Goal: Information Seeking & Learning: Find specific fact

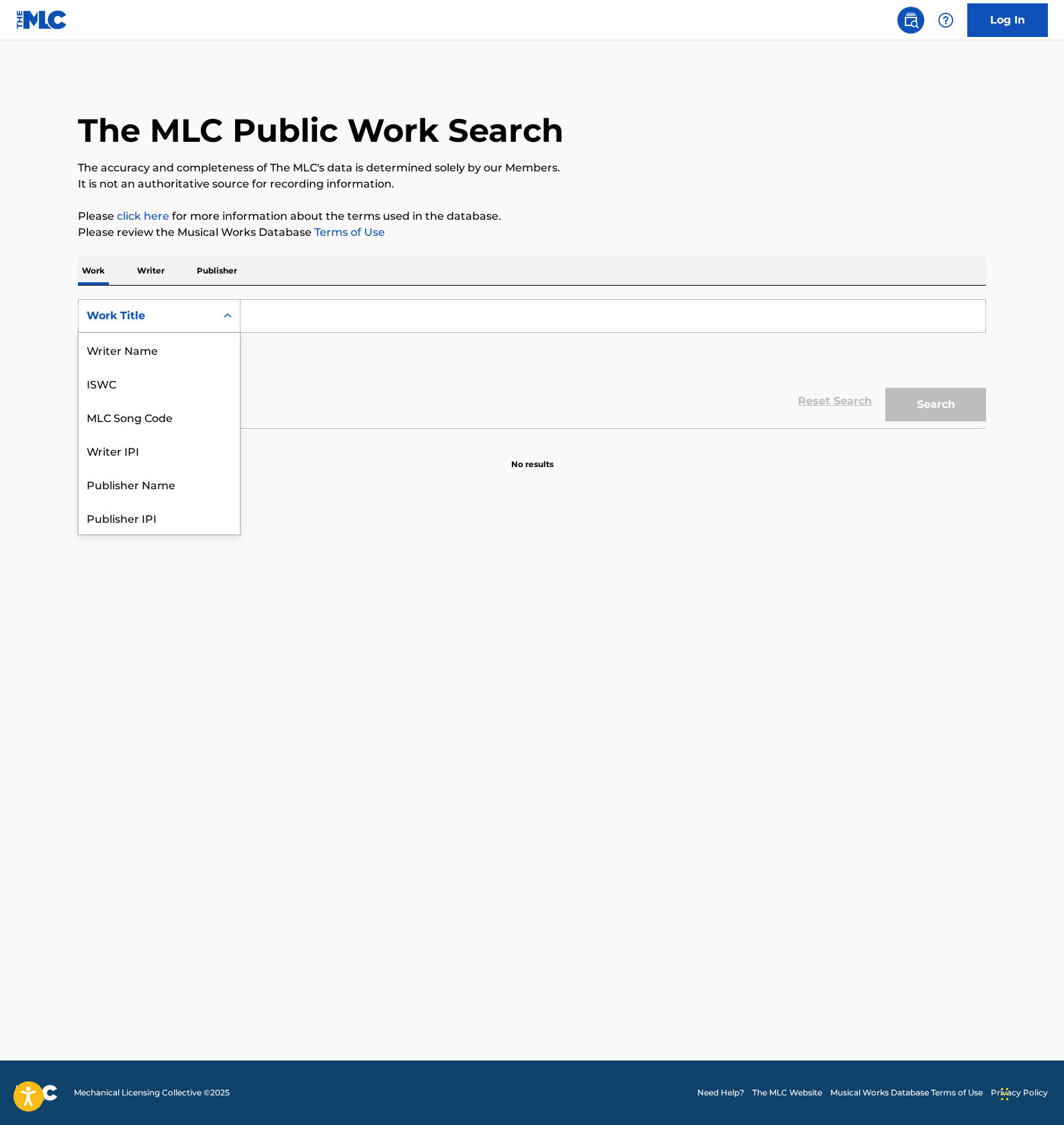
click at [215, 315] on div "Search Form" at bounding box center [227, 316] width 24 height 24
click at [129, 385] on div "ISWC" at bounding box center [158, 382] width 161 height 33
click at [295, 317] on input "Search Form" at bounding box center [614, 316] width 746 height 32
paste input "T3117922477"
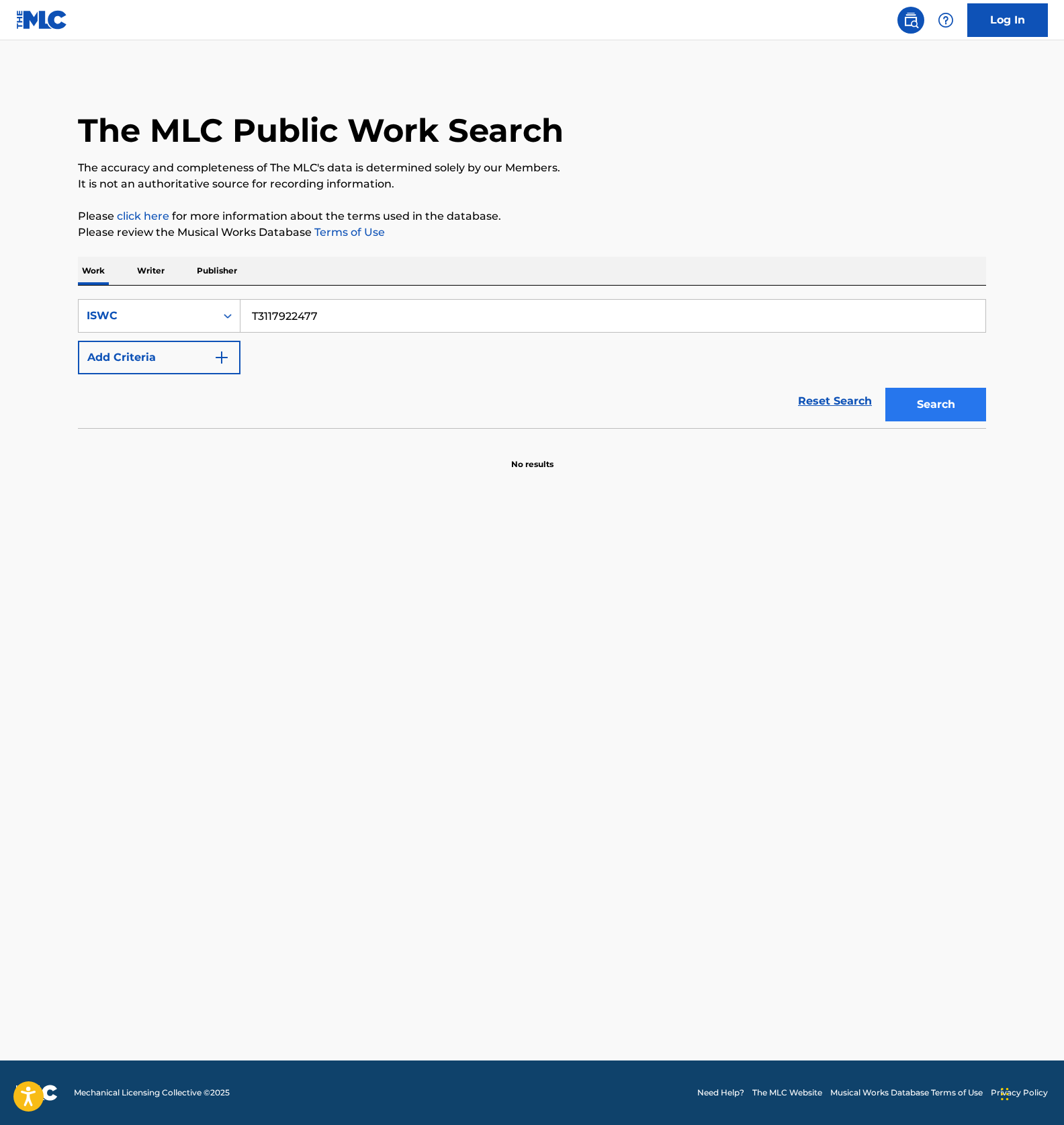
type input "T3117922477"
click at [924, 403] on button "Search" at bounding box center [936, 404] width 100 height 33
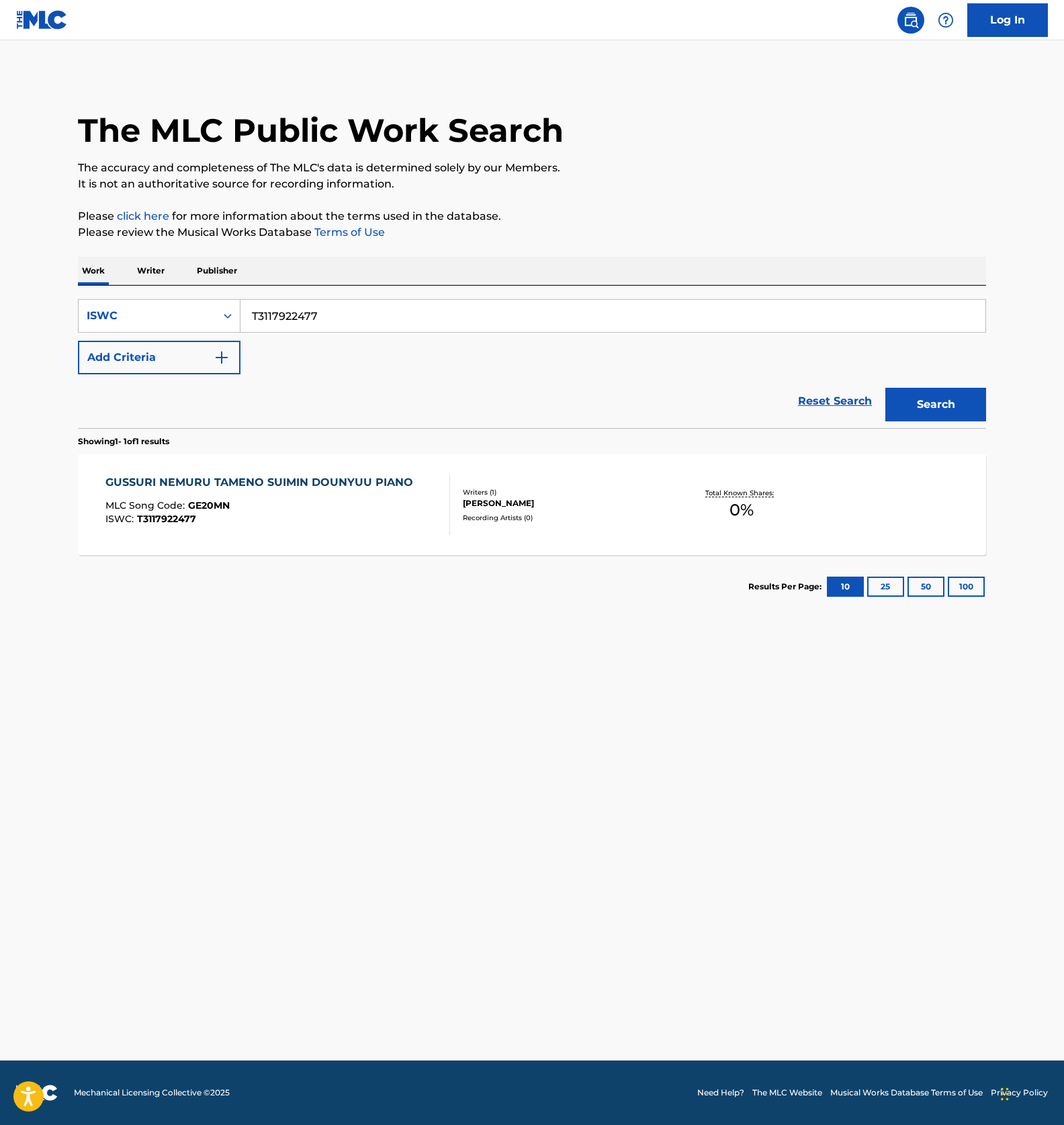
click at [327, 522] on div "ISWC : T3117922477" at bounding box center [262, 519] width 314 height 10
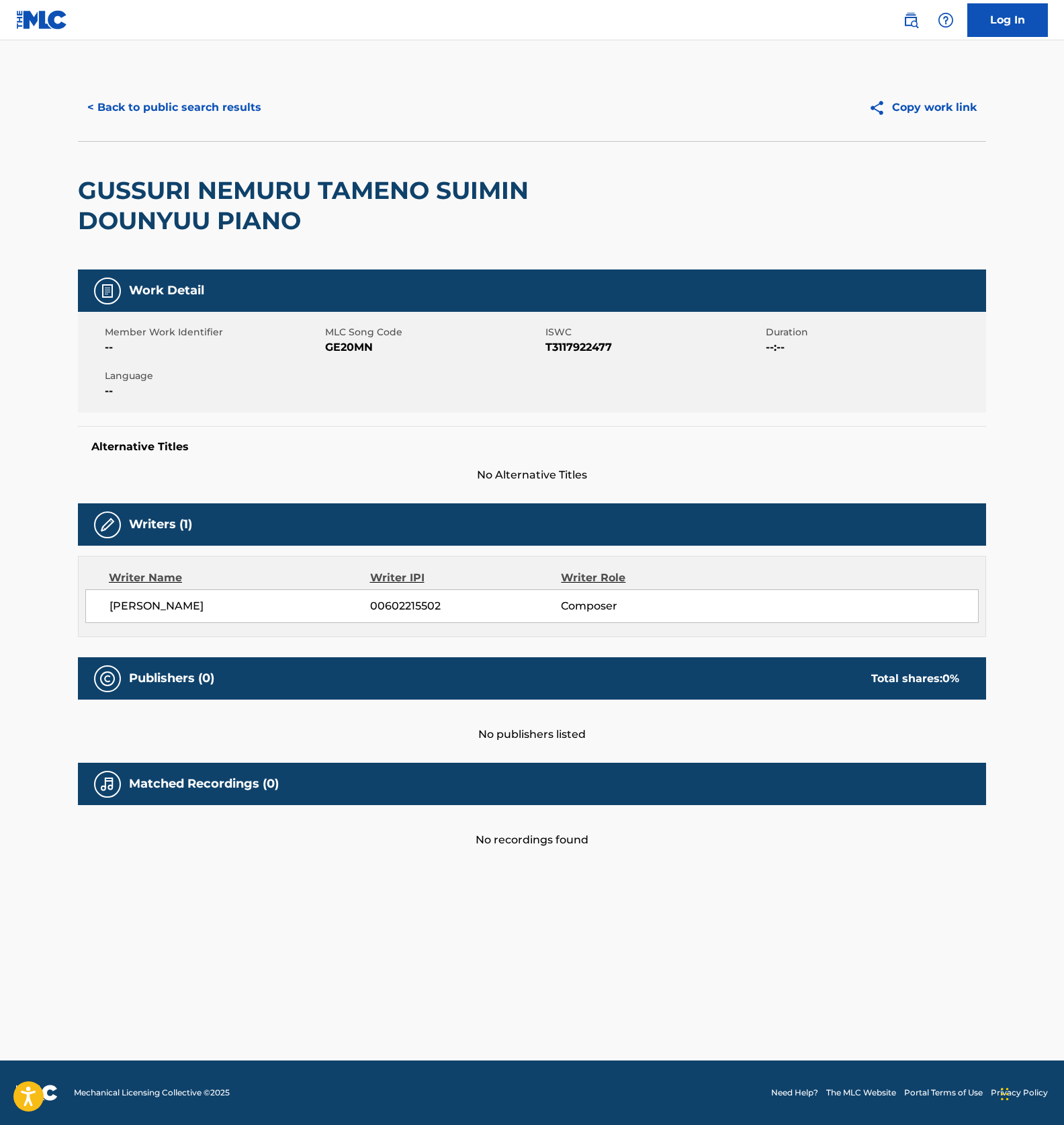
click at [331, 350] on span "GE20MN" at bounding box center [433, 347] width 217 height 16
copy span "GE20MN"
click at [184, 104] on button "< Back to public search results" at bounding box center [174, 107] width 193 height 33
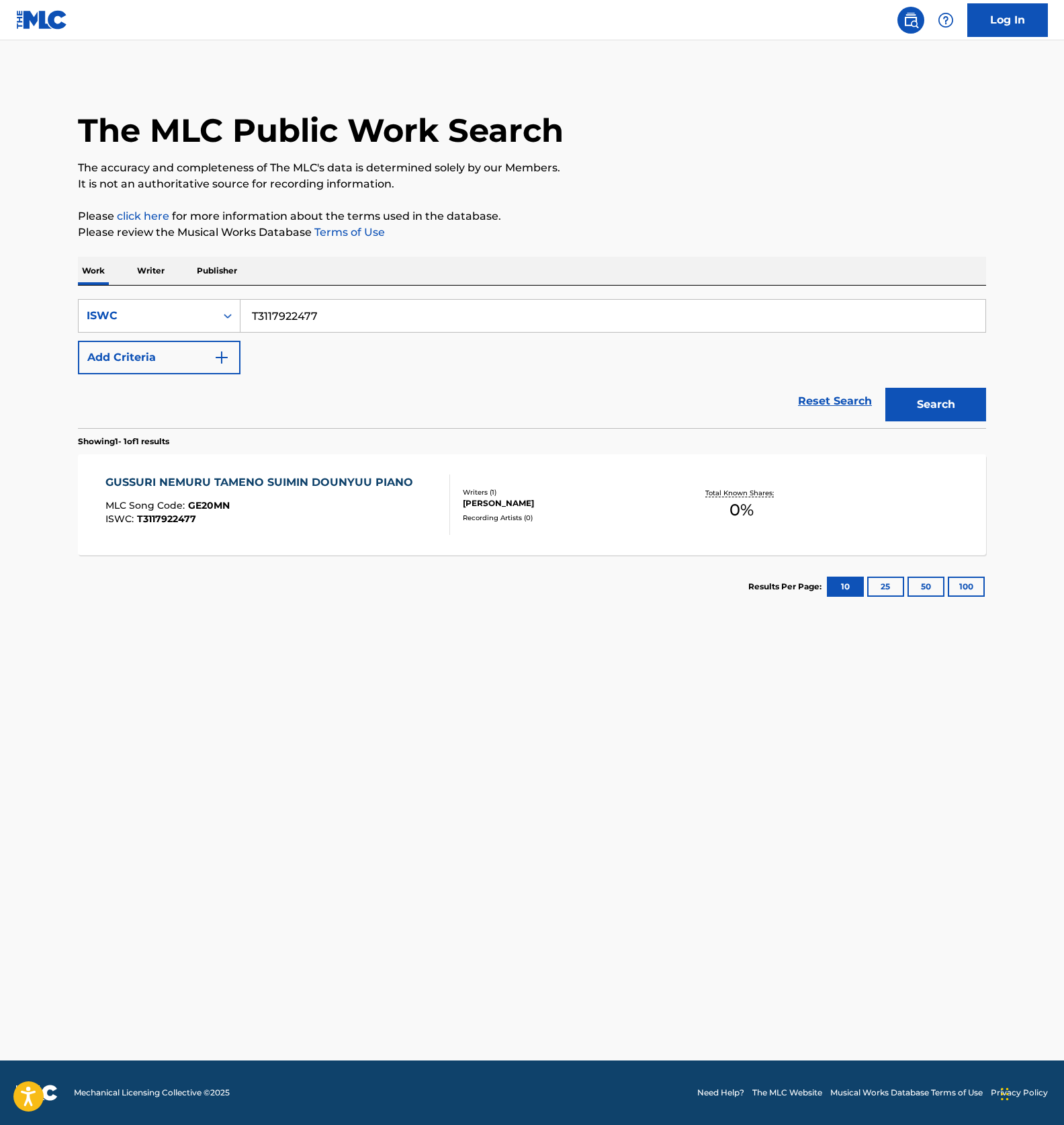
click at [307, 301] on input "T3117922477" at bounding box center [614, 316] width 746 height 32
paste input "852861"
type input "T3117852861"
click at [926, 377] on div "Search" at bounding box center [933, 401] width 107 height 54
click at [930, 388] on button "Search" at bounding box center [936, 404] width 100 height 33
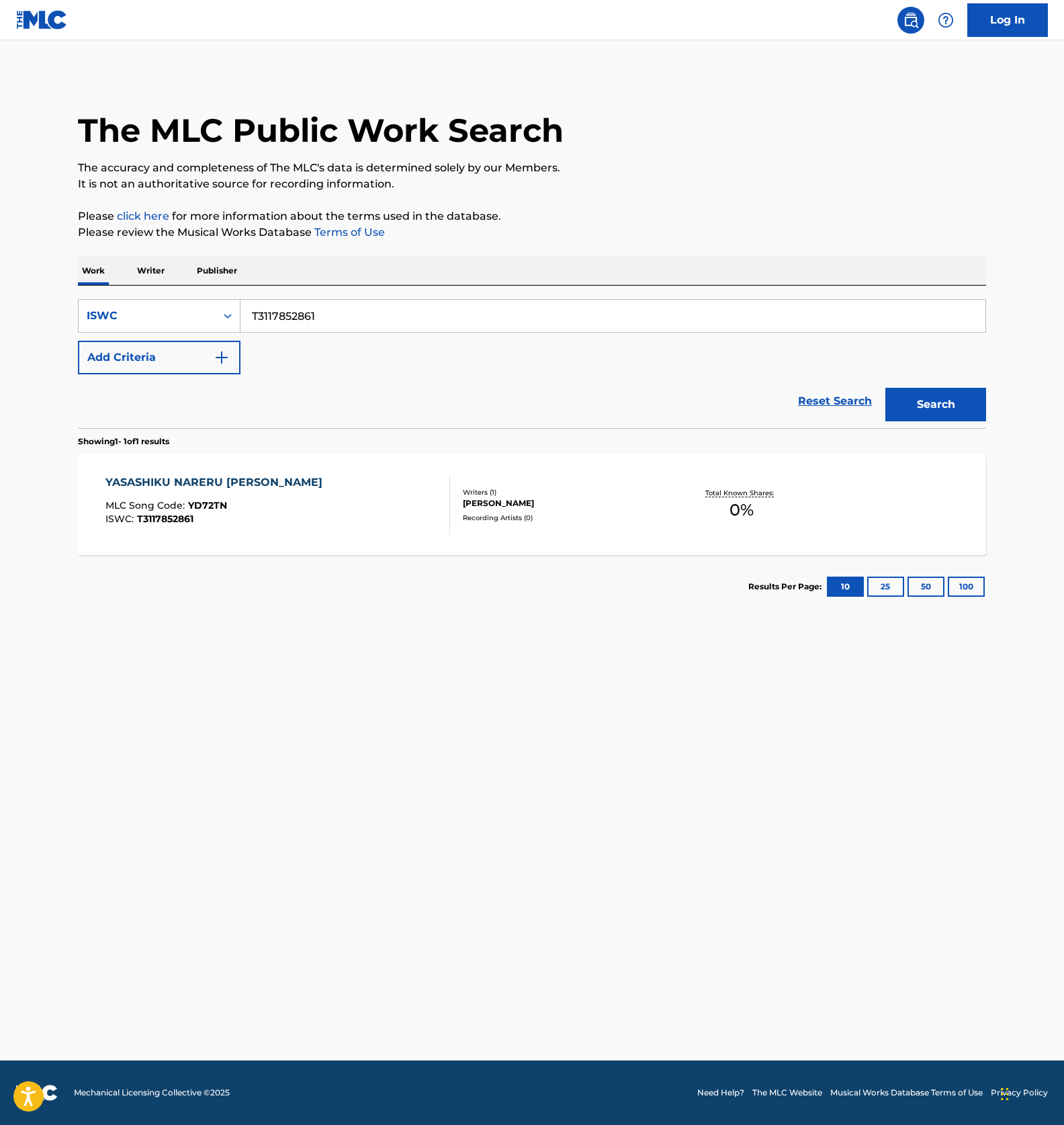
click at [347, 538] on div "YASASHIKU NARERU IYASHINO ONGAKU MLC Song Code : YD72TN ISWC : T3117852861 Writ…" at bounding box center [532, 505] width 908 height 100
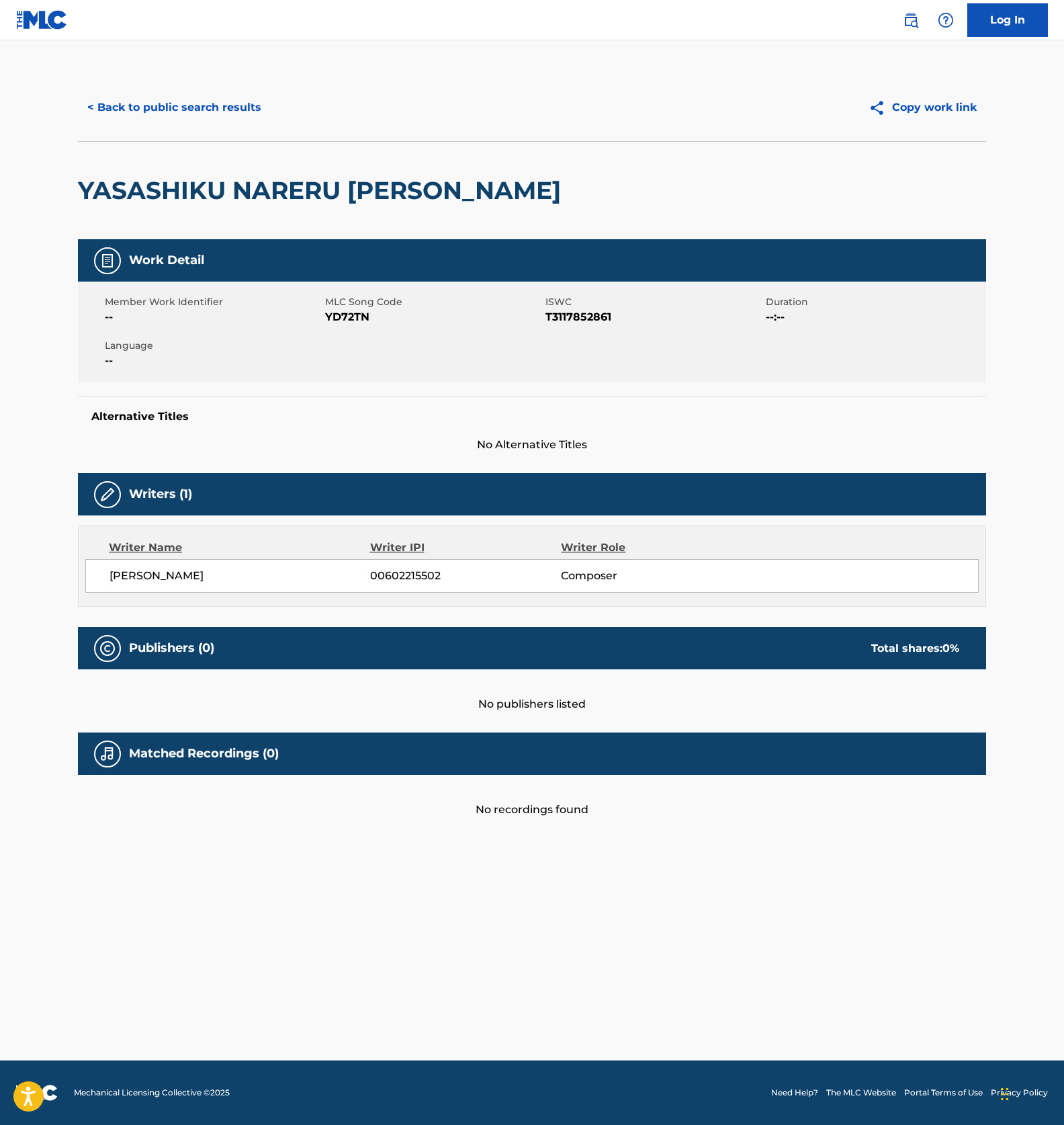
click at [341, 319] on span "YD72TN" at bounding box center [433, 317] width 217 height 16
copy span "YD72TN"
click at [182, 105] on button "< Back to public search results" at bounding box center [174, 107] width 193 height 33
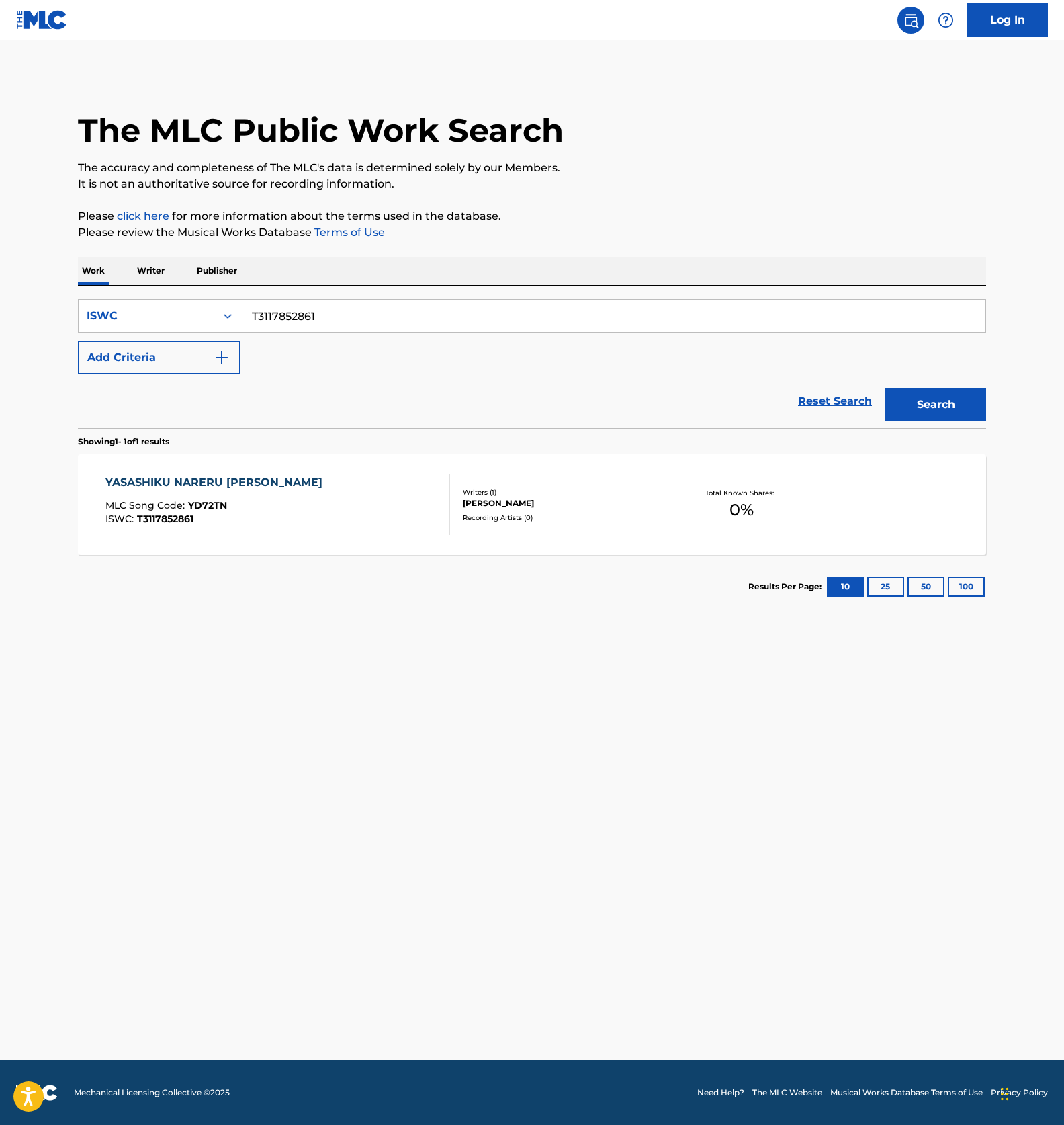
click at [284, 324] on input "T3117852861" at bounding box center [614, 316] width 746 height 32
paste input "922422"
type input "T3117922422"
click at [950, 400] on button "Search" at bounding box center [936, 404] width 100 height 33
click at [334, 478] on div "KUTSUROGINO JIKAN MLC Song Code : KE3UBQ ISWC : T3117922422" at bounding box center [278, 504] width 346 height 60
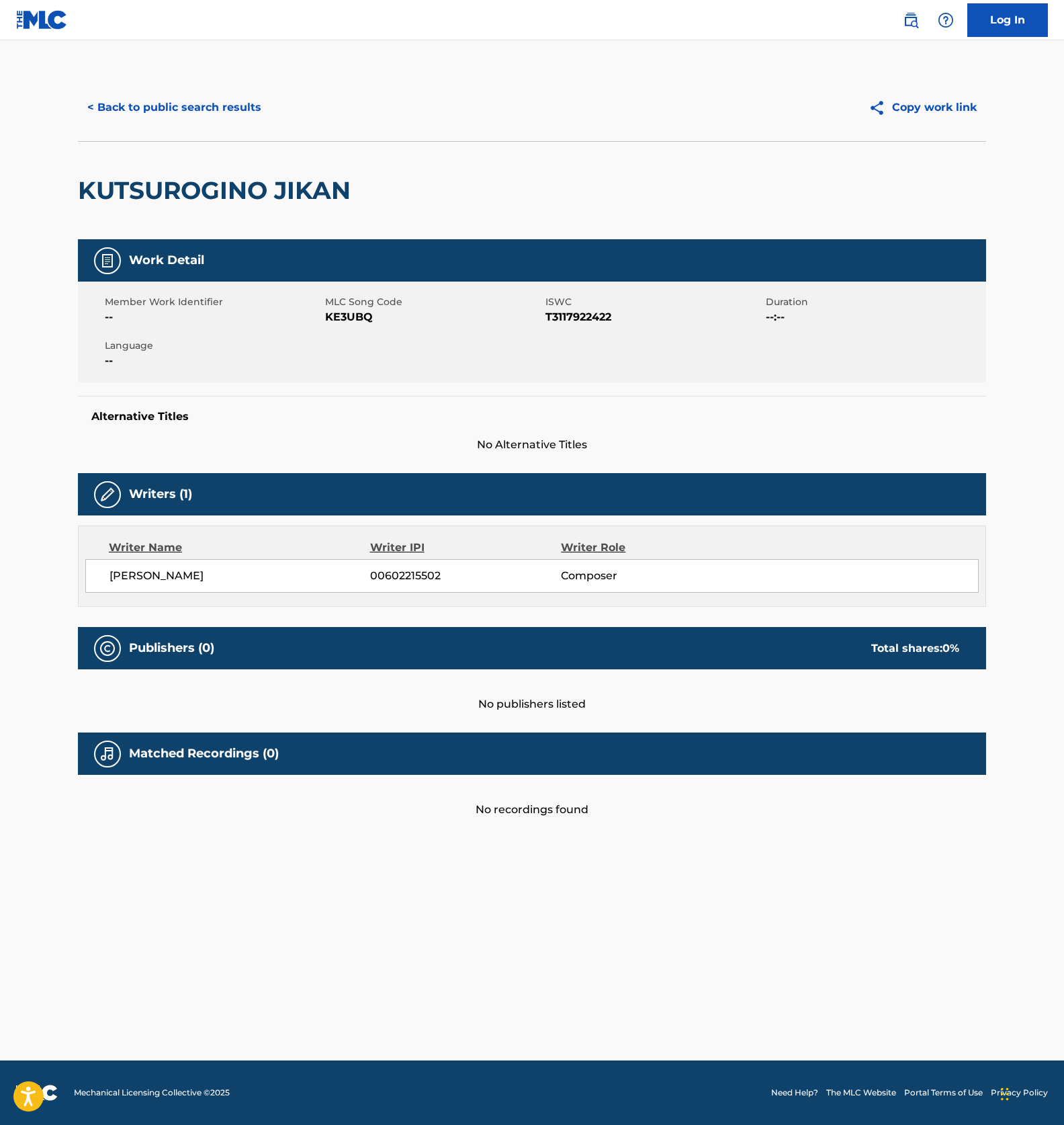
click at [346, 317] on span "KE3UBQ" at bounding box center [433, 317] width 217 height 16
copy span "KE3UBQ"
click at [212, 111] on button "< Back to public search results" at bounding box center [174, 107] width 193 height 33
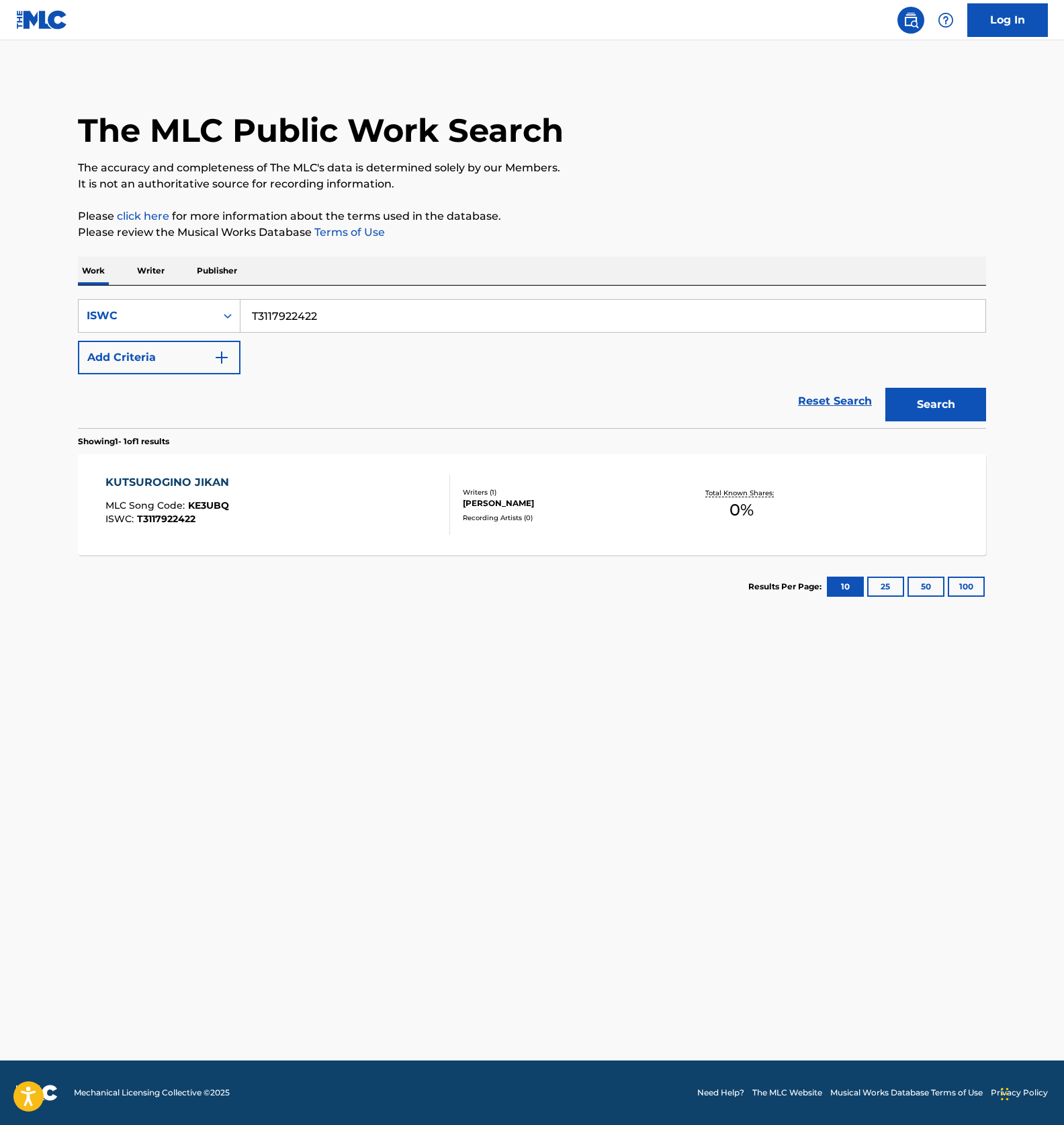
click at [278, 303] on input "T3117922422" at bounding box center [614, 316] width 746 height 32
paste input "852816"
type input "T3117852816"
click at [953, 396] on button "Search" at bounding box center [936, 404] width 100 height 33
click at [356, 551] on div "SHINRINYOKUO SHITEIRU YOUNA KIBUNNI NARERU ONGAKU MLC Song Code : SC4OHH ISWC :…" at bounding box center [532, 505] width 908 height 100
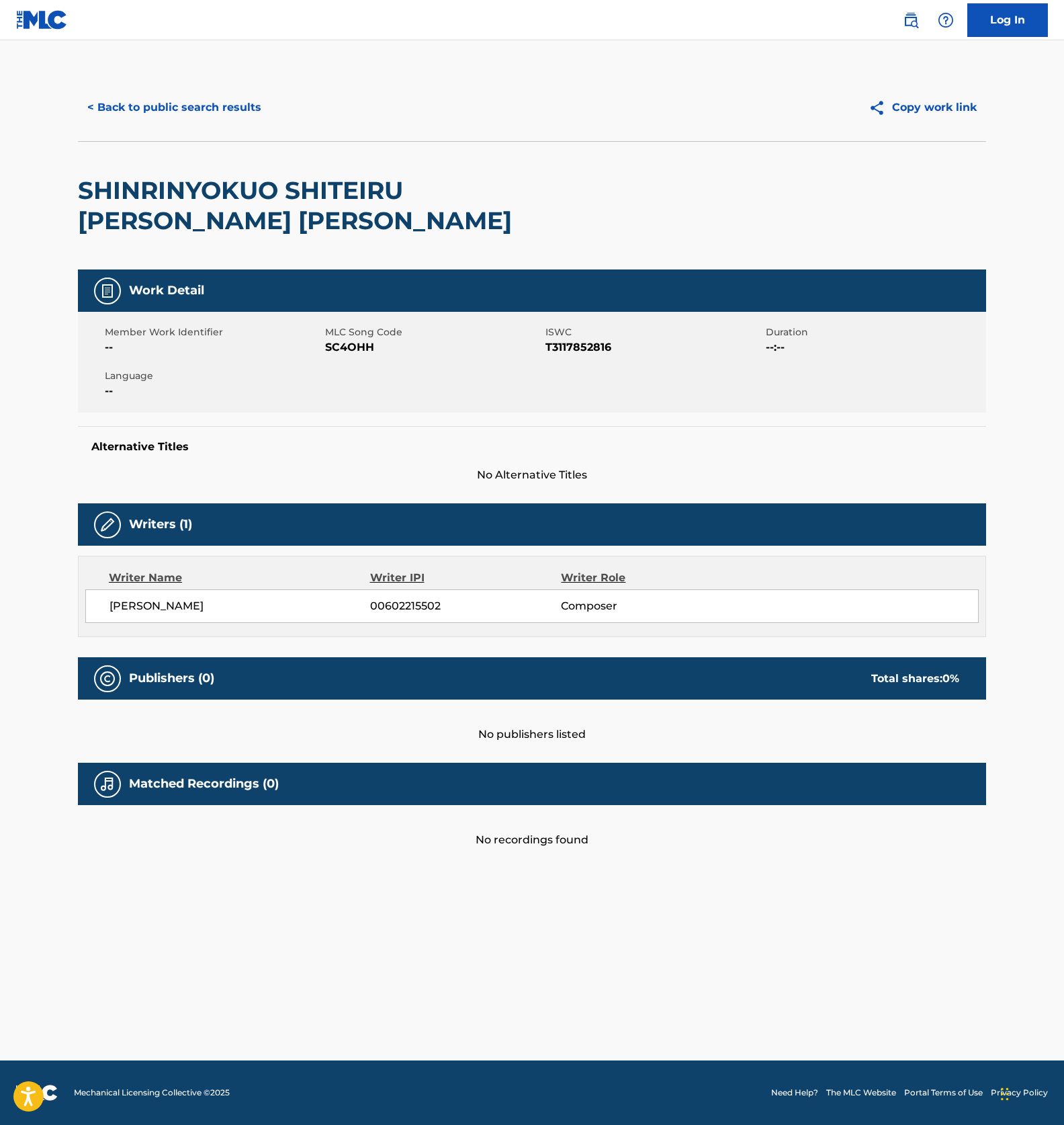
click at [357, 340] on span "SC4OHH" at bounding box center [433, 347] width 217 height 16
copy span "SC4OHH"
click at [203, 99] on button "< Back to public search results" at bounding box center [174, 107] width 193 height 33
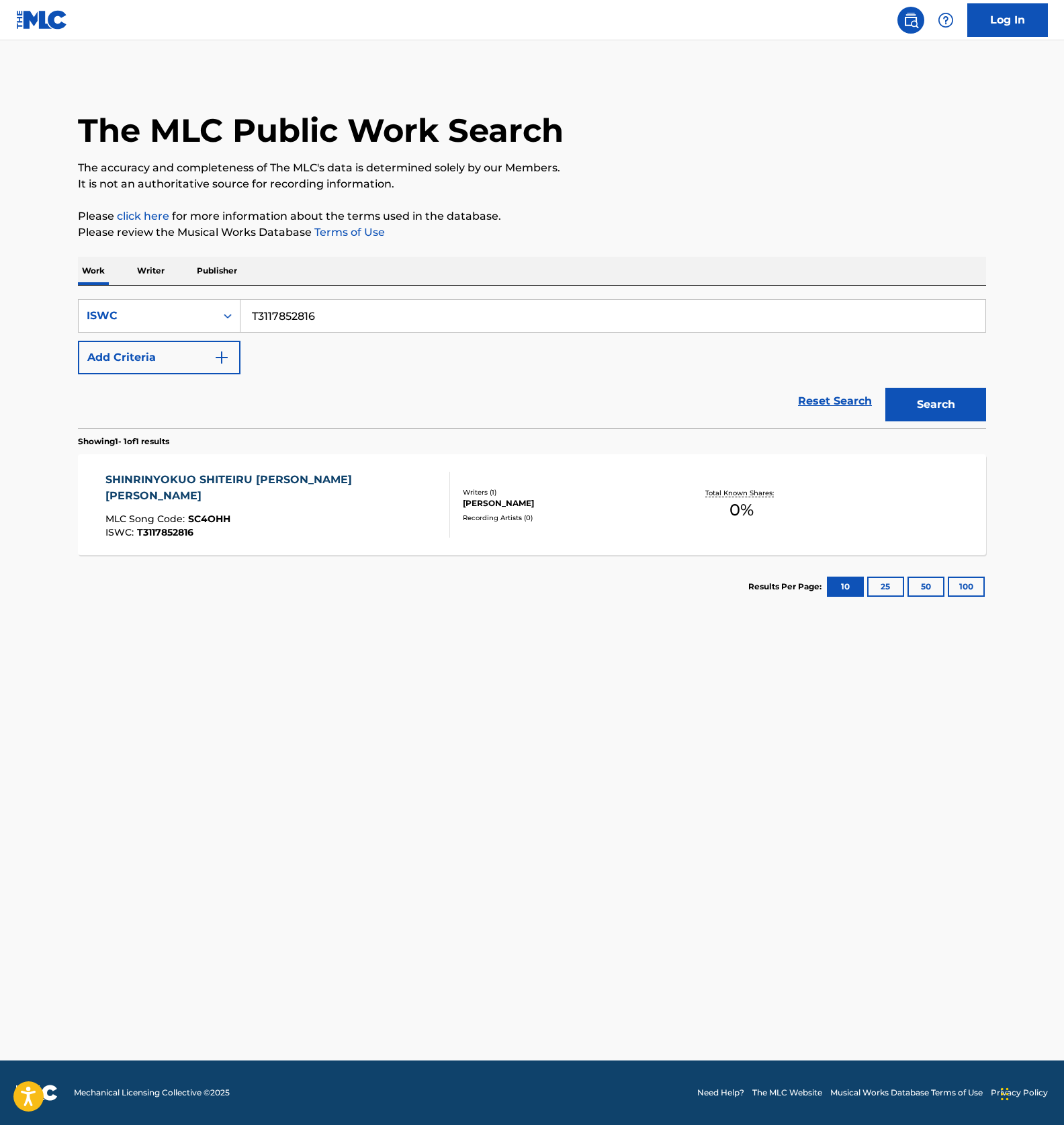
click at [355, 314] on input "T3117852816" at bounding box center [614, 316] width 746 height 32
paste input "3091"
type input "T3117853091"
click at [930, 407] on button "Search" at bounding box center [936, 404] width 100 height 33
click at [359, 522] on div "SHINRINNO ARUFAAHATO KIREINA PIANO MLC Song Code : SC4G43 ISWC : T3117853091" at bounding box center [278, 504] width 346 height 60
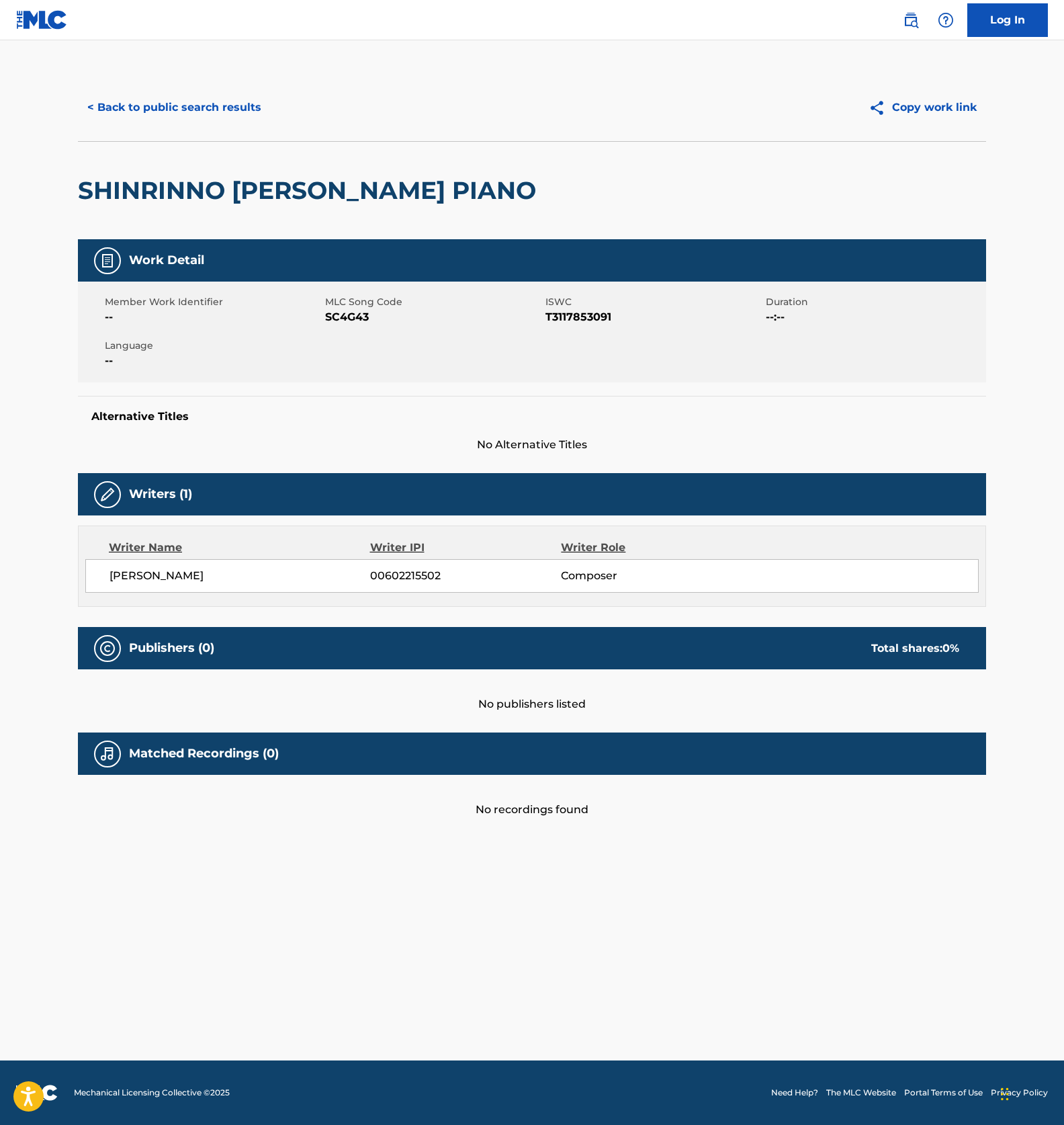
click at [341, 313] on span "SC4G43" at bounding box center [433, 317] width 217 height 16
click at [341, 314] on span "SC4G43" at bounding box center [433, 317] width 217 height 16
copy span "SC4G43"
click at [172, 113] on button "< Back to public search results" at bounding box center [174, 107] width 193 height 33
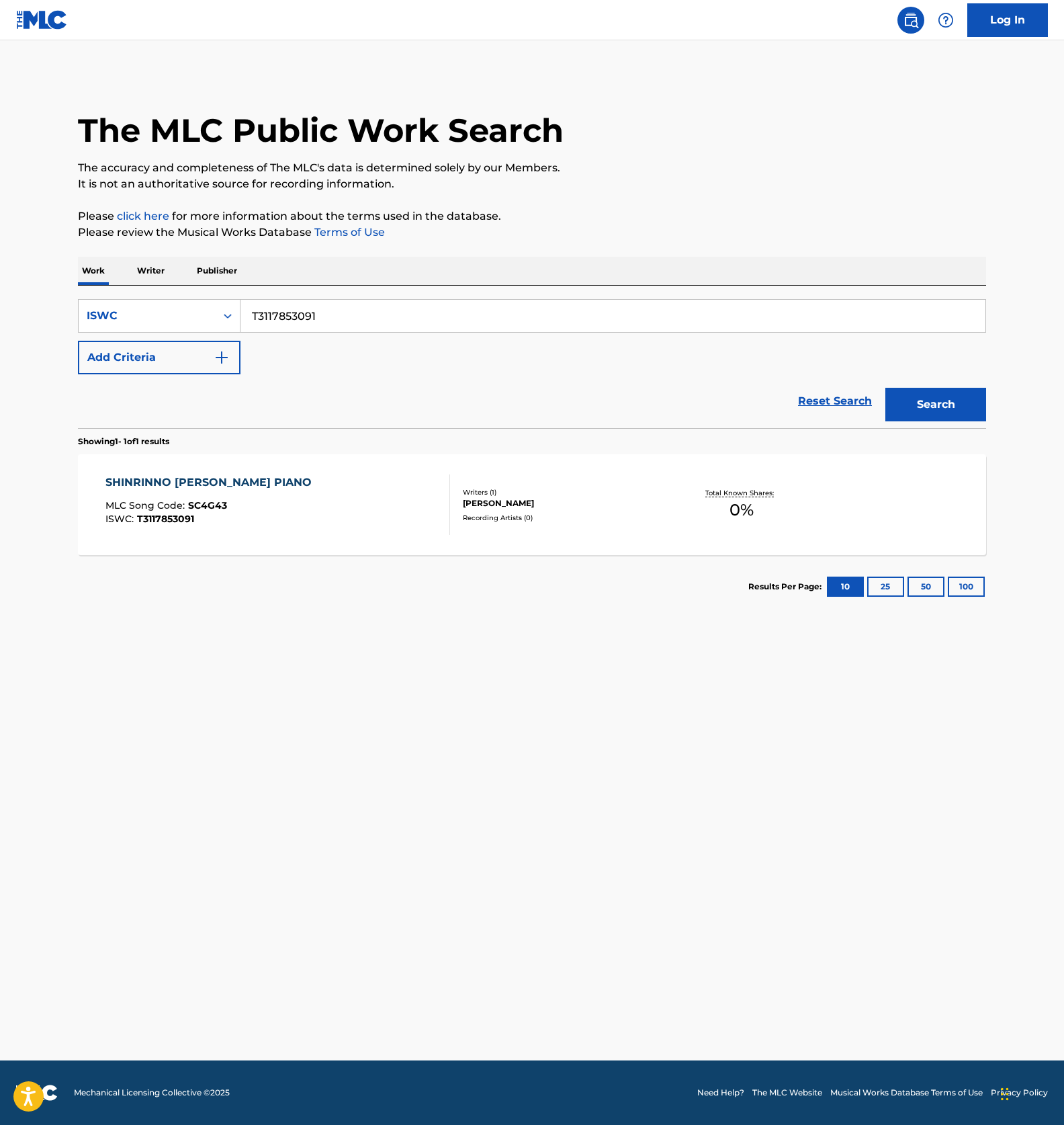
click at [272, 328] on input "T3117853091" at bounding box center [614, 316] width 746 height 32
paste input "2747"
type input "T3117852747"
click at [947, 403] on button "Search" at bounding box center [936, 404] width 100 height 33
click at [296, 468] on div "KOKORONO TSUKAREGA IERU BGM MLC Song Code : KE3UGL ISWC : T3117852747 Writers (…" at bounding box center [532, 505] width 908 height 100
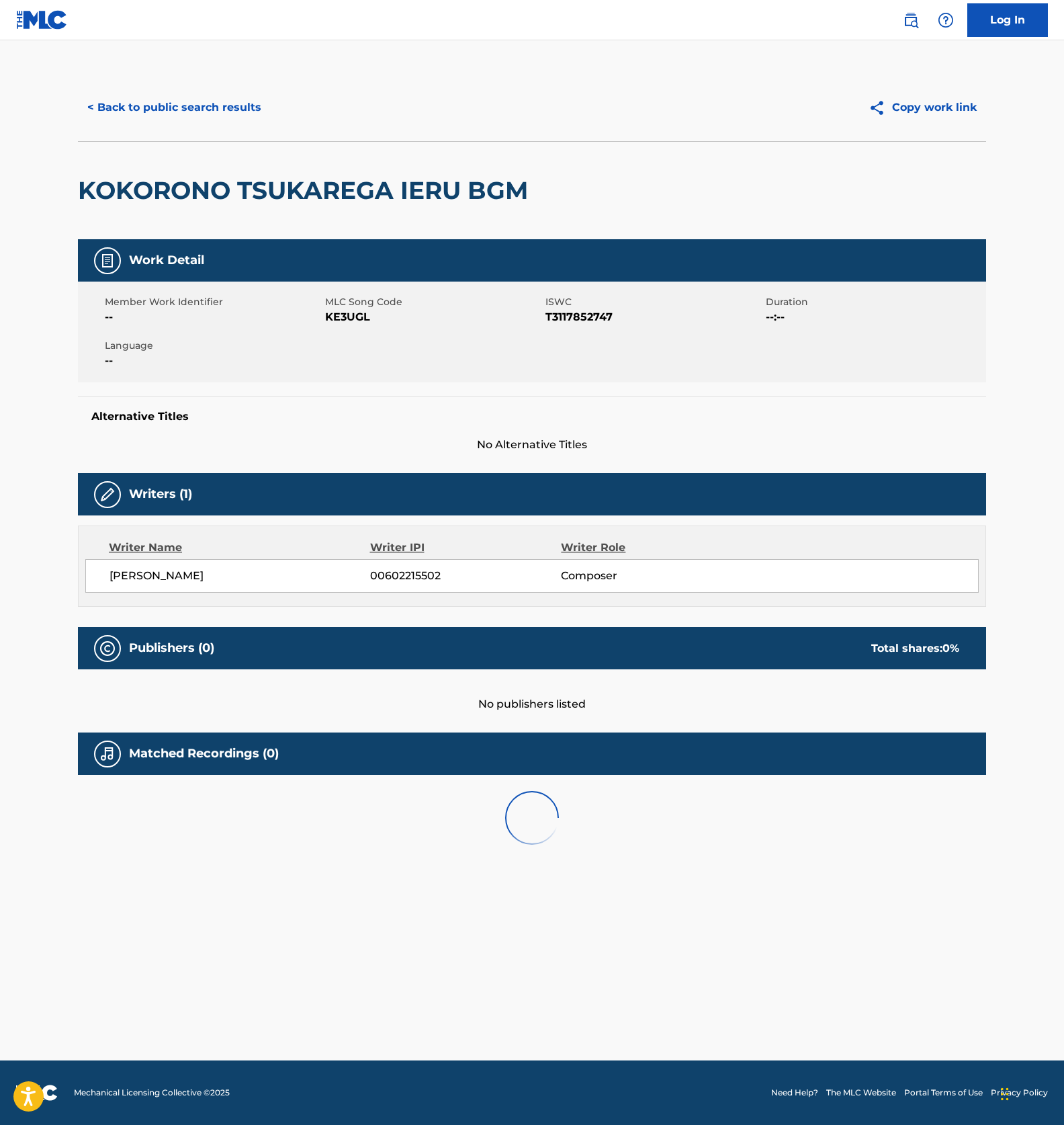
click at [337, 323] on span "KE3UGL" at bounding box center [433, 317] width 217 height 16
copy span "KE3UGL"
click at [222, 110] on button "< Back to public search results" at bounding box center [174, 107] width 193 height 33
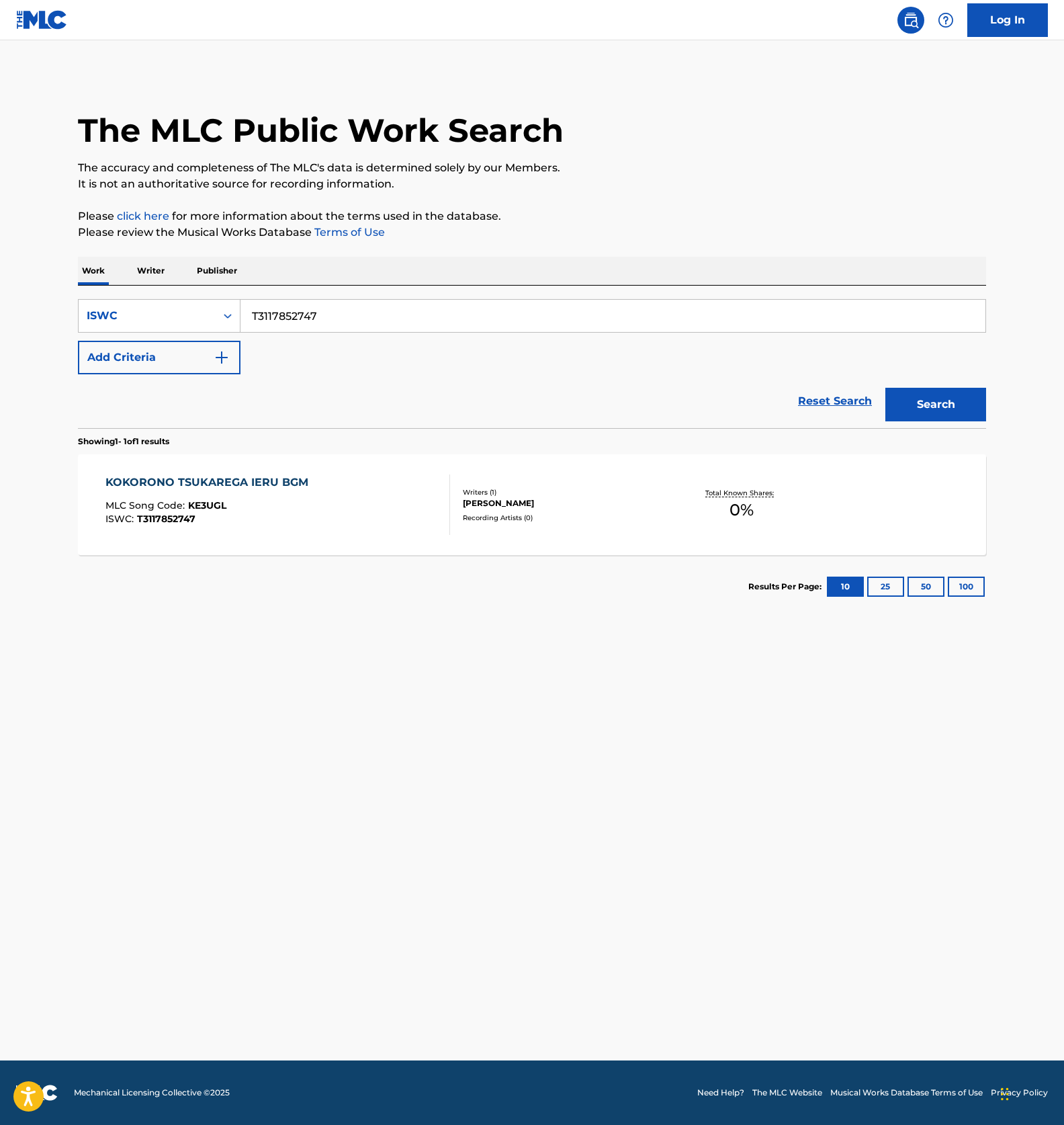
click at [384, 493] on div "KOKORONO TSUKAREGA IERU BGM MLC Song Code : KE3UGL ISWC : T3117852747" at bounding box center [278, 504] width 346 height 60
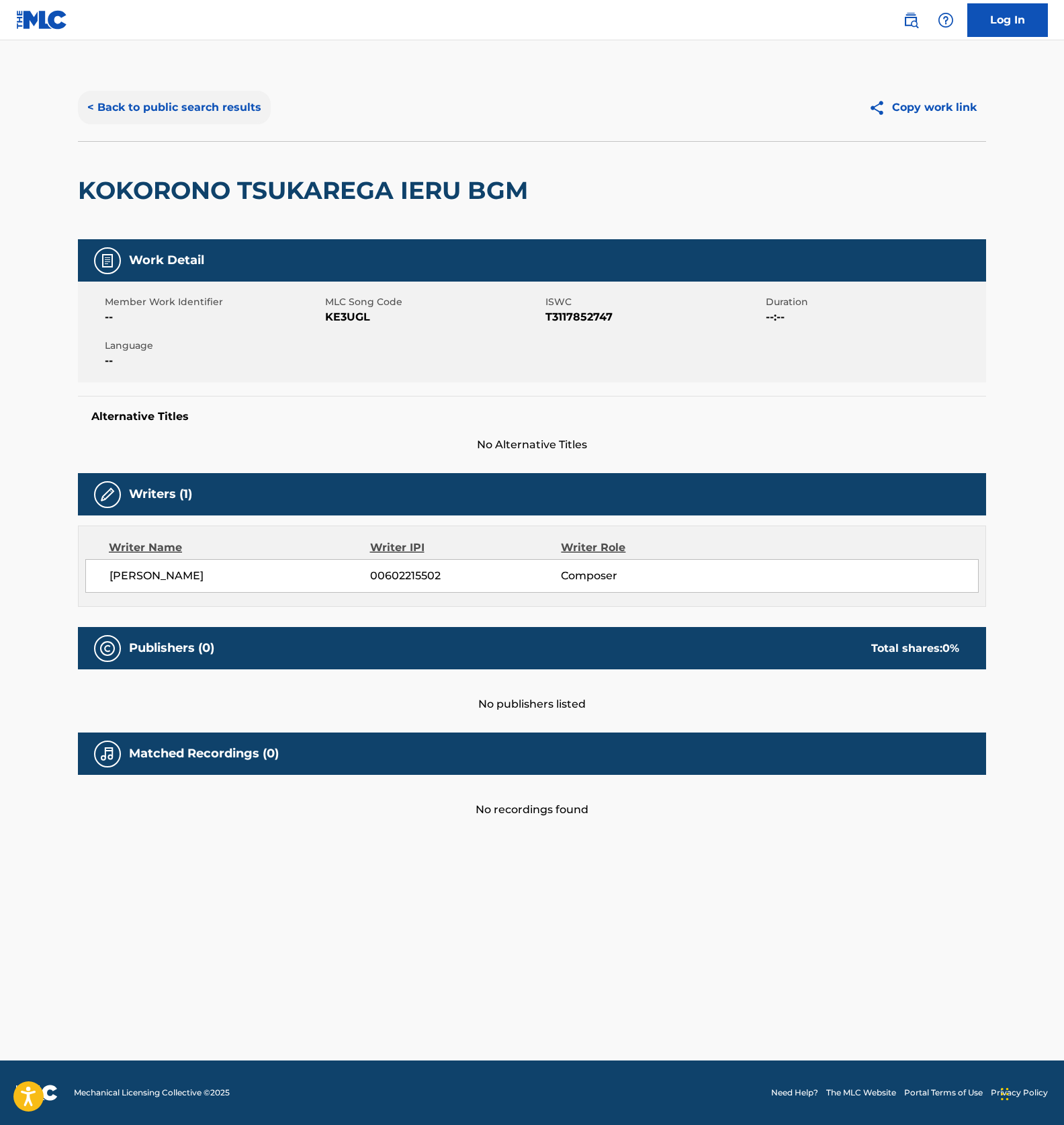
click at [186, 100] on button "< Back to public search results" at bounding box center [174, 107] width 193 height 33
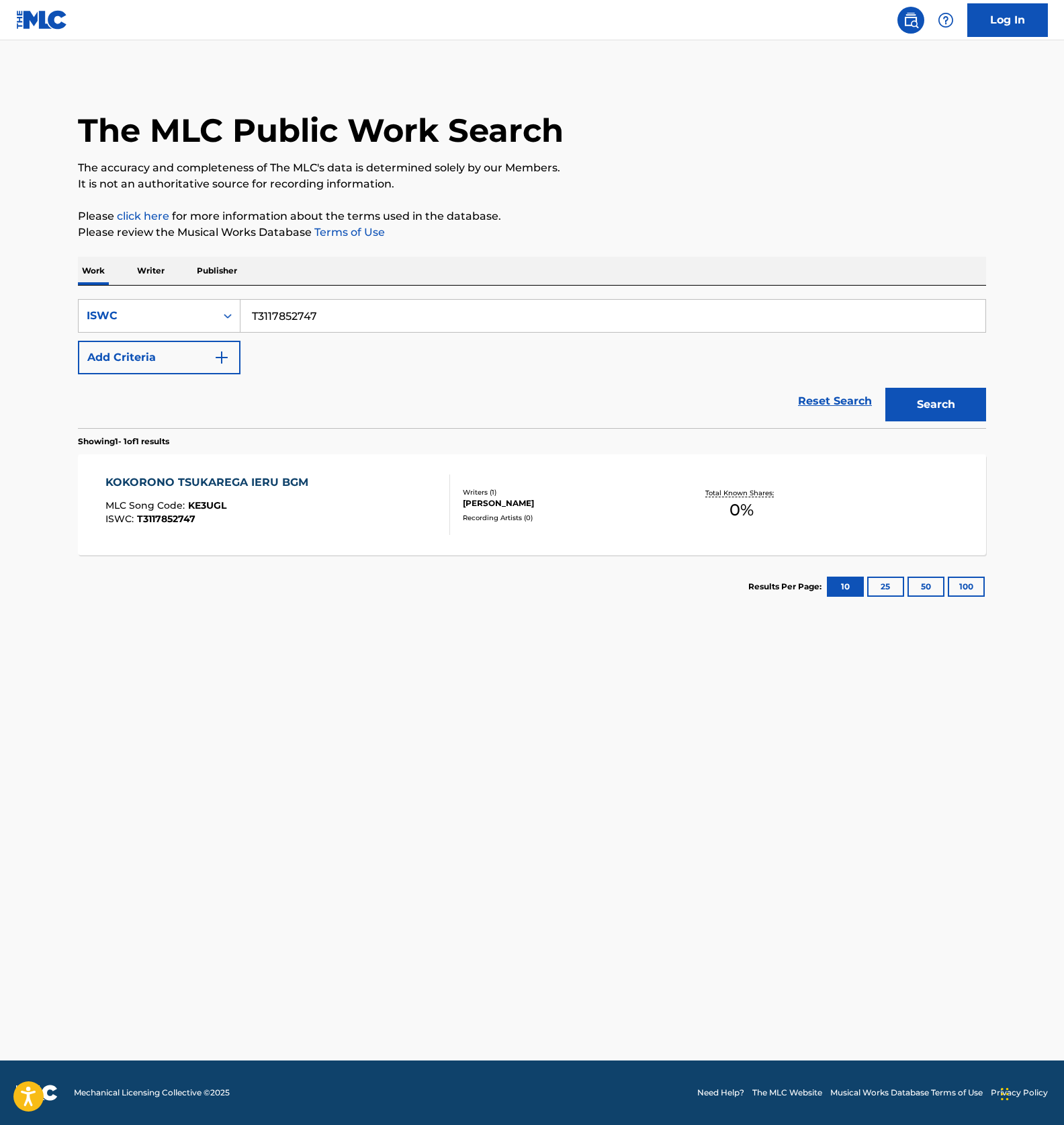
click at [508, 744] on main "The MLC Public Work Search The accuracy and completeness of The MLC's data is d…" at bounding box center [532, 550] width 1064 height 1019
click at [244, 679] on main "The MLC Public Work Search The accuracy and completeness of The MLC's data is d…" at bounding box center [532, 550] width 1064 height 1019
click at [439, 728] on main "The MLC Public Work Search The accuracy and completeness of The MLC's data is d…" at bounding box center [532, 550] width 1064 height 1019
click at [349, 793] on main "The MLC Public Work Search The accuracy and completeness of The MLC's data is d…" at bounding box center [532, 550] width 1064 height 1019
click at [274, 315] on input "T3117852747" at bounding box center [614, 316] width 746 height 32
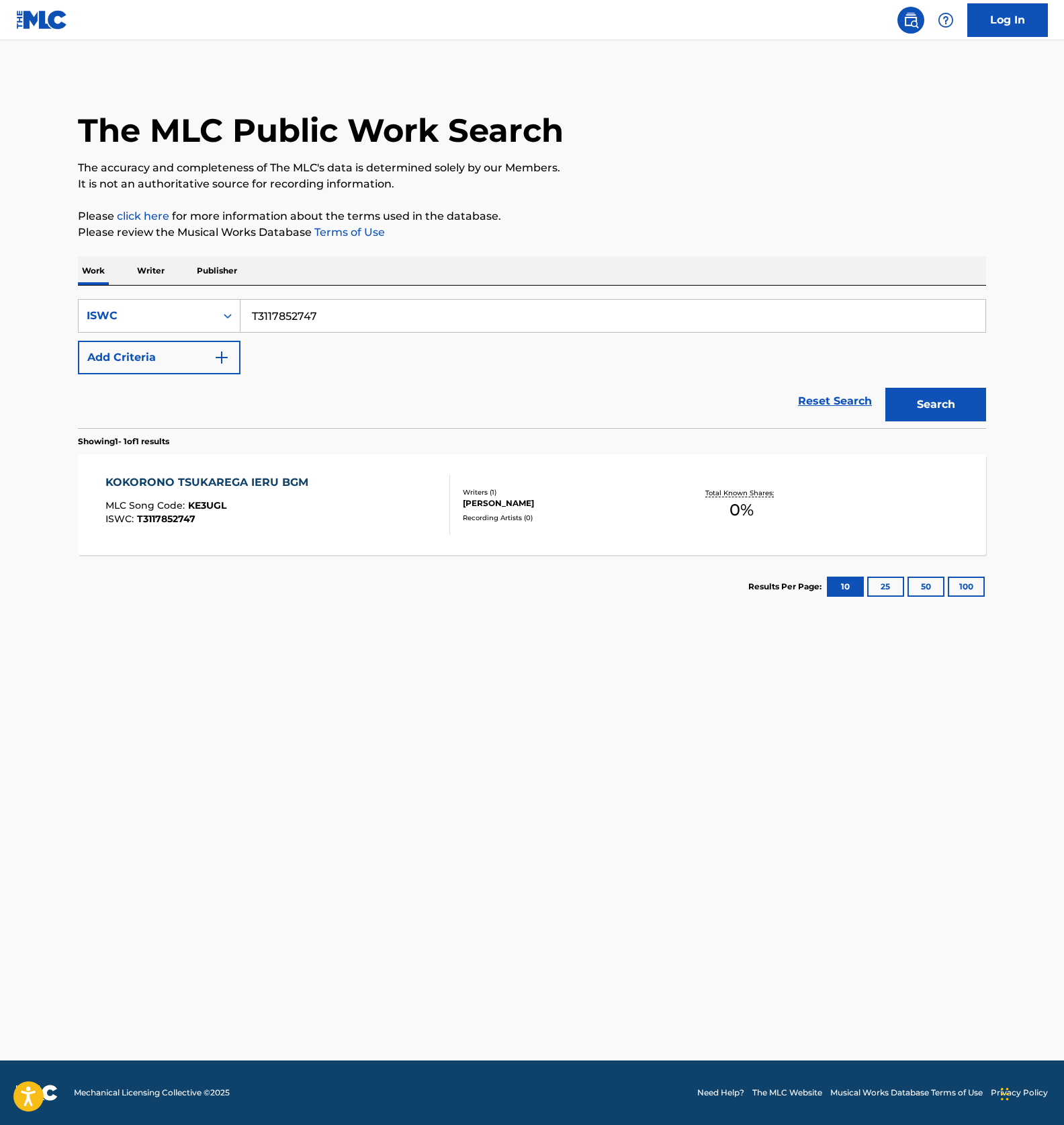
paste input "922308"
type input "T3117922308"
click at [924, 396] on button "Search" at bounding box center [936, 404] width 100 height 33
click at [351, 514] on div "ISWC : T3117922308" at bounding box center [244, 519] width 278 height 10
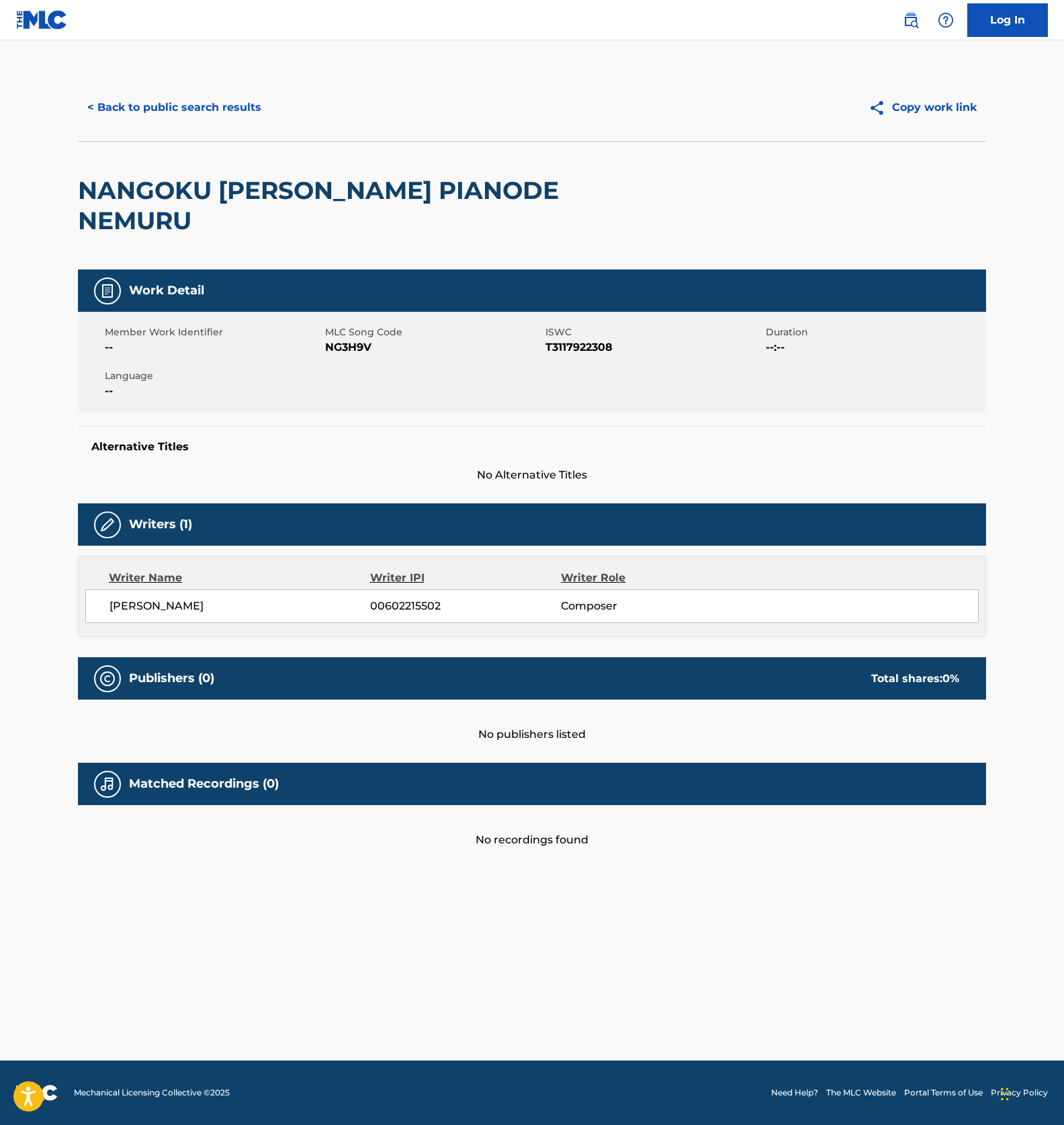
click at [335, 337] on span "MLC Song Code" at bounding box center [433, 332] width 217 height 14
click at [339, 350] on span "NG3H9V" at bounding box center [433, 347] width 217 height 16
copy span "NG3H9V"
click at [190, 91] on button "< Back to public search results" at bounding box center [174, 107] width 193 height 33
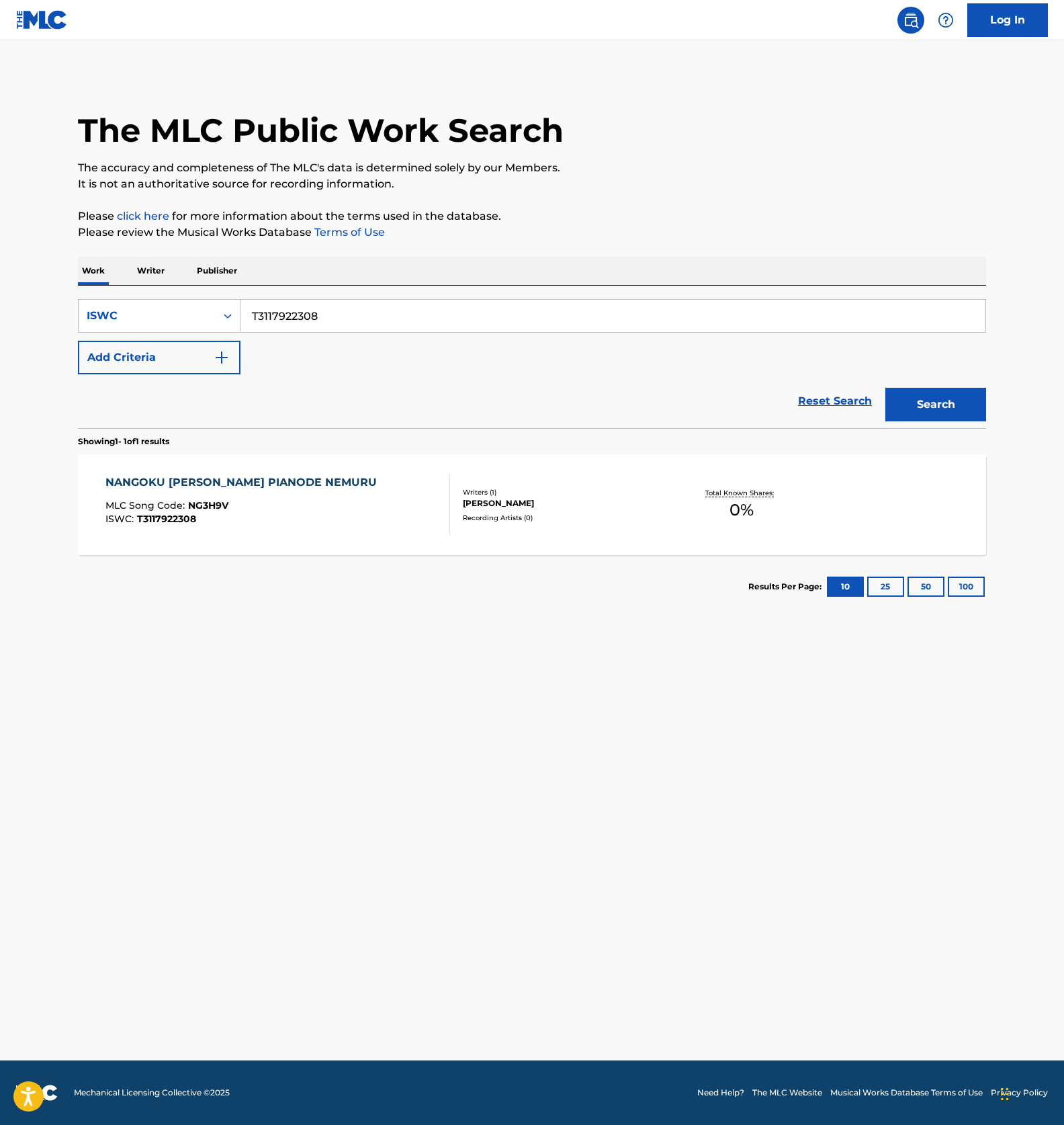
click at [306, 306] on input "T3117922308" at bounding box center [614, 316] width 746 height 32
paste input "04235447"
click at [963, 400] on button "Search" at bounding box center [936, 404] width 100 height 33
click at [302, 318] on input "T3104235447" at bounding box center [614, 316] width 746 height 32
paste input "1792289"
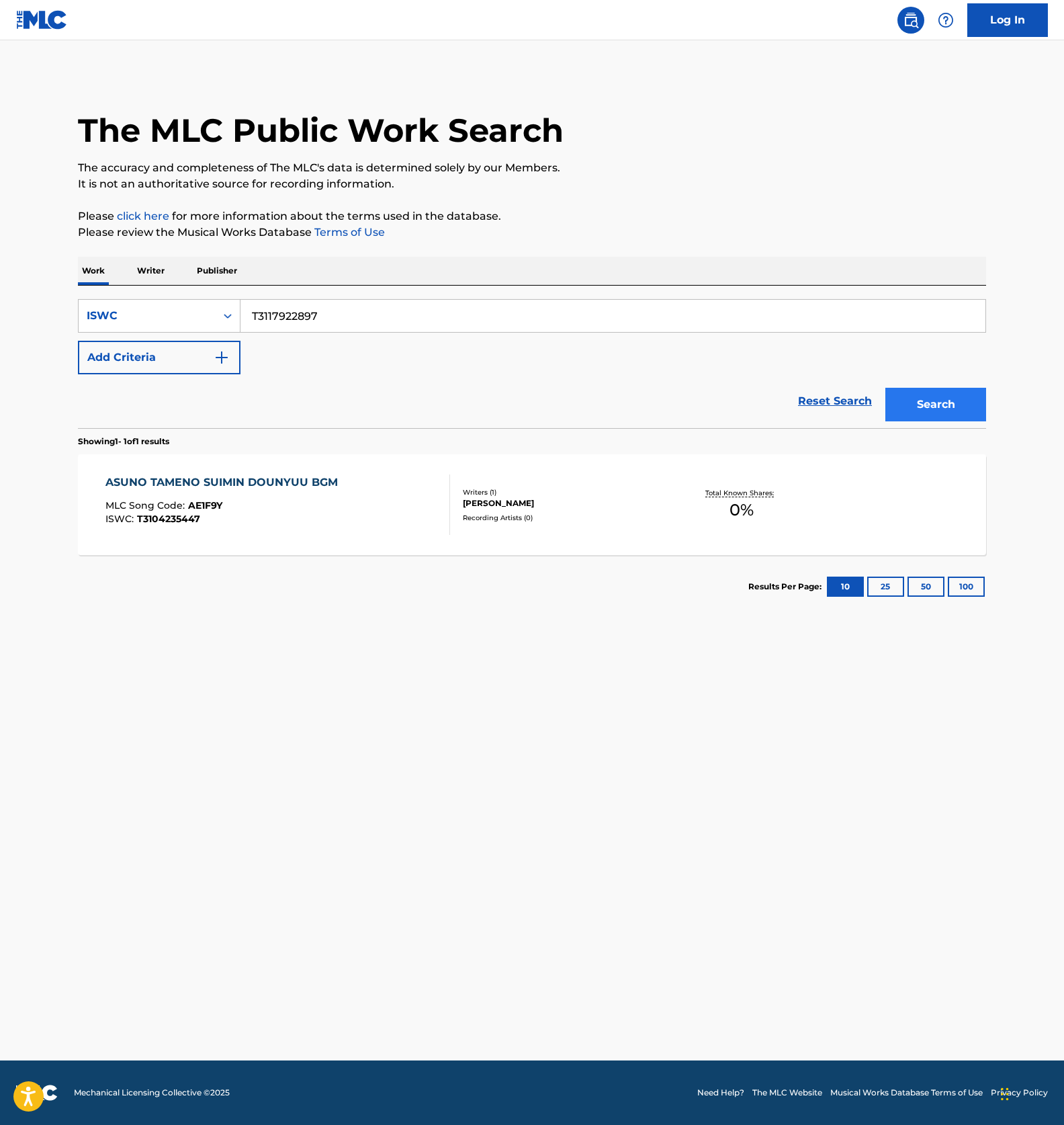
type input "T3117922897"
click at [912, 408] on button "Search" at bounding box center [936, 404] width 100 height 33
click at [389, 509] on div "MLC Song Code : KE3MUO" at bounding box center [265, 507] width 318 height 14
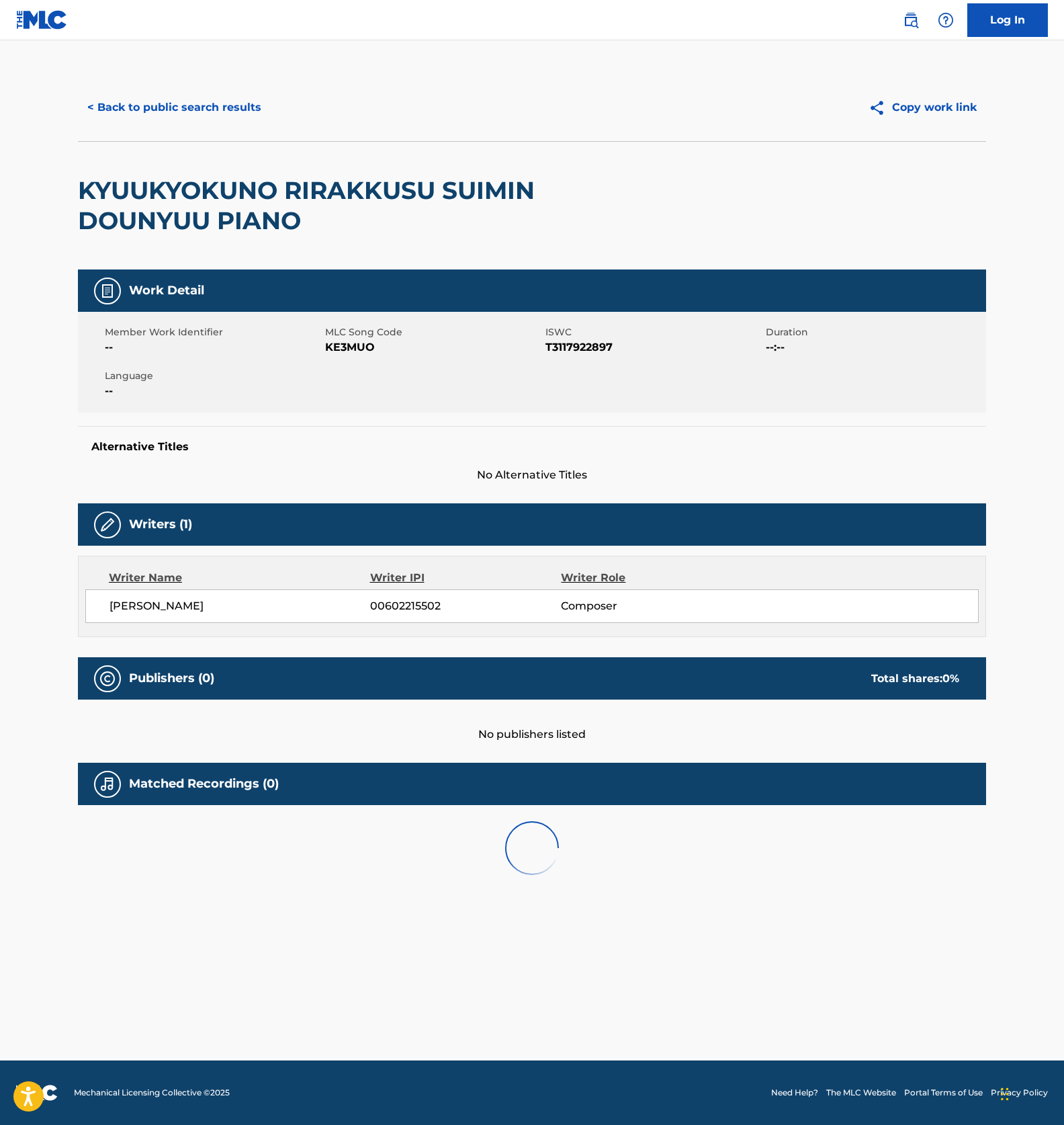
click at [349, 351] on span "KE3MUO" at bounding box center [433, 347] width 217 height 16
copy span "KE3MUO"
click at [187, 105] on button "< Back to public search results" at bounding box center [174, 107] width 193 height 33
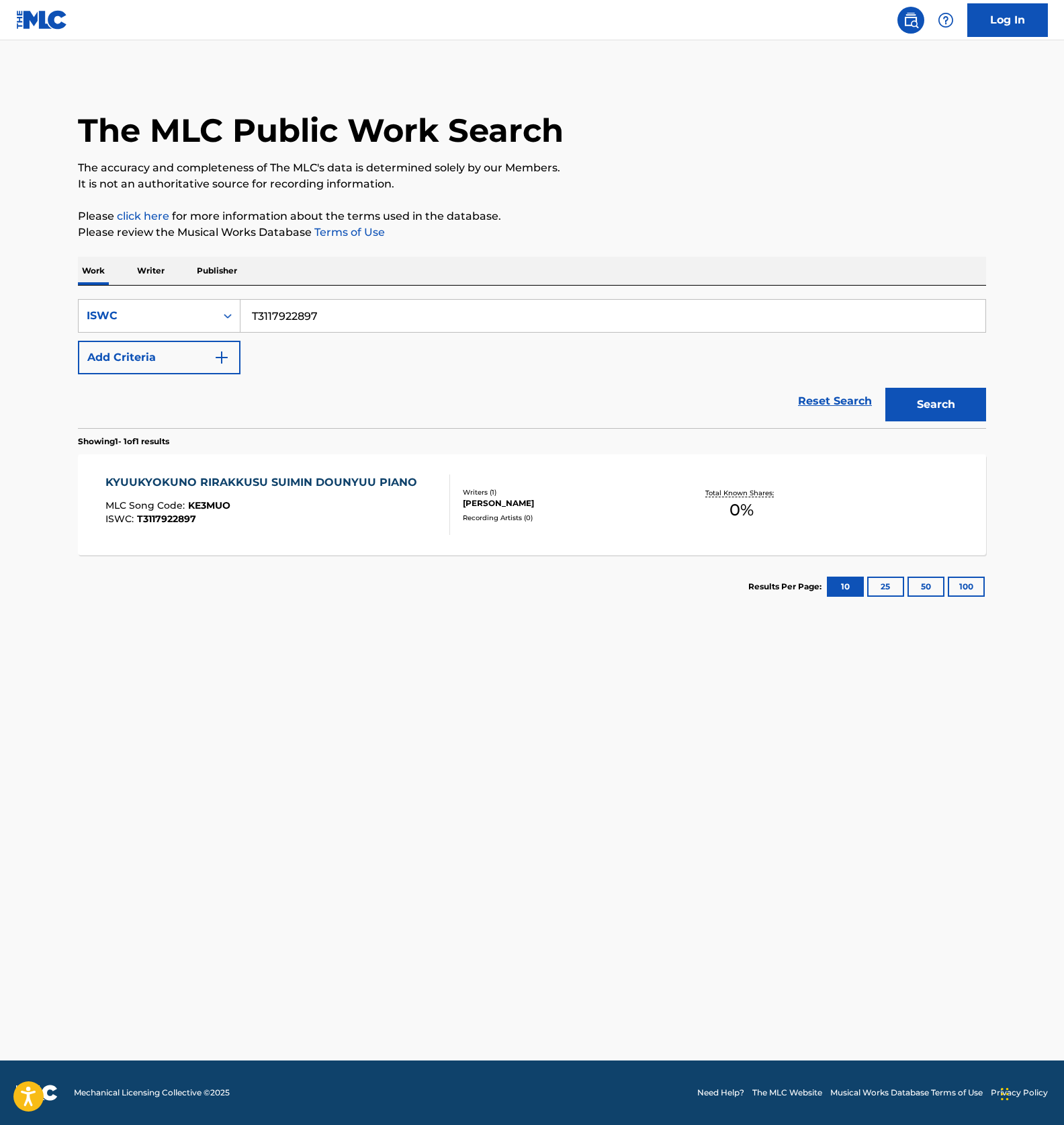
click at [297, 330] on input "T3117922897" at bounding box center [614, 316] width 746 height 32
paste input "773"
type input "T3117922773"
click at [947, 406] on button "Search" at bounding box center [936, 404] width 100 height 33
click at [347, 496] on div "NEMURINI TSUKU MAENI KIKU RIRAKKUSU PIANO MLC Song Code : NG3PGM ISWC : T311792…" at bounding box center [251, 504] width 292 height 60
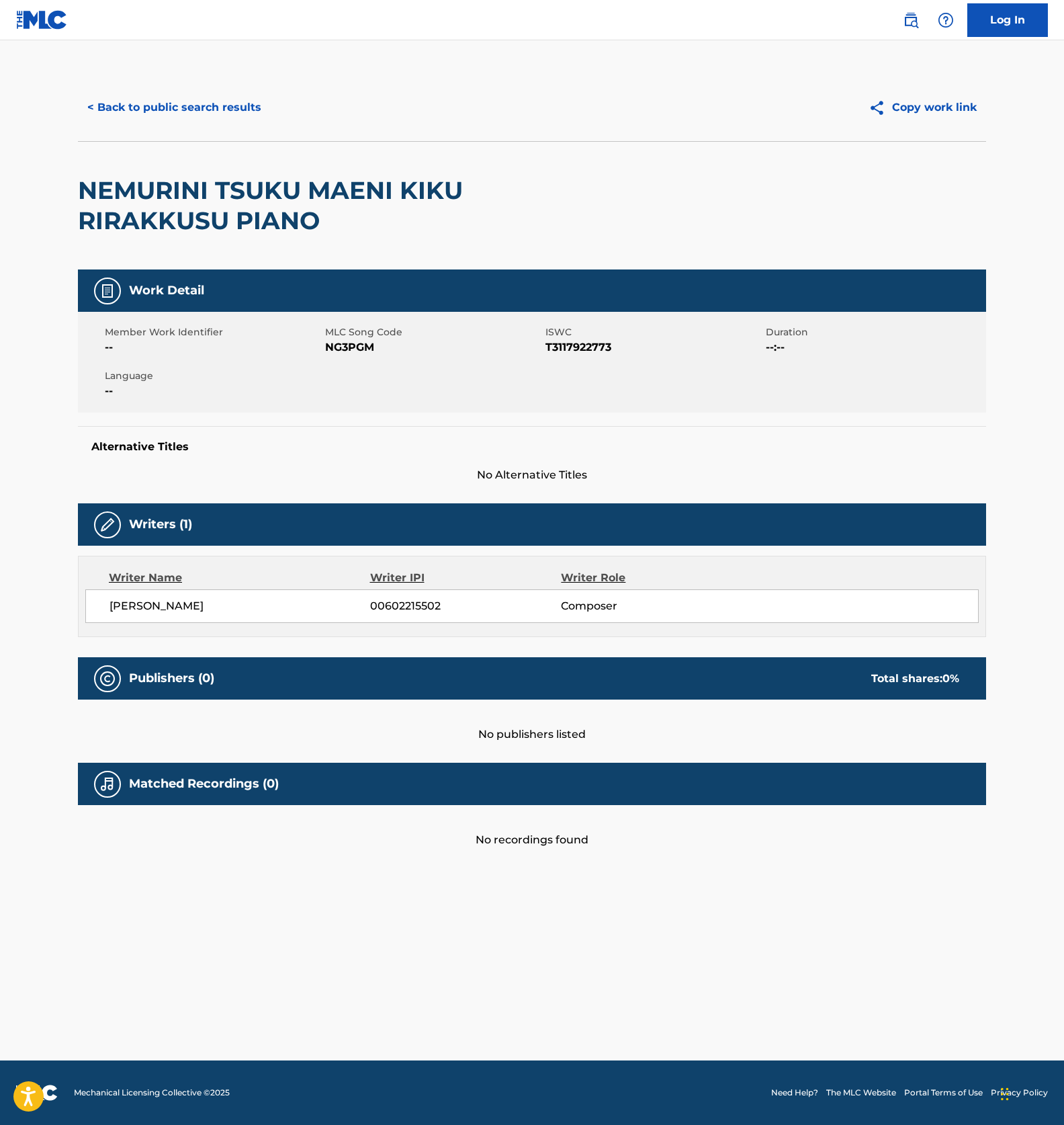
click at [339, 345] on span "NG3PGM" at bounding box center [433, 347] width 217 height 16
copy span "NG3PGM"
click at [161, 123] on button "< Back to public search results" at bounding box center [174, 107] width 193 height 33
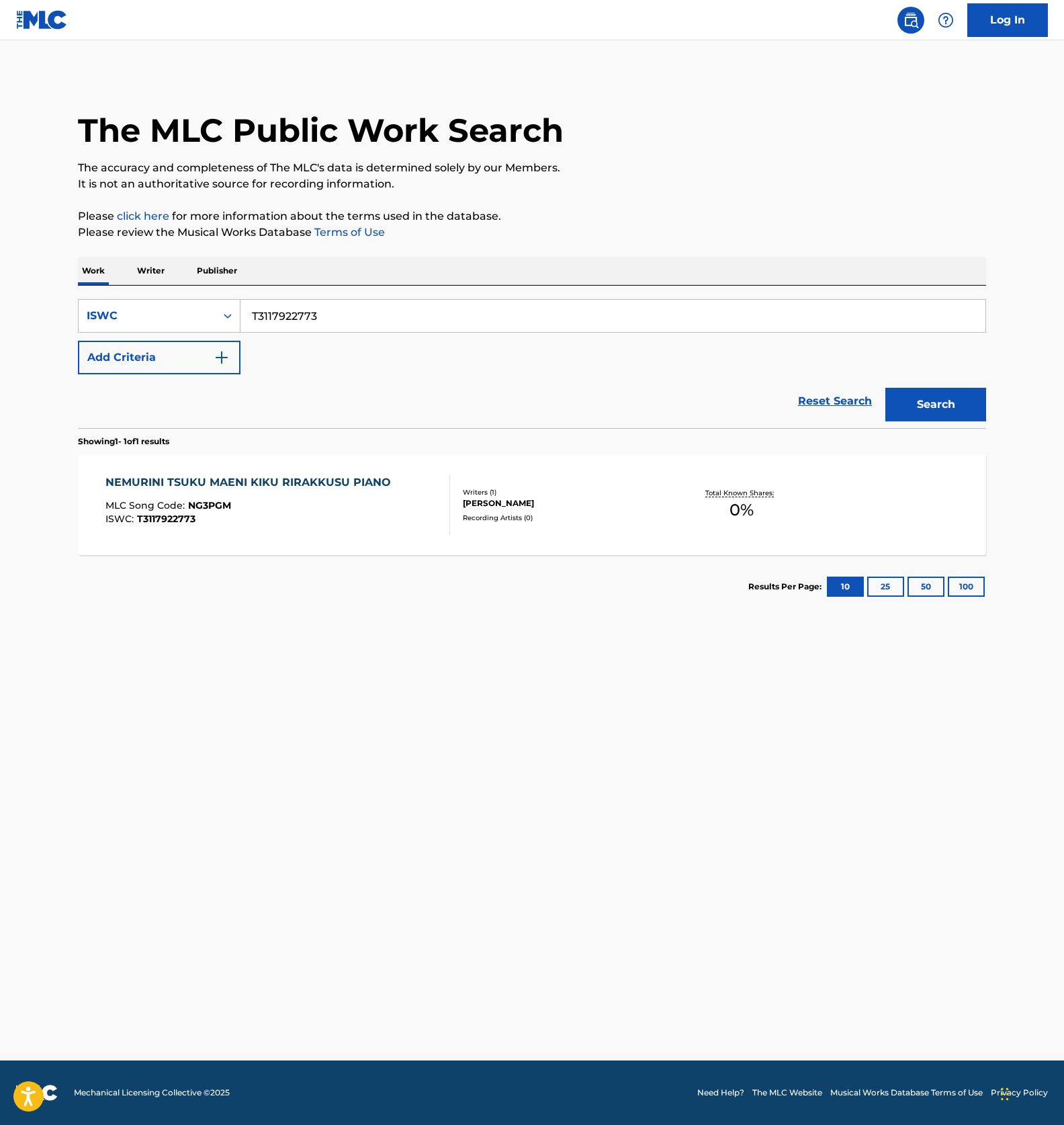
click at [300, 301] on input "T3117922773" at bounding box center [614, 316] width 746 height 32
paste input "660"
type input "T3117922660"
click at [935, 397] on button "Search" at bounding box center [936, 404] width 100 height 33
click at [305, 526] on div "YASASHII PIANONO ARUFAAHADE FUKAI NEMURIHE MLC Song Code : YD7YFU ISWC : T31179…" at bounding box center [258, 504] width 306 height 60
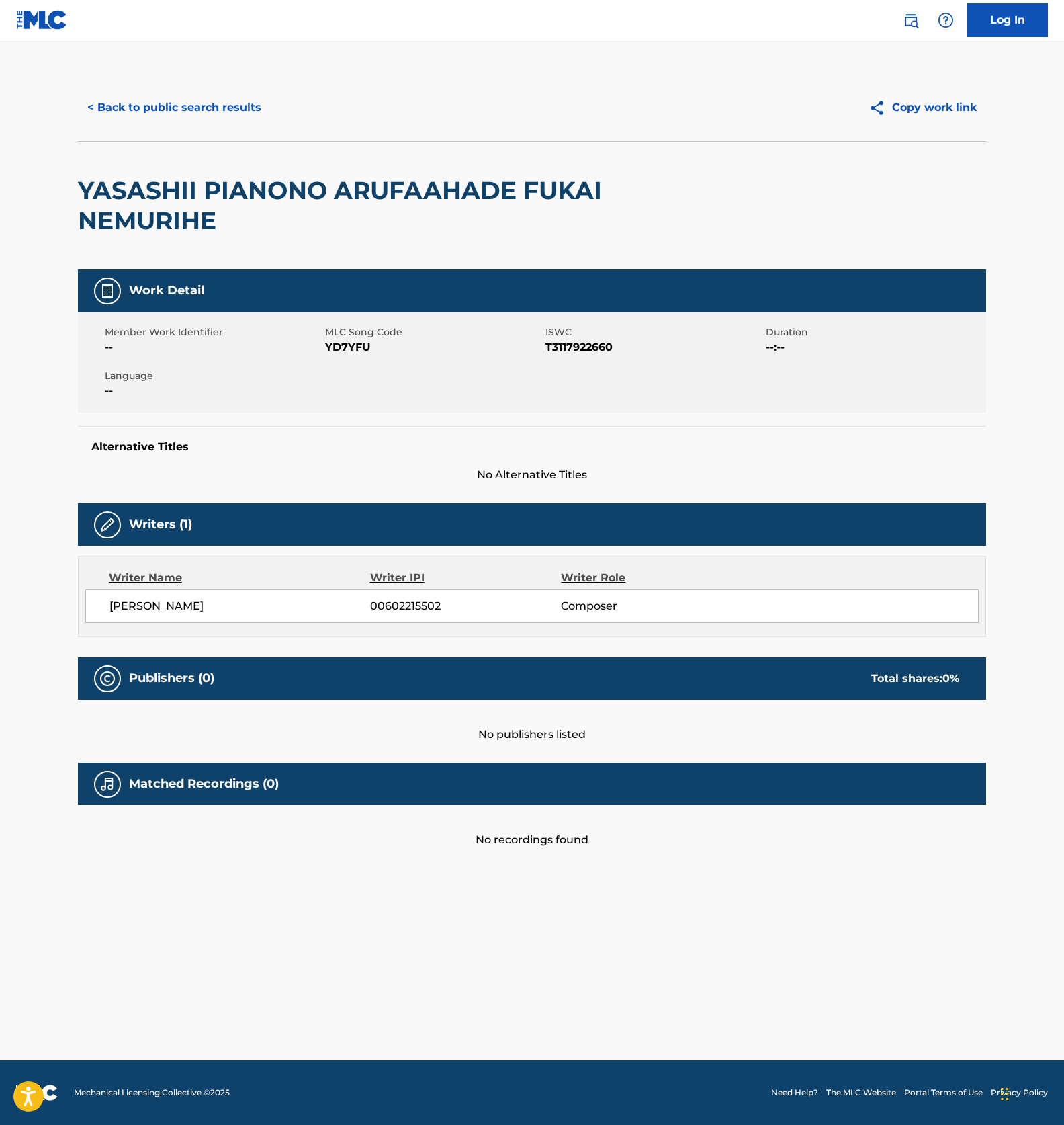
click at [355, 347] on span "YD7YFU" at bounding box center [433, 347] width 217 height 16
copy span "YD7YFU"
click at [428, 911] on main "< Back to public search results Copy work link YASASHII PIANONO ARUFAAHADE FUKA…" at bounding box center [532, 550] width 1064 height 1019
click at [212, 106] on button "< Back to public search results" at bounding box center [174, 107] width 193 height 33
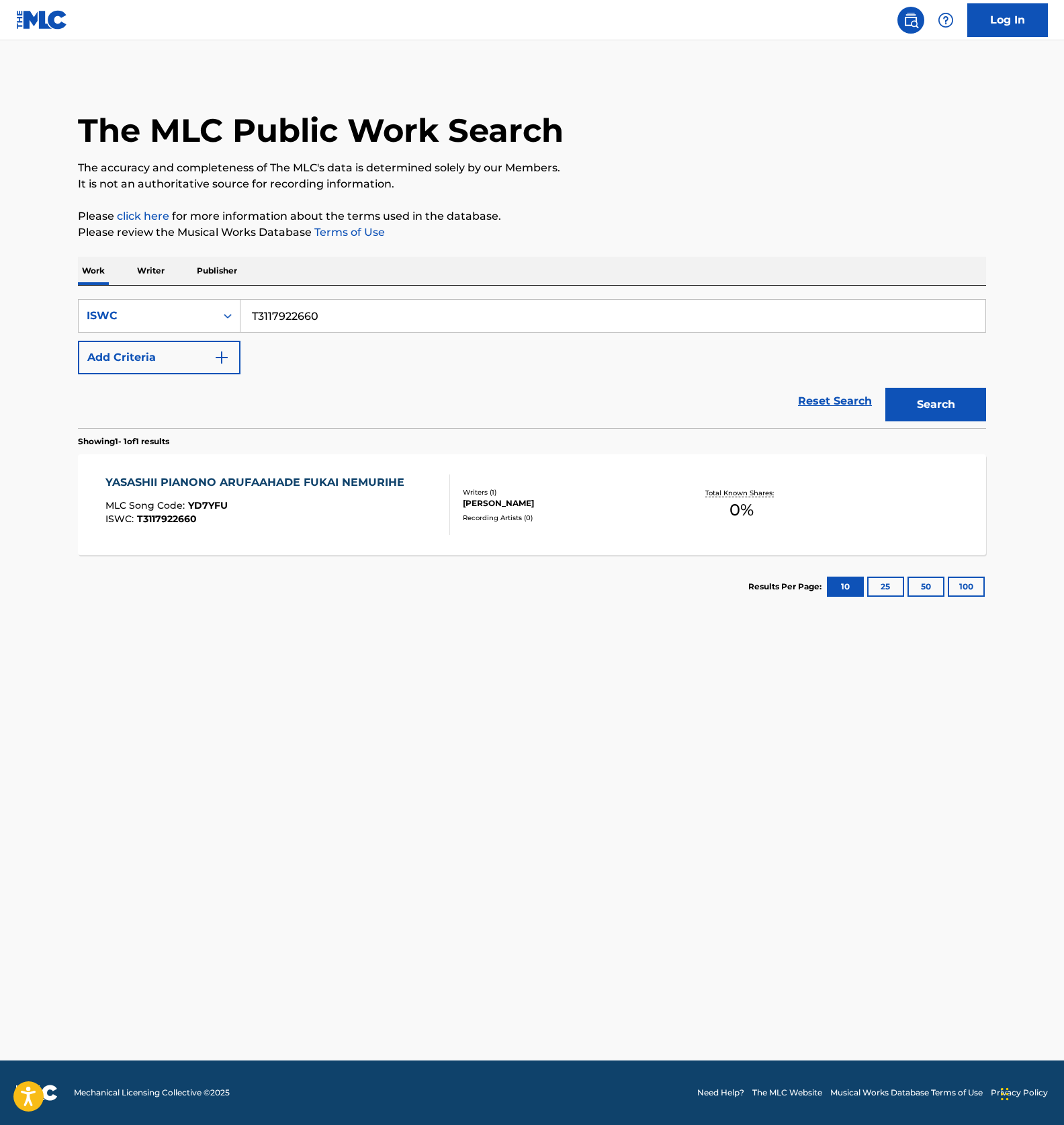
click at [295, 328] on input "T3117922660" at bounding box center [614, 316] width 746 height 32
paste input "853159"
type input "T3117853159"
click at [954, 402] on button "Search" at bounding box center [936, 404] width 100 height 33
click at [324, 510] on div "MLC Song Code : 1C1D7U" at bounding box center [268, 507] width 325 height 14
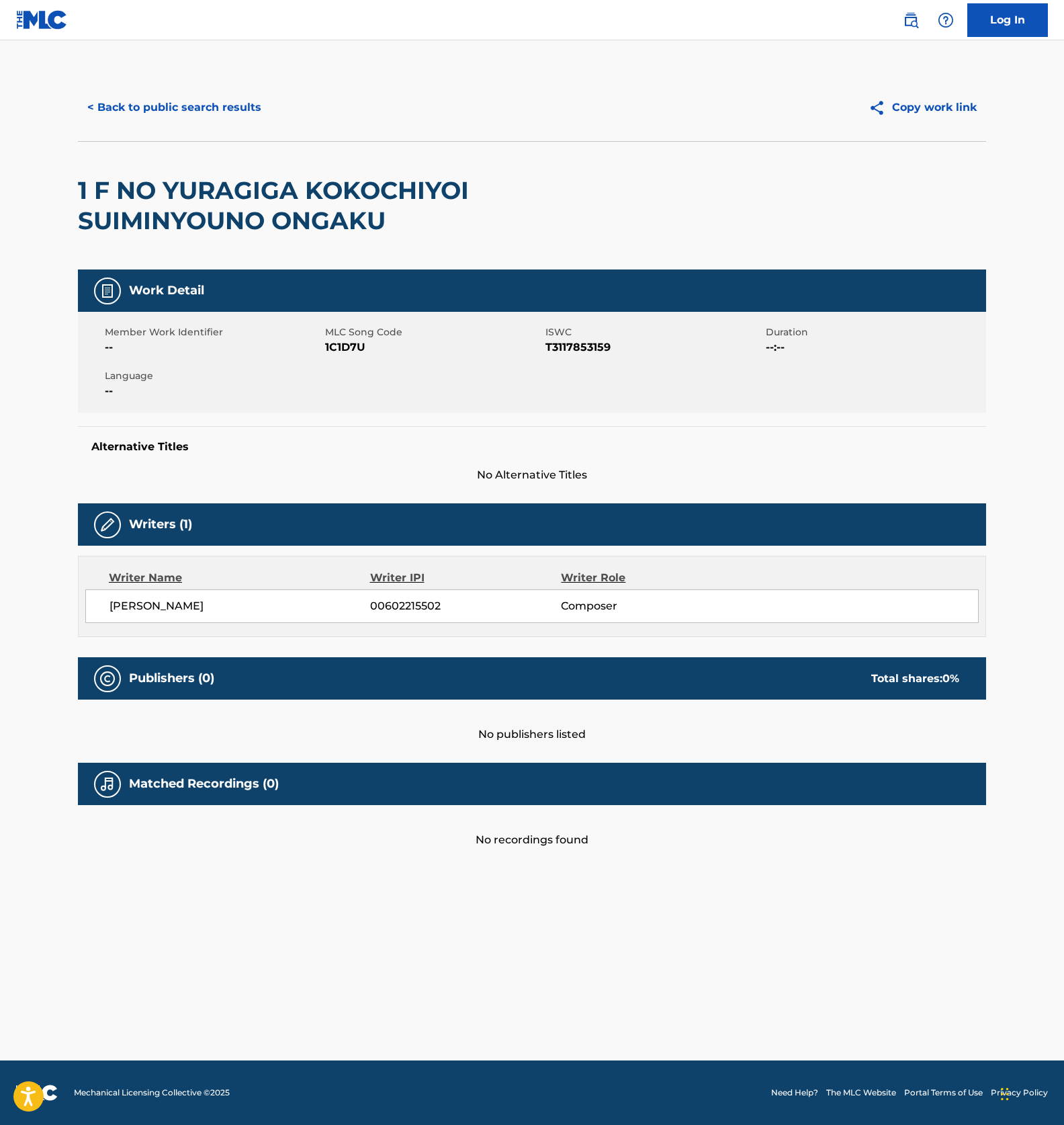
click at [340, 341] on span "1C1D7U" at bounding box center [433, 347] width 217 height 16
click at [386, 913] on main "< Back to public search results Copy work link 1 F NO YURAGIGA KOKOCHIYOI SUIMI…" at bounding box center [532, 550] width 1064 height 1019
click at [192, 110] on button "< Back to public search results" at bounding box center [174, 107] width 193 height 33
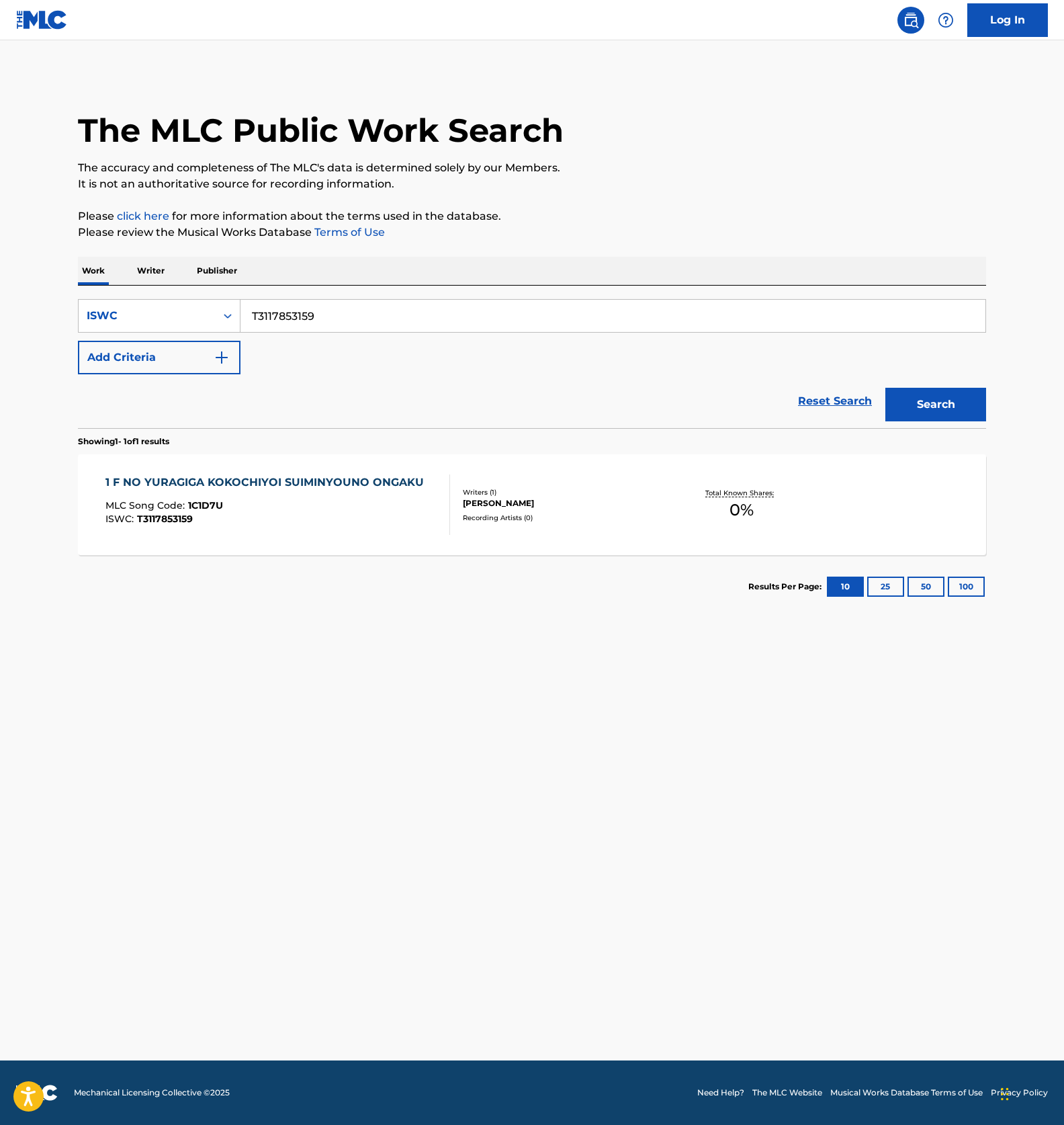
click at [319, 323] on input "T3117853159" at bounding box center [614, 316] width 746 height 32
paste input "922615"
type input "T3117922615"
click at [950, 407] on button "Search" at bounding box center [936, 404] width 100 height 33
click at [383, 527] on div "JIRITSUSHINKEIO TOTONOERU YASASHII PIANO MLC Song Code : JC8OS3 ISWC : T3117922…" at bounding box center [278, 504] width 346 height 60
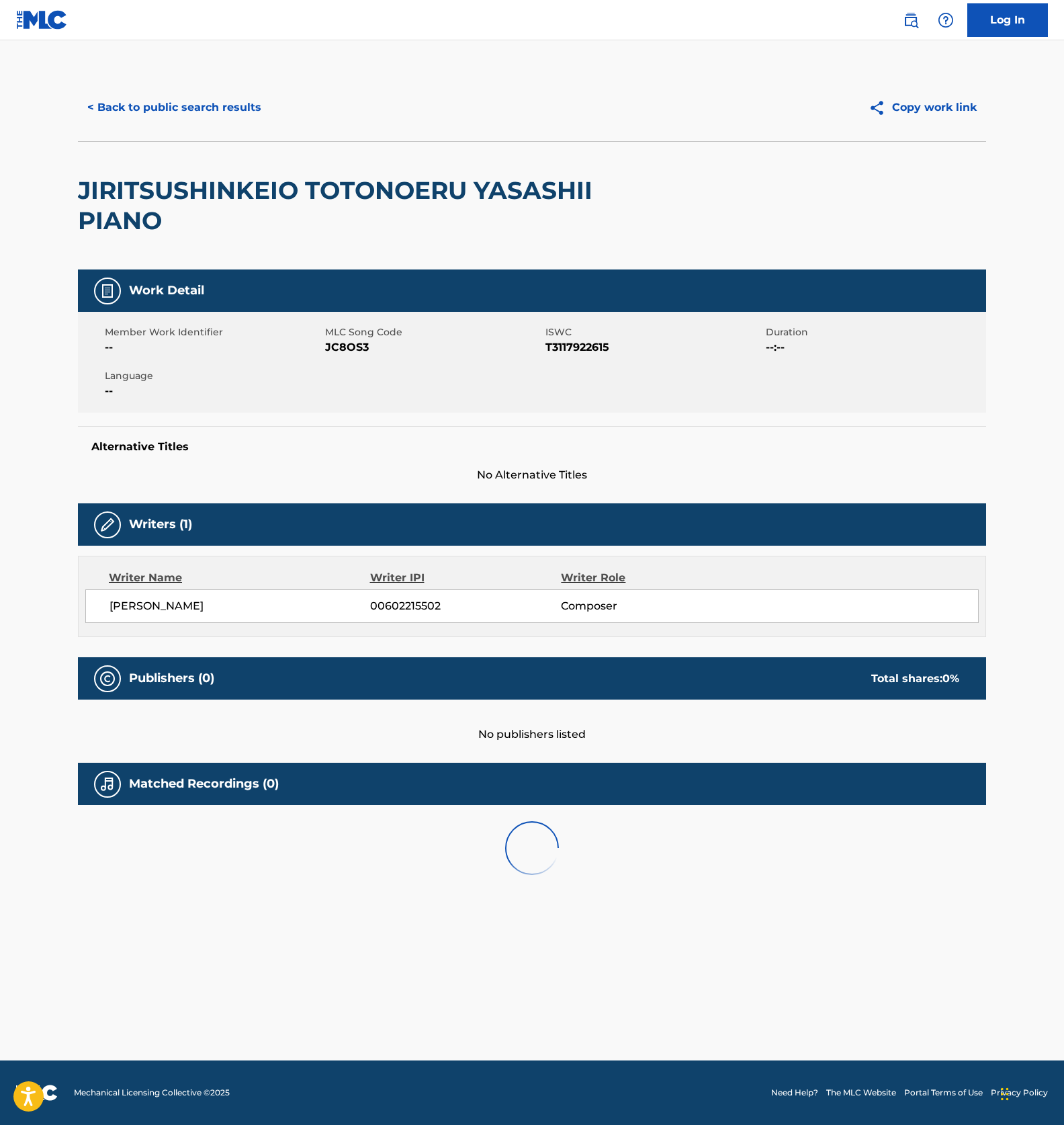
click at [340, 349] on span "JC8OS3" at bounding box center [433, 347] width 217 height 16
click at [182, 95] on button "< Back to public search results" at bounding box center [174, 107] width 193 height 33
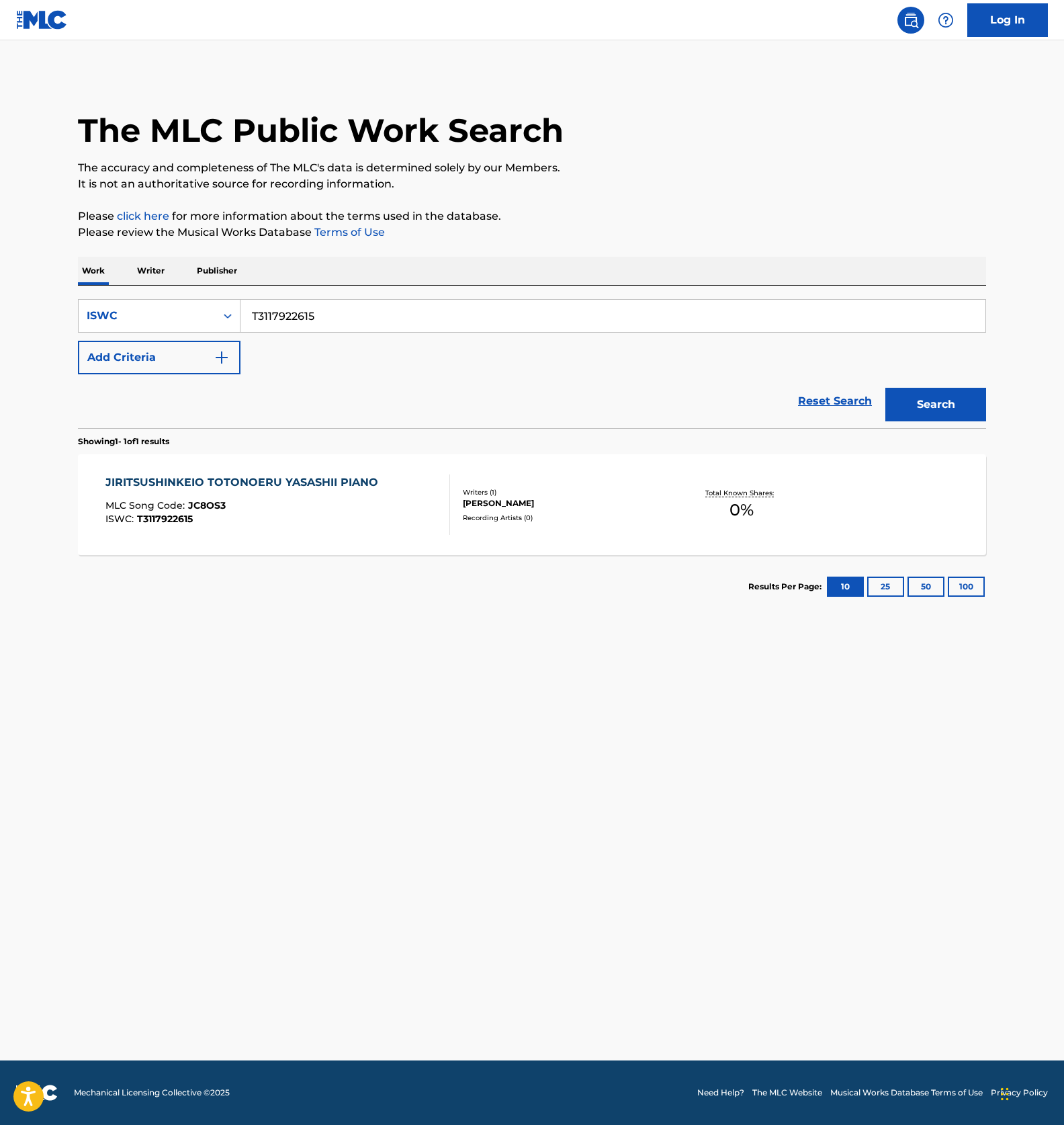
click at [287, 318] on input "T3117922615" at bounding box center [614, 316] width 746 height 32
paste input "04235447"
type input "T3104235447"
click at [940, 400] on button "Search" at bounding box center [936, 404] width 100 height 33
click at [327, 526] on div "ASUNO TAMENO SUIMIN DOUNYUU BGM MLC Song Code : AE1F9Y ISWC : T3104235447" at bounding box center [225, 504] width 239 height 60
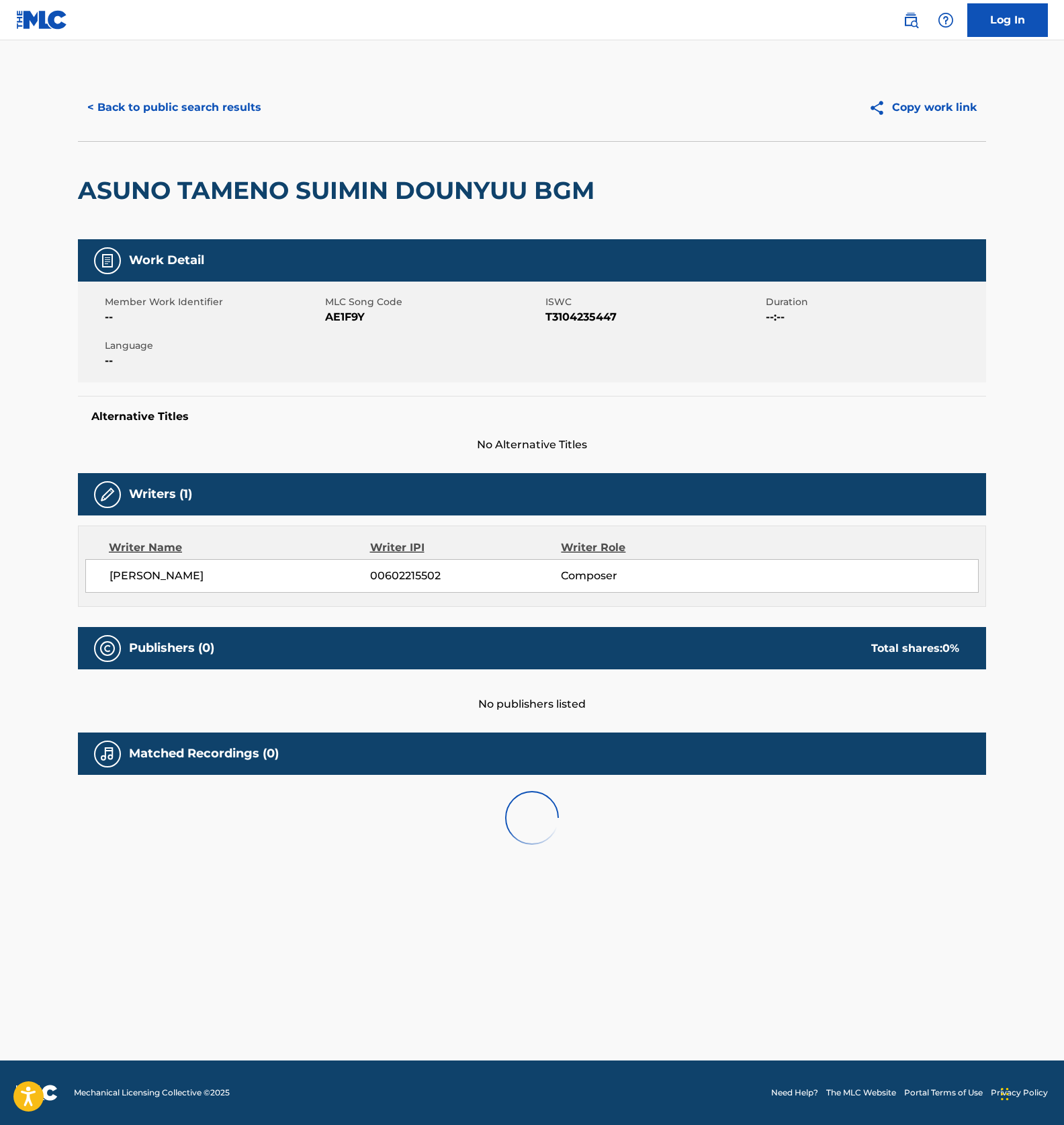
click at [337, 315] on span "AE1F9Y" at bounding box center [433, 317] width 217 height 16
click at [203, 107] on button "< Back to public search results" at bounding box center [174, 107] width 193 height 33
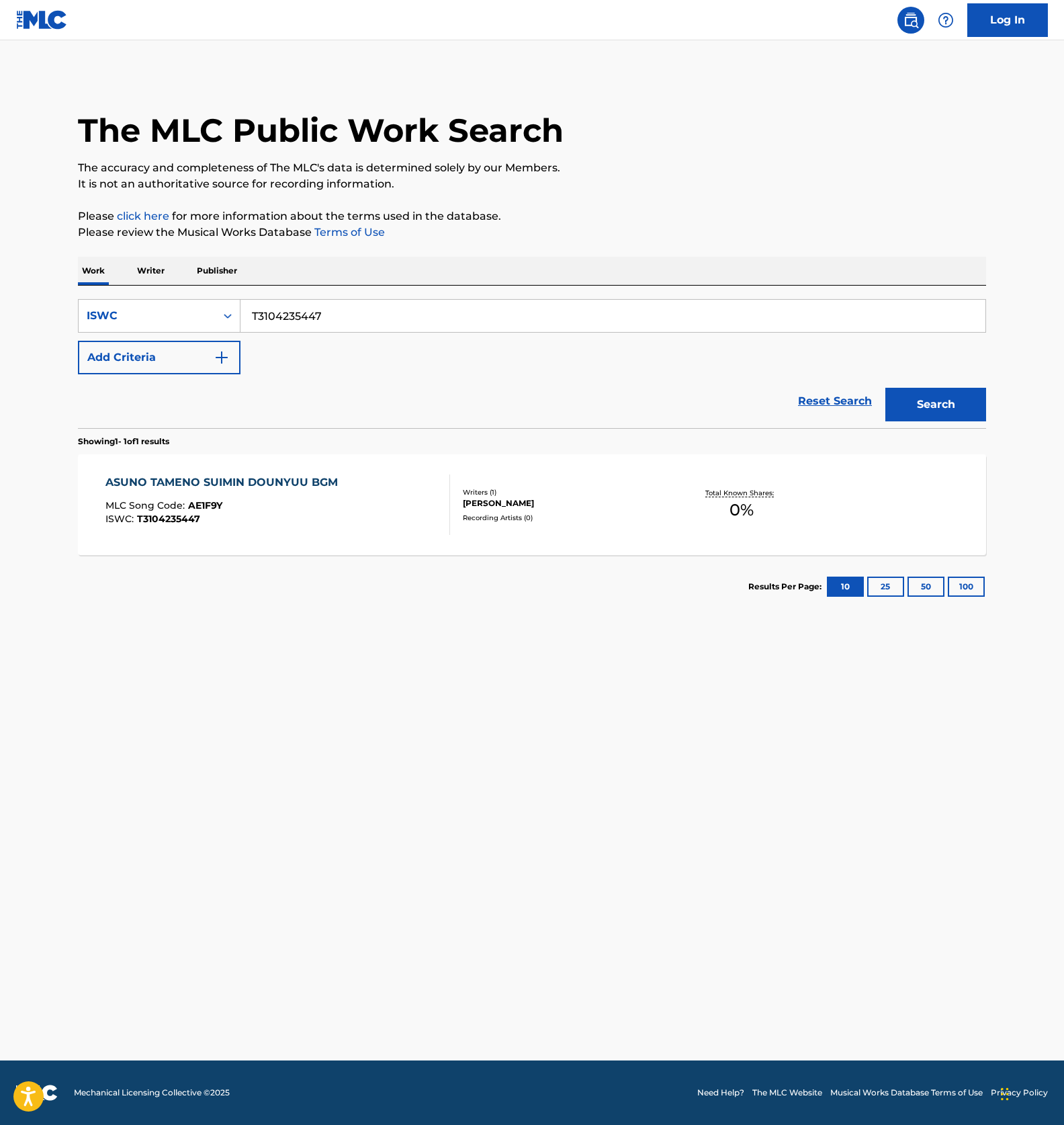
click at [312, 329] on input "T3104235447" at bounding box center [614, 316] width 746 height 32
paste input "1787527"
type input "T3117875277"
click at [912, 408] on button "Search" at bounding box center [936, 404] width 100 height 33
click at [327, 510] on div "HELLO HALO MLC Song Code : HA9Q3Q ISWC : T3117875277" at bounding box center [278, 504] width 346 height 60
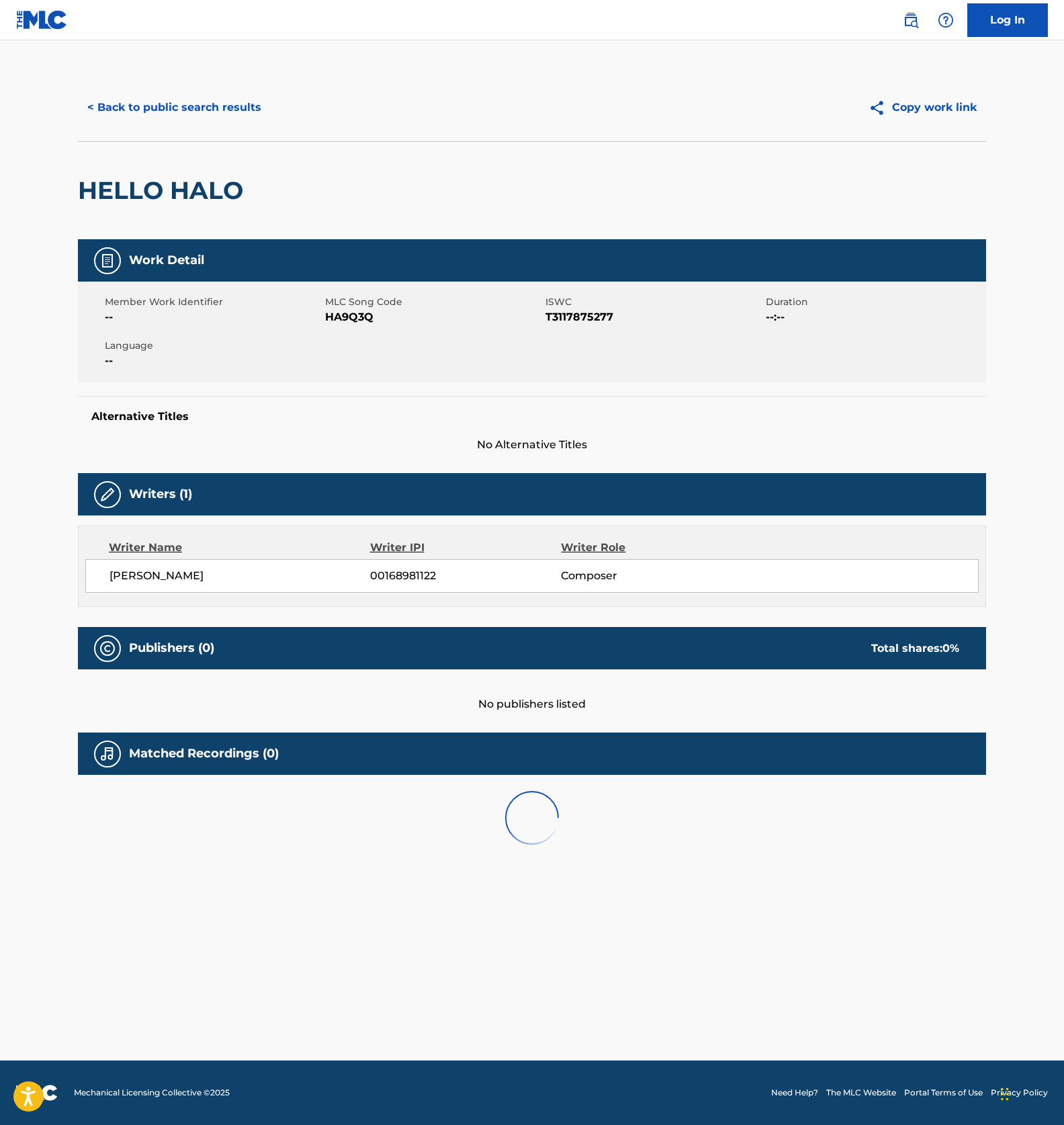
click at [352, 321] on span "HA9Q3Q" at bounding box center [433, 317] width 217 height 16
click at [510, 841] on main "< Back to public search results Copy work link HELLO HALO Work Detail Member Wo…" at bounding box center [532, 550] width 1064 height 1019
click at [208, 109] on button "< Back to public search results" at bounding box center [174, 107] width 193 height 33
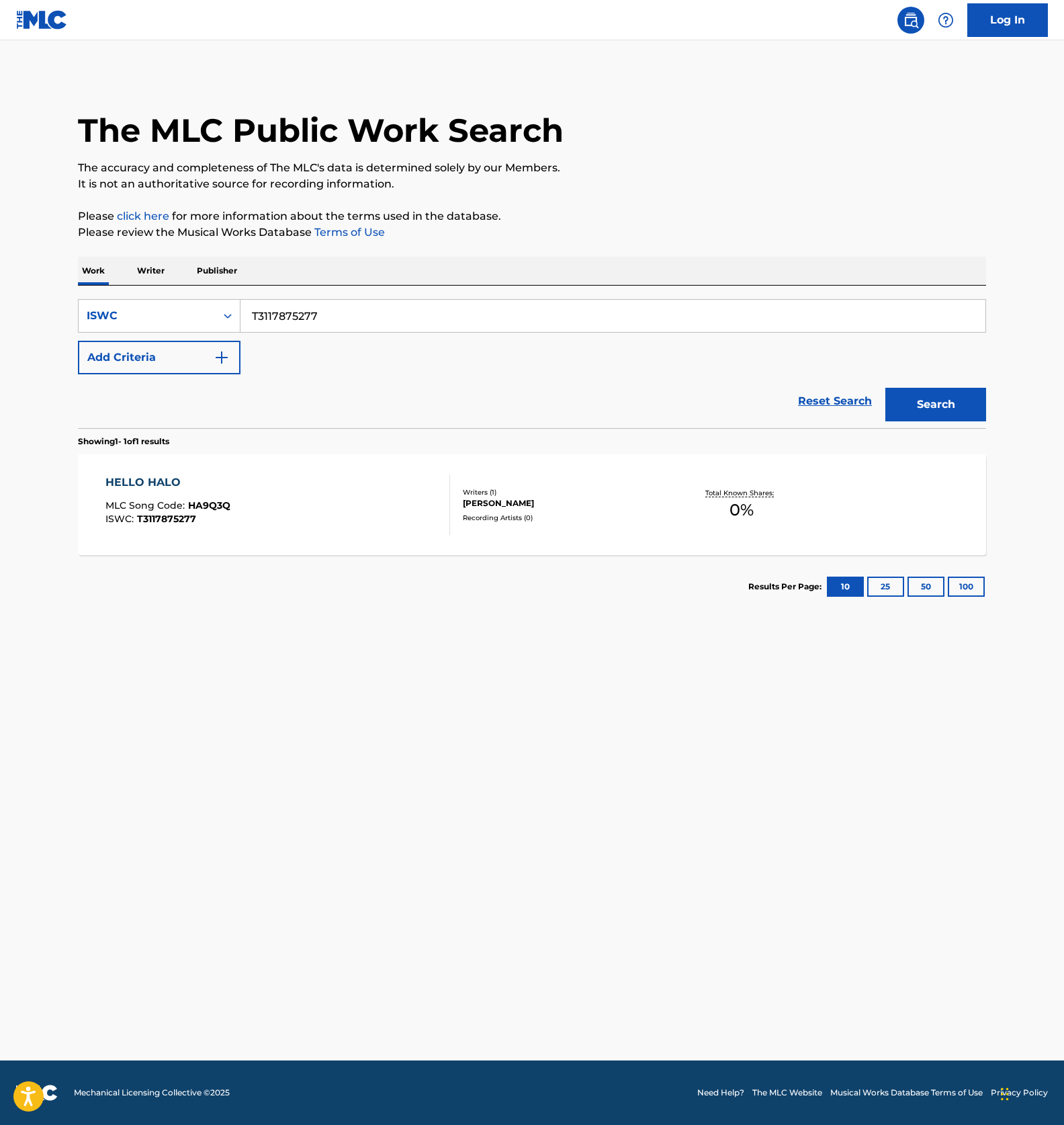
click at [323, 318] on input "T3117875277" at bounding box center [614, 316] width 746 height 32
click at [289, 325] on input "T3117875277" at bounding box center [614, 316] width 746 height 32
paste input "27396634"
type input "T3127396634"
click at [925, 400] on button "Search" at bounding box center [936, 404] width 100 height 33
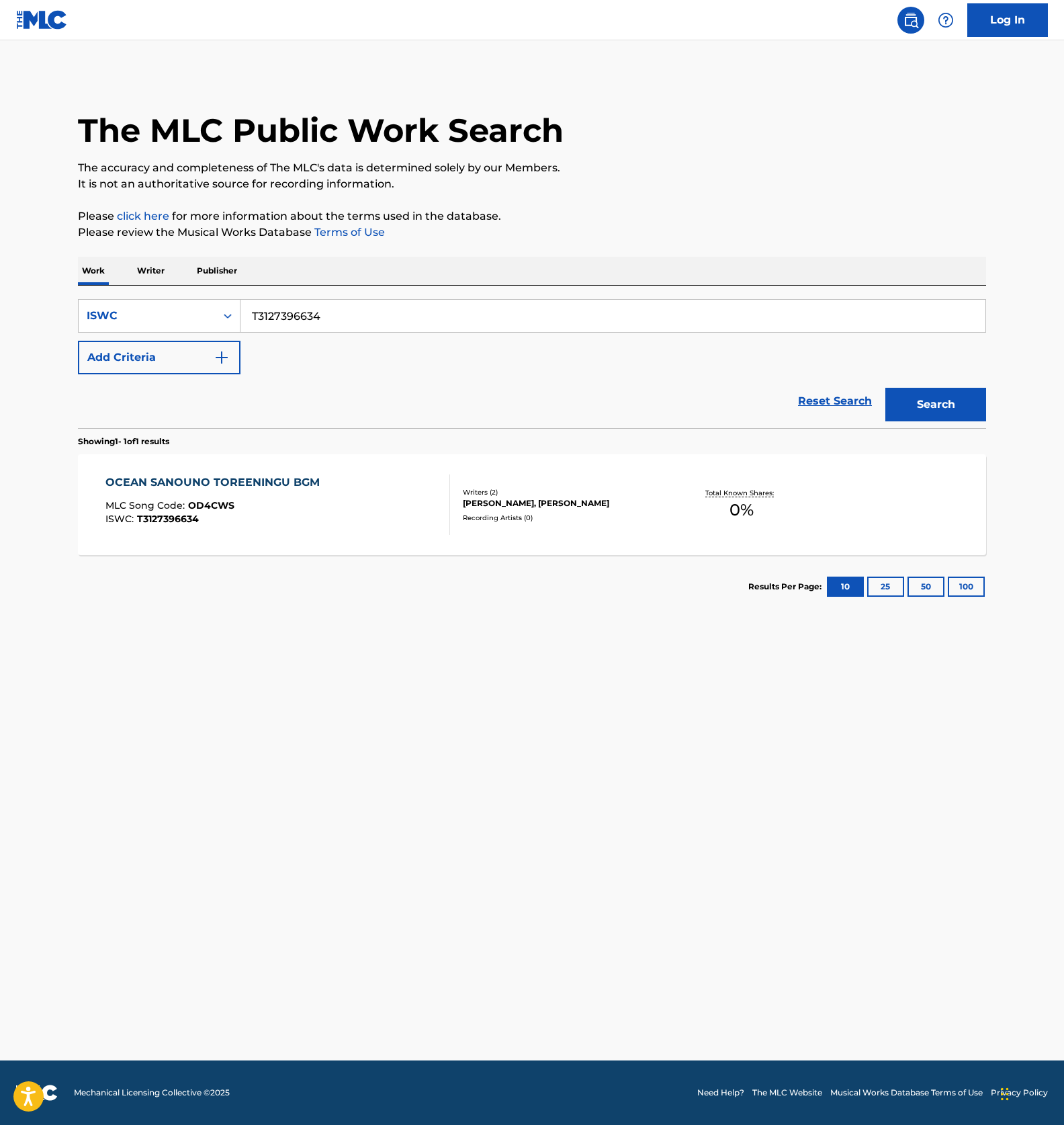
click at [374, 505] on div "OCEAN SANOUNO TOREENINGU BGM MLC Song Code : OD4CWS ISWC : T3127396634" at bounding box center [278, 504] width 346 height 60
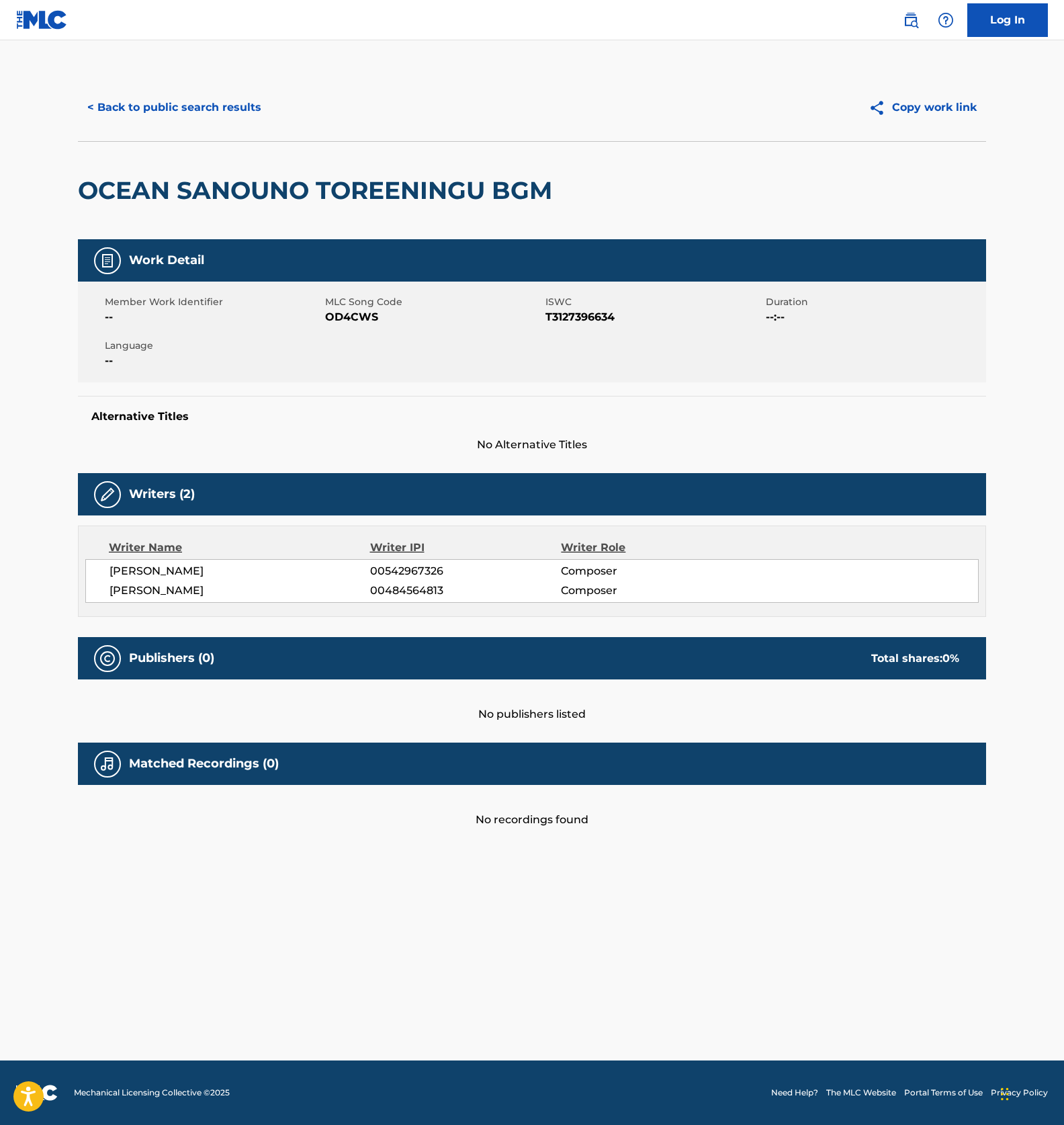
click at [346, 324] on span "OD4CWS" at bounding box center [433, 317] width 217 height 16
click at [235, 111] on button "< Back to public search results" at bounding box center [174, 107] width 193 height 33
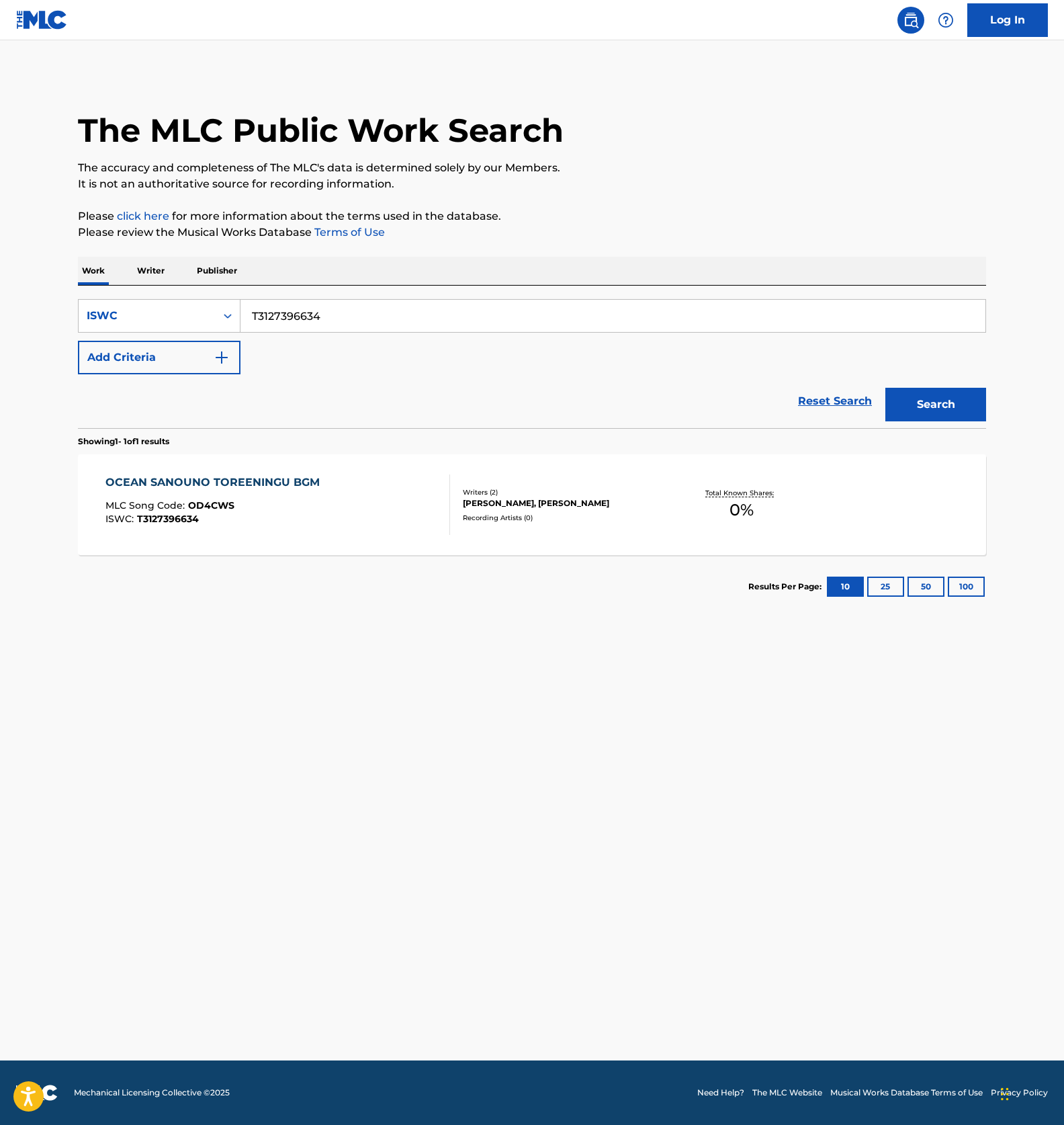
click at [308, 311] on input "T3127396634" at bounding box center [614, 316] width 746 height 32
paste input "875"
click at [927, 405] on button "Search" at bounding box center [936, 404] width 100 height 33
click at [289, 318] on input "T3127398754" at bounding box center [614, 316] width 746 height 32
paste input "663"
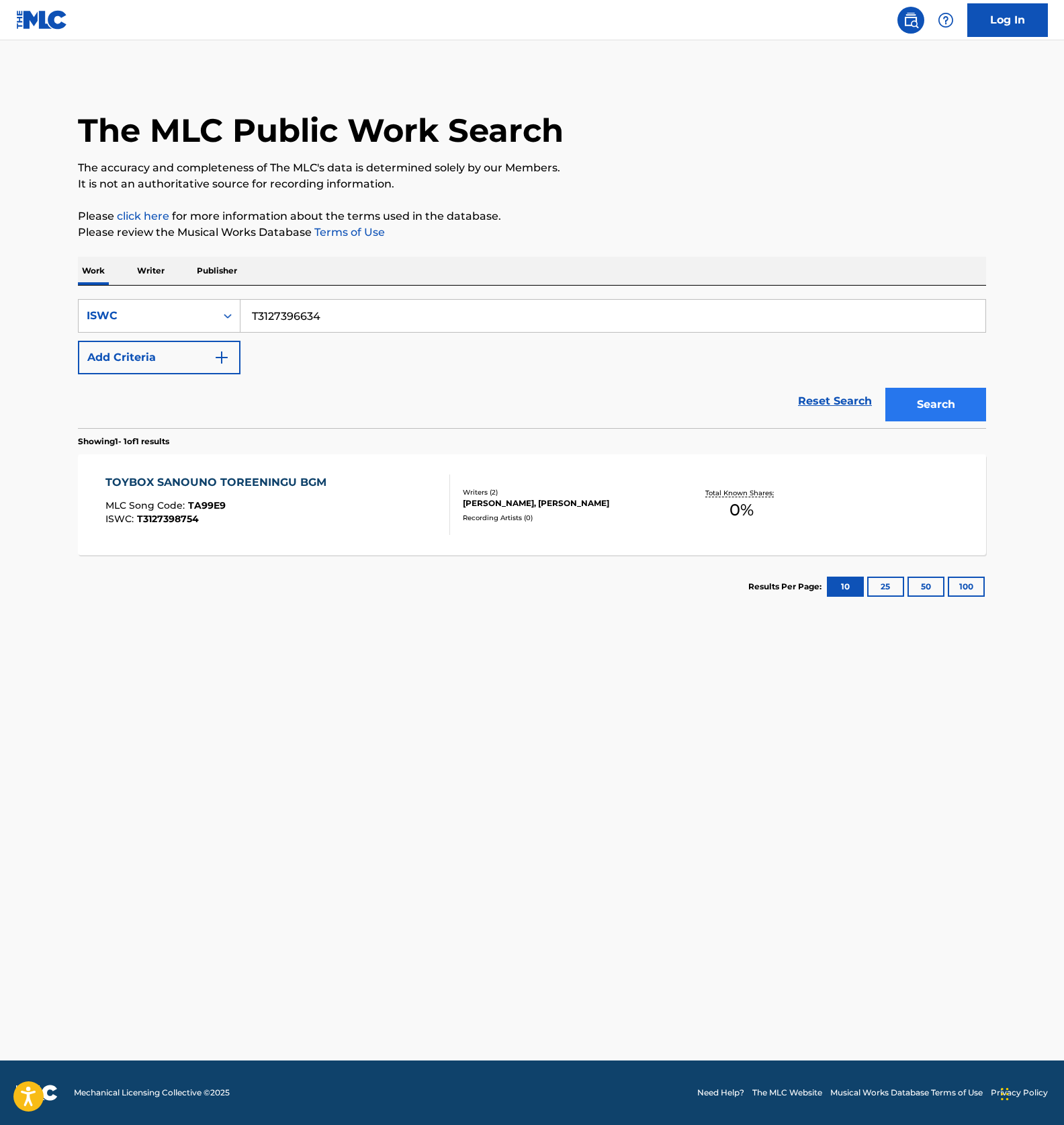
type input "T3127396634"
click at [930, 399] on button "Search" at bounding box center [936, 404] width 100 height 33
click at [357, 464] on div "OCEAN SANOUNO TOREENINGU BGM MLC Song Code : OD4CWS ISWC : T3127396634 Writers …" at bounding box center [532, 505] width 908 height 100
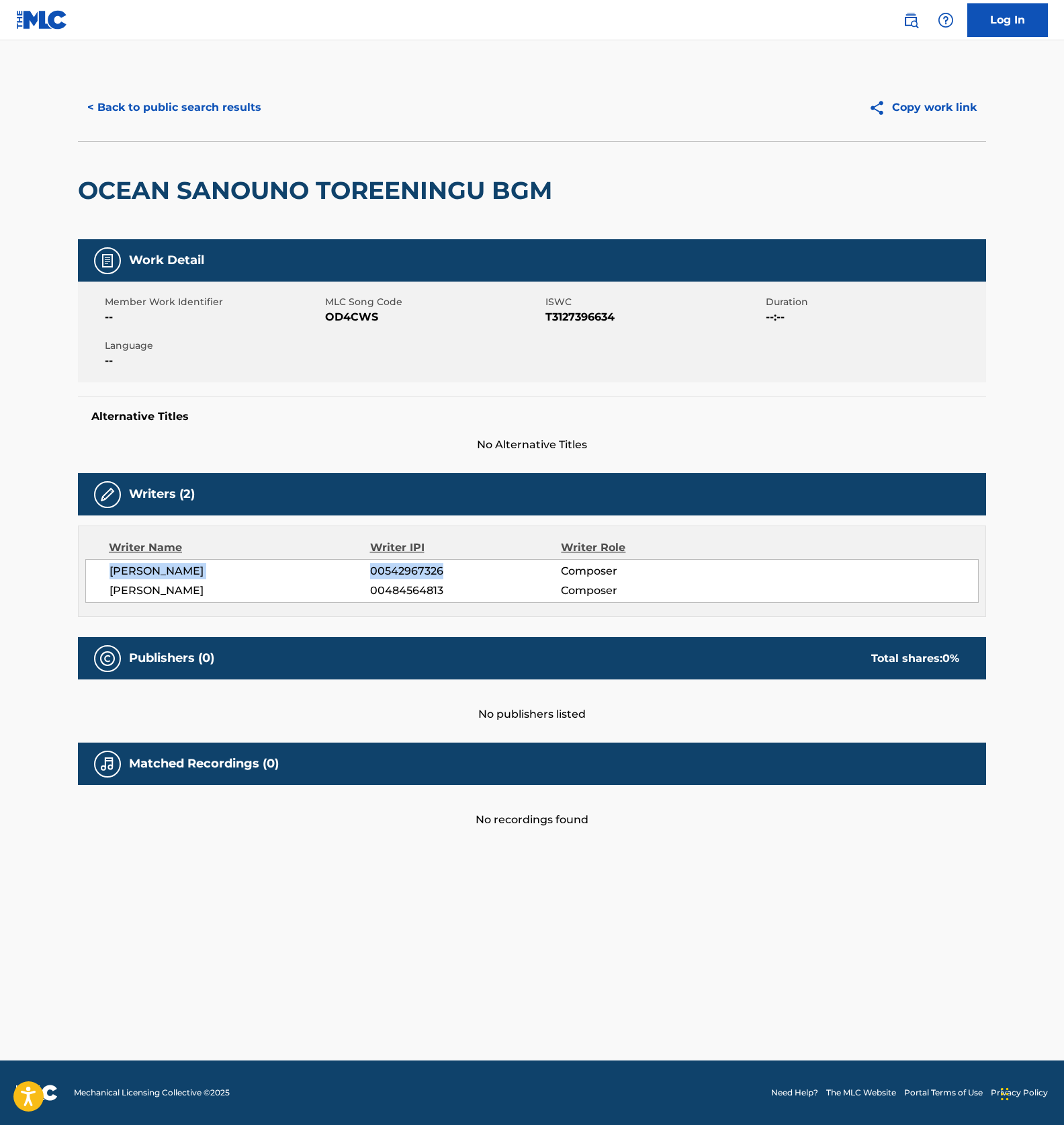
drag, startPoint x: 458, startPoint y: 568, endPoint x: 100, endPoint y: 573, distance: 358.0
click at [100, 573] on div "YUTAKA SATOU 00542967326 Composer SHIBAZAKI JUN 00484564813 Composer" at bounding box center [532, 580] width 894 height 43
drag, startPoint x: 449, startPoint y: 595, endPoint x: 107, endPoint y: 595, distance: 342.0
click at [107, 595] on div "YUTAKA SATOU 00542967326 Composer SHIBAZAKI JUN 00484564813 Composer" at bounding box center [532, 580] width 894 height 43
click at [141, 105] on button "< Back to public search results" at bounding box center [174, 107] width 193 height 33
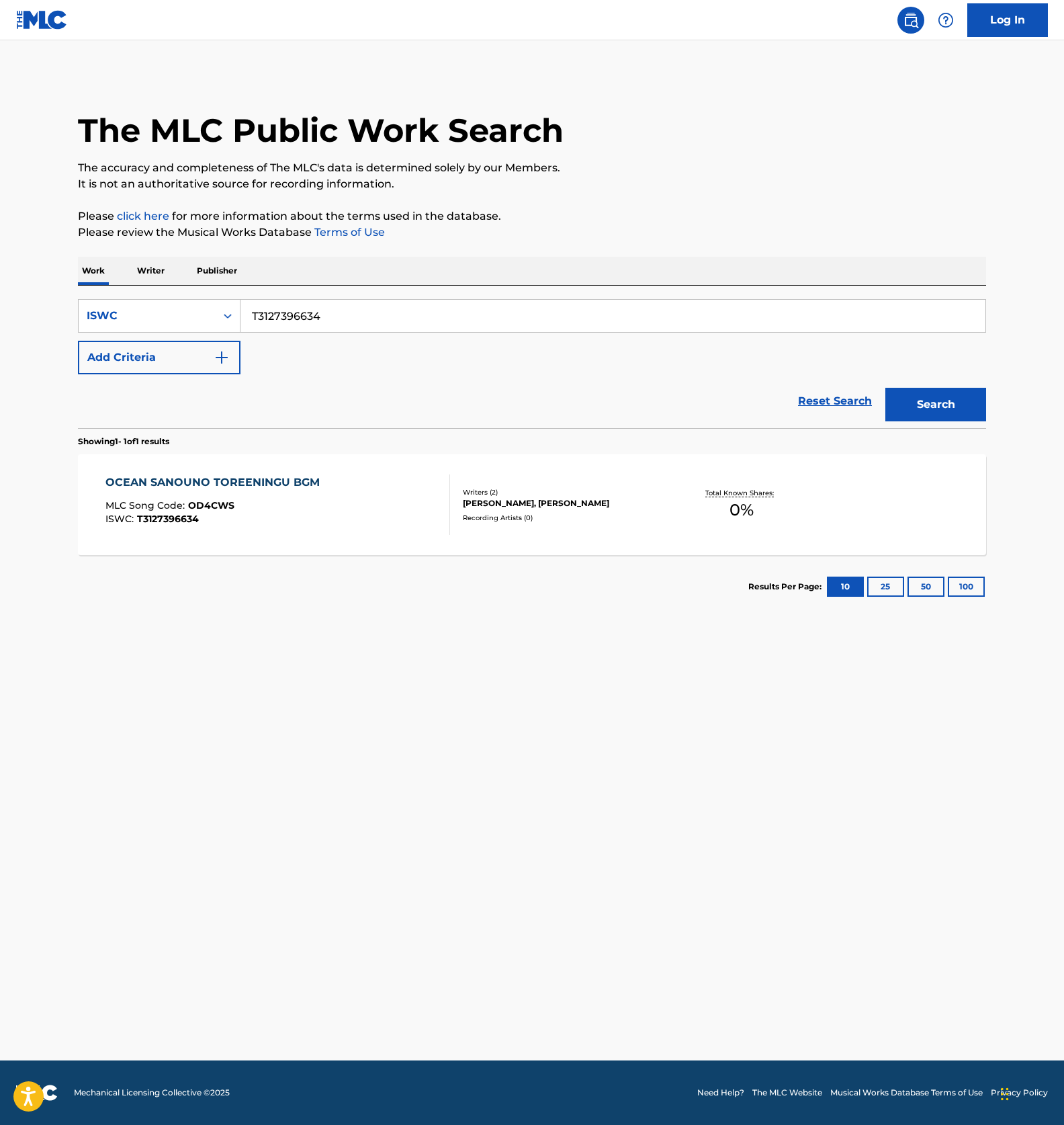
click at [289, 305] on input "T3127396634" at bounding box center [614, 316] width 746 height 32
paste input "875"
type input "T3127398754"
click at [972, 399] on button "Search" at bounding box center [936, 404] width 100 height 33
click at [375, 499] on div "TOYBOX SANOUNO TOREENINGU BGM MLC Song Code : TA99E9 ISWC : T3127398754" at bounding box center [278, 504] width 346 height 60
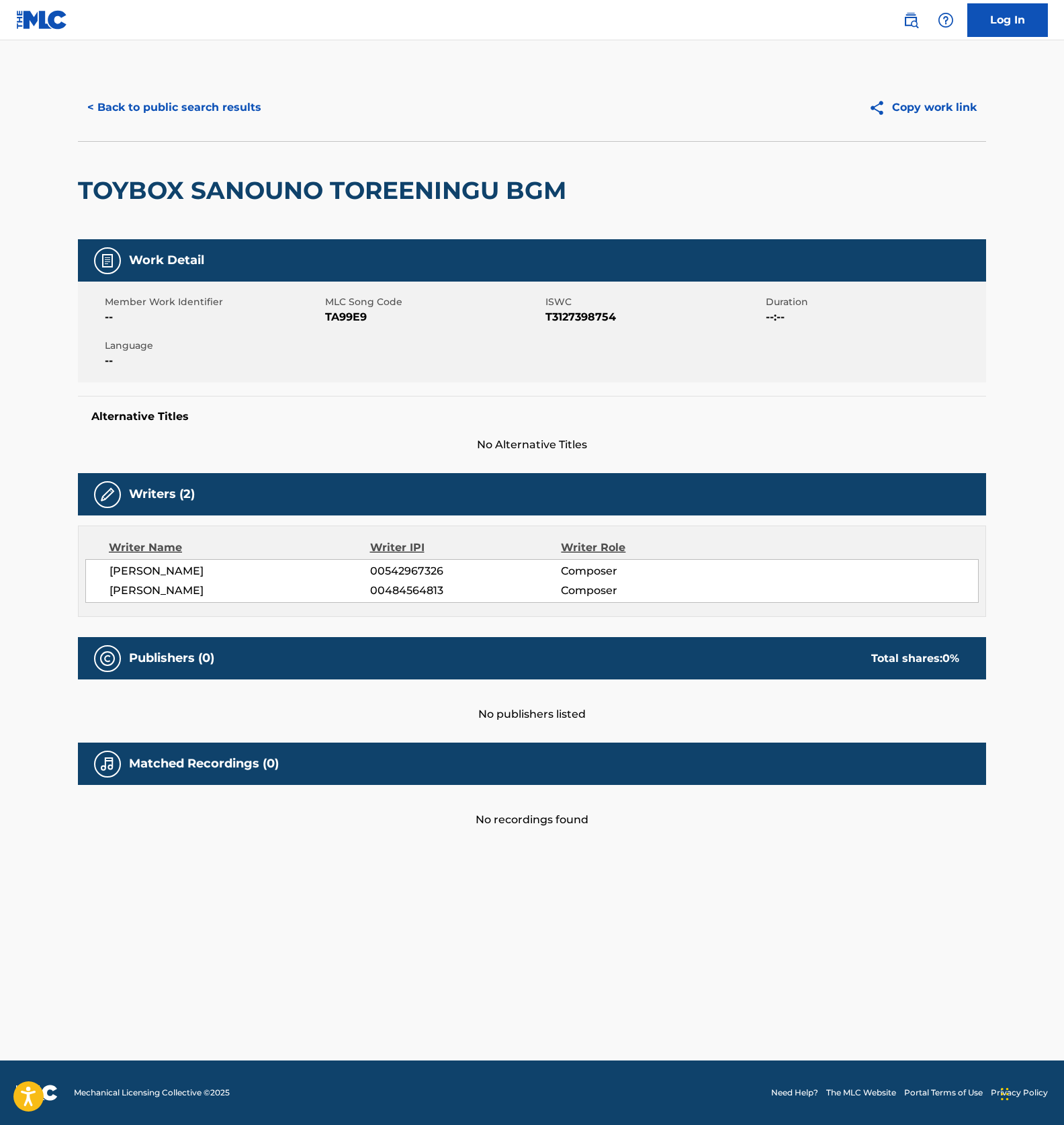
click at [351, 315] on span "TA99E9" at bounding box center [433, 317] width 217 height 16
click at [192, 101] on button "< Back to public search results" at bounding box center [174, 107] width 193 height 33
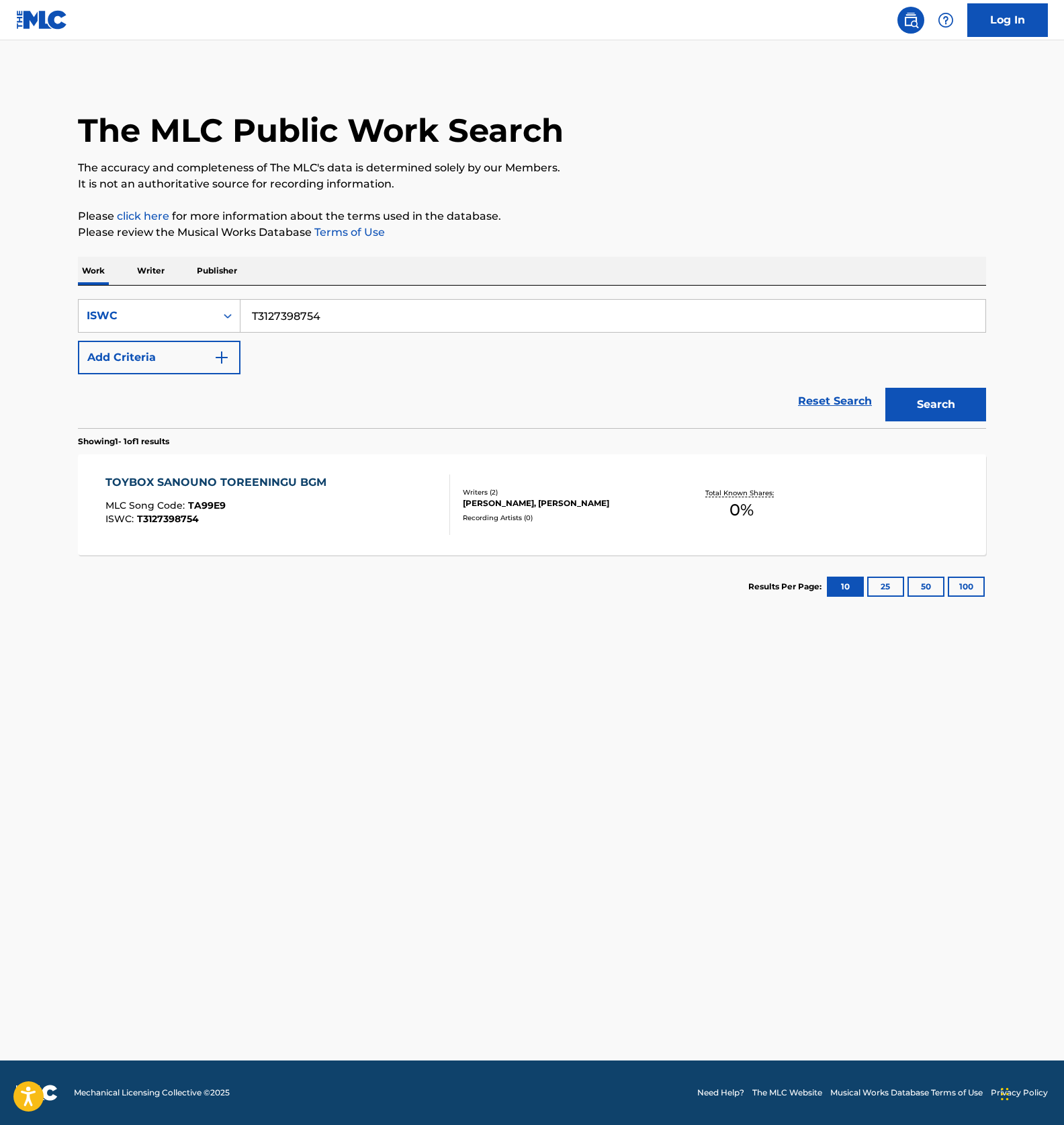
click at [307, 323] on input "T3127398754" at bounding box center [614, 316] width 746 height 32
paste input "407205"
type input "T3127407205"
click at [934, 402] on button "Search" at bounding box center [936, 404] width 100 height 33
click at [345, 510] on div "MLC Song Code : GE3UCK" at bounding box center [235, 507] width 260 height 14
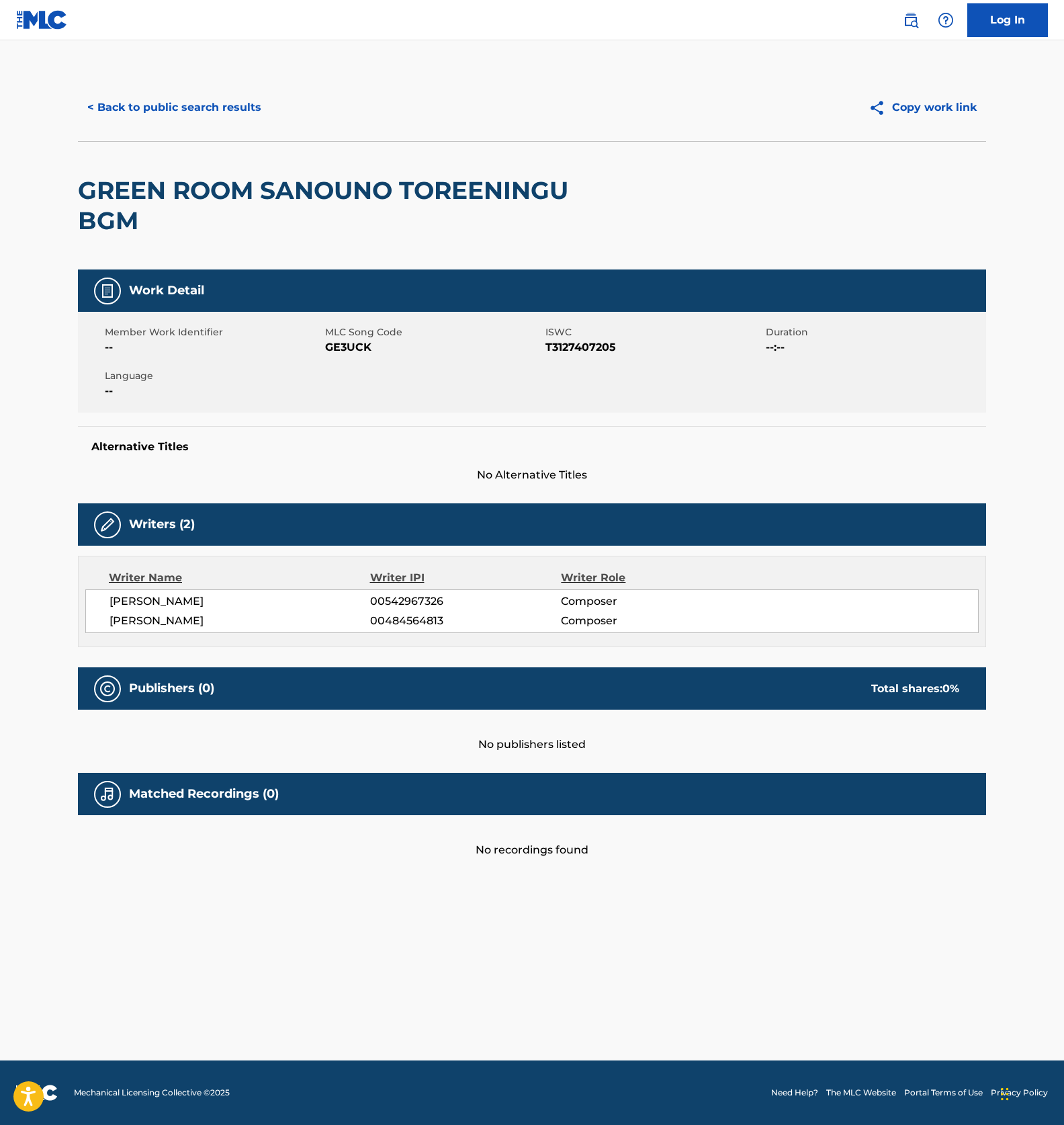
click at [337, 345] on span "GE3UCK" at bounding box center [433, 347] width 217 height 16
click at [337, 345] on span "GE3UCK" at bounding box center [433, 347] width 217 height 16
click at [230, 111] on button "< Back to public search results" at bounding box center [174, 107] width 193 height 33
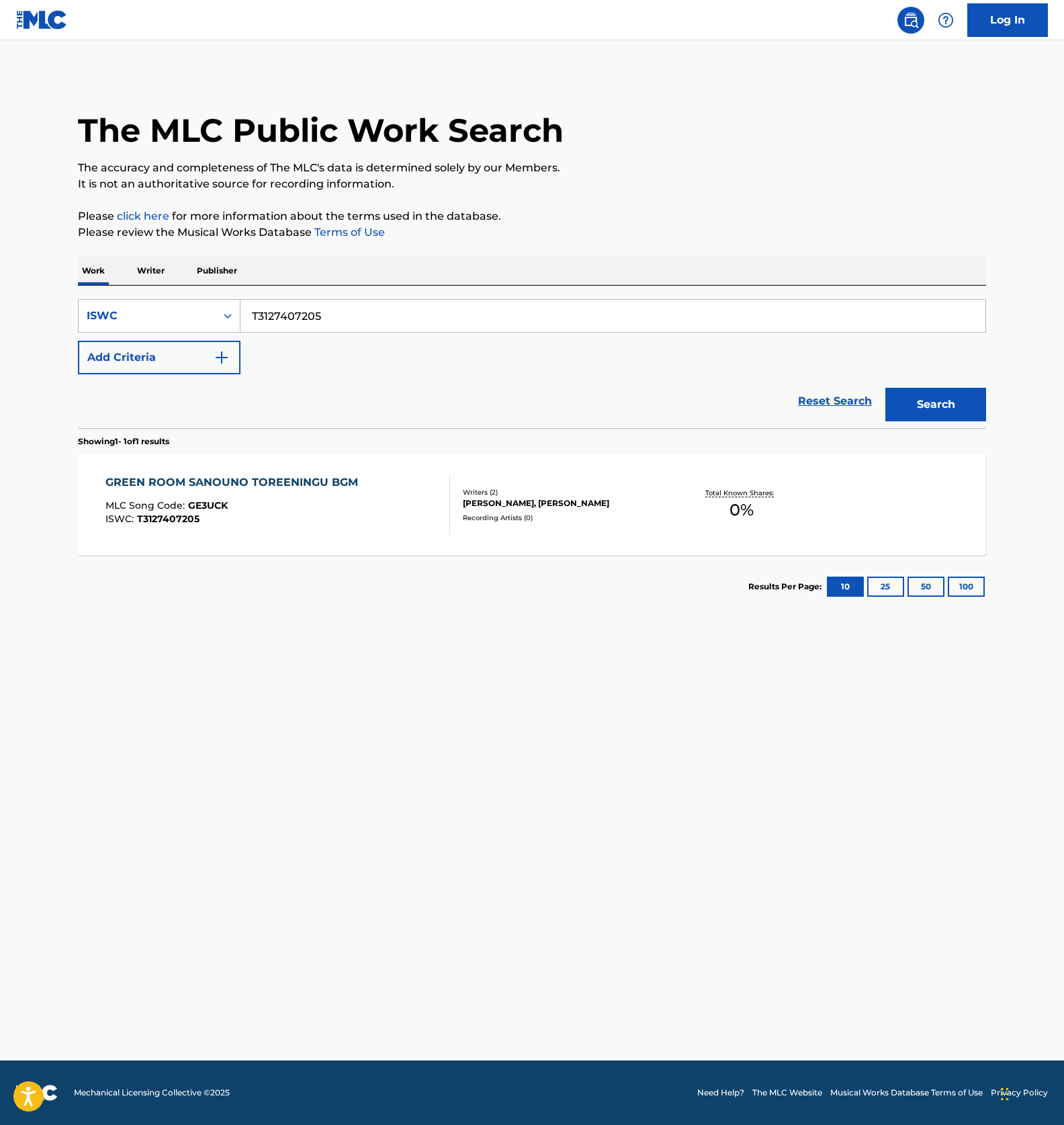
click at [289, 307] on input "T3127407205" at bounding box center [614, 316] width 746 height 32
paste input "10402"
type input "T3127410402"
click at [947, 393] on button "Search" at bounding box center [936, 404] width 100 height 33
click at [286, 317] on input "T3127410402" at bounding box center [614, 316] width 746 height 32
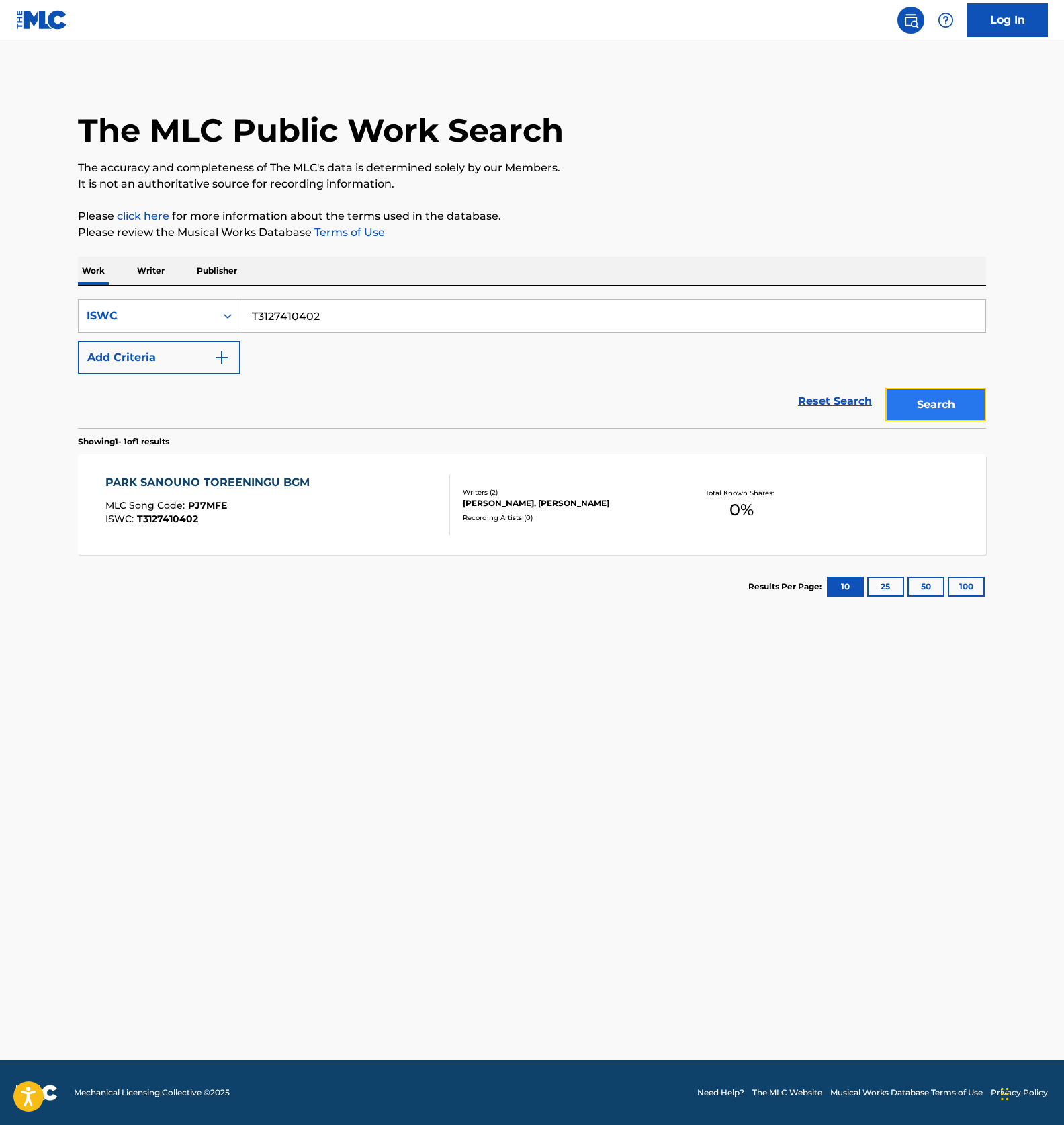
click at [965, 416] on button "Search" at bounding box center [936, 404] width 100 height 33
click at [347, 531] on div "PARK SANOUNO TOREENINGU BGM MLC Song Code : PJ7MFE ISWC : T3127410402" at bounding box center [278, 504] width 346 height 60
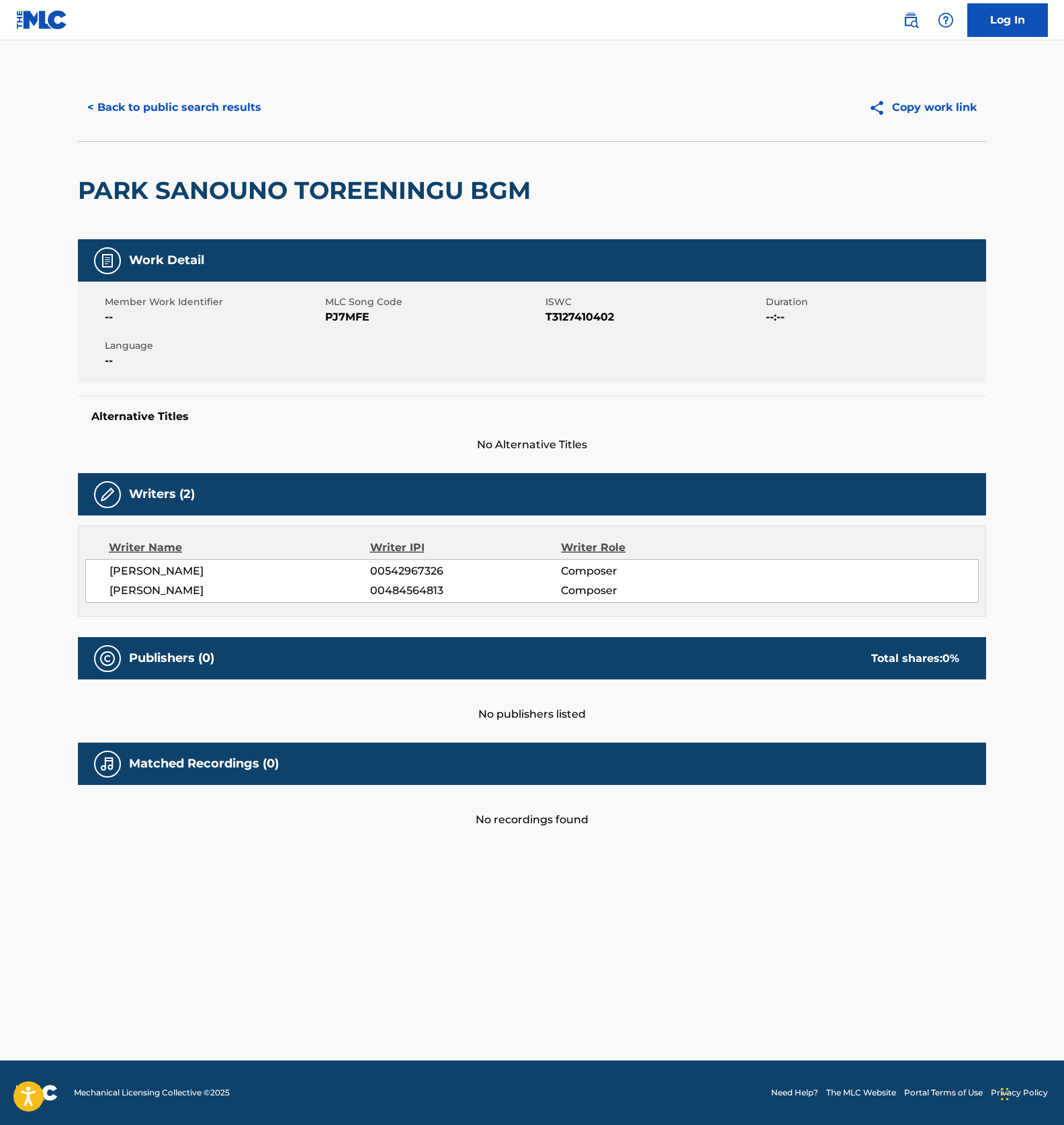
click at [347, 312] on span "PJ7MFE" at bounding box center [433, 317] width 217 height 16
click at [178, 104] on button "< Back to public search results" at bounding box center [174, 107] width 193 height 33
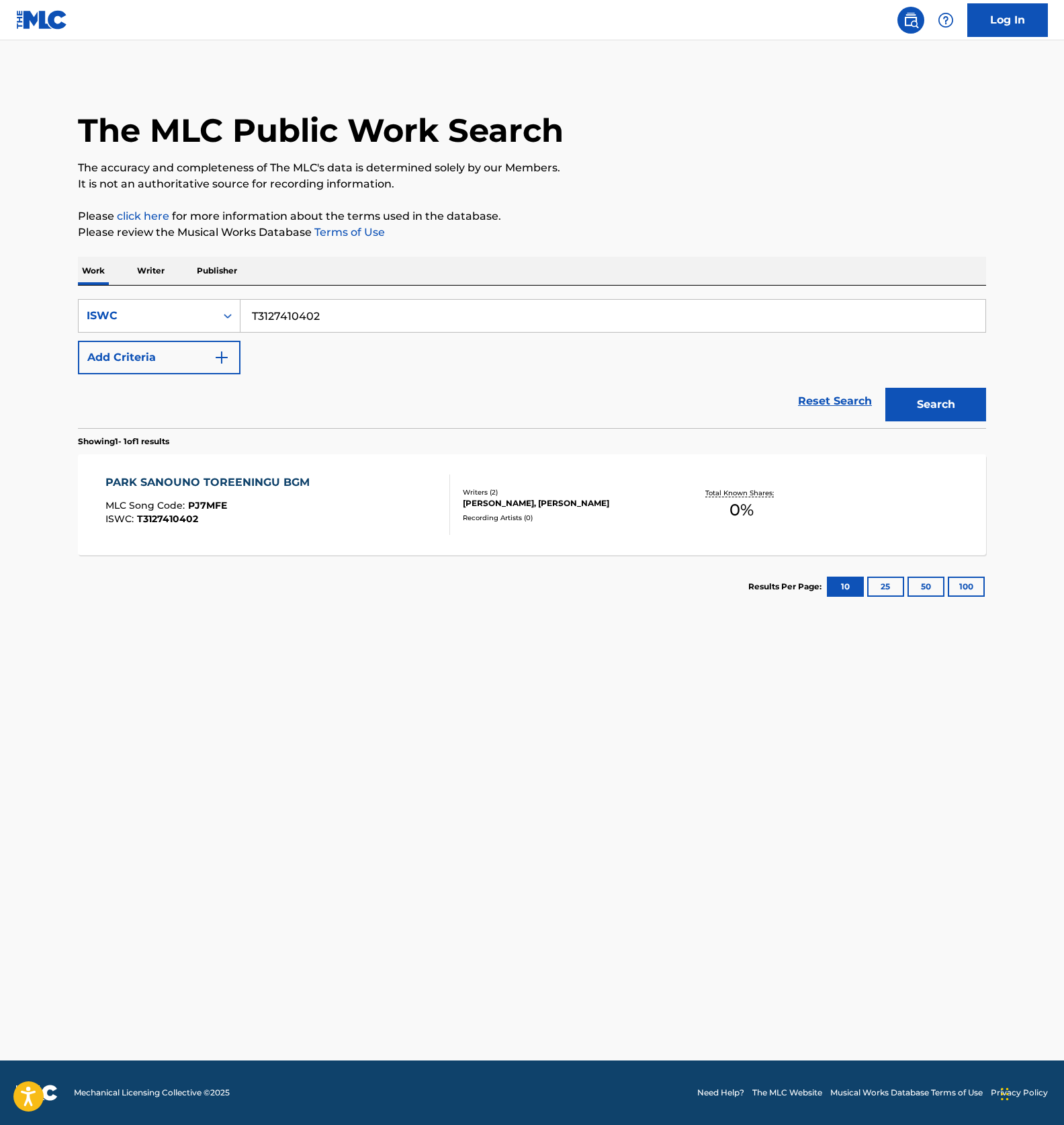
click at [323, 302] on input "T3127410402" at bounding box center [614, 316] width 746 height 32
paste input "396554"
type input "T3127396554"
click at [912, 396] on button "Search" at bounding box center [936, 404] width 100 height 33
click at [408, 524] on div "HAPPY LIFE SANOUNO TOREENINGU BGM MLC Song Code : HA9B5T ISWC : T3127396554" at bounding box center [278, 504] width 346 height 60
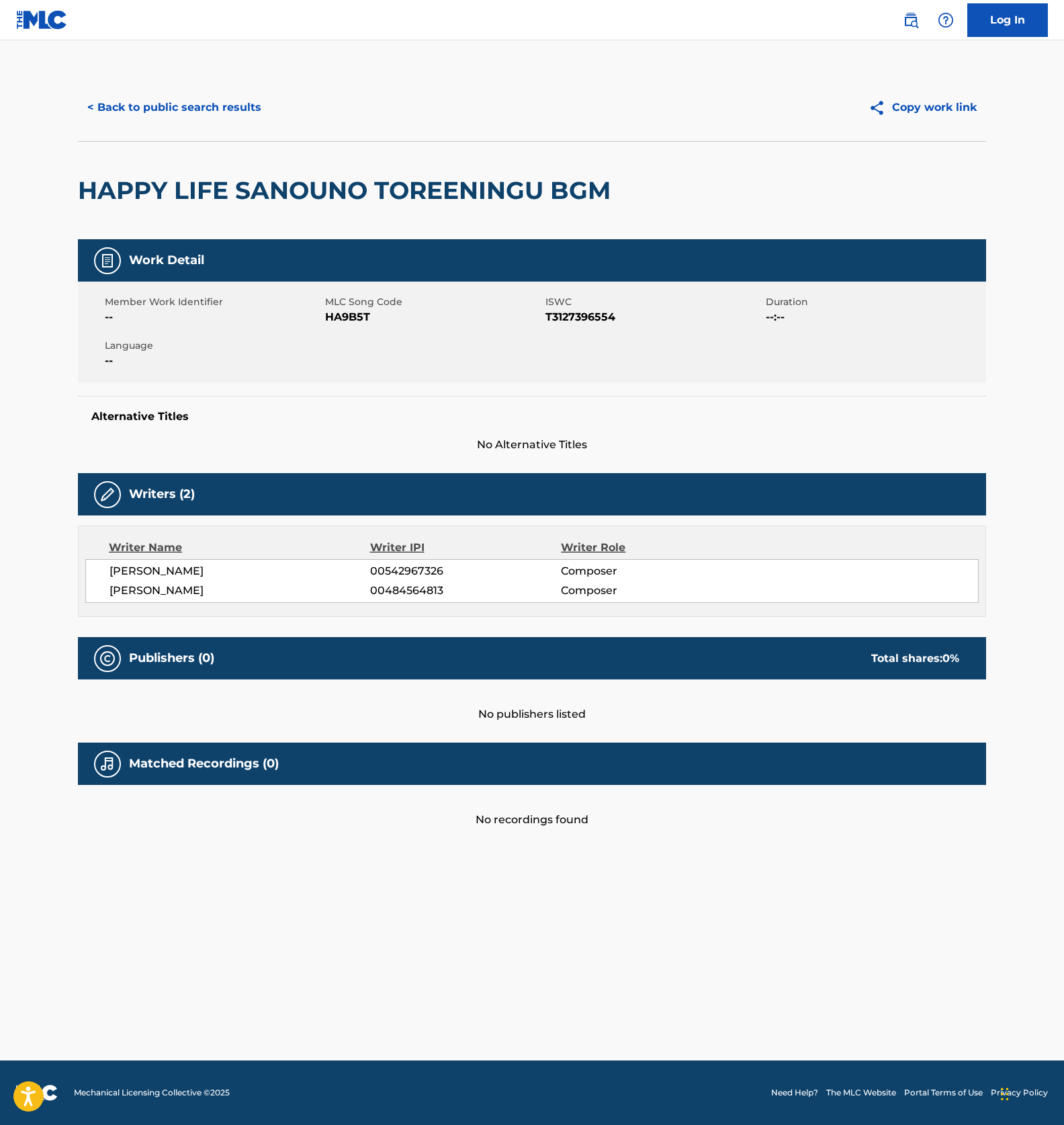
click at [341, 317] on span "HA9B5T" at bounding box center [433, 317] width 217 height 16
click at [186, 103] on button "< Back to public search results" at bounding box center [174, 107] width 193 height 33
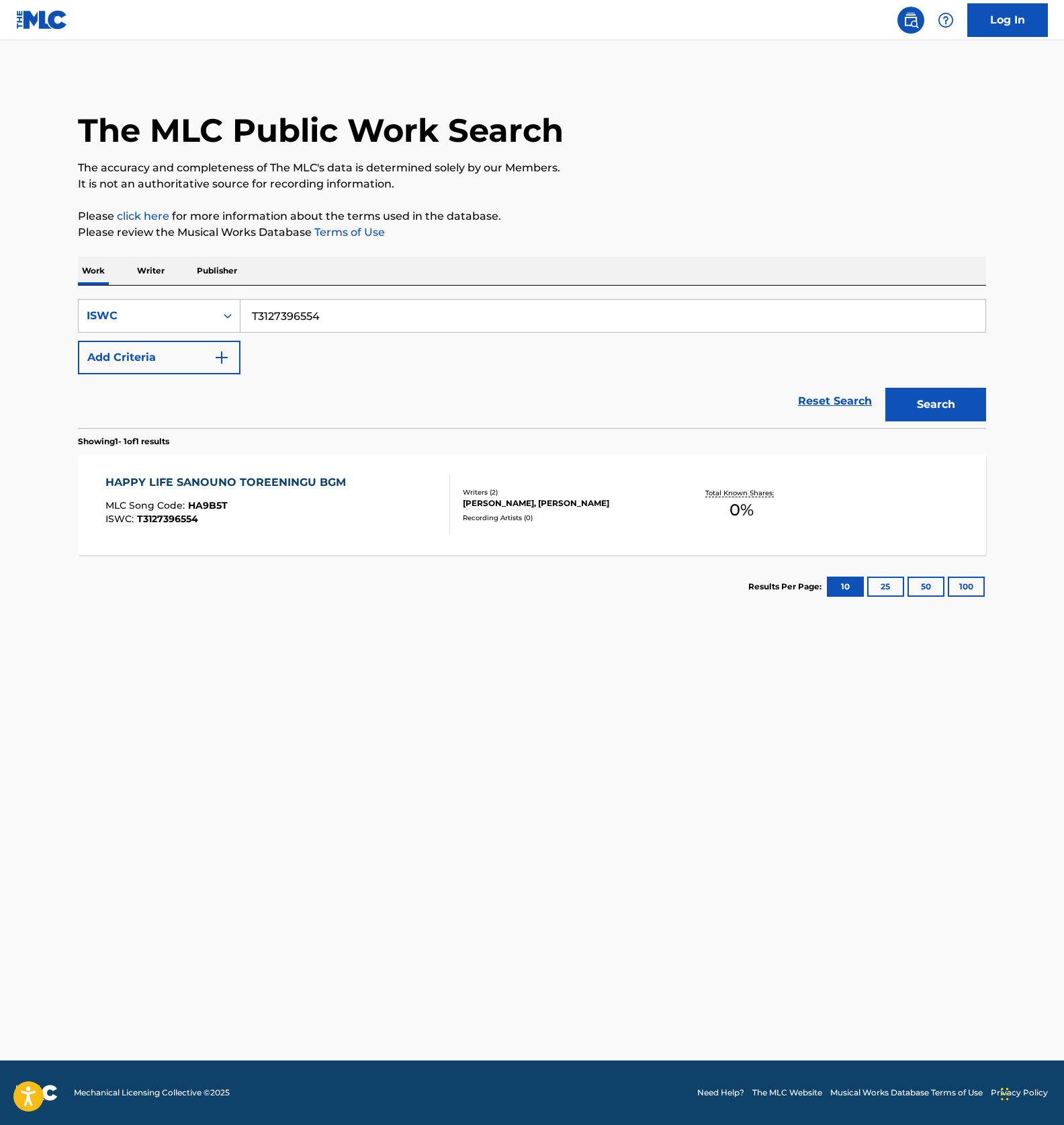
click at [301, 318] on input "T3127396554" at bounding box center [614, 316] width 746 height 32
paste input "8685"
type input "T3127398685"
click at [916, 389] on button "Search" at bounding box center [936, 404] width 100 height 33
click at [333, 506] on div "HOPE UNOUNO TOREENINGU BGM MLC Song Code : HA84B5 ISWC : T3127398685" at bounding box center [278, 504] width 346 height 60
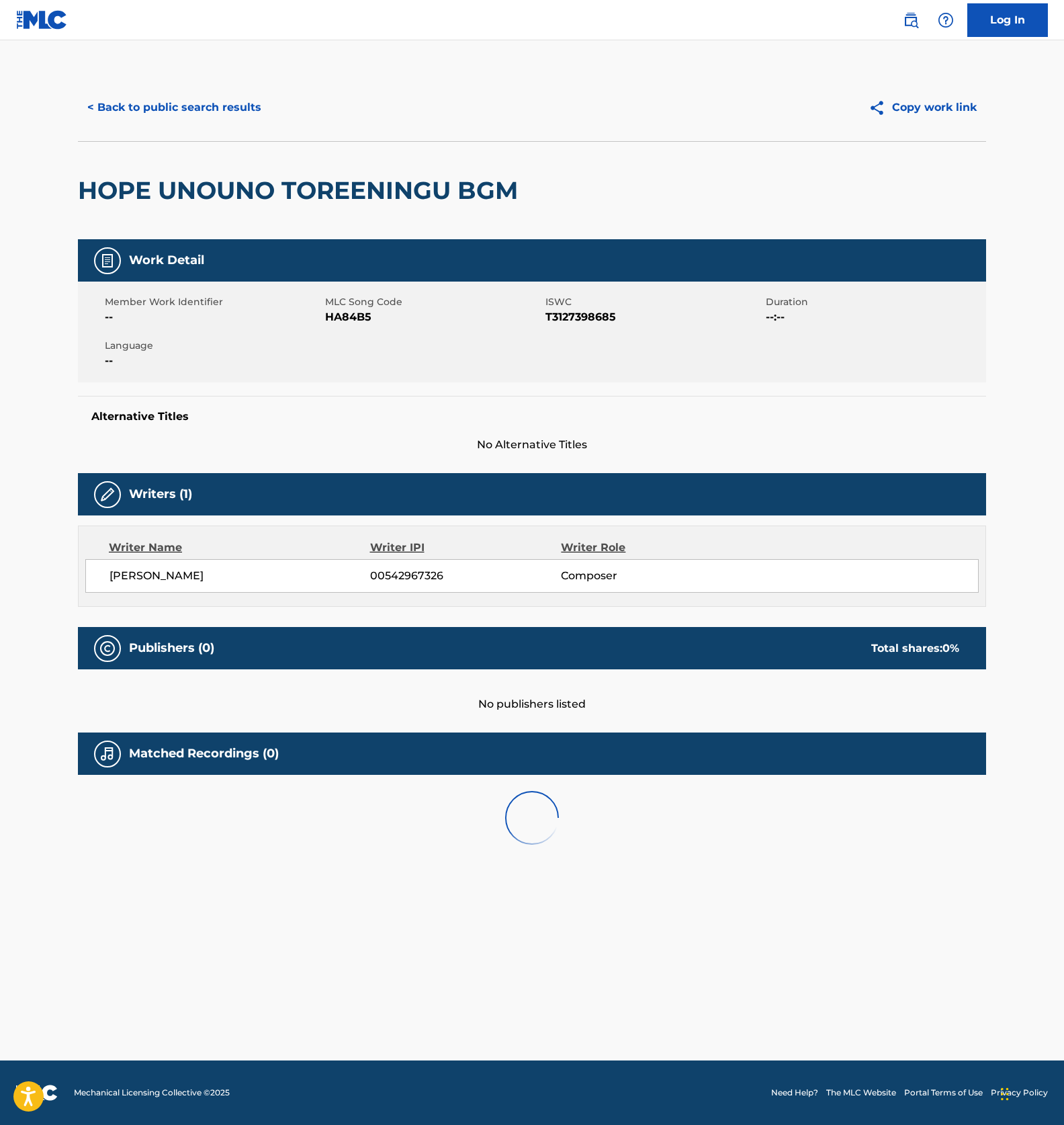
click at [340, 311] on span "HA84B5" at bounding box center [433, 317] width 217 height 16
click at [340, 311] on span "HA84B5" at bounding box center [433, 317] width 217 height 16
click at [208, 93] on button "< Back to public search results" at bounding box center [174, 107] width 193 height 33
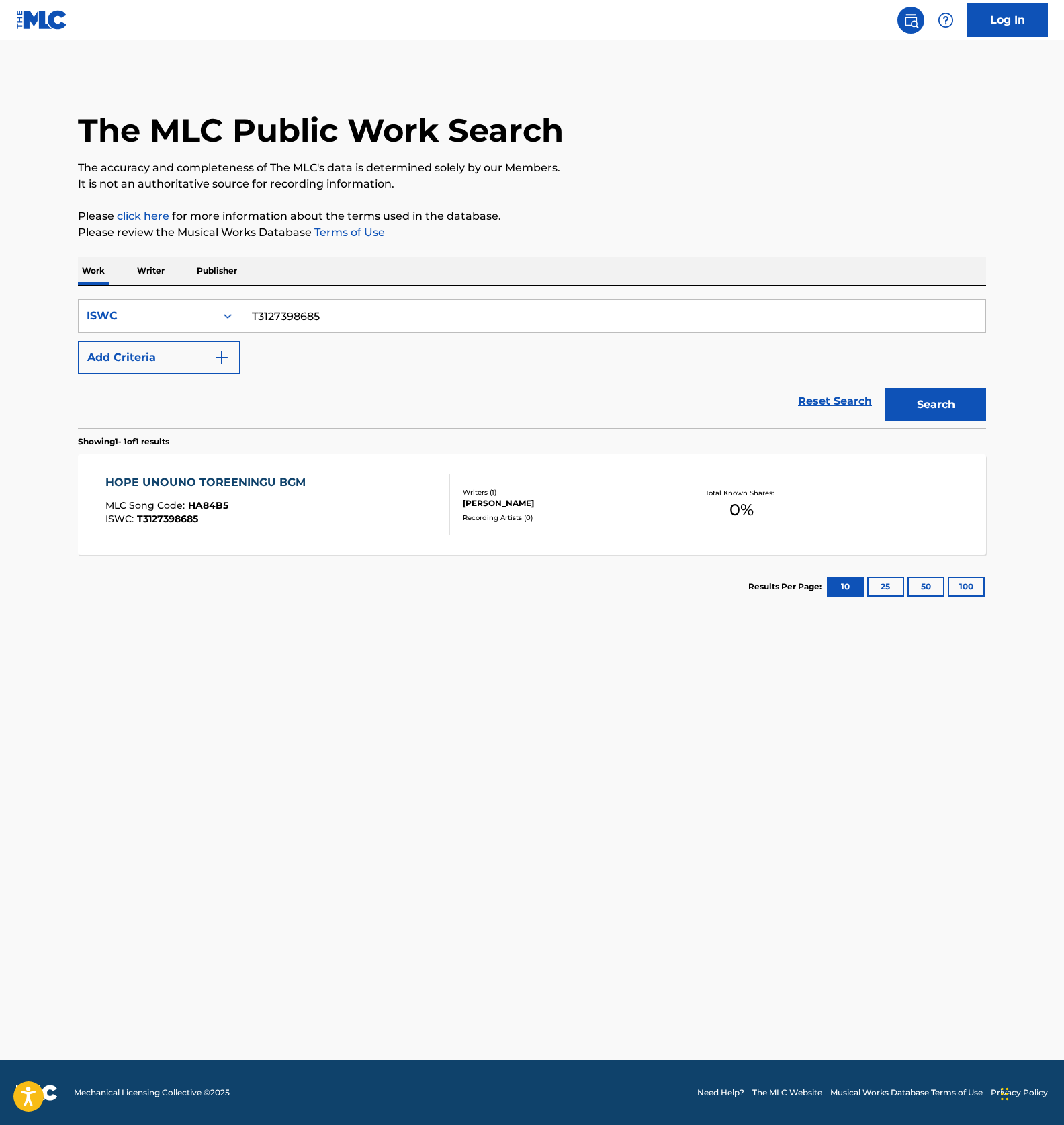
click at [268, 324] on input "T3127398685" at bounding box center [614, 316] width 746 height 32
paste input "410300"
type input "T3127410300"
click at [930, 394] on button "Search" at bounding box center [936, 404] width 100 height 33
click at [340, 504] on div "THE LIGHT UNOUNO TOREENINGU BGM MLC Song Code : TB1W7K ISWC : T3127410300" at bounding box center [278, 504] width 346 height 60
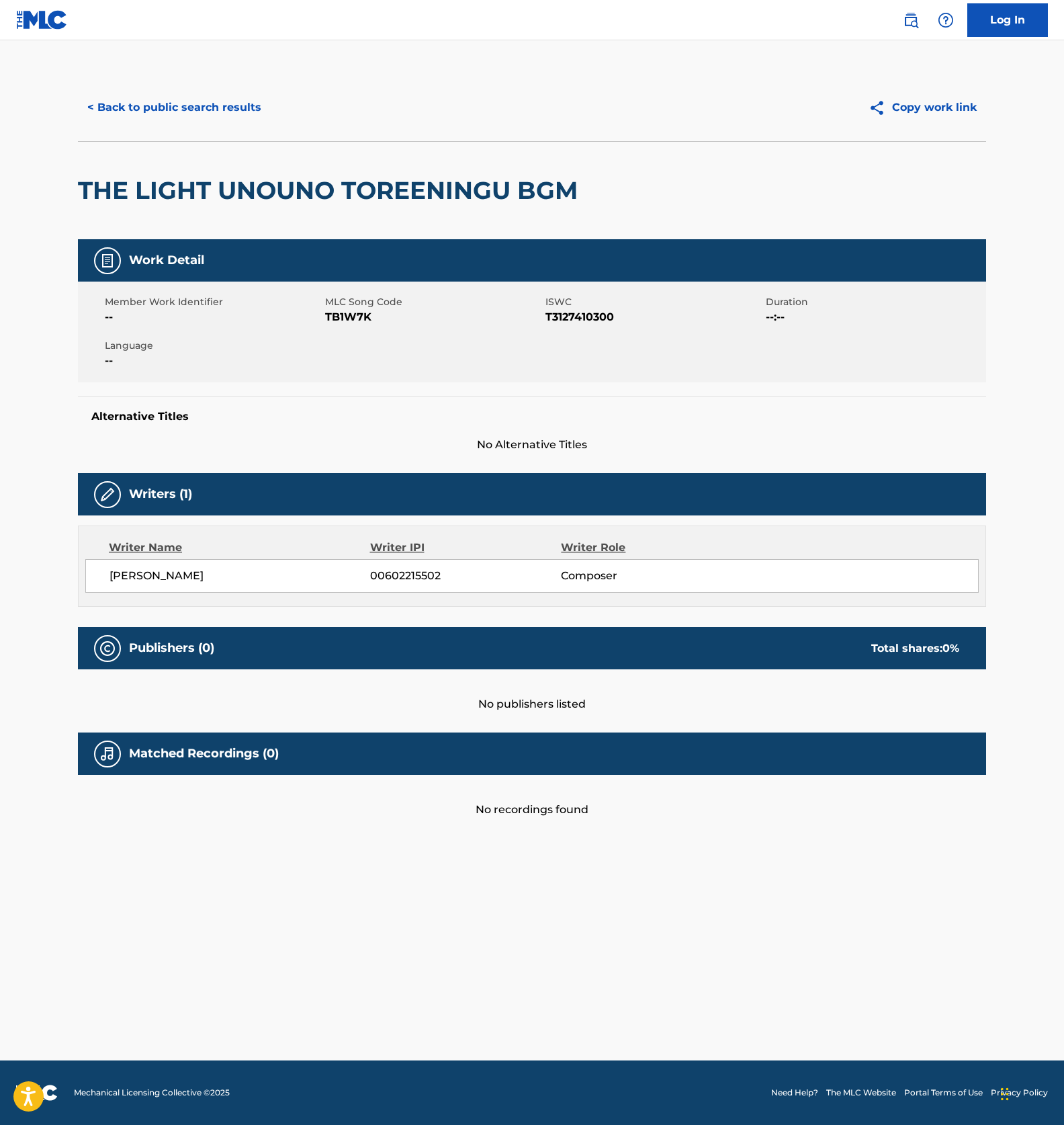
click at [346, 309] on span "TB1W7K" at bounding box center [433, 317] width 217 height 16
click at [175, 111] on button "< Back to public search results" at bounding box center [174, 107] width 193 height 33
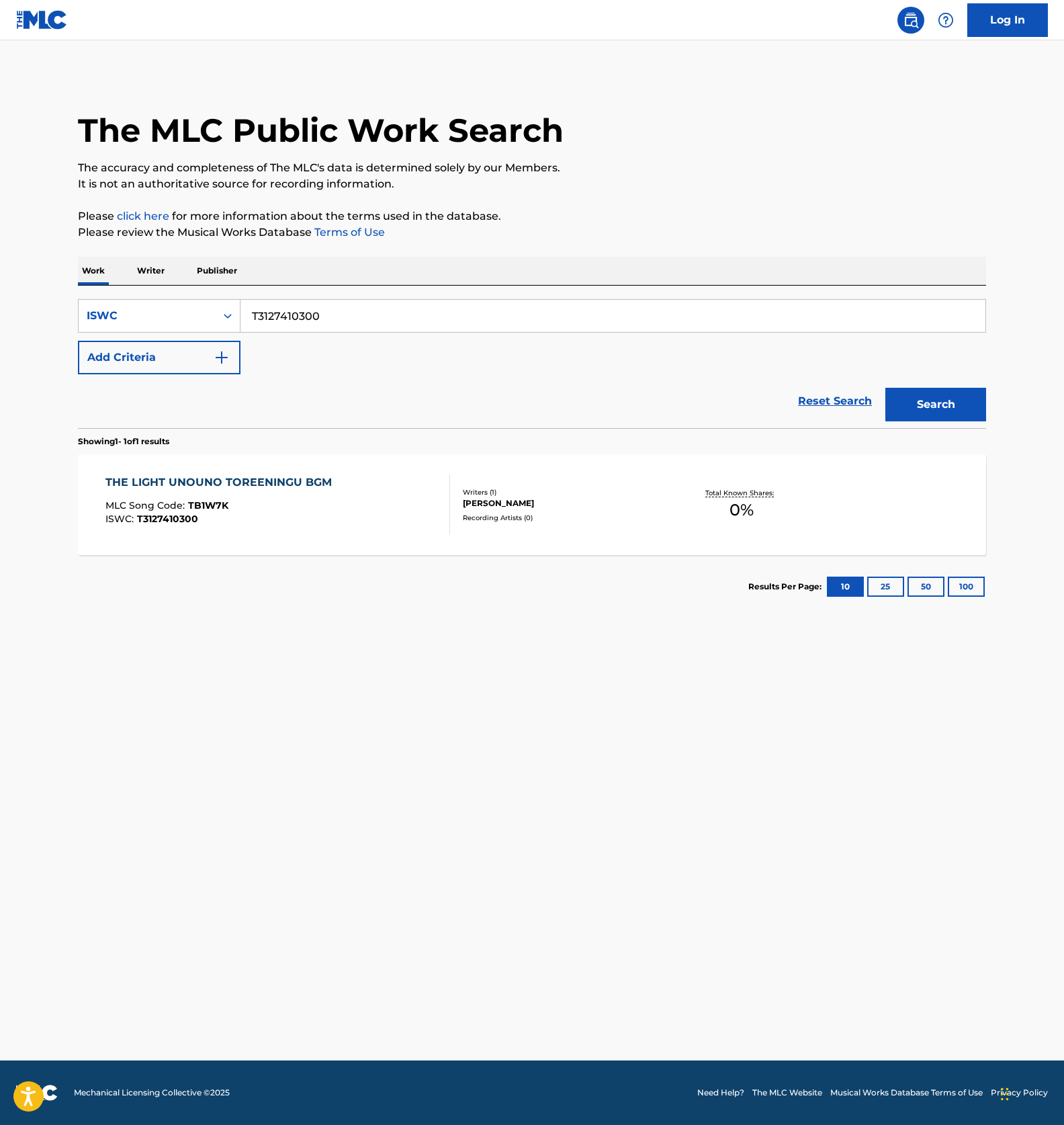
click at [317, 323] on input "T3127410300" at bounding box center [614, 316] width 746 height 32
paste input "398607"
type input "T3127398607"
click at [898, 400] on button "Search" at bounding box center [936, 404] width 100 height 33
click at [352, 518] on div "FREEDOM UNOUNO TOREENINGU BGM MLC Song Code : FI0NHG ISWC : T3127398607" at bounding box center [278, 504] width 346 height 60
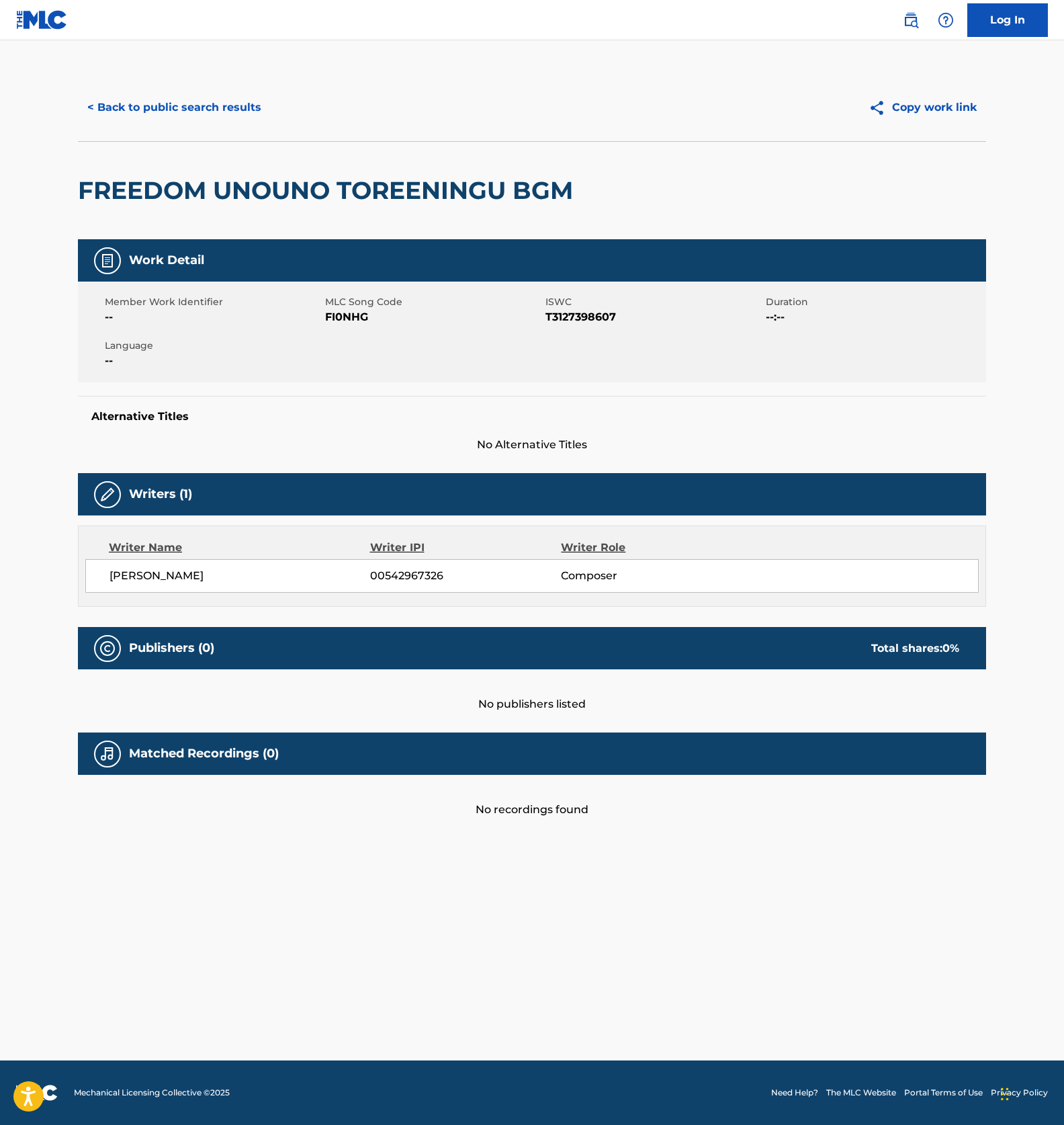
click at [337, 311] on span "FI0NHG" at bounding box center [433, 317] width 217 height 16
click at [197, 95] on button "< Back to public search results" at bounding box center [174, 107] width 193 height 33
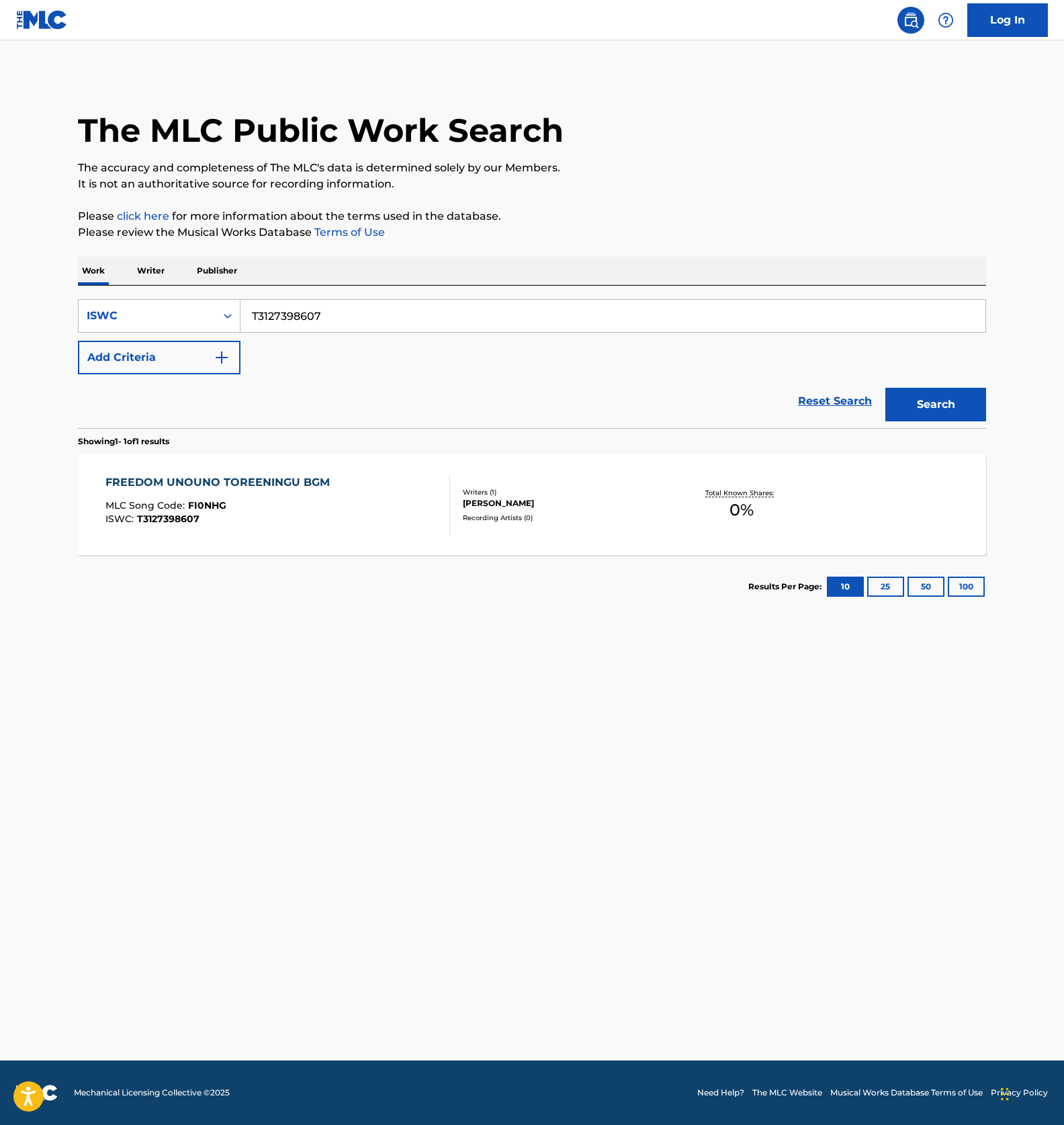
click at [296, 321] on input "T3127398607" at bounding box center [614, 316] width 746 height 32
paste input "407136"
type input "T3127407136"
click at [930, 397] on button "Search" at bounding box center [936, 404] width 100 height 33
click at [276, 312] on input "T3127407136" at bounding box center [614, 316] width 746 height 32
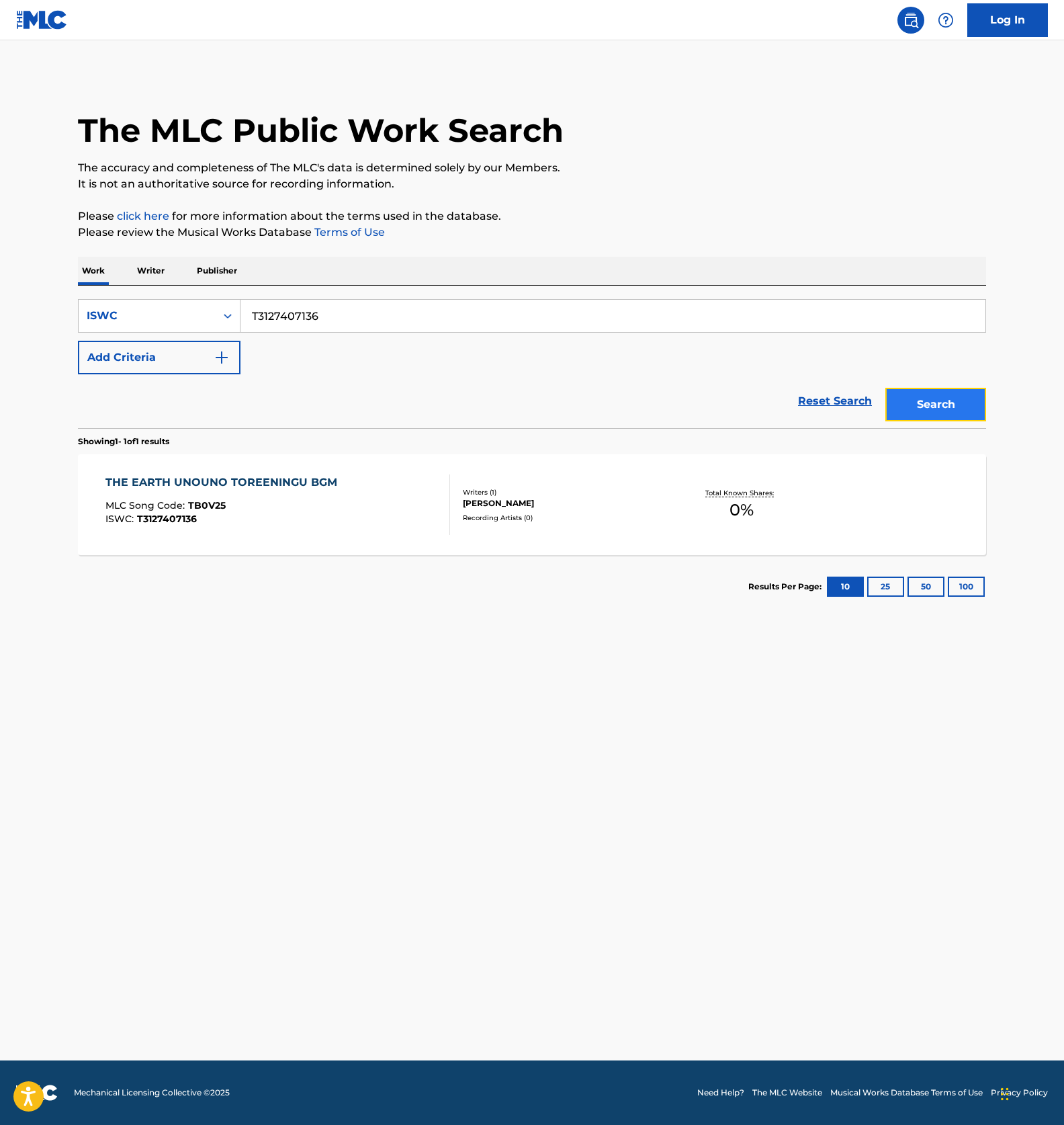
click at [927, 406] on button "Search" at bounding box center [936, 404] width 100 height 33
click at [359, 523] on div "THE EARTH UNOUNO TOREENINGU BGM MLC Song Code : TB0V25 ISWC : T3127407136" at bounding box center [278, 504] width 346 height 60
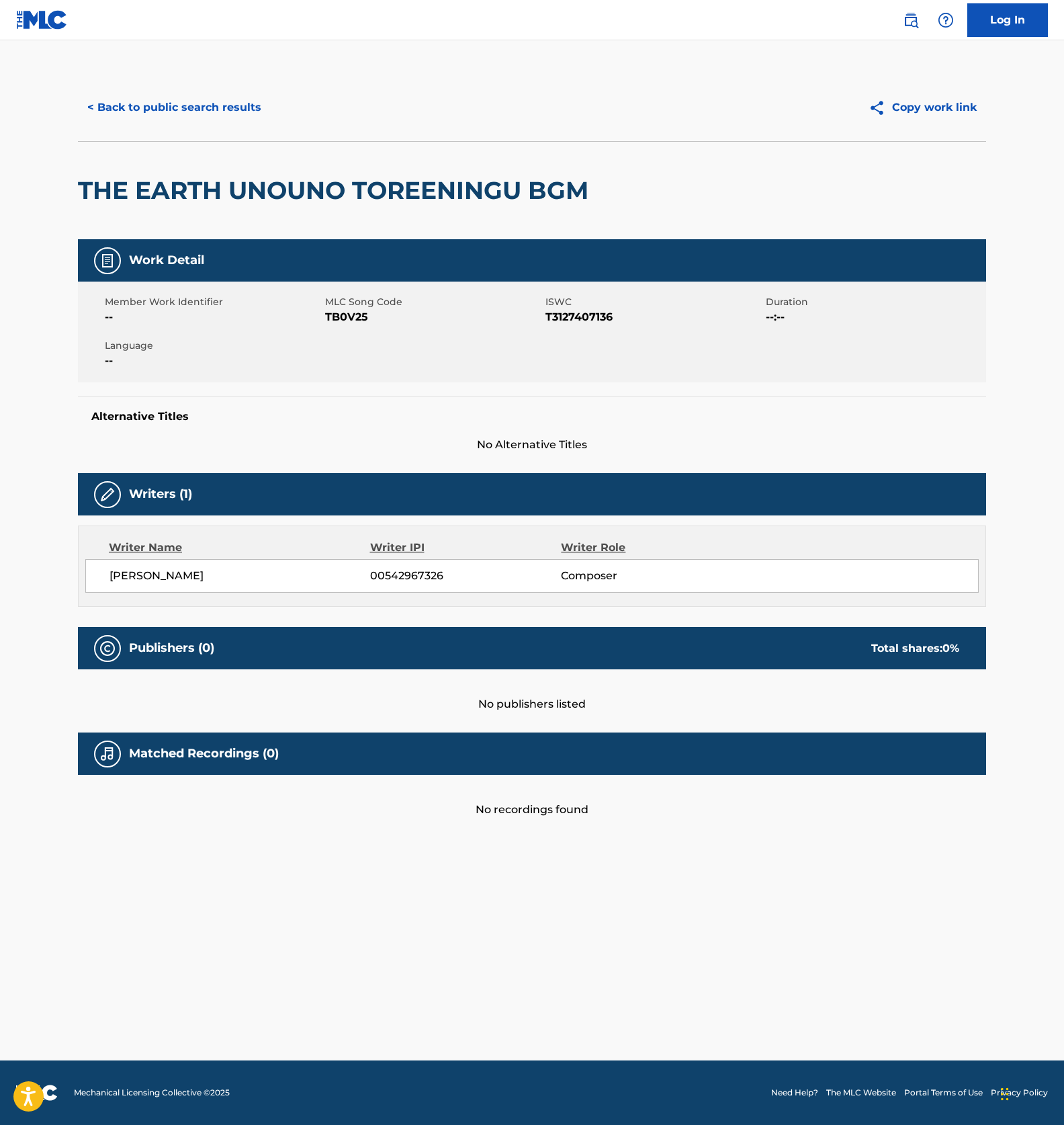
click at [345, 321] on span "TB0V25" at bounding box center [433, 317] width 217 height 16
click at [174, 97] on button "< Back to public search results" at bounding box center [174, 107] width 193 height 33
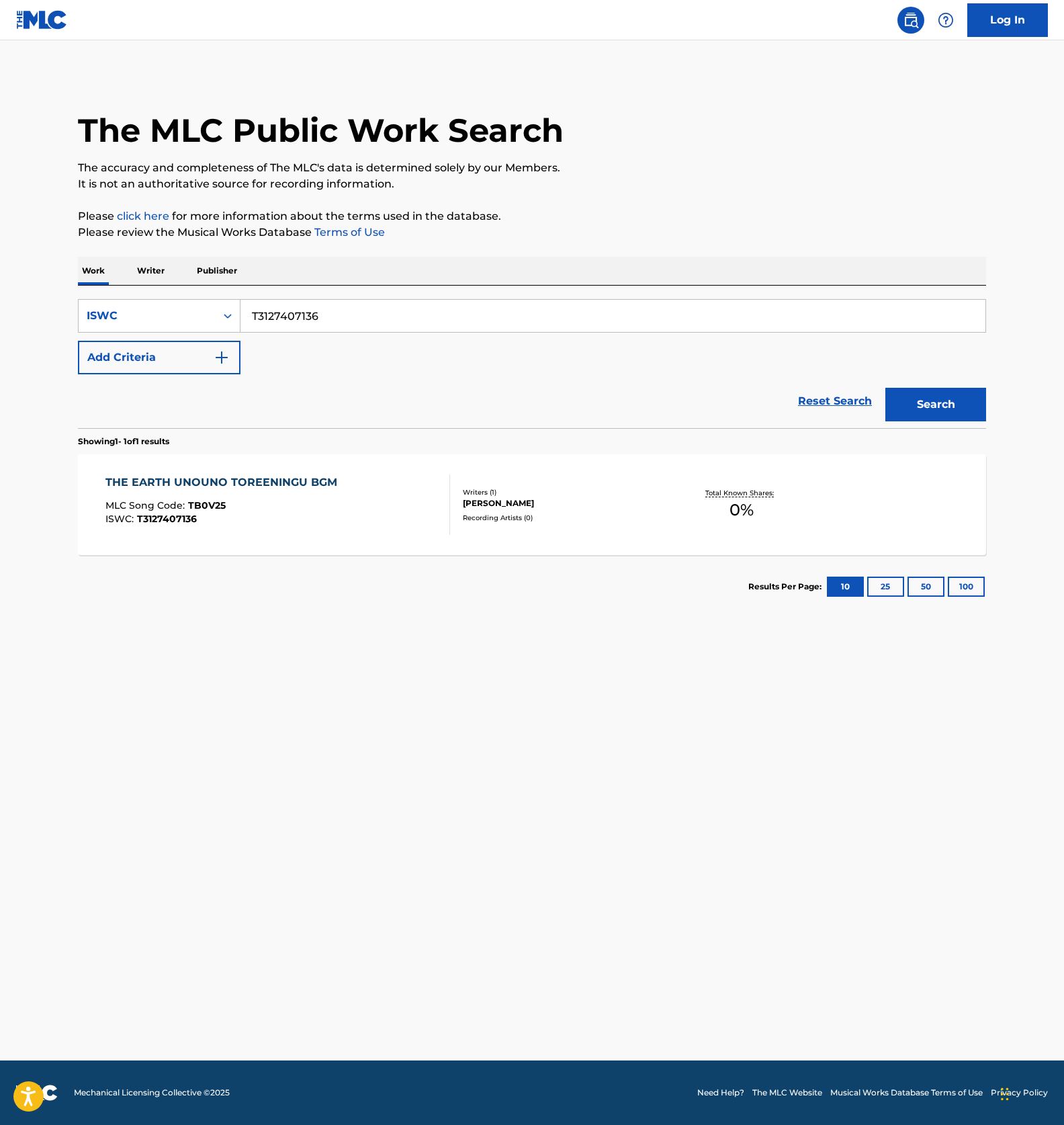
click at [352, 321] on input "T3127407136" at bounding box center [614, 316] width 746 height 32
paste input "10151"
type input "T3127410151"
click at [936, 400] on button "Search" at bounding box center [936, 404] width 100 height 33
click at [498, 662] on main "The MLC Public Work Search The accuracy and completeness of The MLC's data is d…" at bounding box center [532, 550] width 1064 height 1019
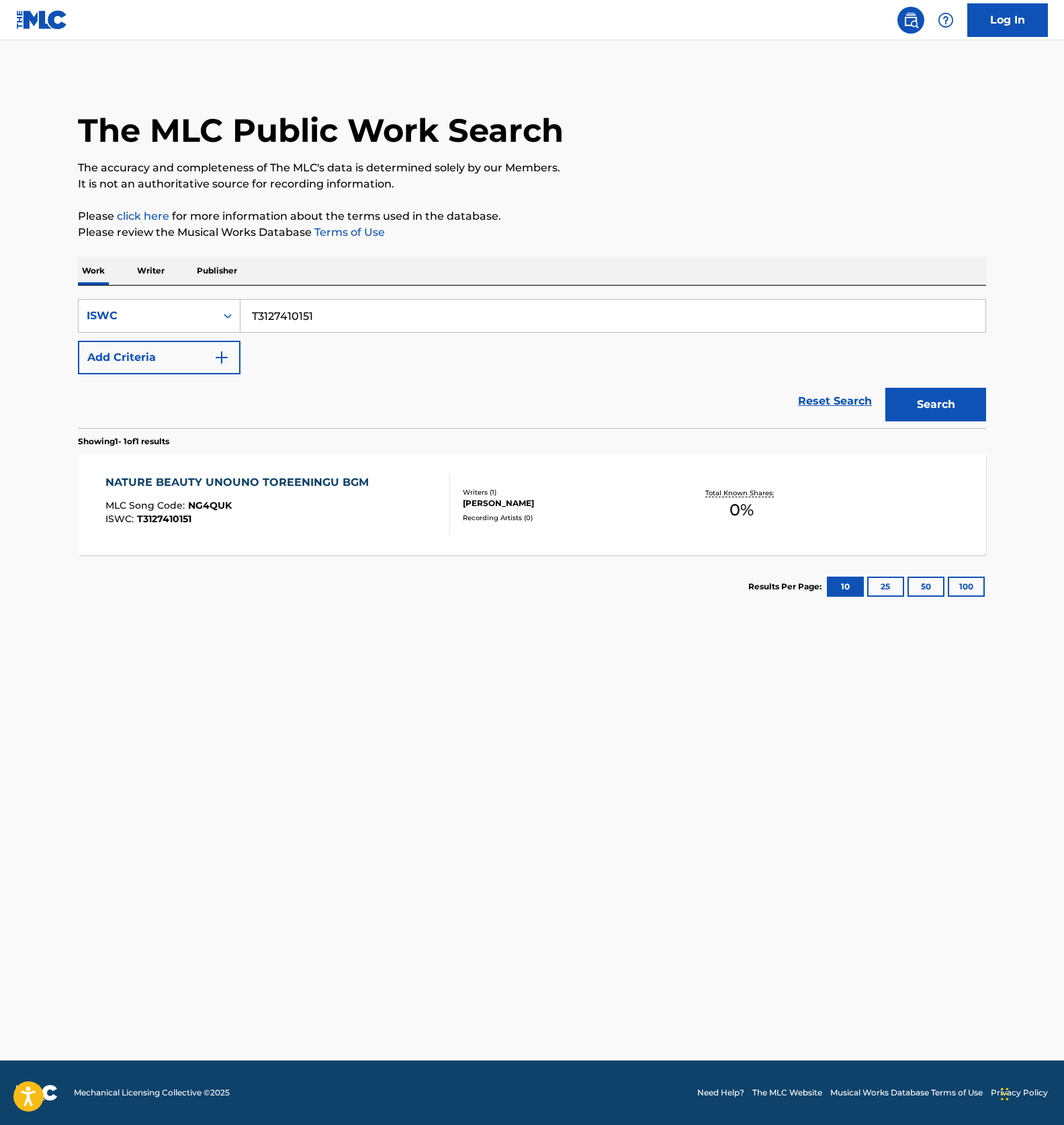
click at [341, 512] on div "MLC Song Code : NG4QUK" at bounding box center [240, 507] width 270 height 14
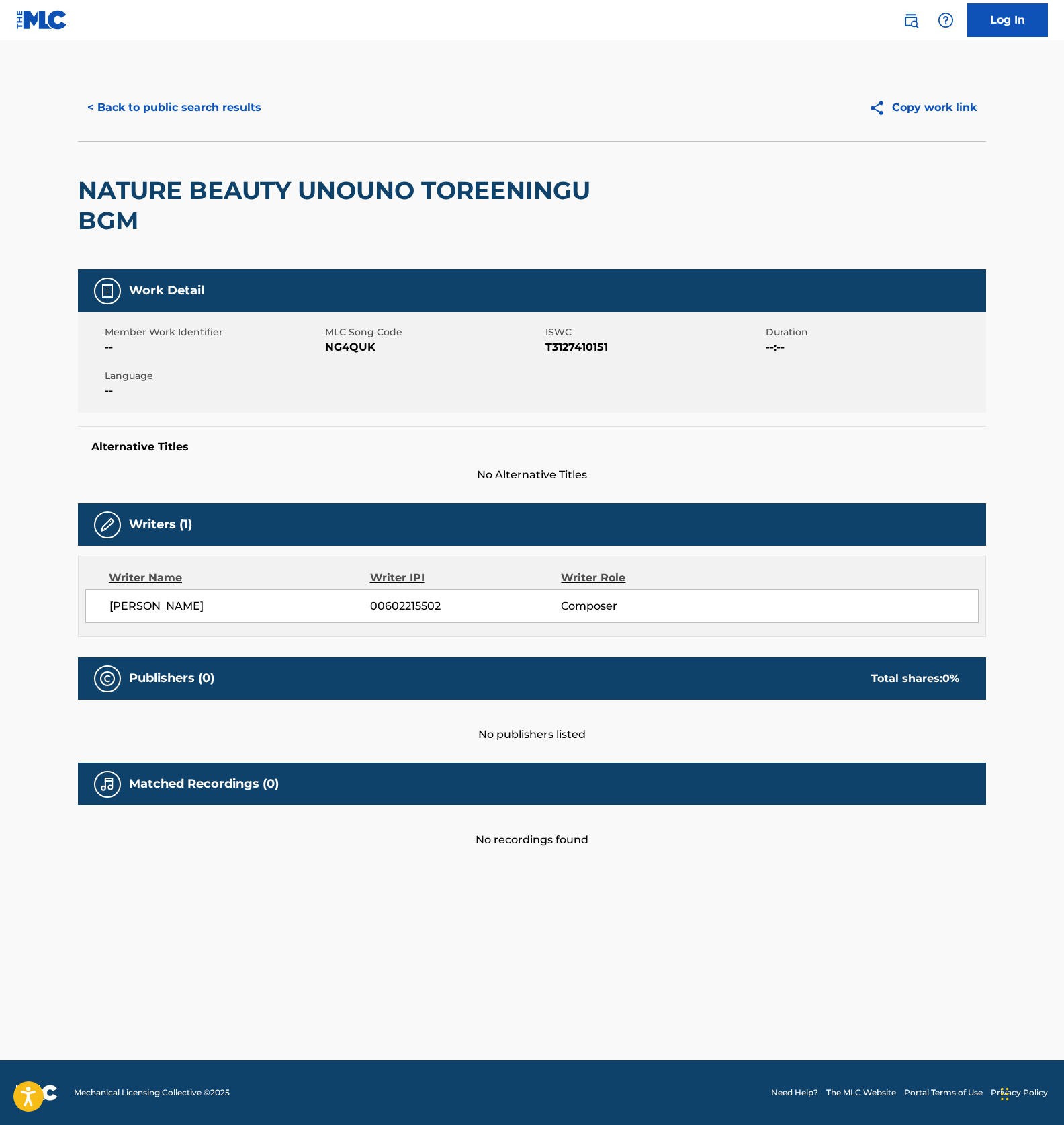
click at [343, 347] on span "NG4QUK" at bounding box center [433, 347] width 217 height 16
click at [206, 104] on button "< Back to public search results" at bounding box center [174, 107] width 193 height 33
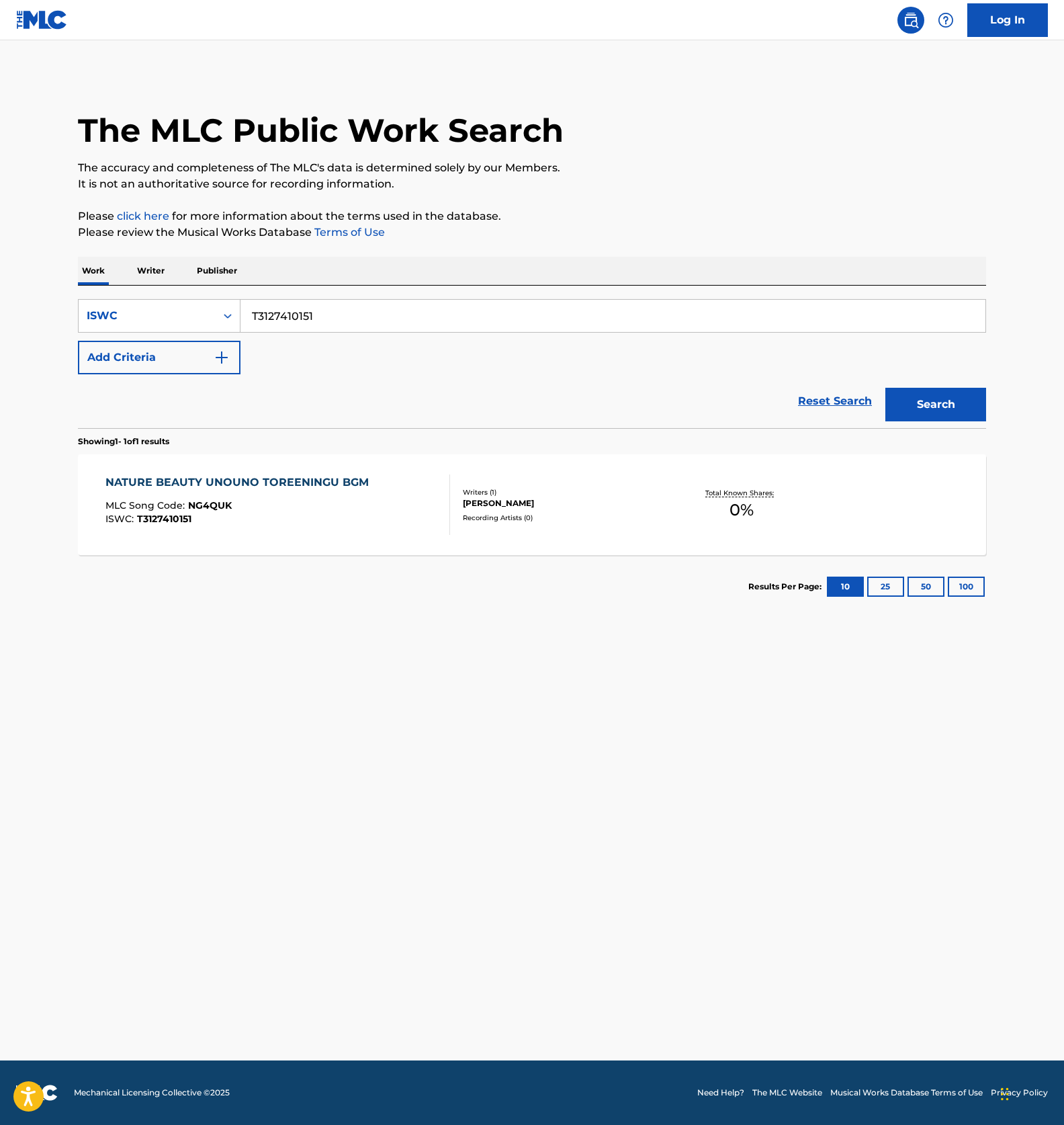
click at [315, 315] on input "T3127410151" at bounding box center [614, 316] width 746 height 32
click at [958, 406] on button "Search" at bounding box center [936, 404] width 100 height 33
click at [363, 505] on div "MLC Song Code : NG4QUK" at bounding box center [240, 507] width 270 height 14
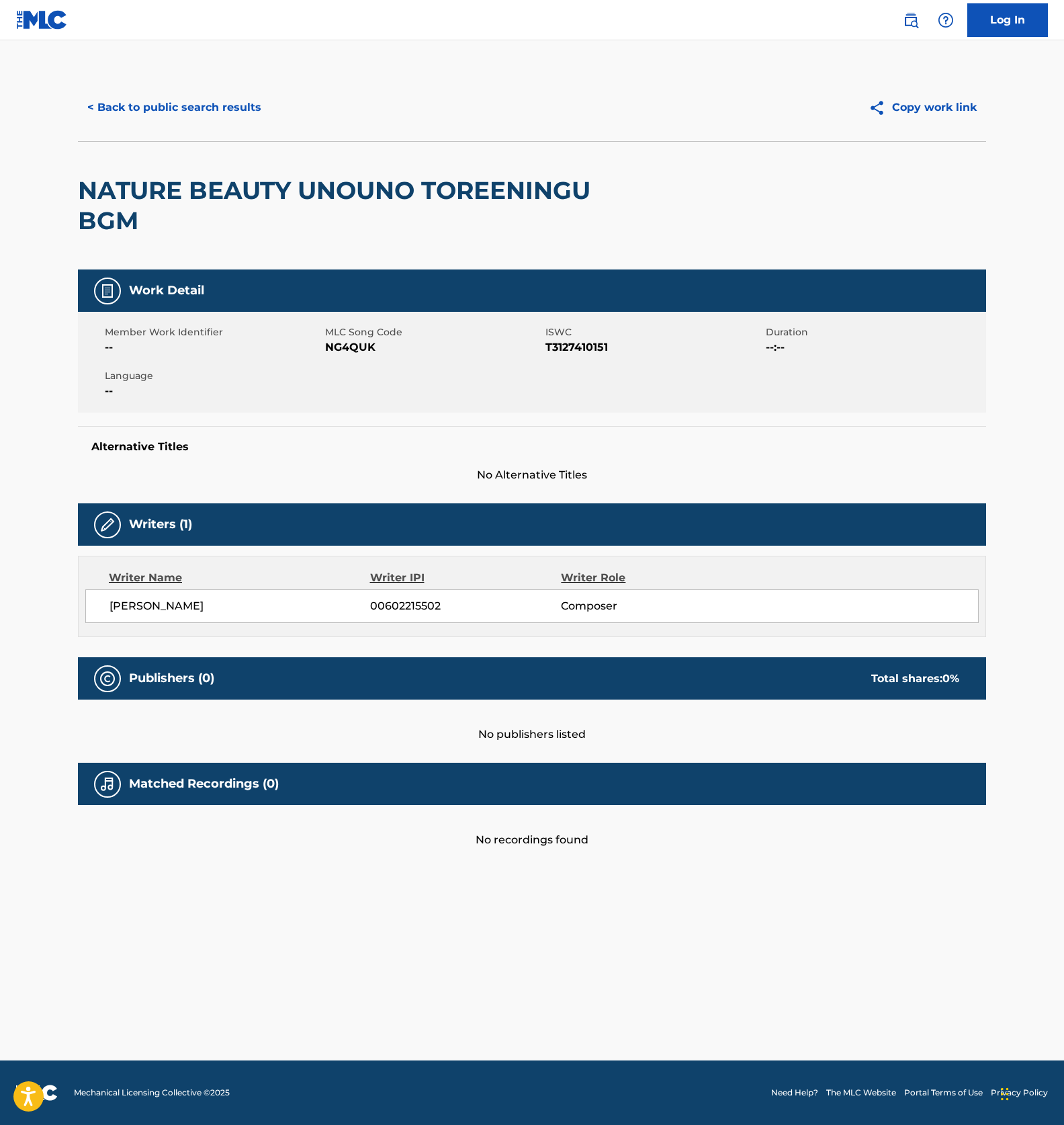
click at [350, 351] on span "NG4QUK" at bounding box center [433, 347] width 217 height 16
click at [188, 116] on button "< Back to public search results" at bounding box center [174, 107] width 193 height 33
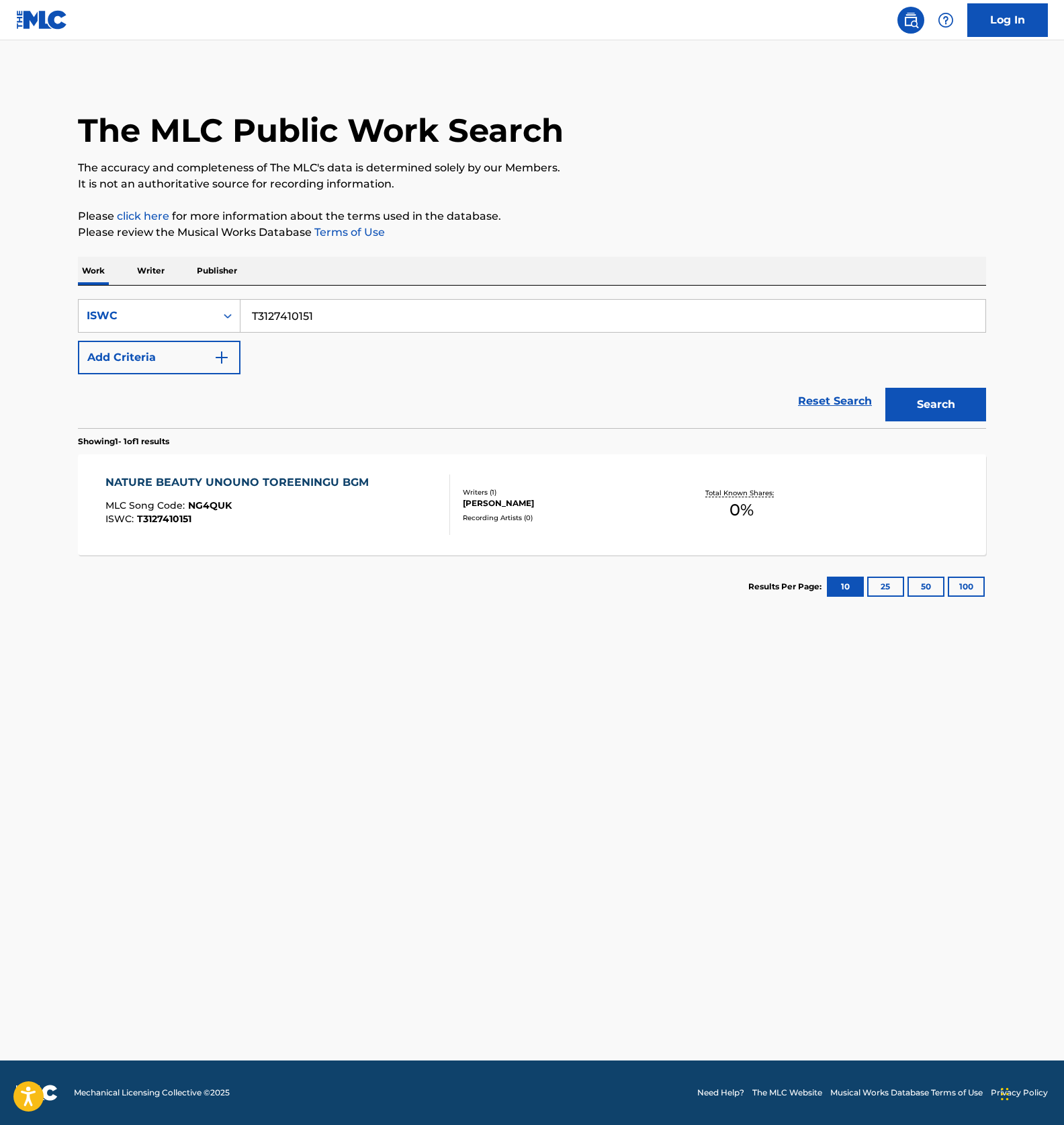
click at [269, 315] on input "T3127410151" at bounding box center [614, 316] width 746 height 32
paste input "396452"
type input "T3127396452"
click at [898, 397] on button "Search" at bounding box center [936, 404] width 100 height 33
click at [368, 528] on div "AROMA BEAUTY UTSUKUSHII PIANO MLC Song Code : AE0104 ISWC : T3127396452" at bounding box center [278, 504] width 346 height 60
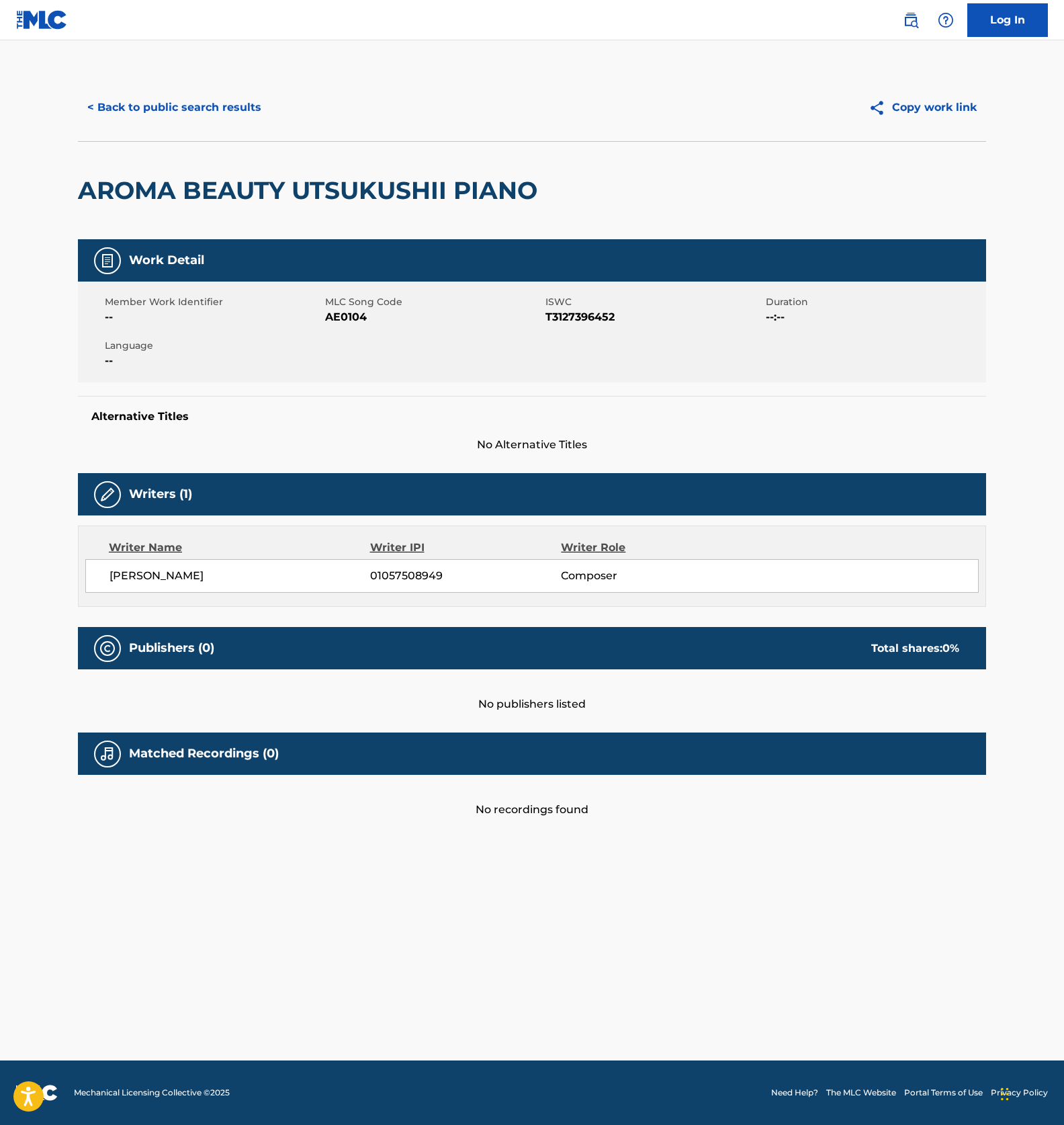
click at [347, 314] on span "AE0104" at bounding box center [433, 317] width 217 height 16
click at [192, 120] on button "< Back to public search results" at bounding box center [174, 107] width 193 height 33
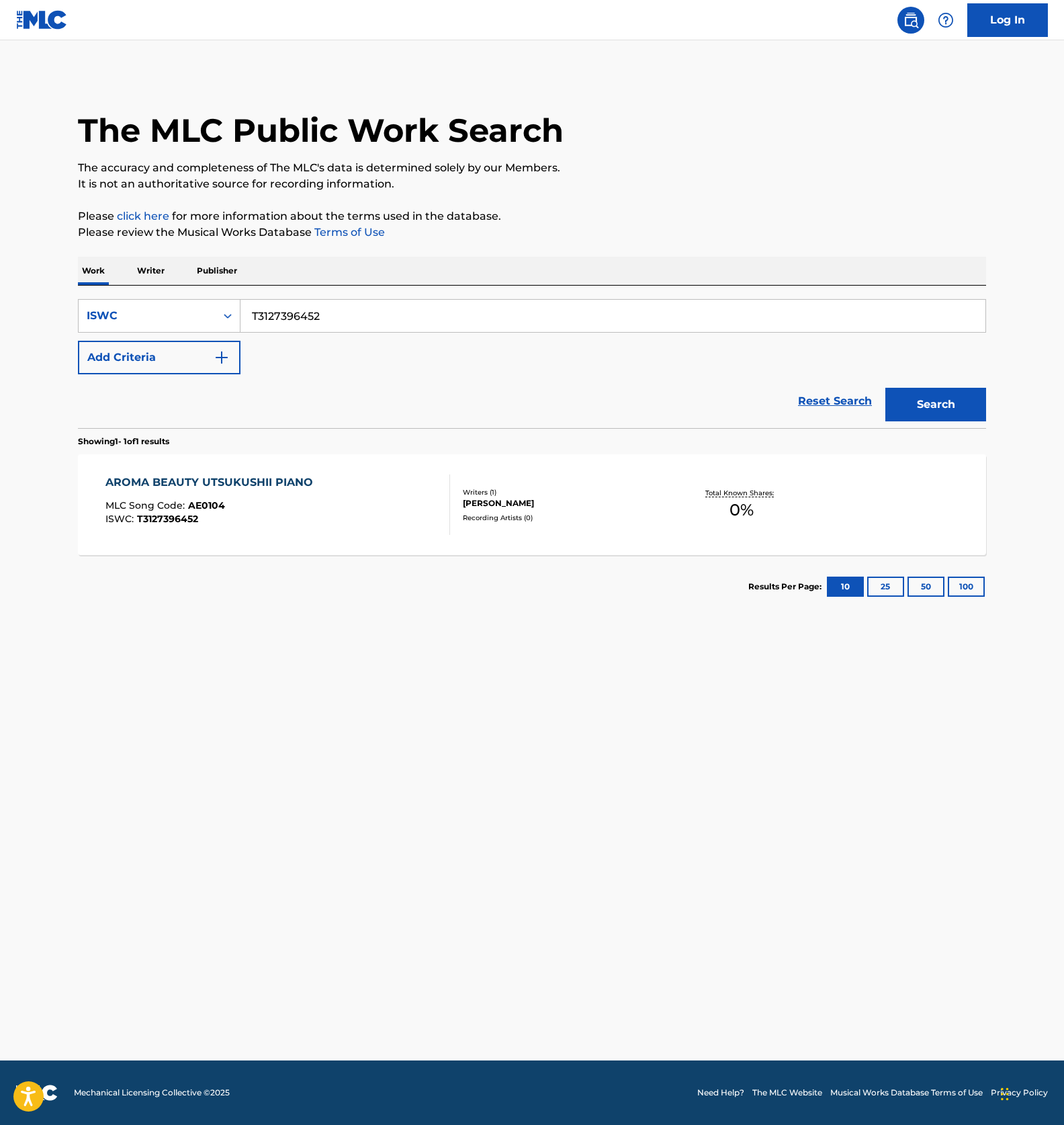
click at [307, 325] on input "T3127396452" at bounding box center [614, 316] width 746 height 32
paste input "407090"
type input "T3127407090"
click at [895, 399] on button "Search" at bounding box center [936, 404] width 100 height 33
click at [305, 303] on input "T3127407090" at bounding box center [614, 316] width 746 height 32
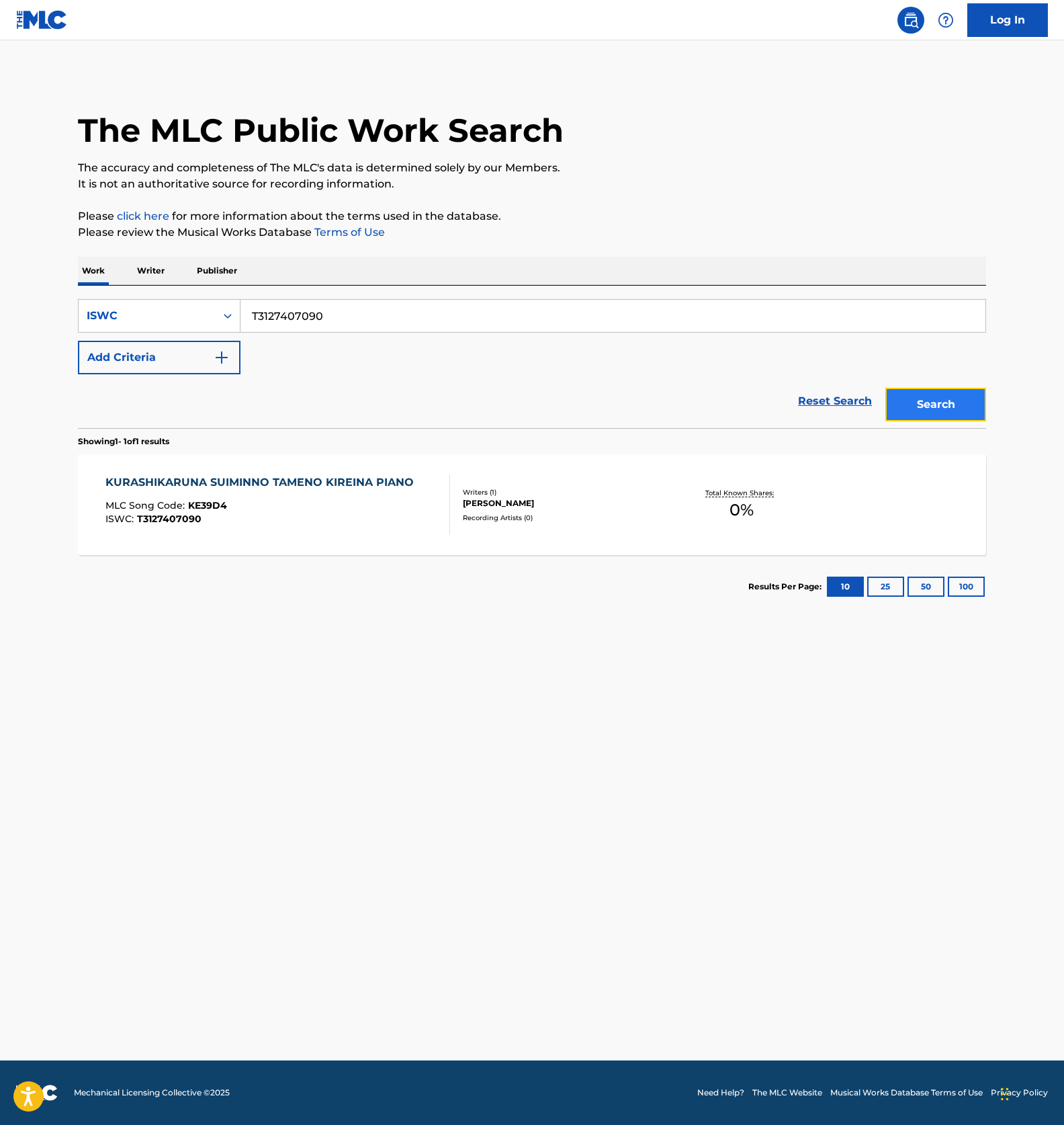
click at [944, 406] on button "Search" at bounding box center [936, 404] width 100 height 33
click at [249, 496] on div "KURASHIKARUNA SUIMINNO TAMENO KIREINA PIANO MLC Song Code : KE39D4 ISWC : T3127…" at bounding box center [263, 504] width 315 height 60
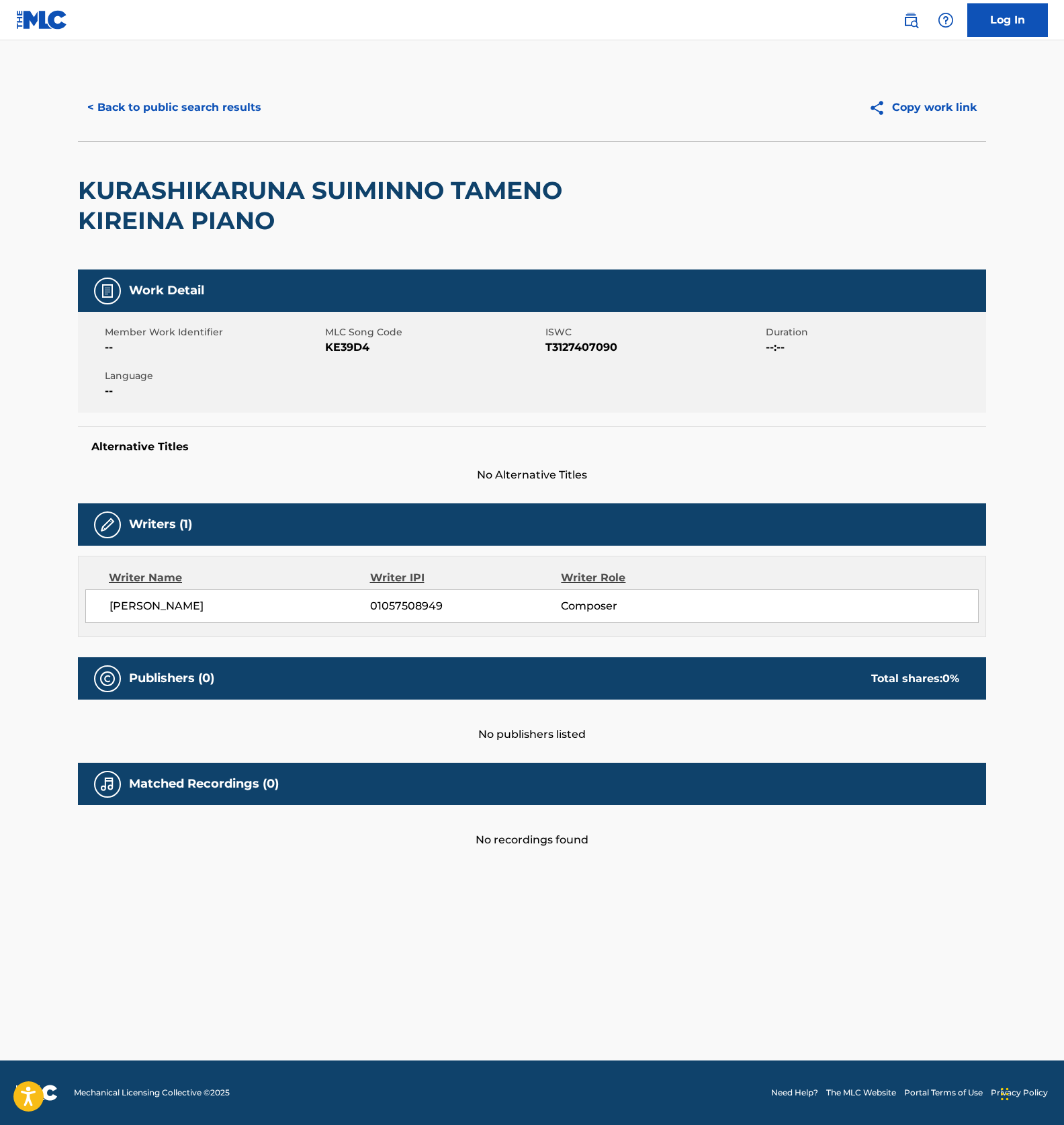
click at [337, 345] on span "KE39D4" at bounding box center [433, 347] width 217 height 16
click at [187, 113] on button "< Back to public search results" at bounding box center [174, 107] width 193 height 33
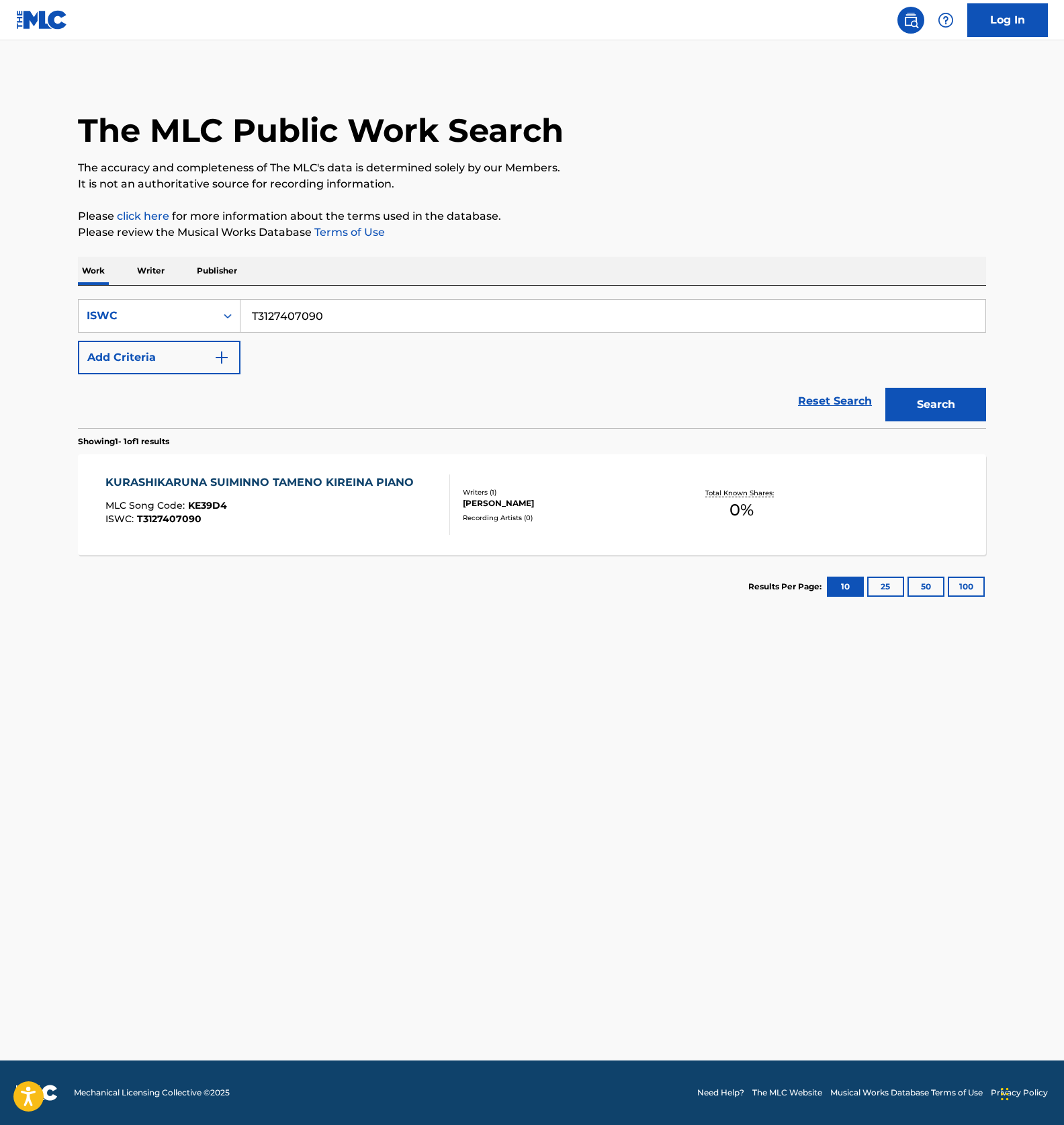
click at [330, 321] on input "T3127407090" at bounding box center [614, 316] width 746 height 32
paste input "393793"
type input "T3127393793"
click at [964, 409] on button "Search" at bounding box center [936, 404] width 100 height 33
click at [368, 523] on div "SUPA HIIRINGU RIRAKUZEESHON MLC Song Code : SC39N1 ISWC : T3127393793" at bounding box center [278, 504] width 346 height 60
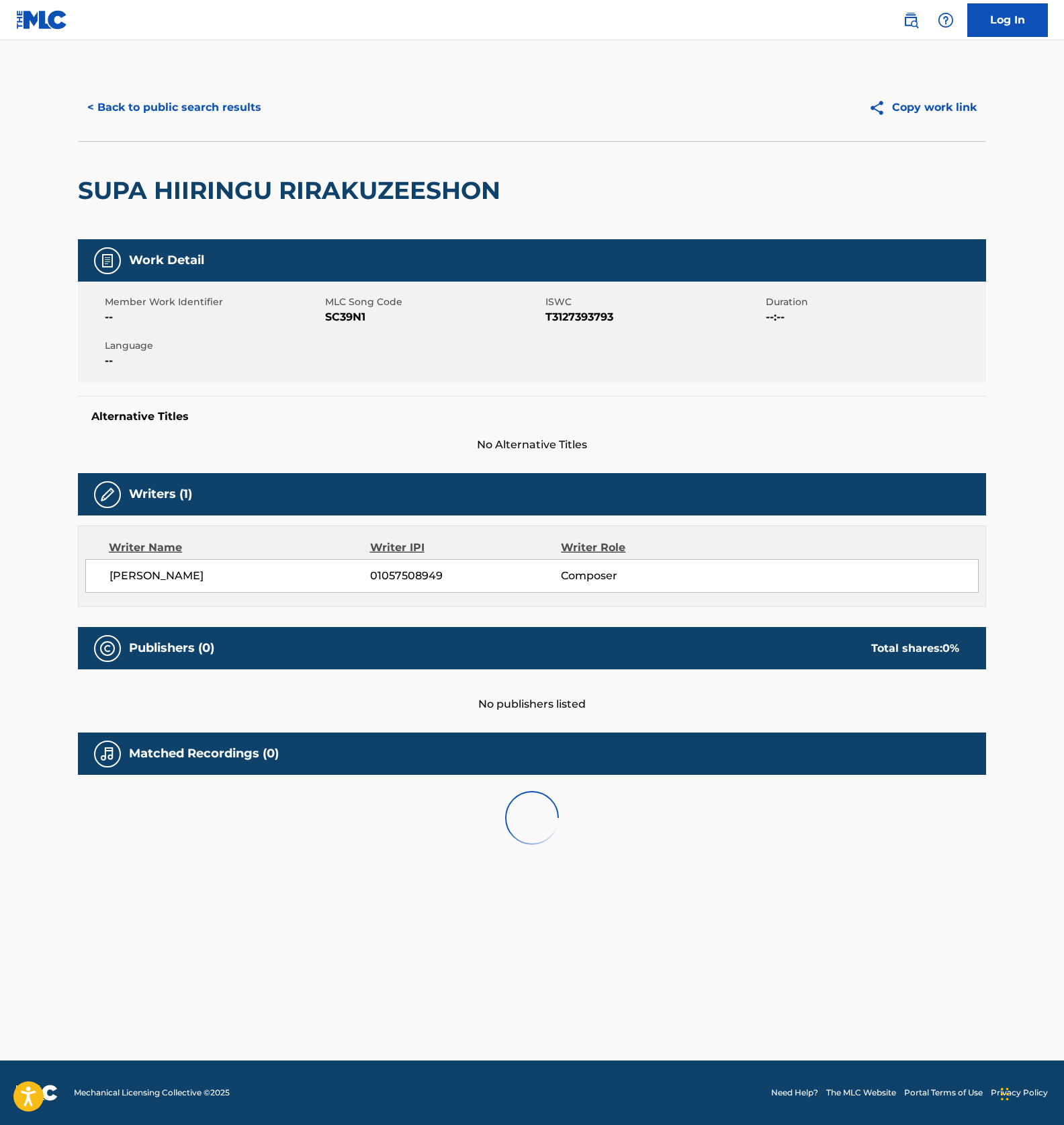
click at [351, 315] on span "SC39N1" at bounding box center [433, 317] width 217 height 16
click at [203, 110] on button "< Back to public search results" at bounding box center [174, 107] width 193 height 33
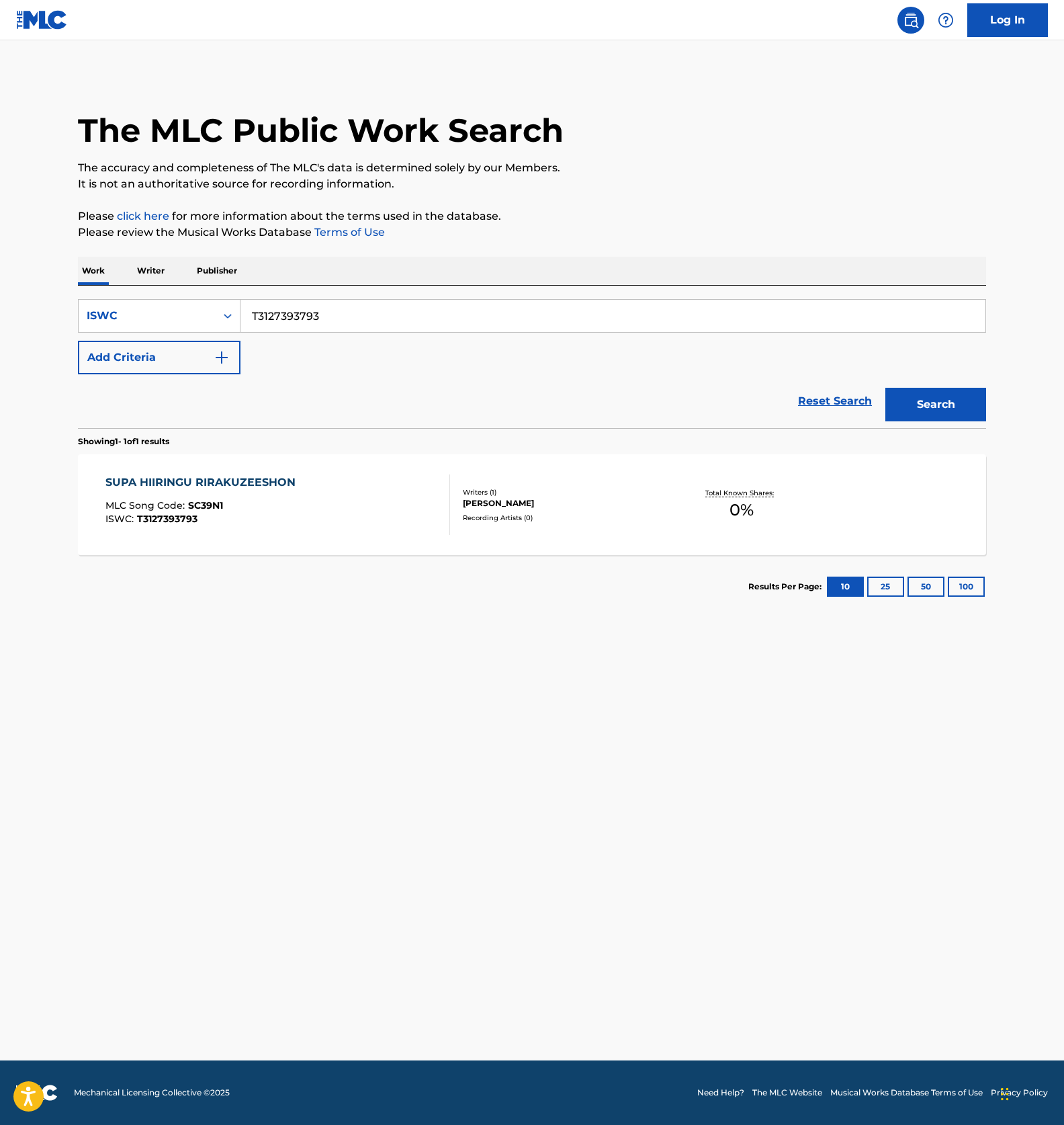
click at [300, 317] on input "T3127393793" at bounding box center [614, 316] width 746 height 32
paste input "7057"
type input "T3127397057"
click at [934, 391] on button "Search" at bounding box center [936, 404] width 100 height 33
click at [384, 518] on div "RIRAKKUSU DEKIRU IYASHINO BGM MLC Song Code : RC1ZDI ISWC : T3127397057" at bounding box center [278, 504] width 346 height 60
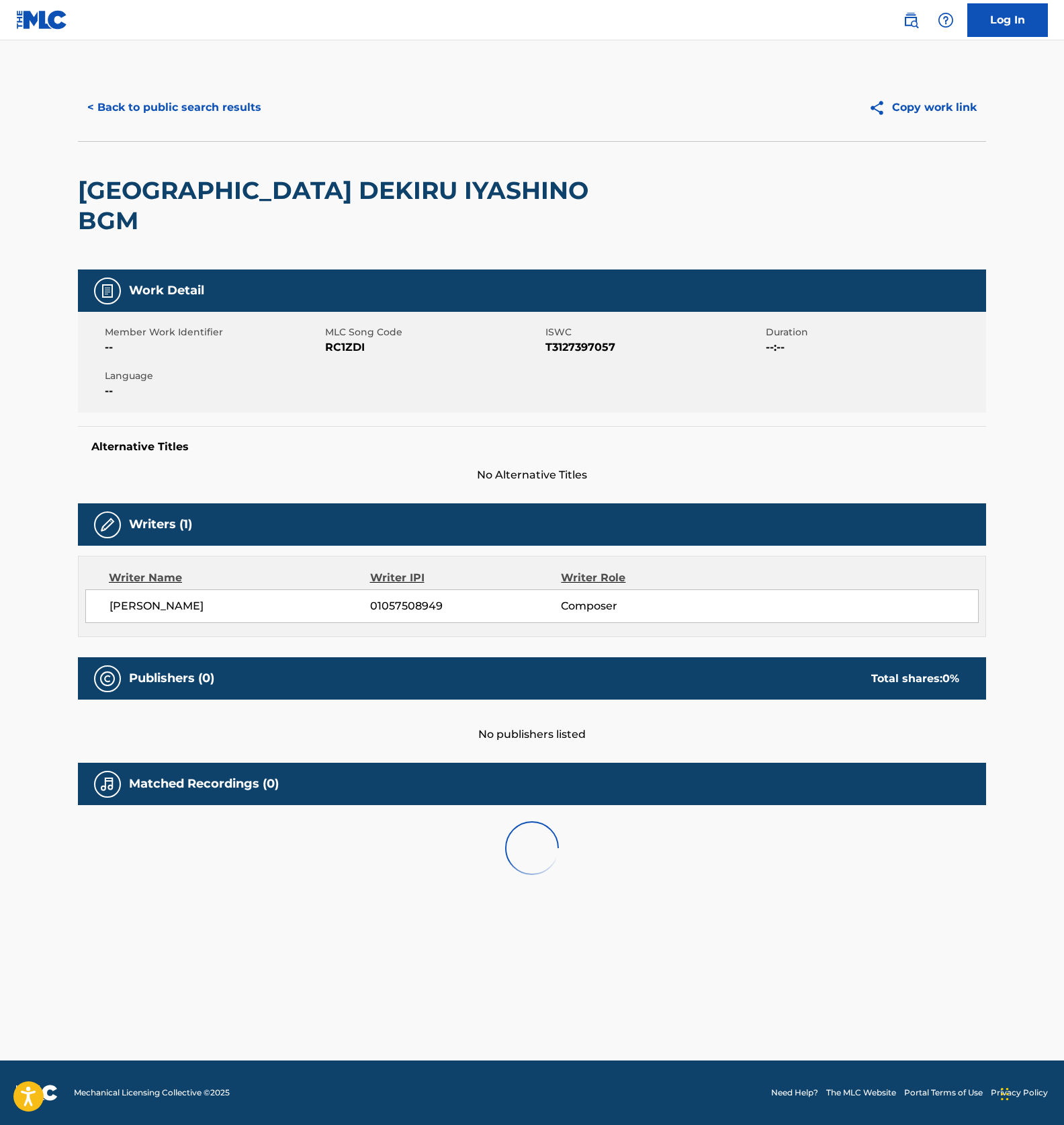
click at [349, 340] on span "RC1ZDI" at bounding box center [433, 347] width 217 height 16
click at [184, 100] on button "< Back to public search results" at bounding box center [174, 107] width 193 height 33
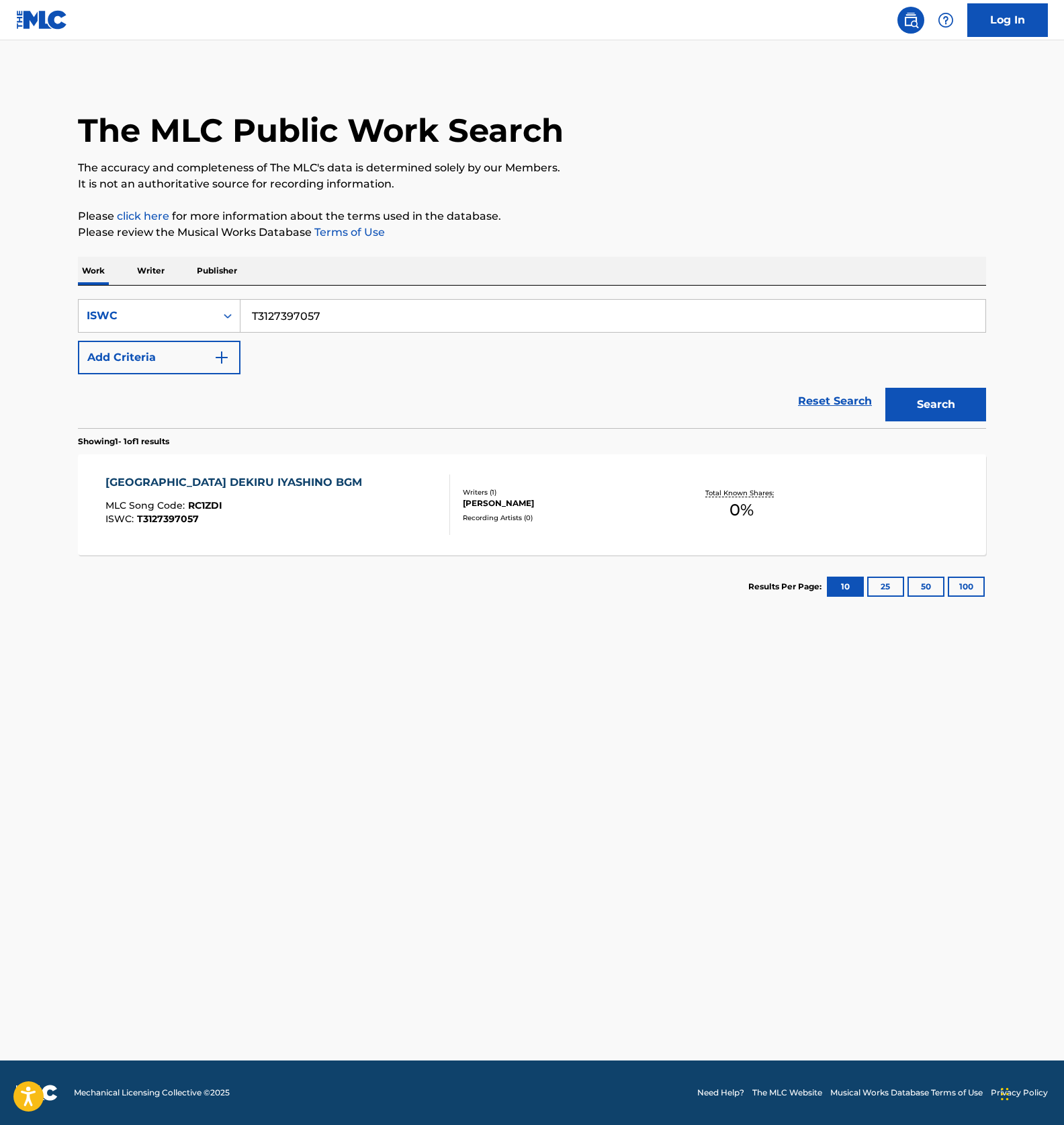
click at [280, 317] on input "T3127397057" at bounding box center [614, 316] width 746 height 32
paste input "8549"
type input "T3127398549"
click at [918, 393] on button "Search" at bounding box center [936, 404] width 100 height 33
click at [305, 307] on input "T3127398549" at bounding box center [614, 316] width 746 height 32
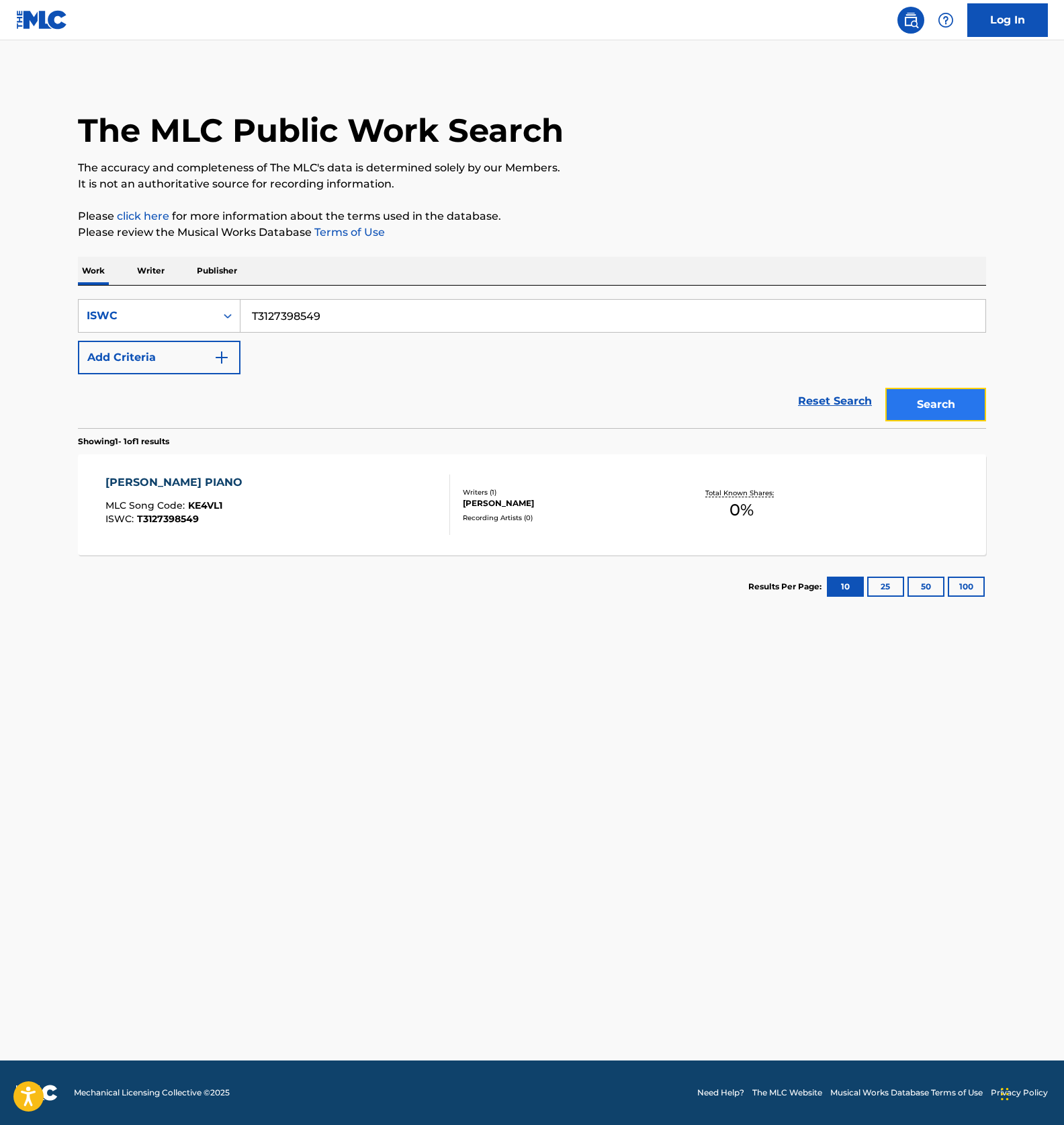
click at [926, 402] on button "Search" at bounding box center [936, 404] width 100 height 33
click at [346, 504] on div "KAIMIN AROMA PIANO MLC Song Code : KE4VL1 ISWC : T3127398549" at bounding box center [278, 504] width 346 height 60
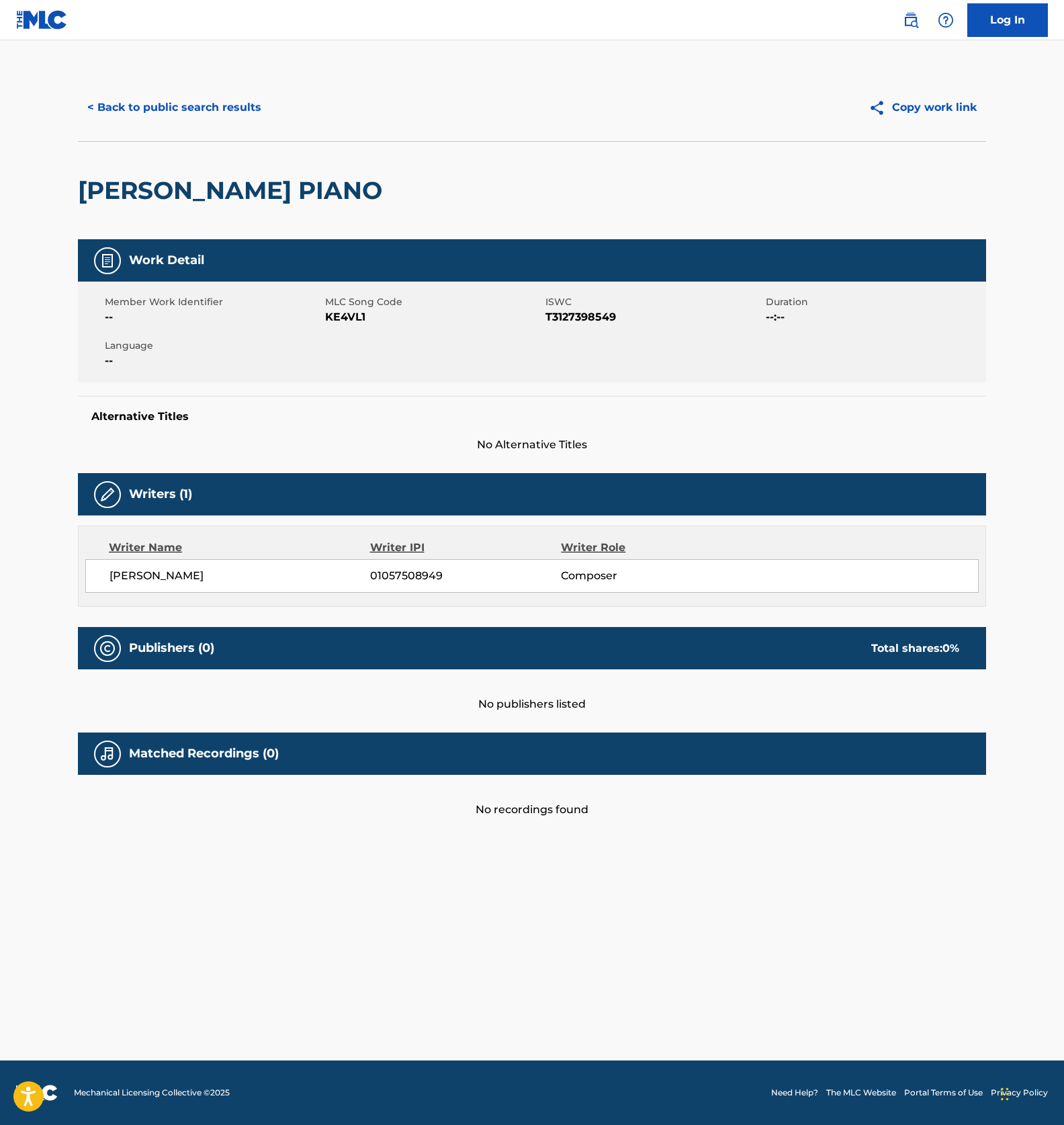
click at [331, 311] on span "KE4VL1" at bounding box center [433, 317] width 217 height 16
click at [203, 111] on button "< Back to public search results" at bounding box center [174, 107] width 193 height 33
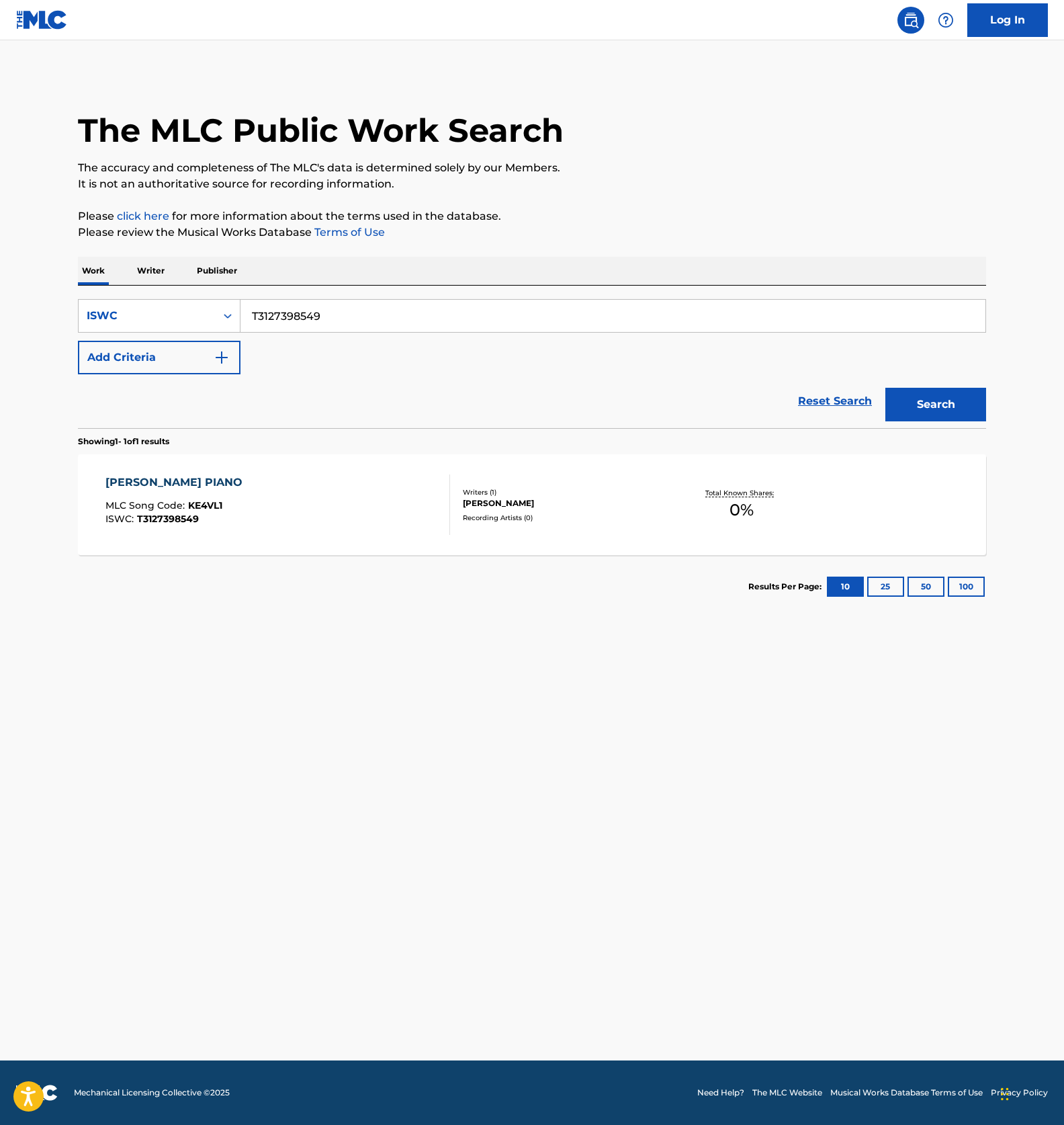
click at [319, 318] on input "T3127398549" at bounding box center [614, 316] width 746 height 32
paste input "406951"
type input "T3127406951"
click at [937, 410] on button "Search" at bounding box center [936, 404] width 100 height 33
click at [323, 531] on div "GUSSURI NEMURERU RIRAKKUSU SUIMIN BGM MLC Song Code : GE3MUC ISWC : T3127406951" at bounding box center [242, 504] width 273 height 60
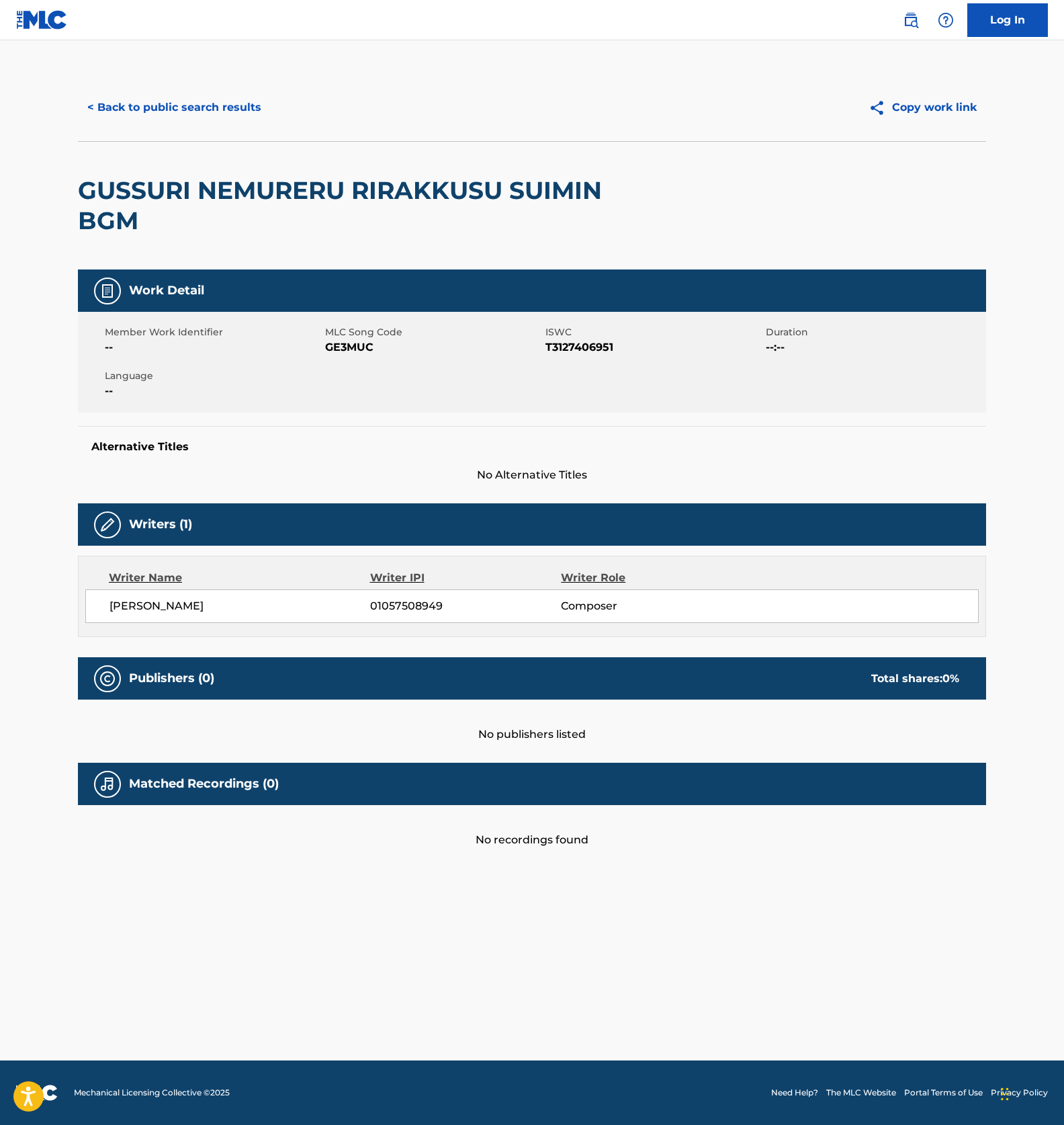
click at [346, 346] on span "GE3MUC" at bounding box center [433, 347] width 217 height 16
click at [186, 123] on button "< Back to public search results" at bounding box center [174, 107] width 193 height 33
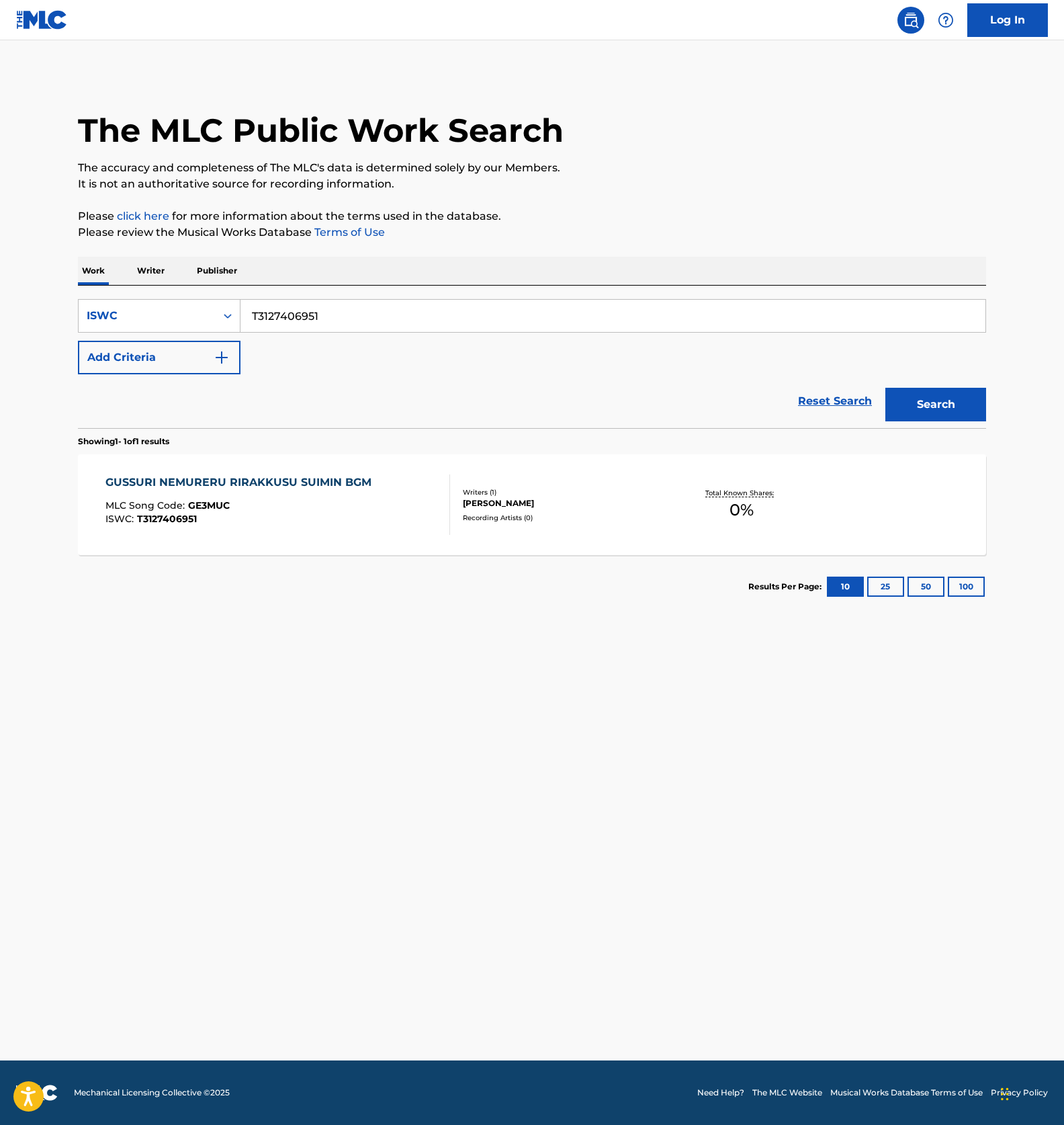
click at [318, 321] on input "T3127406951" at bounding box center [614, 316] width 746 height 32
paste input "396974"
type input "T3127396974"
click at [934, 414] on button "Search" at bounding box center [936, 404] width 100 height 33
click at [336, 509] on div "MLC Song Code : UA9RER" at bounding box center [220, 507] width 231 height 14
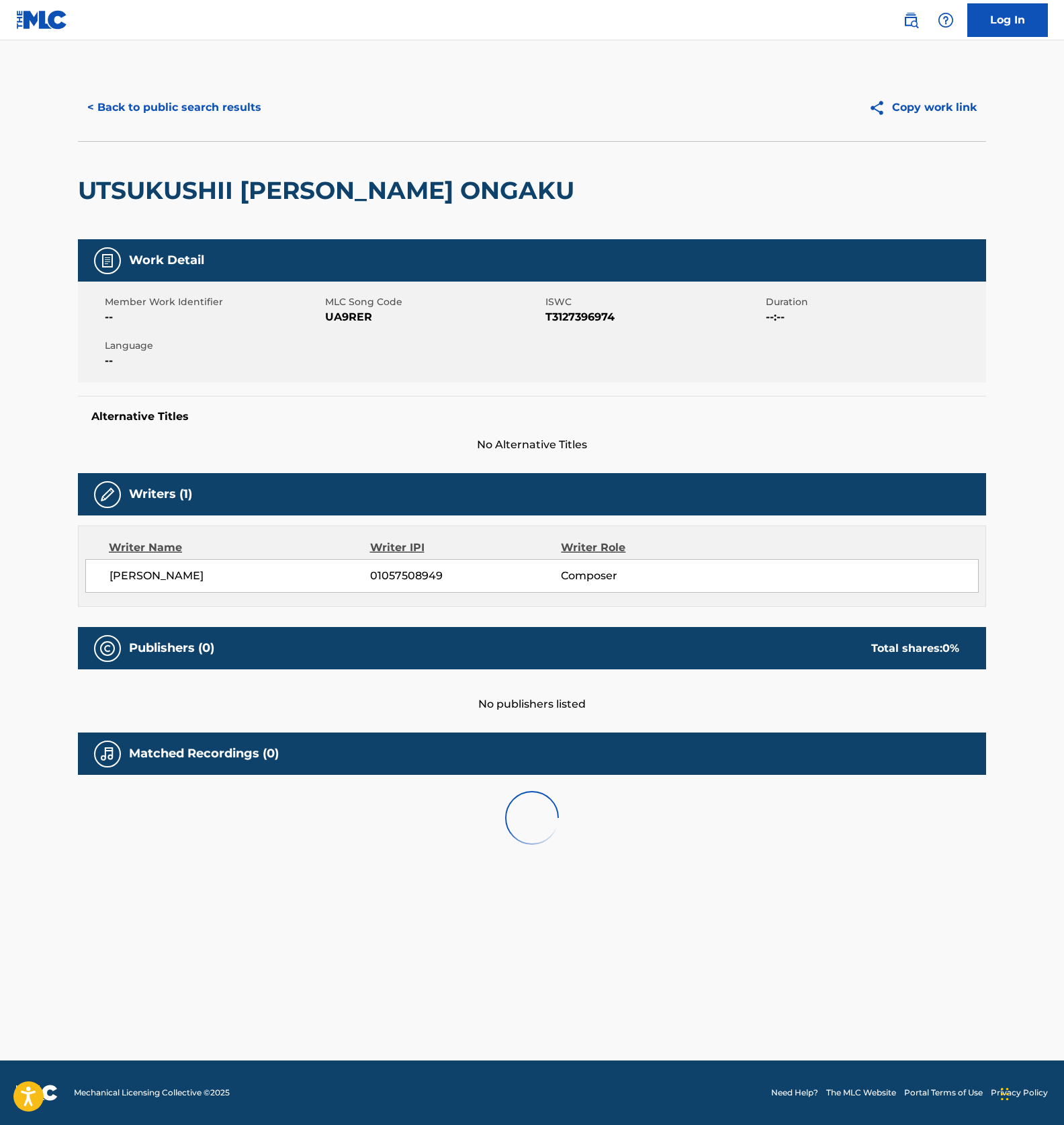
click at [339, 325] on span "UA9RER" at bounding box center [433, 317] width 217 height 16
click at [203, 91] on button "< Back to public search results" at bounding box center [174, 107] width 193 height 33
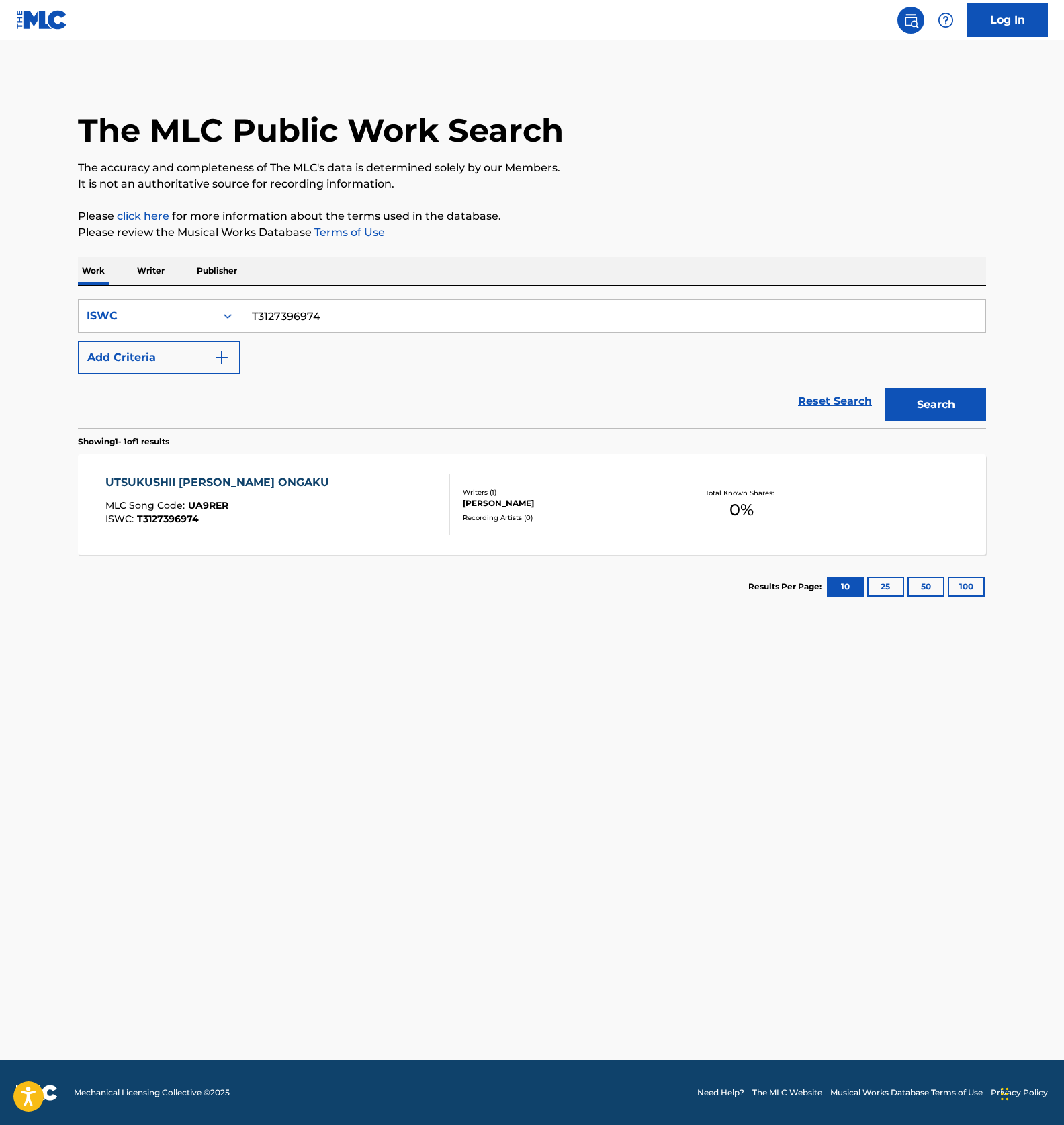
click at [272, 323] on input "T3127396974" at bounding box center [614, 316] width 746 height 32
paste input "410048"
type input "T3127410048"
click at [905, 396] on button "Search" at bounding box center [936, 404] width 100 height 33
click at [424, 512] on div "KOKOROO YASUMERU MAINDOFURUNESUNO PIANO MLC Song Code : KE31SD ISWC : T31274100…" at bounding box center [278, 504] width 346 height 60
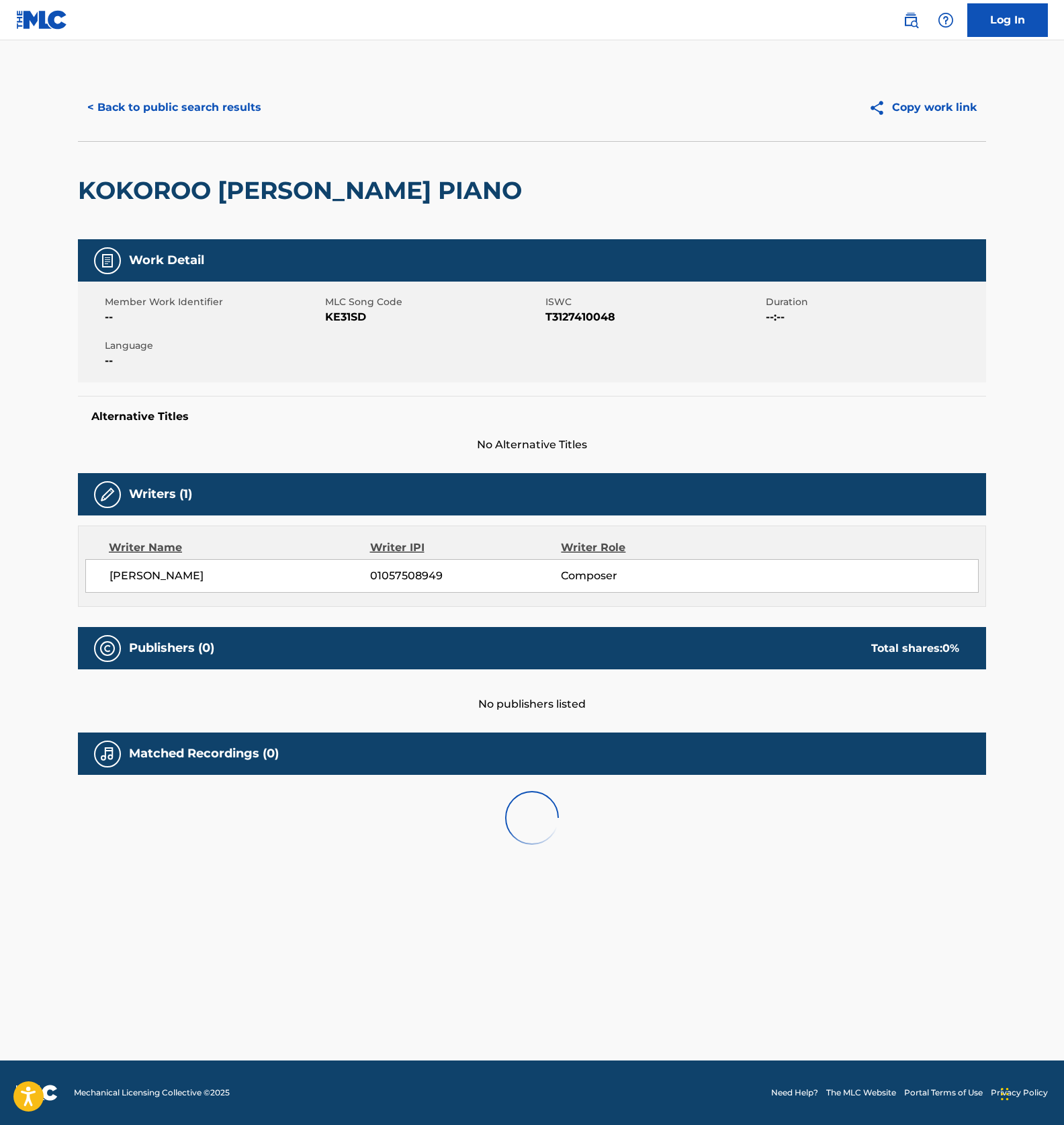
click at [356, 325] on span "KE31SD" at bounding box center [433, 317] width 217 height 16
click at [174, 105] on button "< Back to public search results" at bounding box center [174, 107] width 193 height 33
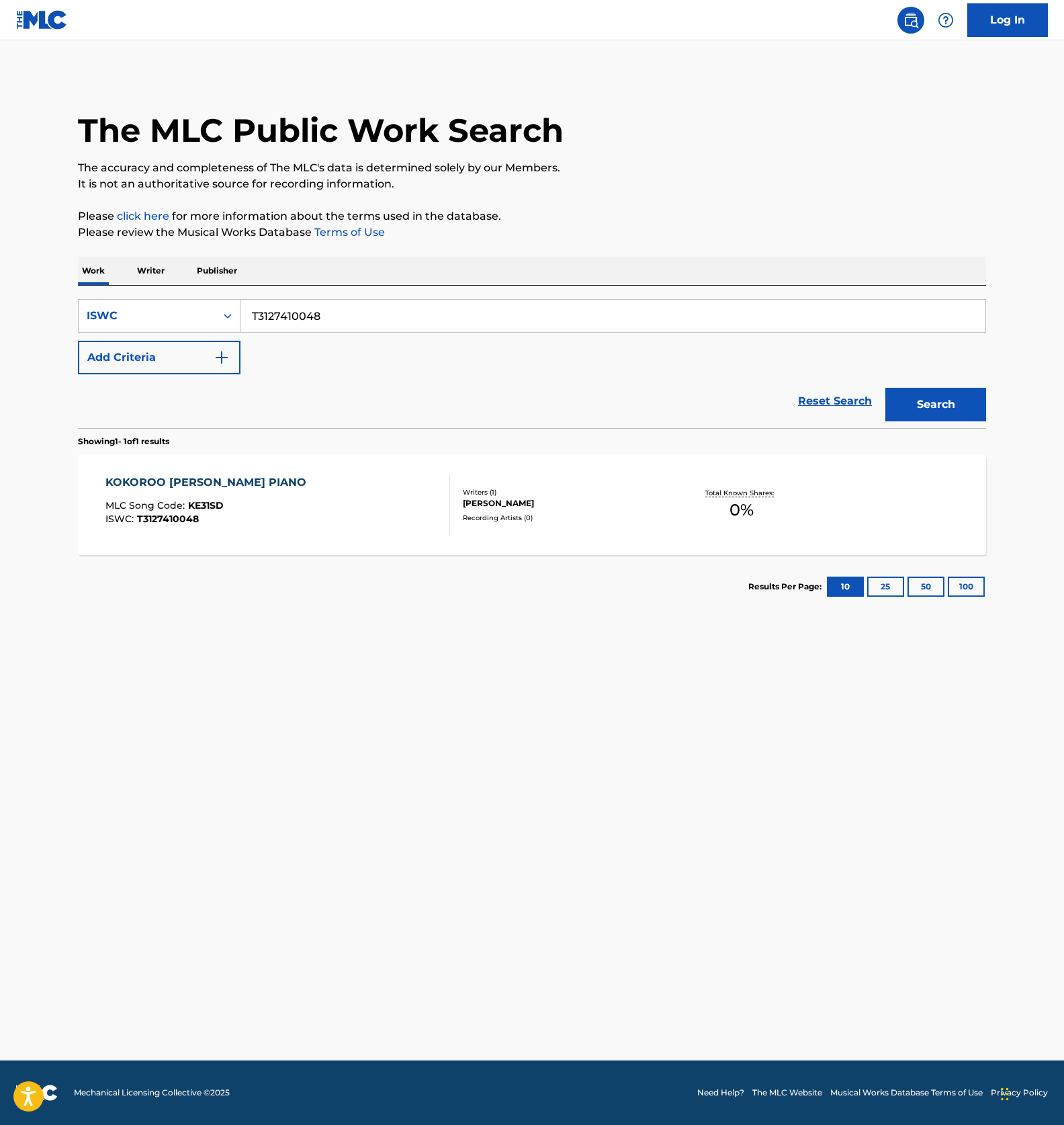
click at [346, 315] on input "T3127410048" at bounding box center [614, 316] width 746 height 32
paste input "398470"
type input "T3127398470"
click at [920, 395] on button "Search" at bounding box center [936, 404] width 100 height 33
click at [329, 520] on div "HOTTO HITOIKI YORU KAFE PIANO MLC Song Code : HA8PO9 ISWC : T3127398470" at bounding box center [278, 504] width 346 height 60
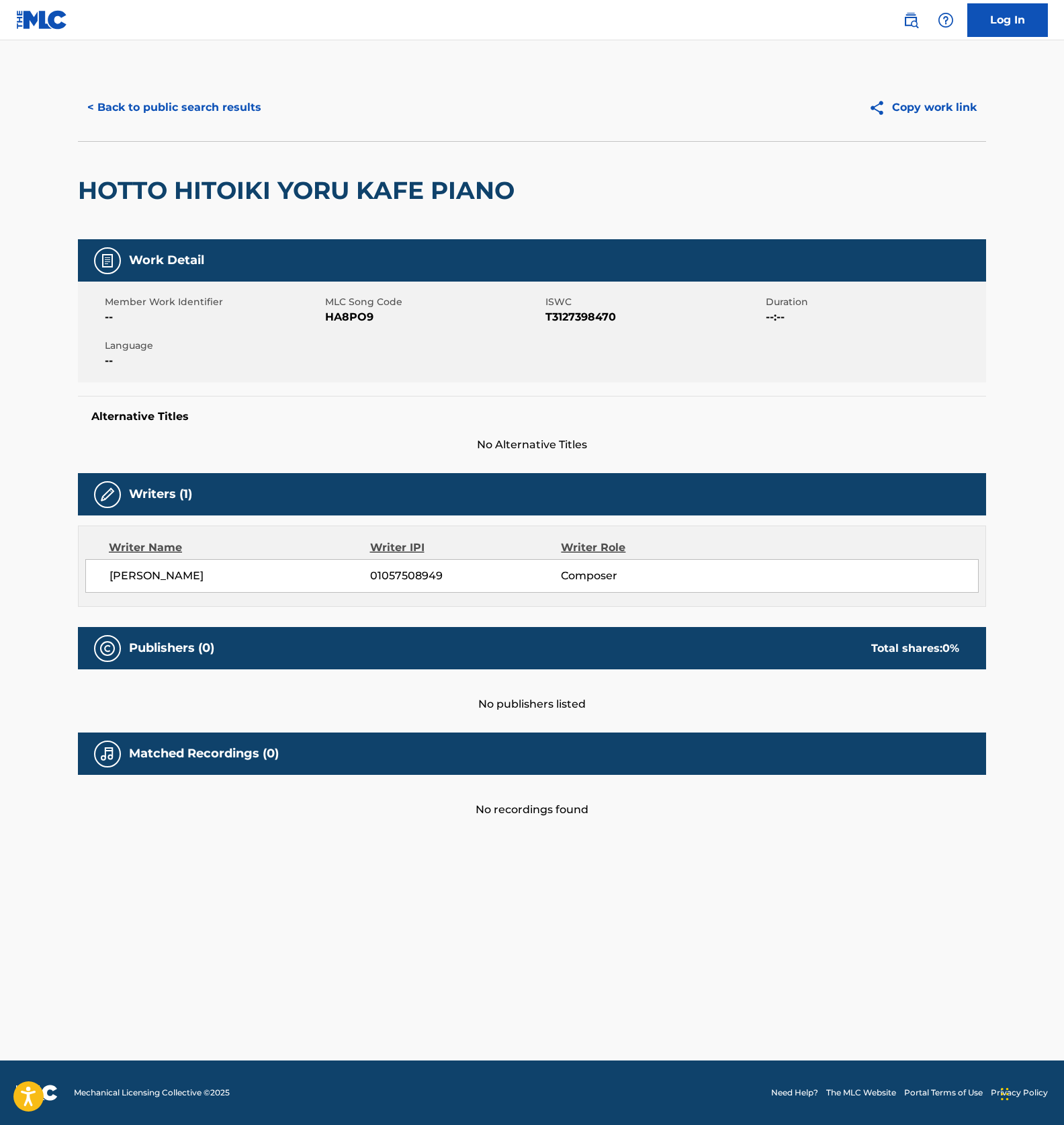
click at [330, 314] on span "HA8PO9" at bounding box center [433, 317] width 217 height 16
click at [176, 109] on button "< Back to public search results" at bounding box center [174, 107] width 193 height 33
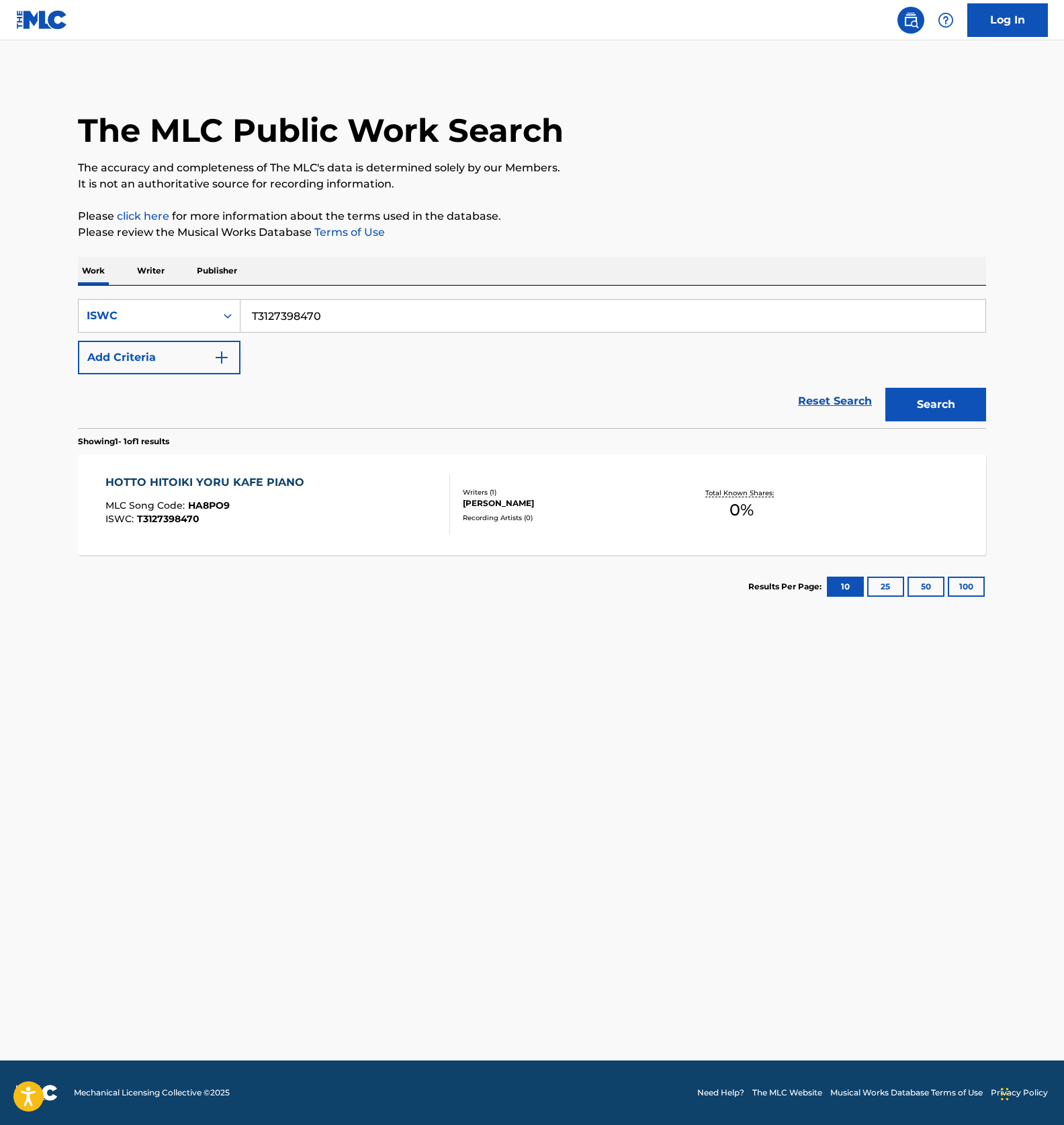
click at [321, 313] on input "T3127398470" at bounding box center [614, 316] width 746 height 32
paste input "40759"
type input "T3127407590"
click at [926, 385] on div "Search" at bounding box center [933, 401] width 107 height 54
click at [940, 405] on button "Search" at bounding box center [936, 404] width 100 height 33
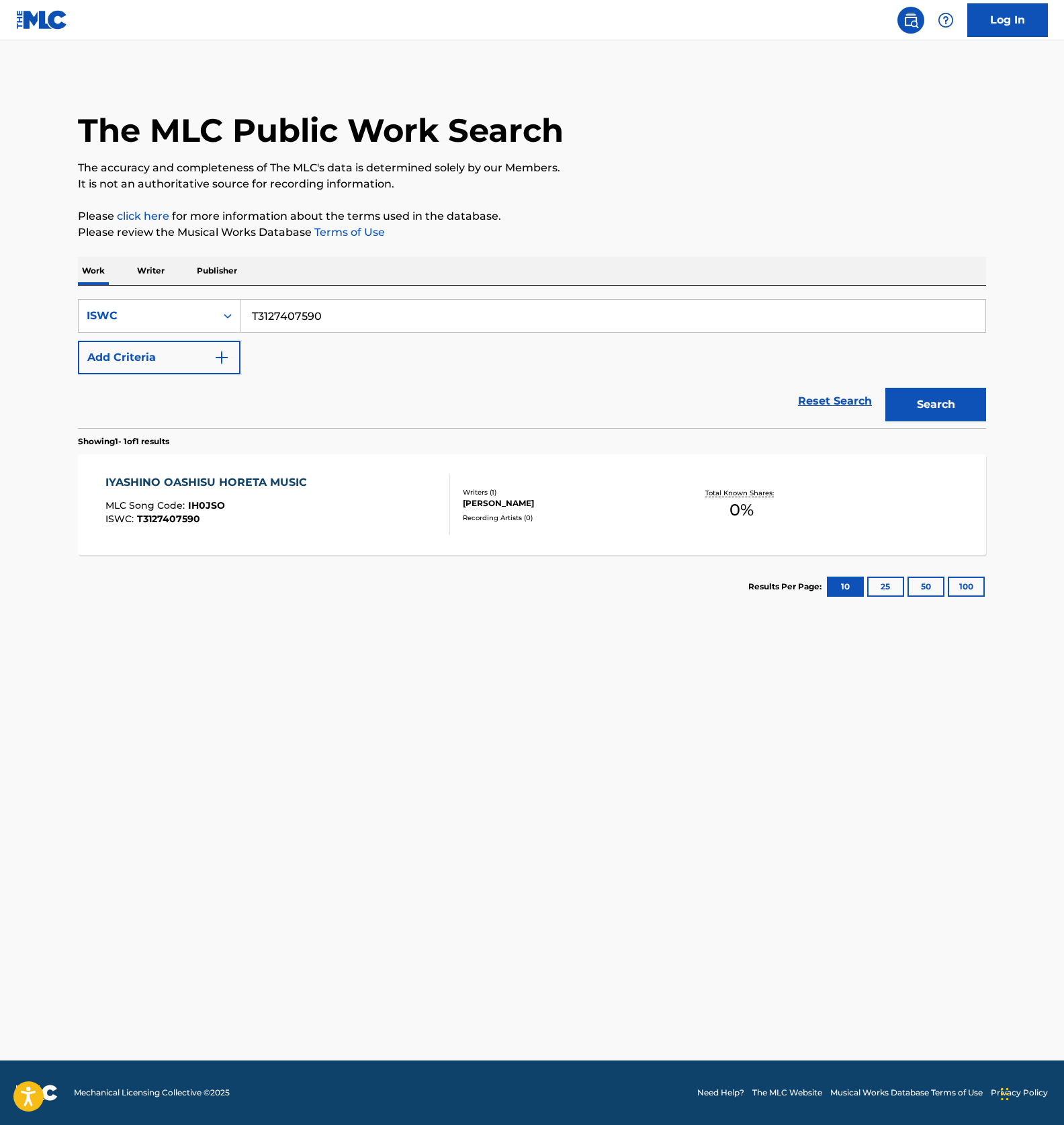
click at [368, 518] on div "IYASHINO OASHISU HORETA MUSIC MLC Song Code : IH0JSO ISWC : T3127407590" at bounding box center [278, 504] width 346 height 60
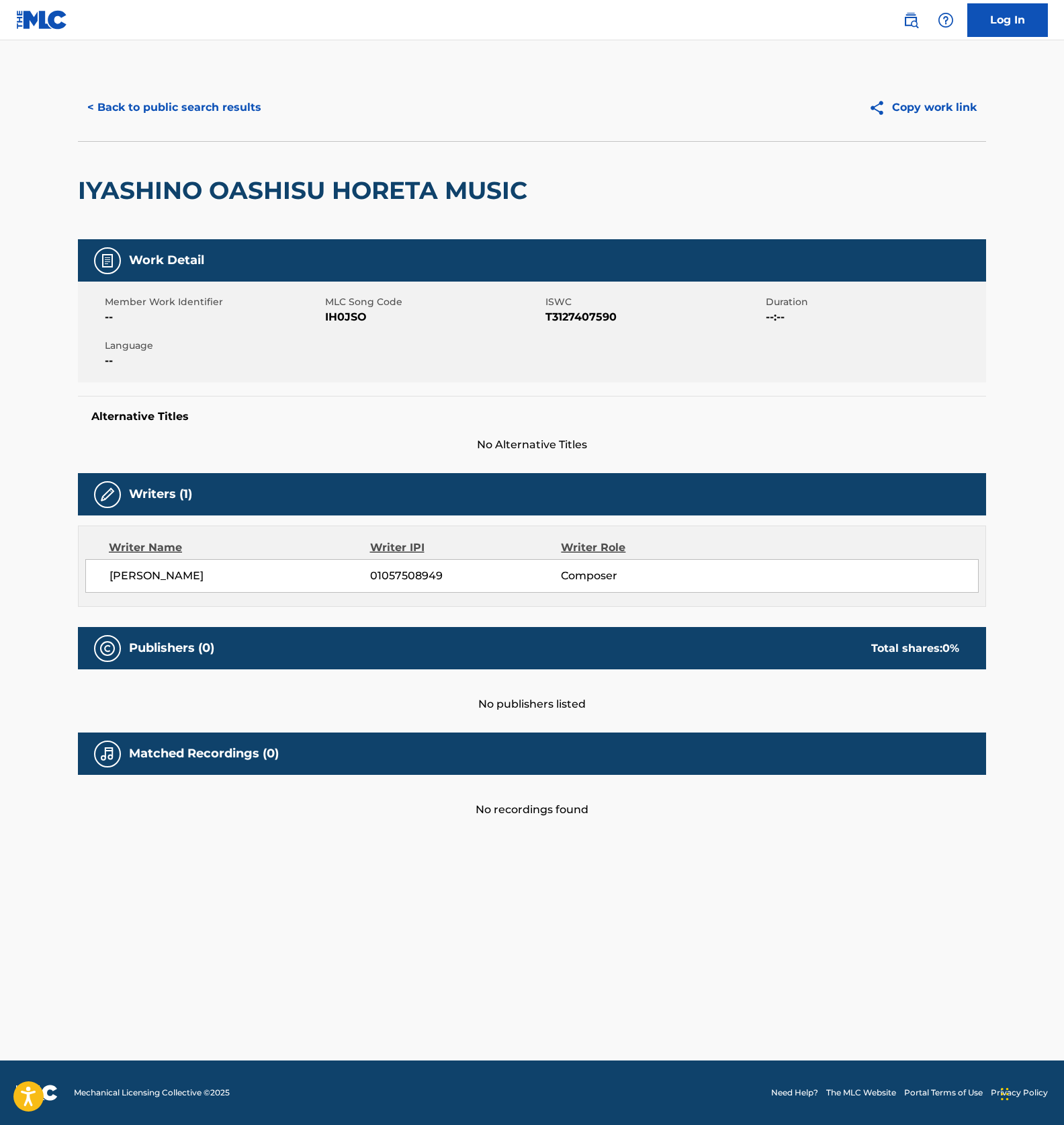
click at [349, 314] on span "IH0JSO" at bounding box center [433, 317] width 217 height 16
click at [171, 121] on button "< Back to public search results" at bounding box center [174, 107] width 193 height 33
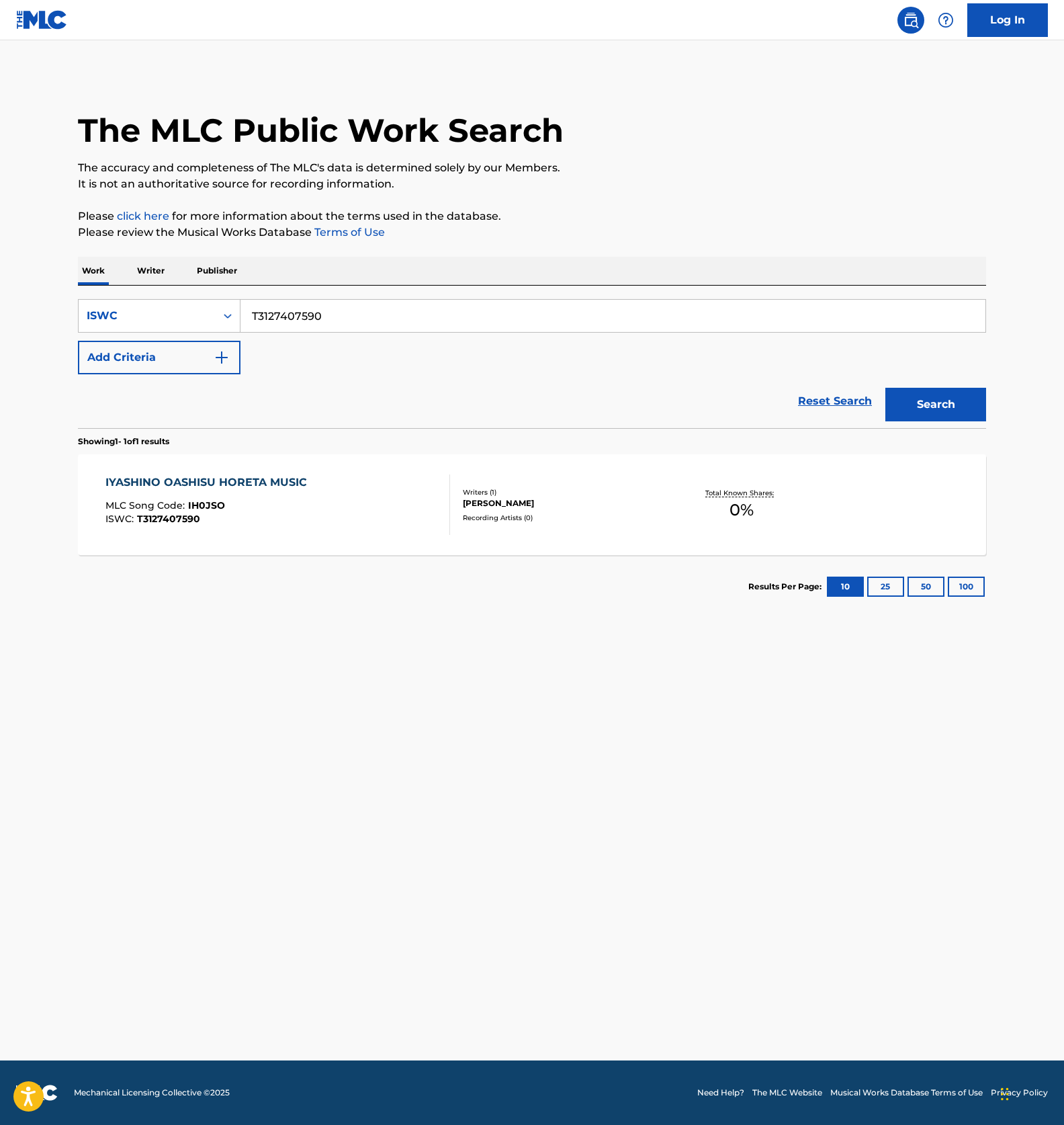
click at [329, 315] on input "T3127407590" at bounding box center [614, 316] width 746 height 32
paste input "34482938"
type input "T3134482938"
click at [940, 400] on button "Search" at bounding box center [936, 404] width 100 height 33
click at [305, 521] on div "ISWC : T3134482938" at bounding box center [210, 519] width 209 height 10
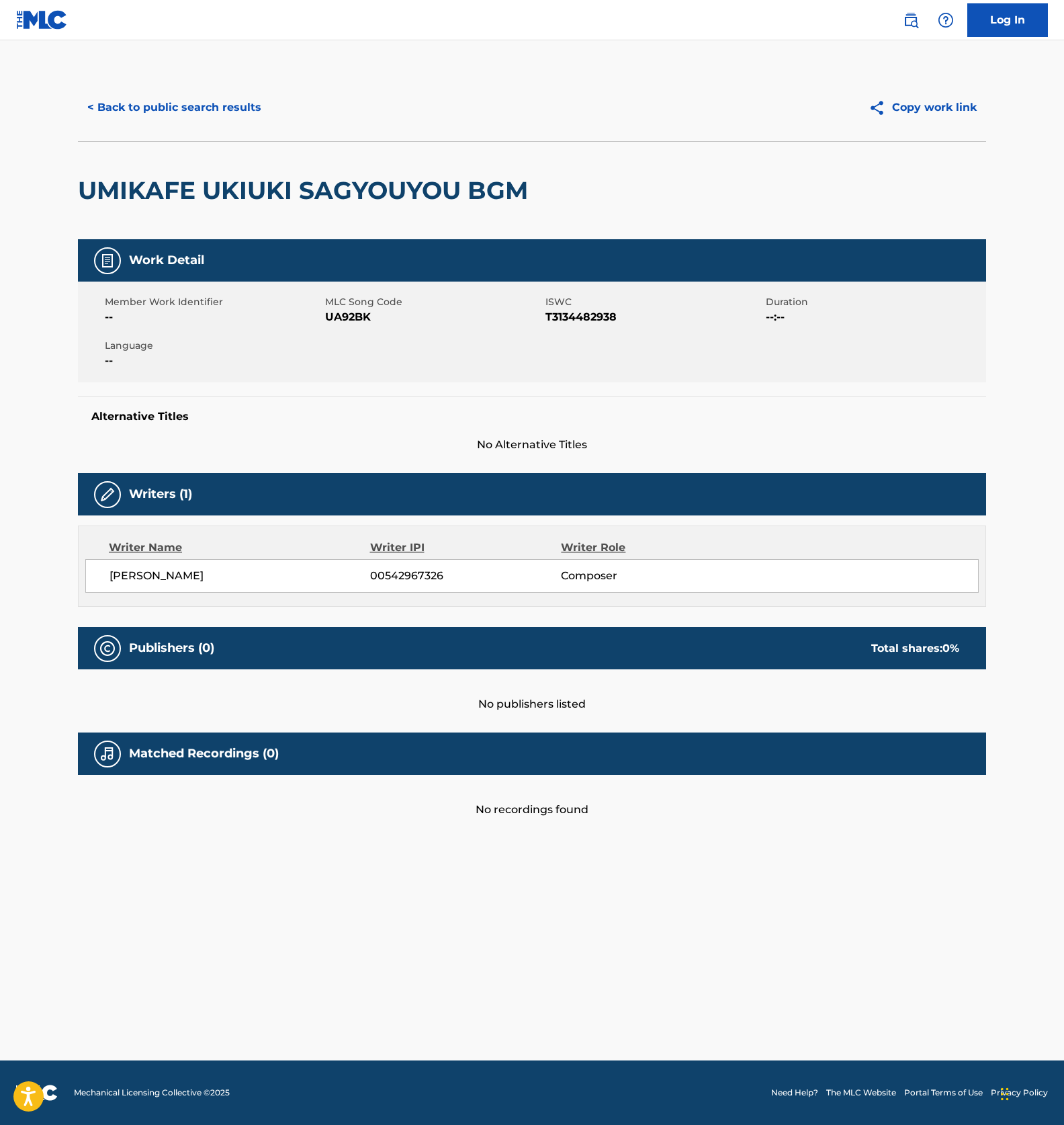
click at [352, 321] on span "UA92BK" at bounding box center [433, 317] width 217 height 16
click at [176, 104] on button "< Back to public search results" at bounding box center [174, 107] width 193 height 33
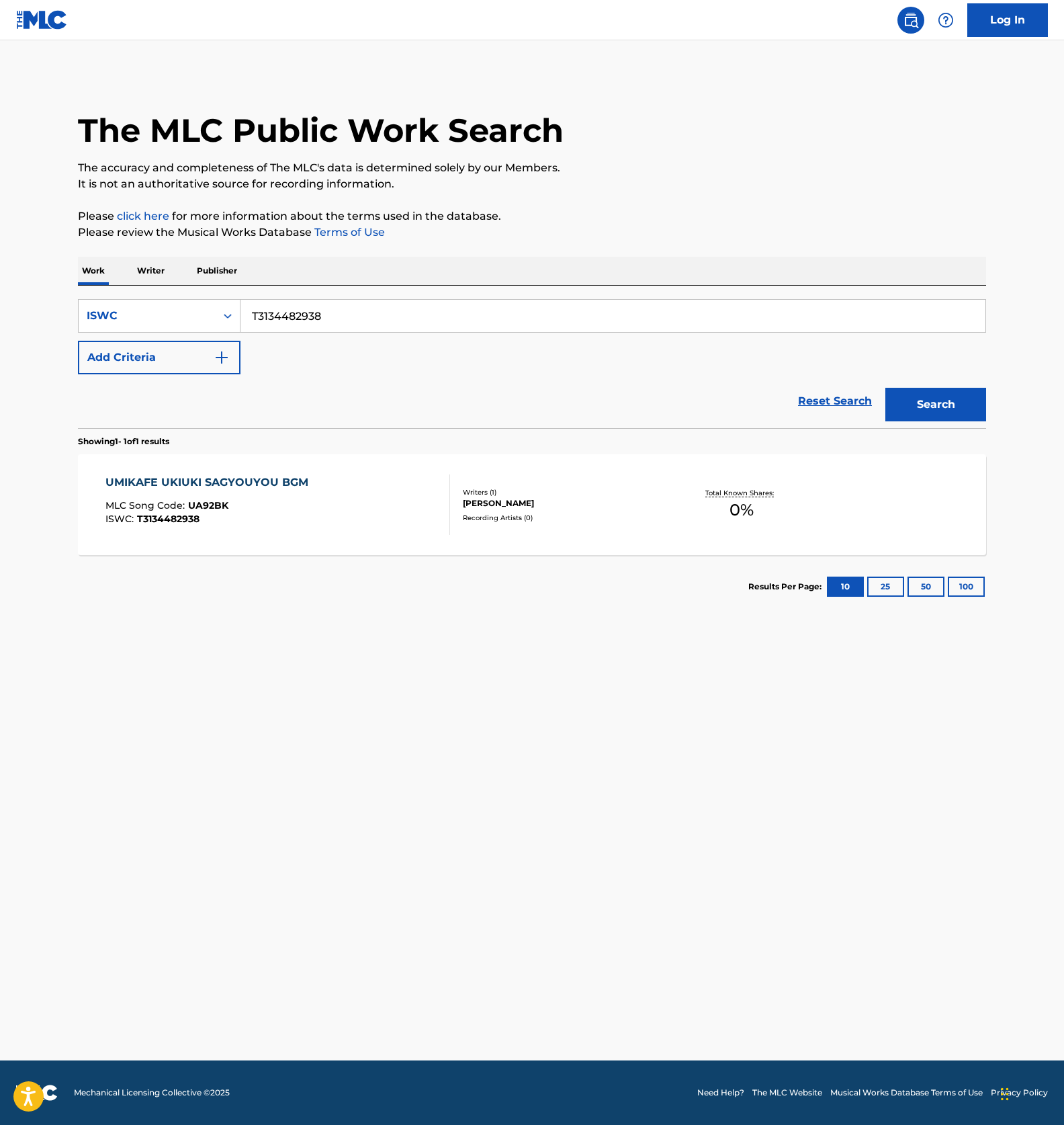
click at [296, 306] on input "T3134482938" at bounding box center [614, 316] width 746 height 32
paste input "85"
type input "T3134482858"
click at [914, 397] on button "Search" at bounding box center [936, 404] width 100 height 33
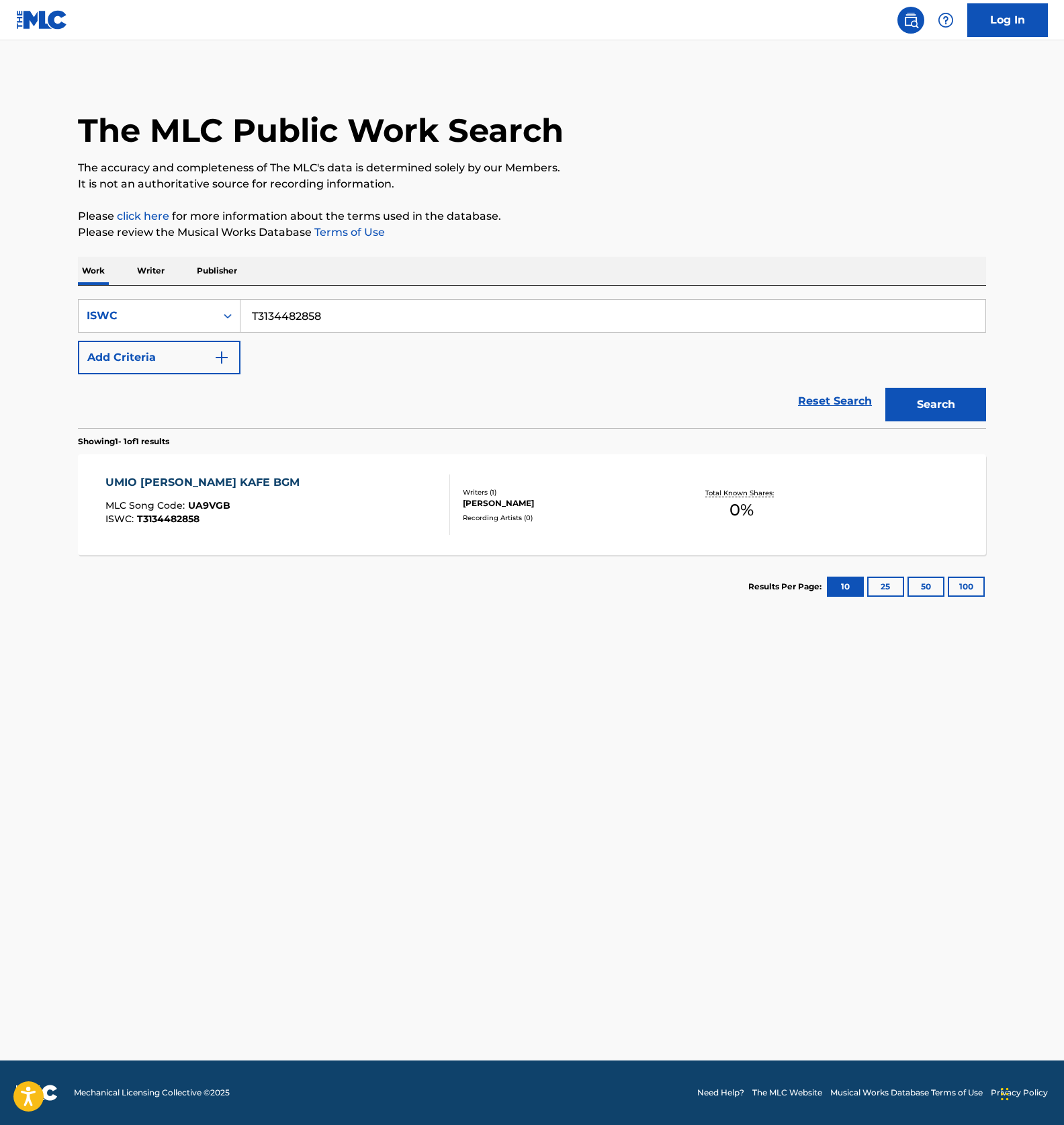
click at [339, 317] on input "T3134482858" at bounding box center [614, 316] width 746 height 32
click at [950, 406] on button "Search" at bounding box center [936, 404] width 100 height 33
click at [378, 515] on div "UMIO KANJIRU OUCHI KAFE BGM MLC Song Code : UA9VGB ISWC : T3134482858" at bounding box center [278, 504] width 346 height 60
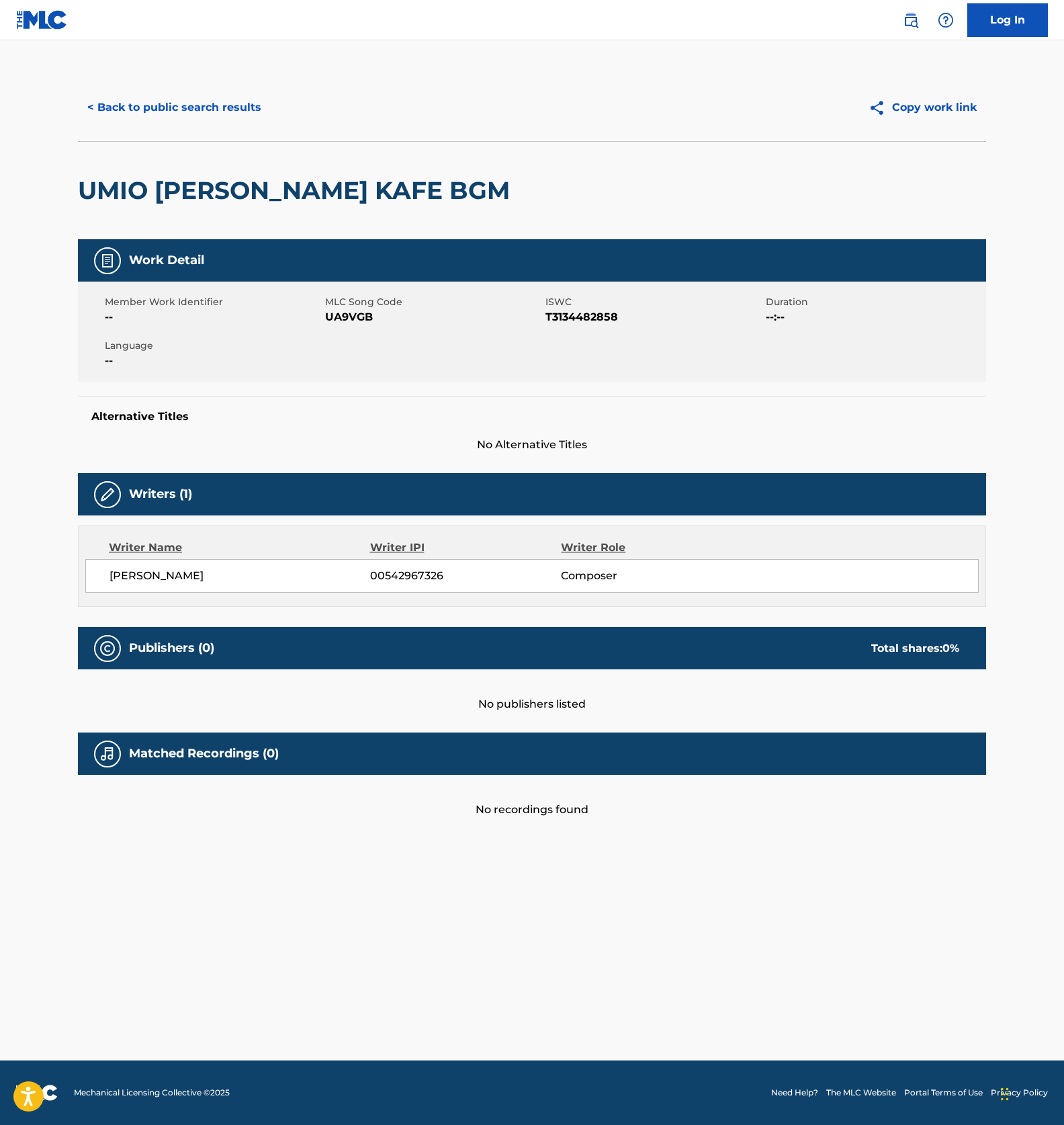
click at [351, 317] on span "UA9VGB" at bounding box center [433, 317] width 217 height 16
click at [199, 123] on button "< Back to public search results" at bounding box center [174, 107] width 193 height 33
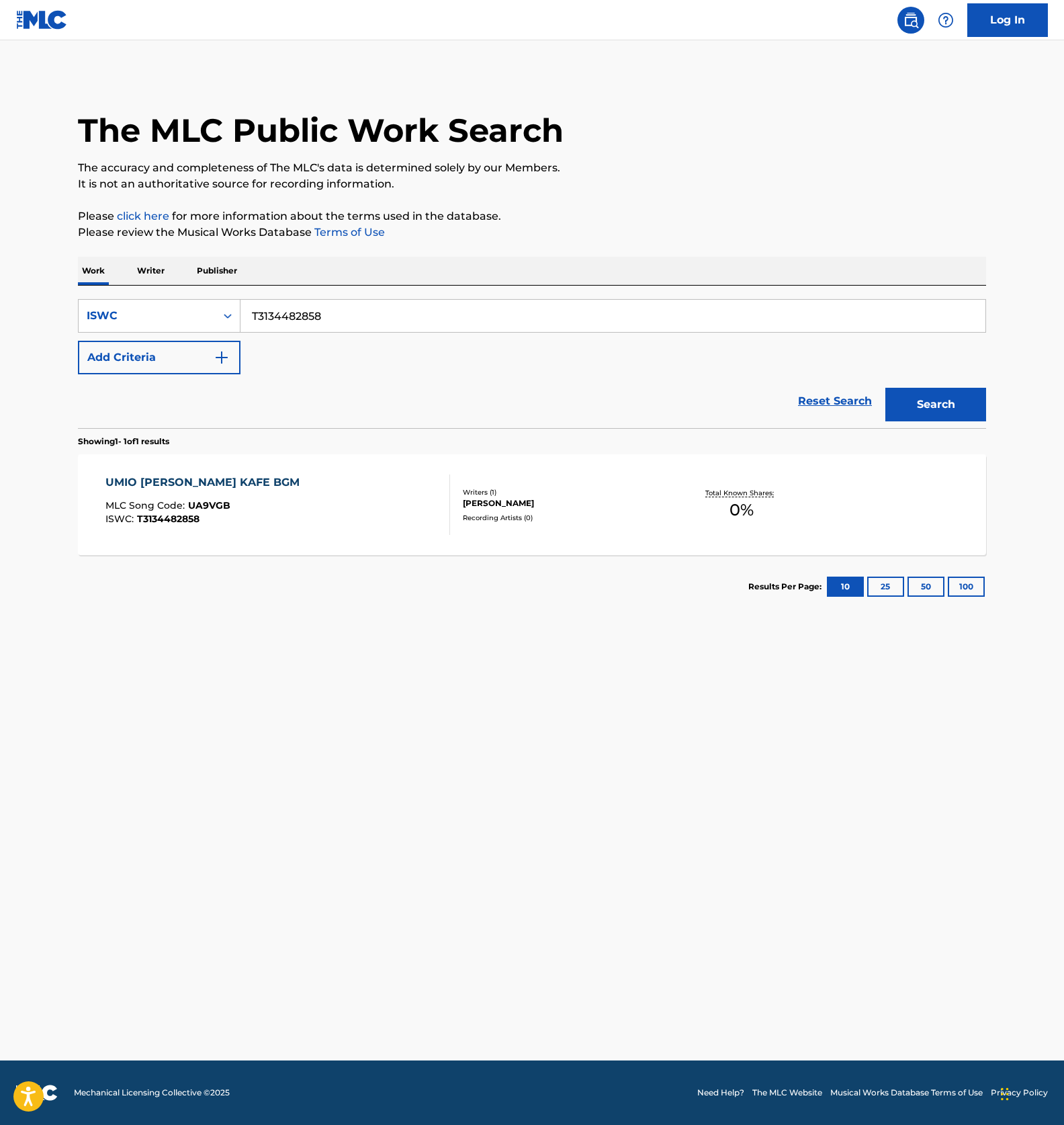
click at [292, 314] on input "T3134482858" at bounding box center [614, 316] width 746 height 32
paste input "14"
type input "T3134482814"
click at [924, 406] on button "Search" at bounding box center [936, 404] width 100 height 33
click at [340, 512] on div "RANCHIYOU SAWAYAKA INST MLC Song Code : RC0X8M ISWC : T3134482814" at bounding box center [278, 504] width 346 height 60
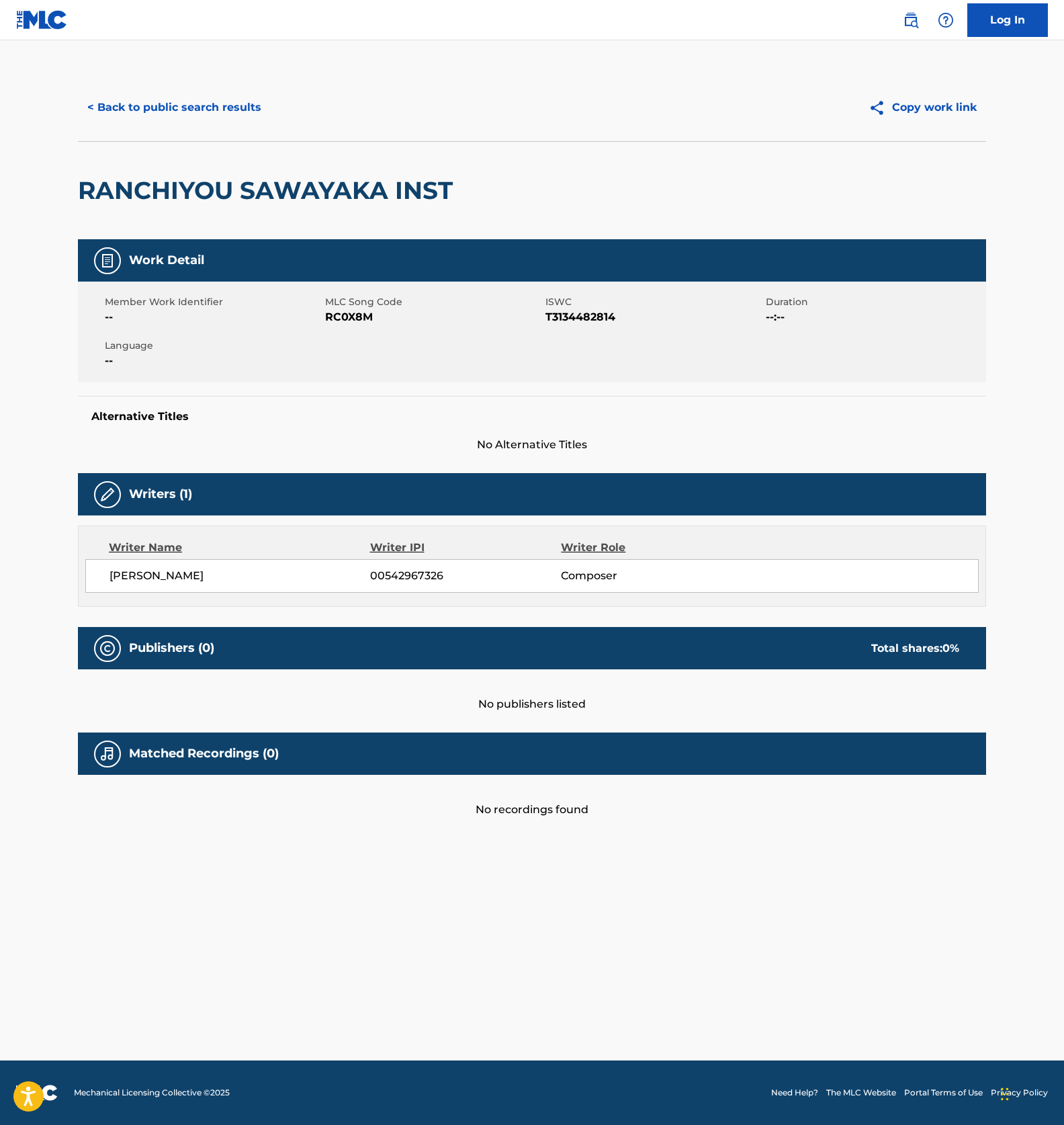
click at [350, 319] on span "RC0X8M" at bounding box center [433, 317] width 217 height 16
click at [206, 94] on button "< Back to public search results" at bounding box center [174, 107] width 193 height 33
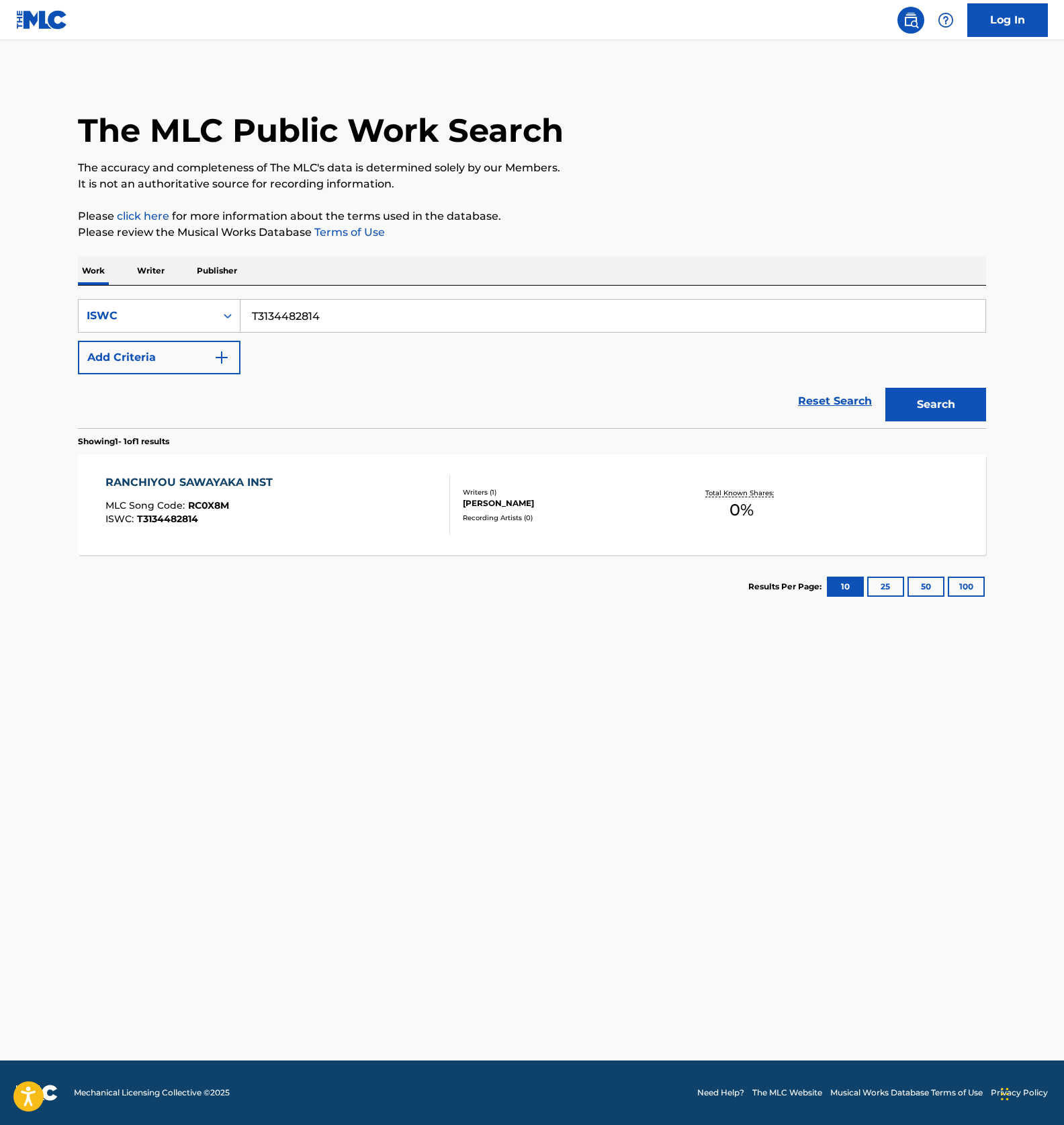
click at [283, 307] on input "T3134482814" at bounding box center [614, 316] width 746 height 32
paste input "745"
type input "T3134482745"
click at [914, 395] on button "Search" at bounding box center [936, 404] width 100 height 33
click at [353, 533] on div "TSURIYOU NONBIRI UMI BGM SANY MUSIC MLC Song Code : TB0GVR ISWC : T3134482745" at bounding box center [278, 504] width 346 height 60
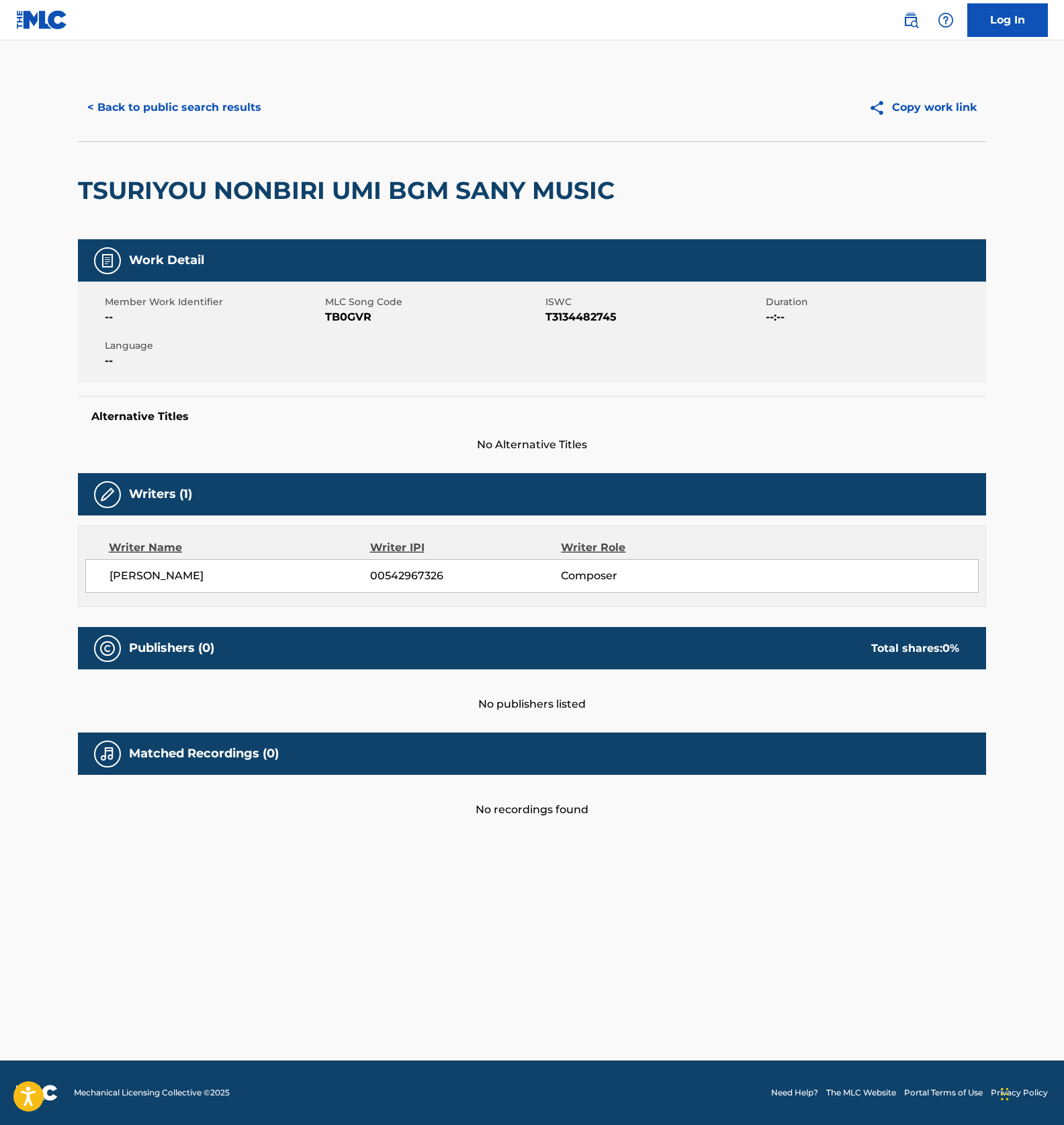
click at [341, 325] on span "TB0GVR" at bounding box center [433, 317] width 217 height 16
click at [216, 110] on button "< Back to public search results" at bounding box center [174, 107] width 193 height 33
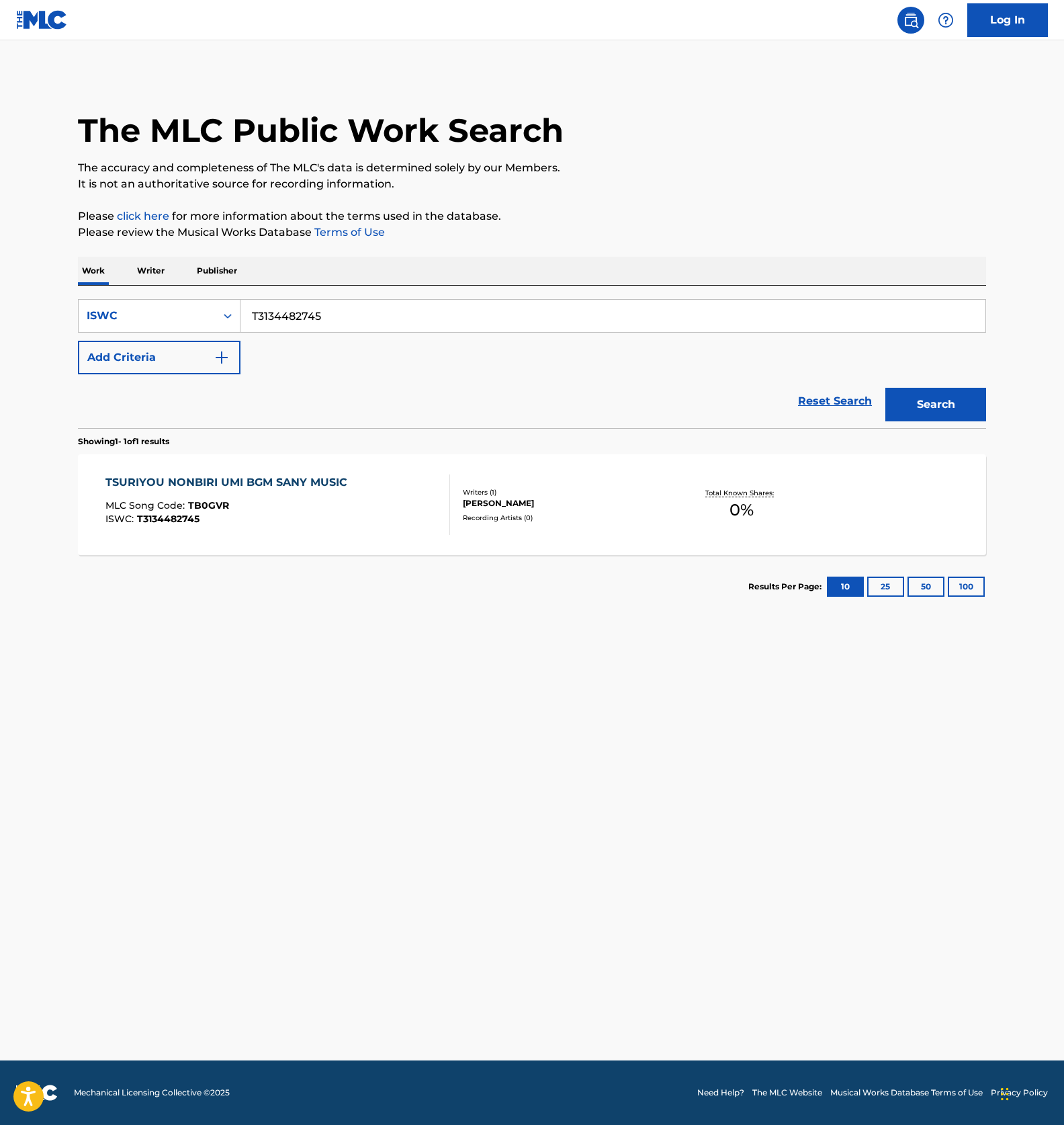
click at [313, 314] on input "T3134482745" at bounding box center [614, 316] width 746 height 32
paste input "621"
type input "T3134482621"
click at [943, 391] on button "Search" at bounding box center [936, 404] width 100 height 33
click at [363, 315] on input "T3134482621" at bounding box center [614, 316] width 746 height 32
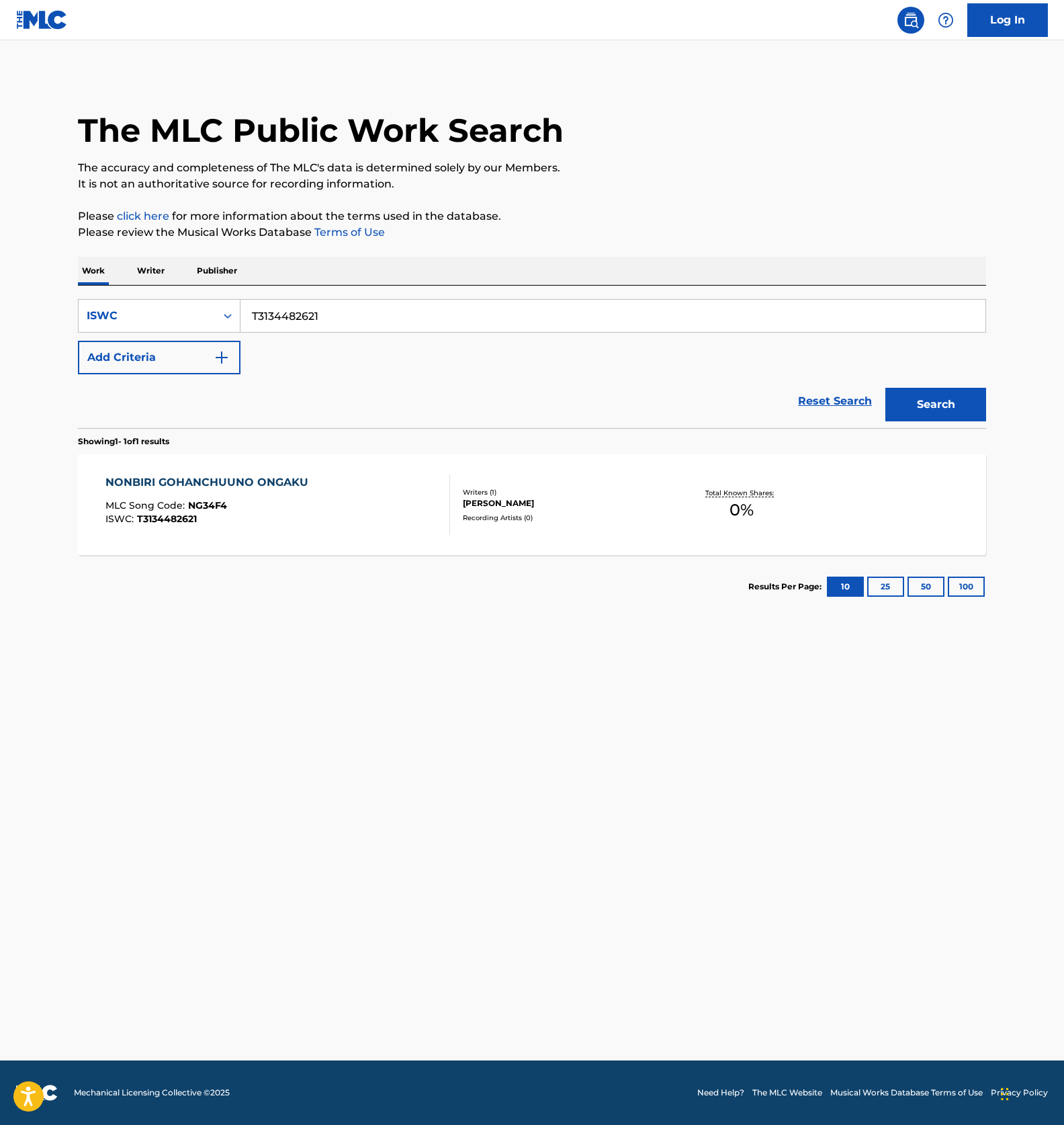
click at [892, 381] on div "Search" at bounding box center [933, 401] width 107 height 54
click at [918, 391] on button "Search" at bounding box center [936, 404] width 100 height 33
click at [346, 503] on div "NONBIRI GOHANCHUUNO ONGAKU MLC Song Code : NG34F4 ISWC : T3134482621" at bounding box center [278, 504] width 346 height 60
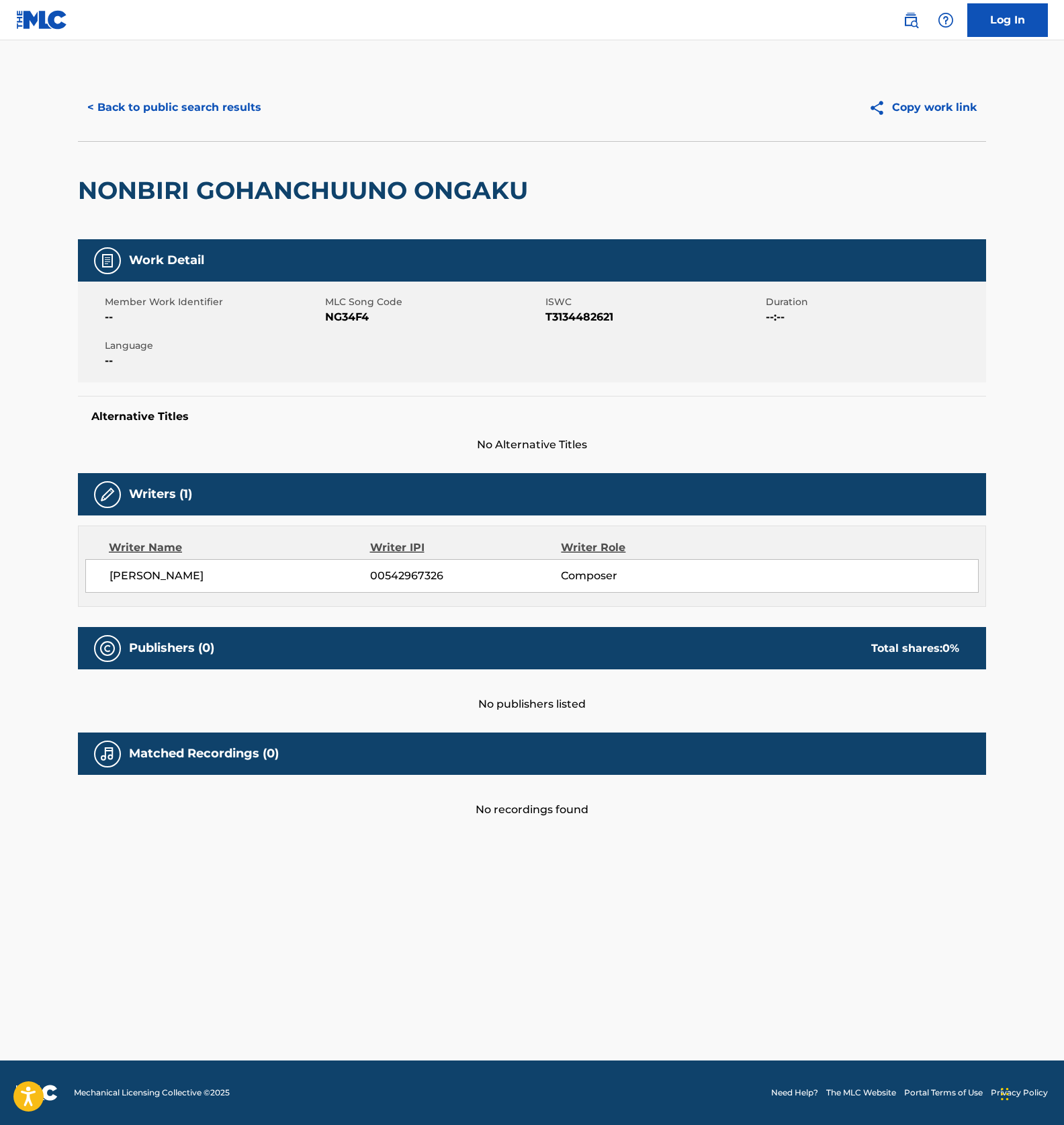
click at [347, 307] on span "MLC Song Code" at bounding box center [433, 302] width 217 height 14
click at [340, 321] on span "NG34F4" at bounding box center [433, 317] width 217 height 16
click at [174, 100] on button "< Back to public search results" at bounding box center [174, 107] width 193 height 33
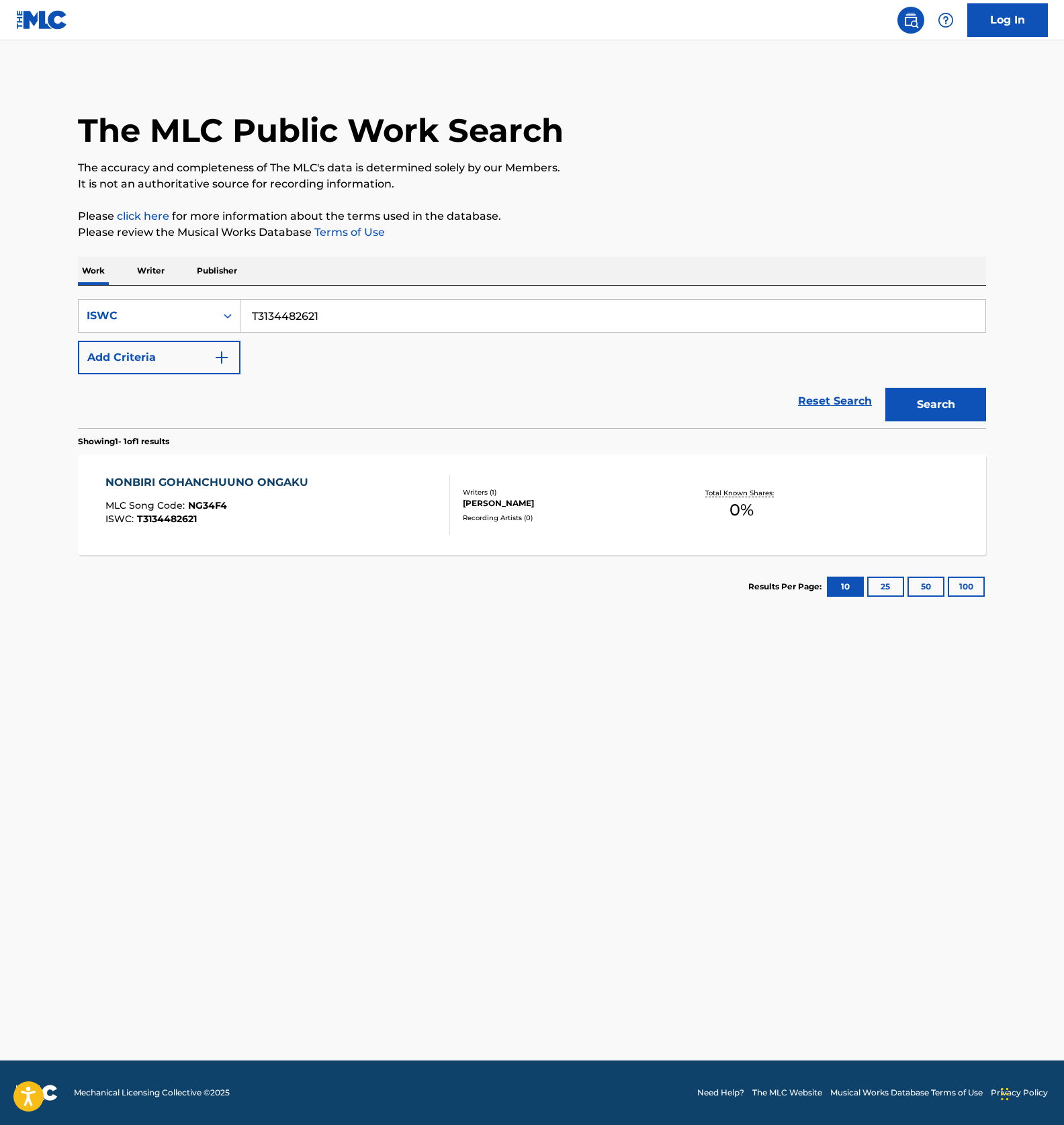
click at [286, 323] on input "T3134482621" at bounding box center [614, 316] width 746 height 32
paste input "585"
type input "T3134482585"
click at [903, 403] on button "Search" at bounding box center [936, 404] width 100 height 33
click at [353, 514] on div "OSHARENA SEASIDE UMI KAFE BGM MLC Song Code : OD4GIG ISWC : T3134482585" at bounding box center [278, 504] width 346 height 60
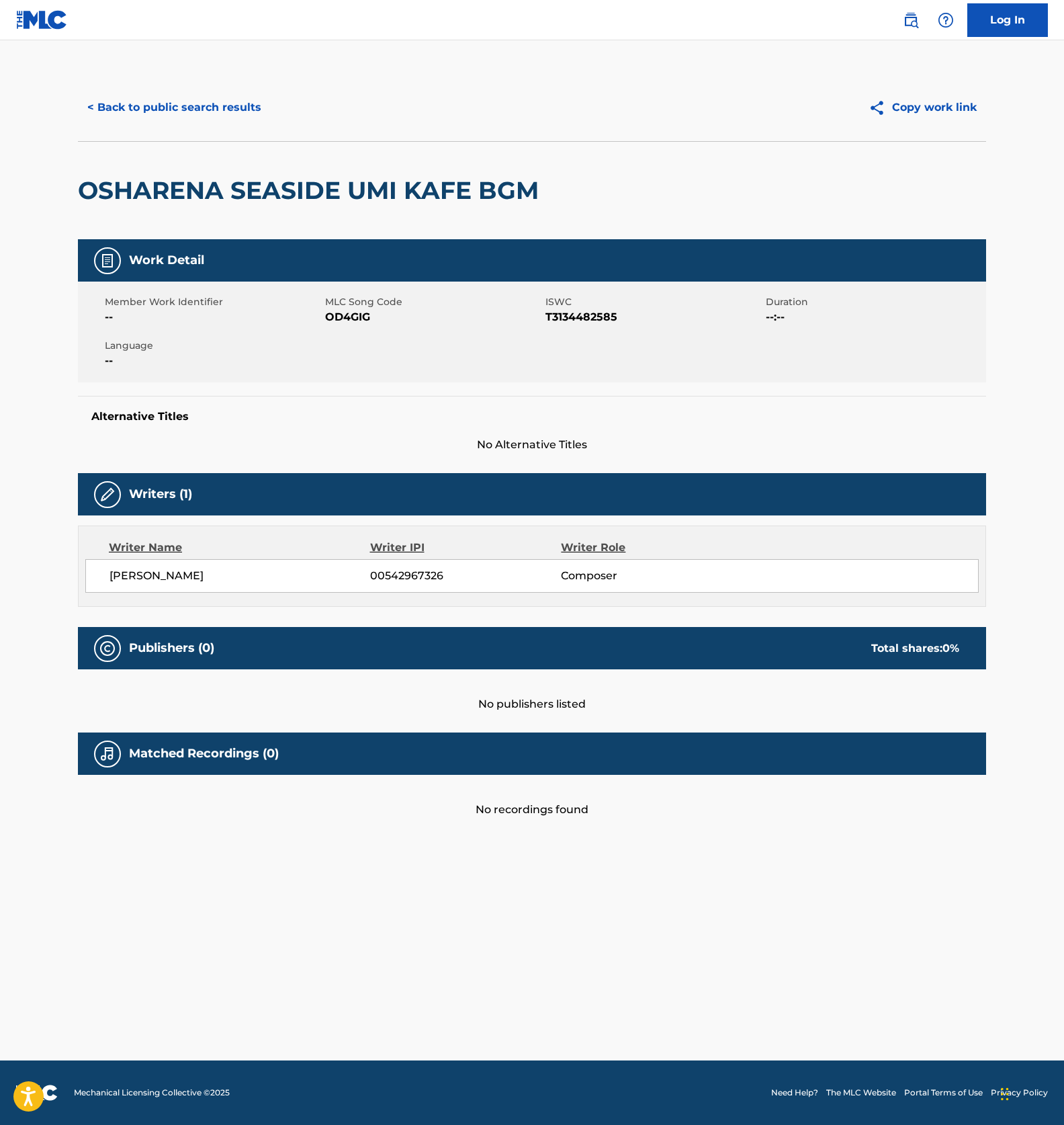
click at [353, 319] on span "OD4GIG" at bounding box center [433, 317] width 217 height 16
click at [215, 107] on button "< Back to public search results" at bounding box center [174, 107] width 193 height 33
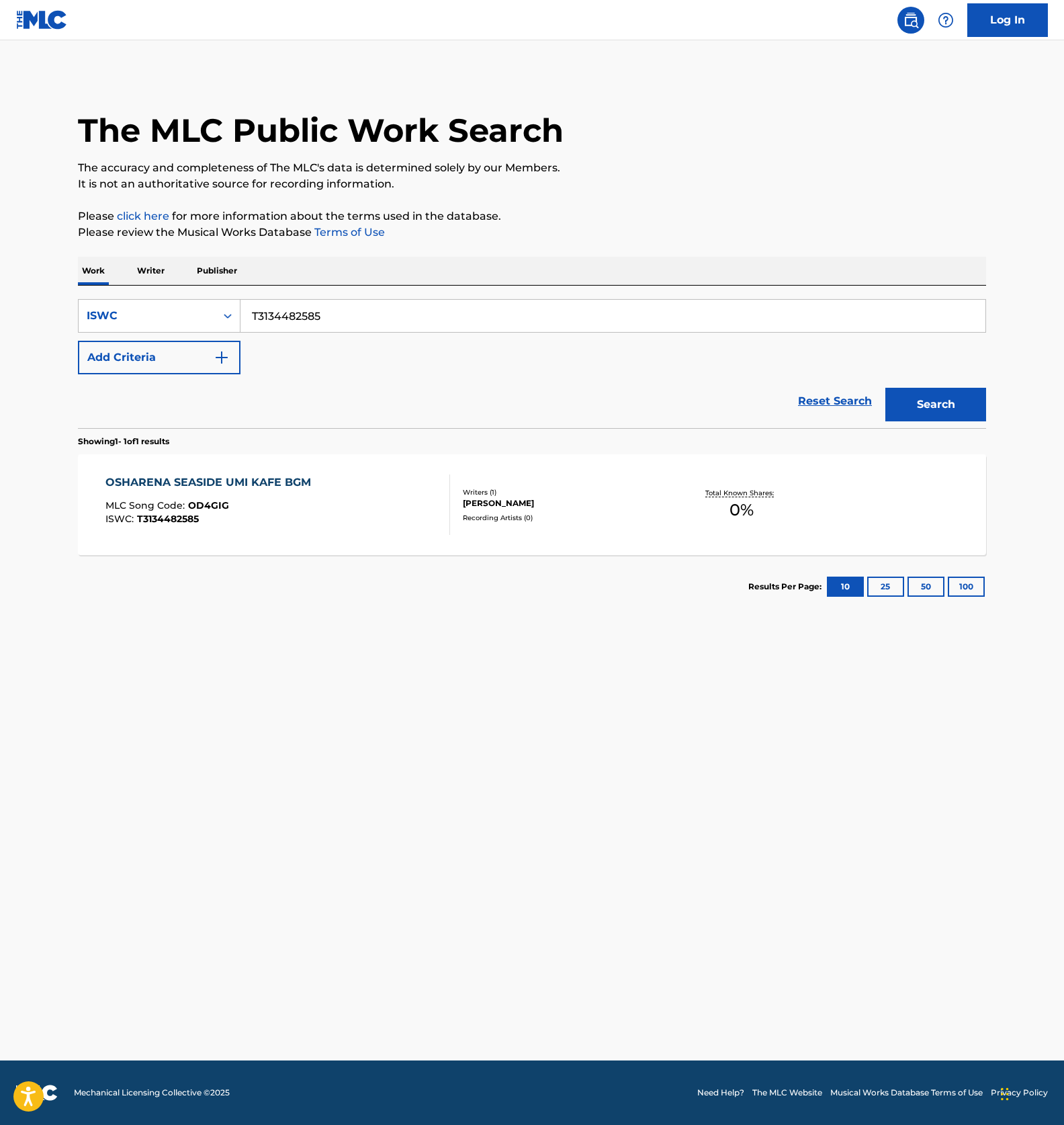
click at [343, 317] on input "T3134482585" at bounding box center [614, 316] width 746 height 32
click at [573, 704] on main "The MLC Public Work Search The accuracy and completeness of The MLC's data is d…" at bounding box center [532, 550] width 1064 height 1019
click at [334, 323] on input "T3134482585" at bounding box center [614, 316] width 746 height 32
paste input "30"
type input "T3134482530"
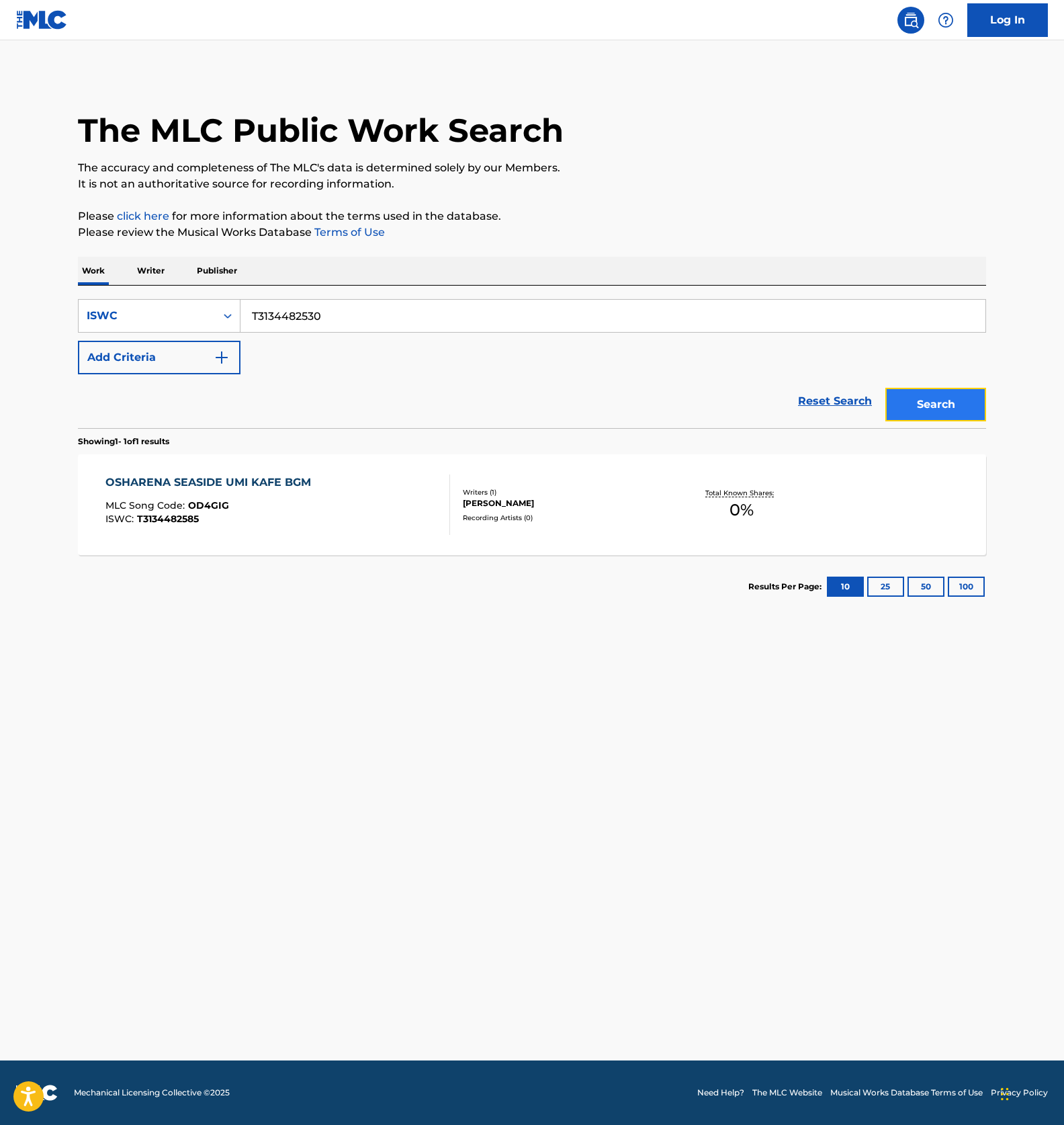
click at [950, 394] on button "Search" at bounding box center [936, 404] width 100 height 33
click at [321, 522] on div "ISWC : T3134482530" at bounding box center [213, 519] width 215 height 10
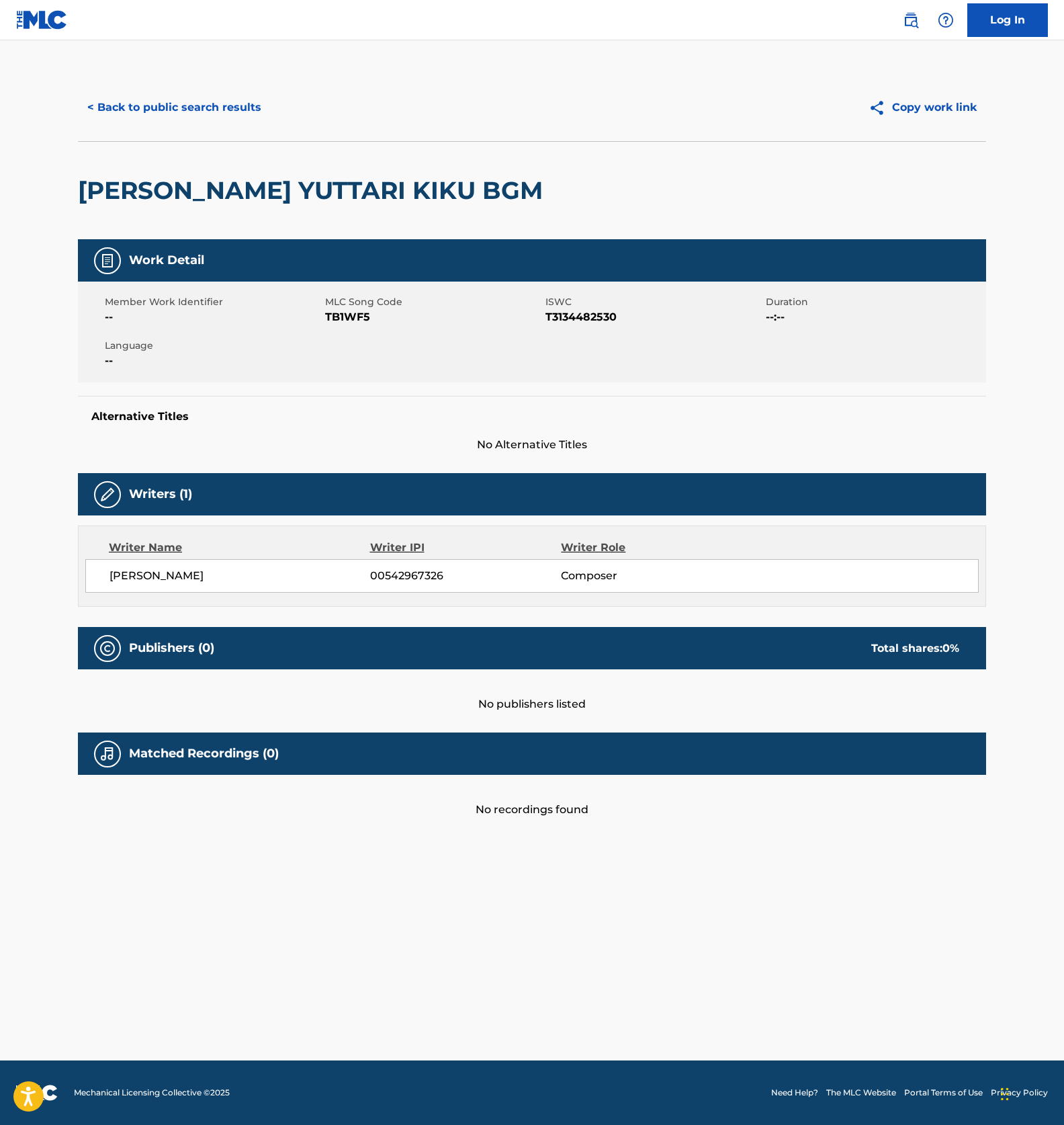
click at [349, 323] on span "TB1WF5" at bounding box center [433, 317] width 217 height 16
click at [170, 107] on button "< Back to public search results" at bounding box center [174, 107] width 193 height 33
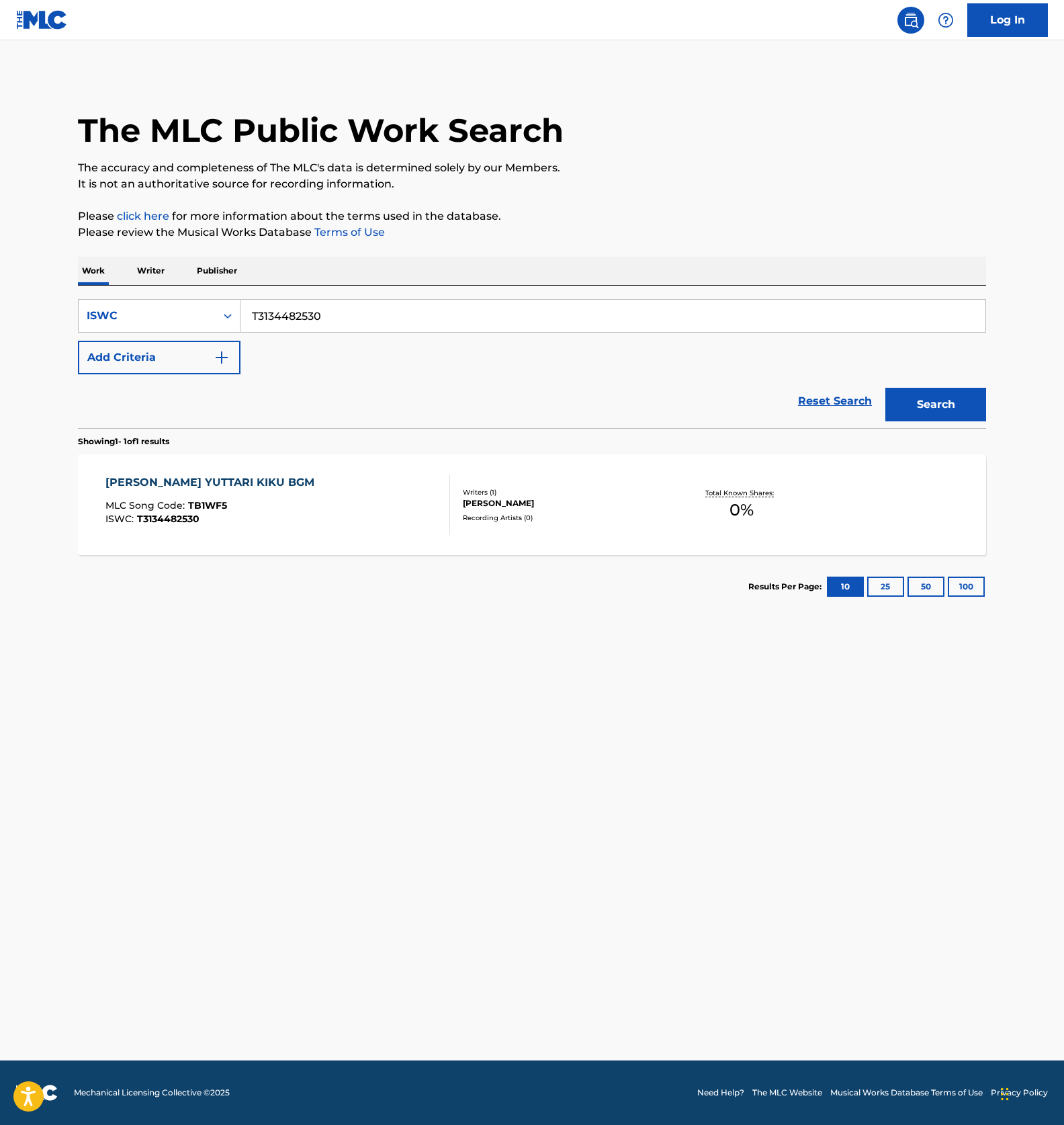
click at [300, 324] on input "T3134482530" at bounding box center [614, 316] width 746 height 32
paste input "461"
type input "T3134482461"
click at [946, 402] on button "Search" at bounding box center [936, 404] width 100 height 33
click at [356, 505] on div "BIRD A MLC Song Code : BD3O7D ISWC : T3134482461" at bounding box center [278, 504] width 346 height 60
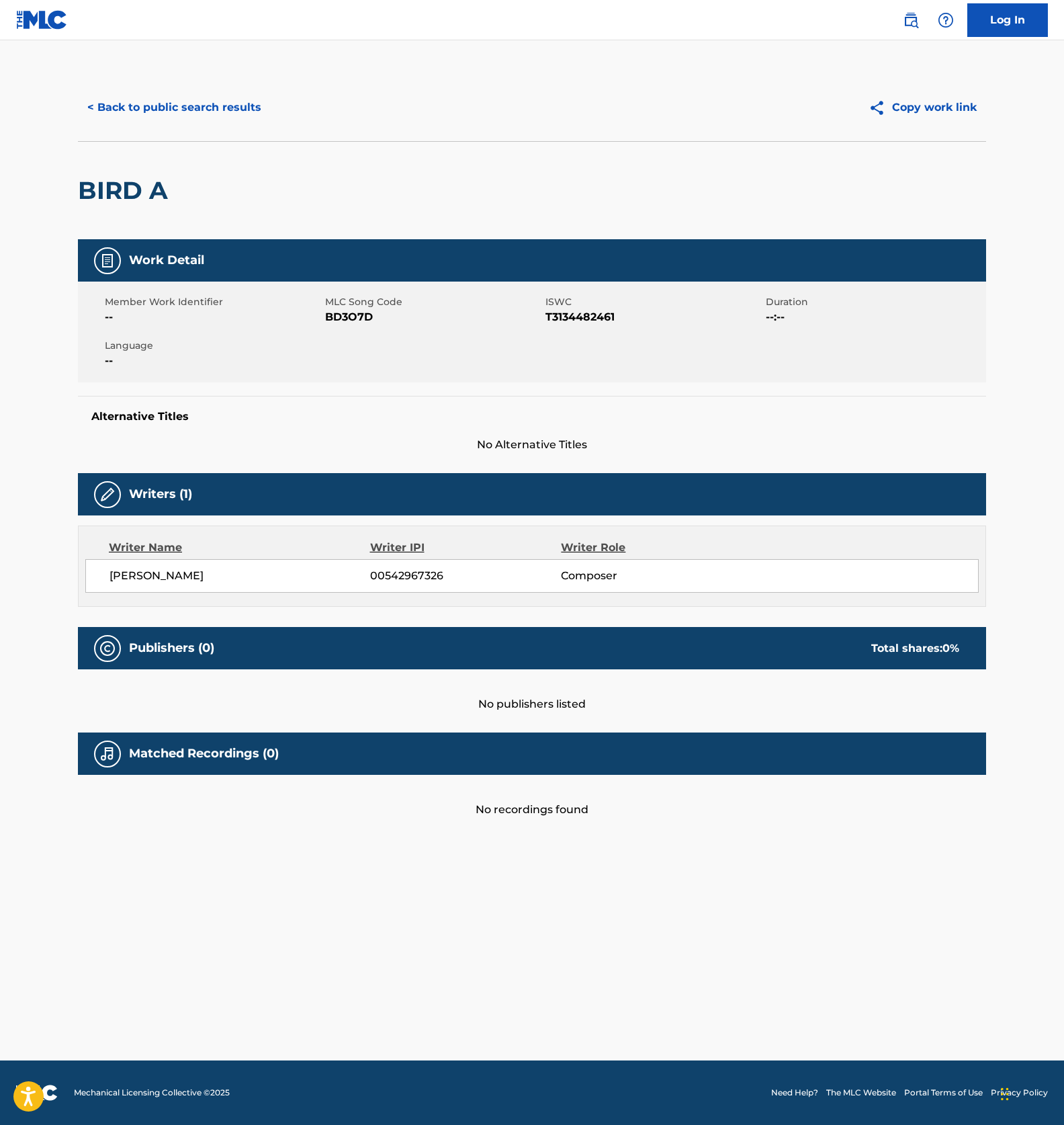
click at [343, 323] on span "BD3O7D" at bounding box center [433, 317] width 217 height 16
click at [343, 313] on span "BD3O7D" at bounding box center [433, 317] width 217 height 16
click at [184, 109] on button "< Back to public search results" at bounding box center [174, 107] width 193 height 33
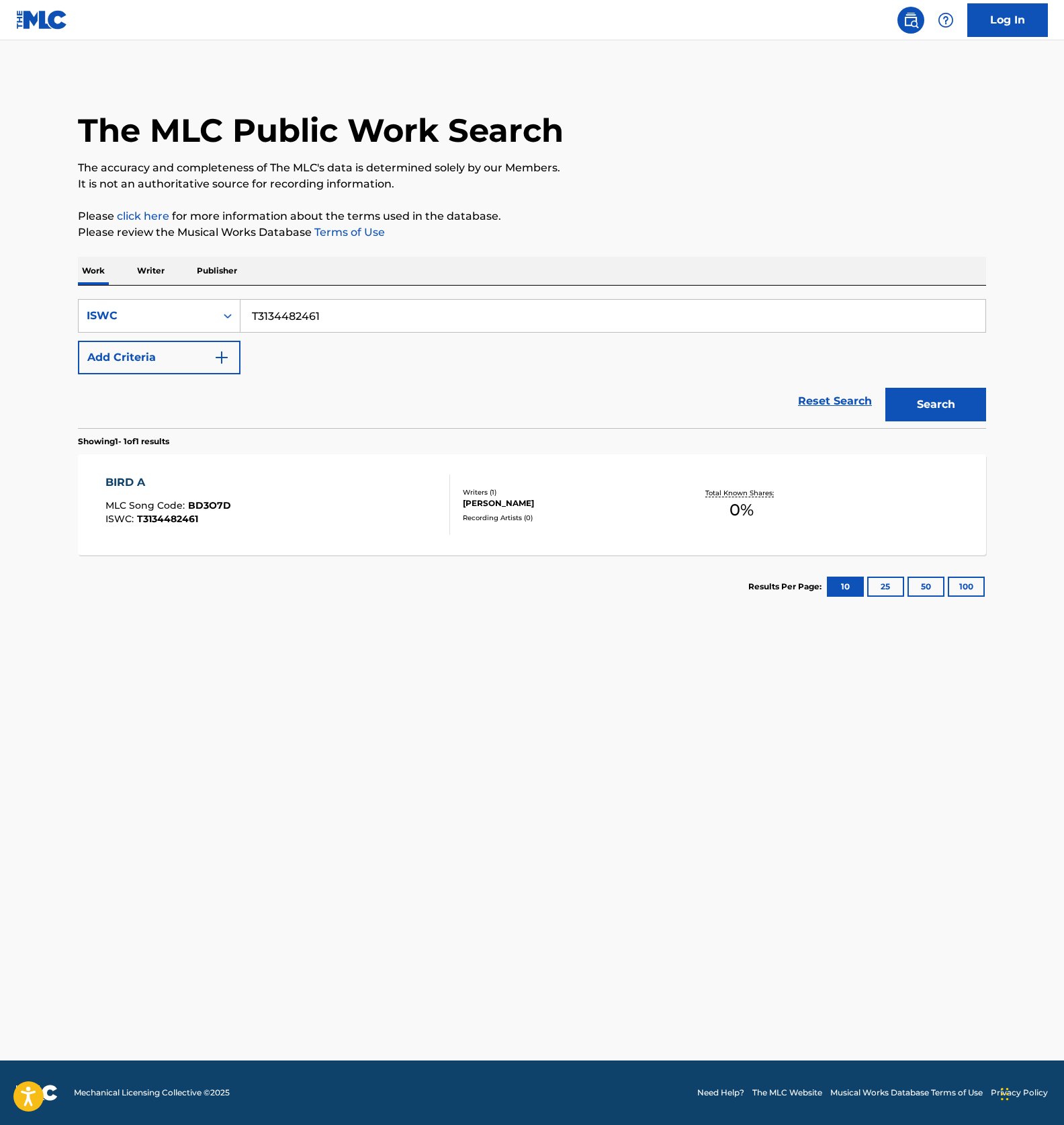
click at [296, 315] on input "T3134482461" at bounding box center [614, 316] width 746 height 32
paste input "38"
type input "T3134482381"
click at [921, 409] on button "Search" at bounding box center [936, 404] width 100 height 33
click at [346, 518] on div "ISWC : T3134482381" at bounding box center [255, 519] width 298 height 10
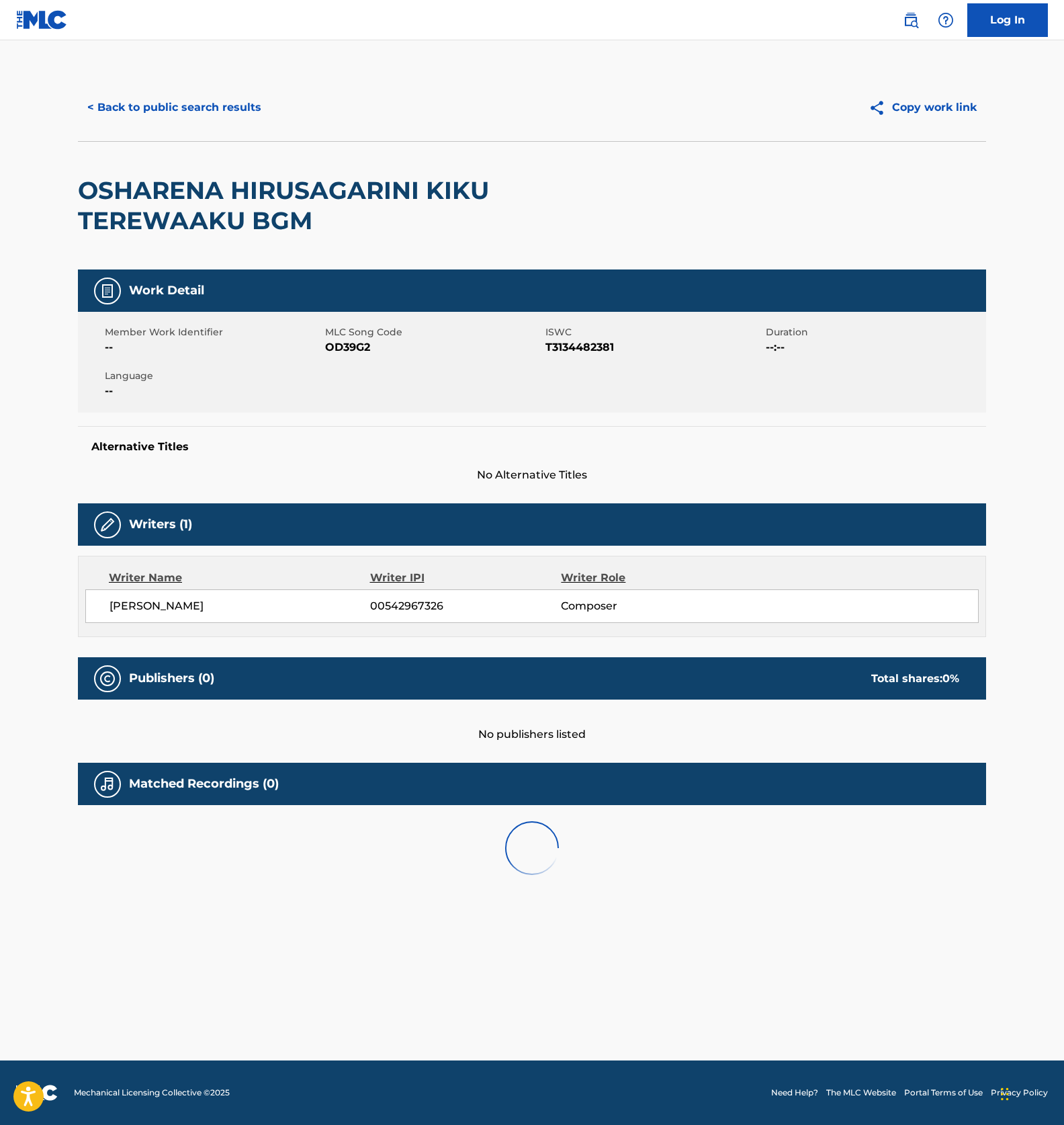
click at [337, 349] on span "OD39G2" at bounding box center [433, 347] width 217 height 16
click at [168, 91] on button "< Back to public search results" at bounding box center [174, 107] width 193 height 33
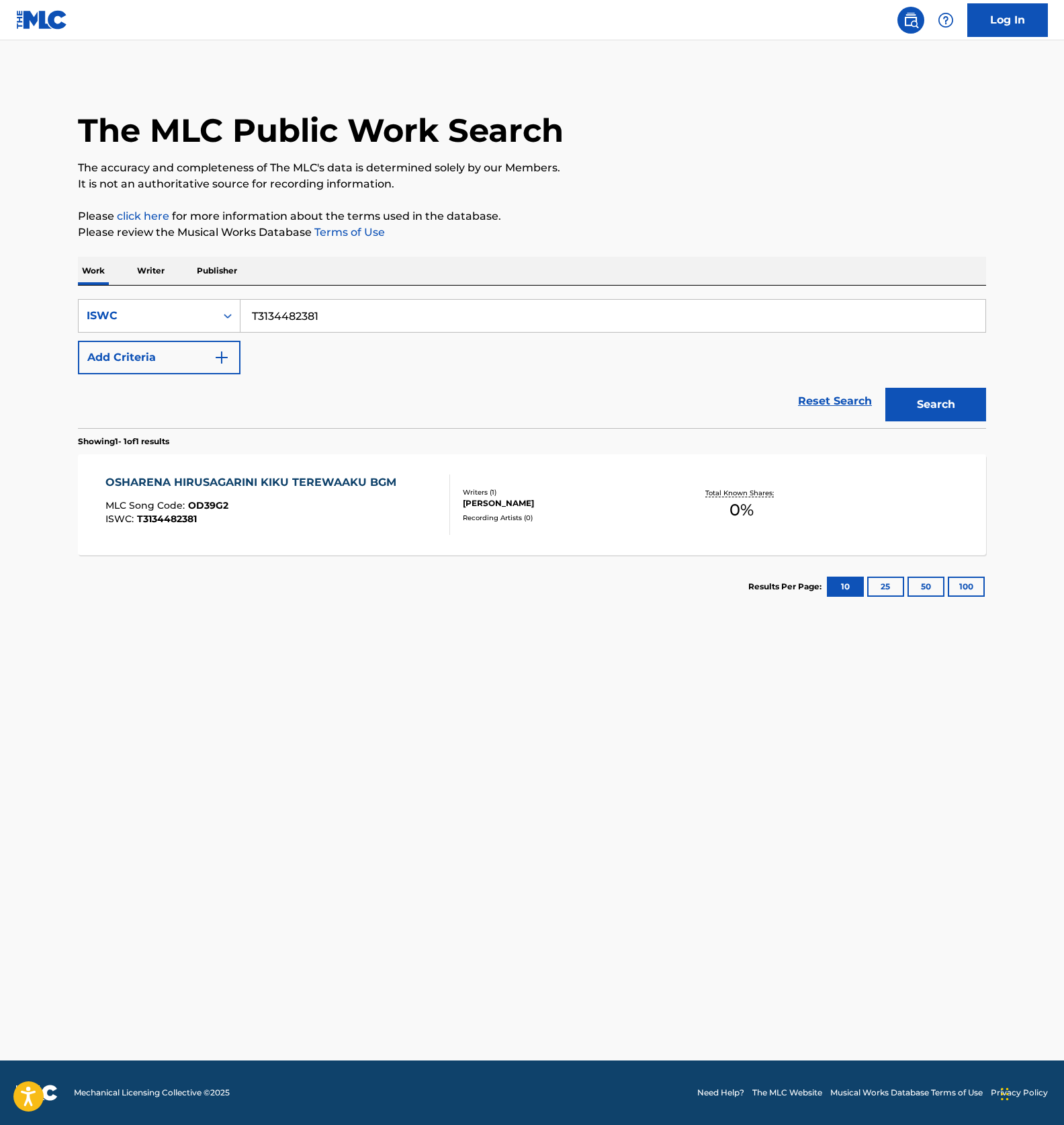
click at [323, 327] on input "T3134482381" at bounding box center [614, 316] width 746 height 32
paste input "892"
type input "T3134482892"
click at [924, 414] on button "Search" at bounding box center [936, 404] width 100 height 33
click at [352, 506] on div "OTONANO HIRUSAGARINO ONGAKU MLC Song Code : OD4ONP ISWC : T3134482892" at bounding box center [278, 504] width 346 height 60
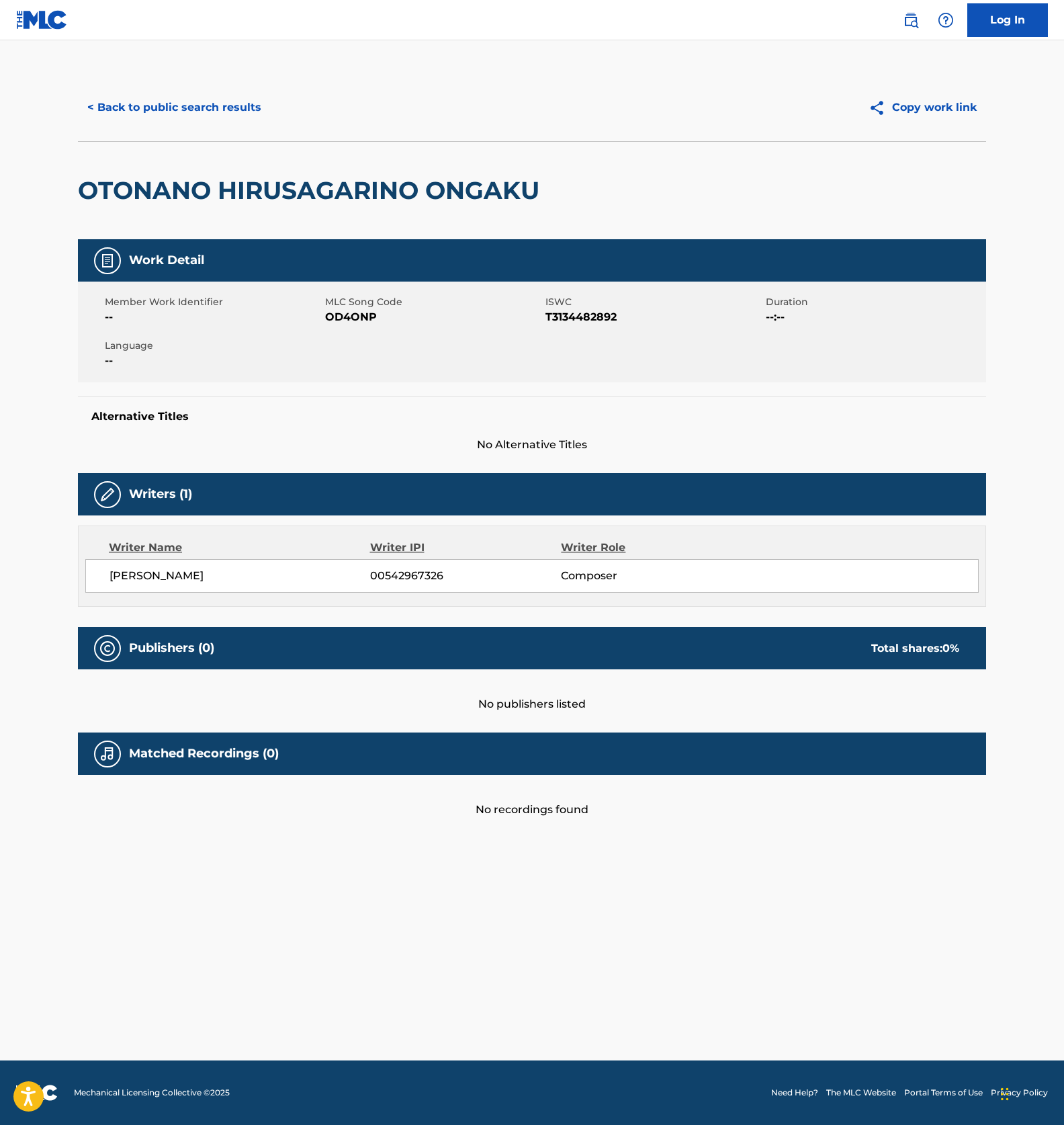
click at [349, 325] on div "Member Work Identifier -- MLC Song Code OD4ONP ISWC T3134482892 Duration --:-- …" at bounding box center [532, 332] width 908 height 100
click at [349, 318] on span "OD4ONP" at bounding box center [433, 317] width 217 height 16
click at [184, 99] on button "< Back to public search results" at bounding box center [174, 107] width 193 height 33
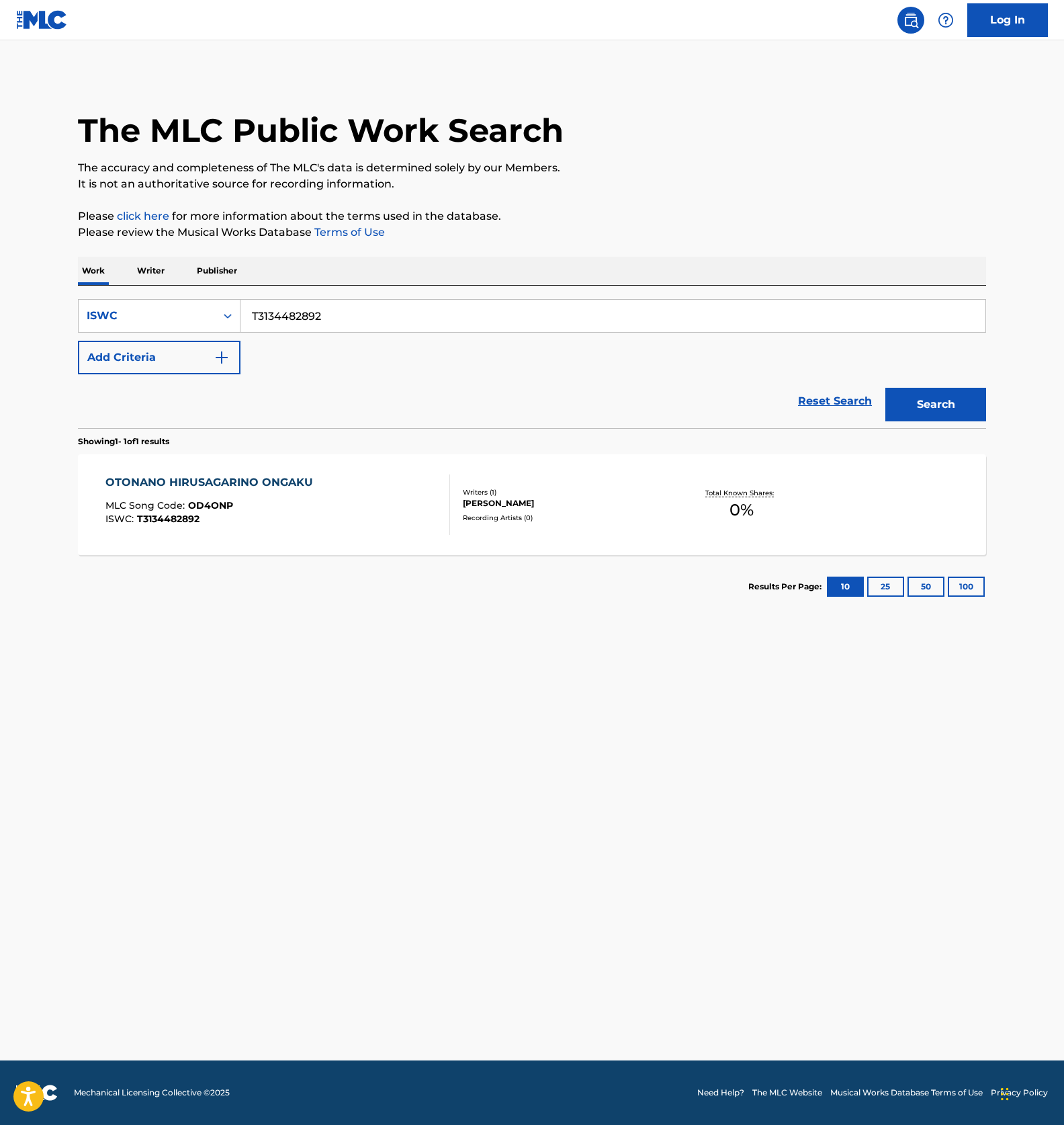
click at [290, 311] on input "T3134482892" at bounding box center [614, 316] width 746 height 32
paste input "585"
click at [952, 414] on button "Search" at bounding box center [936, 404] width 100 height 33
click at [353, 311] on input "T3134482585" at bounding box center [614, 316] width 746 height 32
paste input "621"
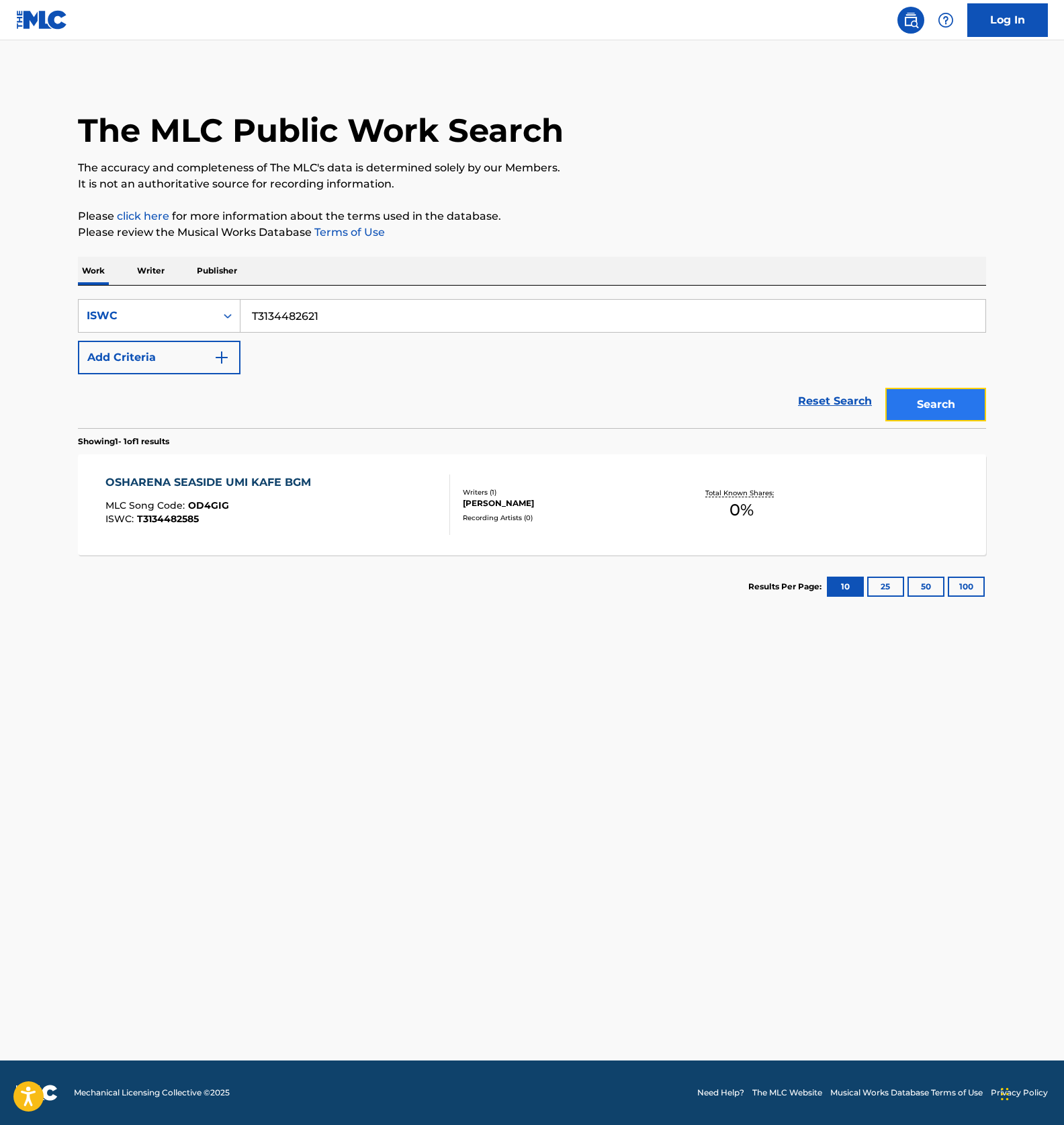
click at [903, 409] on button "Search" at bounding box center [936, 404] width 100 height 33
click at [375, 327] on input "T3134482621" at bounding box center [614, 316] width 746 height 32
paste input "745"
click at [931, 402] on button "Search" at bounding box center [936, 404] width 100 height 33
click at [343, 314] on input "T3134482745" at bounding box center [614, 316] width 746 height 32
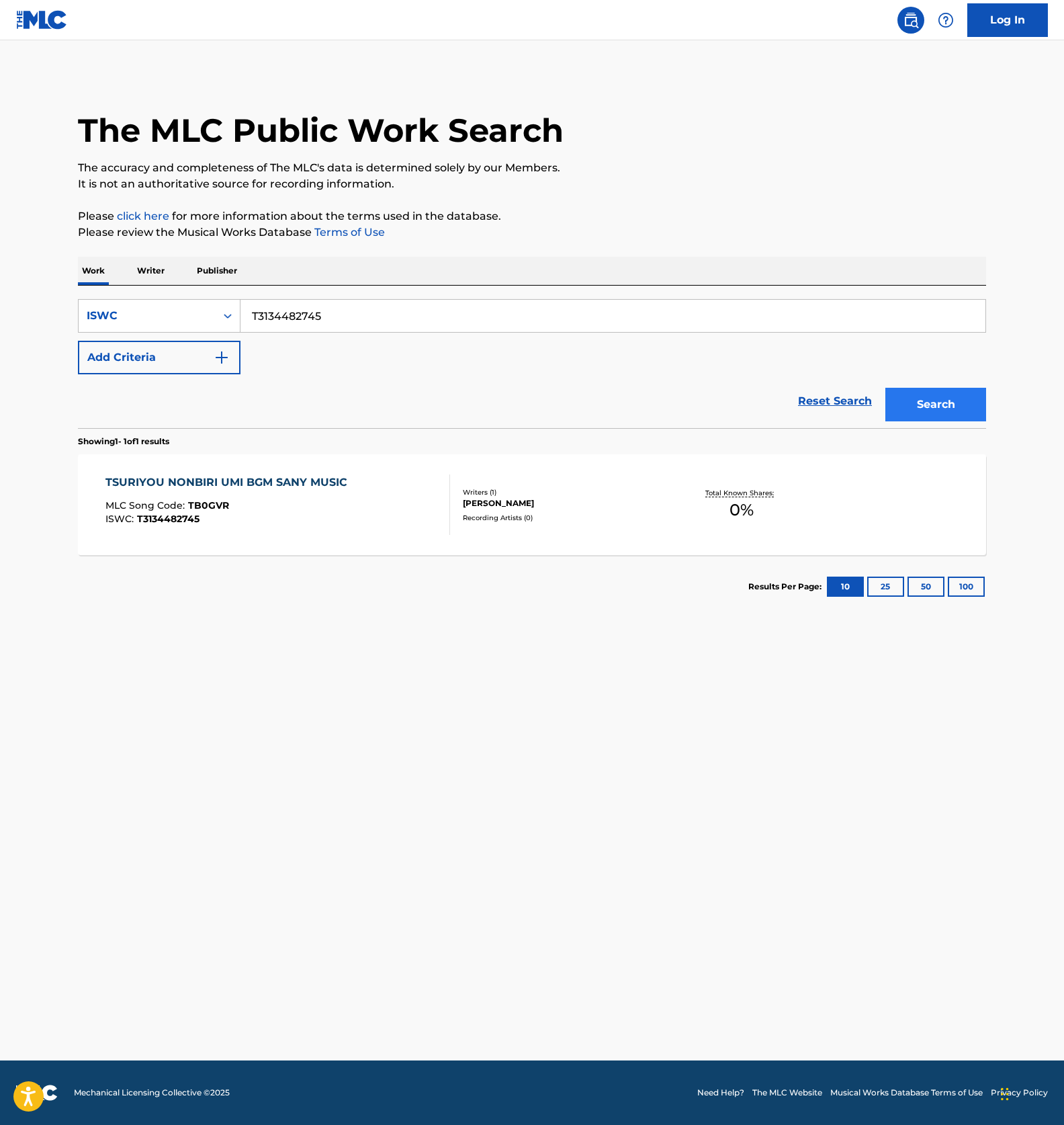
paste input "892"
click at [968, 403] on button "Search" at bounding box center [936, 404] width 100 height 33
click at [402, 823] on main "The MLC Public Work Search The accuracy and completeness of The MLC's data is d…" at bounding box center [532, 550] width 1064 height 1019
click at [400, 710] on main "The MLC Public Work Search The accuracy and completeness of The MLC's data is d…" at bounding box center [532, 550] width 1064 height 1019
click at [307, 311] on input "T3134482892" at bounding box center [614, 316] width 746 height 32
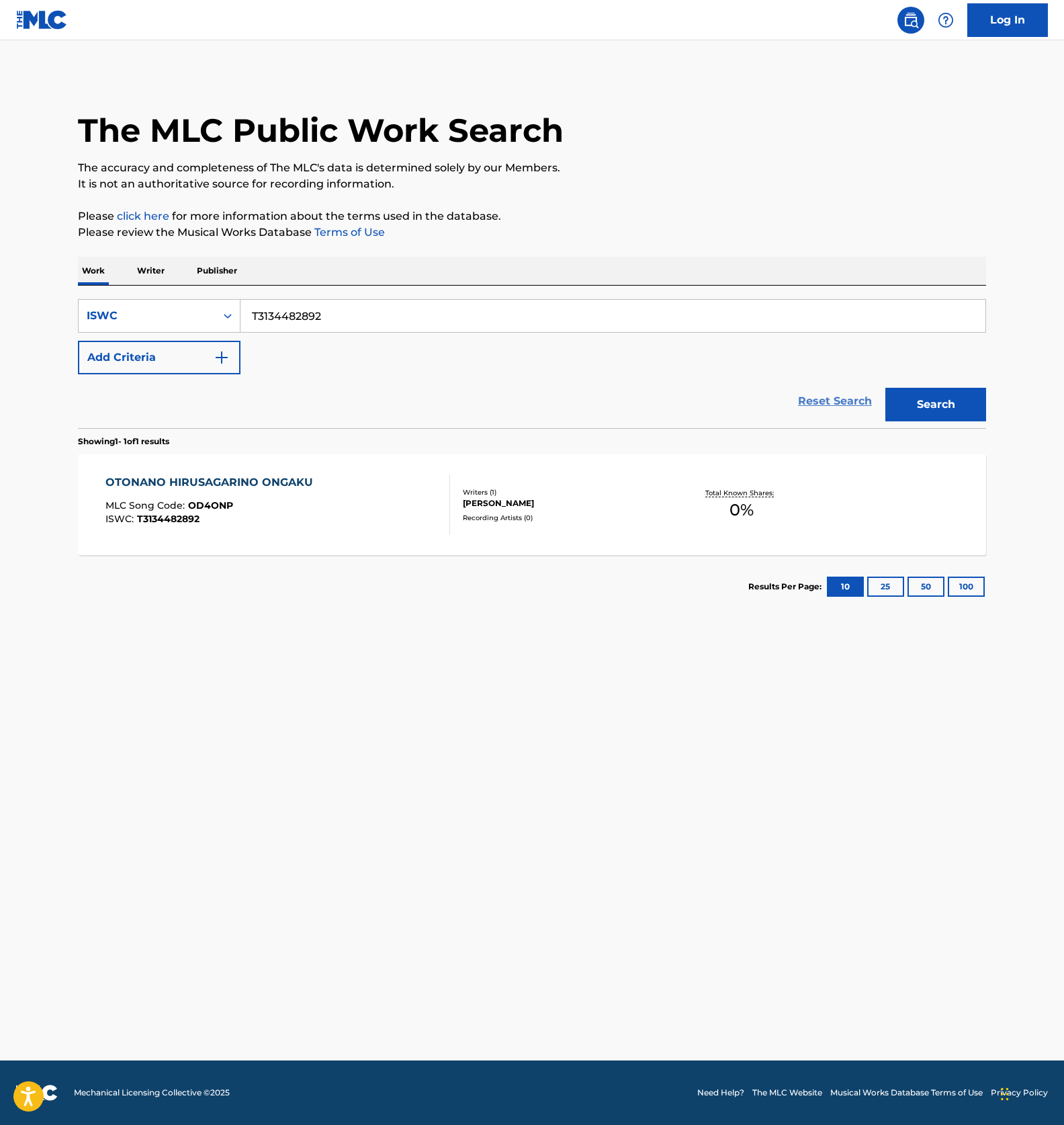
paste input "46809"
type input "T3134446809"
click at [928, 389] on button "Search" at bounding box center [936, 404] width 100 height 33
click at [343, 502] on div "IT'S A PARTY TIME MLC Song Code : IH0D7C ISWC : T3134446809" at bounding box center [278, 504] width 346 height 60
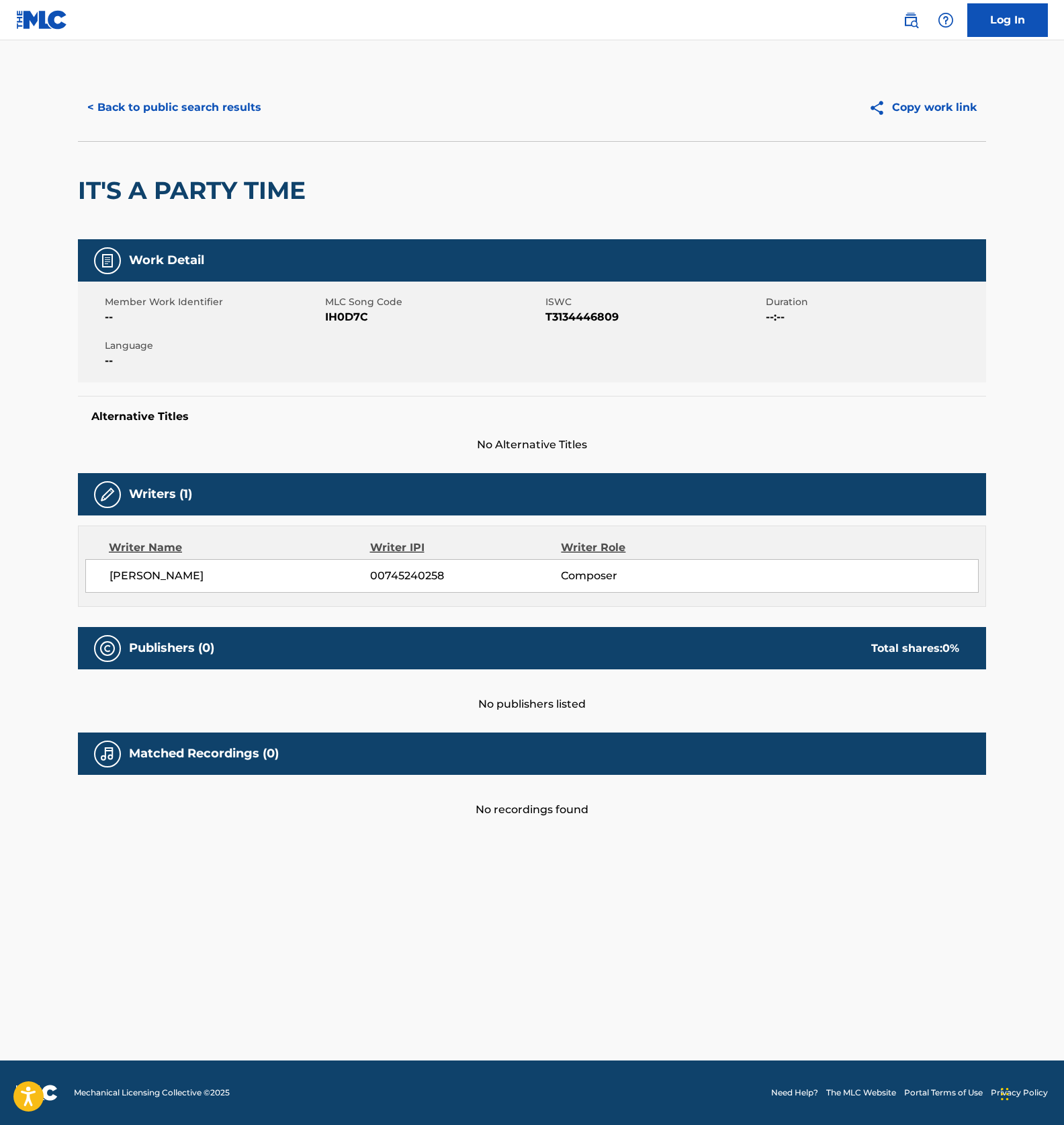
click at [335, 323] on span "IH0D7C" at bounding box center [433, 317] width 217 height 16
click at [182, 111] on button "< Back to public search results" at bounding box center [174, 107] width 193 height 33
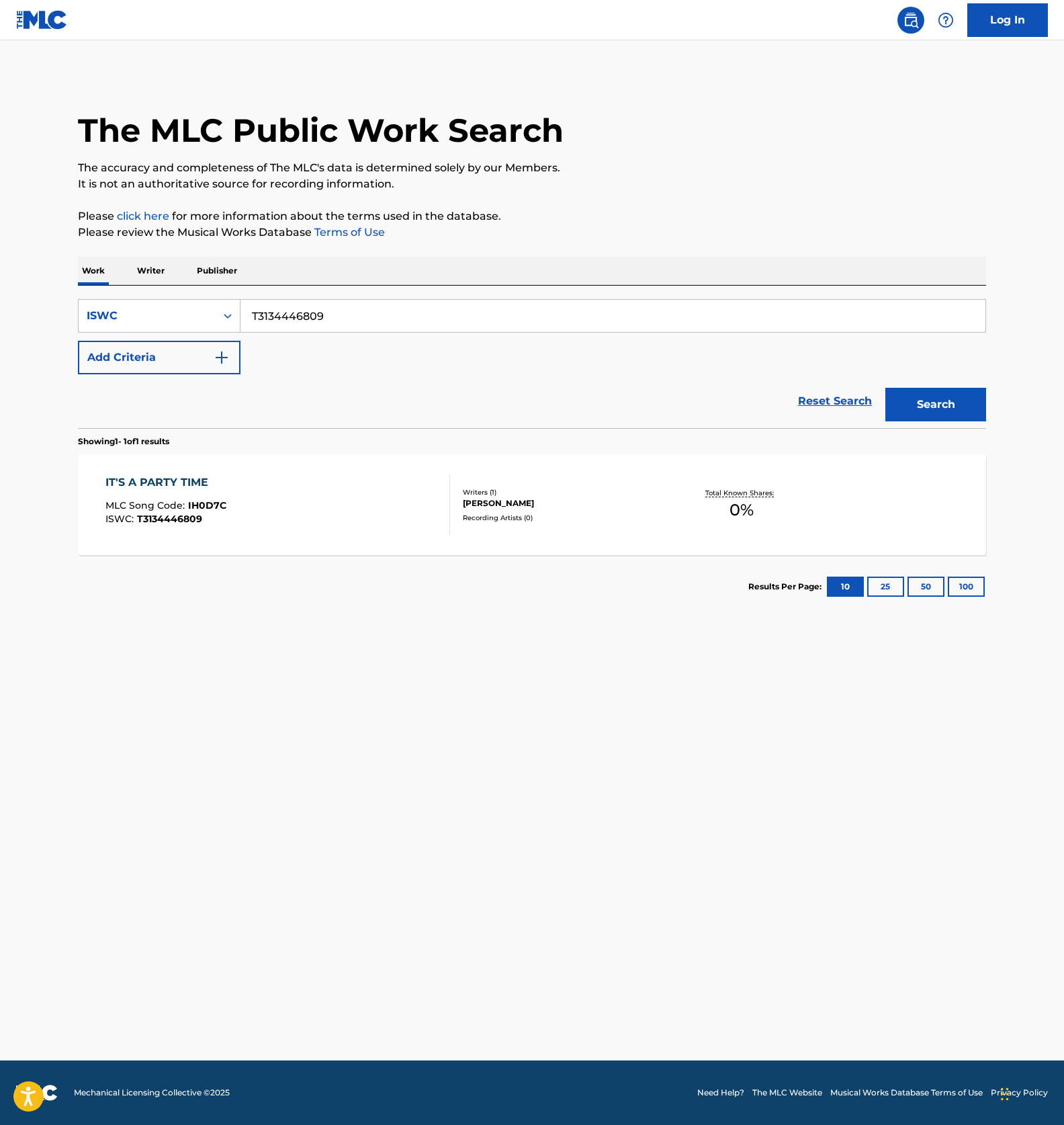
click at [355, 319] on input "T3134446809" at bounding box center [614, 316] width 746 height 32
paste input "672"
type input "T3134446672"
click at [934, 405] on button "Search" at bounding box center [936, 404] width 100 height 33
click at [315, 324] on input "T3134446672" at bounding box center [614, 316] width 746 height 32
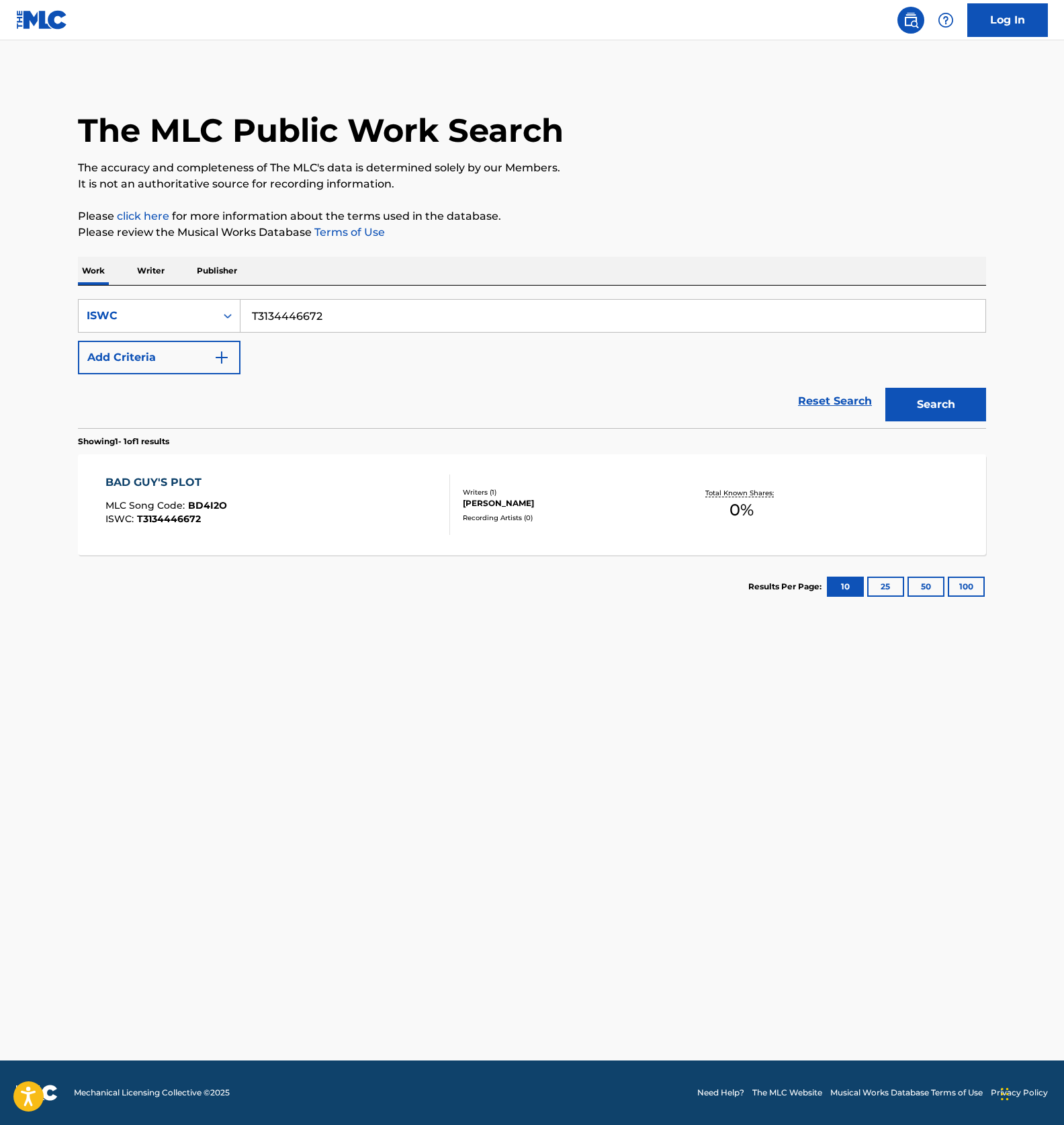
click at [317, 523] on div "BAD GUY'S PLOT MLC Song Code : BD4I2O ISWC : T3134446672" at bounding box center [278, 504] width 346 height 60
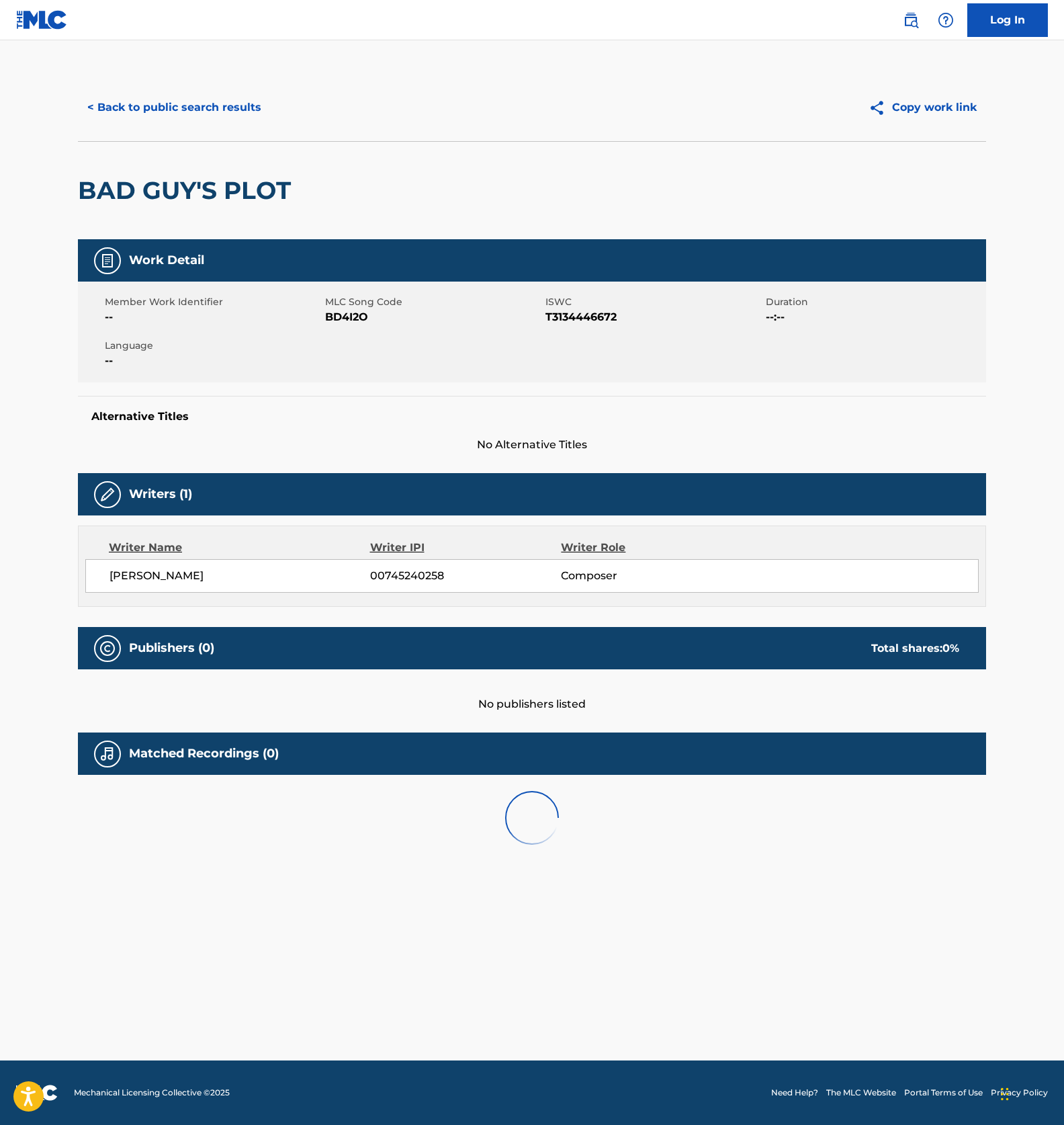
click at [346, 317] on span "BD4I2O" at bounding box center [433, 317] width 217 height 16
click at [192, 94] on button "< Back to public search results" at bounding box center [174, 107] width 193 height 33
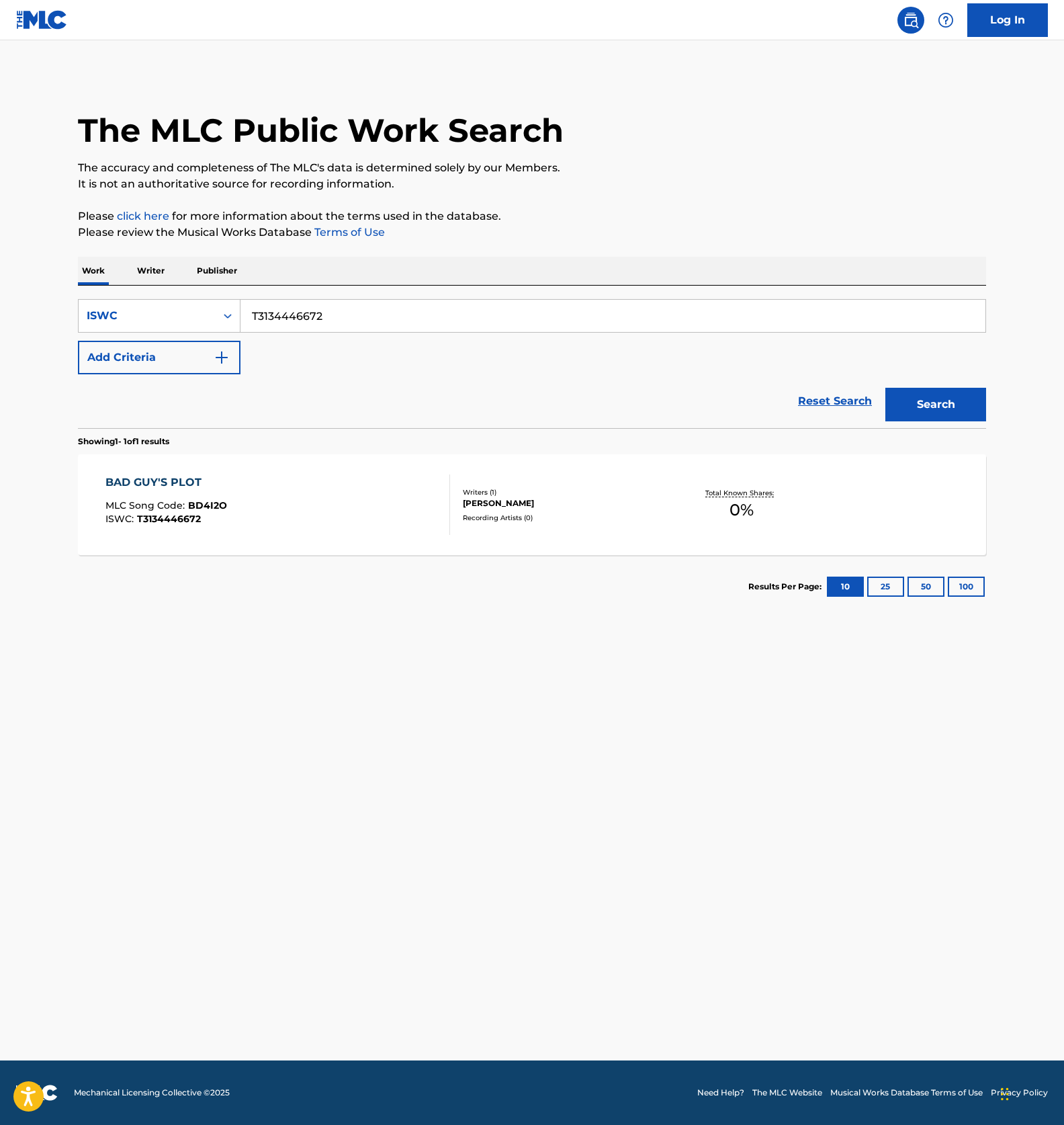
click at [327, 315] on input "T3134446672" at bounding box center [614, 316] width 746 height 32
paste input "548504"
type input "T3134548504"
click at [950, 401] on button "Search" at bounding box center [936, 404] width 100 height 33
click at [331, 458] on div "STREAM FEAT.HIRIHIRI MLC Song Code : SC39NU ISWC : T3134548504 Writers ( 2 ) SA…" at bounding box center [532, 505] width 908 height 100
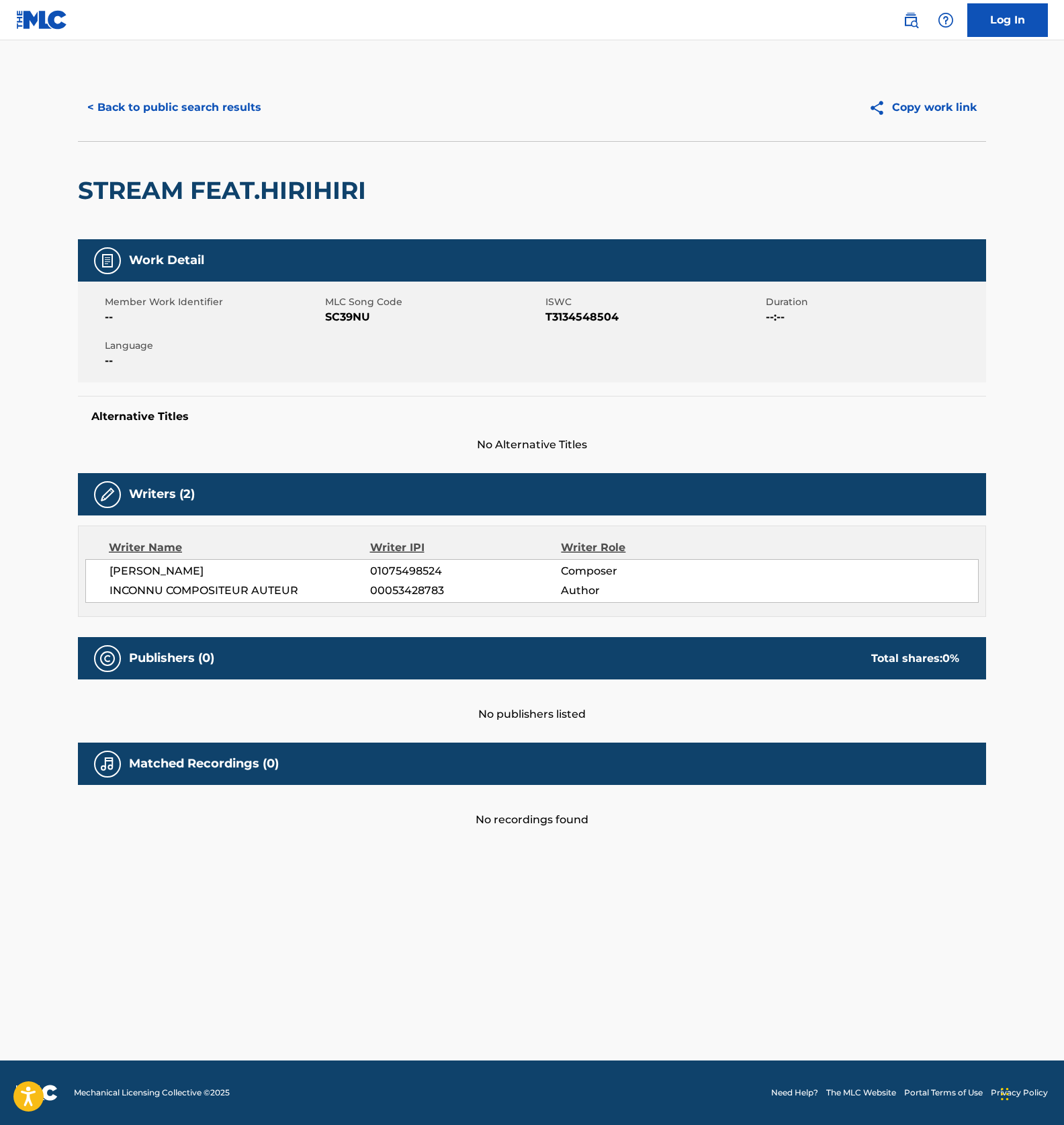
click at [335, 319] on span "SC39NU" at bounding box center [433, 317] width 217 height 16
drag, startPoint x: 460, startPoint y: 575, endPoint x: 107, endPoint y: 571, distance: 353.0
click at [107, 571] on div "SATOU ASATO 01075498524 Composer INCONNU COMPOSITEUR AUTEUR 00053428783 Author" at bounding box center [532, 580] width 894 height 43
click at [443, 597] on span "00053428783" at bounding box center [466, 590] width 191 height 16
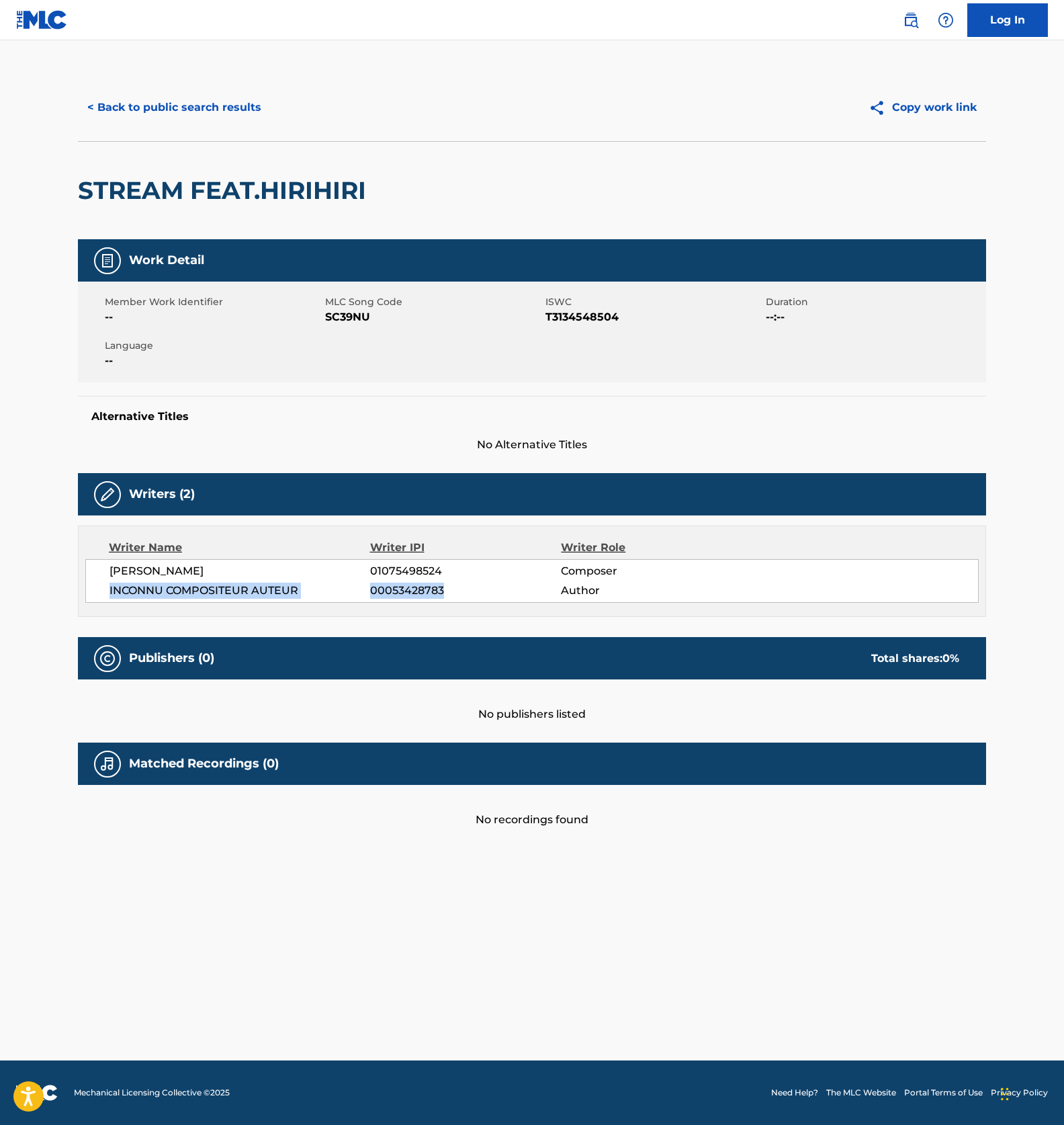
drag, startPoint x: 449, startPoint y: 591, endPoint x: 107, endPoint y: 592, distance: 342.0
click at [107, 591] on div "SATOU ASATO 01075498524 Composer INCONNU COMPOSITEUR AUTEUR 00053428783 Author" at bounding box center [532, 580] width 894 height 43
click at [209, 106] on button "< Back to public search results" at bounding box center [174, 107] width 193 height 33
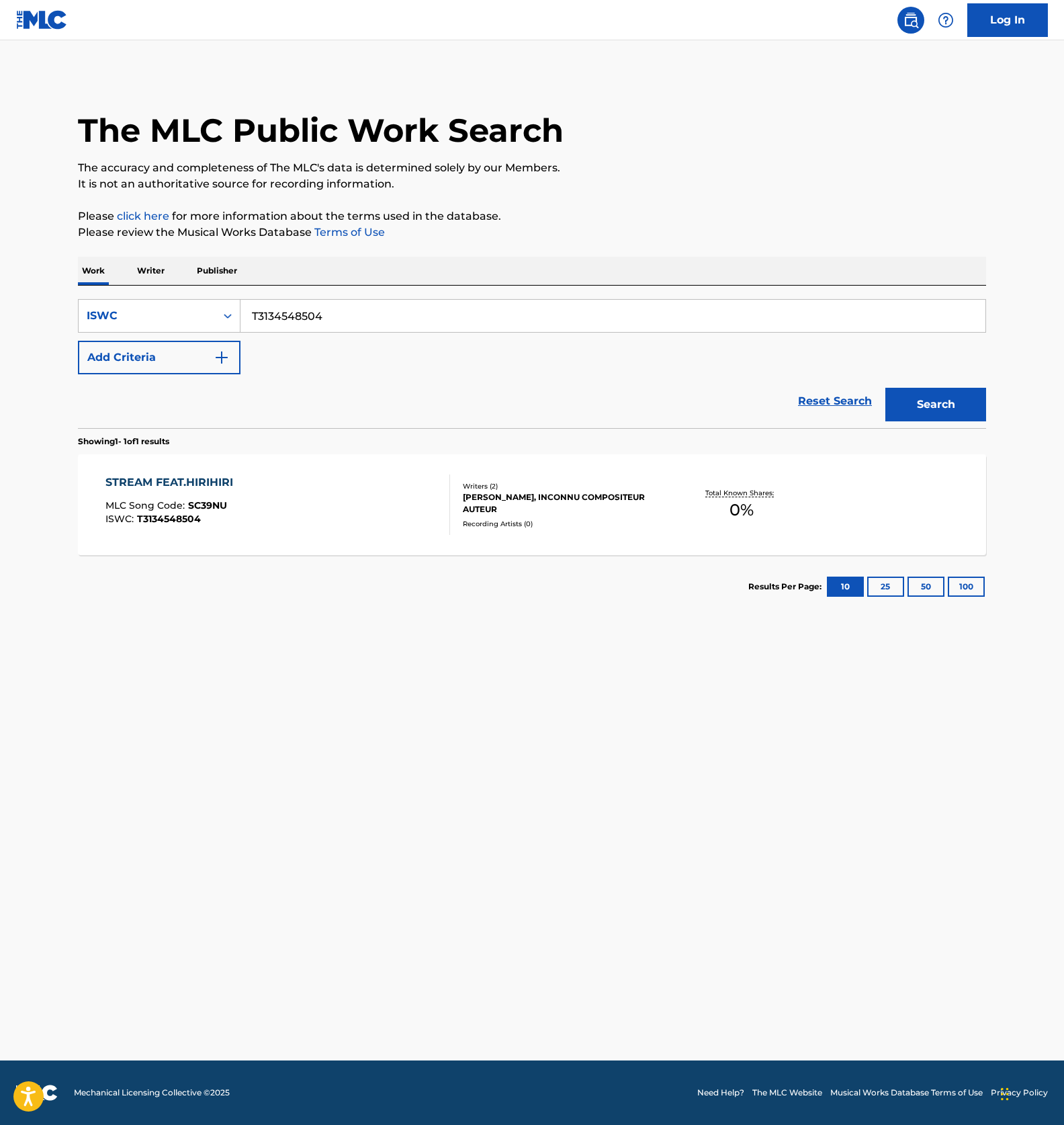
click at [340, 321] on input "T3134548504" at bounding box center [614, 316] width 746 height 32
paste input "475137"
type input "T3134475137"
click at [972, 411] on button "Search" at bounding box center [936, 404] width 100 height 33
click at [331, 505] on div "SUKAI SONAA MLC Song Code : SB4UXL ISWC : T3134475137" at bounding box center [278, 504] width 346 height 60
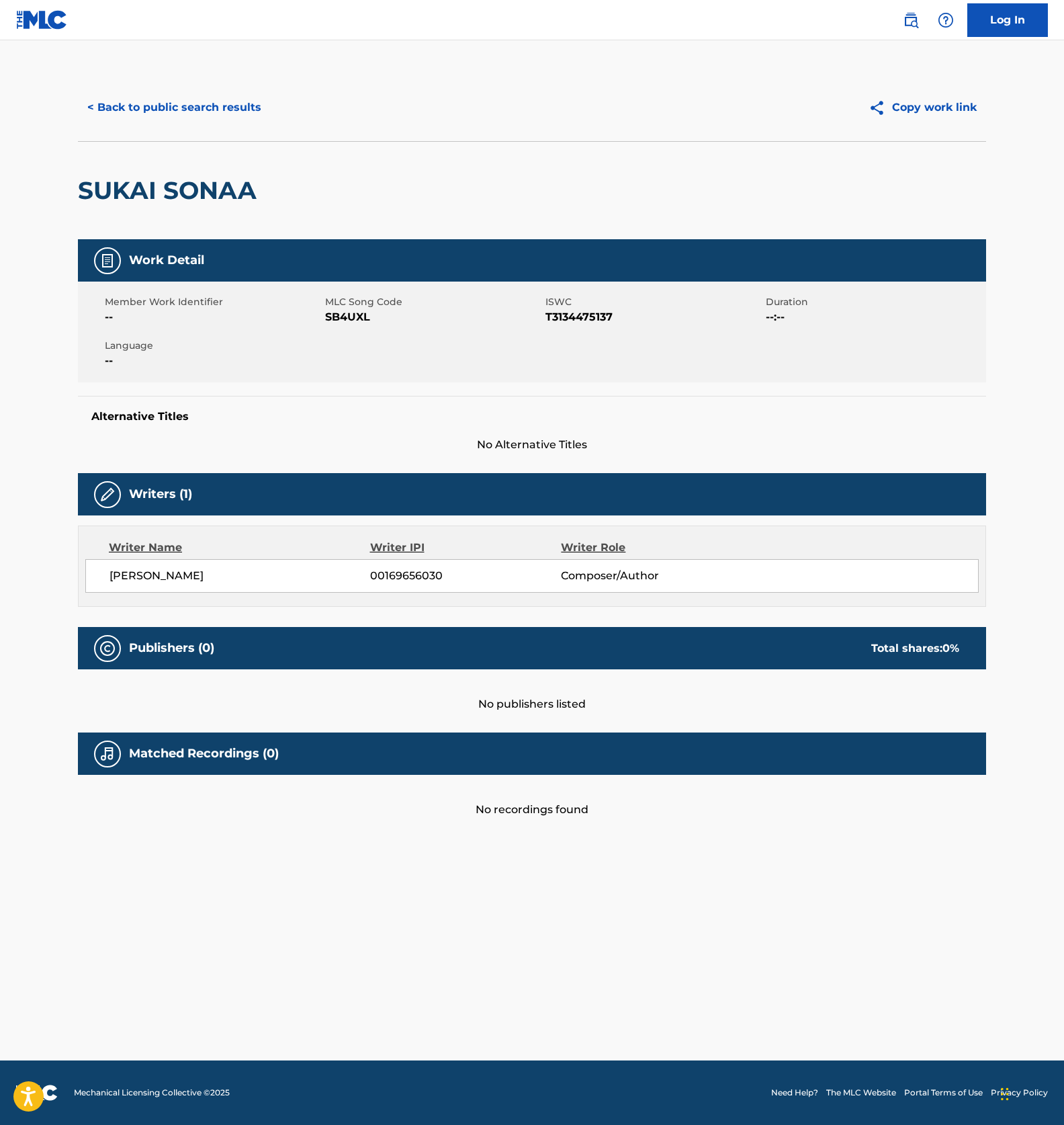
click at [349, 321] on span "SB4UXL" at bounding box center [433, 317] width 217 height 16
click at [346, 317] on span "SB4UXL" at bounding box center [433, 317] width 217 height 16
click at [203, 116] on button "< Back to public search results" at bounding box center [174, 107] width 193 height 33
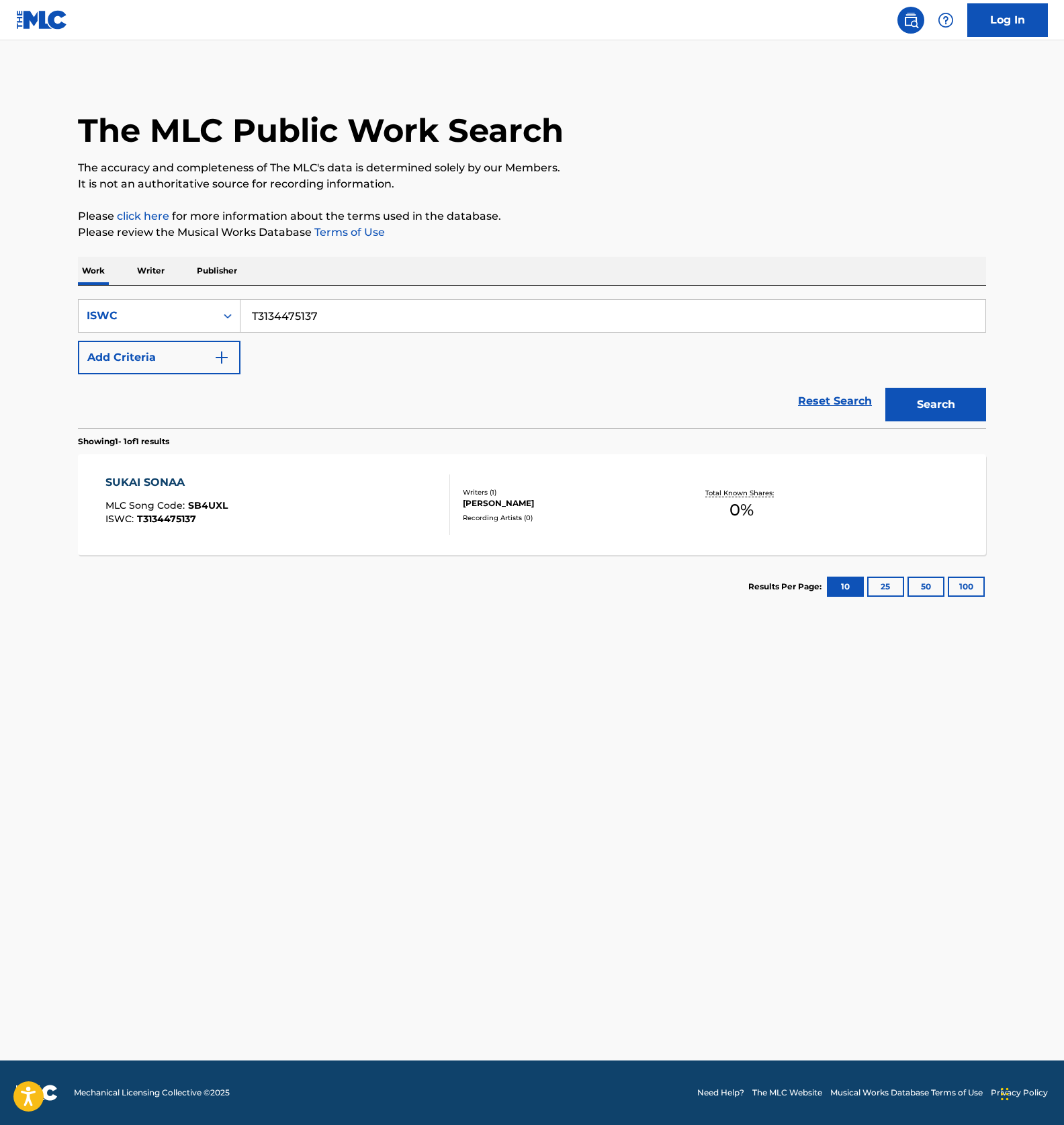
click at [296, 317] on input "T3134475137" at bounding box center [614, 316] width 746 height 32
paste input "79326439"
type input "T3179326439"
click at [943, 414] on button "Search" at bounding box center [936, 404] width 100 height 33
click at [333, 520] on div "U F O MLC Song Code : UA9RDR ISWC : T3179326439" at bounding box center [278, 504] width 346 height 60
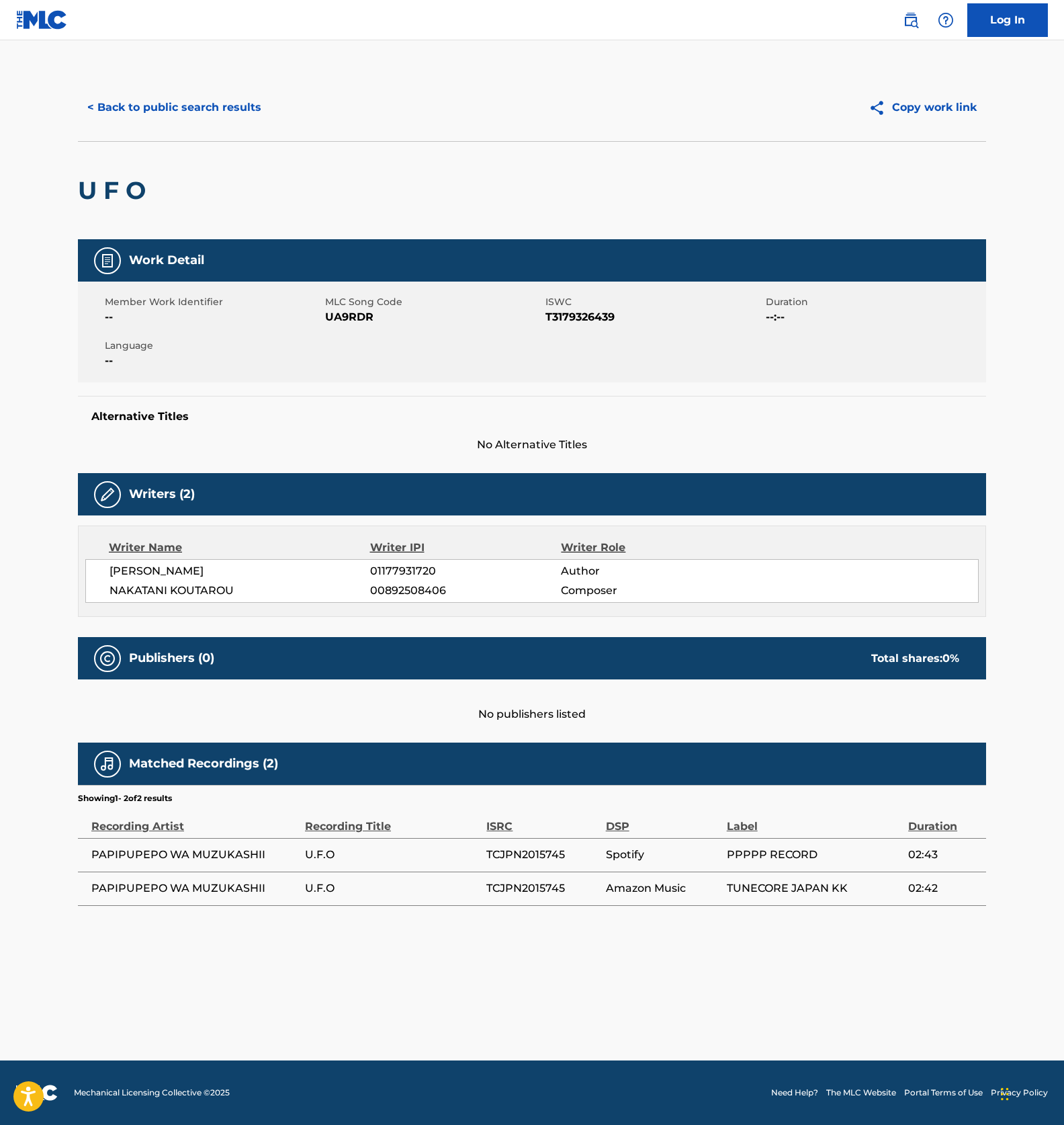
click at [340, 315] on span "UA9RDR" at bounding box center [433, 317] width 217 height 16
drag, startPoint x: 402, startPoint y: 569, endPoint x: 109, endPoint y: 565, distance: 293.0
click at [109, 565] on div "KAWASHIMA YUKA 01177931720 Author NAKATANI KOUTAROU 00892508406 Composer" at bounding box center [532, 580] width 894 height 43
drag, startPoint x: 448, startPoint y: 591, endPoint x: 111, endPoint y: 591, distance: 337.0
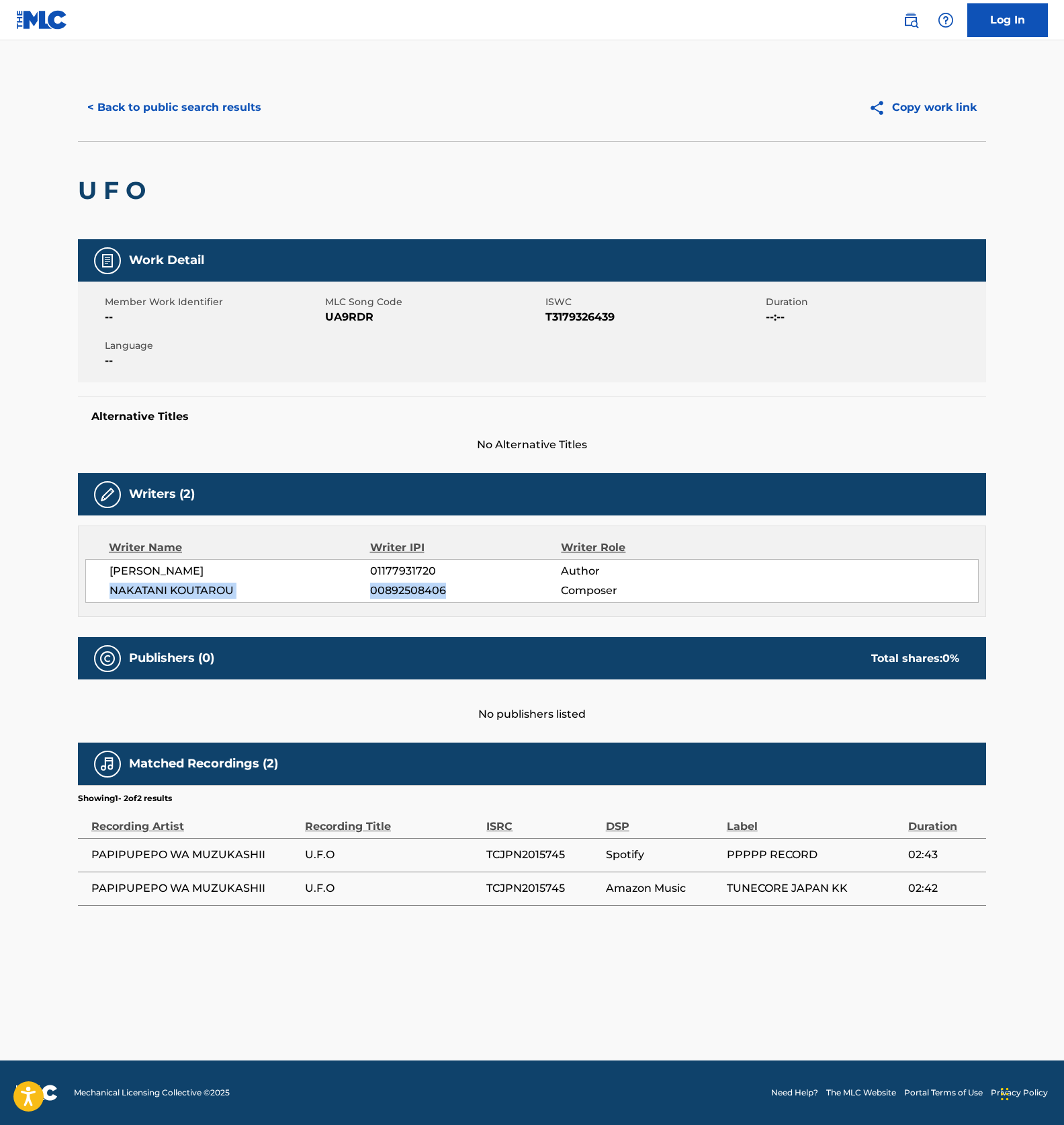
click at [111, 591] on div "NAKATANI KOUTAROU 00892508406 Composer" at bounding box center [544, 590] width 869 height 16
click at [202, 94] on button "< Back to public search results" at bounding box center [174, 107] width 193 height 33
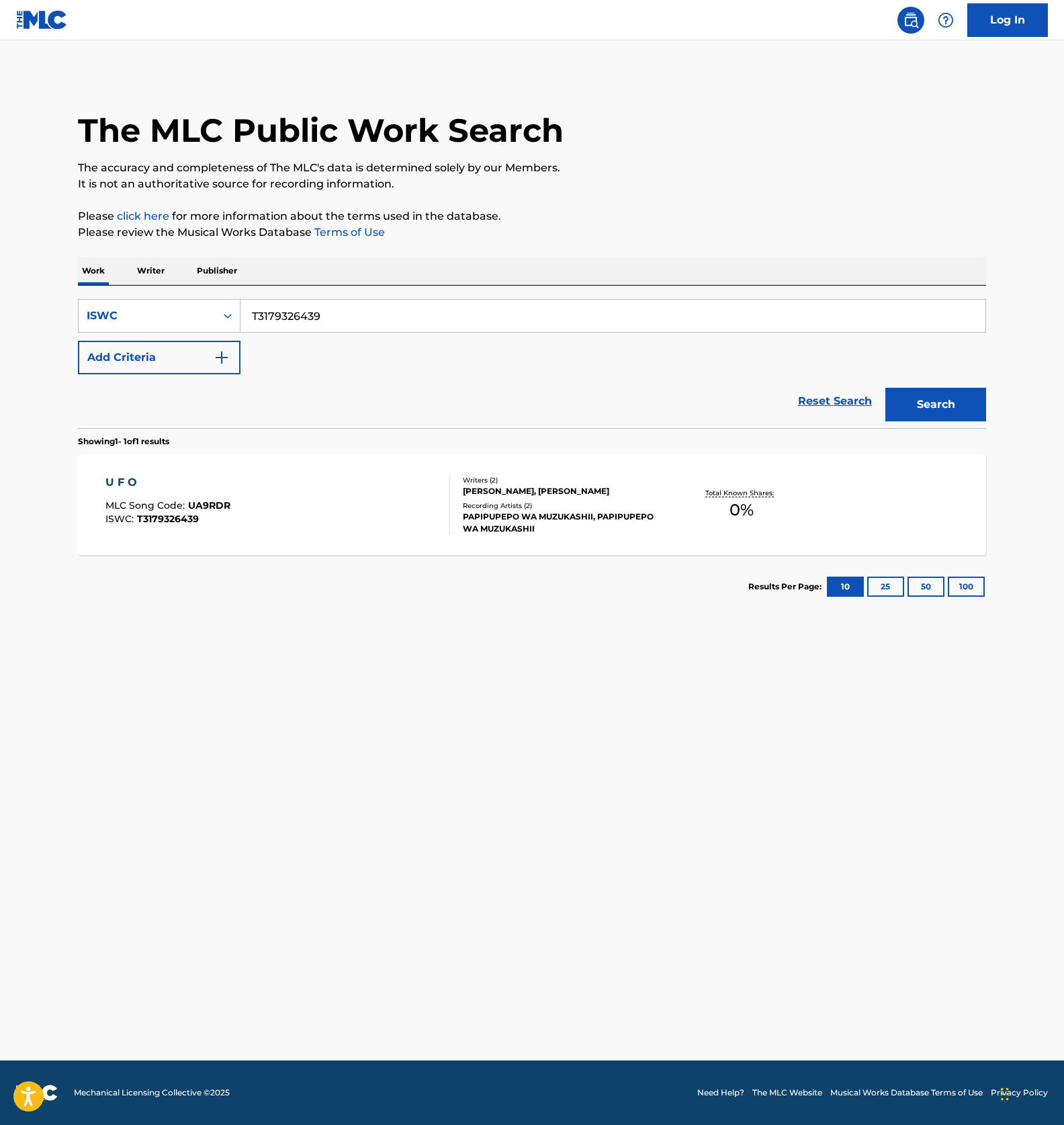
click at [321, 313] on input "T3179326439" at bounding box center [614, 316] width 746 height 32
click at [300, 319] on input "T3179326439" at bounding box center [614, 316] width 746 height 32
click at [315, 321] on input "T3179326439" at bounding box center [614, 316] width 746 height 32
paste input "4770884"
click at [924, 400] on button "Search" at bounding box center [936, 404] width 100 height 33
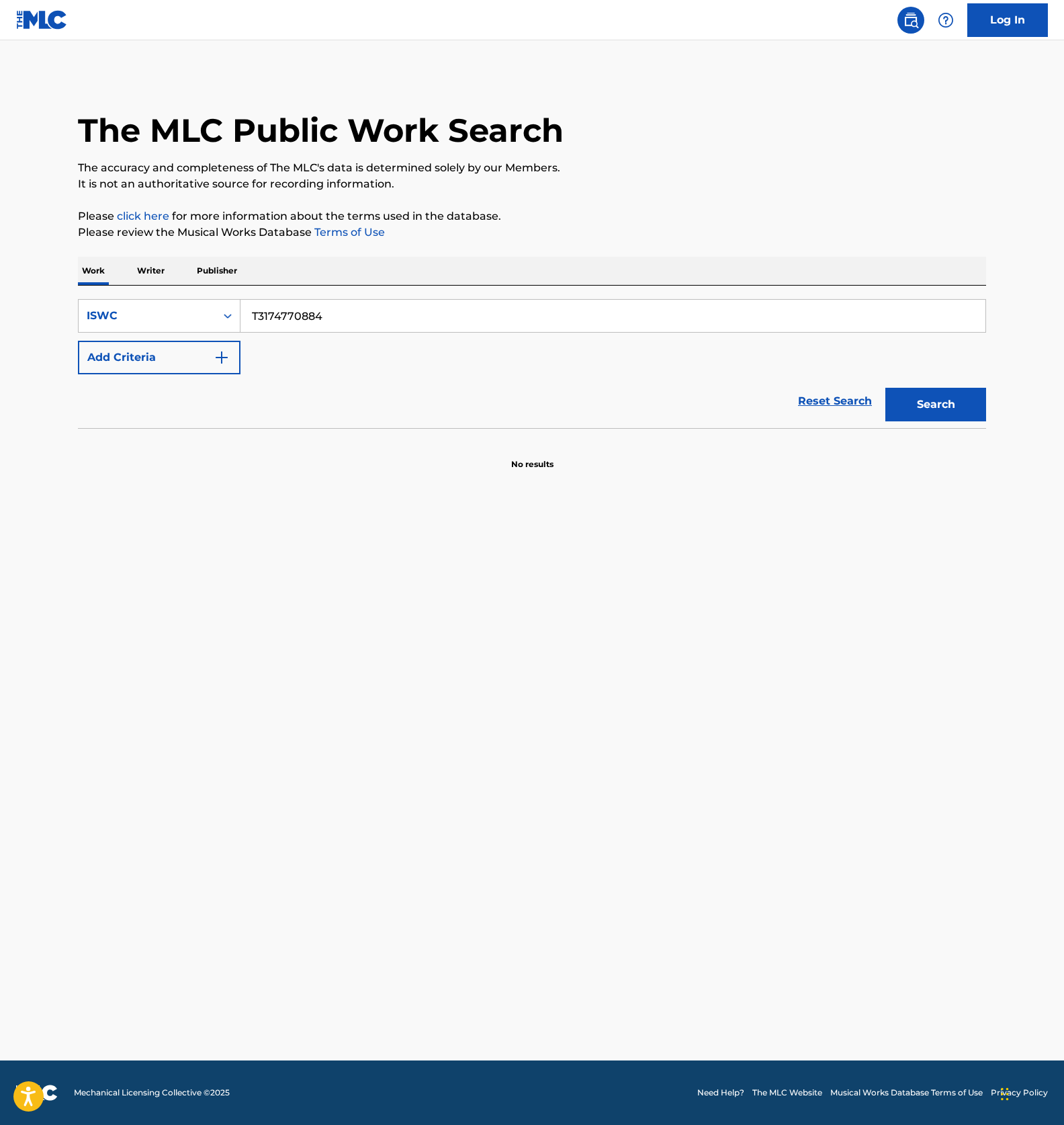
click at [321, 317] on input "T3174770884" at bounding box center [614, 316] width 746 height 32
click at [936, 403] on button "Search" at bounding box center [936, 404] width 100 height 33
click at [295, 313] on input "T3174770884" at bounding box center [614, 316] width 746 height 32
paste input "9326348"
type input "T3179326348"
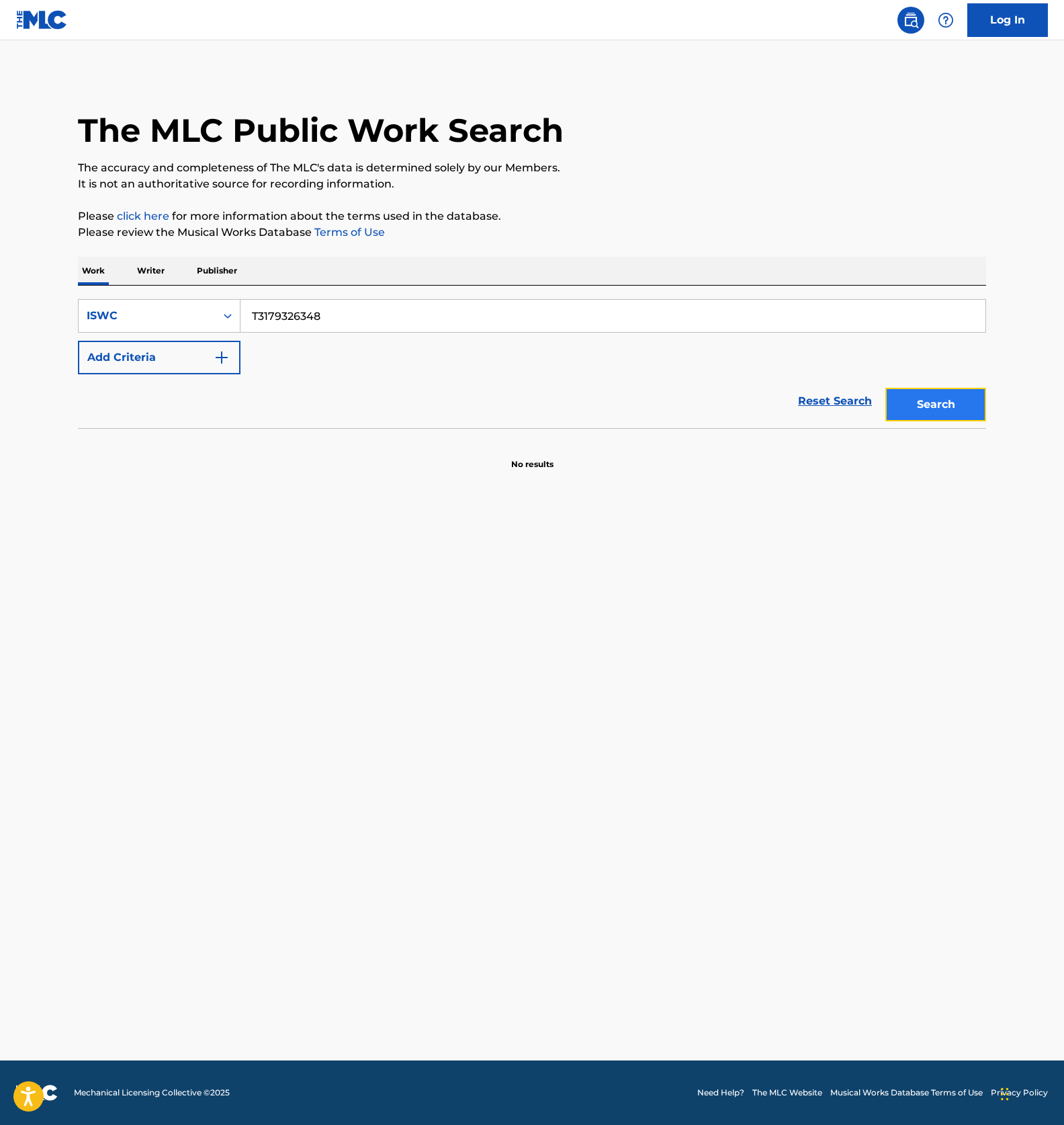
click at [919, 409] on button "Search" at bounding box center [936, 404] width 100 height 33
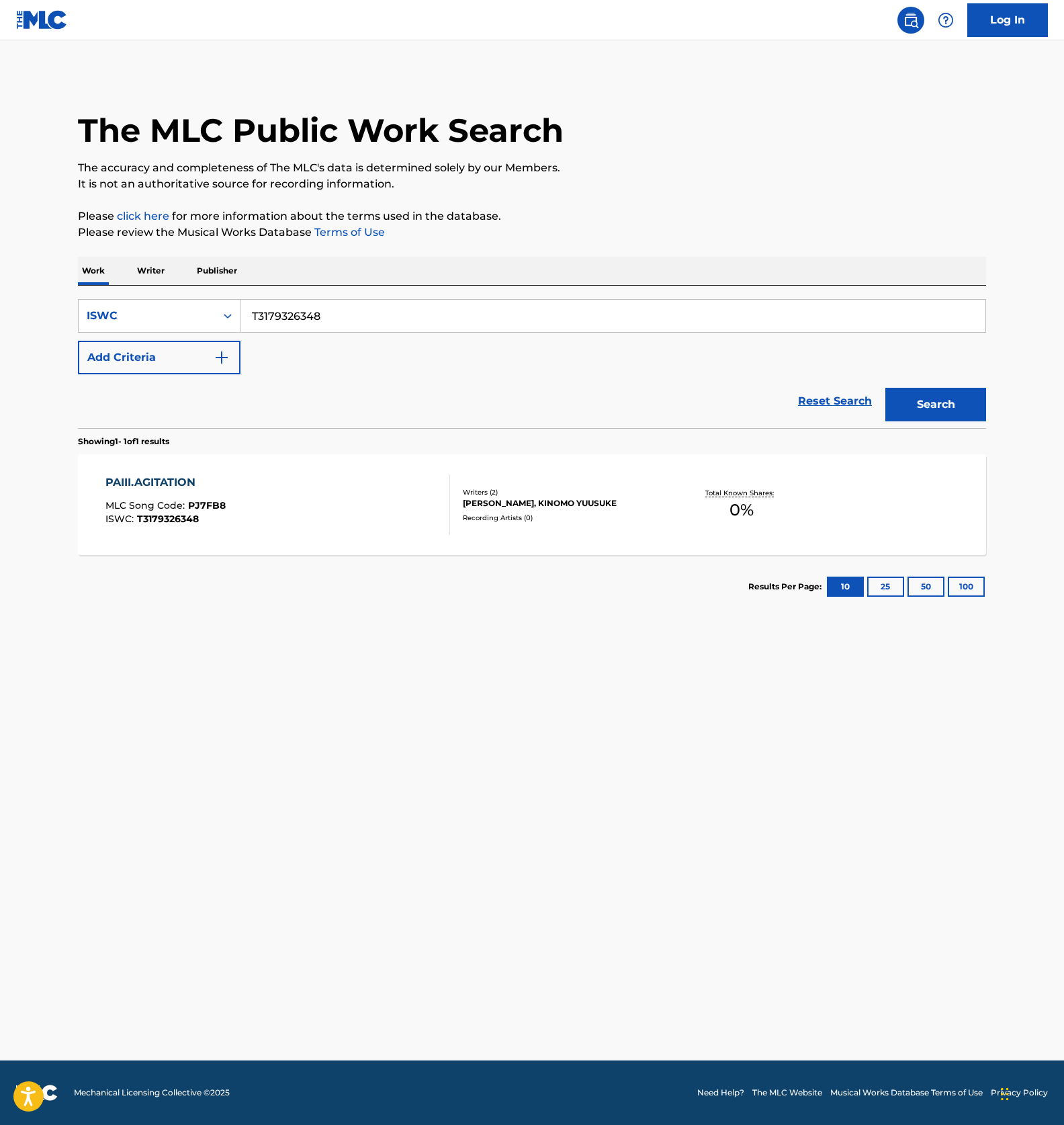
click at [329, 520] on div "PAIII.AGITATION MLC Song Code : PJ7FB8 ISWC : T3179326348" at bounding box center [278, 504] width 346 height 60
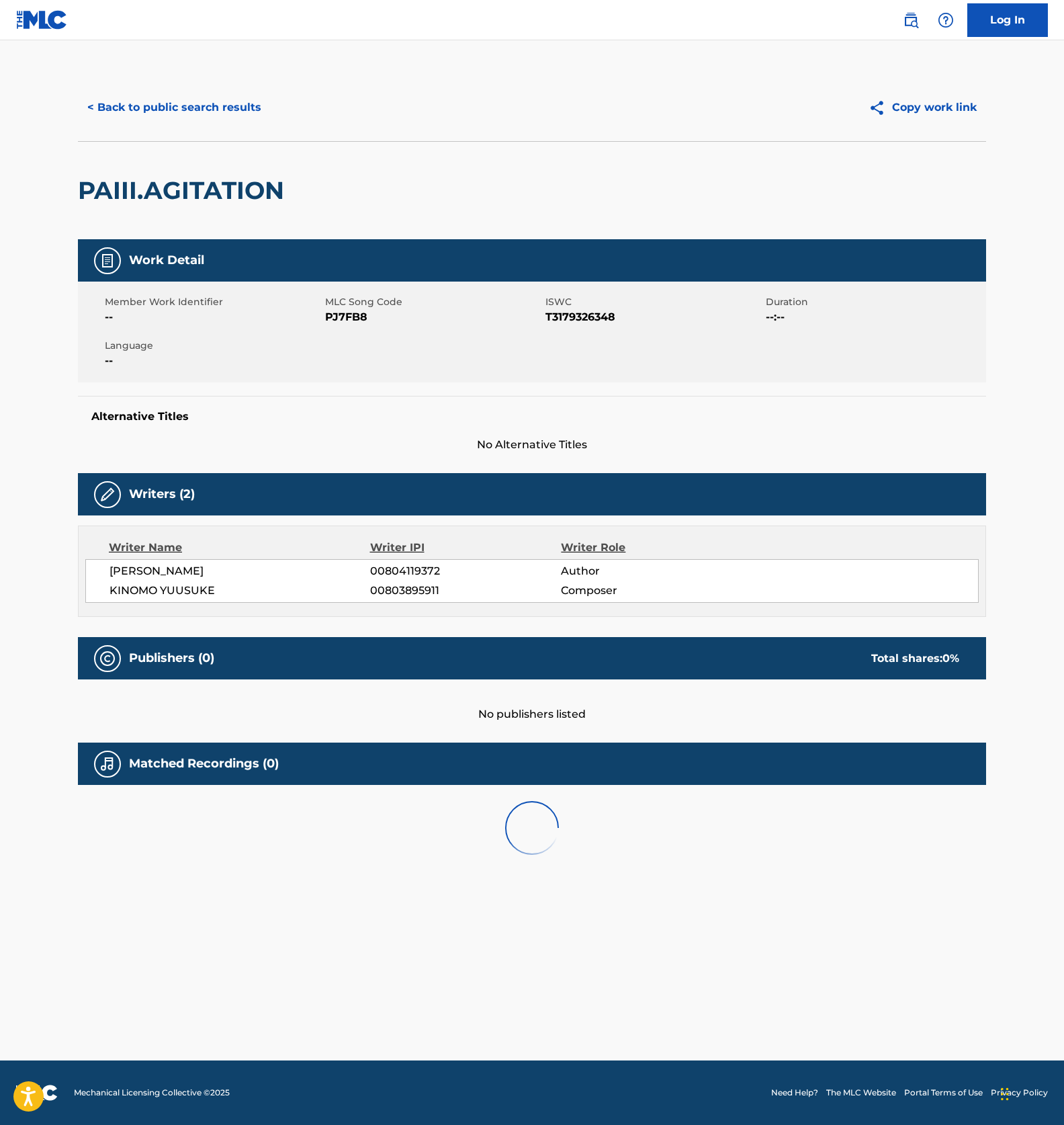
click at [343, 315] on span "PJ7FB8" at bounding box center [433, 317] width 217 height 16
click at [214, 121] on button "< Back to public search results" at bounding box center [174, 107] width 193 height 33
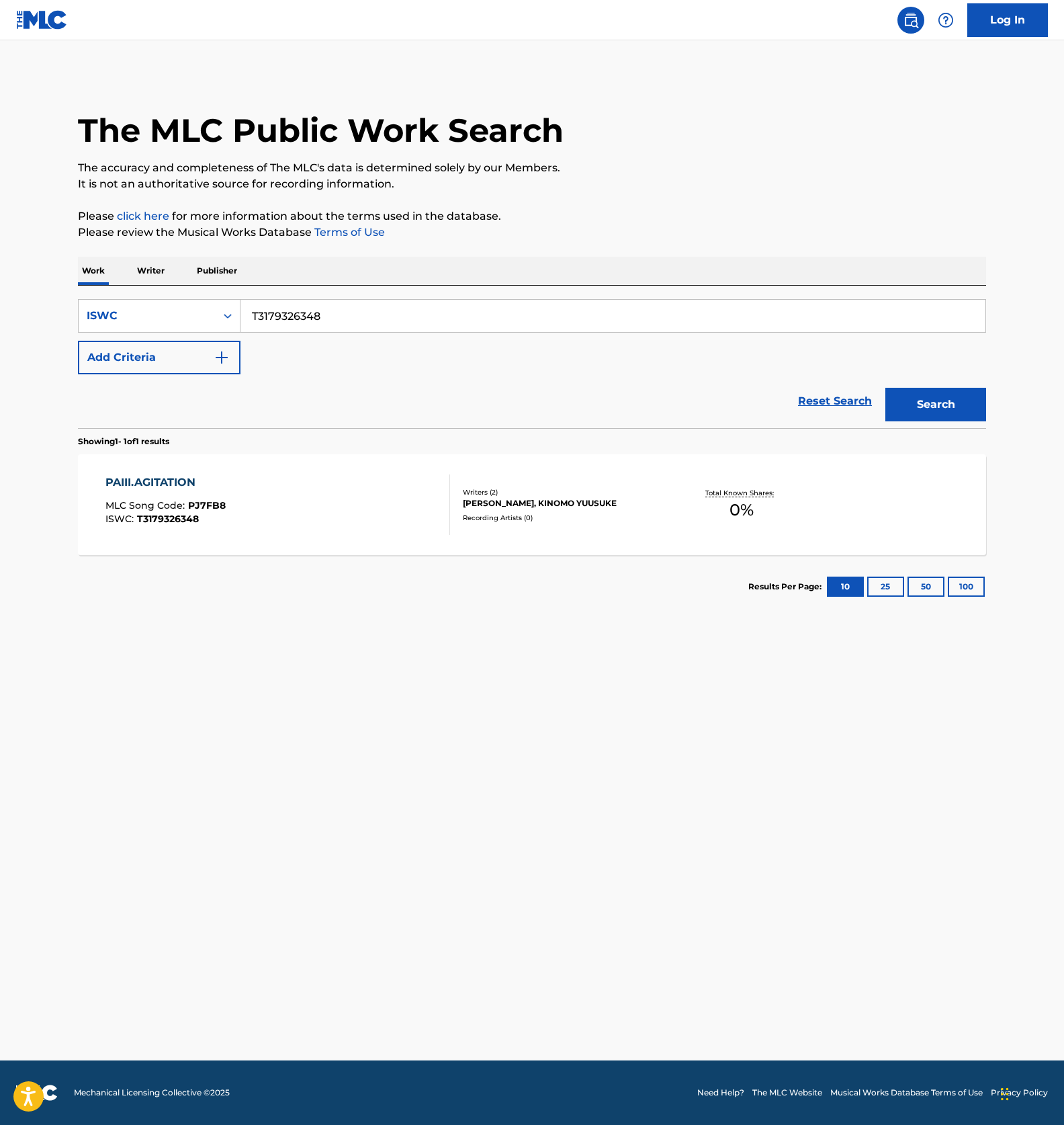
click at [340, 309] on input "T3179326348" at bounding box center [614, 316] width 746 height 32
paste input "JPV752206666|JPV752206667"
type input "JPV752206666|JPV752206667"
click at [371, 329] on input "JPV752206666|JPV752206667" at bounding box center [614, 316] width 746 height 32
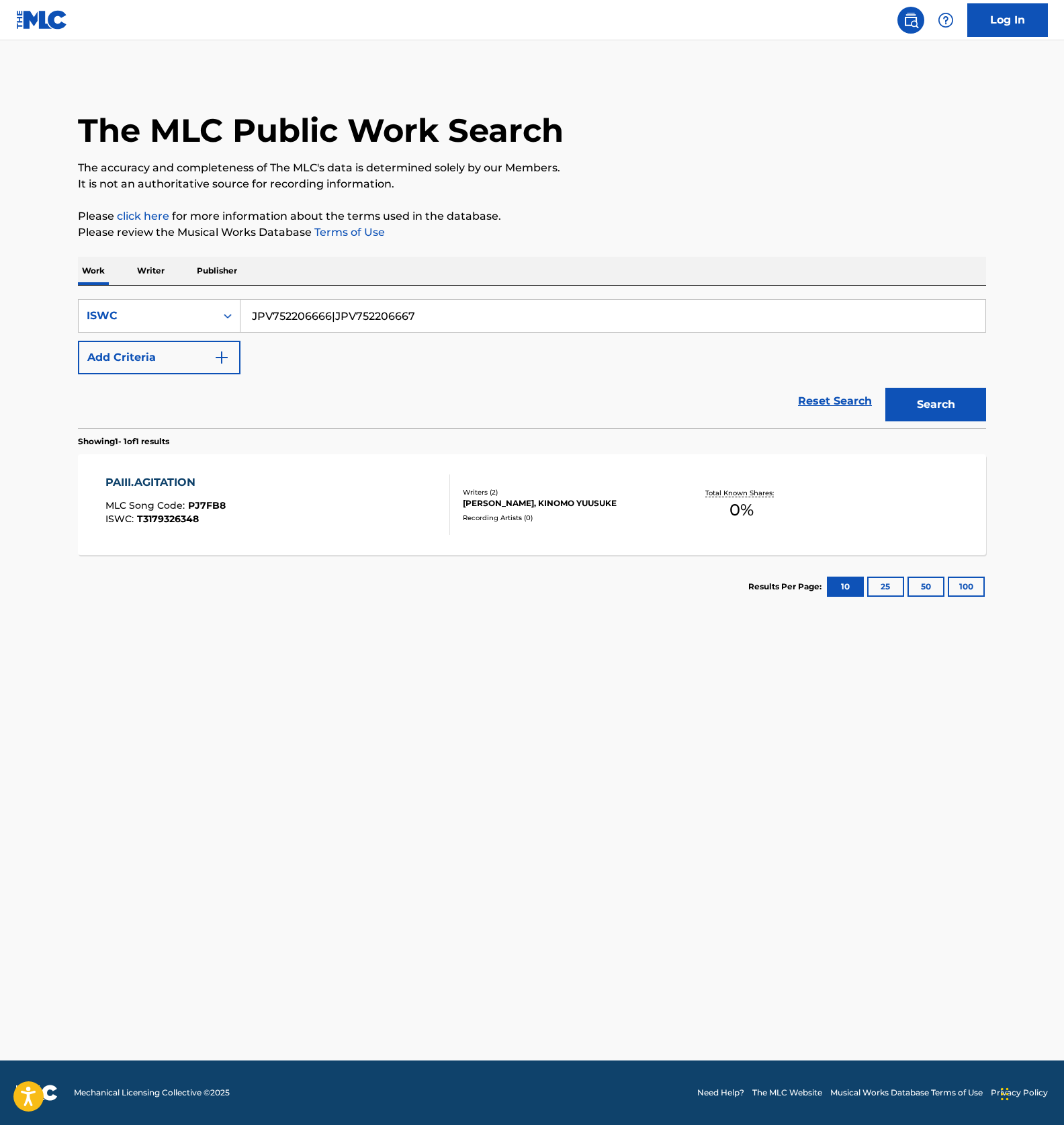
click at [371, 328] on input "JPV752206666|JPV752206667" at bounding box center [614, 316] width 746 height 32
click at [429, 685] on main "The MLC Public Work Search The accuracy and completeness of The MLC's data is d…" at bounding box center [532, 550] width 1064 height 1019
click at [688, 728] on main "The MLC Public Work Search The accuracy and completeness of The MLC's data is d…" at bounding box center [532, 550] width 1064 height 1019
click at [284, 309] on input "Search Form" at bounding box center [614, 316] width 746 height 32
paste input "T3185556650"
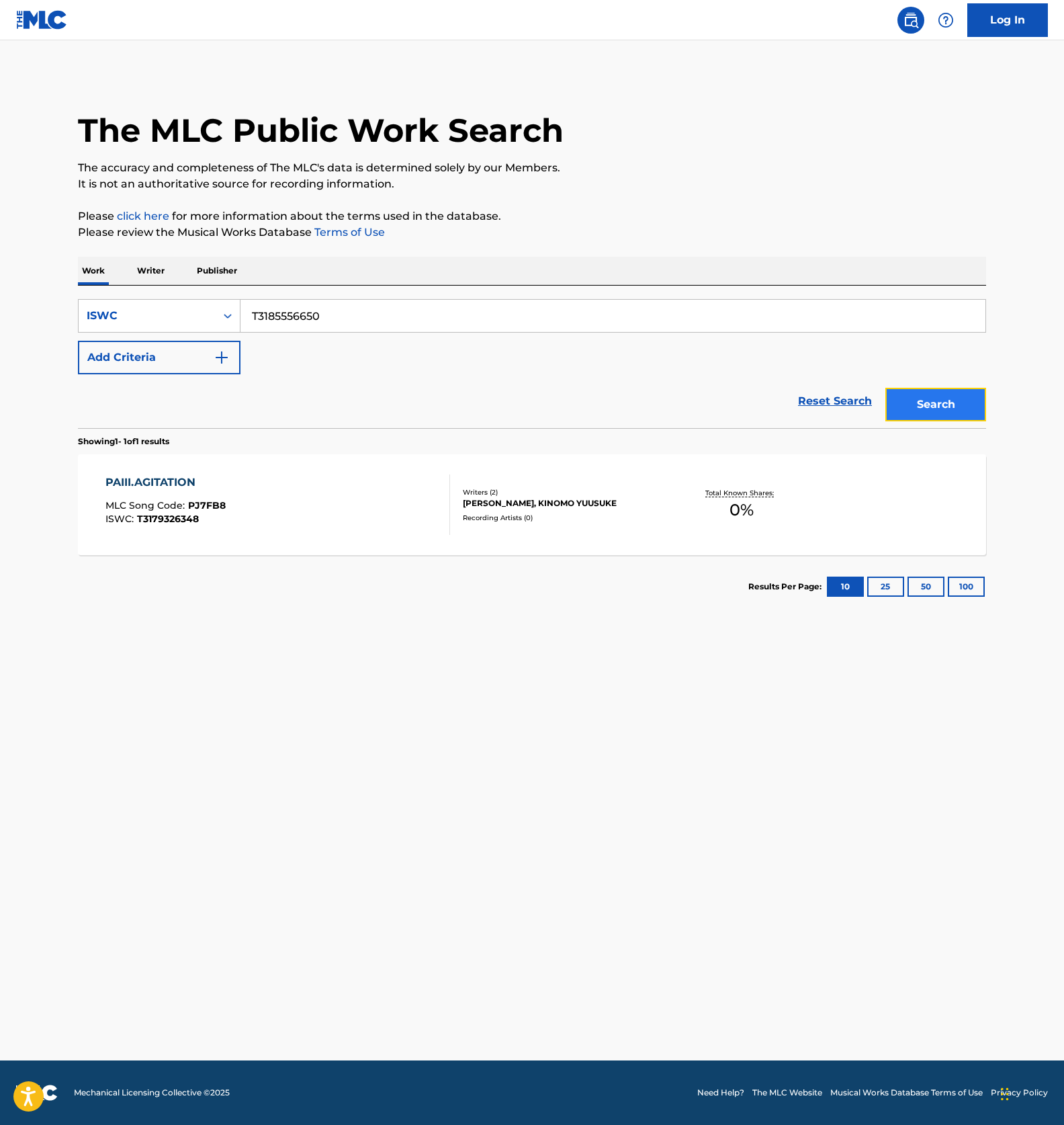
click at [922, 403] on button "Search" at bounding box center [936, 404] width 100 height 33
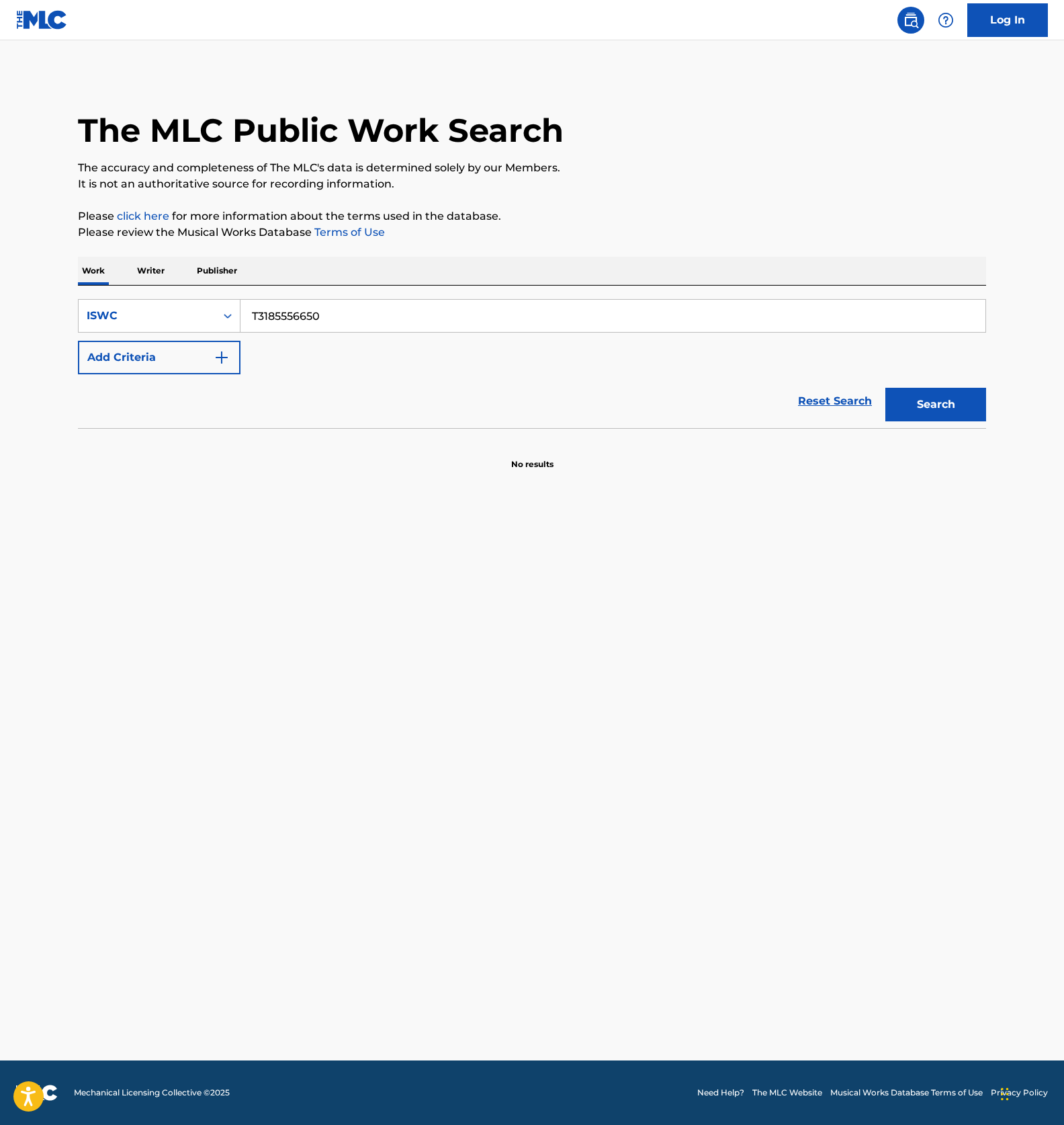
click at [327, 313] on input "T3185556650" at bounding box center [614, 316] width 746 height 32
click at [947, 401] on button "Search" at bounding box center [936, 404] width 100 height 33
click at [353, 302] on input "T3185556650" at bounding box center [614, 316] width 746 height 32
paste input "SANRAIZU"
click at [346, 317] on input "SANRAIZU" at bounding box center [614, 316] width 746 height 32
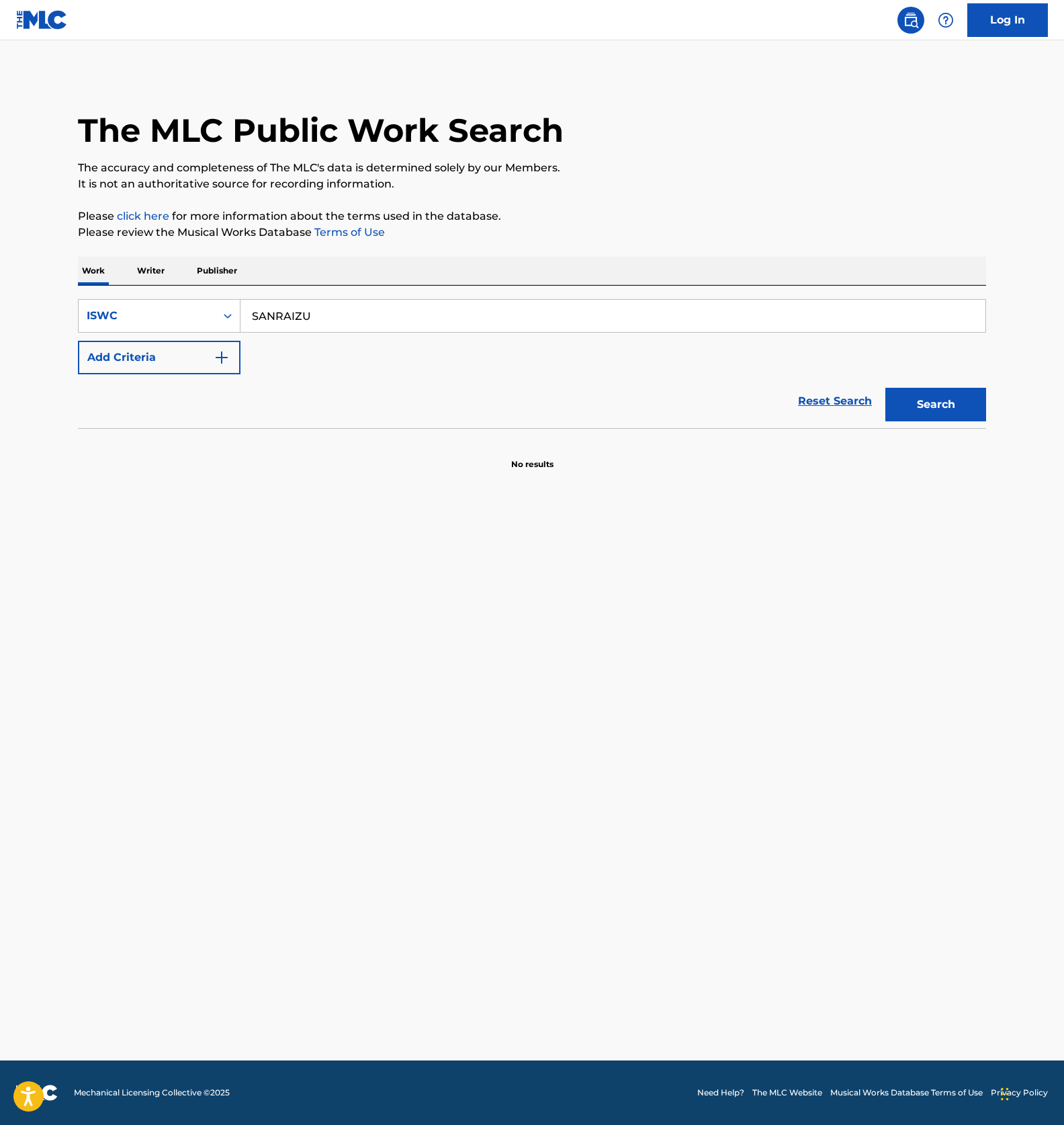
click at [443, 608] on main "The MLC Public Work Search The accuracy and completeness of The MLC's data is d…" at bounding box center [532, 550] width 1064 height 1019
click at [503, 631] on main "The MLC Public Work Search The accuracy and completeness of The MLC's data is d…" at bounding box center [532, 550] width 1064 height 1019
click at [489, 586] on main "The MLC Public Work Search The accuracy and completeness of The MLC's data is d…" at bounding box center [532, 550] width 1064 height 1019
click at [490, 500] on main "The MLC Public Work Search The accuracy and completeness of The MLC's data is d…" at bounding box center [532, 550] width 1064 height 1019
click at [317, 323] on input "SANRAIZU" at bounding box center [614, 316] width 746 height 32
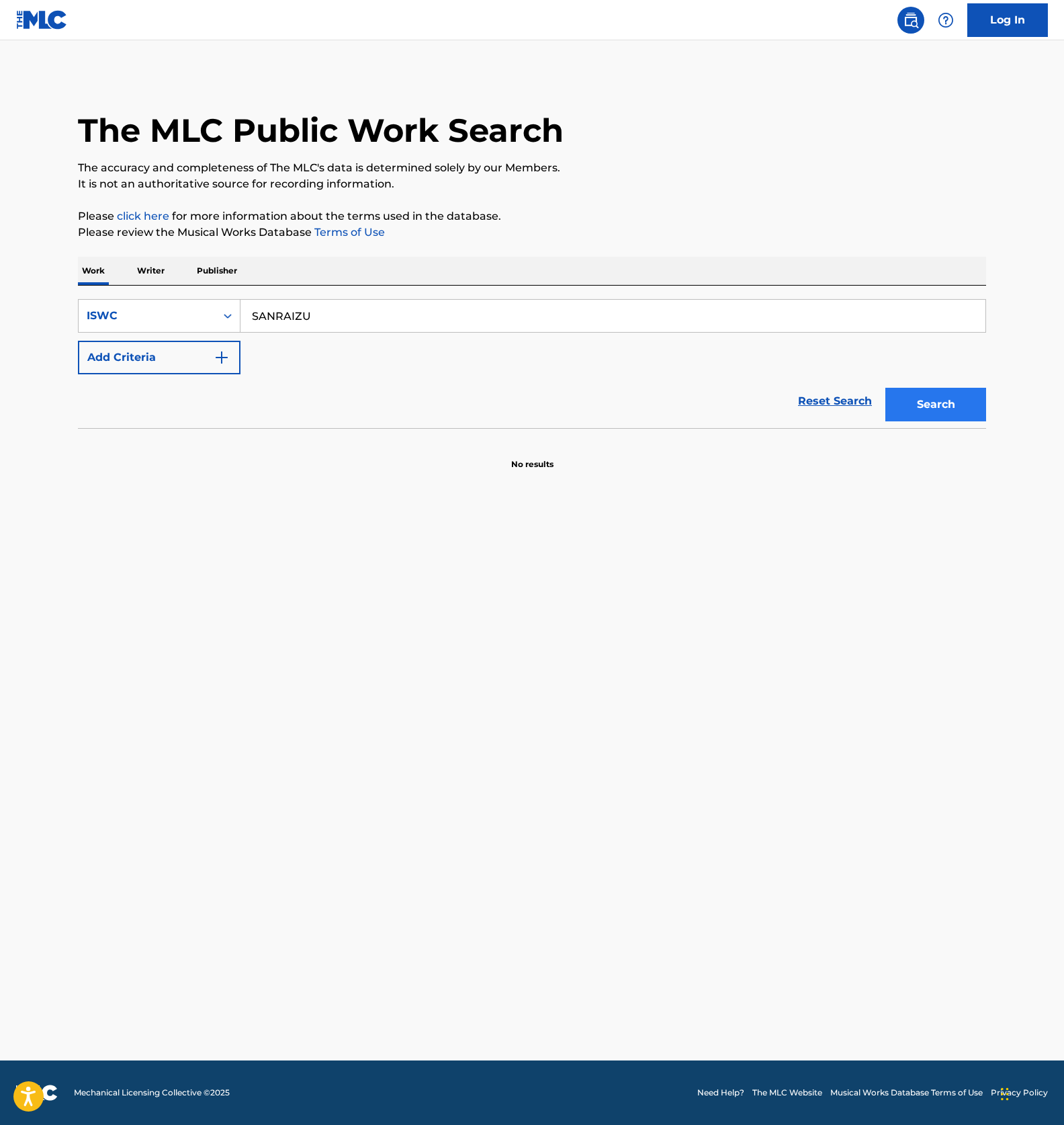
paste input "T3175117194"
click at [944, 403] on button "Search" at bounding box center [936, 404] width 100 height 33
click at [367, 301] on input "T3175117194" at bounding box center [614, 316] width 746 height 32
click at [915, 384] on div "Search" at bounding box center [933, 401] width 107 height 54
click at [921, 403] on button "Search" at bounding box center [936, 404] width 100 height 33
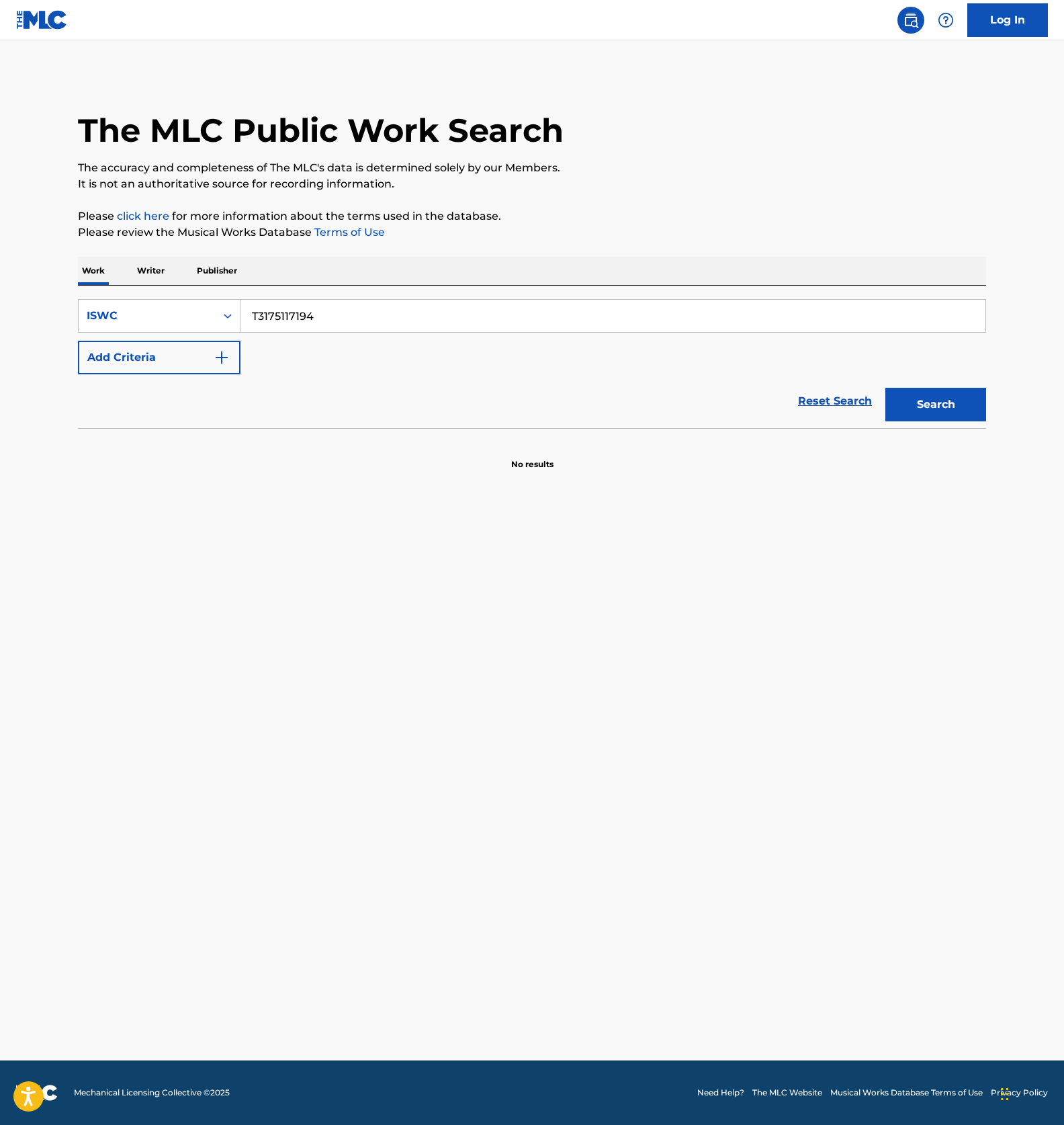
click at [335, 307] on input "T3175117194" at bounding box center [614, 316] width 746 height 32
click at [343, 325] on input "T3175117194" at bounding box center [614, 316] width 746 height 32
paste input "96653488"
click at [965, 412] on button "Search" at bounding box center [936, 404] width 100 height 33
click at [323, 321] on input "T3196653488" at bounding box center [614, 316] width 746 height 32
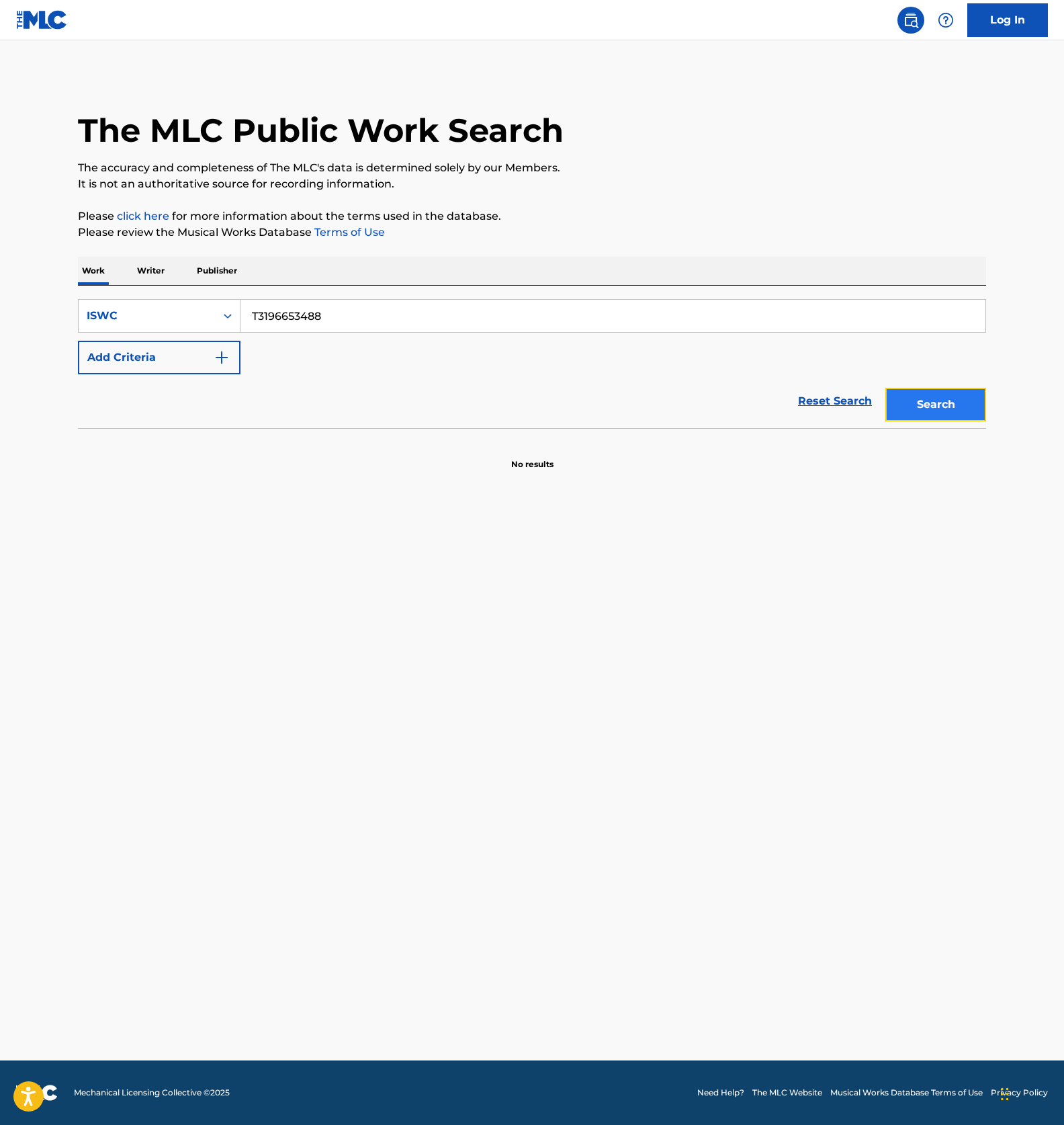
click at [944, 400] on button "Search" at bounding box center [936, 404] width 100 height 33
click at [327, 309] on input "T3196653488" at bounding box center [614, 316] width 746 height 32
paste input "235103609"
click at [943, 402] on button "Search" at bounding box center [936, 404] width 100 height 33
click at [309, 312] on input "T3235103609" at bounding box center [614, 316] width 746 height 32
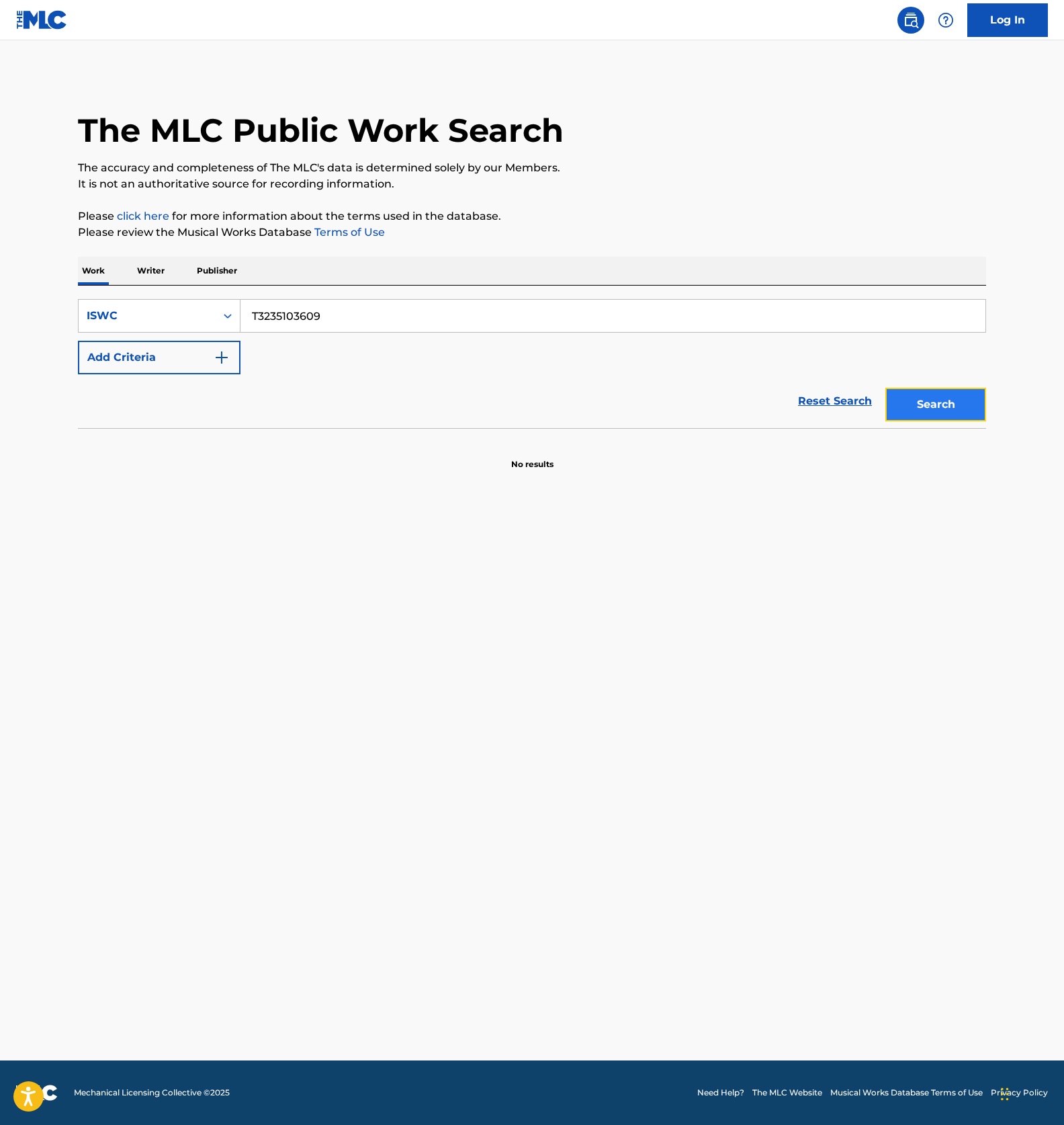
click at [975, 409] on button "Search" at bounding box center [936, 404] width 100 height 33
click at [286, 309] on input "T3235103609" at bounding box center [614, 316] width 746 height 32
paste input "541"
click at [321, 324] on input "T3235103541" at bounding box center [614, 316] width 746 height 32
paste input "175117230"
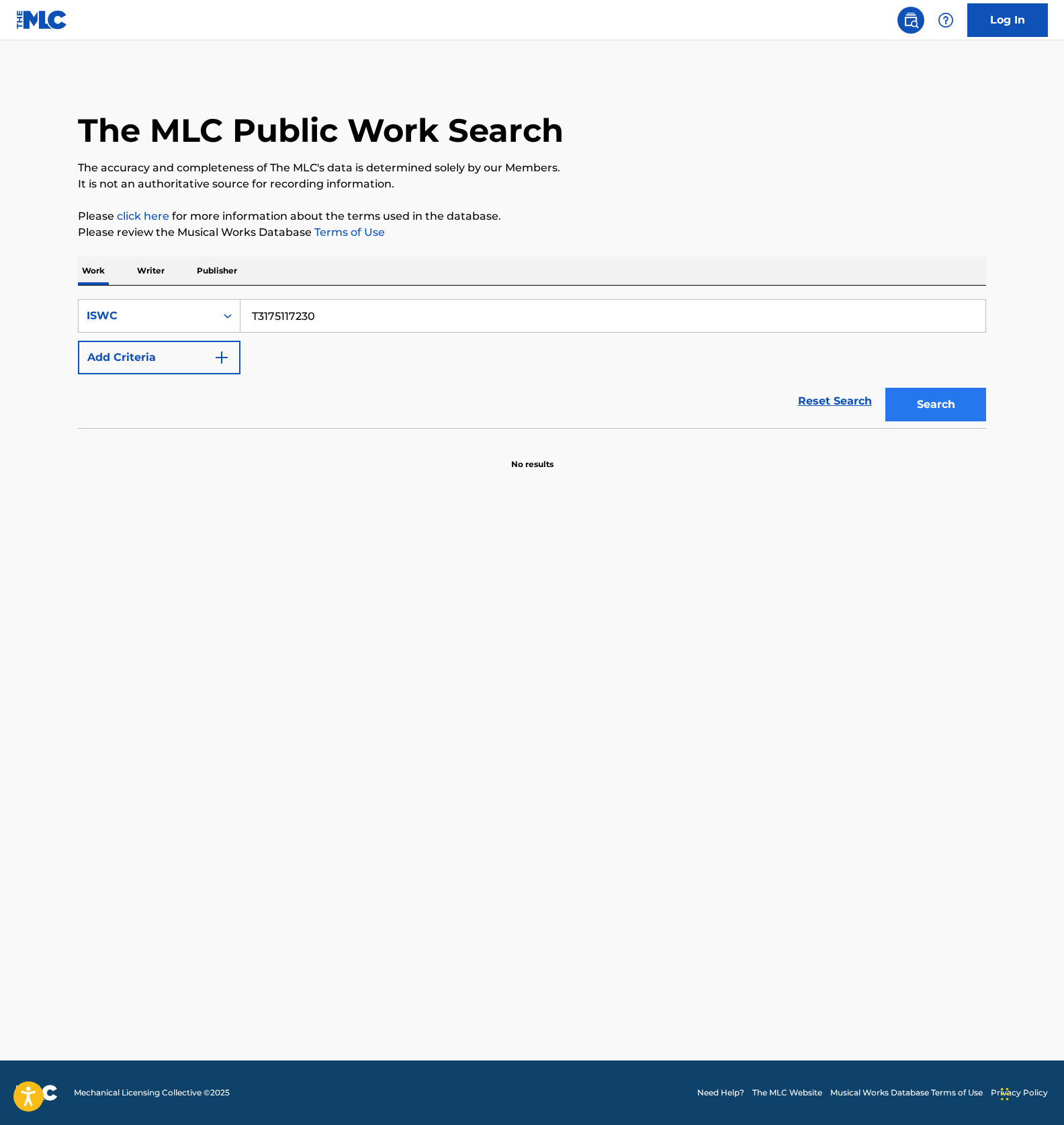
type input "T3175117230"
click at [930, 400] on button "Search" at bounding box center [936, 404] width 100 height 33
click at [215, 312] on div "Search Form" at bounding box center [227, 316] width 24 height 32
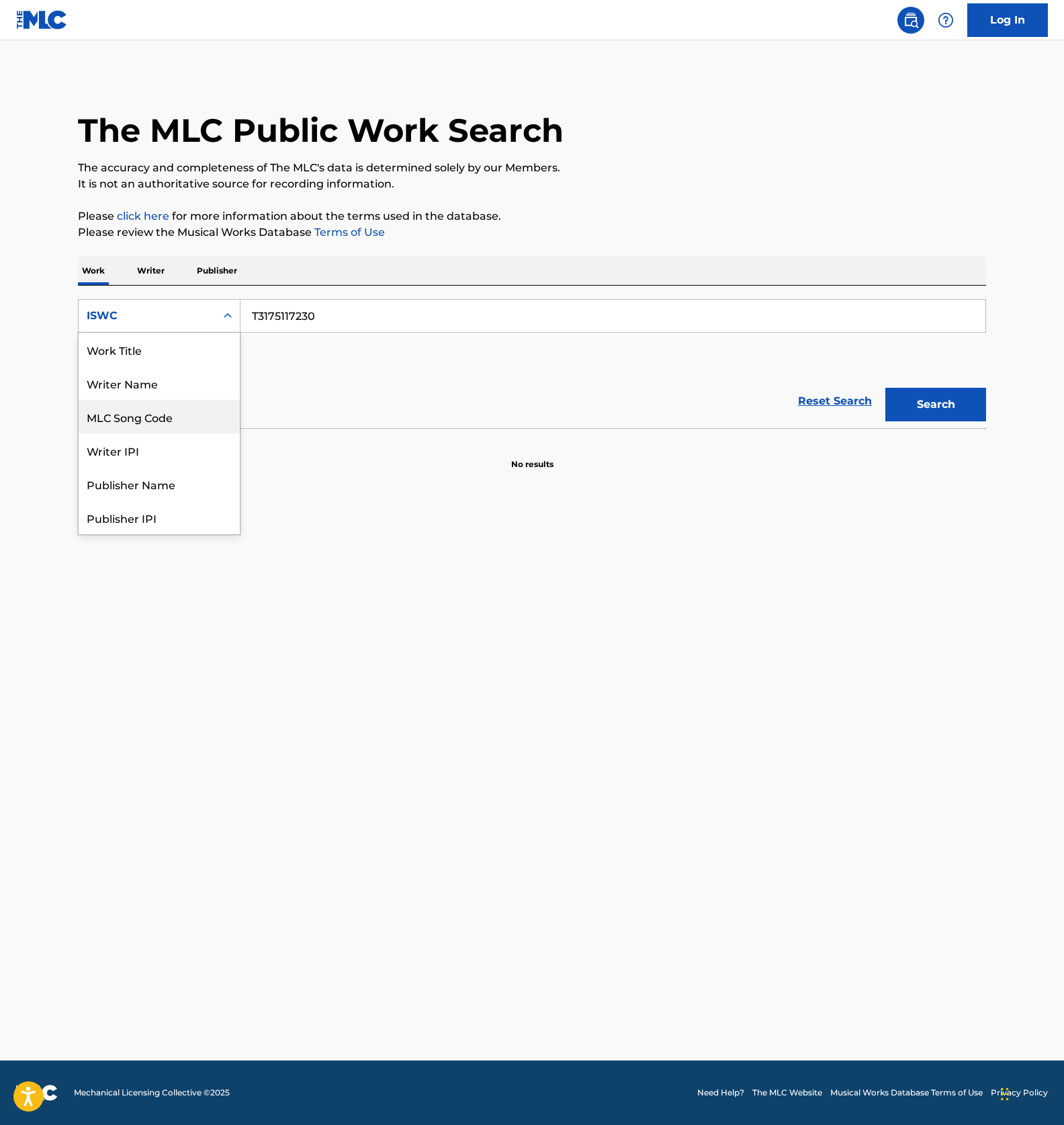
drag, startPoint x: 149, startPoint y: 423, endPoint x: 176, endPoint y: 400, distance: 35.5
click at [148, 423] on div "MLC Song Code" at bounding box center [158, 416] width 161 height 33
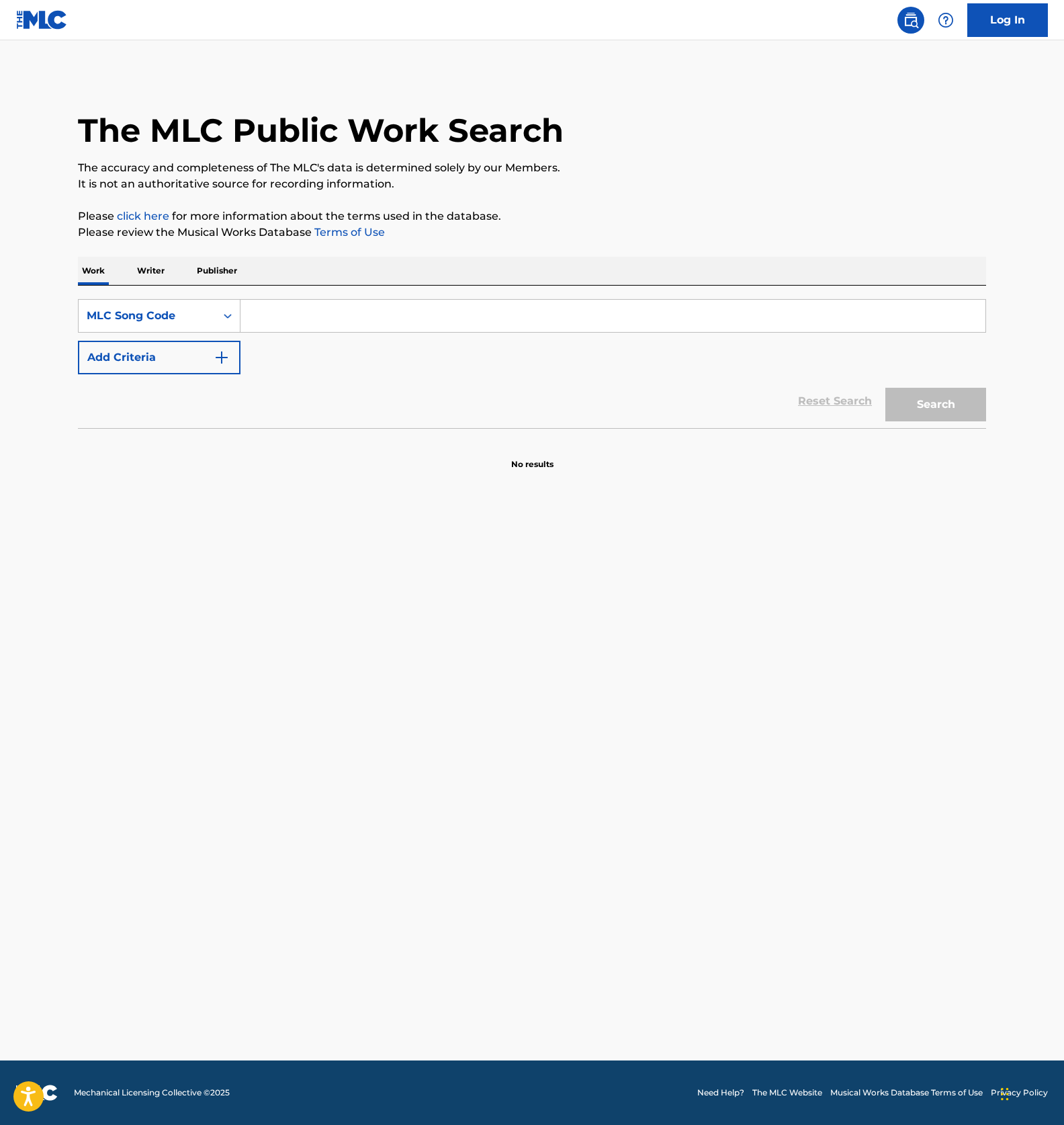
click at [291, 311] on input "Search Form" at bounding box center [614, 316] width 746 height 32
paste input "CB98XT"
type input "CB98XT"
click at [919, 401] on button "Search" at bounding box center [936, 404] width 100 height 33
click at [369, 580] on main "The MLC Public Work Search The accuracy and completeness of The MLC's data is d…" at bounding box center [532, 550] width 1064 height 1019
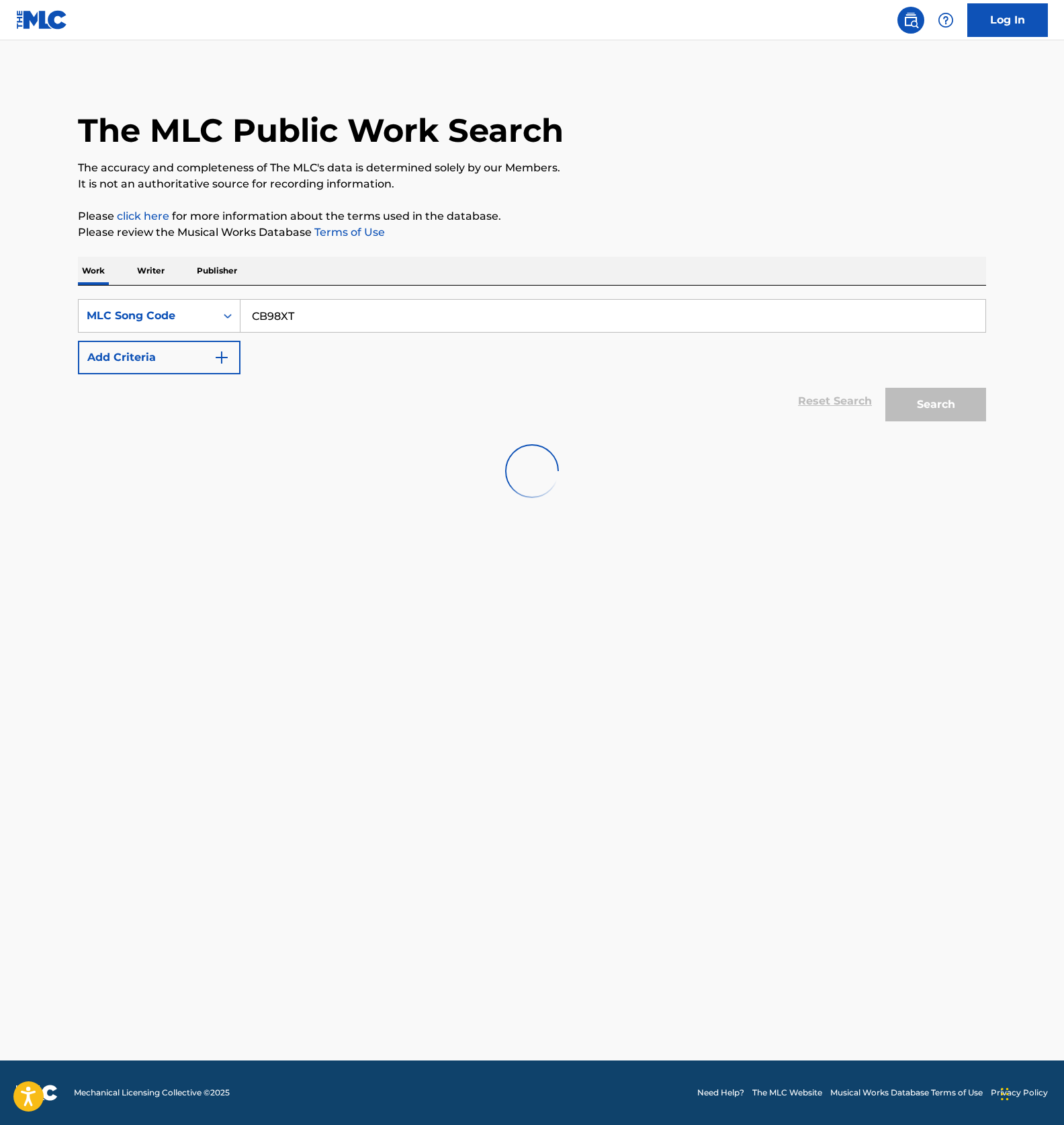
click at [490, 633] on main "The MLC Public Work Search The accuracy and completeness of The MLC's data is d…" at bounding box center [532, 550] width 1064 height 1019
click at [44, 66] on main "The MLC Public Work Search The accuracy and completeness of The MLC's data is d…" at bounding box center [532, 550] width 1064 height 1019
click at [280, 327] on input "Search Form" at bounding box center [614, 316] width 746 height 32
paste input "KOKOROGA OCHITSUKU KIREINA PIANO"
click at [913, 403] on button "Search" at bounding box center [936, 404] width 100 height 33
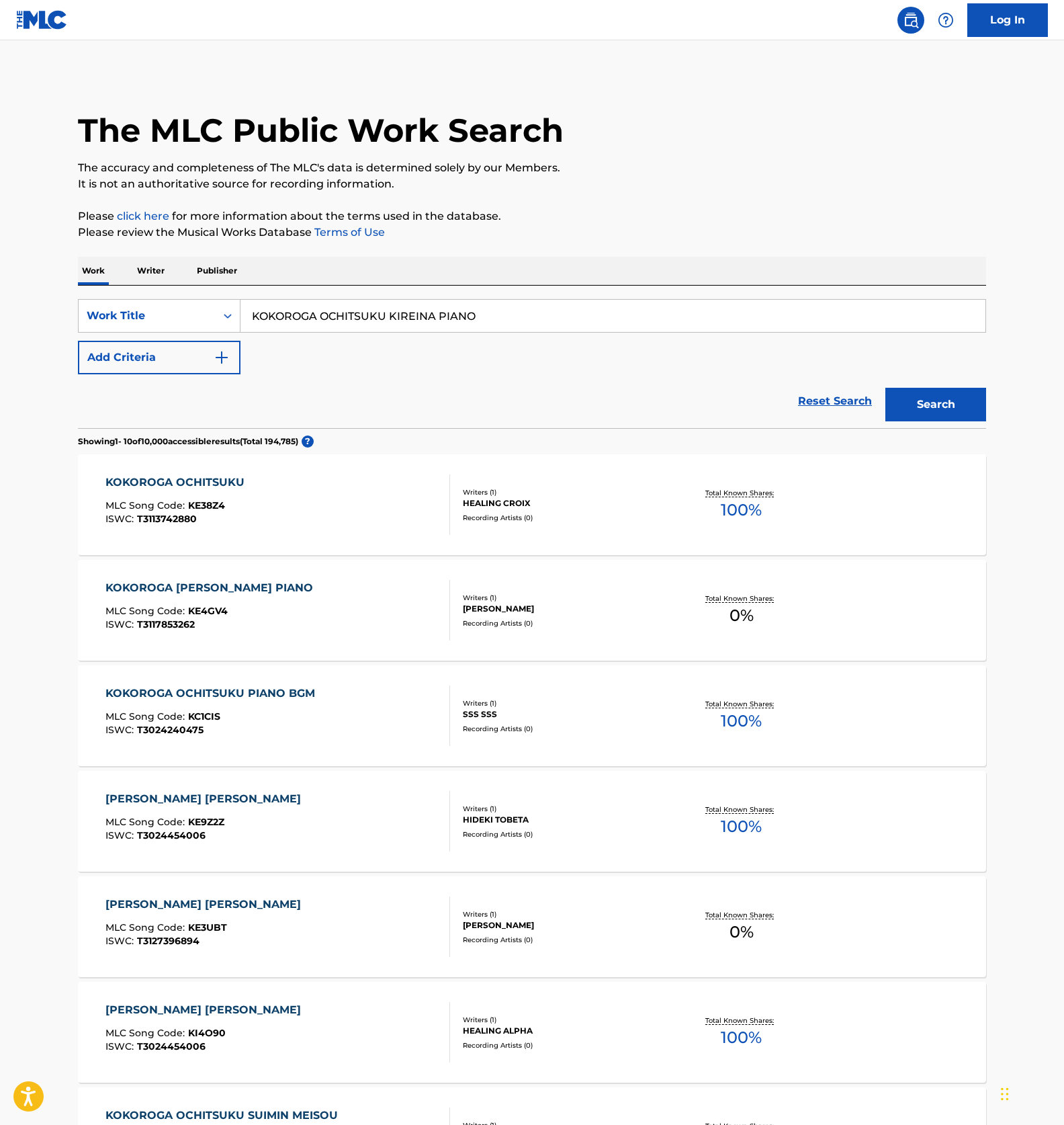
click at [548, 390] on div "Reset Search Search" at bounding box center [532, 401] width 908 height 54
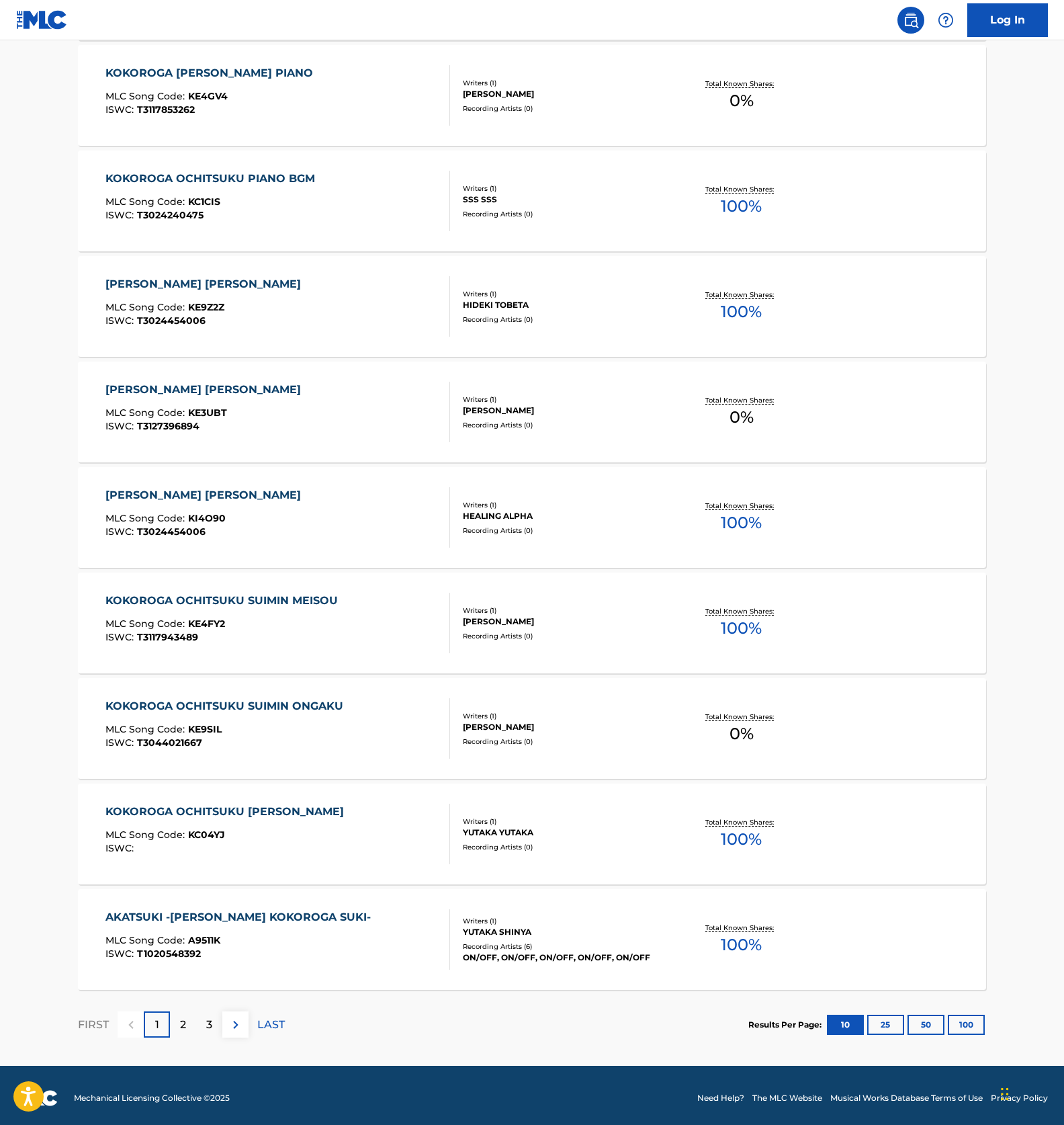
scroll to position [520, 0]
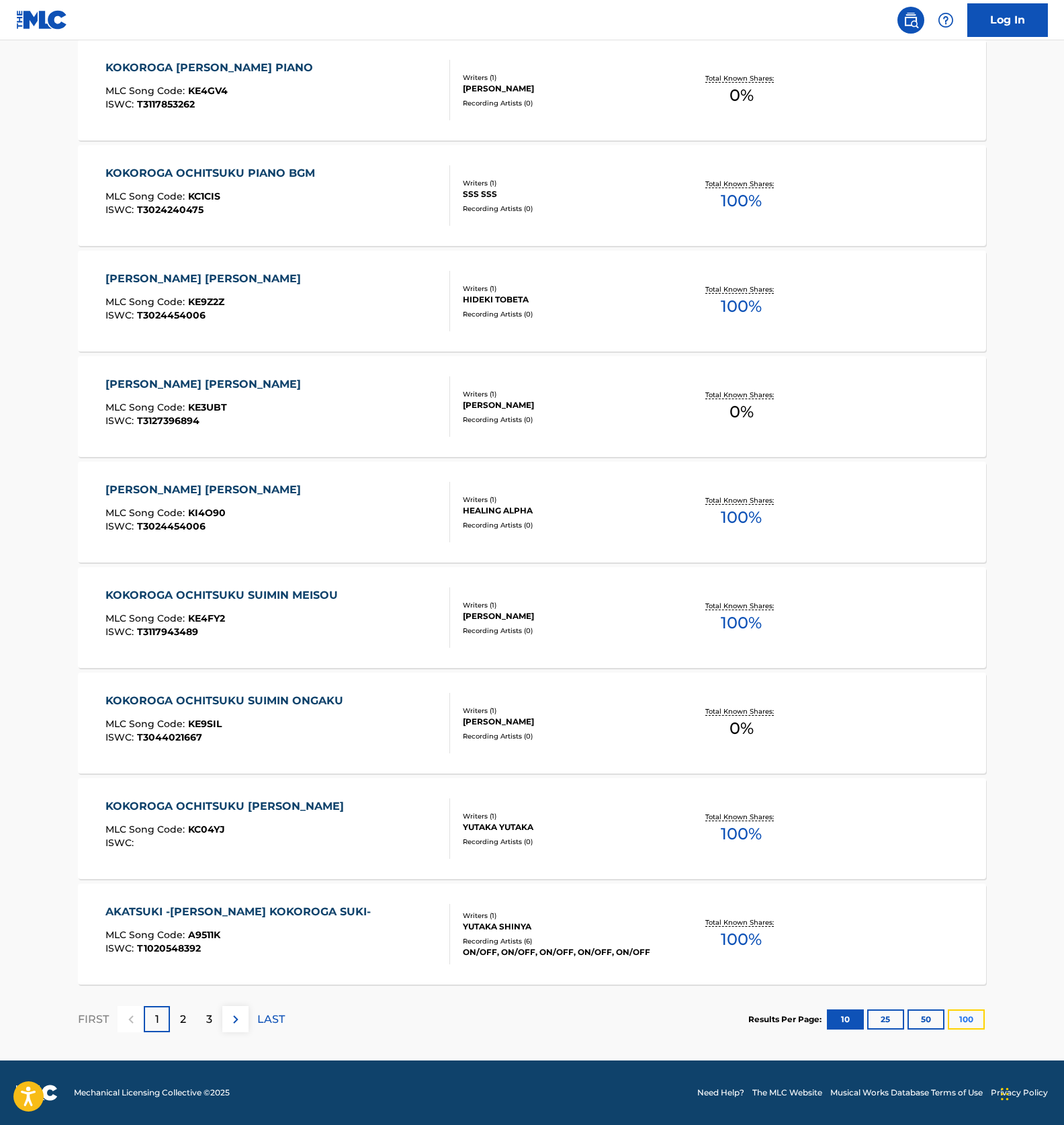
click at [962, 1023] on button "100" at bounding box center [966, 1019] width 37 height 20
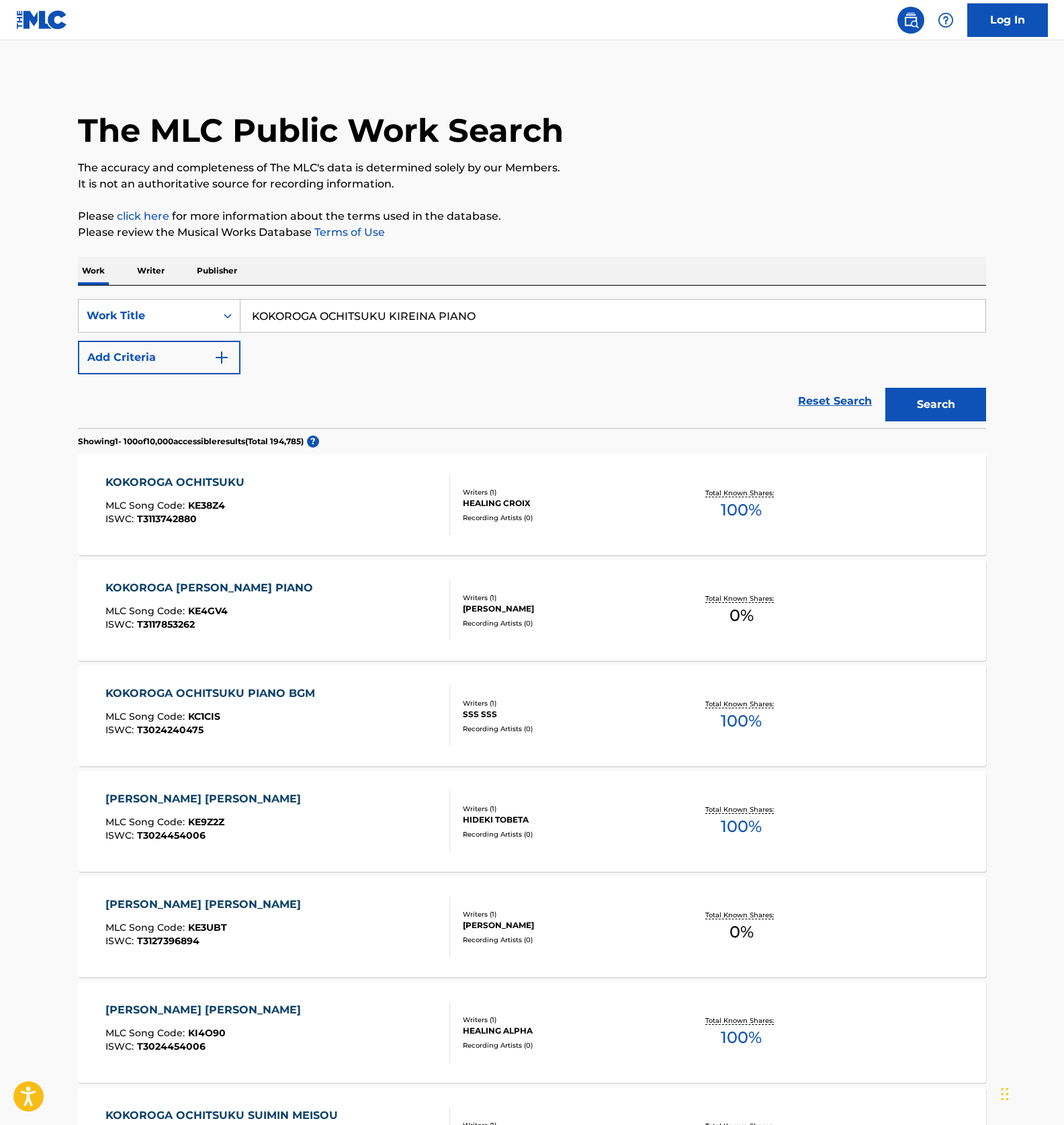
click at [371, 318] on input "KOKOROGA OCHITSUKU KIREINA PIANO" at bounding box center [614, 316] width 746 height 32
paste input "OSHARENA OFURO YOU KAFE"
click at [920, 407] on button "Search" at bounding box center [936, 404] width 100 height 33
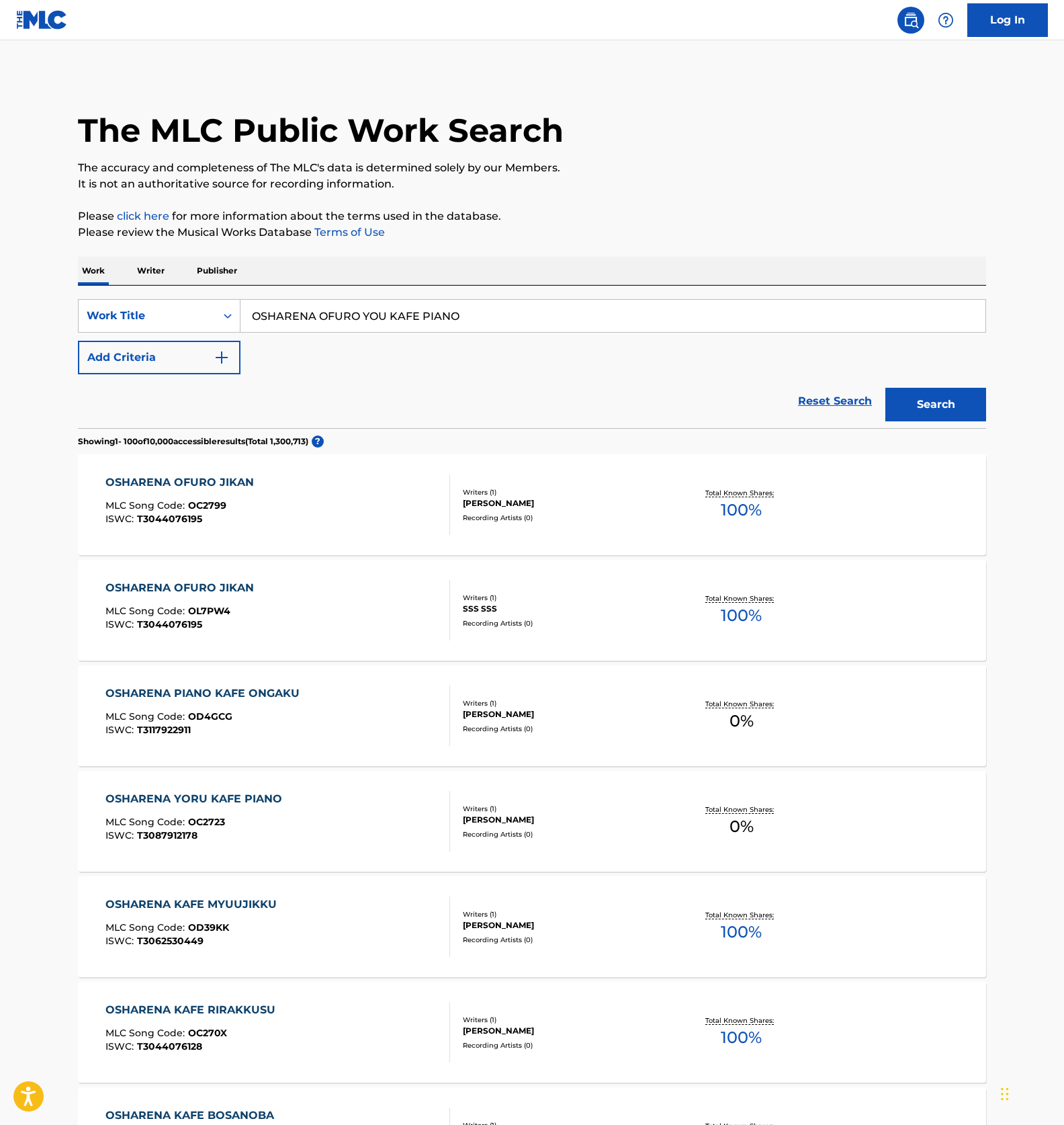
click at [331, 313] on input "OSHARENA OFURO YOU KAFE PIANO" at bounding box center [614, 316] width 746 height 32
paste input "おしゃれなお風呂用カフェピアノ"
click at [932, 417] on button "Search" at bounding box center [936, 404] width 100 height 33
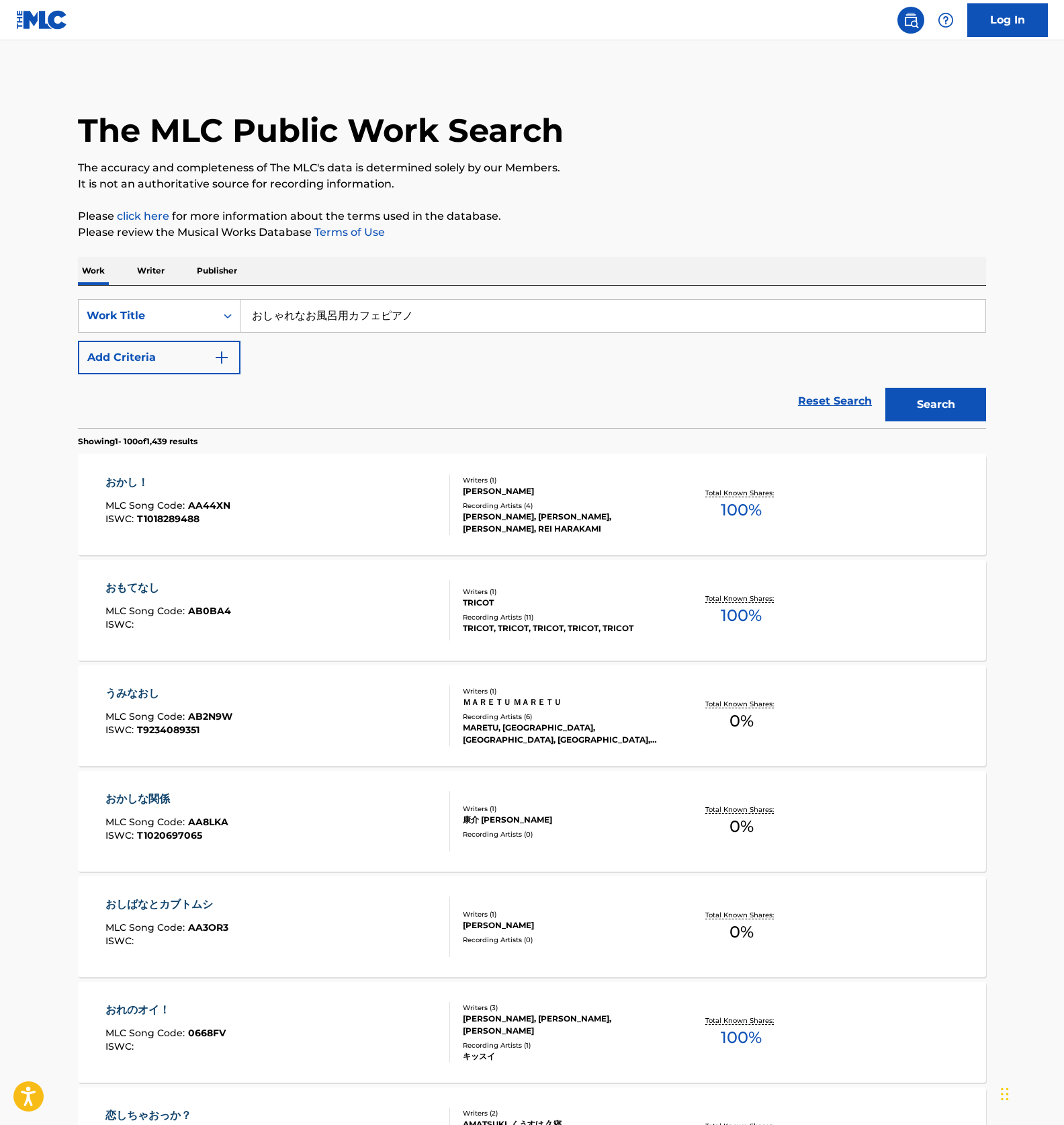
click at [319, 307] on input "おしゃれなお風呂用カフェピアノ" at bounding box center [614, 316] width 746 height 32
paste input "DJ KOO TIME"
click at [947, 408] on button "Search" at bounding box center [936, 404] width 100 height 33
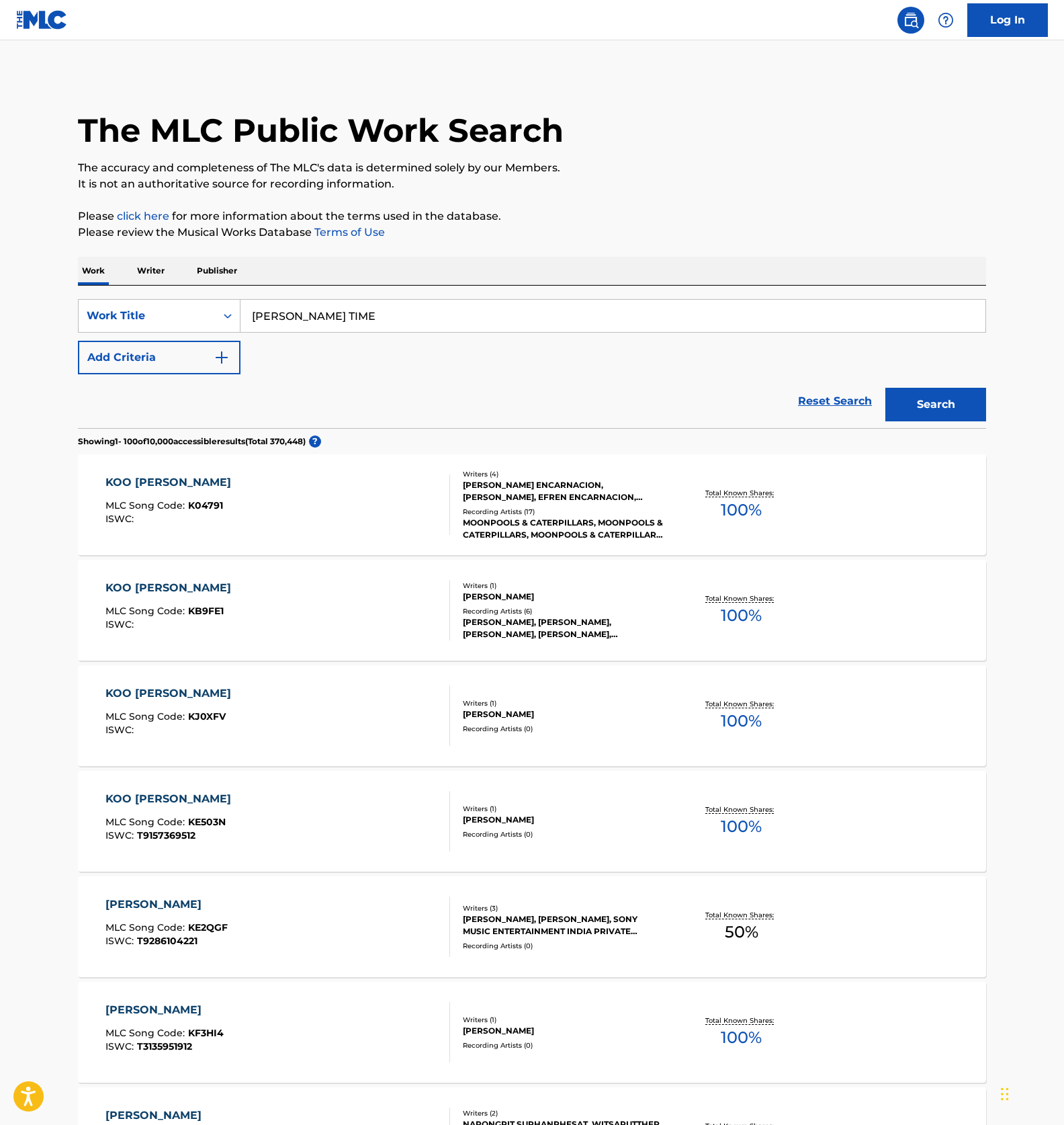
click at [289, 329] on input "DJ KOO TIME" at bounding box center [614, 316] width 746 height 32
paste input "HACHAMECHA RAIDO ON RAIDO"
click at [940, 403] on button "Search" at bounding box center [936, 404] width 100 height 33
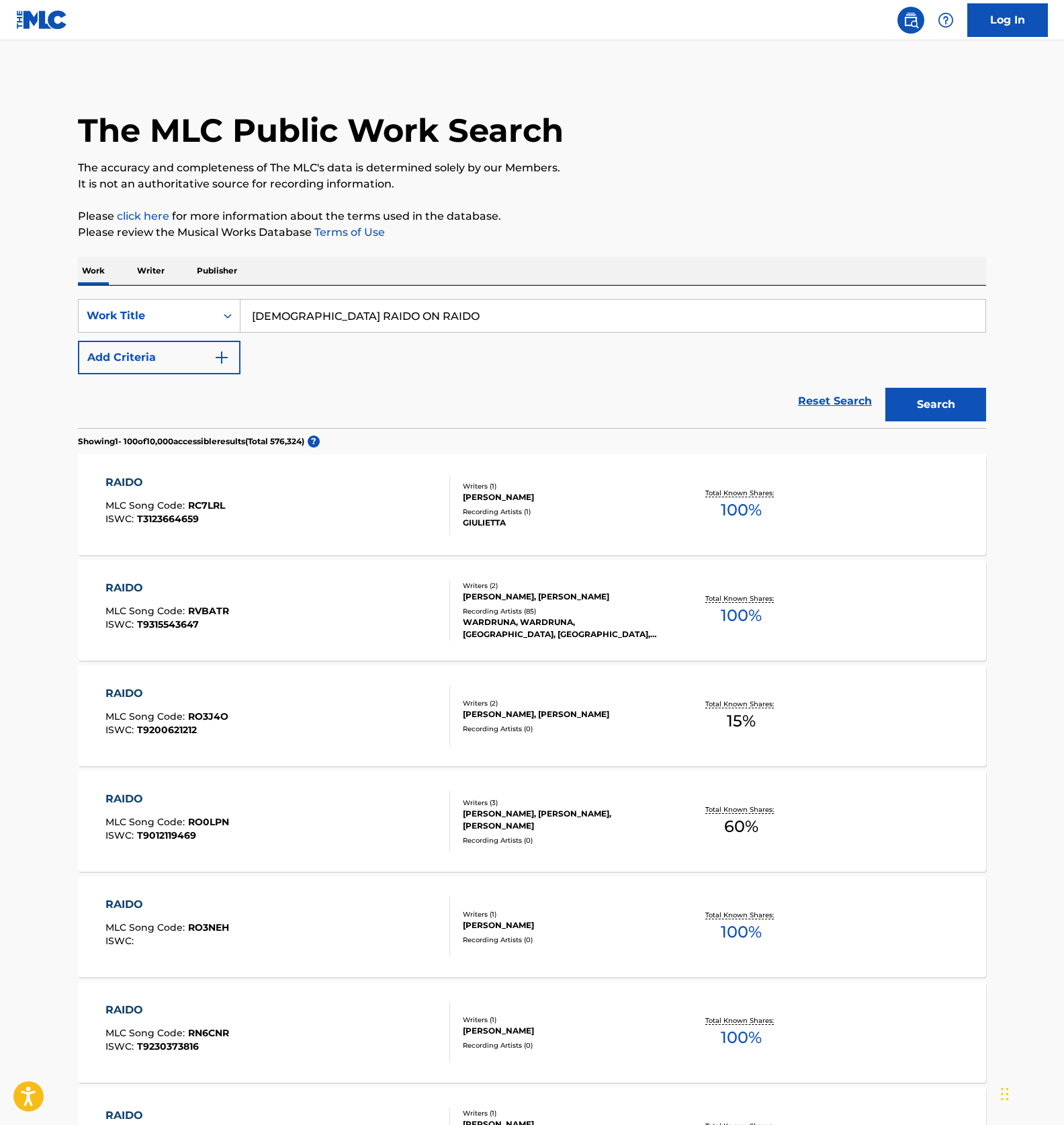
click at [308, 309] on input "HACHAMECHA RAIDO ON RAIDO" at bounding box center [614, 316] width 746 height 32
click at [292, 341] on div "SearchWithCriteriad822af64-0b07-4ca0-84f0-992c44caff5d Work Title HACHAMECHA RA…" at bounding box center [532, 336] width 908 height 75
drag, startPoint x: 312, startPoint y: 325, endPoint x: 358, endPoint y: 334, distance: 46.9
click at [313, 324] on input "HACHAMECHA RAIDO ON RAIDO" at bounding box center [614, 316] width 746 height 32
type input "drive"
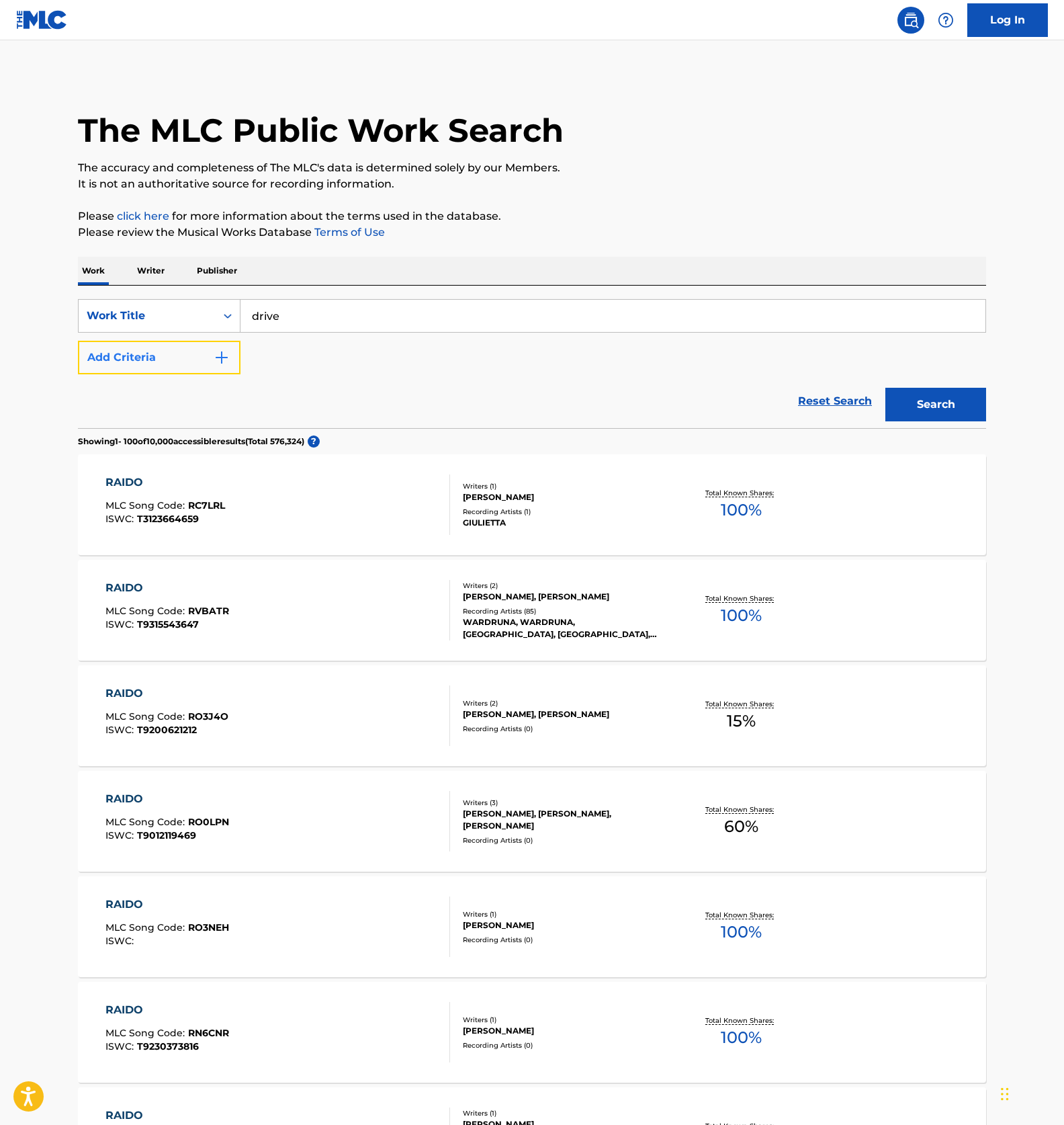
click at [162, 372] on button "Add Criteria" at bounding box center [159, 357] width 163 height 33
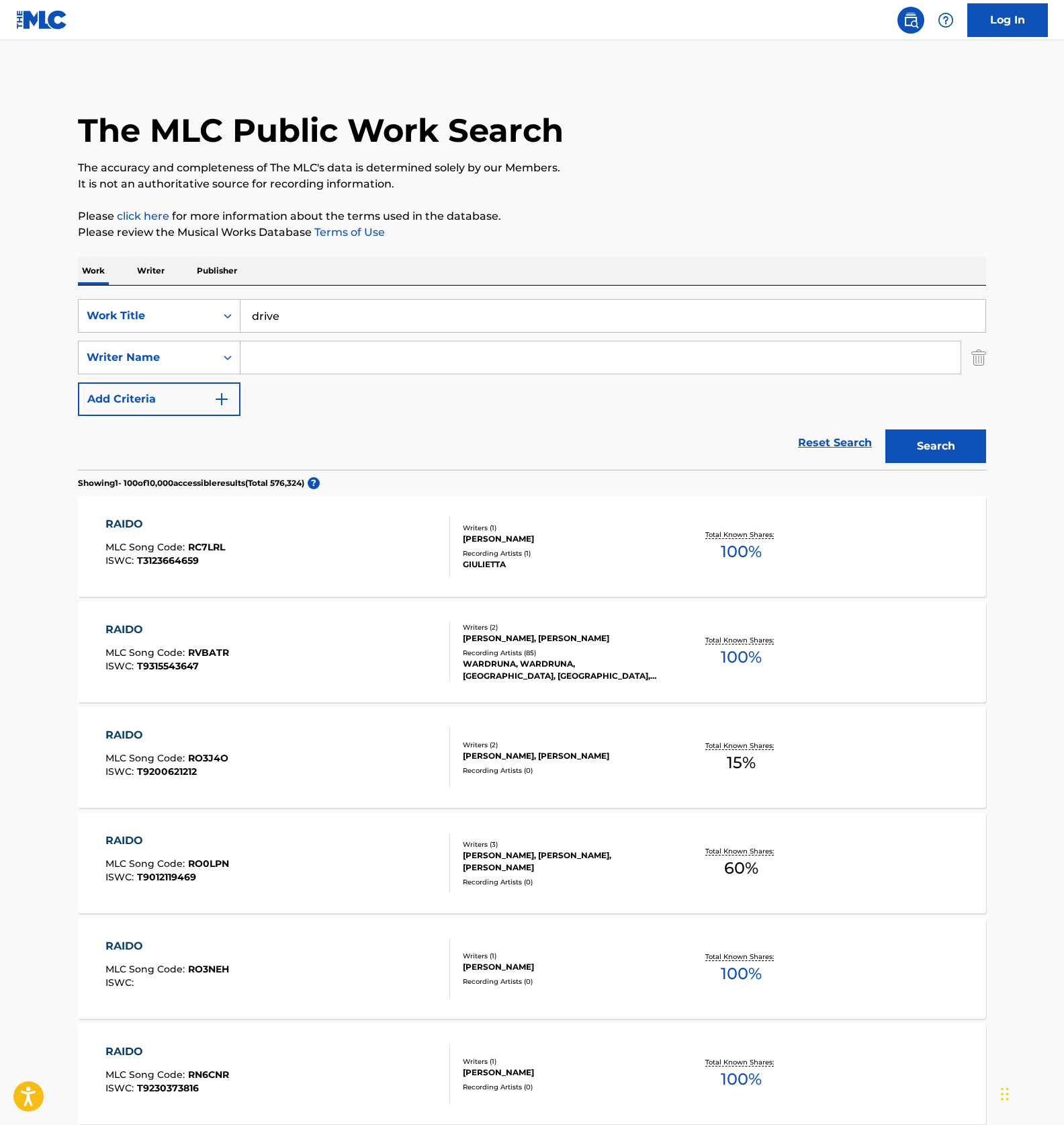
click at [296, 363] on input "Search Form" at bounding box center [601, 357] width 720 height 32
paste input "Anxnymvs"
click at [962, 449] on button "Search" at bounding box center [936, 445] width 100 height 33
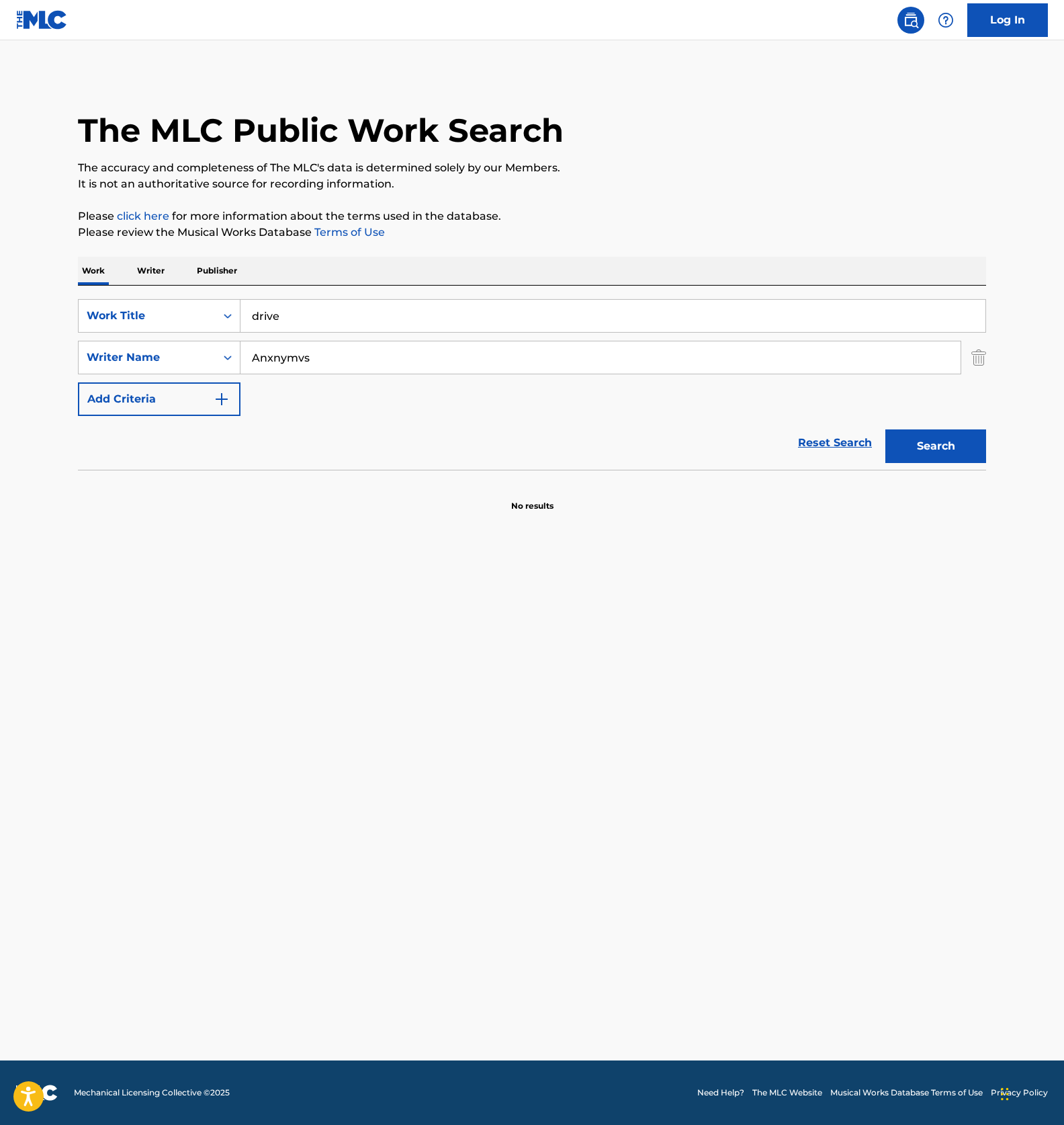
click at [292, 368] on input "Anxnymvs" at bounding box center [601, 357] width 720 height 32
paste input "Vasco"
type input "Vasco"
click at [894, 431] on button "Search" at bounding box center [936, 445] width 100 height 33
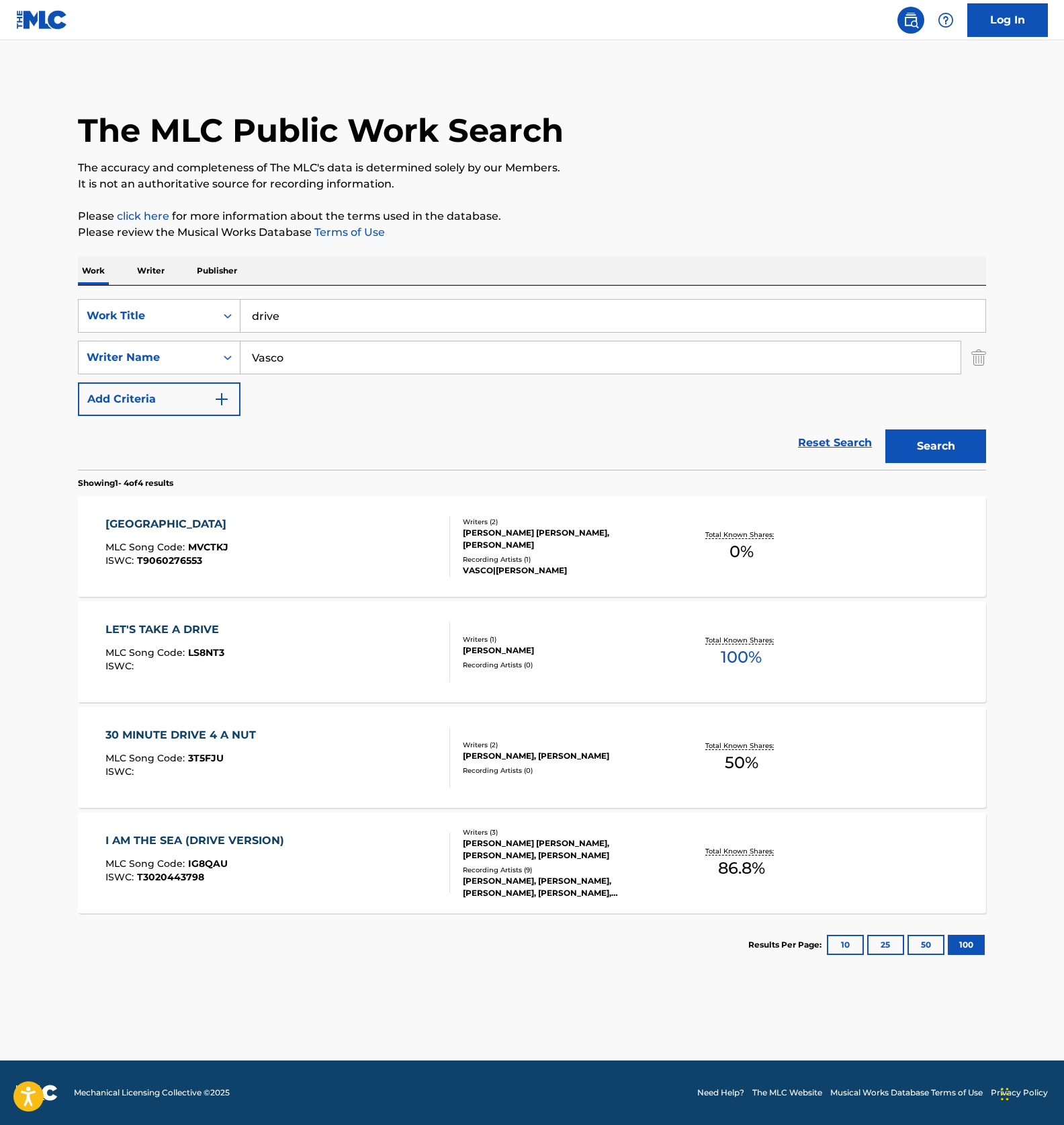
click at [315, 324] on input "drive" at bounding box center [614, 316] width 746 height 32
click at [323, 323] on input "drive" at bounding box center [614, 316] width 746 height 32
click at [299, 309] on input "drive" at bounding box center [614, 316] width 746 height 32
paste input "TENKYOU SANKA"
type input "TENKYOU SANKA"
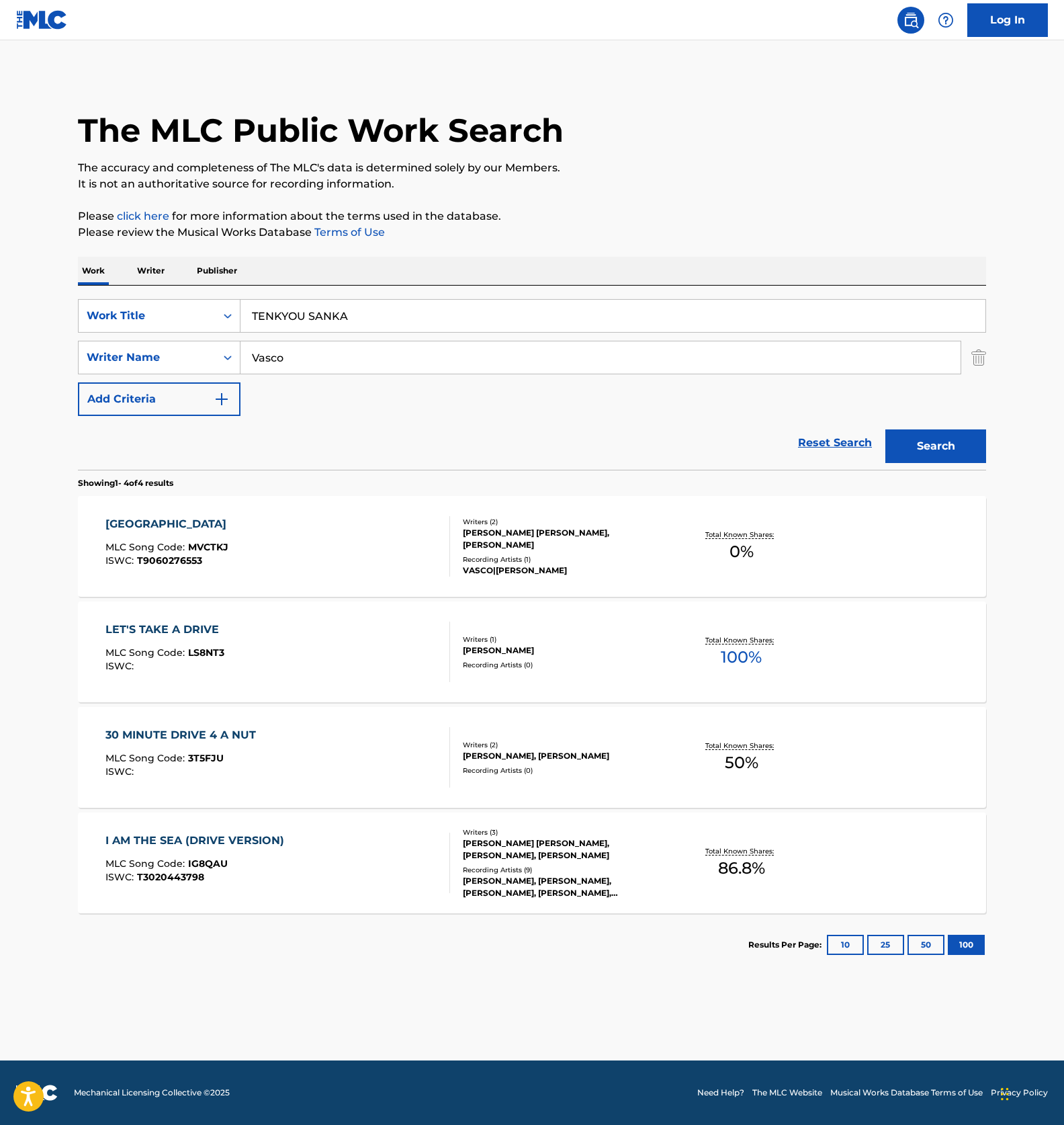
drag, startPoint x: 321, startPoint y: 350, endPoint x: 31, endPoint y: 385, distance: 292.1
click at [53, 381] on main "The MLC Public Work Search The accuracy and completeness of The MLC's data is d…" at bounding box center [532, 550] width 1064 height 1019
click at [901, 438] on button "Search" at bounding box center [936, 445] width 100 height 33
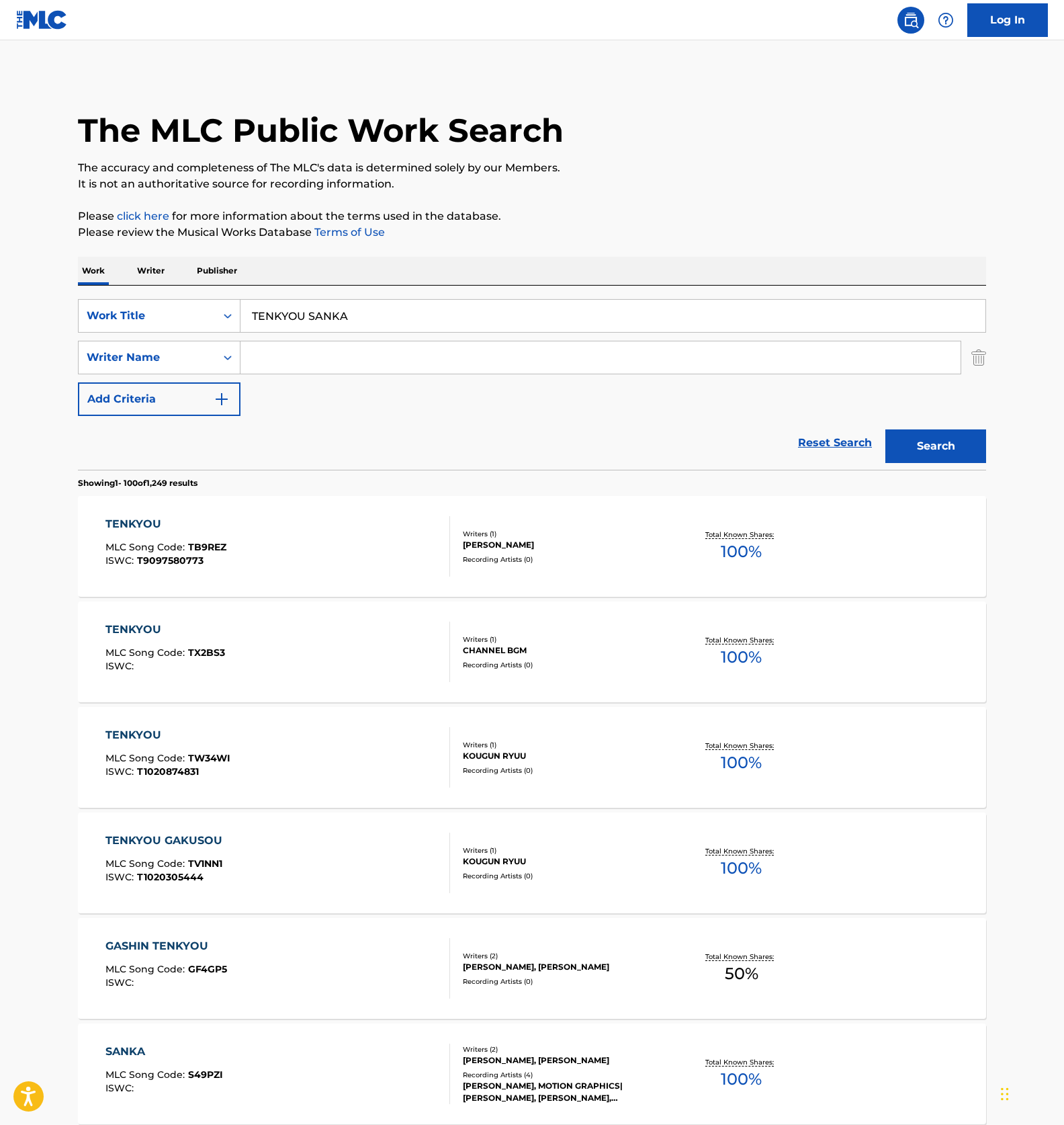
click at [343, 291] on div "SearchWithCriteriad822af64-0b07-4ca0-84f0-992c44caff5d Work Title TENKYOU SANKA…" at bounding box center [532, 378] width 908 height 184
click at [349, 311] on input "TENKYOU SANKA" at bounding box center [614, 316] width 746 height 32
paste input "KANKINO UTA TOUITSU MEDOREE"
click at [943, 428] on div "Search" at bounding box center [933, 443] width 107 height 54
click at [943, 448] on button "Search" at bounding box center [936, 445] width 100 height 33
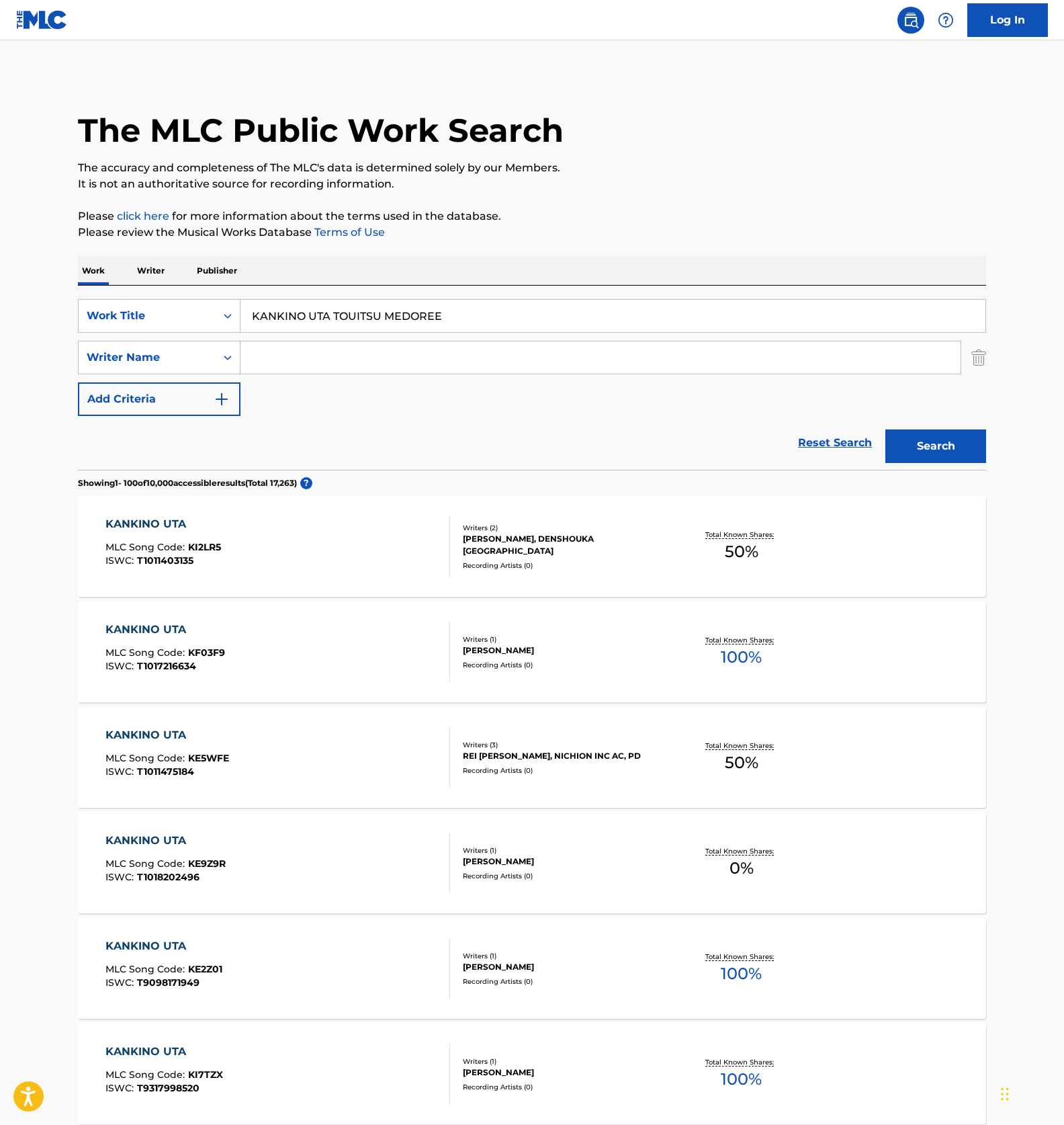
click at [339, 321] on input "KANKINO UTA TOUITSU MEDOREE" at bounding box center [614, 316] width 746 height 32
click at [372, 321] on input "KANKINO UTA TOUITSU MEDOREE" at bounding box center [614, 316] width 746 height 32
paste input "Ｍｅｄ￥ｕｓＡ"
click at [947, 437] on button "Search" at bounding box center [936, 445] width 100 height 33
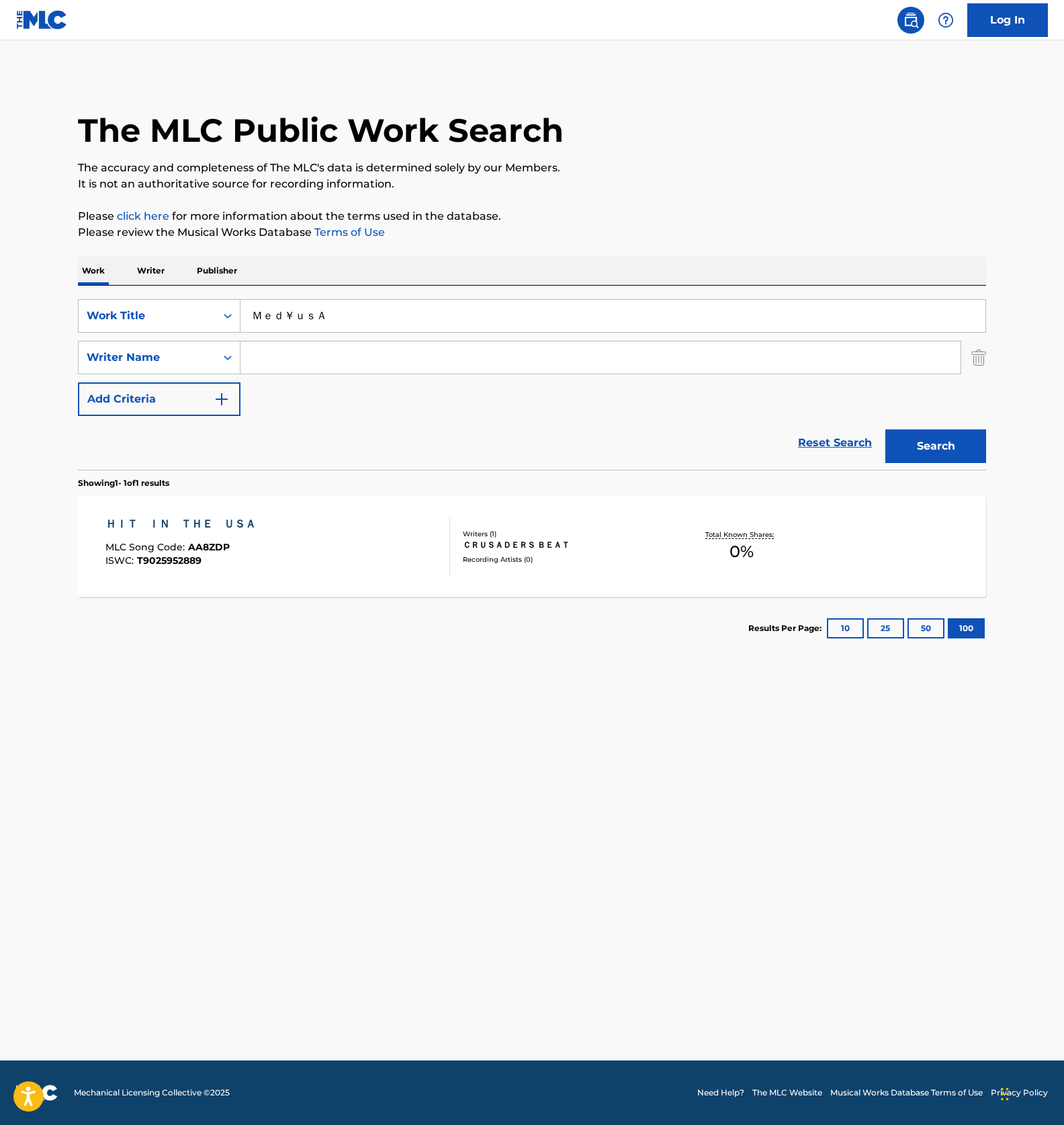
click at [368, 311] on input "Ｍｅｄ￥ｕｓＡ" at bounding box center [614, 316] width 746 height 32
paste input "MED\USA"
click at [941, 442] on button "Search" at bounding box center [936, 445] width 100 height 33
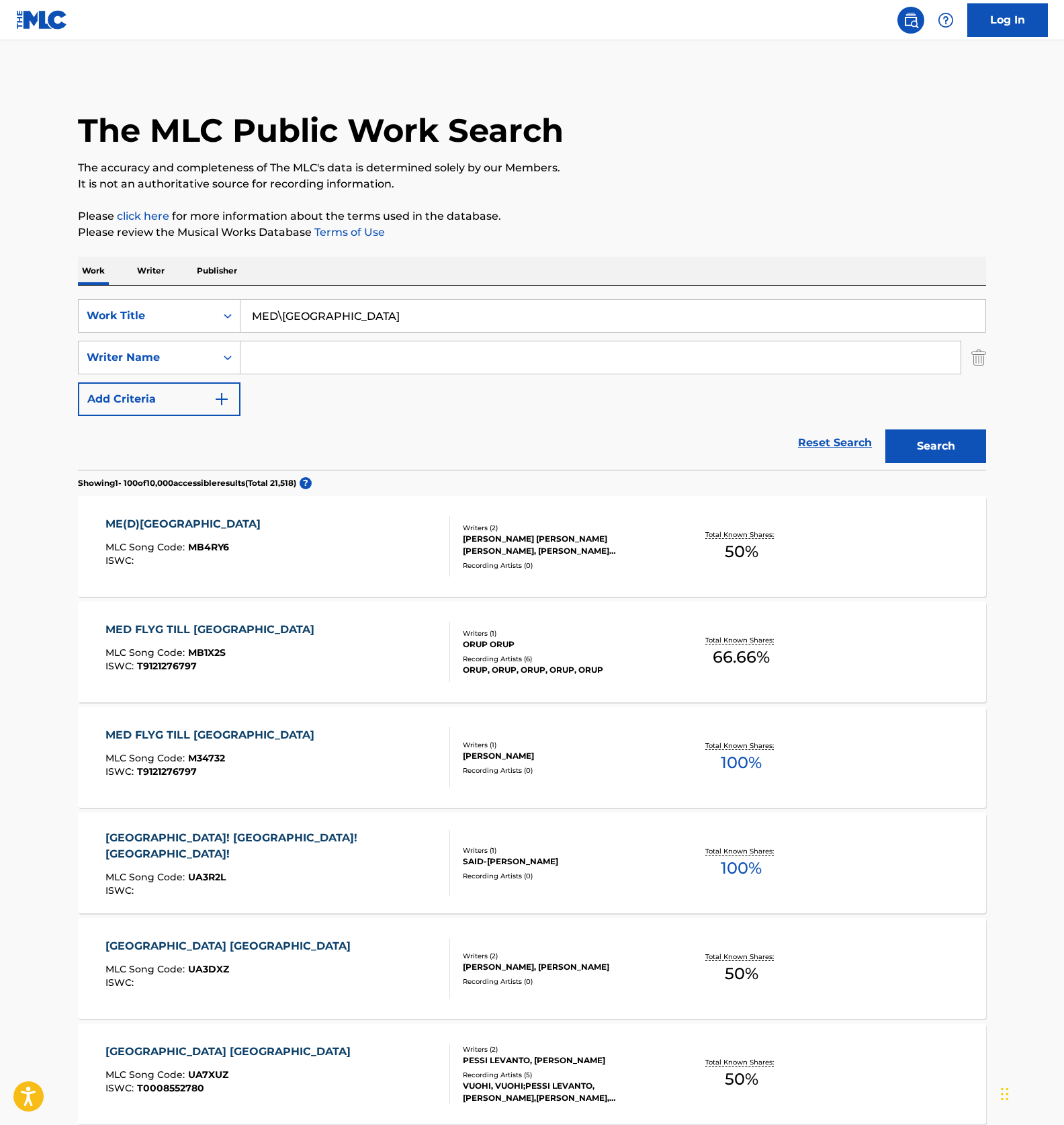
click at [582, 391] on div "SearchWithCriteriad822af64-0b07-4ca0-84f0-992c44caff5d Work Title MED\USA Searc…" at bounding box center [532, 357] width 908 height 117
click at [303, 324] on input "MED\USA" at bounding box center [614, 316] width 746 height 32
paste input "Co Sho"
type input "Co Sho"
click at [299, 363] on input "Search Form" at bounding box center [601, 357] width 720 height 32
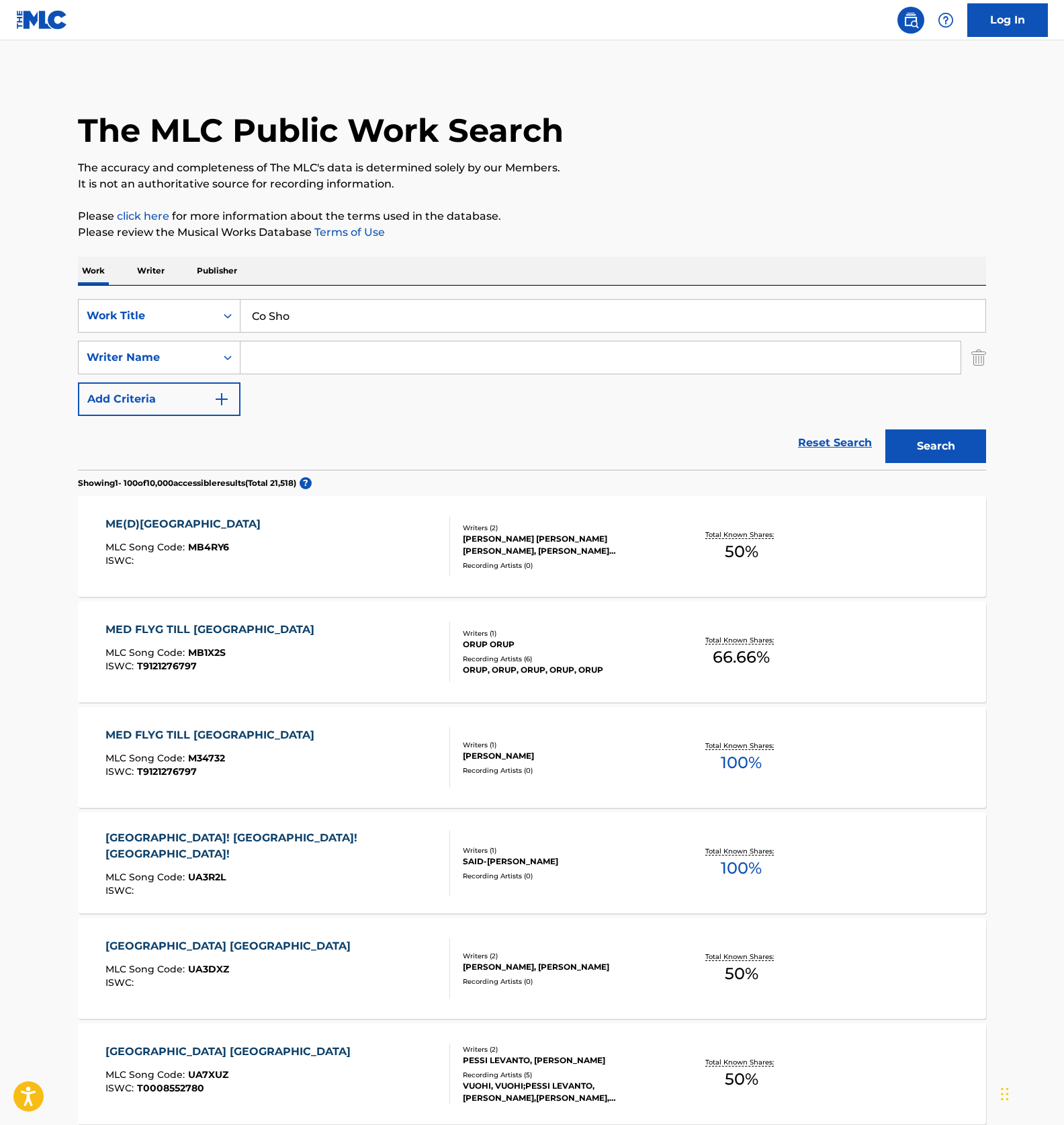
paste input "Co Sho"
type input "Co Sho"
click at [329, 312] on input "Co Sho" at bounding box center [614, 316] width 746 height 32
paste input "Dark Breath"
click at [952, 450] on button "Search" at bounding box center [936, 445] width 100 height 33
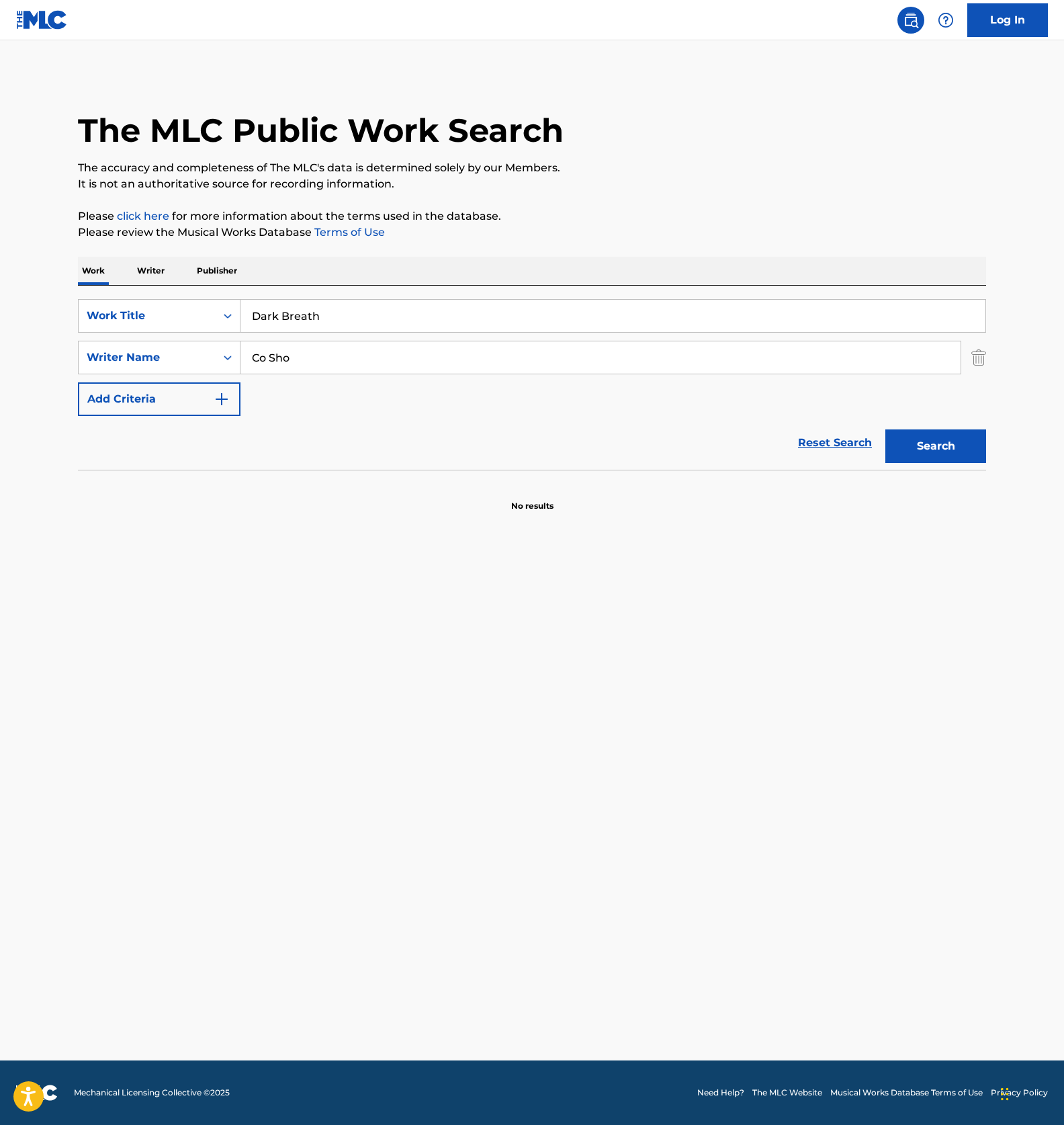
click at [329, 325] on input "Dark Breath" at bounding box center [614, 316] width 746 height 32
paste input "Blue Life Ocean"
type input "Blue Life Ocean"
drag, startPoint x: 319, startPoint y: 361, endPoint x: 148, endPoint y: 363, distance: 171.0
click at [149, 362] on div "SearchWithCriteriaac096e2c-7ca9-4218-9f88-6721f536d9d1 Writer Name Co Sho" at bounding box center [532, 357] width 908 height 33
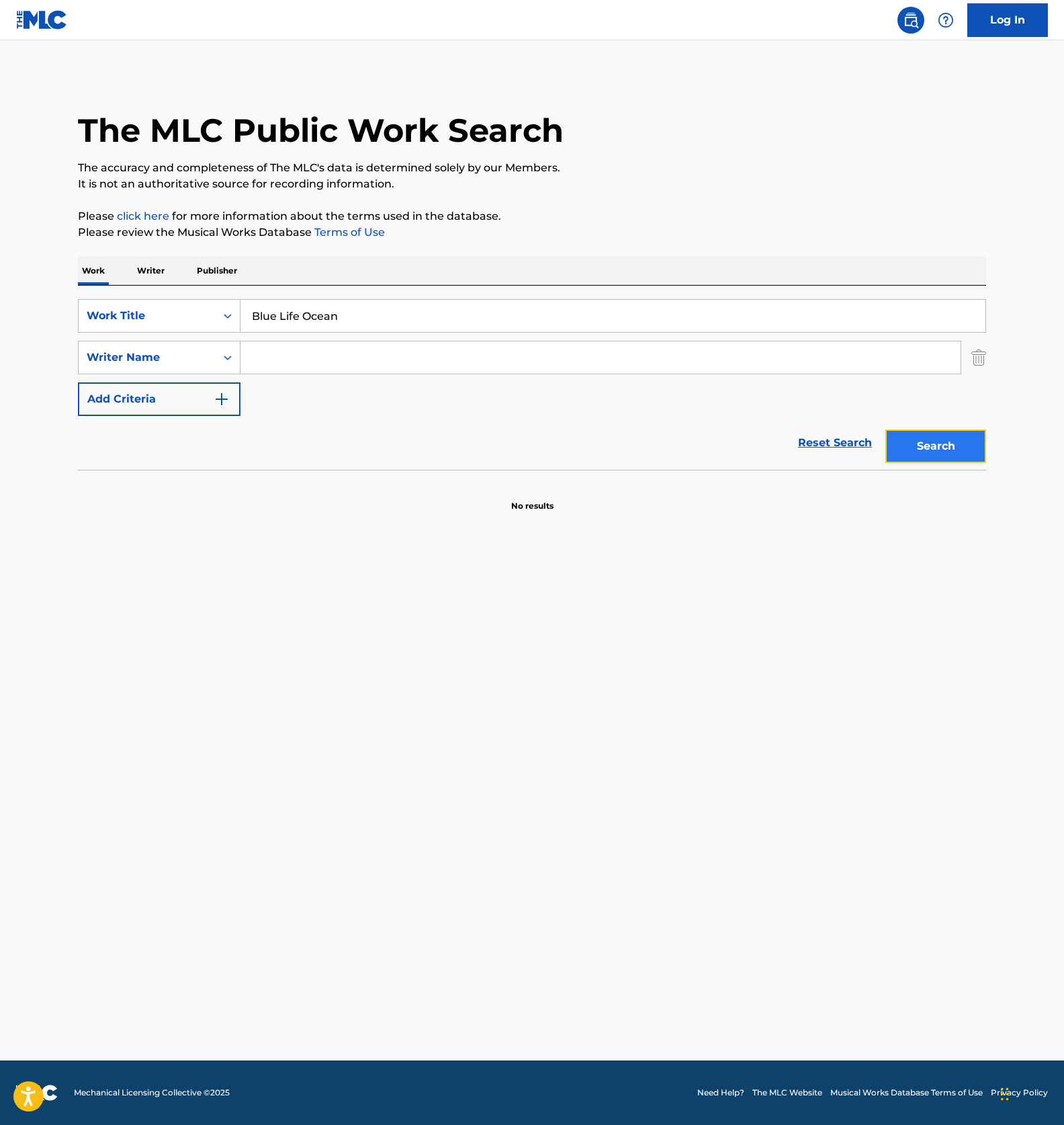
click at [942, 438] on button "Search" at bounding box center [936, 445] width 100 height 33
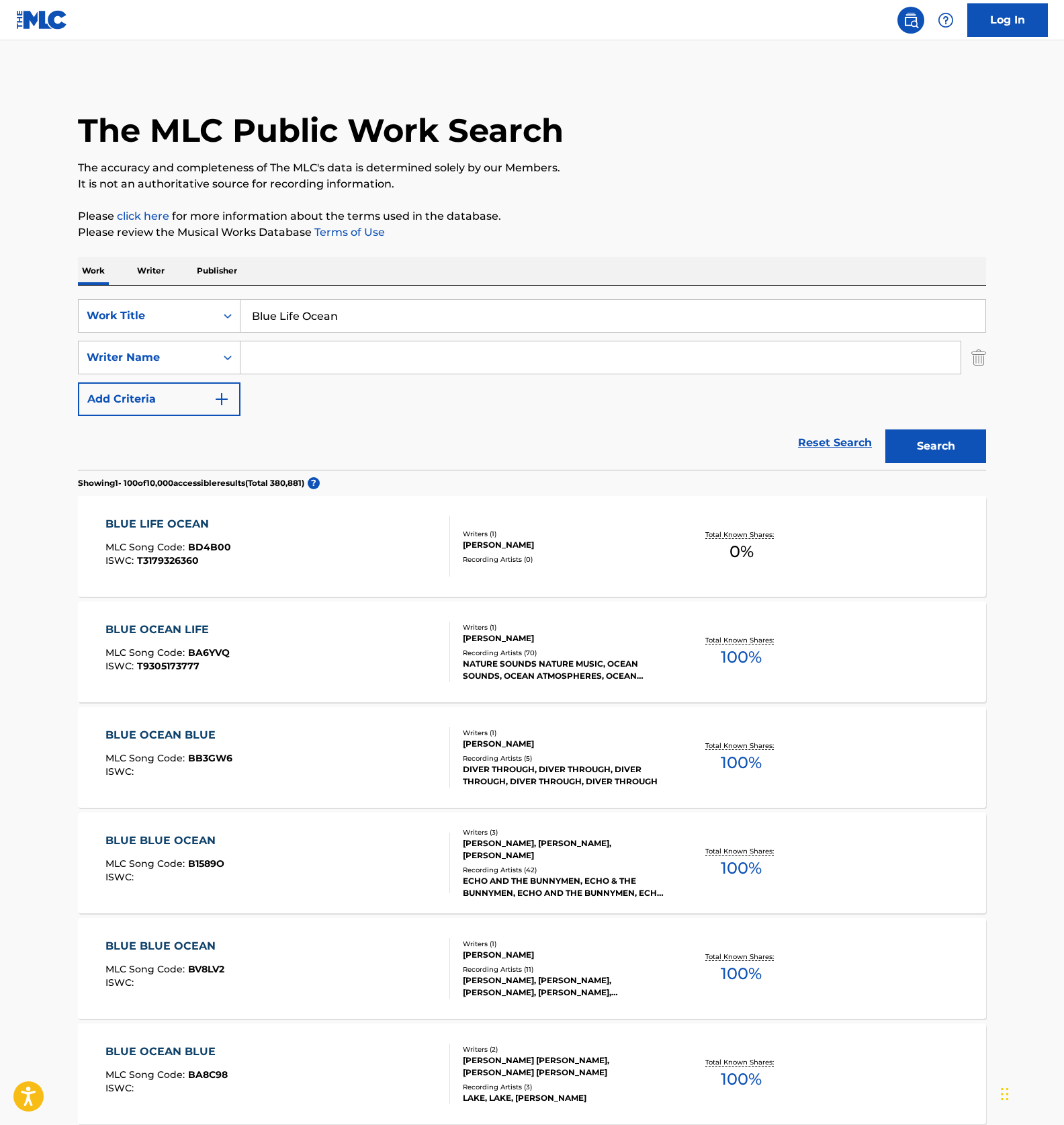
click at [496, 402] on div "SearchWithCriteriad822af64-0b07-4ca0-84f0-992c44caff5d Work Title Blue Life Oce…" at bounding box center [532, 357] width 908 height 117
click at [442, 421] on div "Reset Search Search" at bounding box center [532, 443] width 908 height 54
click at [460, 402] on div "SearchWithCriteriad822af64-0b07-4ca0-84f0-992c44caff5d Work Title Blue Life Oce…" at bounding box center [532, 357] width 908 height 117
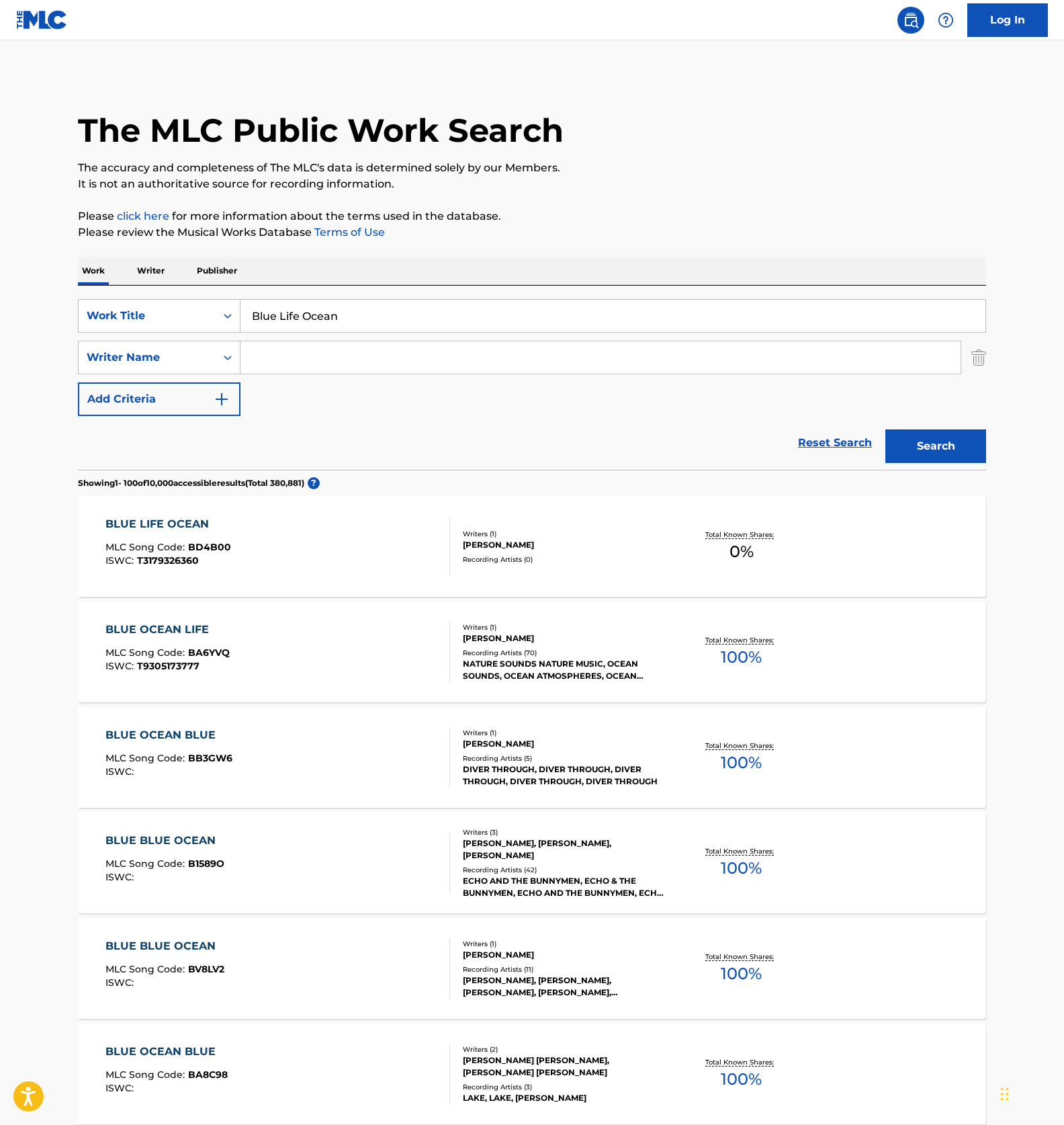
click at [465, 422] on div "Reset Search Search" at bounding box center [532, 443] width 908 height 54
click at [472, 420] on div "Reset Search Search" at bounding box center [532, 443] width 908 height 54
click at [368, 549] on div "BLUE LIFE OCEAN MLC Song Code : BD4B00 ISWC : T3179326360" at bounding box center [278, 545] width 346 height 60
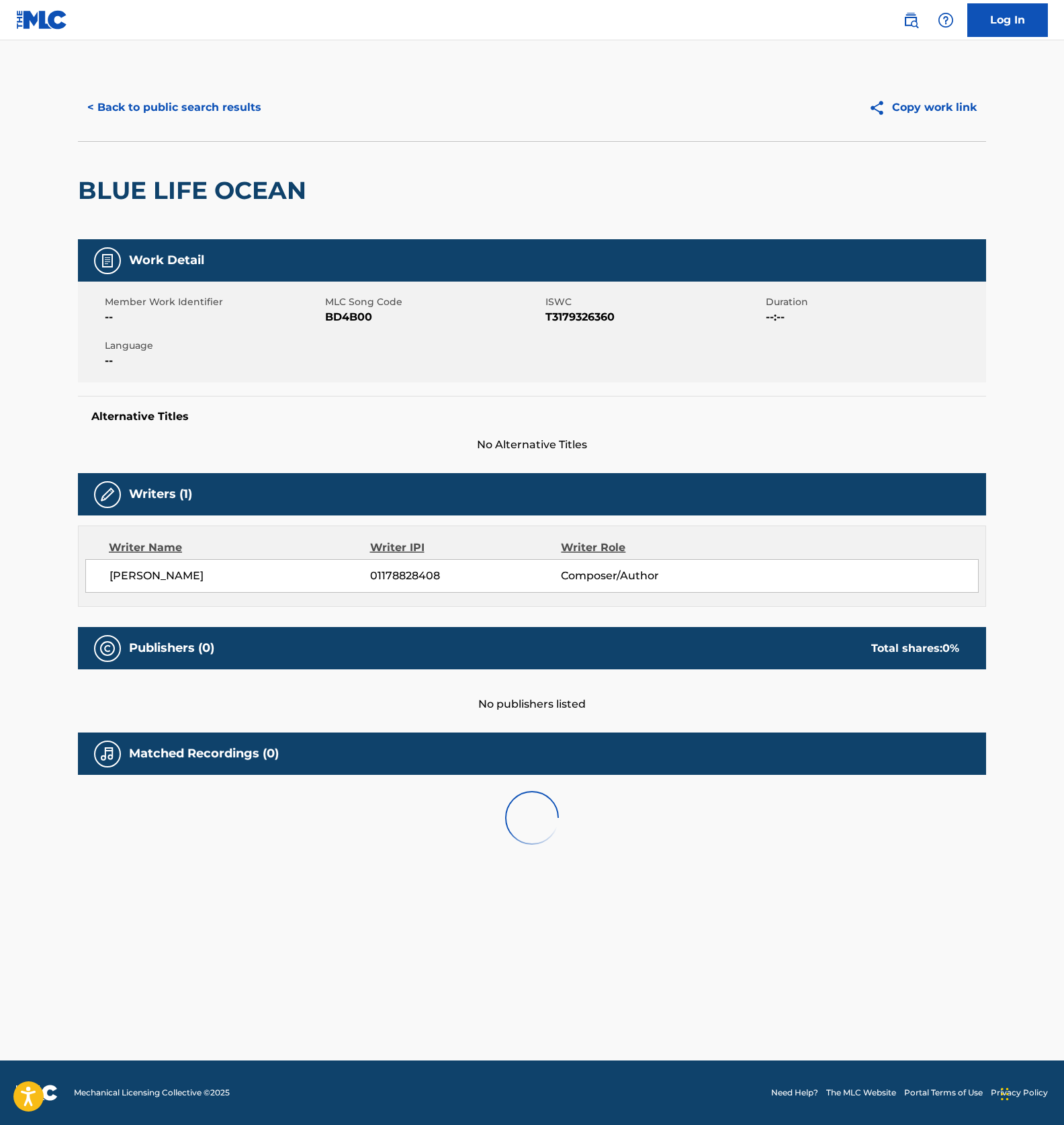
click at [346, 317] on span "BD4B00" at bounding box center [433, 317] width 217 height 16
copy span "BD4B00"
click at [564, 315] on span "T3179326360" at bounding box center [654, 317] width 217 height 16
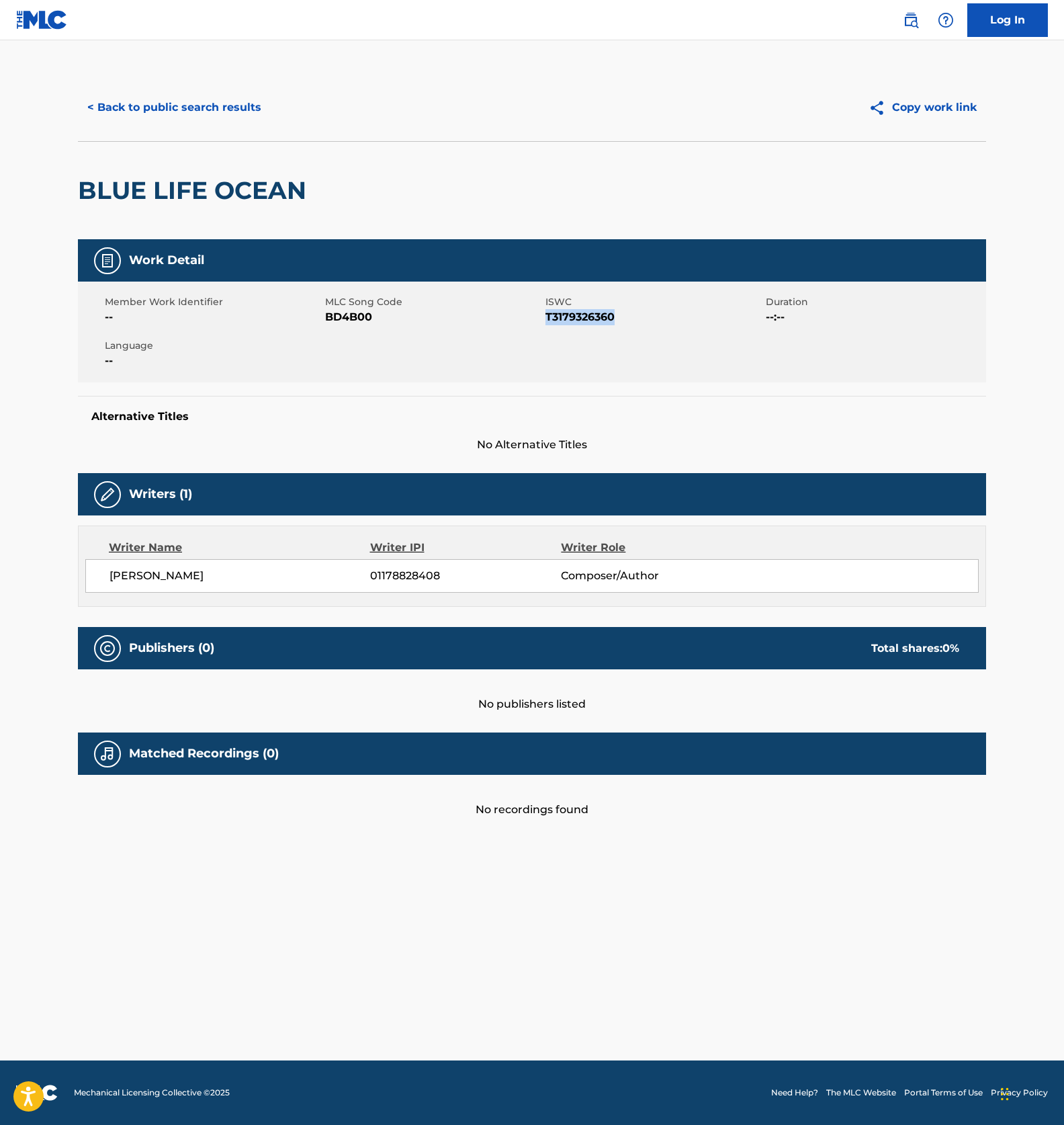
copy span "T3179326360"
click at [168, 113] on button "< Back to public search results" at bounding box center [174, 107] width 193 height 33
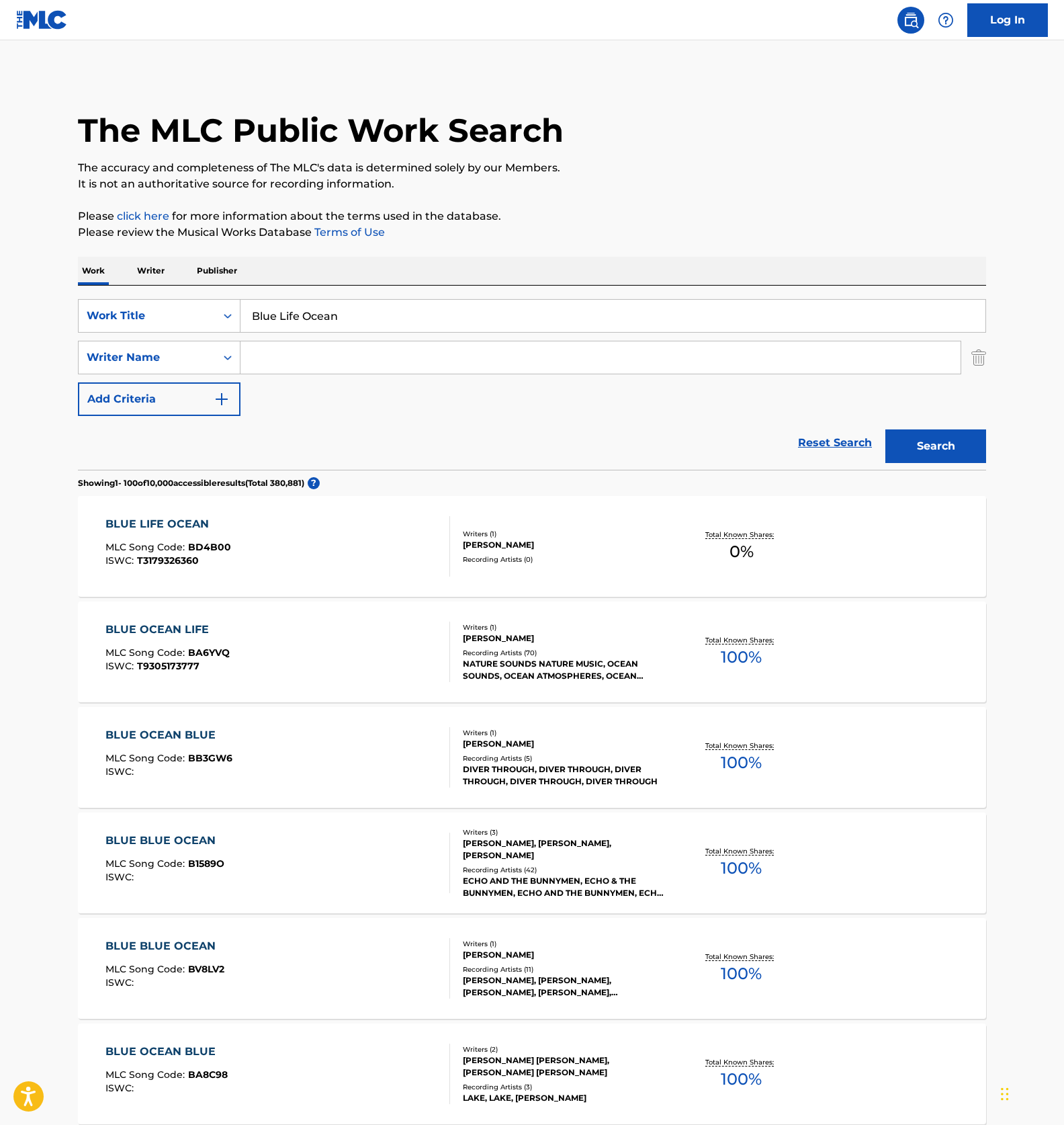
click at [318, 303] on input "Blue Life Ocean" at bounding box center [614, 316] width 746 height 32
paste input "Dark Breath"
type input "Dark Breath"
click at [335, 367] on input "Search Form" at bounding box center [601, 357] width 720 height 32
paste input "Co Sho"
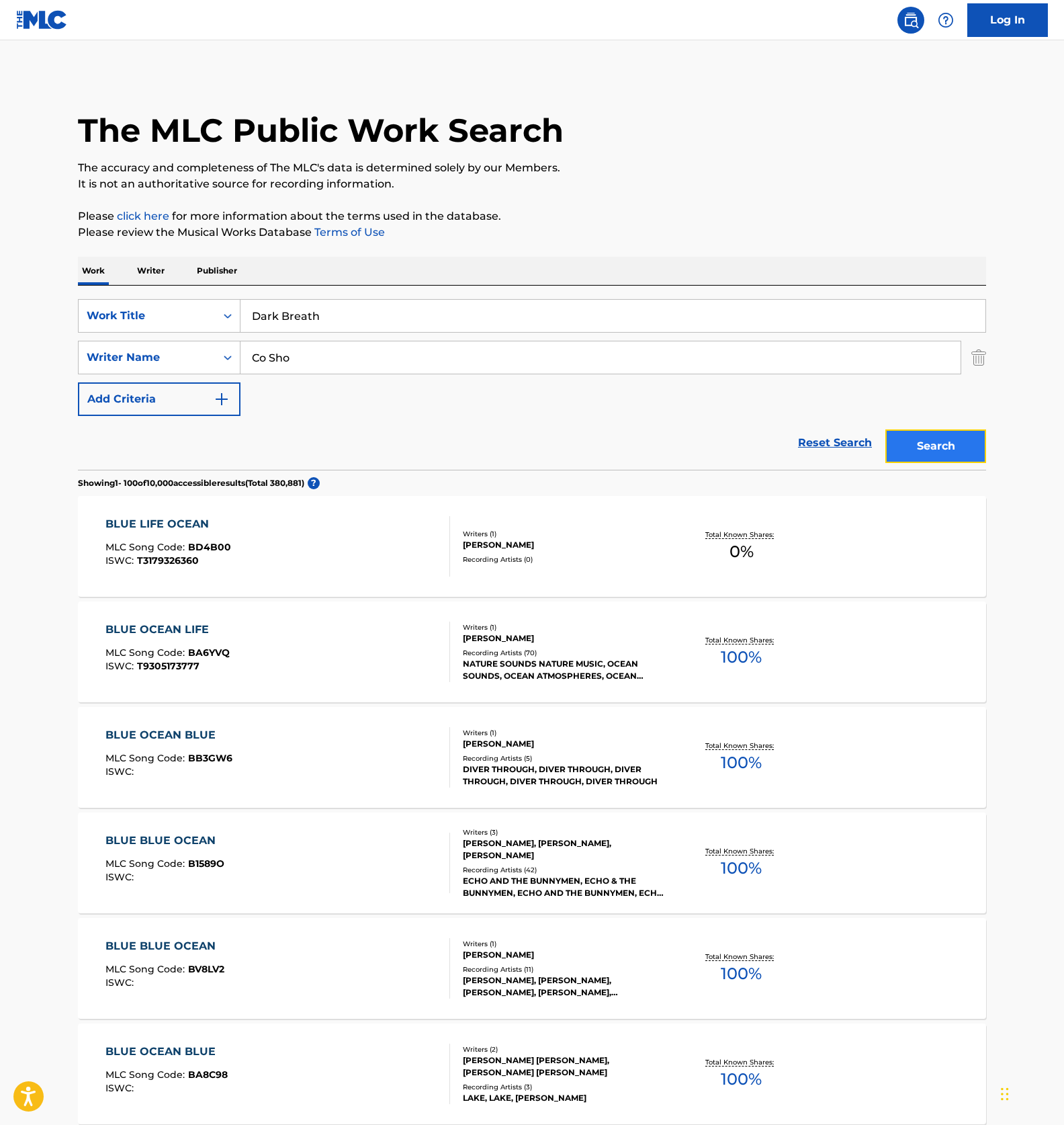
click at [946, 449] on button "Search" at bounding box center [936, 445] width 100 height 33
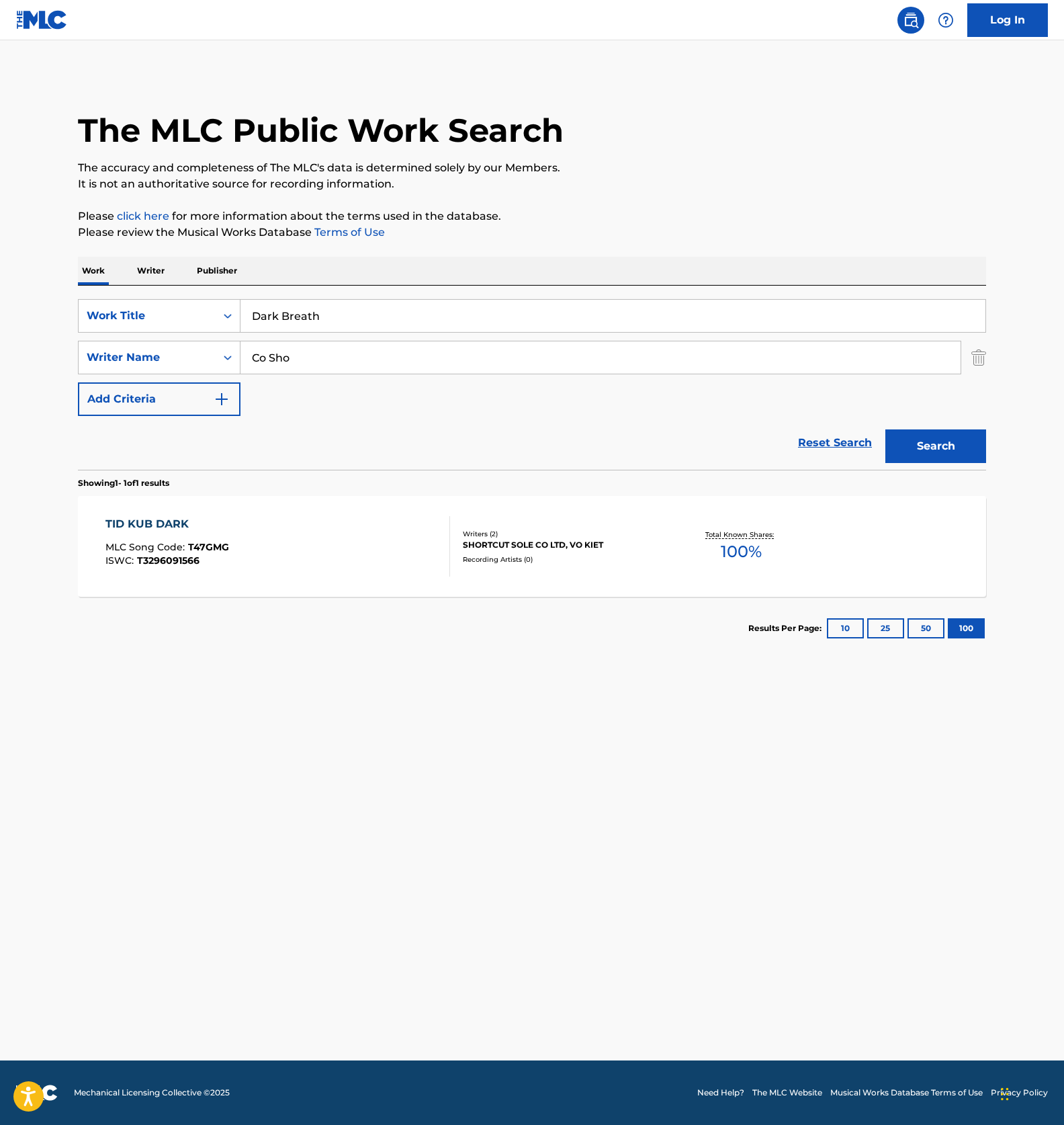
click at [504, 735] on main "The MLC Public Work Search The accuracy and completeness of The MLC's data is d…" at bounding box center [532, 550] width 1064 height 1019
drag, startPoint x: 314, startPoint y: 686, endPoint x: 312, endPoint y: 679, distance: 7.3
click at [314, 686] on main "The MLC Public Work Search The accuracy and completeness of The MLC's data is d…" at bounding box center [532, 550] width 1064 height 1019
click at [307, 664] on main "The MLC Public Work Search The accuracy and completeness of The MLC's data is d…" at bounding box center [532, 550] width 1064 height 1019
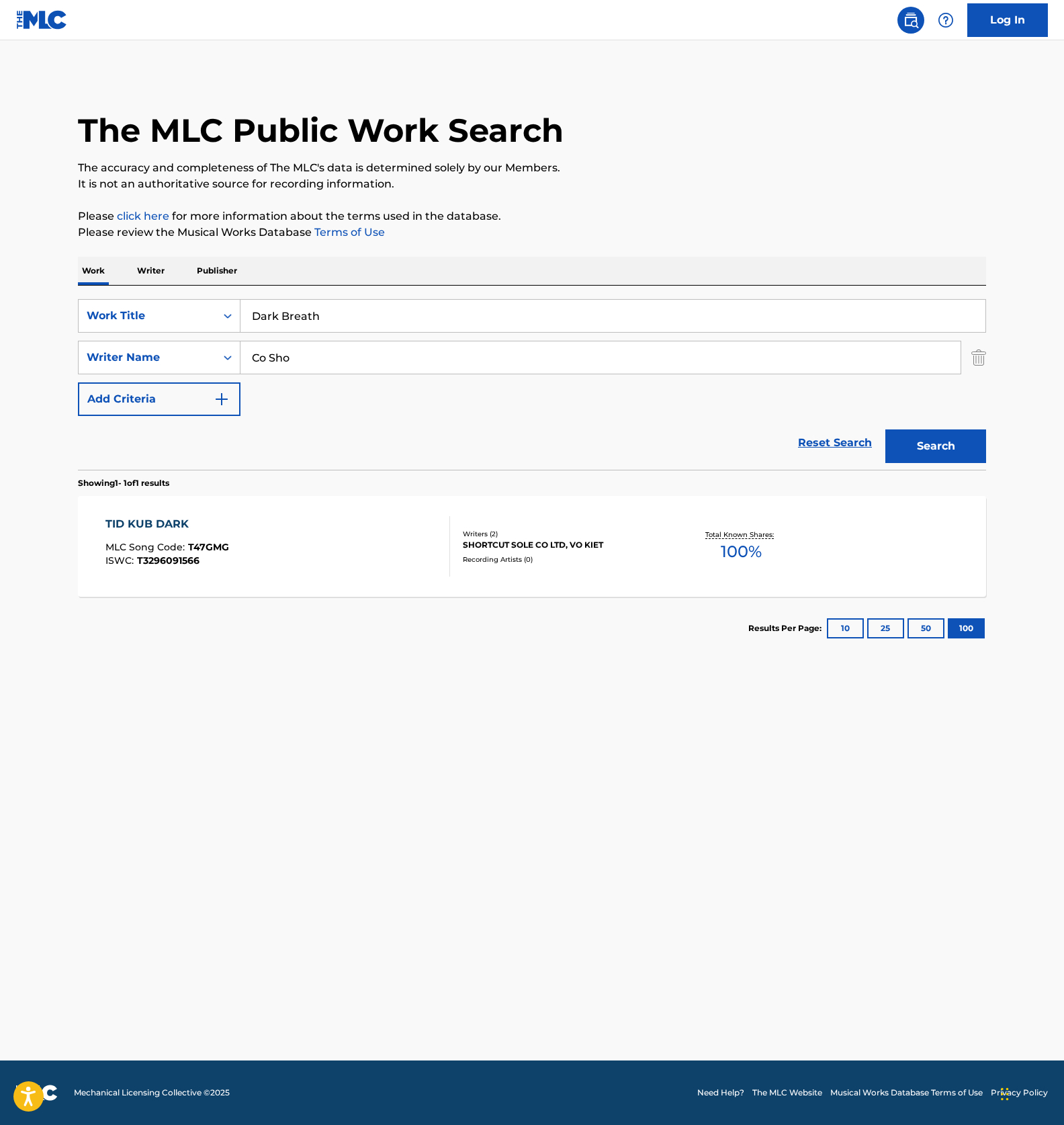
click at [307, 664] on main "The MLC Public Work Search The accuracy and completeness of The MLC's data is d…" at bounding box center [532, 550] width 1064 height 1019
click at [564, 735] on main "The MLC Public Work Search The accuracy and completeness of The MLC's data is d…" at bounding box center [532, 550] width 1064 height 1019
click at [389, 663] on main "The MLC Public Work Search The accuracy and completeness of The MLC's data is d…" at bounding box center [532, 550] width 1064 height 1019
click at [352, 671] on main "The MLC Public Work Search The accuracy and completeness of The MLC's data is d…" at bounding box center [532, 550] width 1064 height 1019
click at [283, 678] on main "The MLC Public Work Search The accuracy and completeness of The MLC's data is d…" at bounding box center [532, 550] width 1064 height 1019
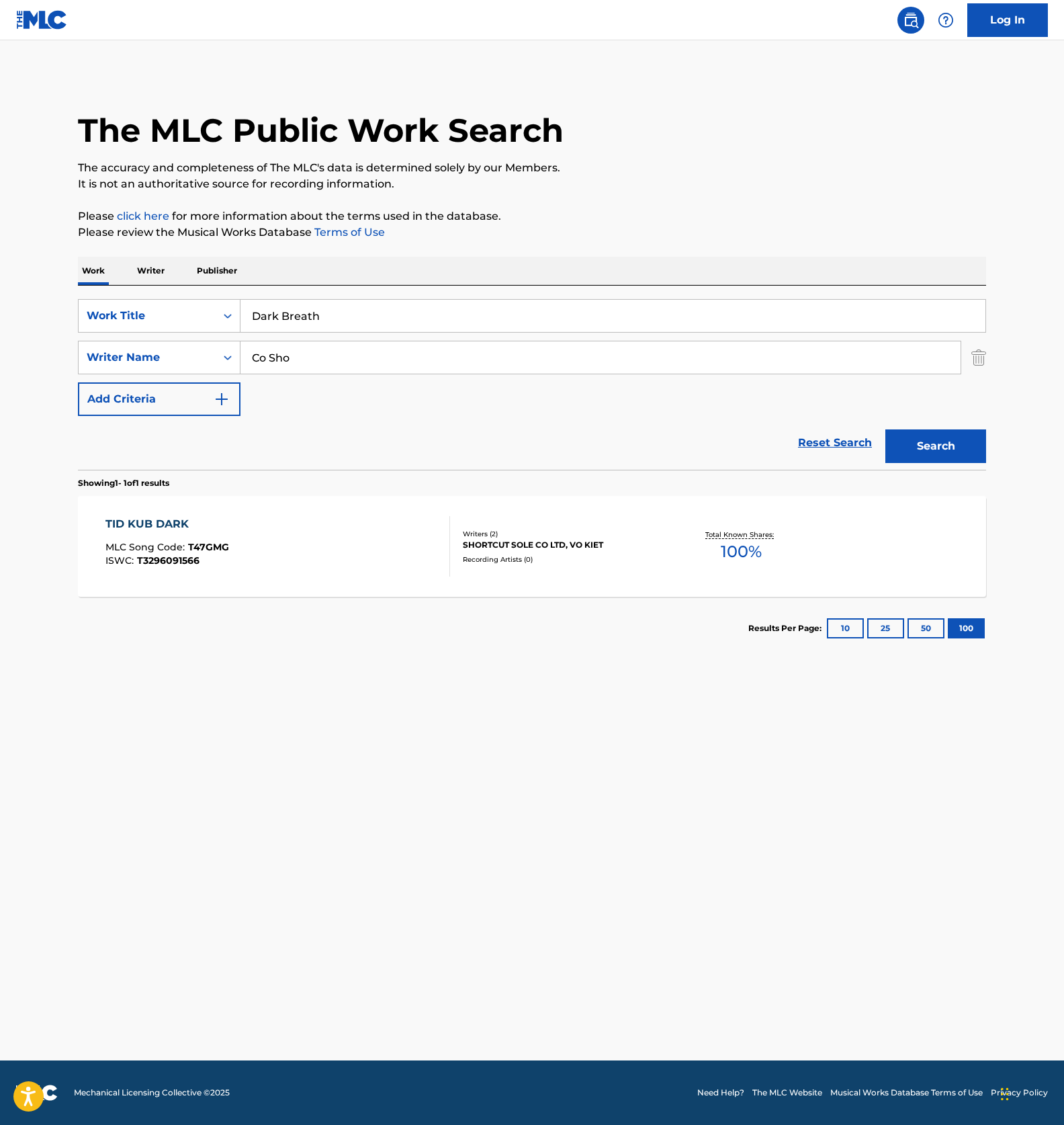
click at [283, 678] on main "The MLC Public Work Search The accuracy and completeness of The MLC's data is d…" at bounding box center [532, 550] width 1064 height 1019
click at [309, 742] on main "The MLC Public Work Search The accuracy and completeness of The MLC's data is d…" at bounding box center [532, 550] width 1064 height 1019
click at [393, 755] on main "The MLC Public Work Search The accuracy and completeness of The MLC's data is d…" at bounding box center [532, 550] width 1064 height 1019
click at [399, 790] on main "The MLC Public Work Search The accuracy and completeness of The MLC's data is d…" at bounding box center [532, 550] width 1064 height 1019
click at [402, 359] on input "Co Sho" at bounding box center [601, 357] width 720 height 32
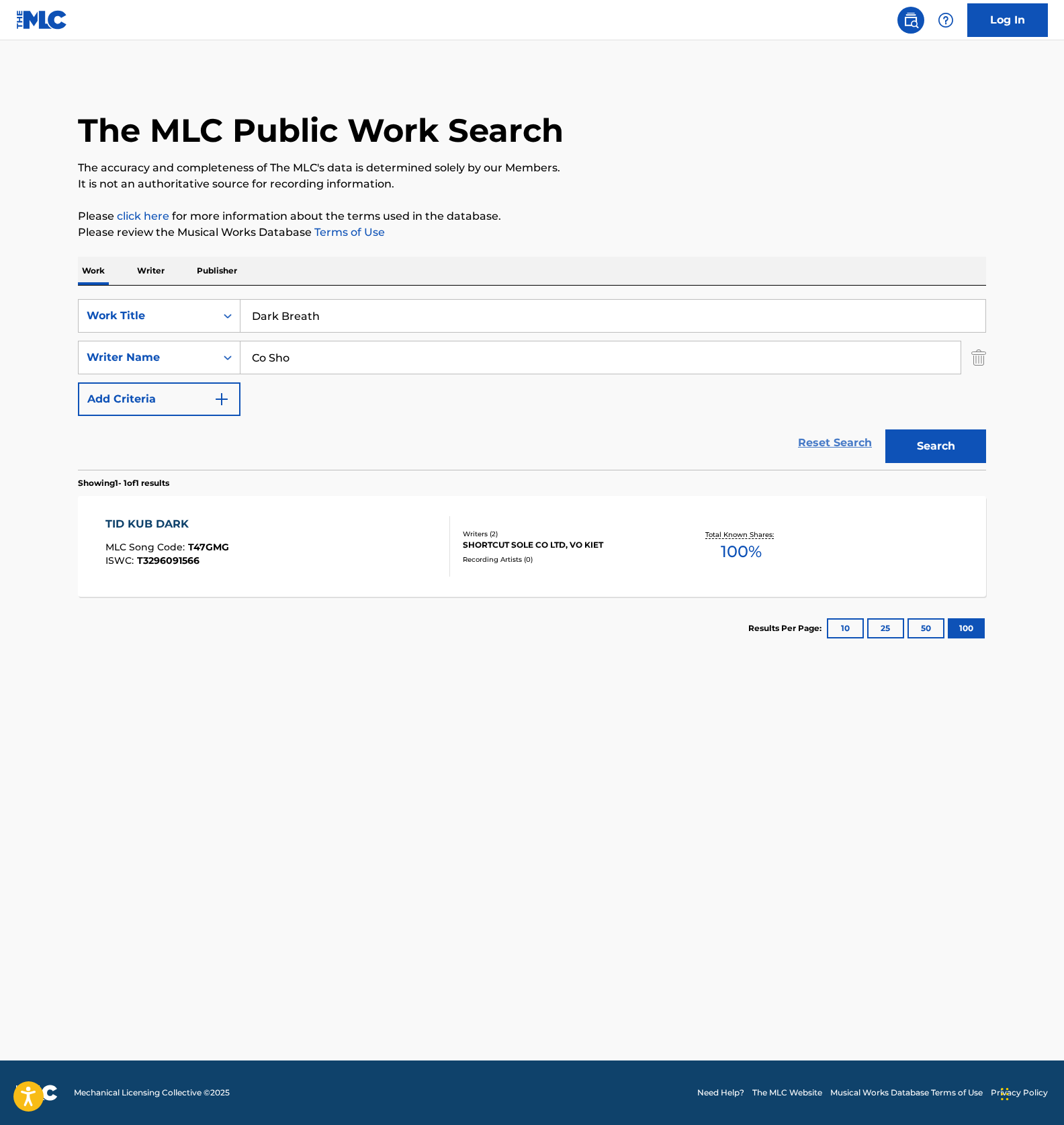
paste input "Eunsol 1008"
type input "Eunsol 1008"
click at [924, 446] on button "Search" at bounding box center [936, 445] width 100 height 33
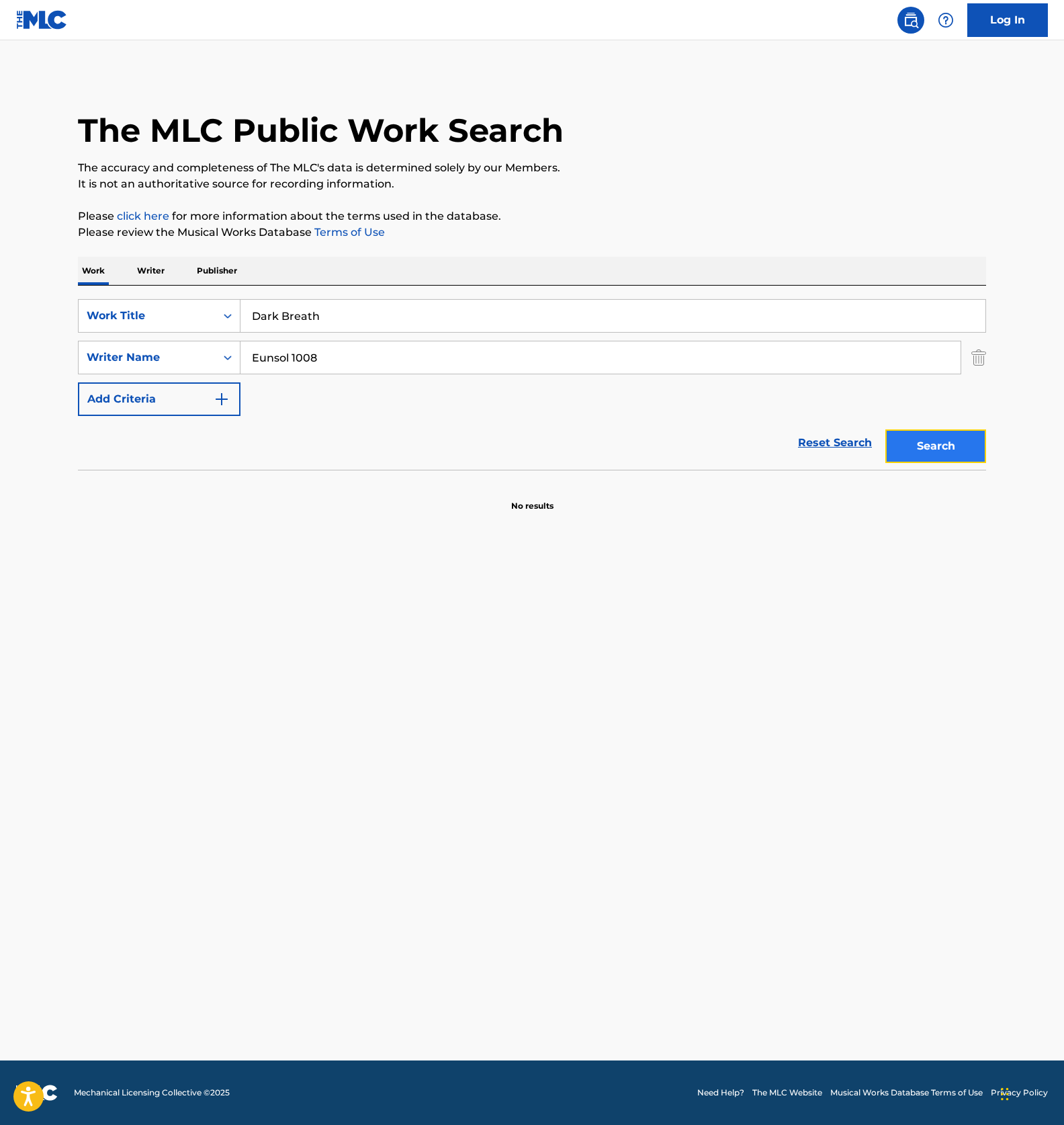
click at [924, 446] on button "Search" at bounding box center [936, 445] width 100 height 33
click at [624, 619] on main "The MLC Public Work Search The accuracy and completeness of The MLC's data is d…" at bounding box center [532, 550] width 1064 height 1019
click at [331, 323] on input "Dark Breath" at bounding box center [614, 316] width 746 height 32
paste input "CANT STOP SUMMER"
type input "CANT STOP SUMMER"
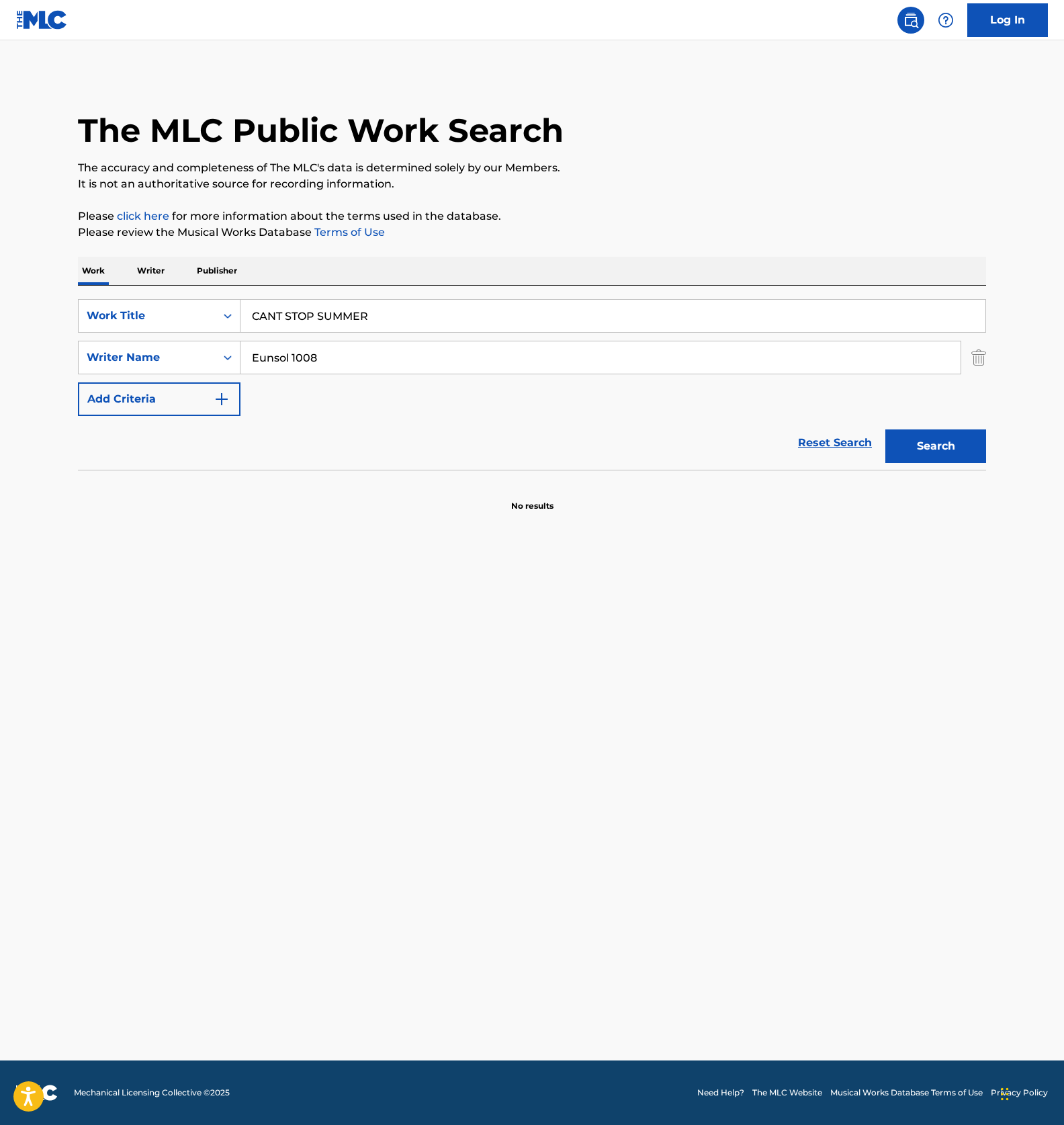
click at [334, 355] on input "Eunsol 1008" at bounding box center [601, 357] width 720 height 32
paste input "Yuuji Hamasaki"
type input "Yuuji Hamasaki"
click at [947, 440] on button "Search" at bounding box center [936, 445] width 100 height 33
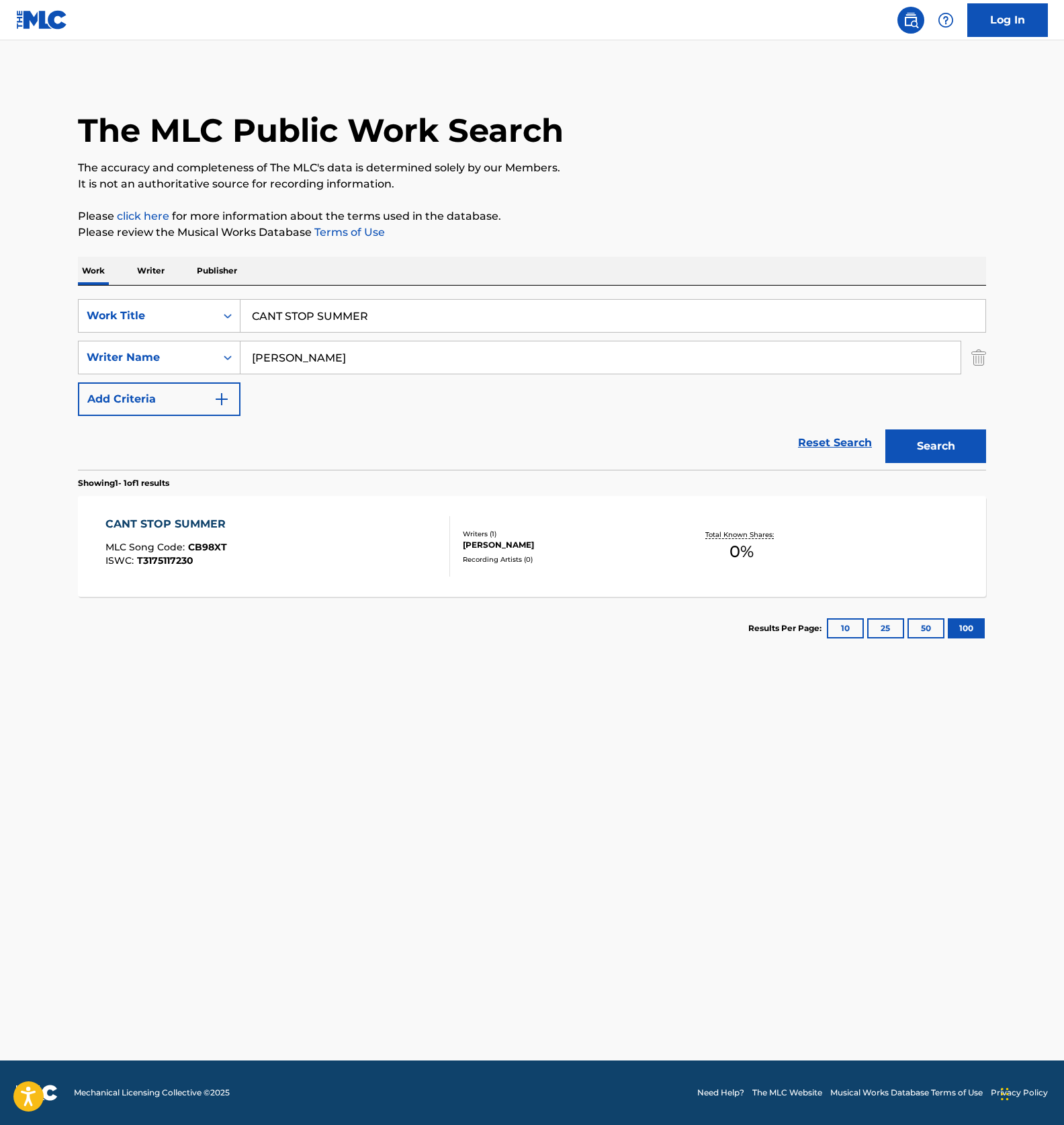
click at [363, 528] on div "CANT STOP SUMMER MLC Song Code : CB98XT ISWC : T3175117230" at bounding box center [278, 545] width 346 height 60
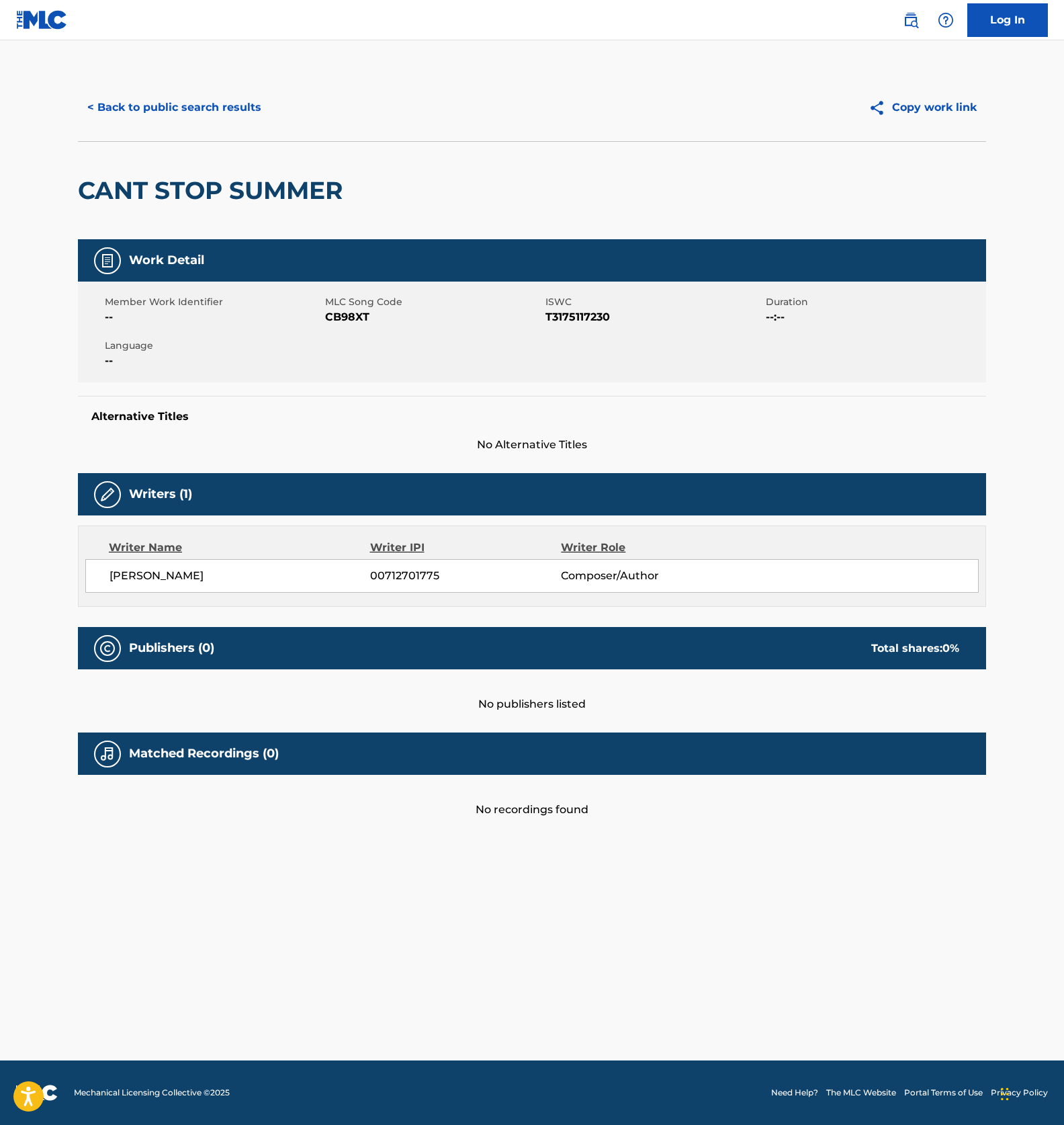
click at [340, 318] on span "CB98XT" at bounding box center [433, 317] width 217 height 16
copy span "CB98XT"
click at [573, 321] on span "T3175117230" at bounding box center [654, 317] width 217 height 16
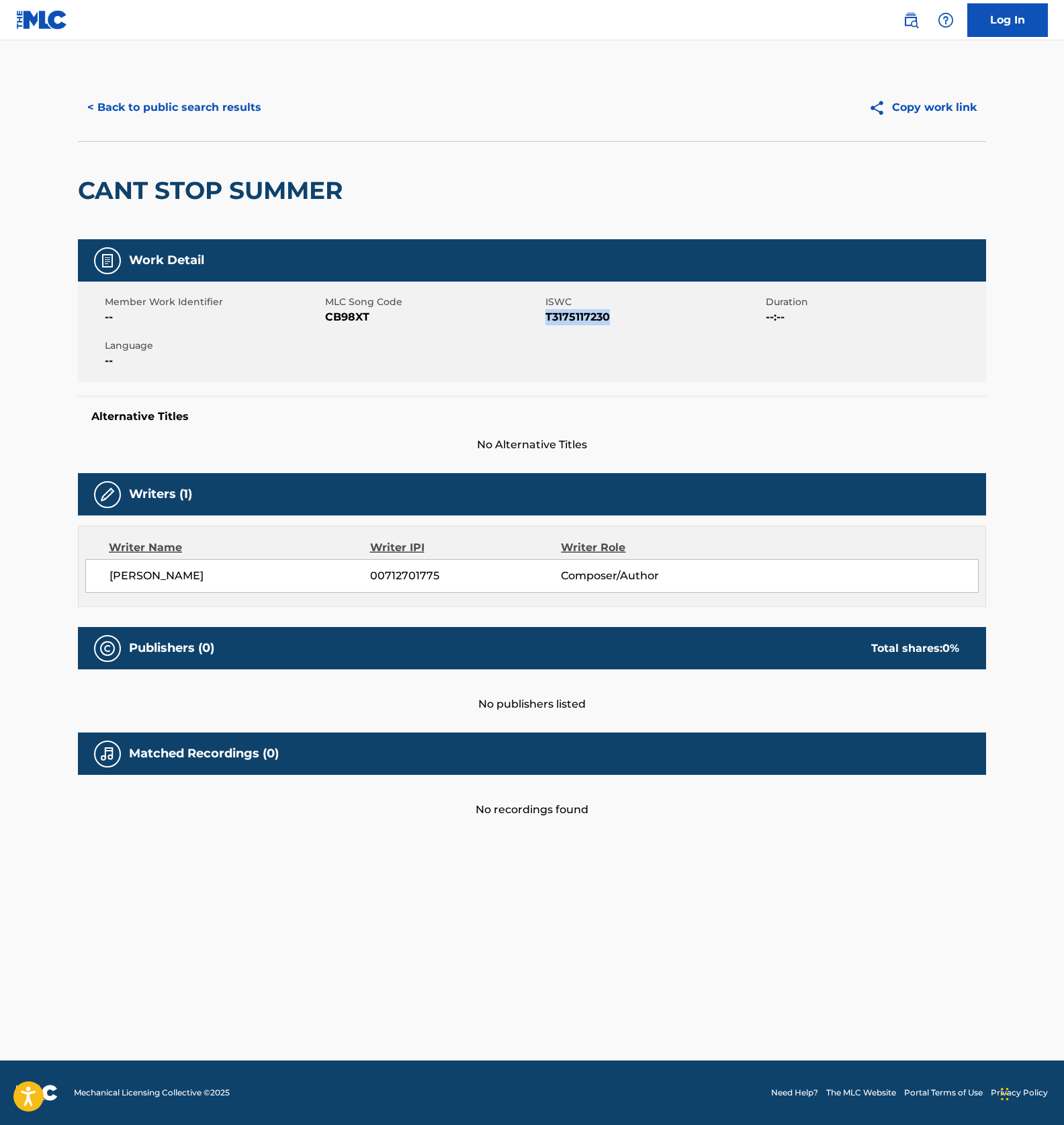
copy span "T3175117230"
click at [126, 109] on button "< Back to public search results" at bounding box center [174, 107] width 193 height 33
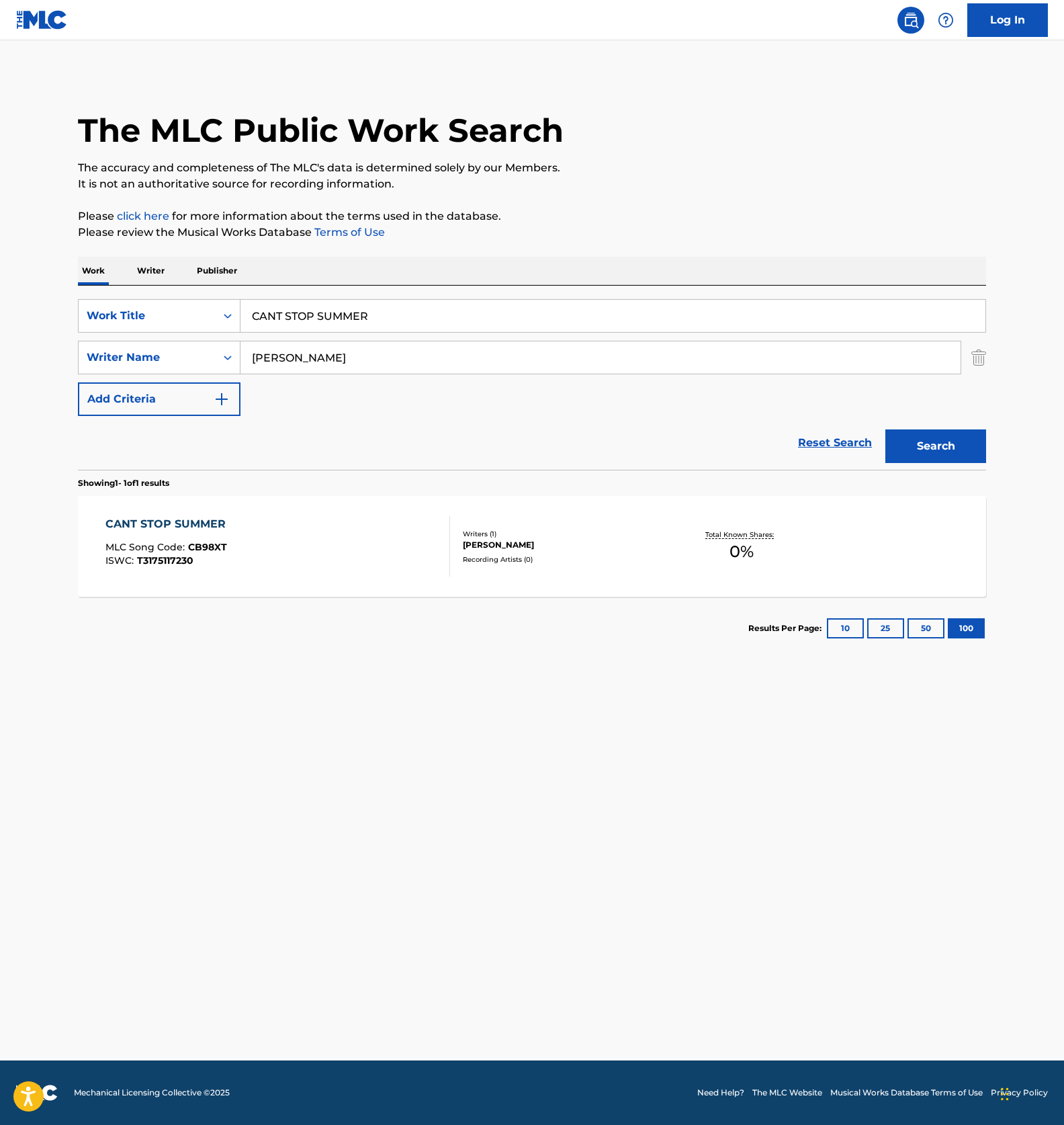
click at [333, 306] on input "CANT STOP SUMMER" at bounding box center [614, 316] width 746 height 32
paste input "SANRAIZU"
type input "SANRAIZU"
click at [302, 347] on input "Yuuji Hamasaki" at bounding box center [601, 357] width 720 height 32
paste input "Anche"
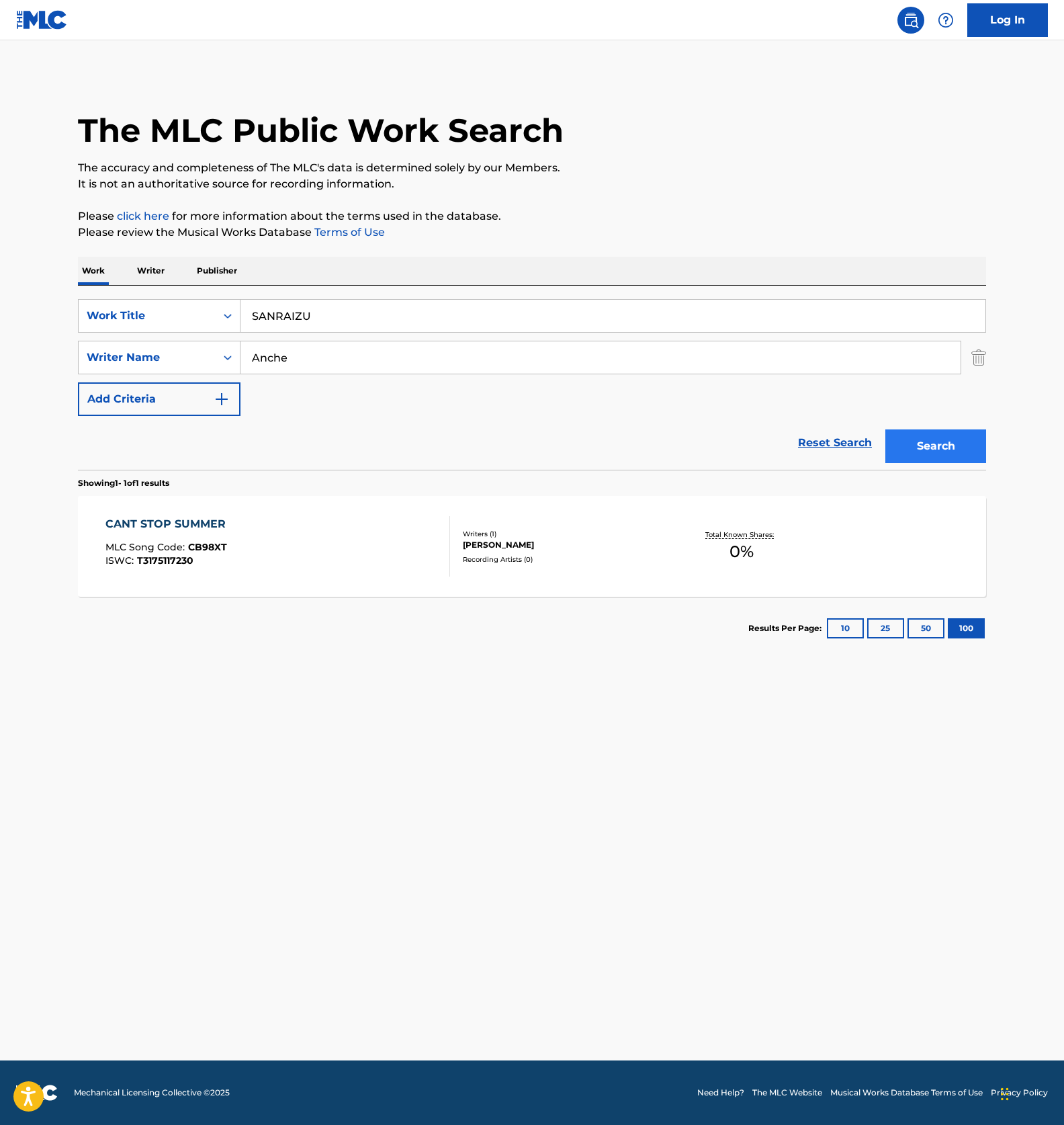
type input "Anche"
click at [946, 449] on button "Search" at bounding box center [936, 445] width 100 height 33
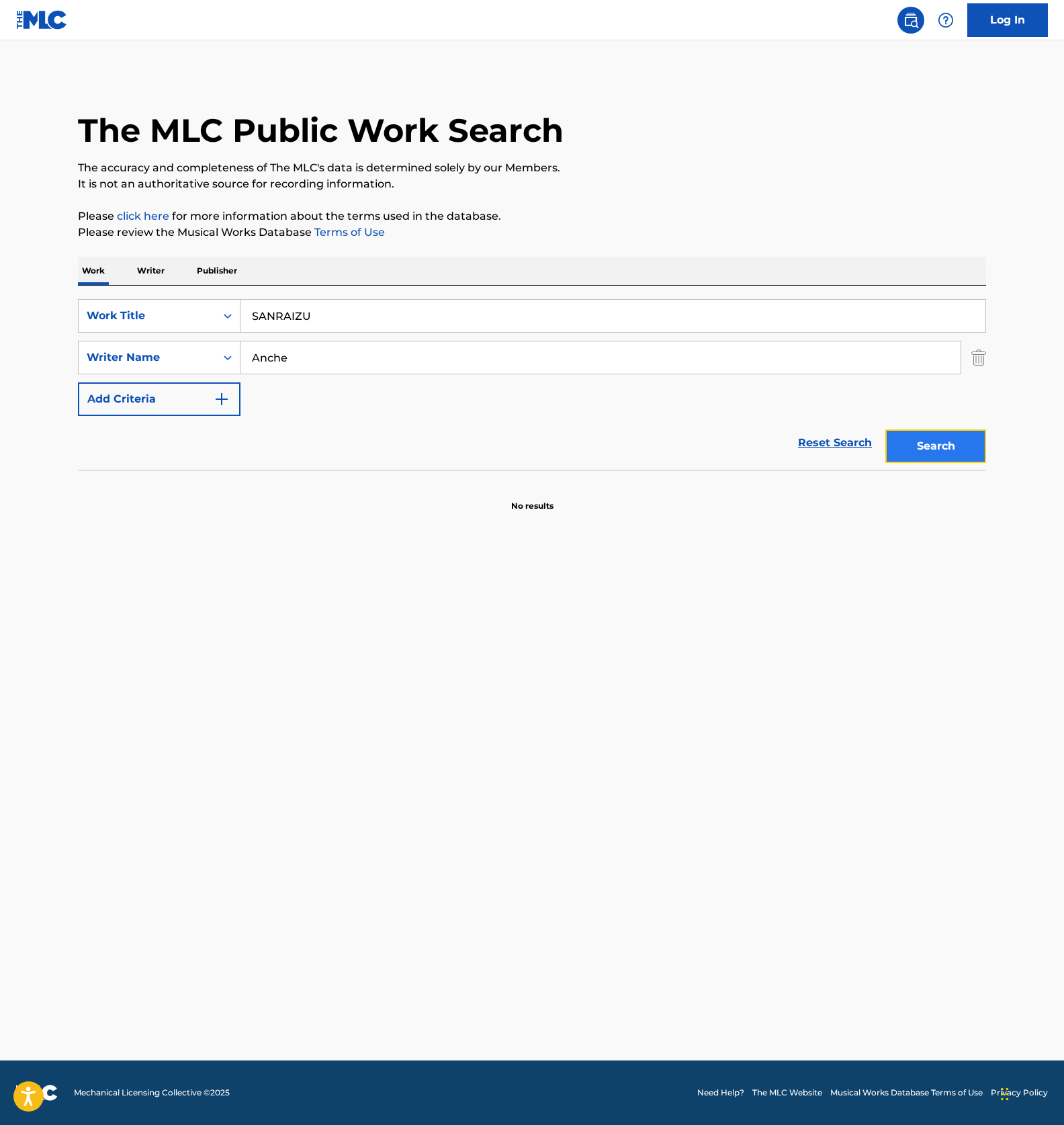
click at [938, 444] on button "Search" at bounding box center [936, 445] width 100 height 33
click at [337, 333] on div "SANRAIZU" at bounding box center [614, 315] width 746 height 33
click at [340, 325] on input "SANRAIZU" at bounding box center [614, 316] width 746 height 32
paste input "HINNIN'DAYS"
click at [901, 443] on button "Search" at bounding box center [936, 445] width 100 height 33
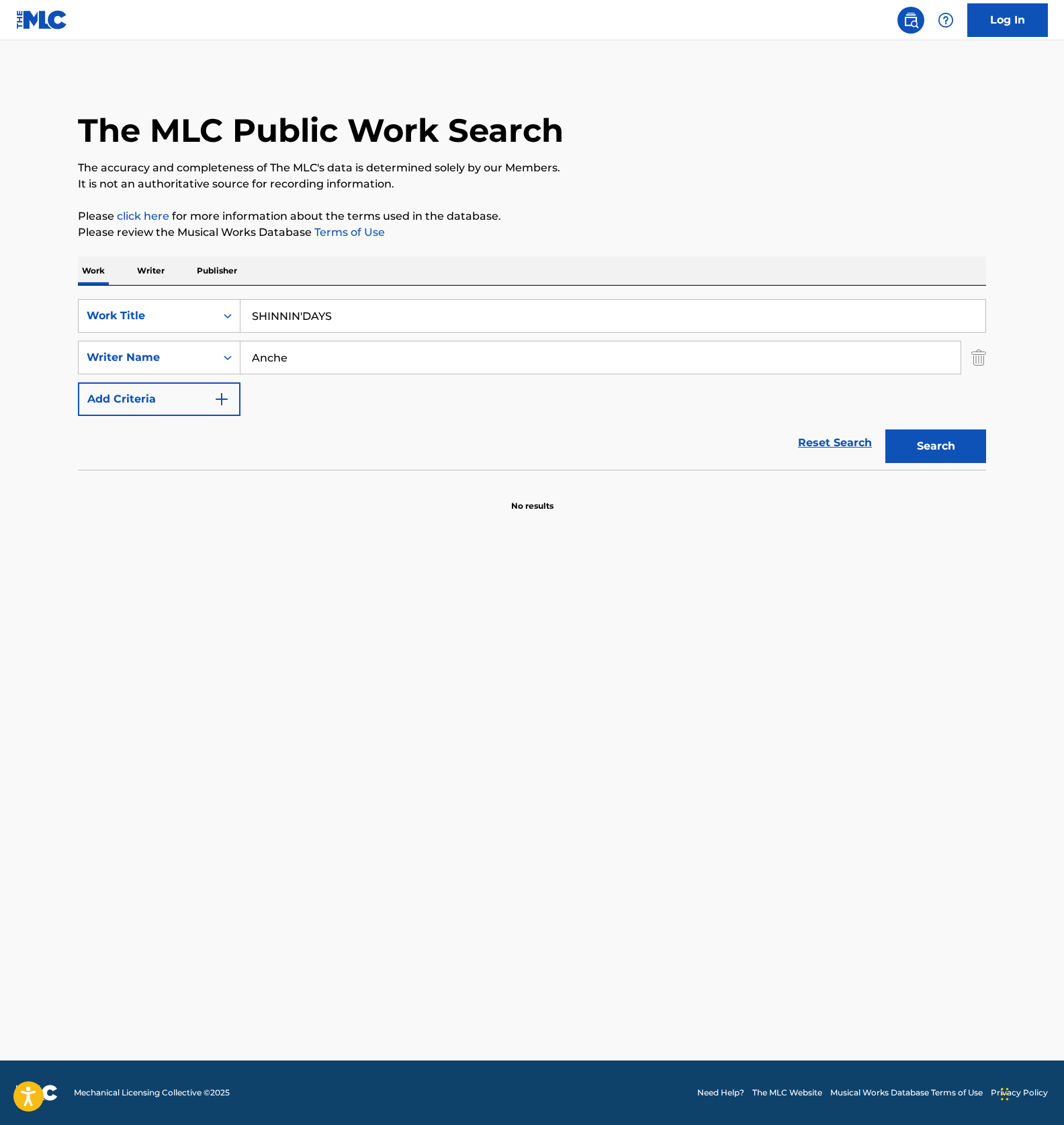
click at [321, 315] on input "SHINNIN'DAYS" at bounding box center [614, 316] width 746 height 32
paste input "NARRATOR"
type input "NARRATOR"
click at [321, 359] on input "Anche" at bounding box center [601, 357] width 720 height 32
paste input "Billyrrom"
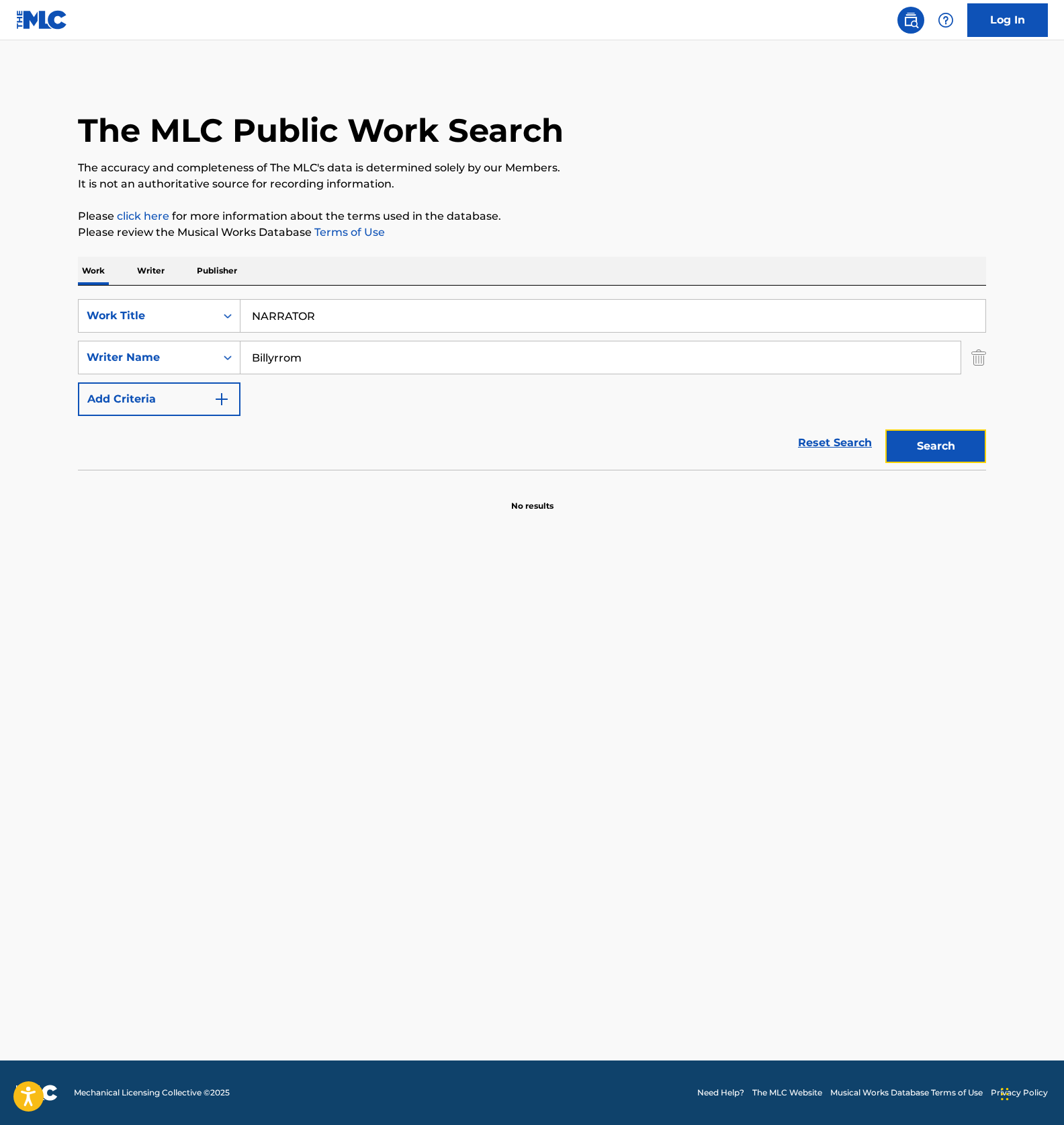
click at [928, 433] on button "Search" at bounding box center [936, 445] width 100 height 33
click at [312, 352] on input "Billyrrom" at bounding box center [601, 357] width 720 height 32
paste input "Mol"
type input "Mol"
click at [940, 439] on button "Search" at bounding box center [936, 445] width 100 height 33
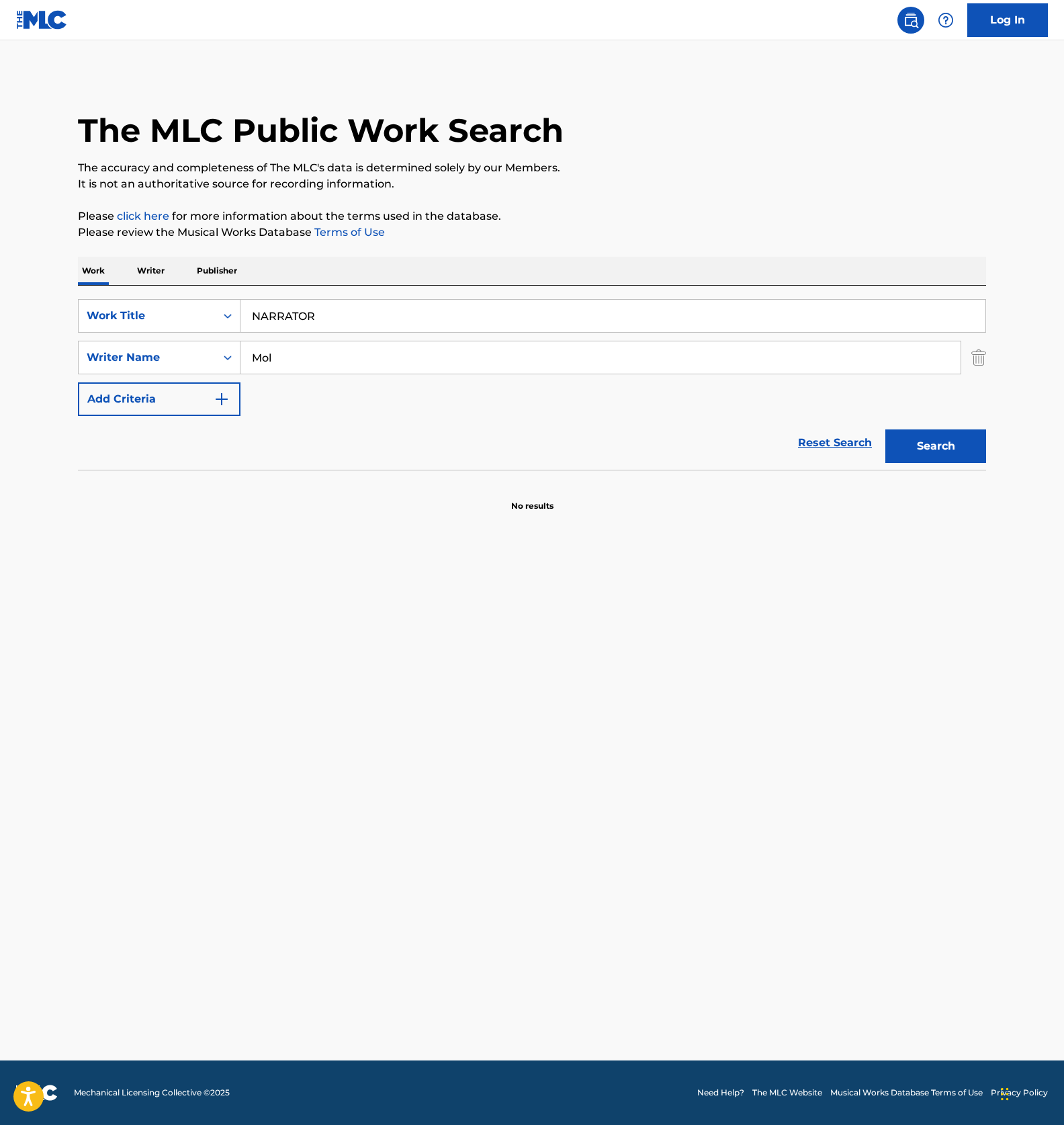
click at [353, 448] on div "Reset Search Search" at bounding box center [532, 443] width 908 height 54
click at [314, 319] on input "NARRATOR" at bounding box center [614, 316] width 746 height 32
paste input "Billyrrom"
type input "Billyrrom"
drag, startPoint x: 321, startPoint y: 365, endPoint x: 187, endPoint y: 368, distance: 134.0
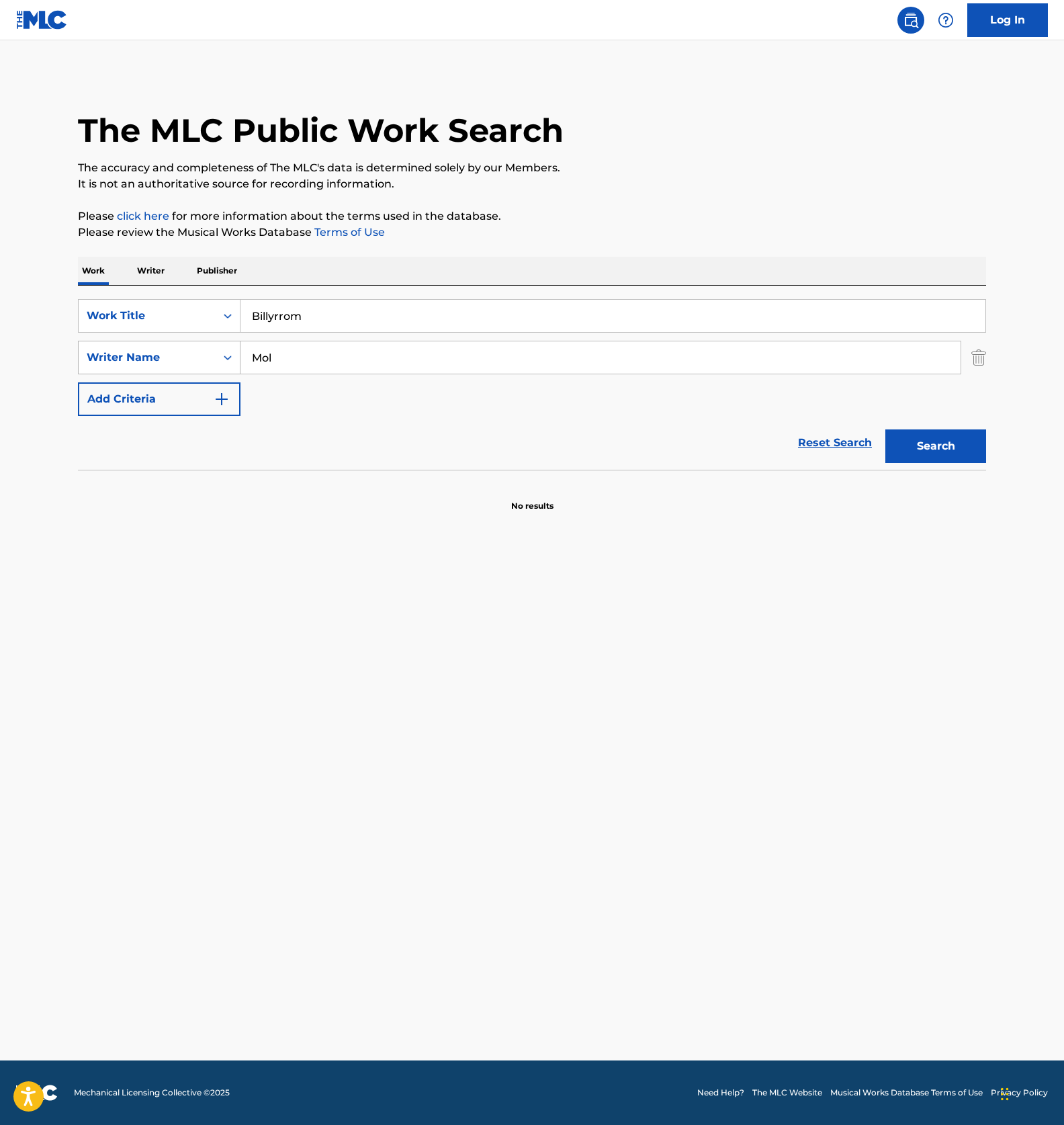
click at [190, 368] on div "SearchWithCriteriaac096e2c-7ca9-4218-9f88-6721f536d9d1 Writer Name Mol" at bounding box center [532, 357] width 908 height 33
click at [936, 436] on button "Search" at bounding box center [936, 445] width 100 height 33
click at [305, 293] on div "SearchWithCriteriad822af64-0b07-4ca0-84f0-992c44caff5d Work Title Billyrrom Sea…" at bounding box center [532, 378] width 908 height 184
click at [306, 307] on input "Billyrrom" at bounding box center [614, 316] width 746 height 32
paste input "Mol"
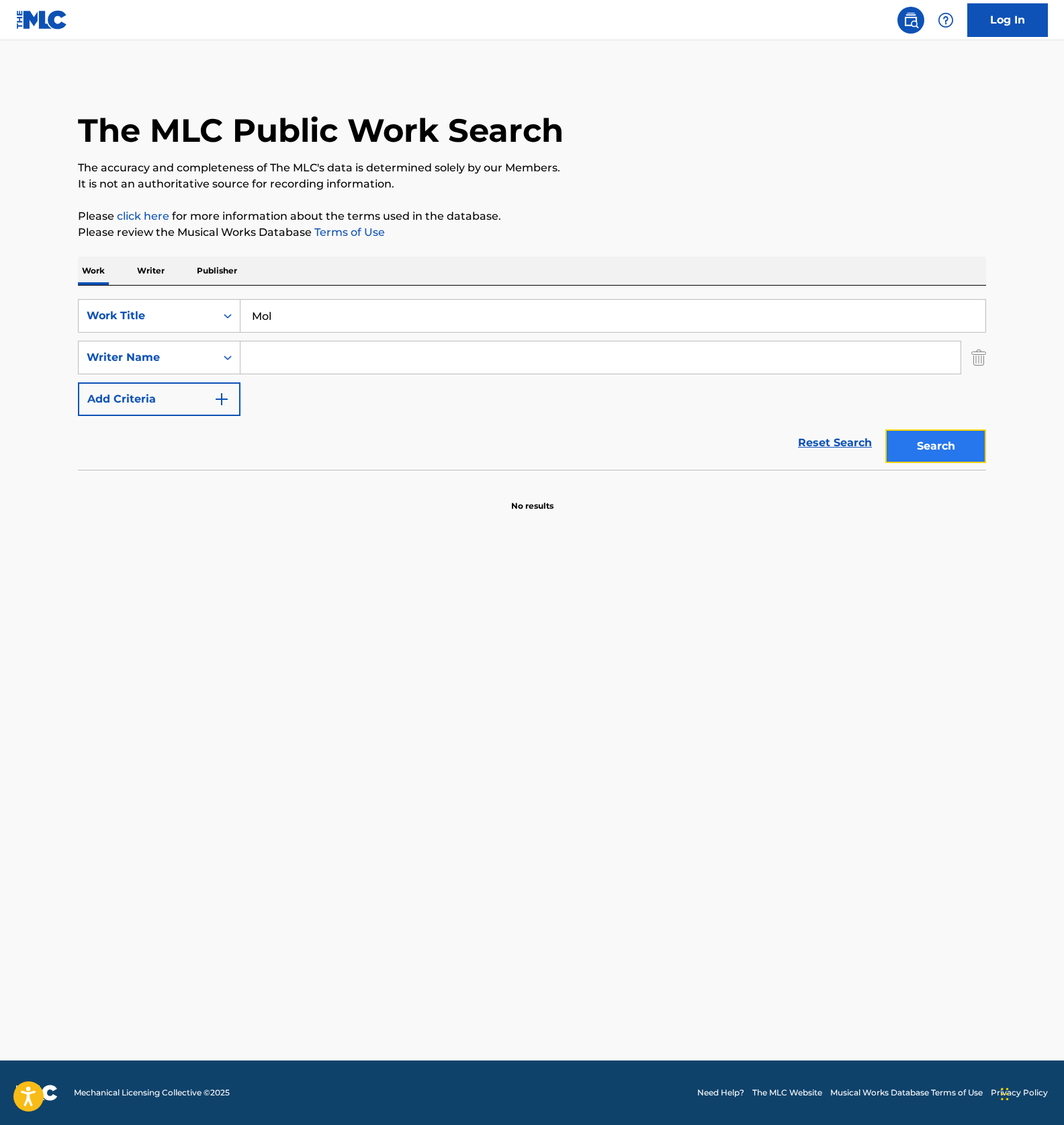
click at [936, 436] on button "Search" at bounding box center [936, 445] width 100 height 33
click at [297, 303] on input "Mol" at bounding box center [614, 316] width 746 height 32
paste input "NARRATOR"
type input "NARRATOR"
click at [287, 355] on input "Search Form" at bounding box center [601, 357] width 720 height 32
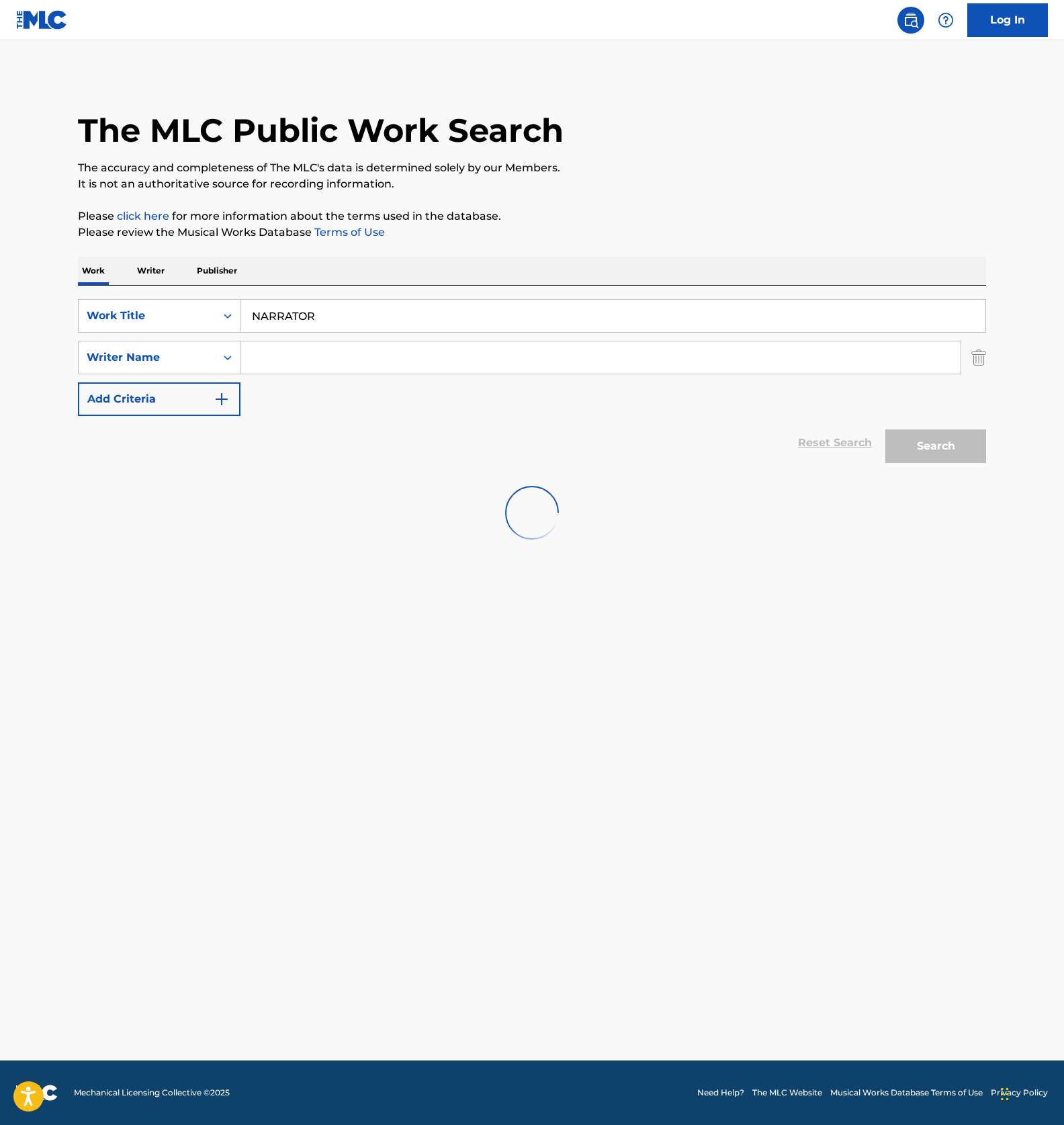
paste input "Mol"
type input "Mol"
click at [928, 439] on div "Search" at bounding box center [933, 443] width 107 height 54
click at [329, 359] on input "Mol" at bounding box center [601, 357] width 720 height 32
click at [334, 353] on input "Mol" at bounding box center [601, 357] width 720 height 32
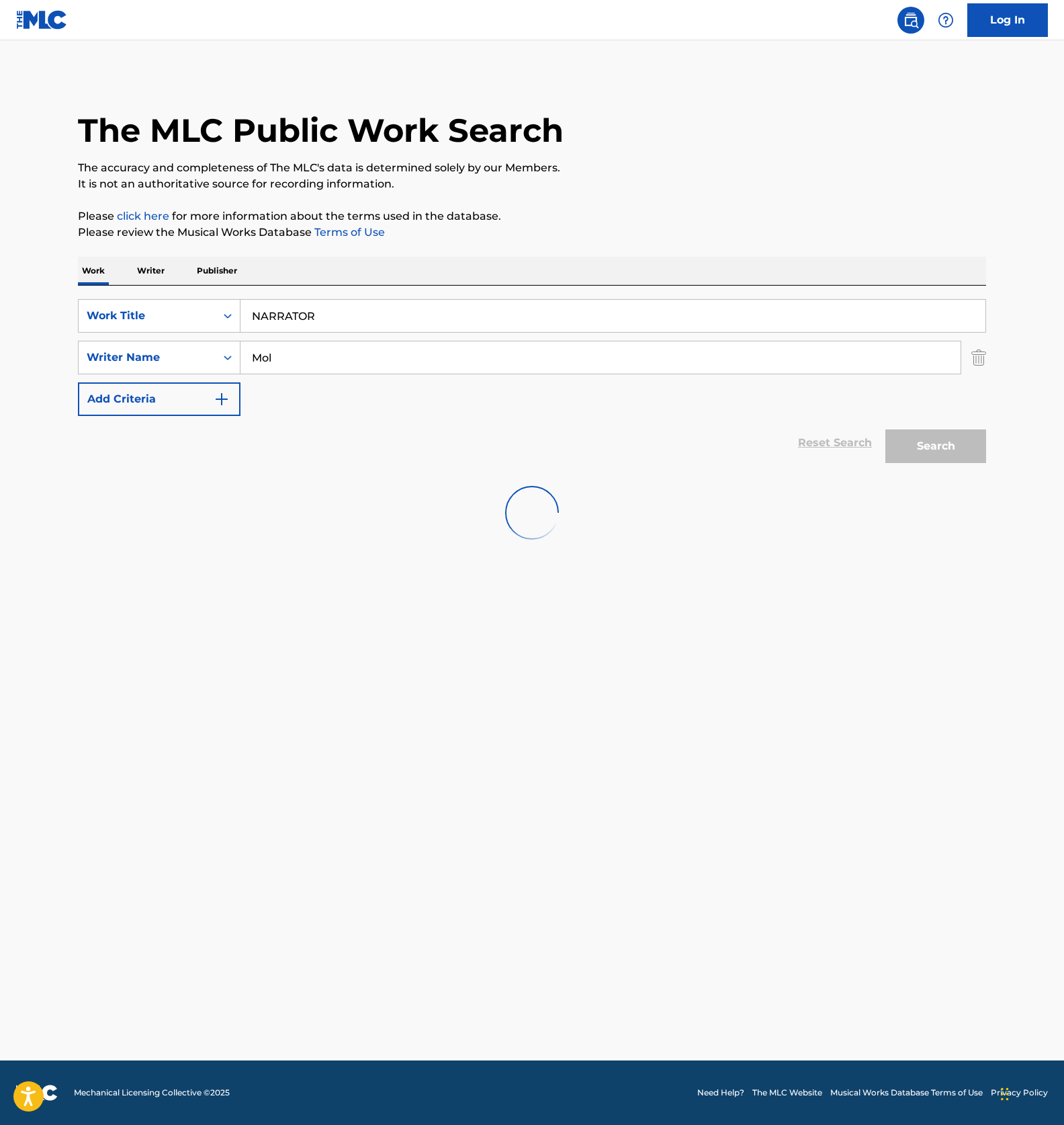
click at [334, 353] on input "Mol" at bounding box center [601, 357] width 720 height 32
click at [337, 314] on input "NARRATOR" at bounding box center [614, 316] width 746 height 32
paste input "KATAOMOI FURAPECHIINO"
type input "KATAOMOI FURAPECHIINO"
drag, startPoint x: 312, startPoint y: 363, endPoint x: 187, endPoint y: 365, distance: 125.0
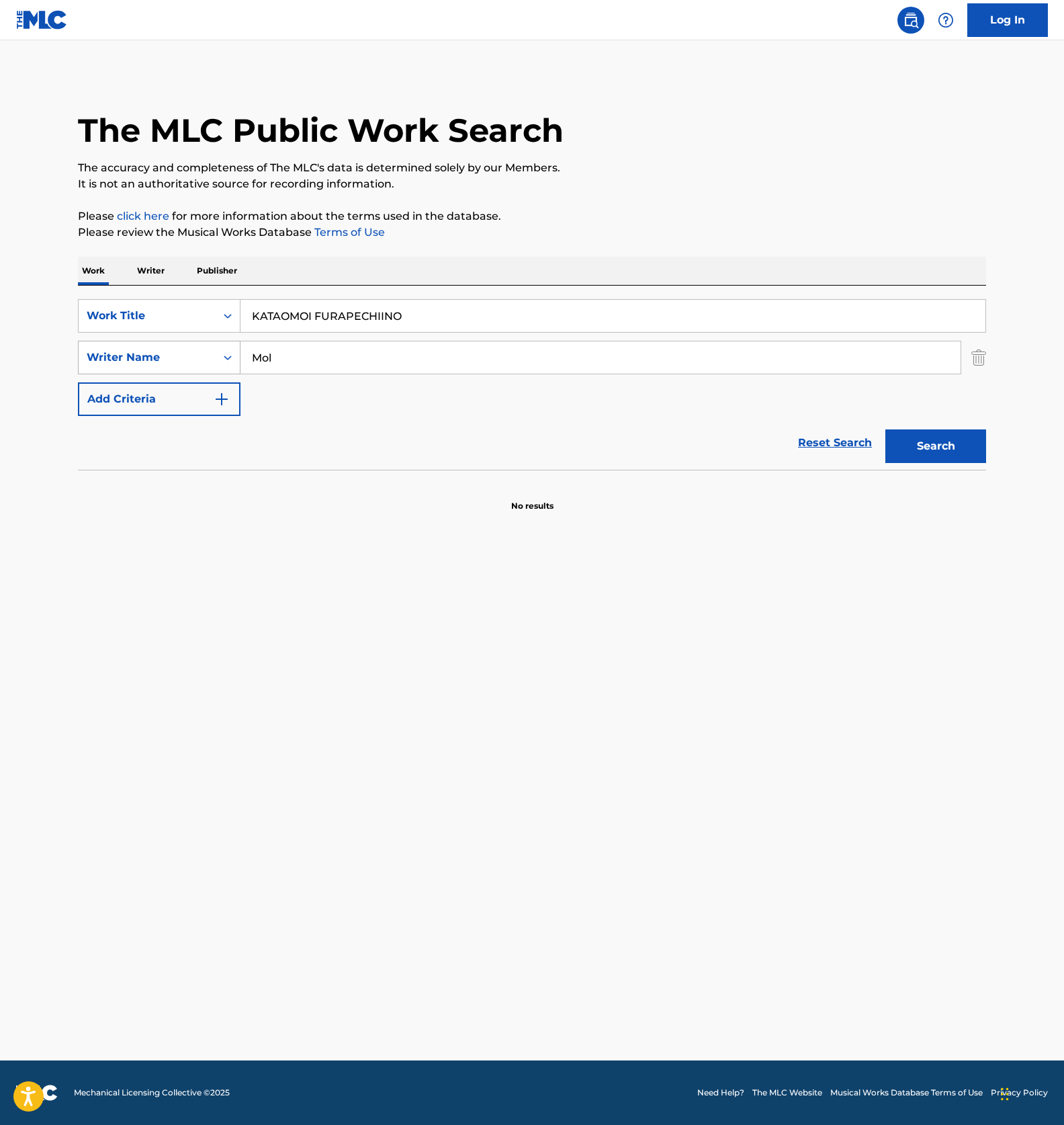
click at [197, 371] on div "SearchWithCriteriaac096e2c-7ca9-4218-9f88-6721f536d9d1 Writer Name Mol" at bounding box center [532, 357] width 908 height 33
click at [964, 438] on button "Search" at bounding box center [936, 445] width 100 height 33
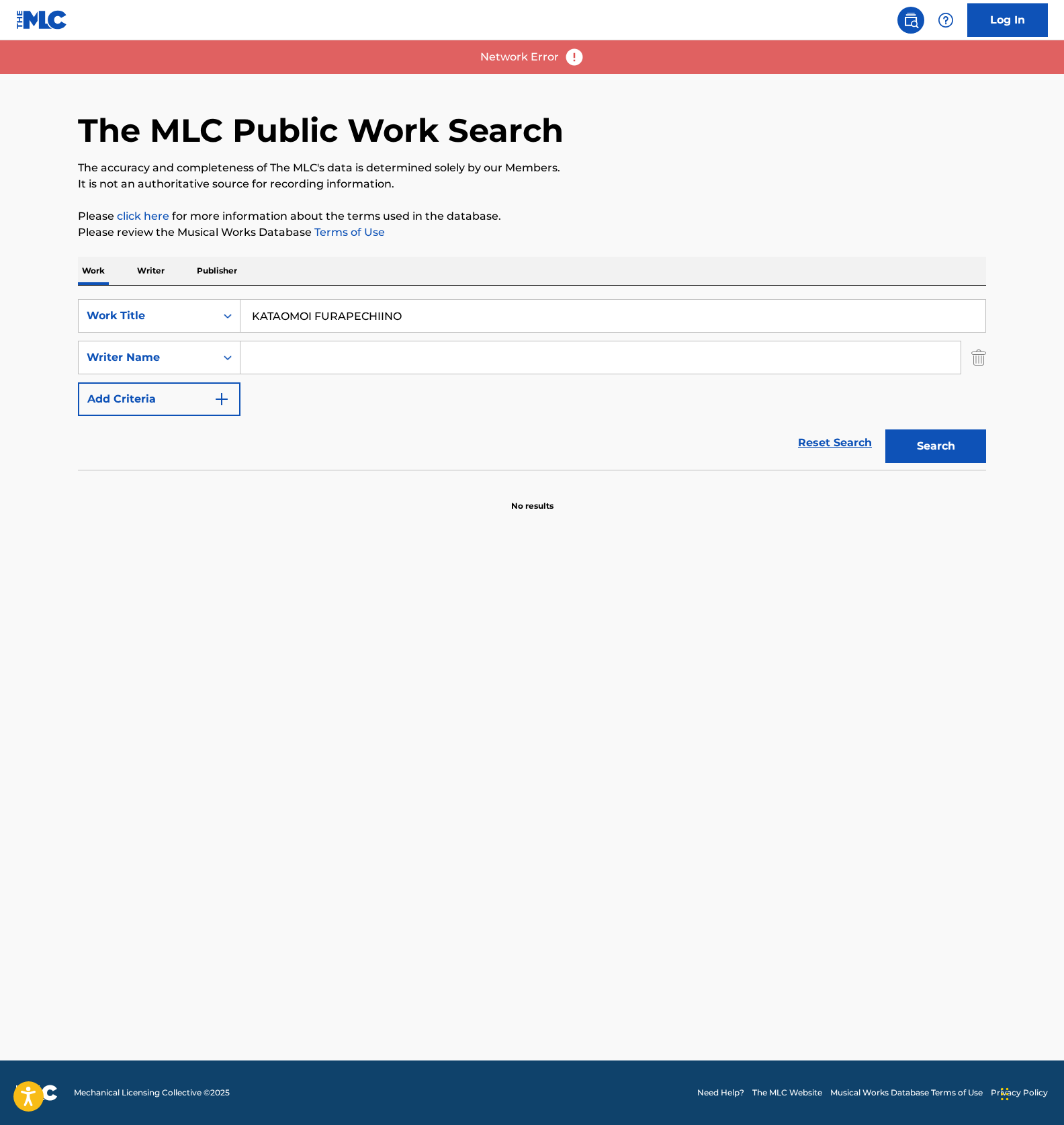
click at [445, 656] on main "The MLC Public Work Search The accuracy and completeness of The MLC's data is d…" at bounding box center [532, 550] width 1064 height 1019
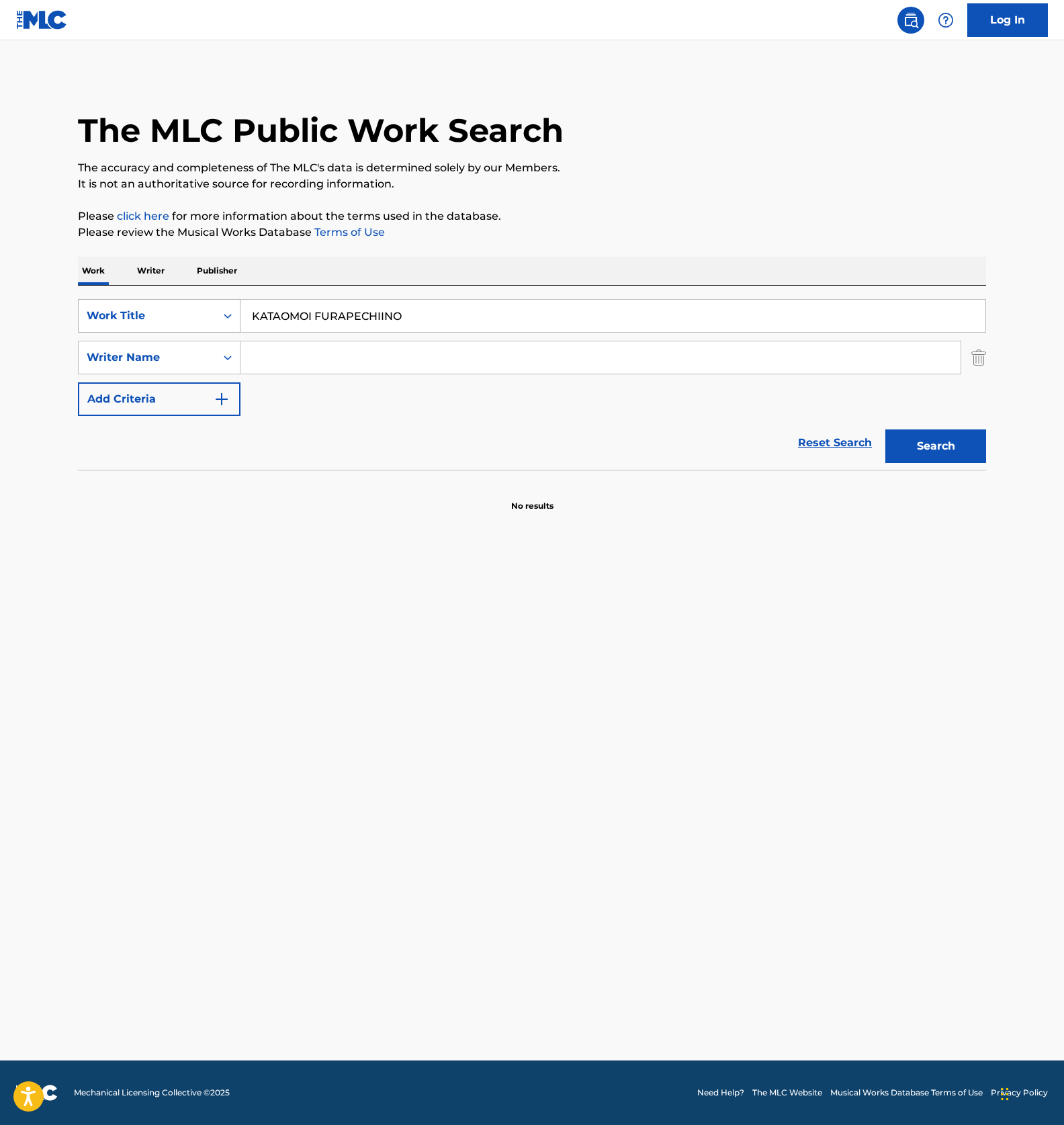
click at [186, 321] on div "Work Title" at bounding box center [147, 316] width 121 height 16
click at [161, 374] on div "MLC Song Code" at bounding box center [158, 382] width 161 height 33
click at [340, 312] on input "Search Form" at bounding box center [614, 316] width 746 height 32
paste input "CB98XT"
type input "CB98XT"
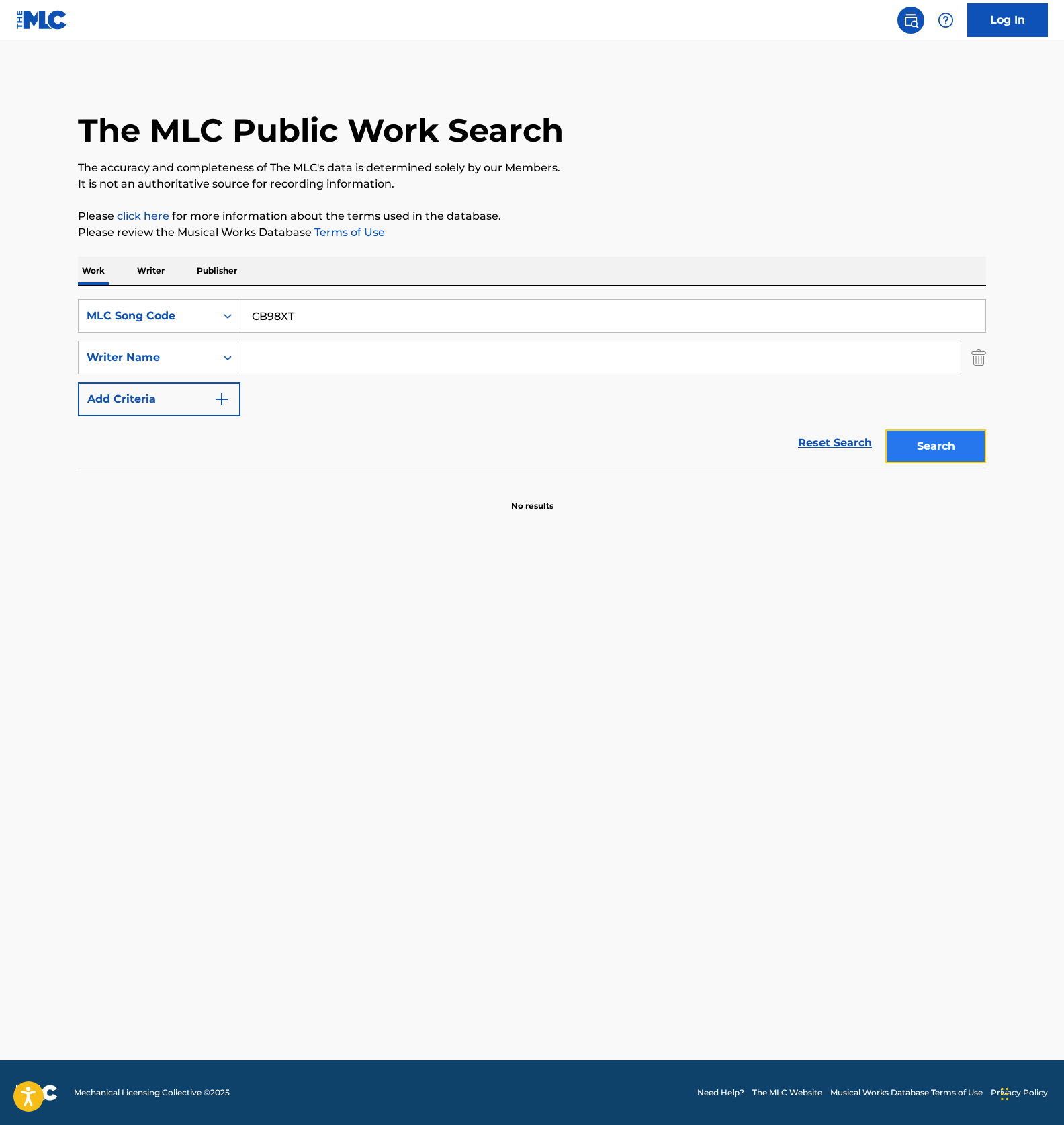
click at [932, 444] on button "Search" at bounding box center [936, 445] width 100 height 33
click at [334, 300] on input "CB98XT" at bounding box center [614, 316] width 746 height 32
click at [216, 301] on div "Search Form" at bounding box center [227, 316] width 24 height 32
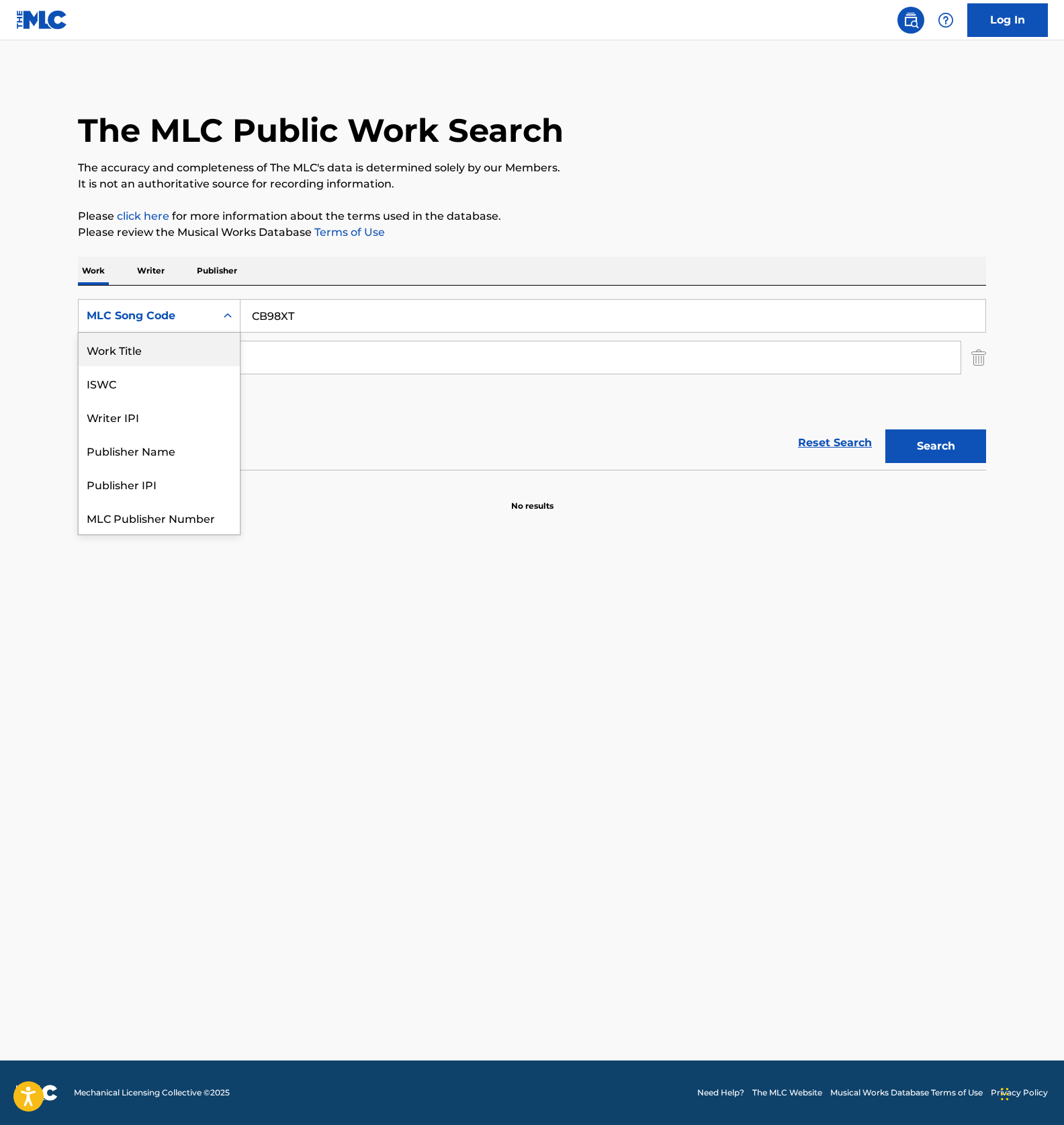
click at [144, 351] on div "Work Title" at bounding box center [158, 349] width 161 height 33
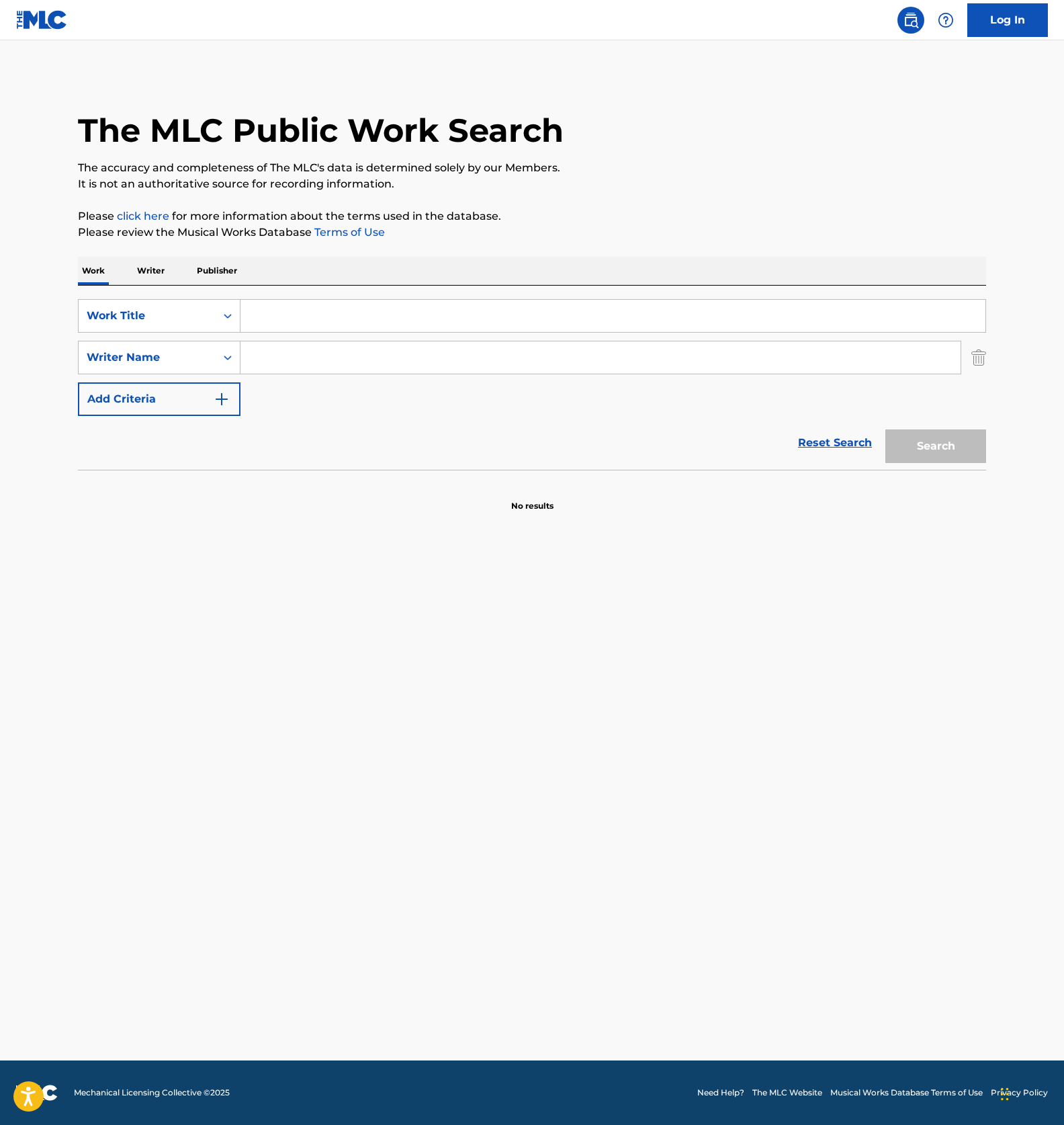
click at [300, 314] on input "Search Form" at bounding box center [614, 316] width 746 height 32
paste input "REITOUSHITSUNOGYOUKOTENHATSUNAGUTAION"
type input "REITOUSHITSUNOGYOUKOTENHATSUNAGUTAION"
click at [934, 448] on button "Search" at bounding box center [936, 445] width 100 height 33
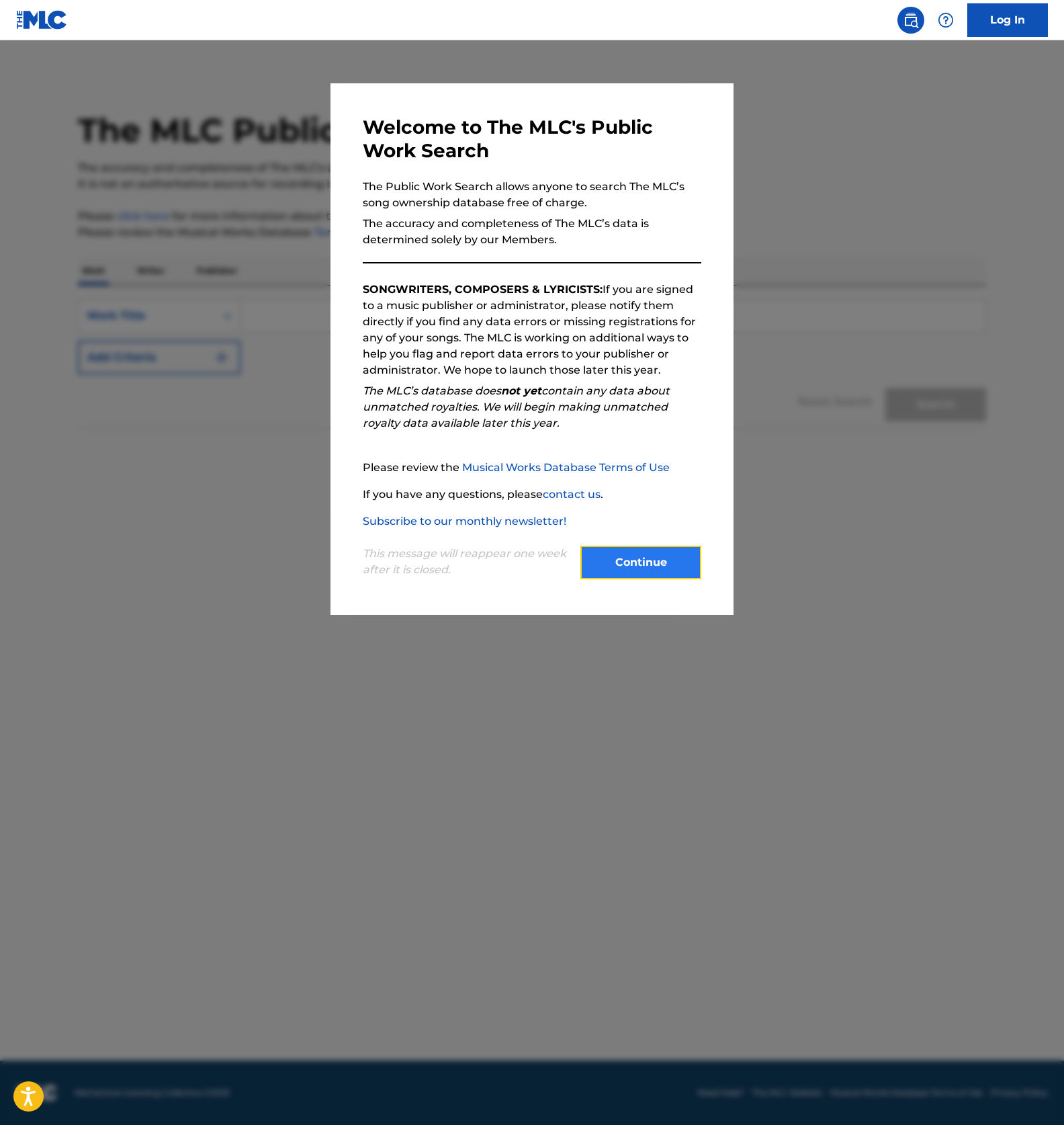
click at [633, 560] on button "Continue" at bounding box center [641, 562] width 121 height 33
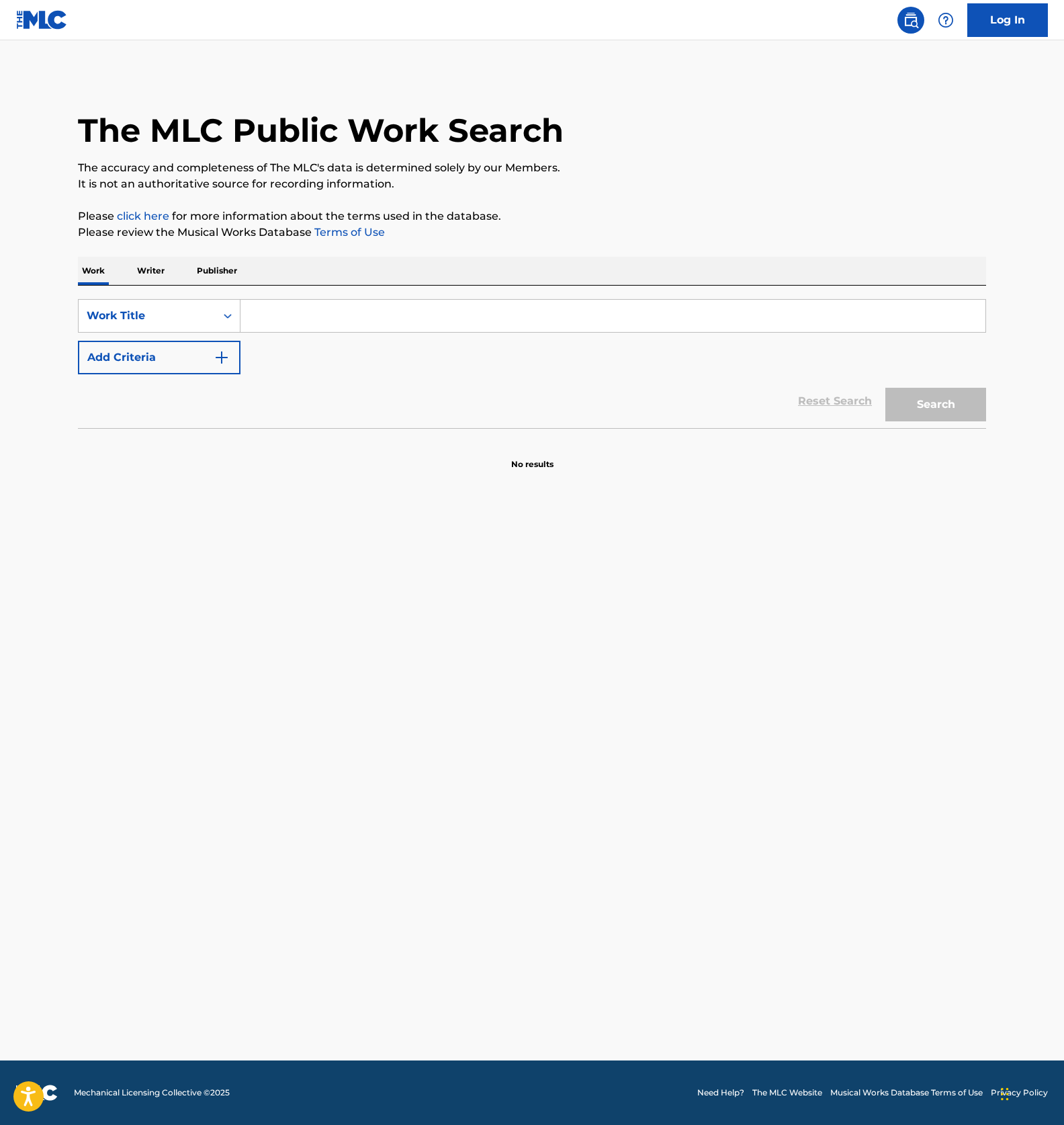
click at [278, 305] on input "Search Form" at bounding box center [614, 316] width 746 height 32
paste input "CB98XT"
type input "CB98XT"
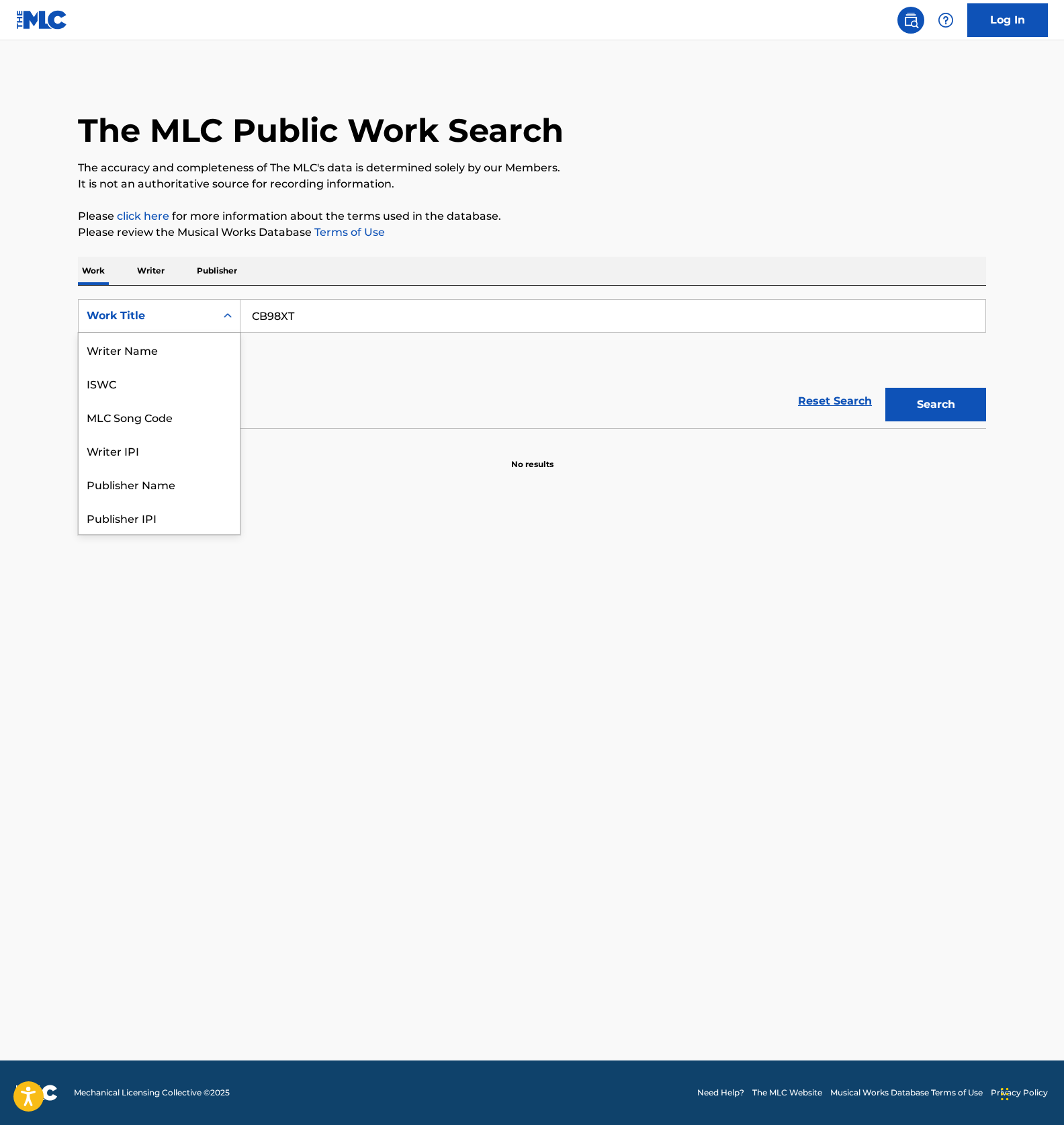
click at [212, 317] on div "Work Title" at bounding box center [146, 316] width 137 height 26
click at [172, 415] on div "MLC Song Code" at bounding box center [158, 416] width 161 height 33
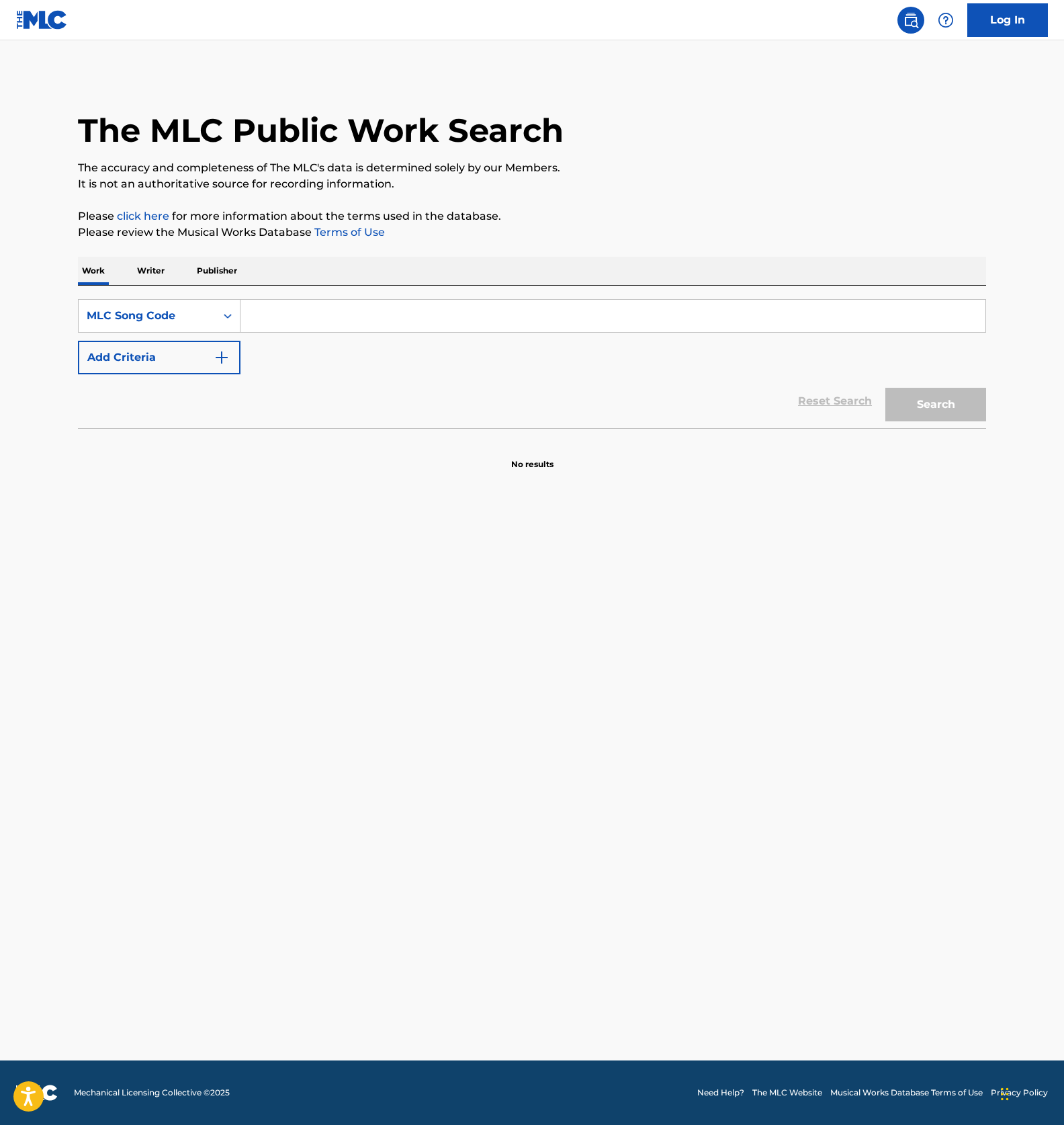
click at [264, 307] on input "Search Form" at bounding box center [614, 316] width 746 height 32
paste input "CB98XT"
type input "CB98XT"
click at [909, 396] on button "Search" at bounding box center [936, 404] width 100 height 33
click at [375, 312] on input "CB98XT" at bounding box center [614, 316] width 746 height 32
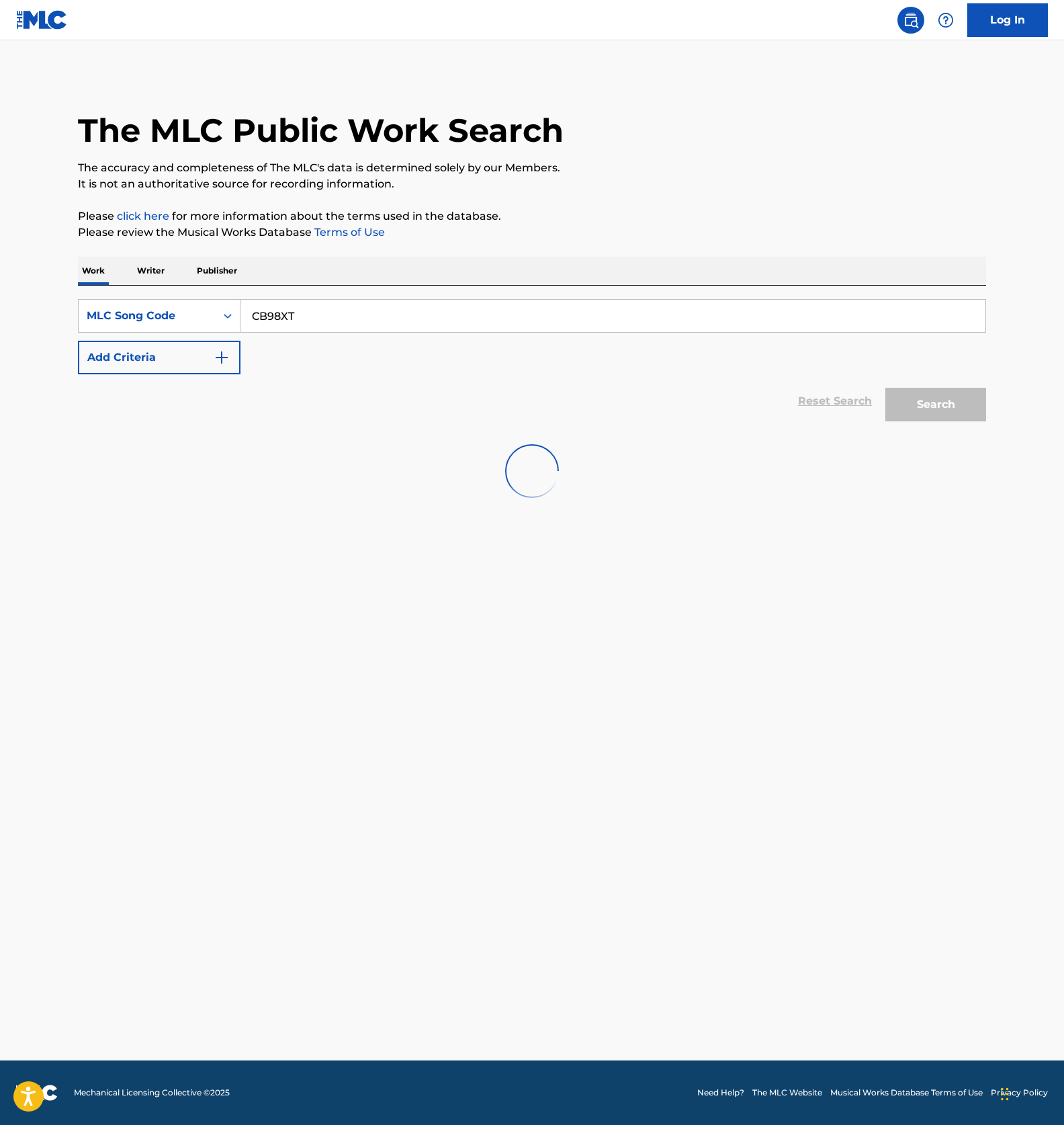
click at [374, 318] on input "CB98XT" at bounding box center [614, 316] width 746 height 32
click at [440, 350] on div "SearchWithCriteriae2c37e03-0344-4c96-8673-f57bea4f6631 MLC Song Code CB98XT Add…" at bounding box center [532, 336] width 908 height 75
click at [324, 323] on input "CB98XT" at bounding box center [614, 316] width 746 height 32
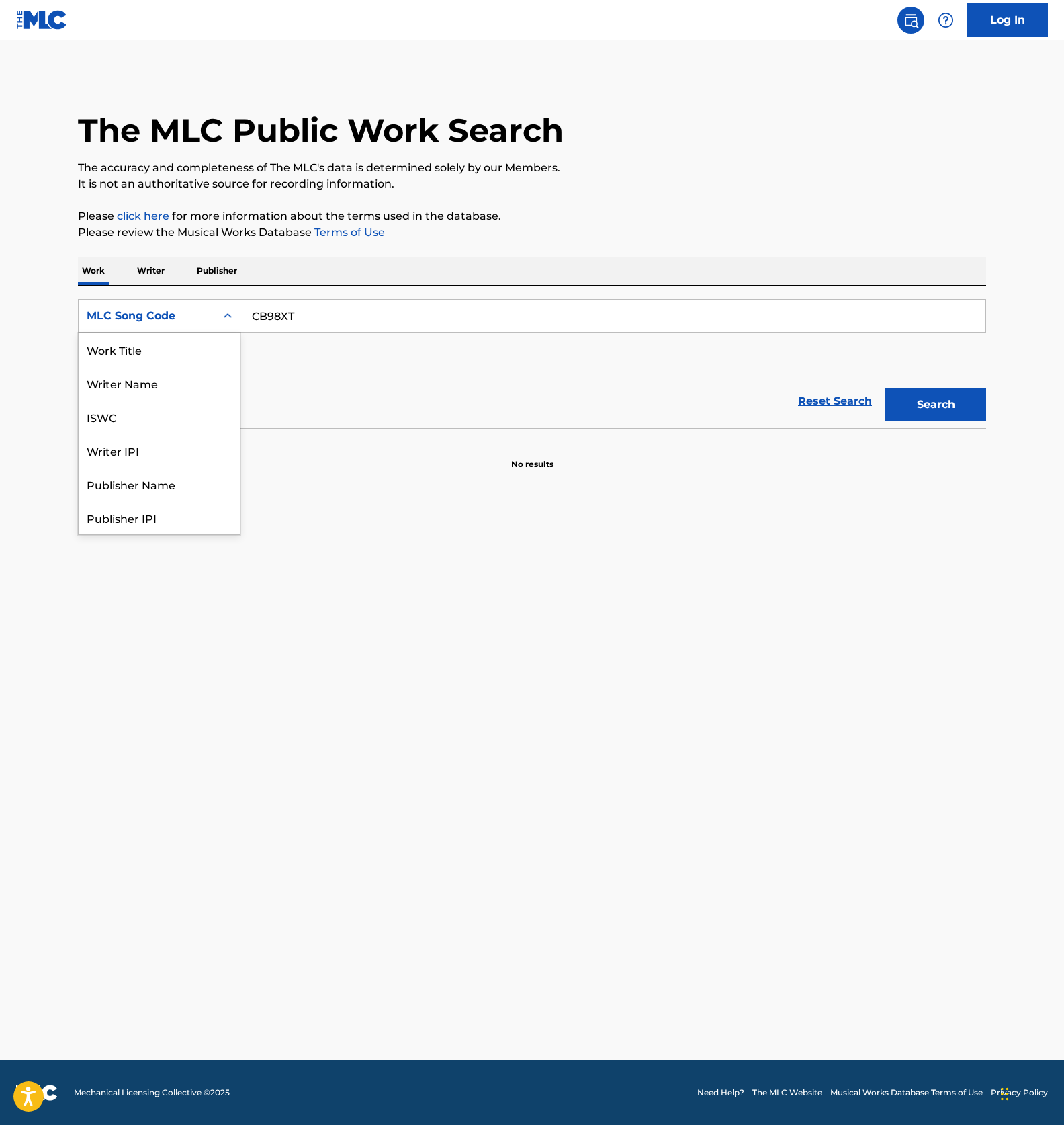
click at [225, 331] on div "Search Form" at bounding box center [227, 316] width 24 height 32
click at [158, 410] on div "ISWC" at bounding box center [158, 416] width 161 height 33
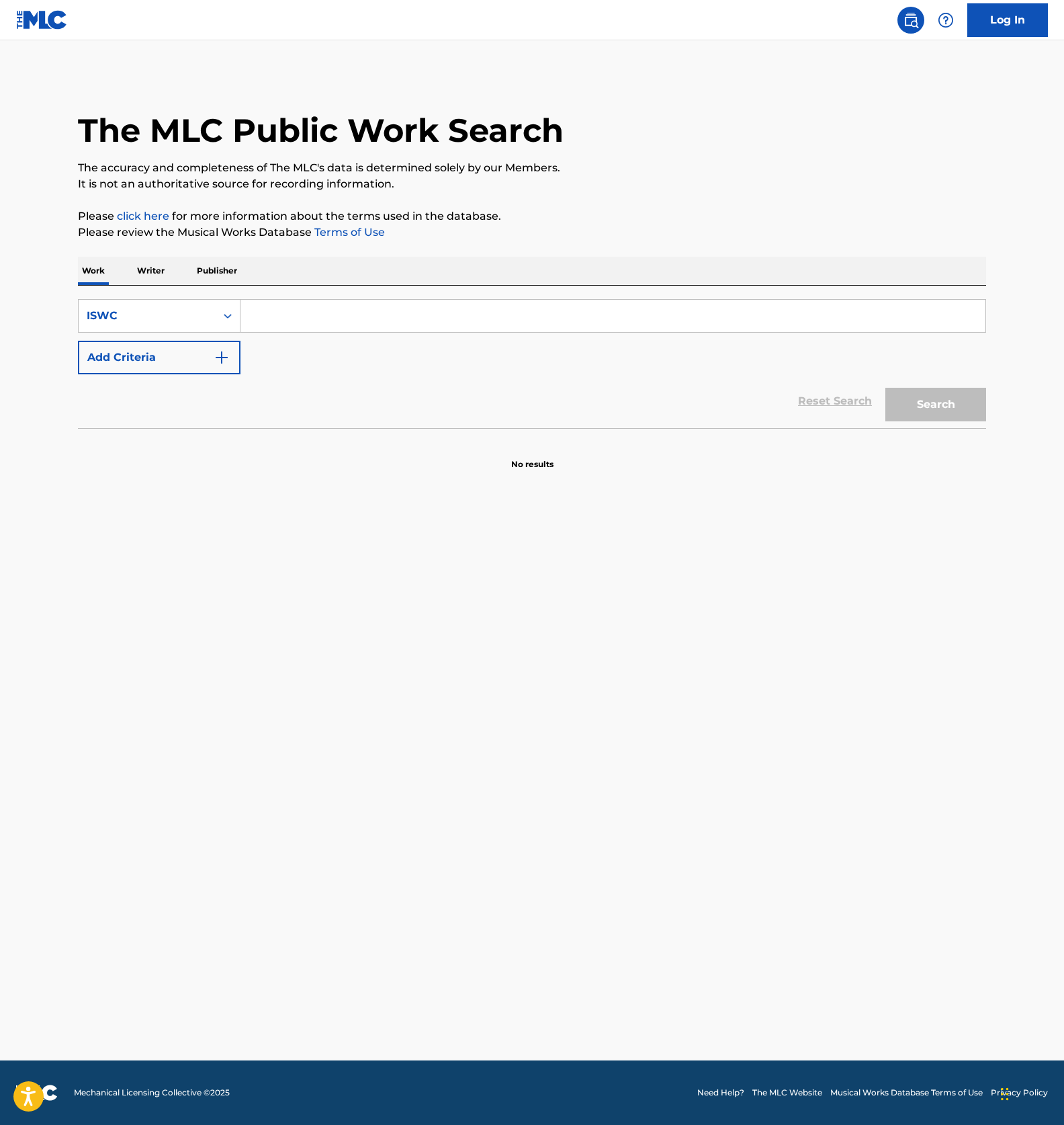
click at [306, 545] on main "The MLC Public Work Search The accuracy and completeness of The MLC's data is d…" at bounding box center [532, 550] width 1064 height 1019
click at [311, 318] on input "Search Form" at bounding box center [614, 316] width 746 height 32
click at [279, 313] on input "Search Form" at bounding box center [614, 316] width 746 height 32
paste input "T3175117230"
type input "T3175117230"
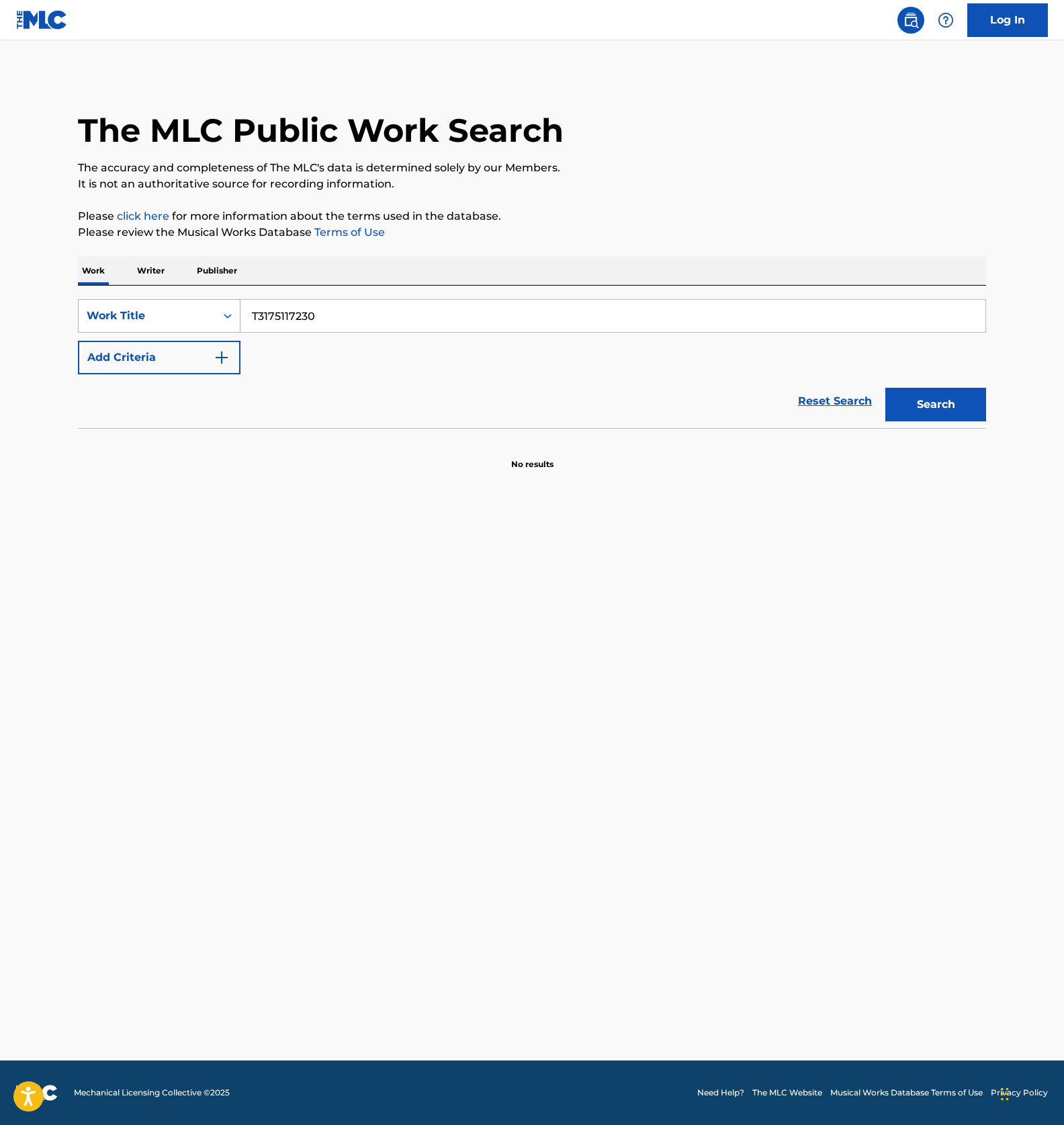
click at [188, 317] on div "Work Title" at bounding box center [147, 316] width 121 height 16
click at [153, 375] on div "ISWC" at bounding box center [158, 382] width 161 height 33
click at [286, 313] on input "Search Form" at bounding box center [614, 316] width 746 height 32
paste input "T3175117230"
type input "T3175117230"
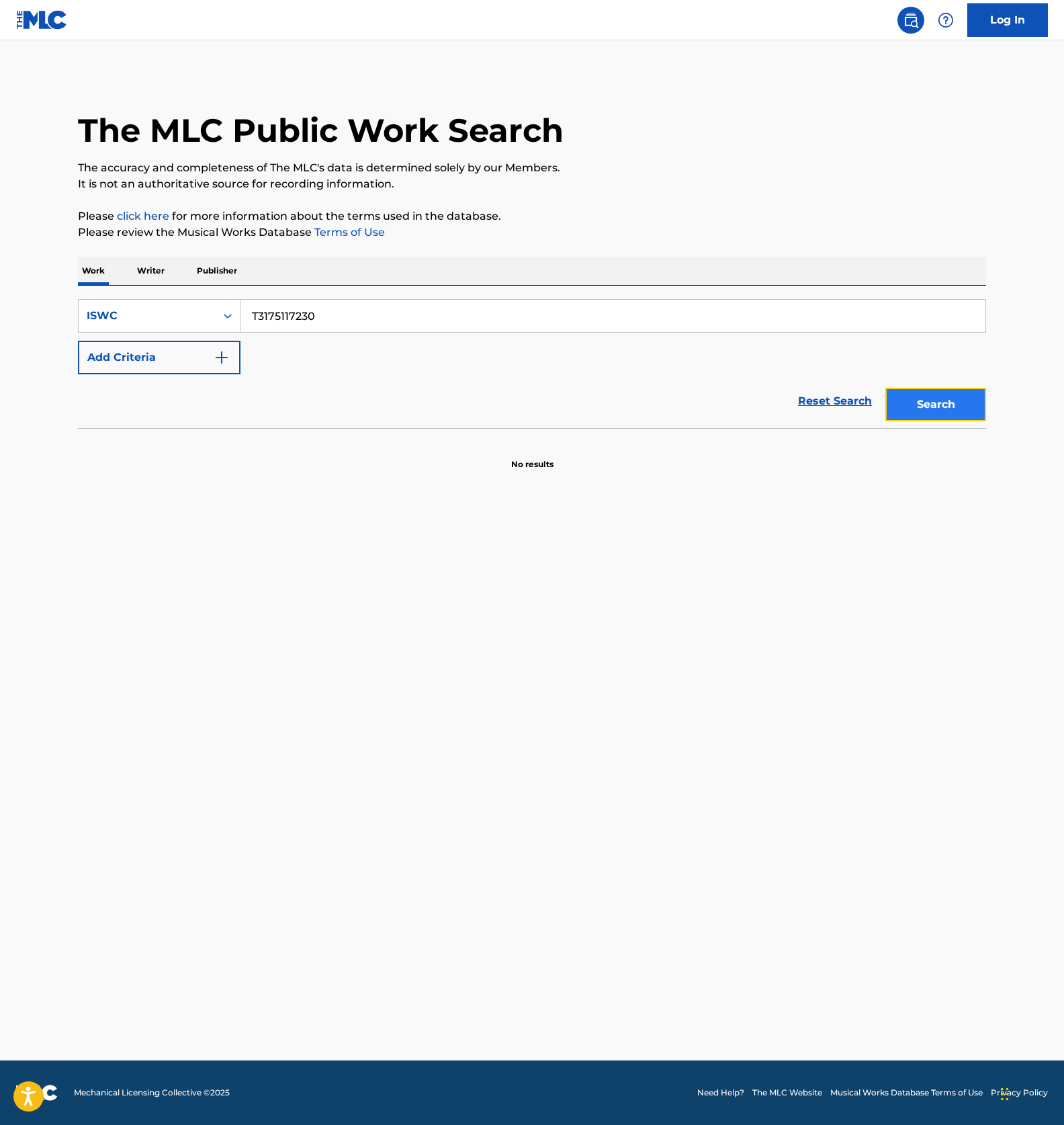
click at [936, 407] on button "Search" at bounding box center [936, 404] width 100 height 33
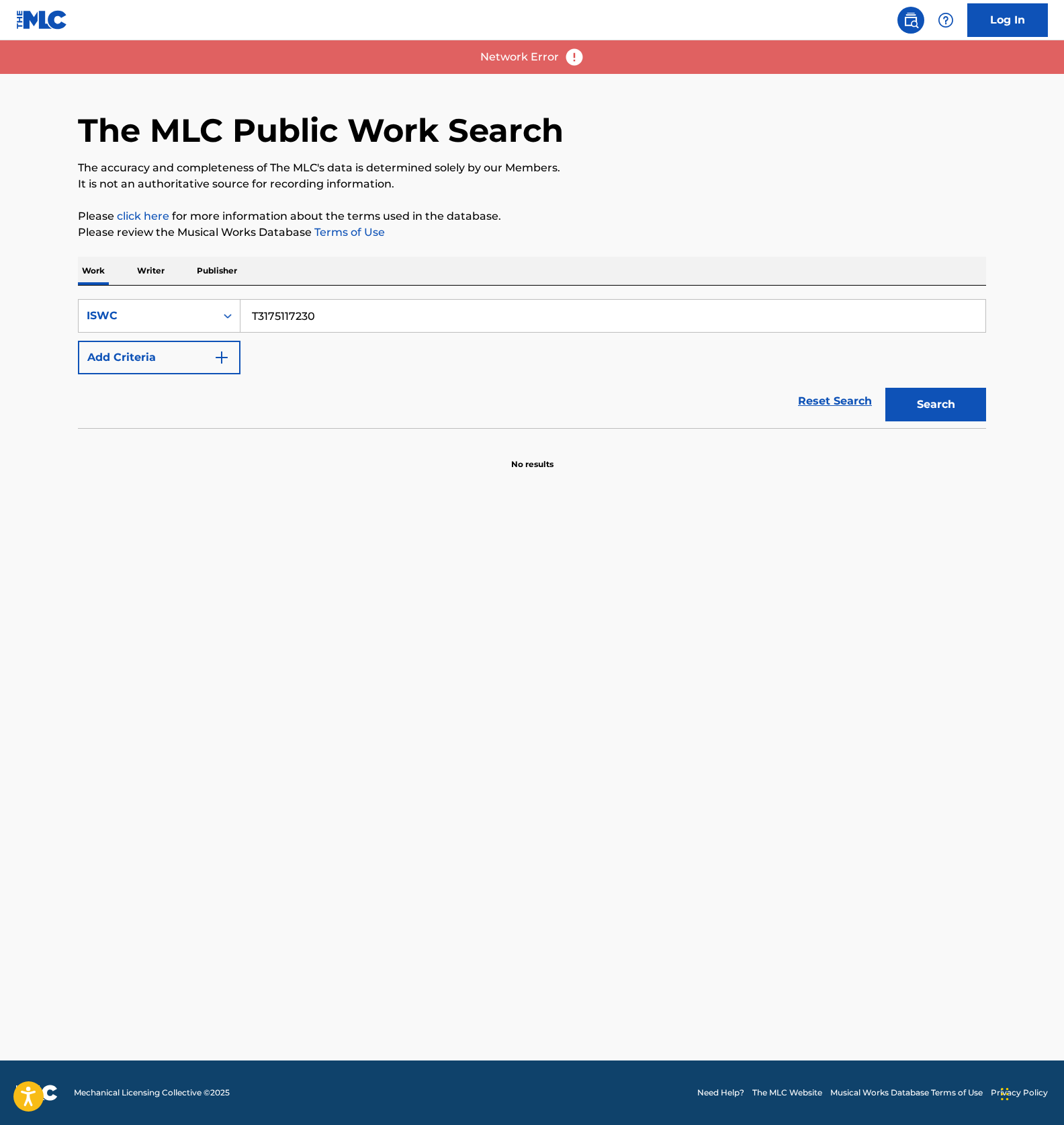
click at [573, 50] on img at bounding box center [575, 57] width 20 height 20
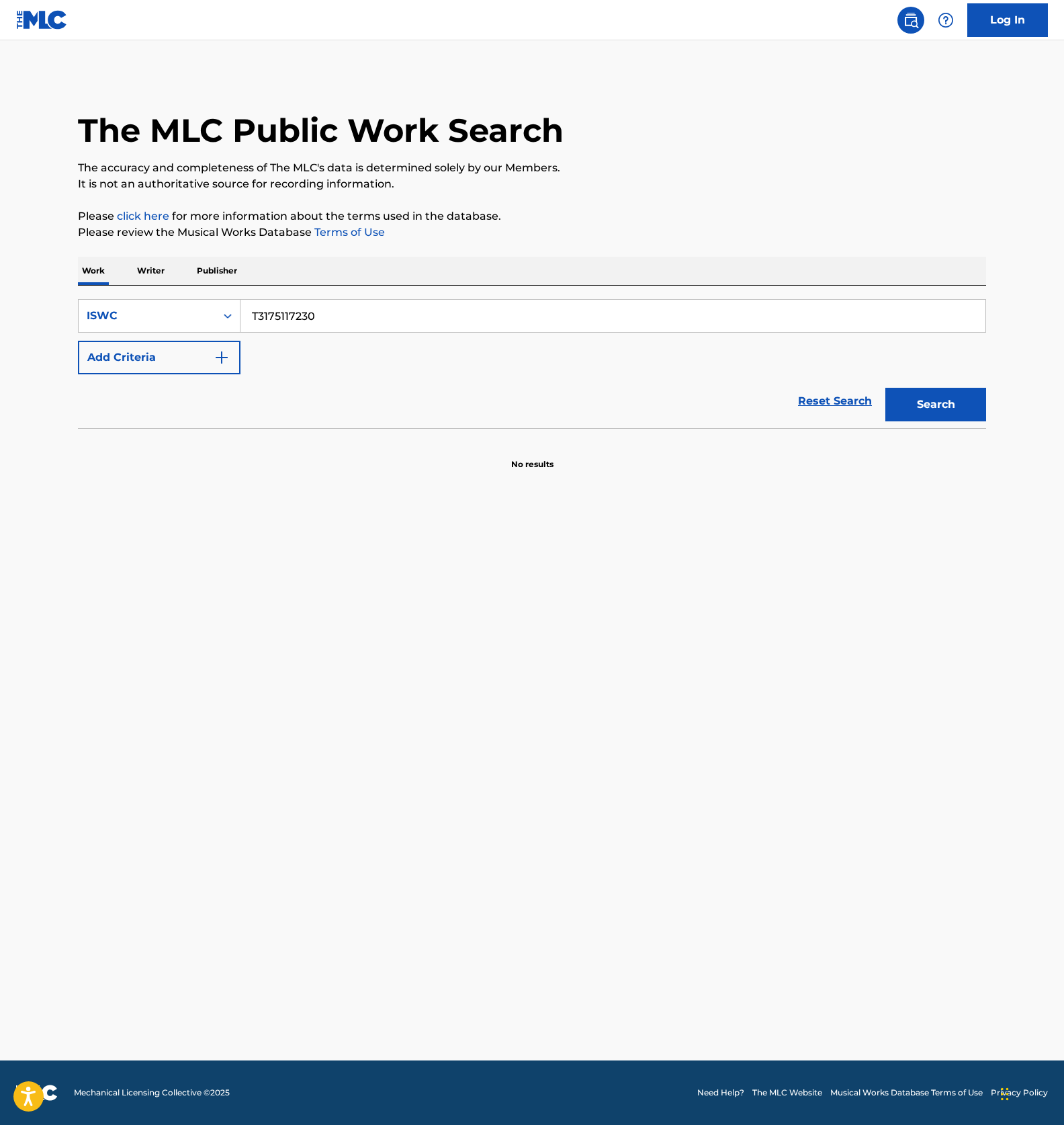
click at [162, 277] on p "Writer" at bounding box center [151, 271] width 36 height 28
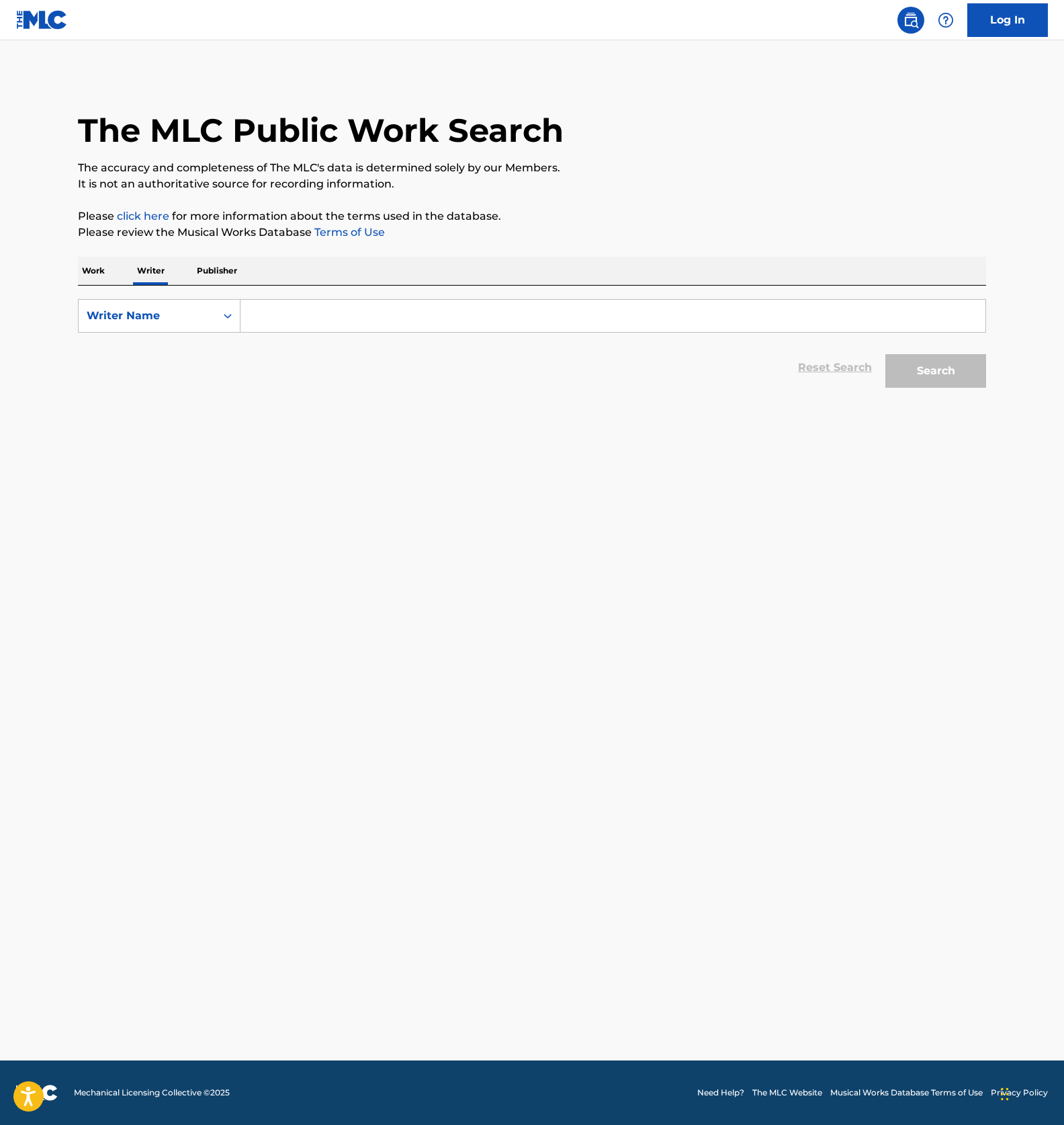
click at [91, 269] on p "Work" at bounding box center [94, 271] width 31 height 28
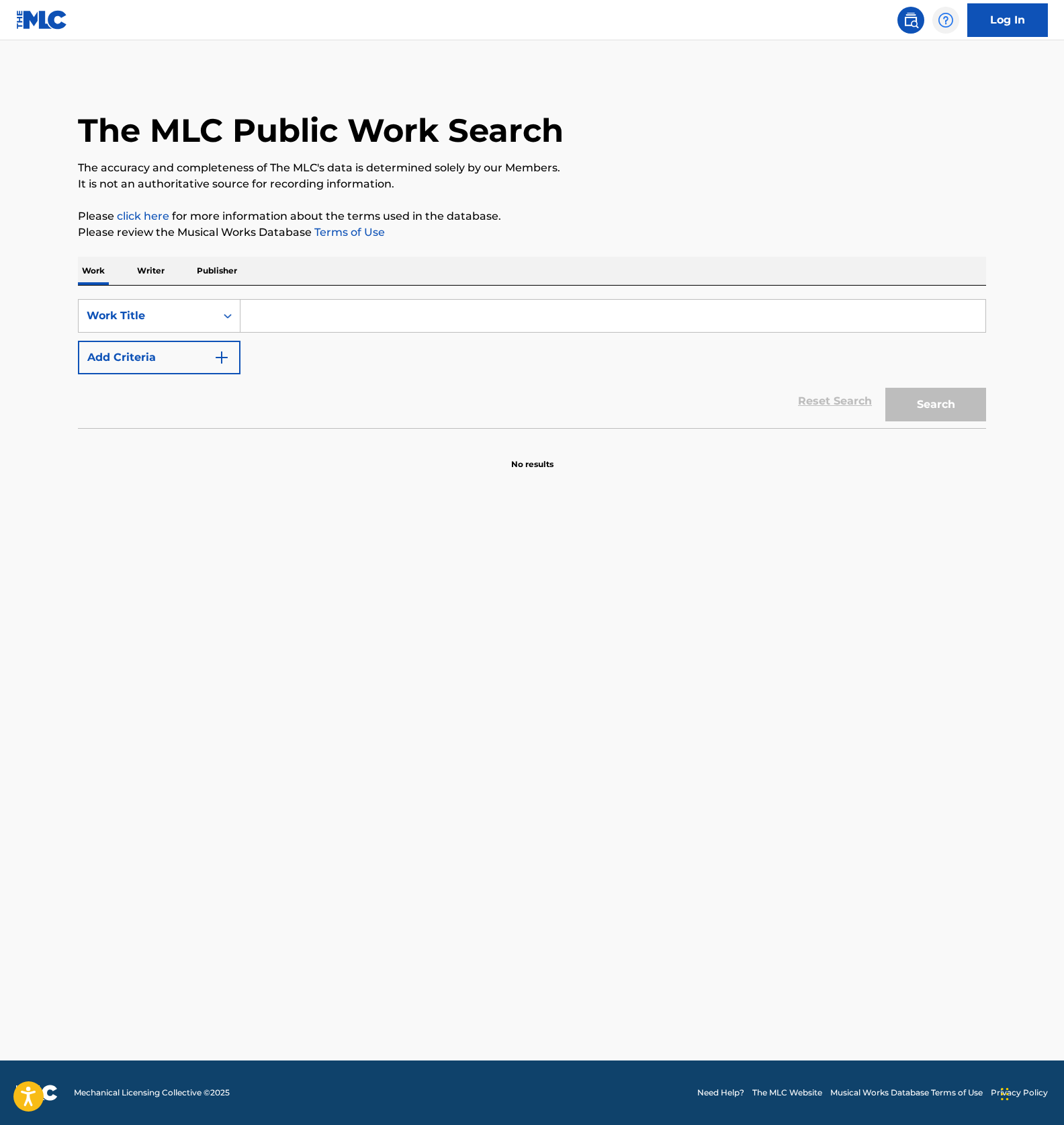
click at [946, 22] on img at bounding box center [946, 20] width 16 height 16
click at [918, 22] on img at bounding box center [911, 20] width 16 height 16
click at [45, 16] on img at bounding box center [42, 20] width 52 height 20
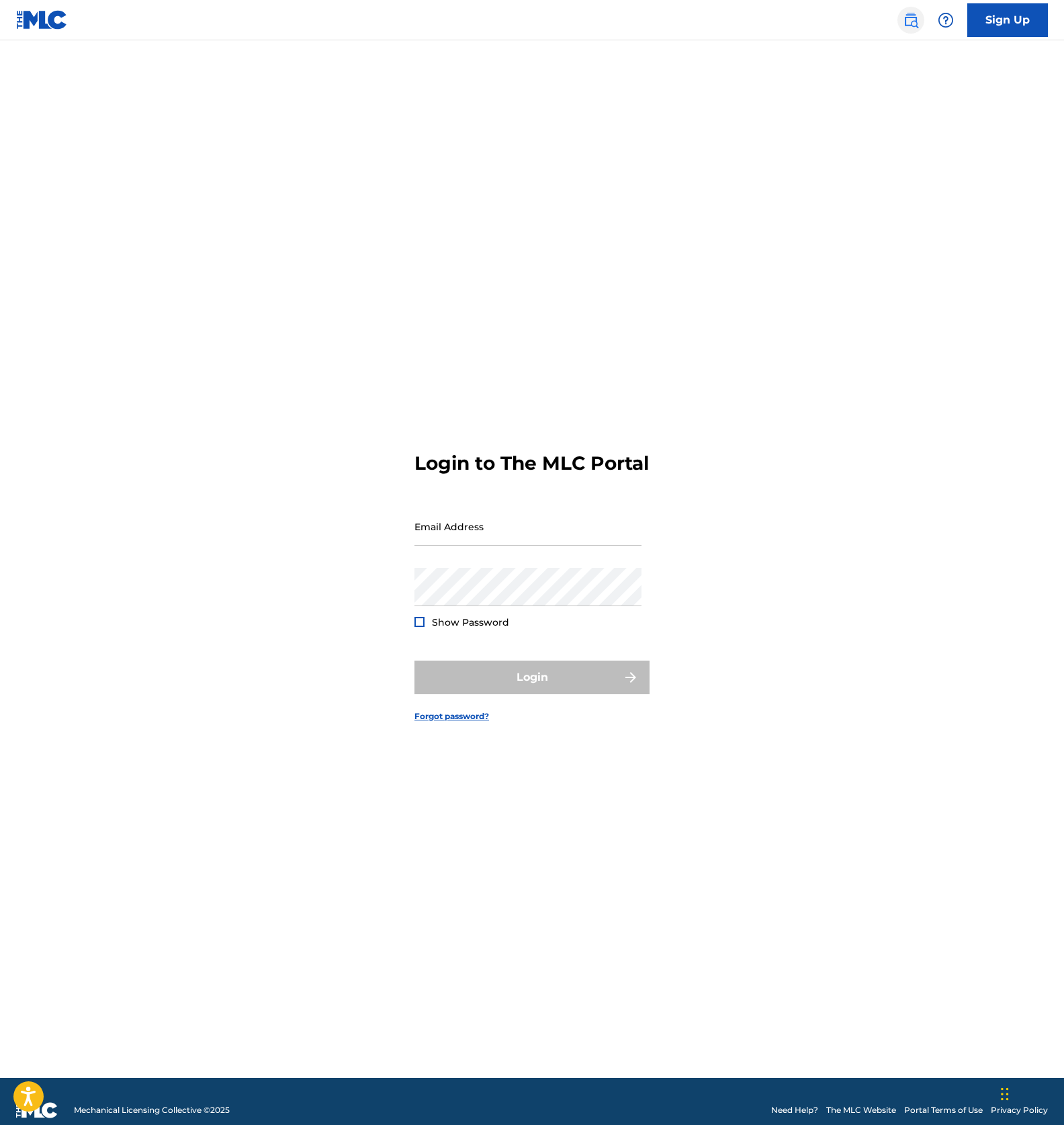
click at [910, 24] on img at bounding box center [911, 20] width 16 height 16
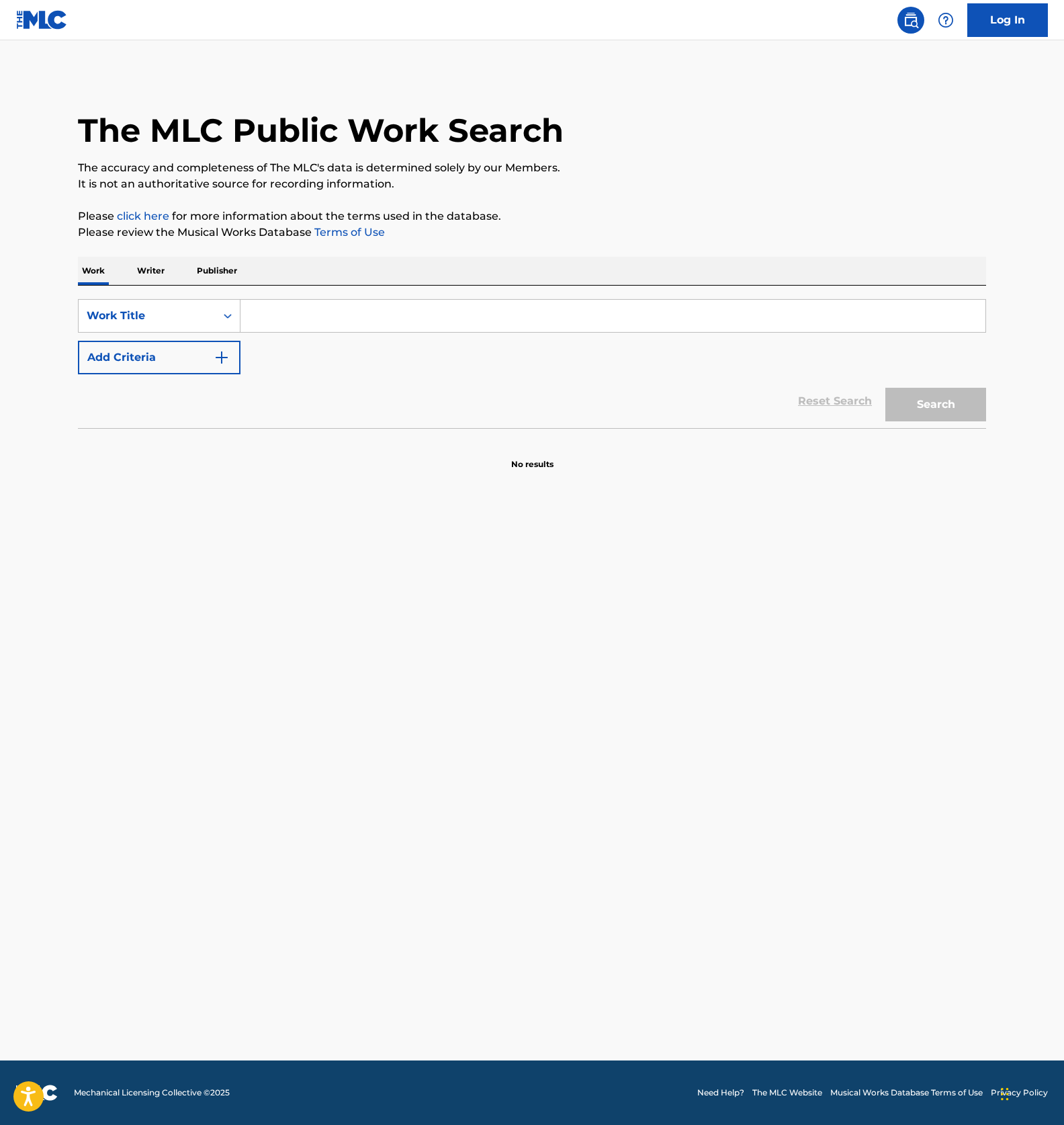
click at [363, 522] on main "The MLC Public Work Search The accuracy and completeness of The MLC's data is d…" at bounding box center [532, 550] width 1064 height 1019
click at [171, 555] on main "The MLC Public Work Search The accuracy and completeness of The MLC's data is d…" at bounding box center [532, 550] width 1064 height 1019
click at [388, 553] on main "The MLC Public Work Search The accuracy and completeness of The MLC's data is d…" at bounding box center [532, 550] width 1064 height 1019
click at [536, 468] on p "No results" at bounding box center [533, 455] width 43 height 28
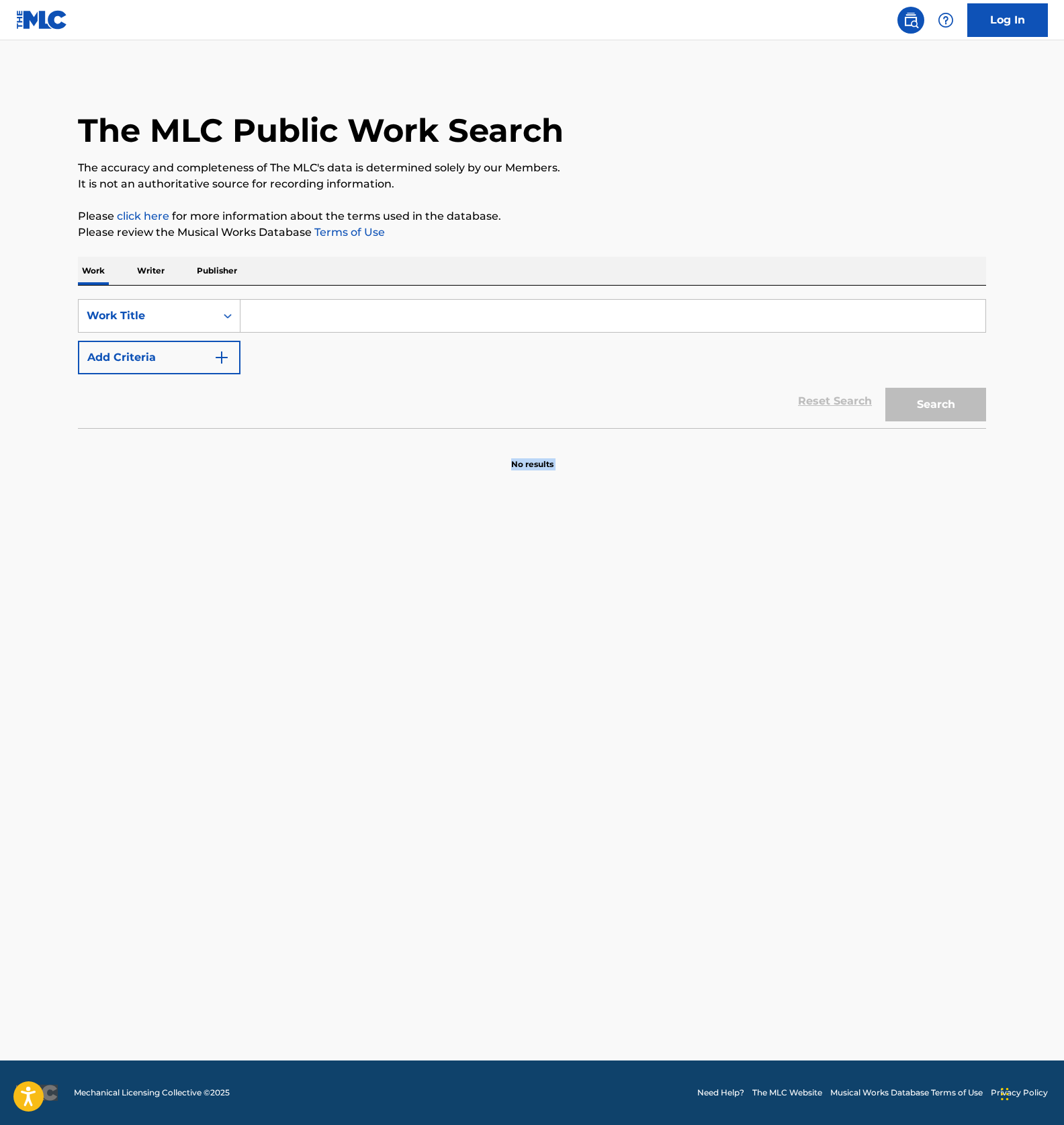
click at [536, 468] on p "No results" at bounding box center [533, 455] width 43 height 28
click at [569, 598] on main "The MLC Public Work Search The accuracy and completeness of The MLC's data is d…" at bounding box center [532, 550] width 1064 height 1019
click at [586, 630] on main "The MLC Public Work Search The accuracy and completeness of The MLC's data is d…" at bounding box center [532, 550] width 1064 height 1019
click at [529, 465] on p "No results" at bounding box center [533, 455] width 43 height 28
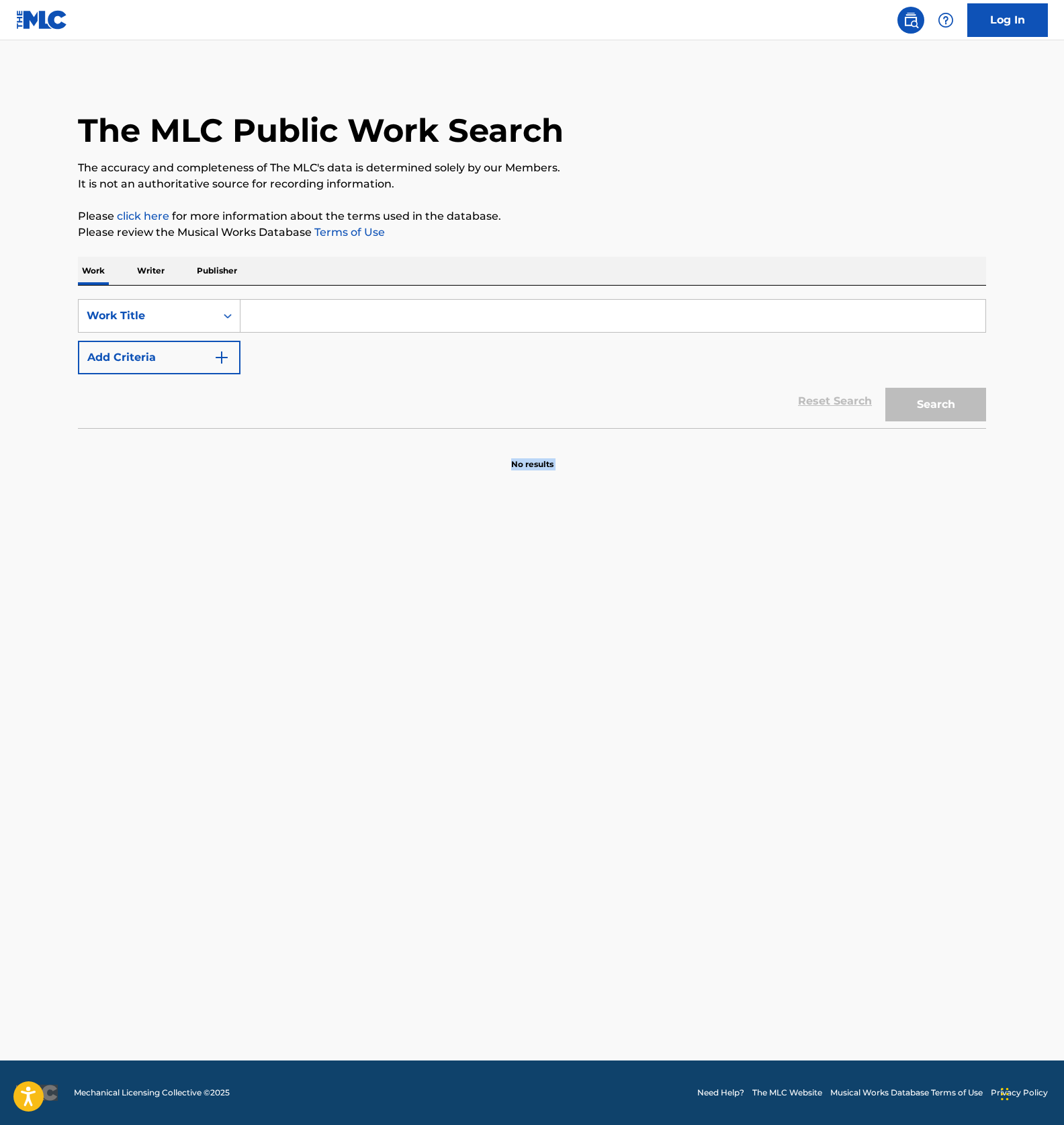
click at [529, 465] on p "No results" at bounding box center [533, 455] width 43 height 28
click at [523, 468] on p "No results" at bounding box center [533, 455] width 43 height 28
click at [559, 505] on main "The MLC Public Work Search The accuracy and completeness of The MLC's data is d…" at bounding box center [532, 550] width 1064 height 1019
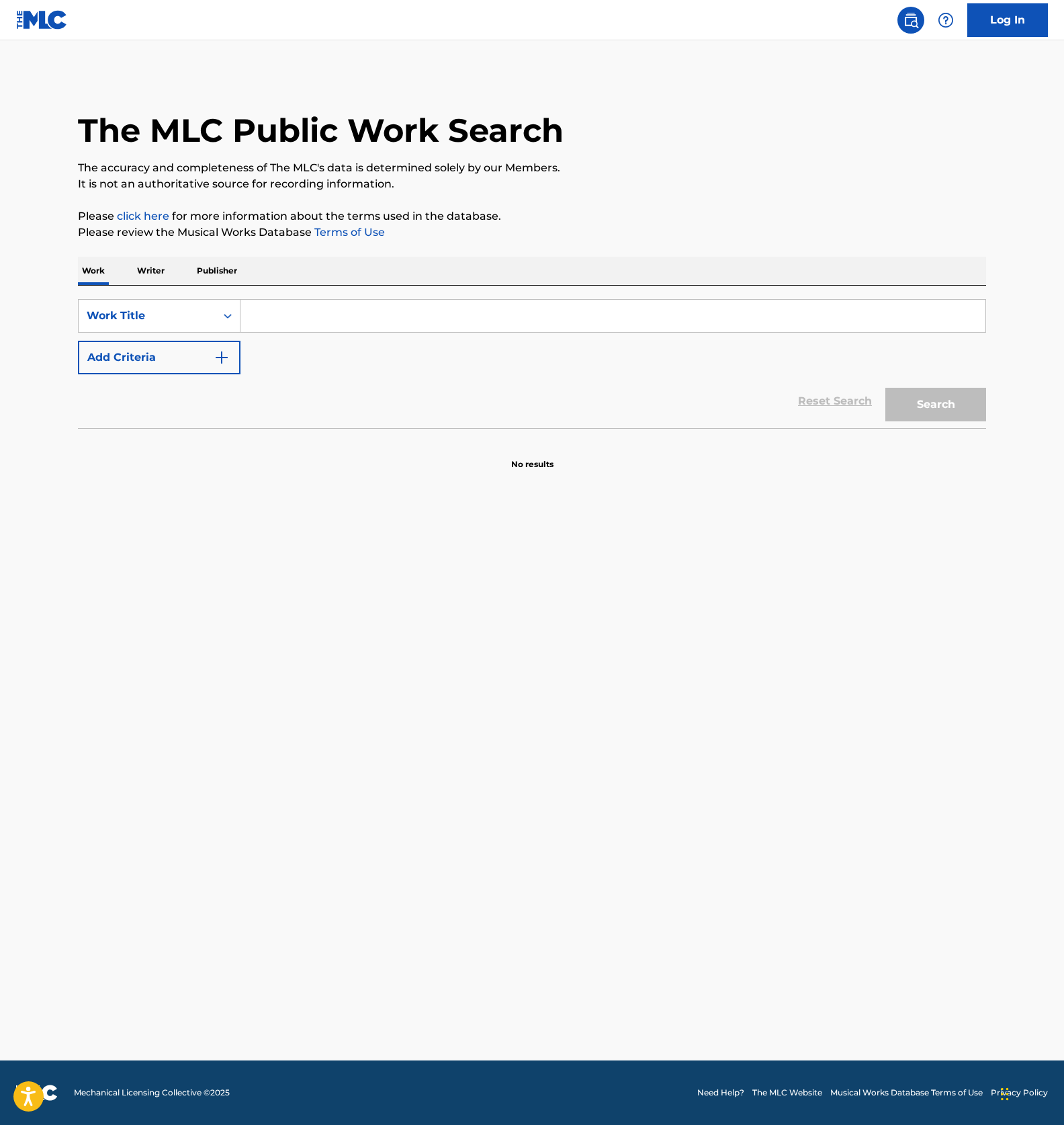
click at [531, 462] on p "No results" at bounding box center [533, 455] width 43 height 28
drag, startPoint x: 541, startPoint y: 503, endPoint x: 551, endPoint y: 505, distance: 10.2
click at [543, 504] on main "The MLC Public Work Search The accuracy and completeness of The MLC's data is d…" at bounding box center [532, 550] width 1064 height 1019
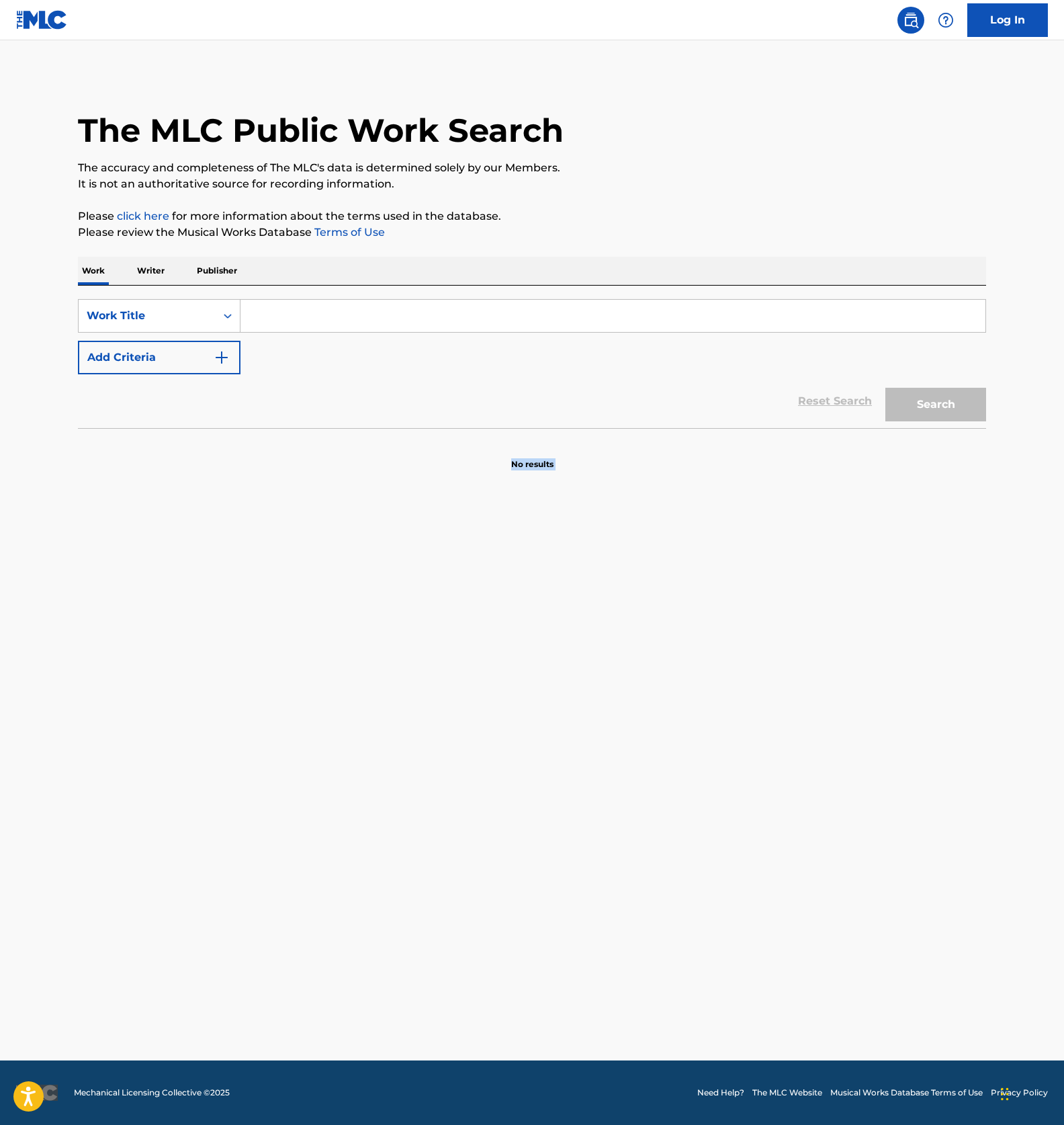
click at [576, 771] on main "The MLC Public Work Search The accuracy and completeness of The MLC's data is d…" at bounding box center [532, 550] width 1064 height 1019
click at [303, 312] on input "Search Form" at bounding box center [614, 316] width 746 height 32
paste input "T3175117194"
type input "T3175117194"
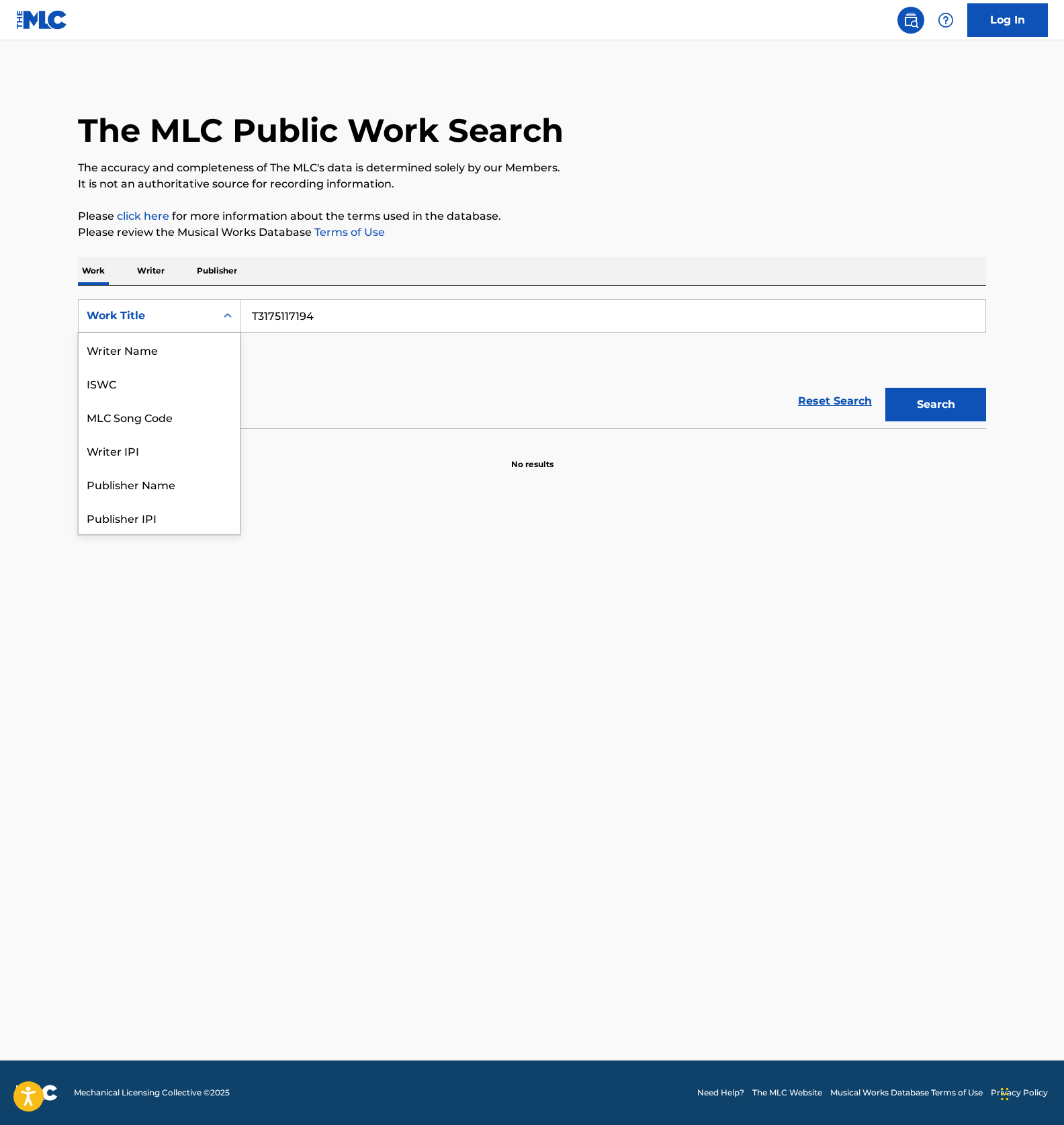
click at [186, 318] on div "Work Title" at bounding box center [147, 316] width 121 height 16
click at [122, 378] on div "ISWC" at bounding box center [158, 382] width 161 height 33
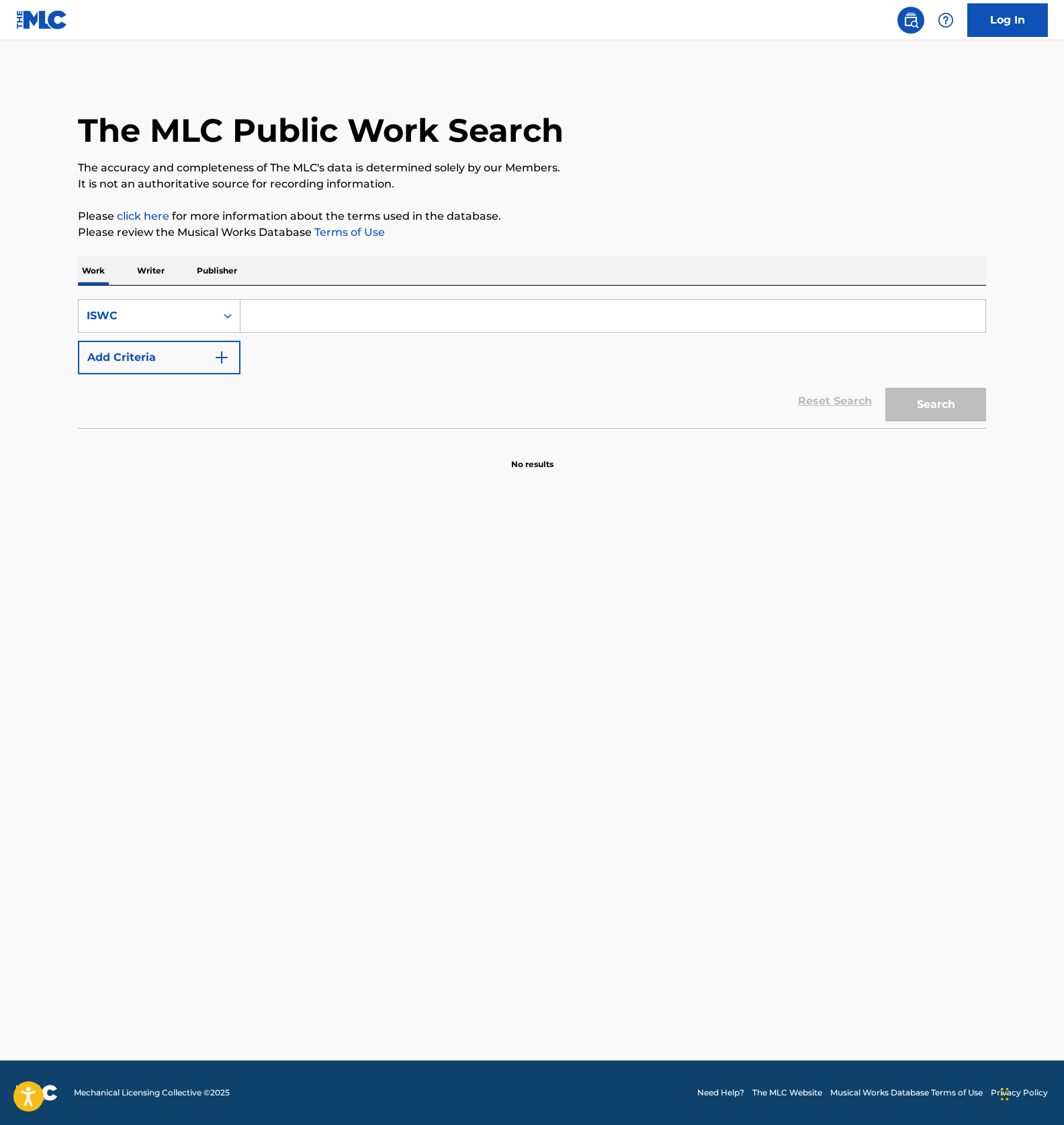
click at [319, 311] on input "Search Form" at bounding box center [614, 316] width 746 height 32
paste input "T3175117194"
click at [918, 406] on button "Search" at bounding box center [936, 404] width 100 height 33
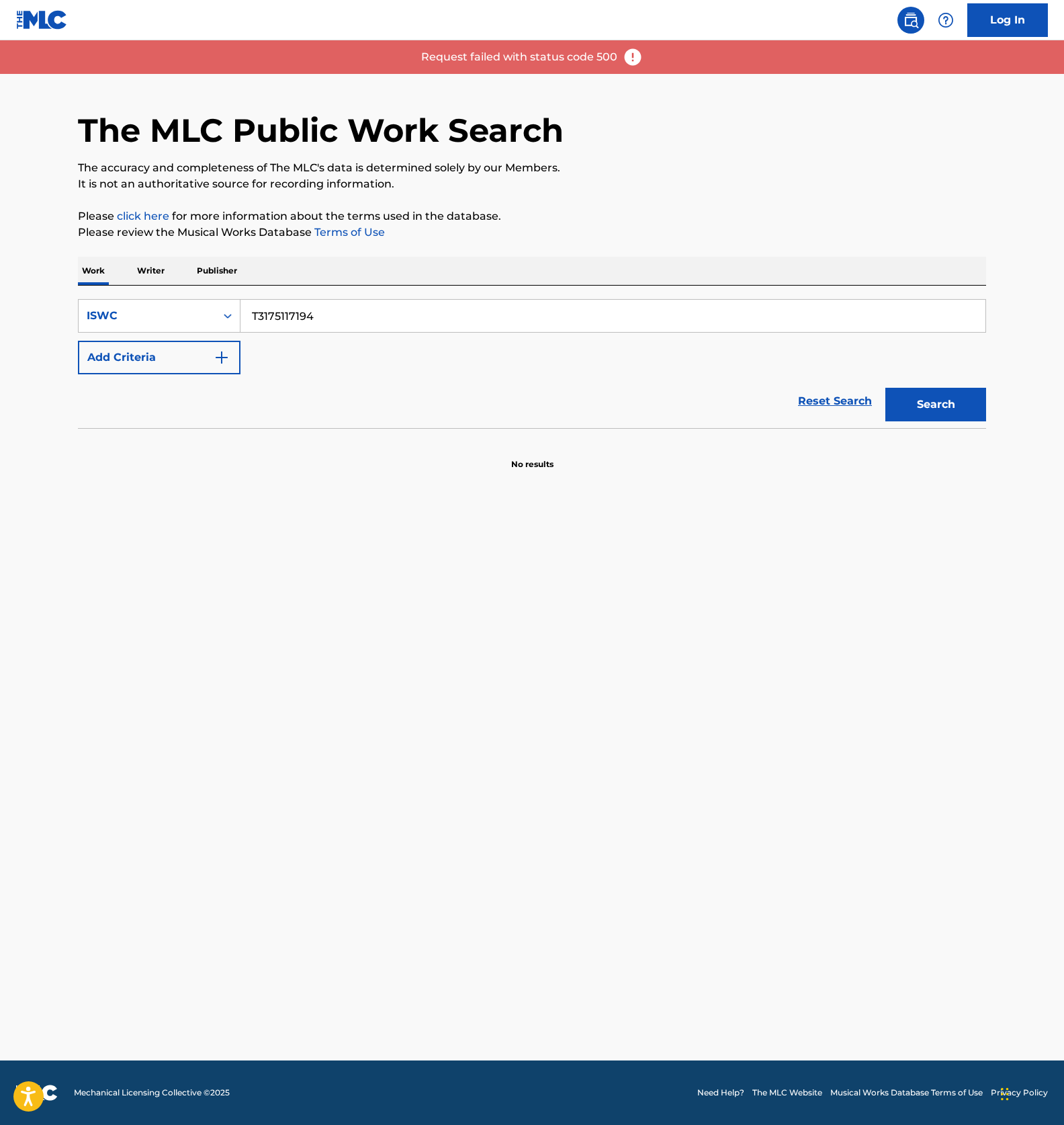
click at [414, 611] on main "The MLC Public Work Search The accuracy and completeness of The MLC's data is d…" at bounding box center [532, 550] width 1064 height 1019
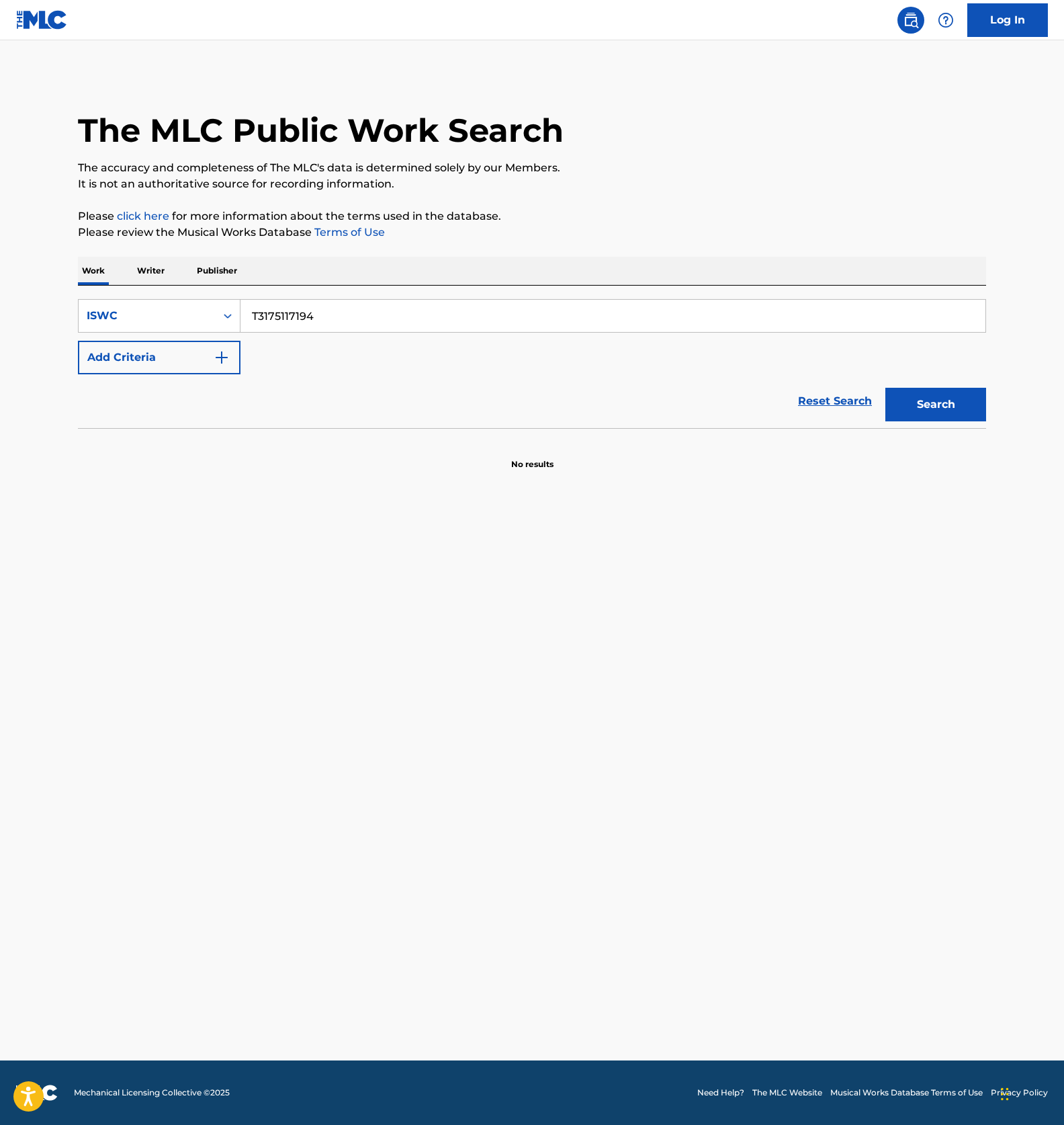
click at [449, 461] on section "No results" at bounding box center [532, 453] width 908 height 35
click at [439, 430] on section at bounding box center [532, 431] width 908 height 8
click at [395, 446] on section "No results" at bounding box center [532, 453] width 908 height 35
click at [394, 448] on section "No results" at bounding box center [532, 453] width 908 height 35
click at [311, 318] on input "T3175117194" at bounding box center [614, 316] width 746 height 32
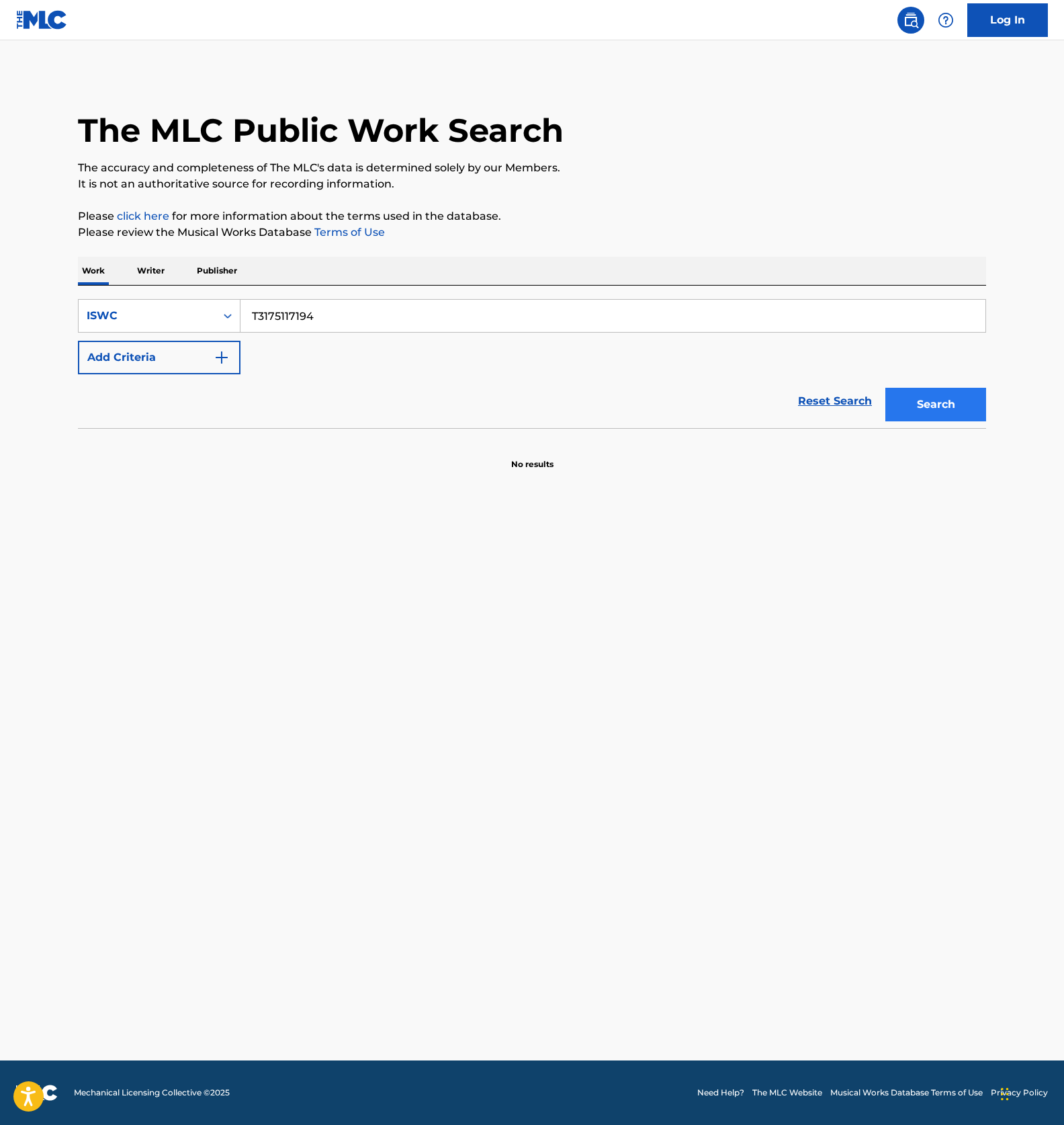
paste input "9326360"
click at [940, 400] on button "Search" at bounding box center [936, 404] width 100 height 33
click at [368, 317] on input "T3179326360" at bounding box center [614, 316] width 746 height 32
click at [375, 321] on input "T3179326360" at bounding box center [614, 316] width 746 height 32
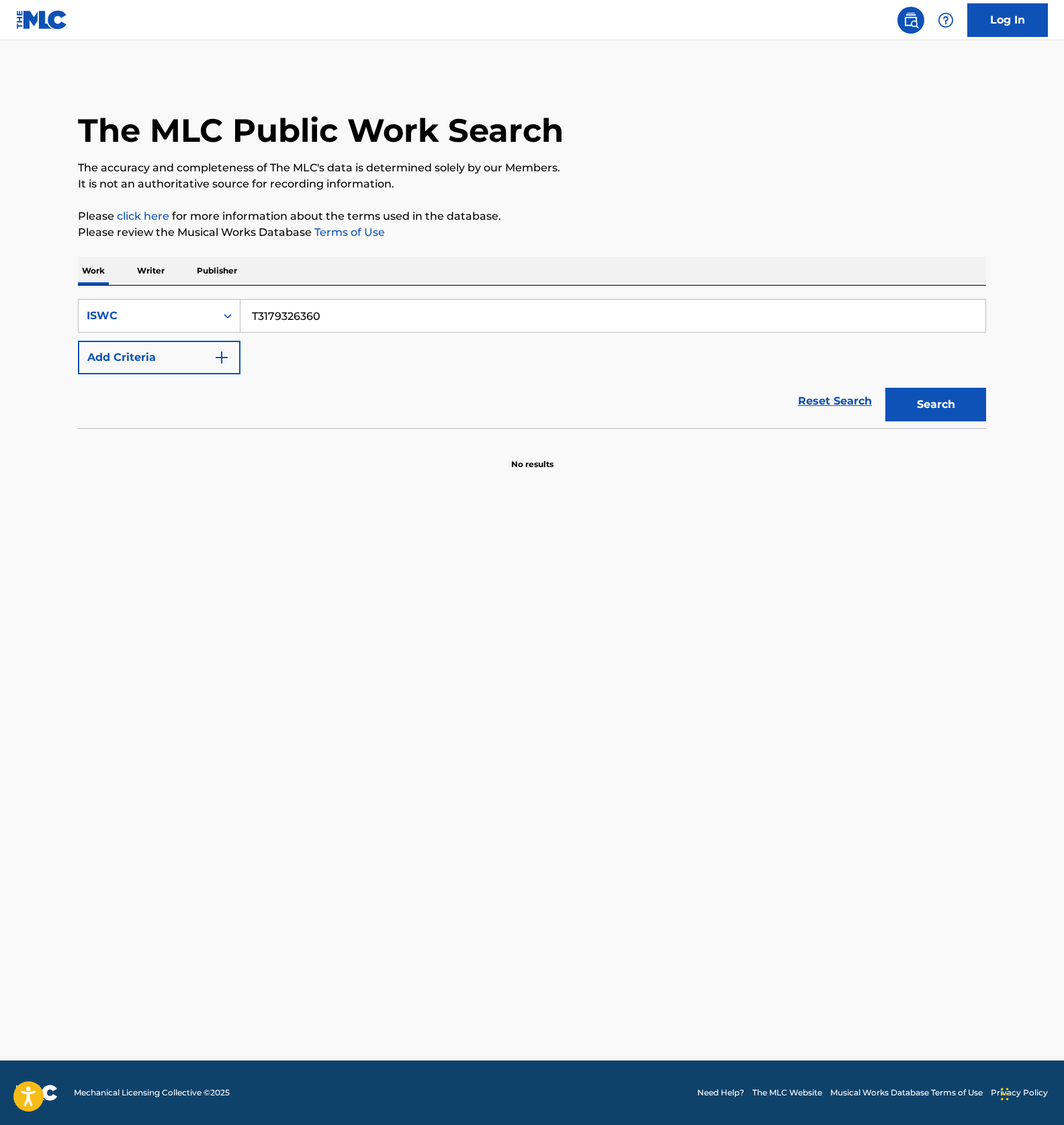
click at [313, 321] on input "T3179326360" at bounding box center [614, 316] width 746 height 32
paste input "511723"
click at [912, 411] on button "Search" at bounding box center [936, 404] width 100 height 33
click at [372, 573] on main "The MLC Public Work Search The accuracy and completeness of The MLC's data is d…" at bounding box center [532, 550] width 1064 height 1019
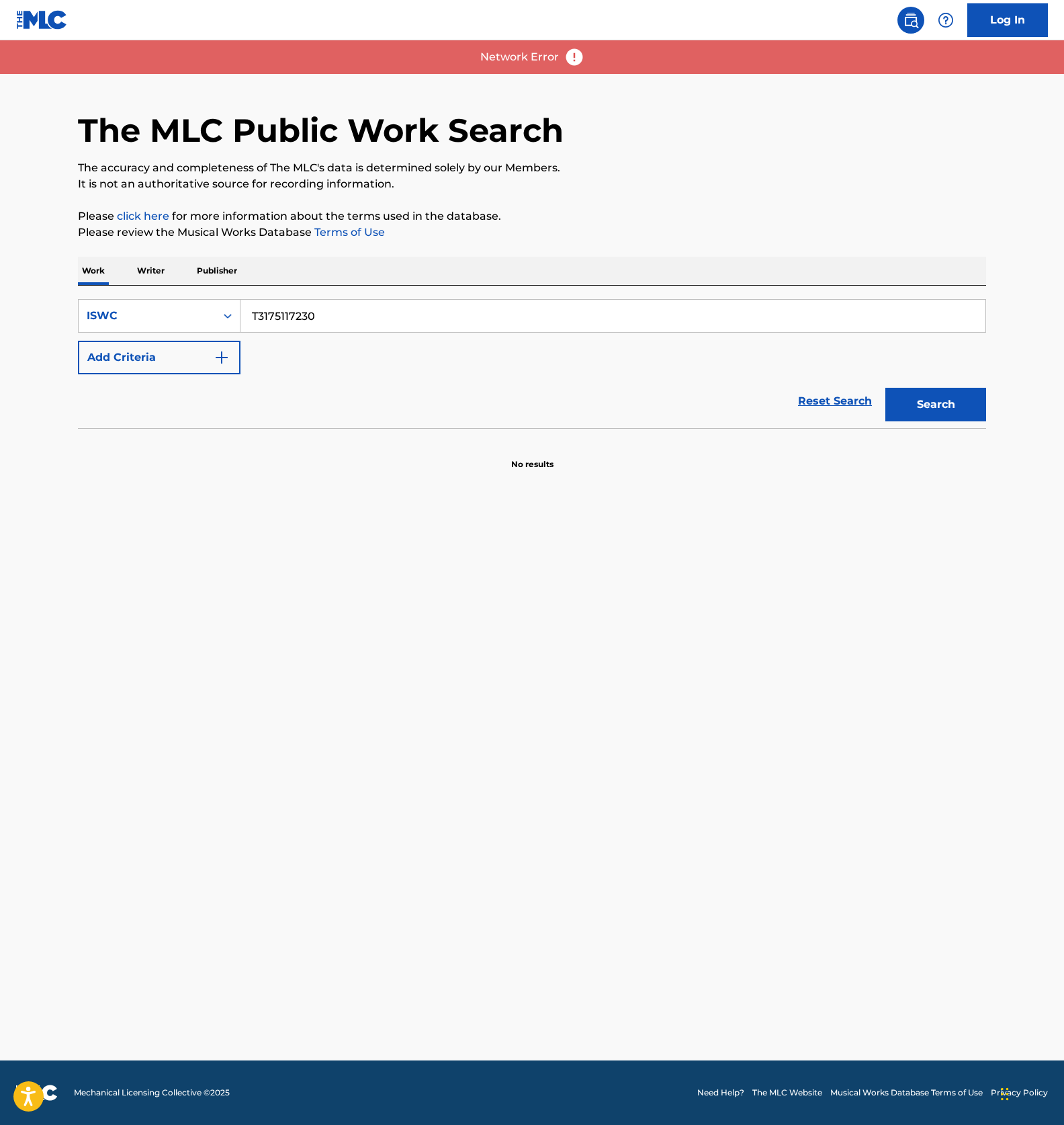
click at [420, 563] on main "The MLC Public Work Search The accuracy and completeness of The MLC's data is d…" at bounding box center [532, 550] width 1064 height 1019
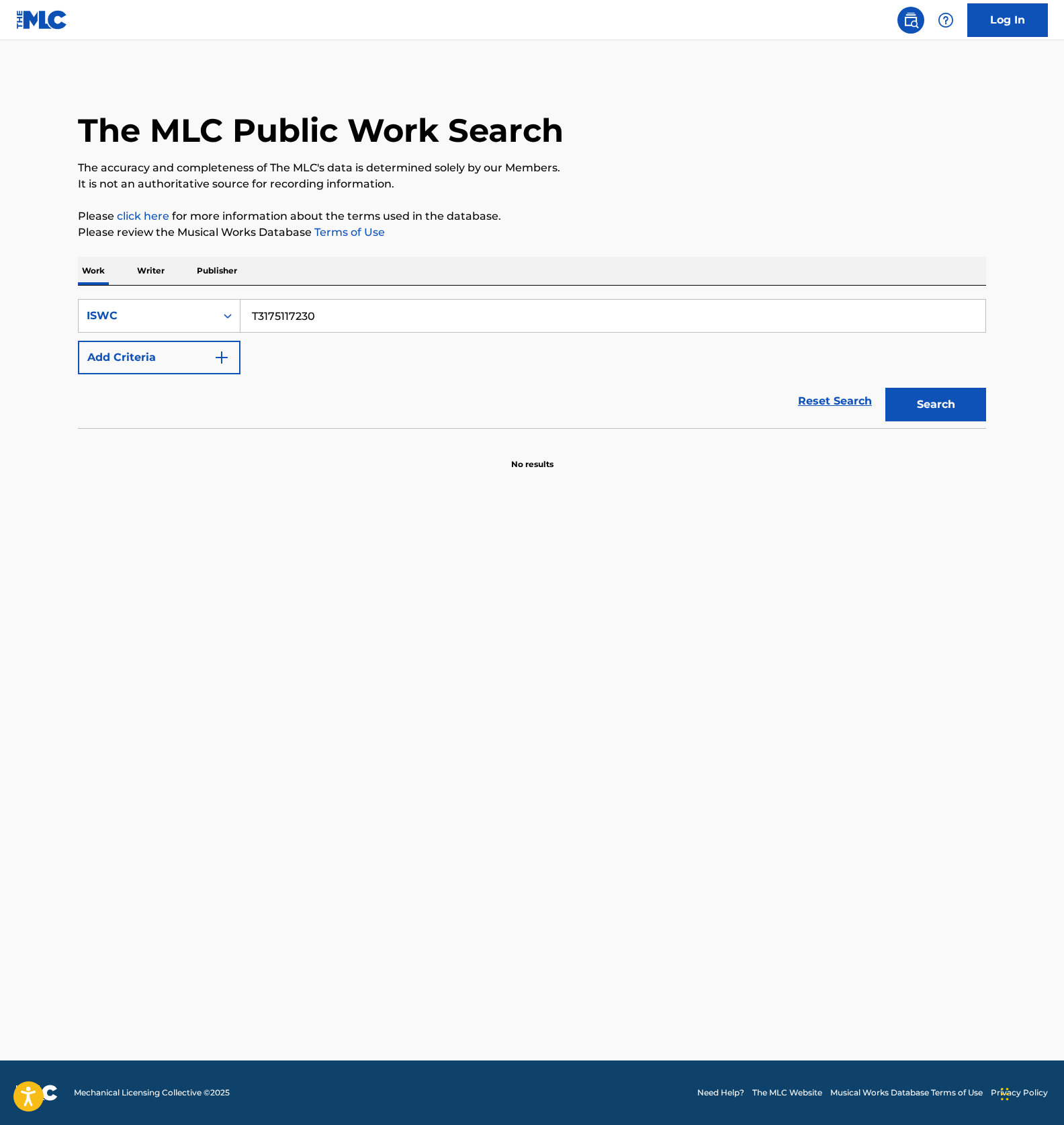
click at [573, 55] on main "The MLC Public Work Search The accuracy and completeness of The MLC's data is d…" at bounding box center [532, 550] width 1064 height 1019
click at [557, 790] on main "The MLC Public Work Search The accuracy and completeness of The MLC's data is d…" at bounding box center [532, 550] width 1064 height 1019
click at [541, 778] on main "The MLC Public Work Search The accuracy and completeness of The MLC's data is d…" at bounding box center [532, 550] width 1064 height 1019
click at [581, 723] on main "The MLC Public Work Search The accuracy and completeness of The MLC's data is d…" at bounding box center [532, 550] width 1064 height 1019
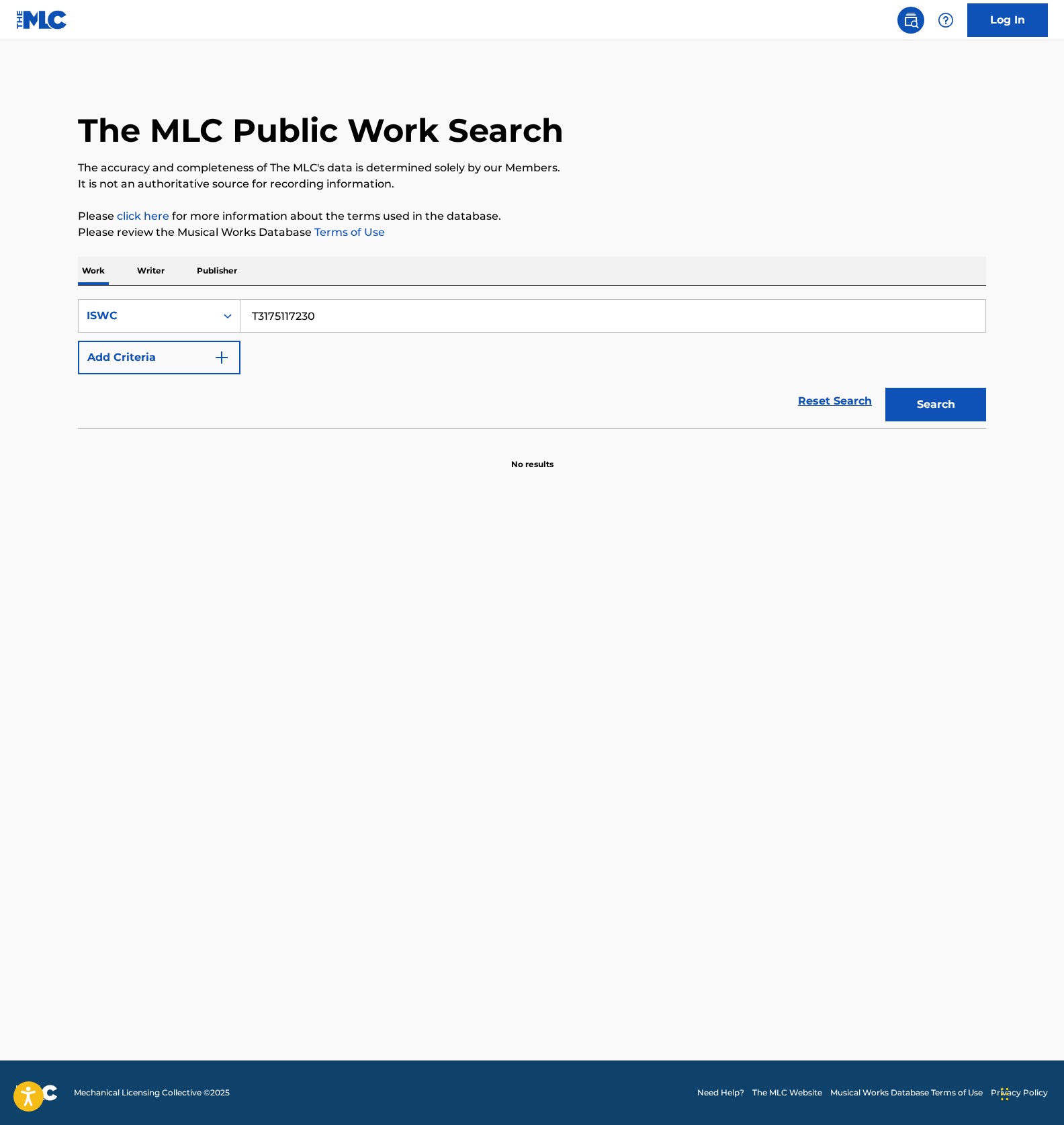
click at [323, 311] on input "T3175117230" at bounding box center [614, 316] width 746 height 32
paste input "240456086"
type input "T3240456086"
click at [958, 406] on button "Search" at bounding box center [936, 404] width 100 height 33
click at [39, 10] on img at bounding box center [42, 20] width 52 height 20
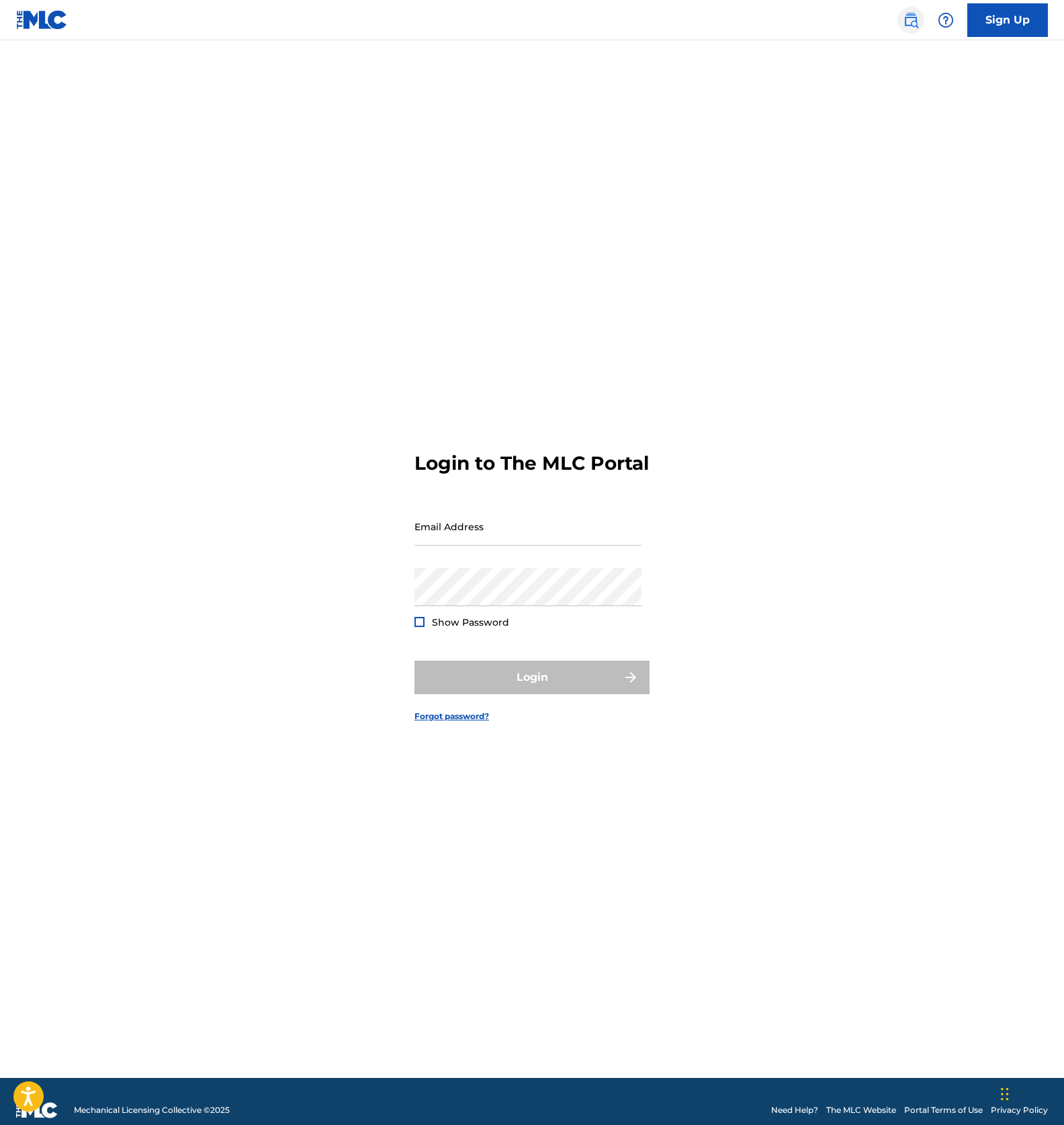
click at [912, 20] on img at bounding box center [911, 20] width 16 height 16
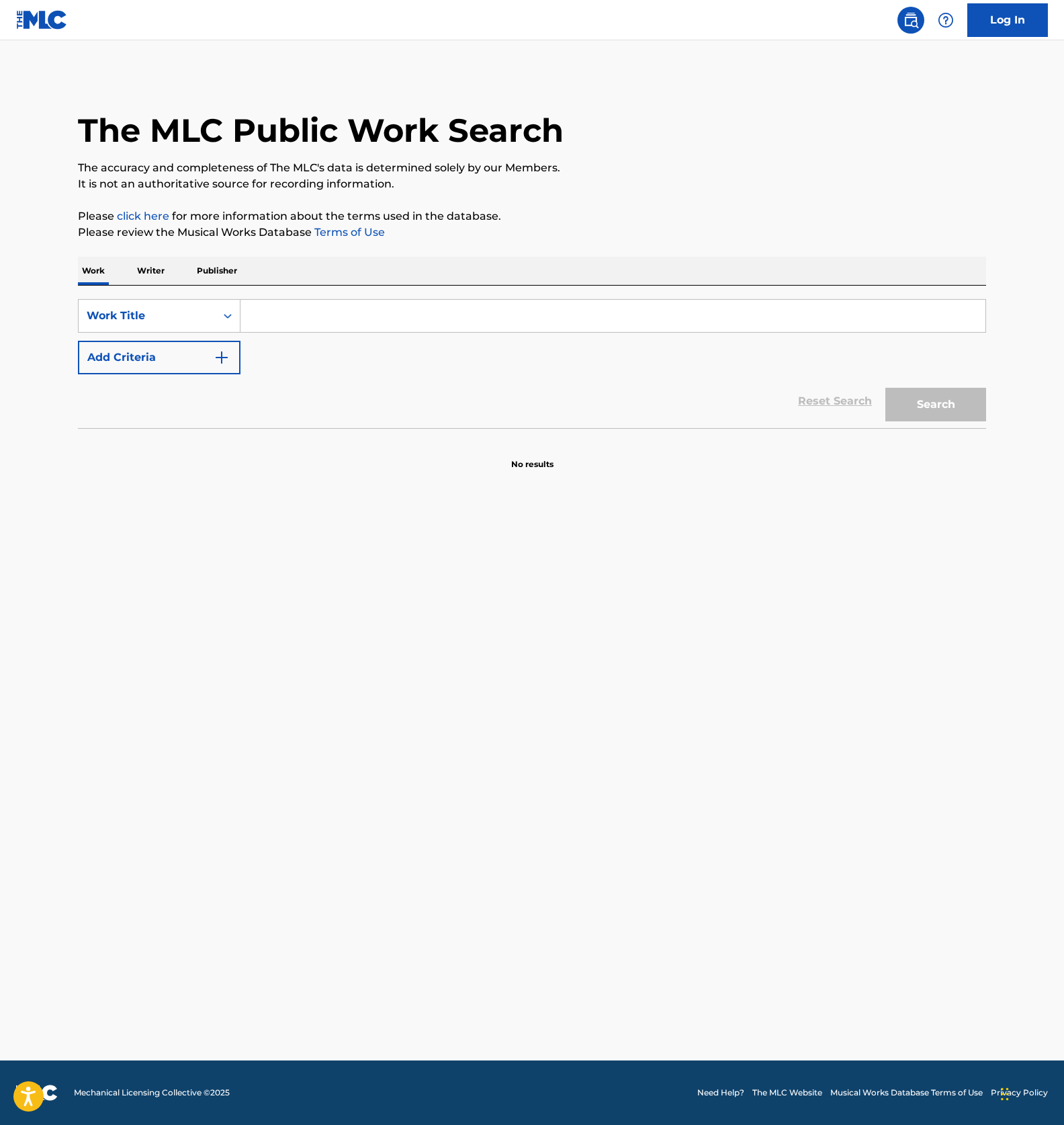
click at [585, 557] on main "The MLC Public Work Search The accuracy and completeness of The MLC's data is d…" at bounding box center [532, 550] width 1064 height 1019
click at [309, 317] on input "Search Form" at bounding box center [614, 316] width 746 height 32
paste input "T3240456086"
type input "T3240456086"
click at [190, 314] on div "Work Title" at bounding box center [147, 316] width 121 height 16
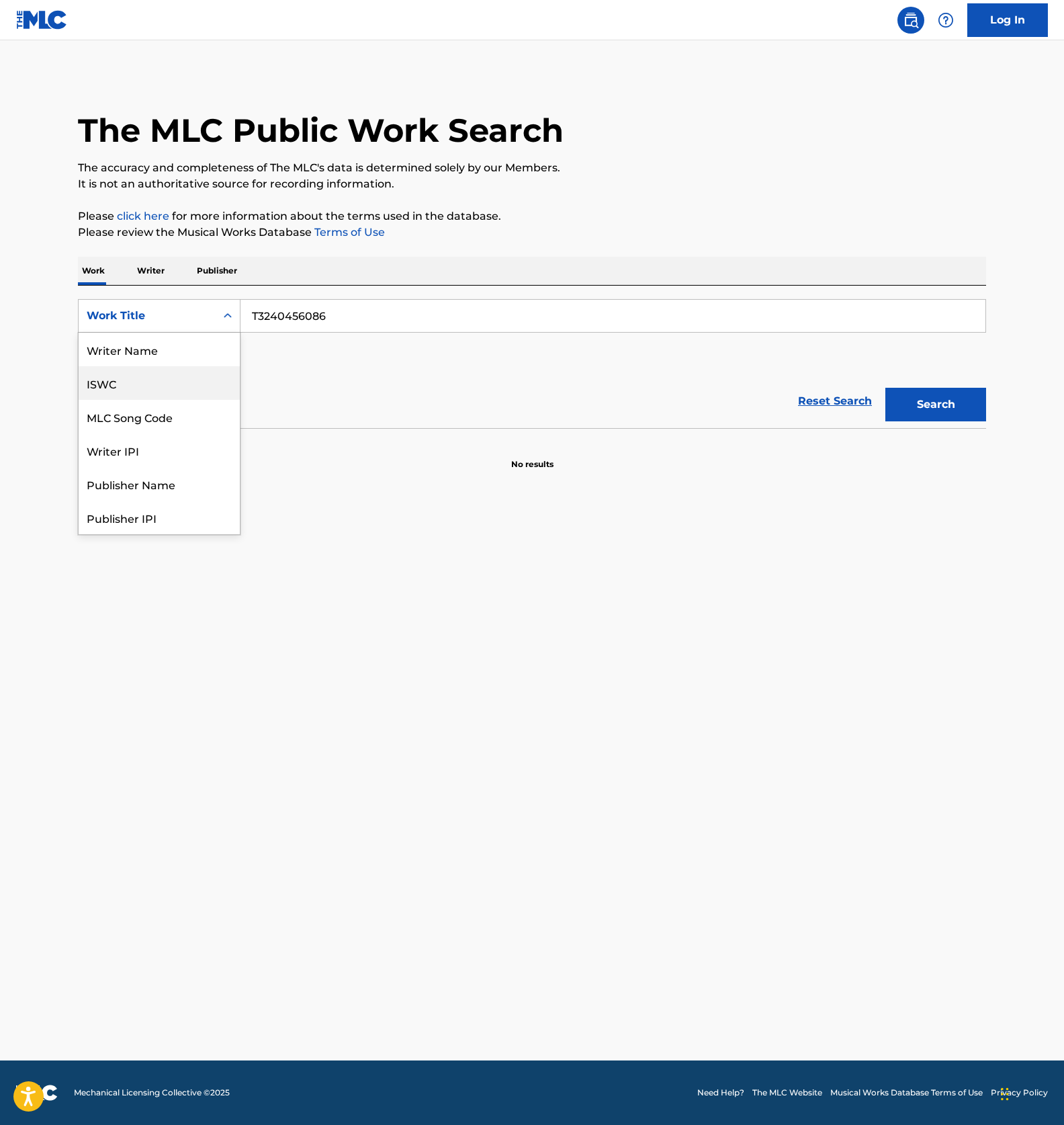
click at [158, 383] on div "ISWC" at bounding box center [158, 382] width 161 height 33
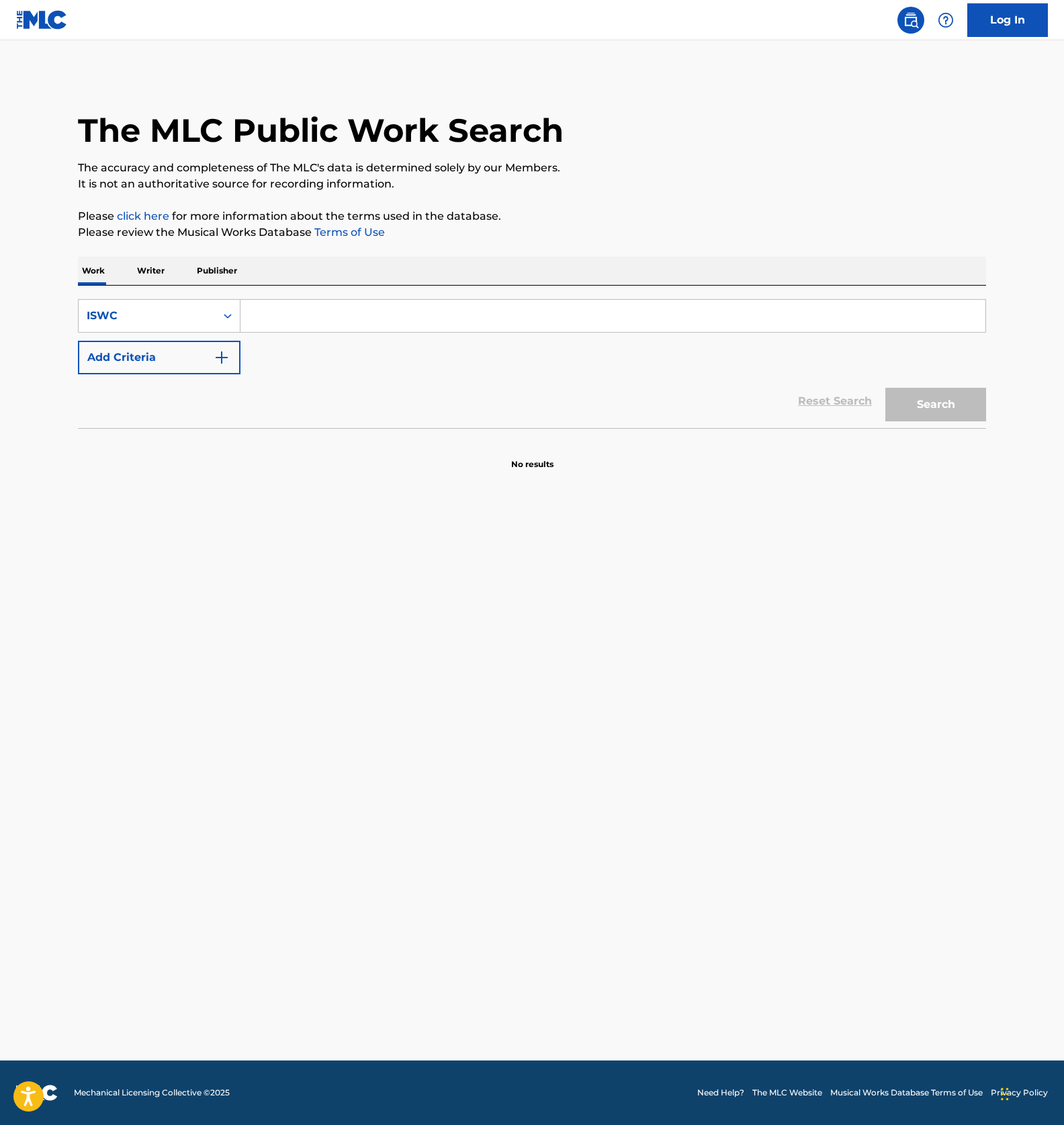
click at [378, 323] on input "Search Form" at bounding box center [614, 316] width 746 height 32
paste input "T3240456086"
type input "T3240456086"
click at [921, 409] on button "Search" at bounding box center [936, 404] width 100 height 33
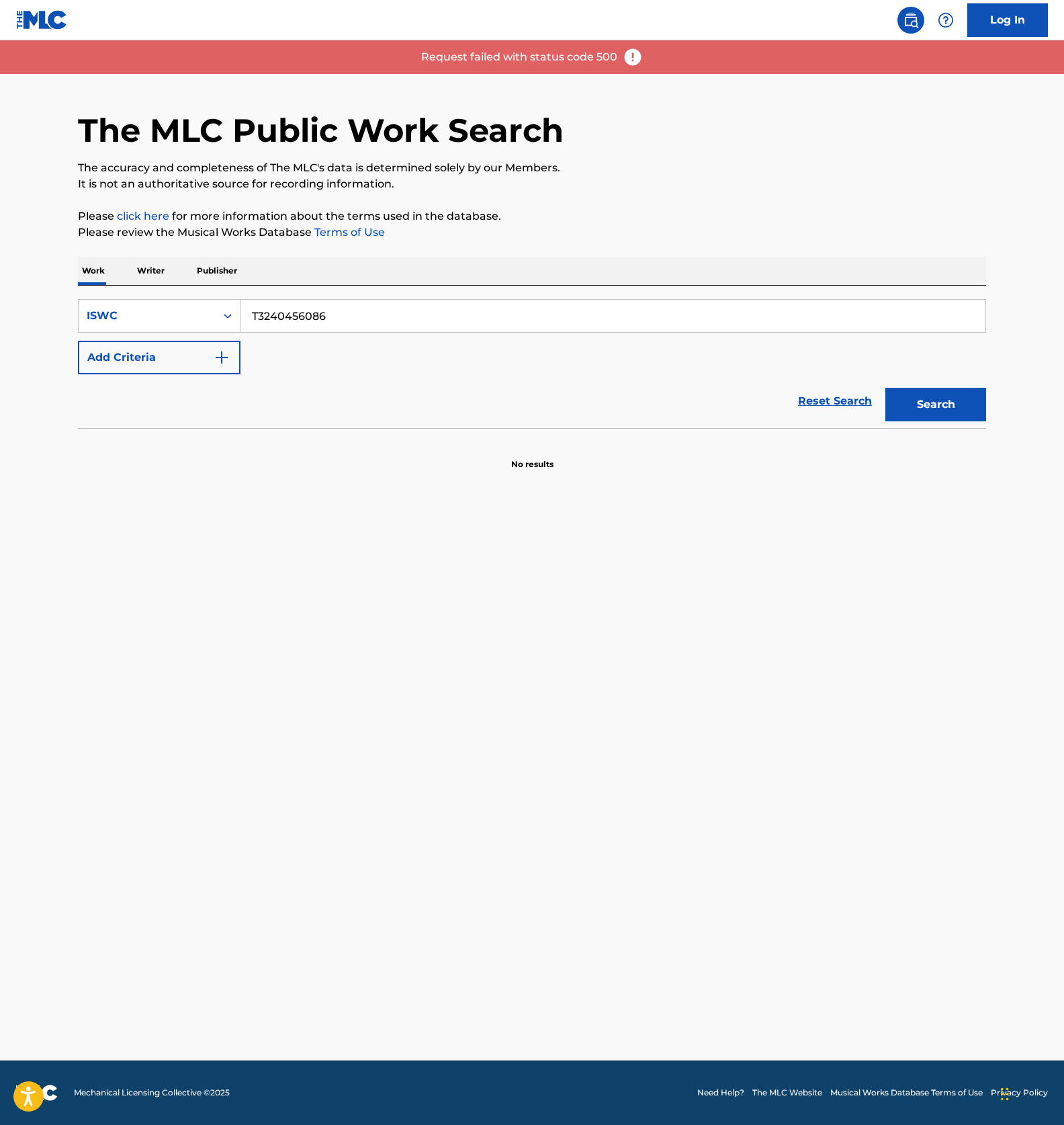
click at [629, 59] on img at bounding box center [633, 57] width 20 height 20
click at [773, 466] on section "No results" at bounding box center [532, 453] width 908 height 35
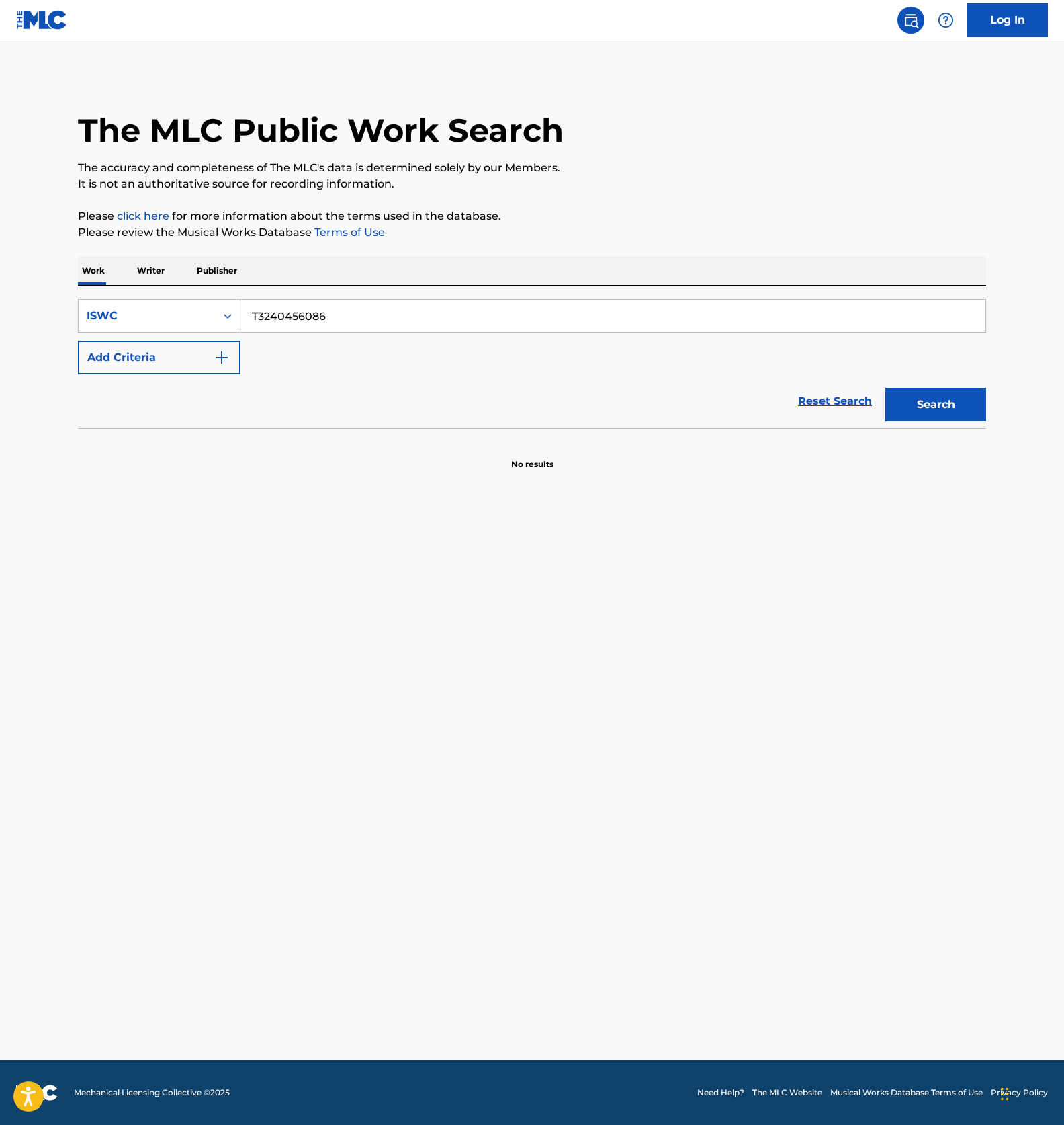
click at [334, 313] on input "T3240456086" at bounding box center [614, 316] width 746 height 32
click at [899, 397] on button "Search" at bounding box center [936, 404] width 100 height 33
click at [492, 704] on main "The MLC Public Work Search The accuracy and completeness of The MLC's data is d…" at bounding box center [532, 550] width 1064 height 1019
click at [489, 602] on main "The MLC Public Work Search The accuracy and completeness of The MLC's data is d…" at bounding box center [532, 550] width 1064 height 1019
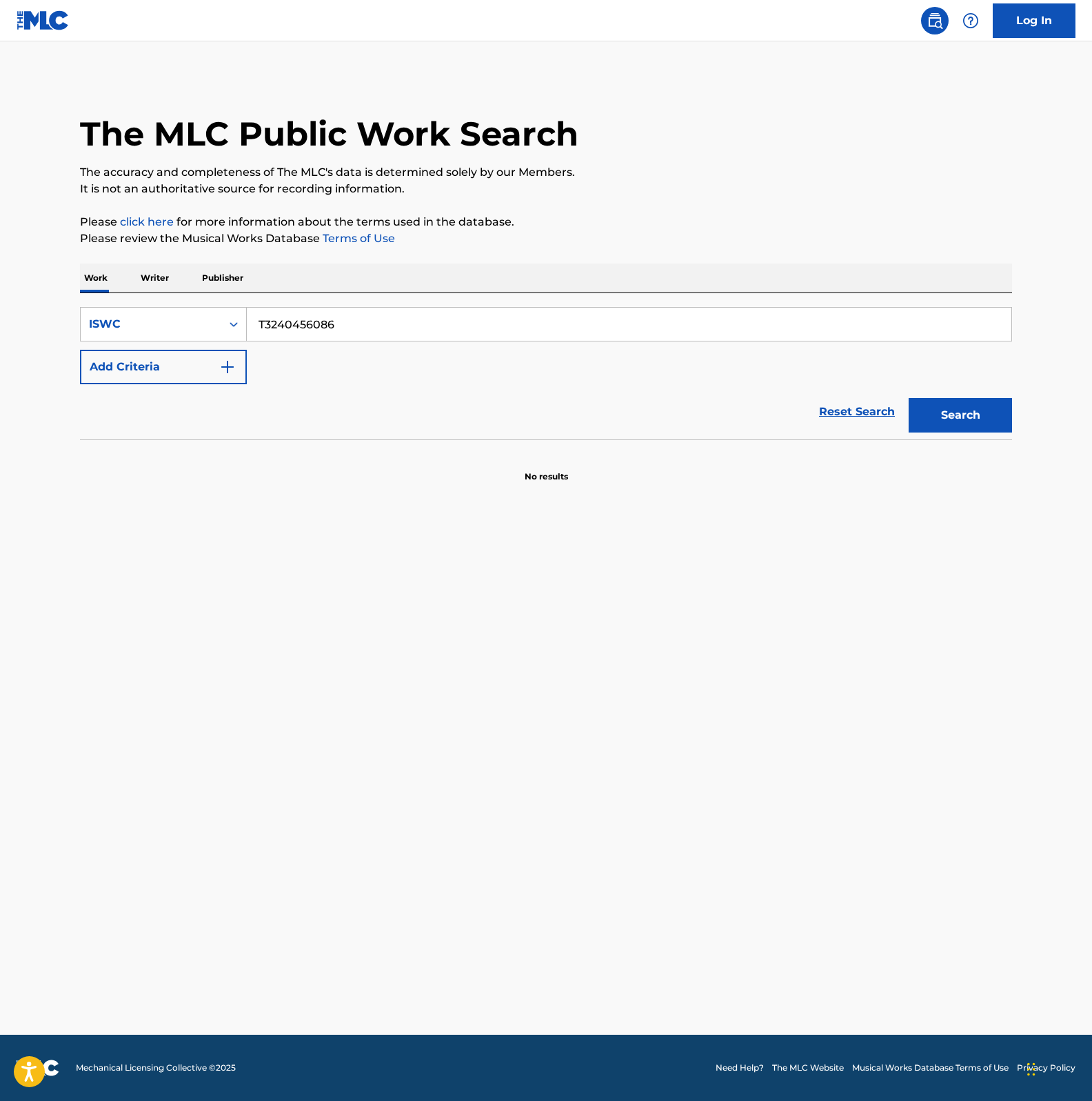
click at [397, 615] on main "The MLC Public Work Search The accuracy and completeness of The MLC's data is d…" at bounding box center [546, 537] width 1092 height 994
